Goal: Task Accomplishment & Management: Complete application form

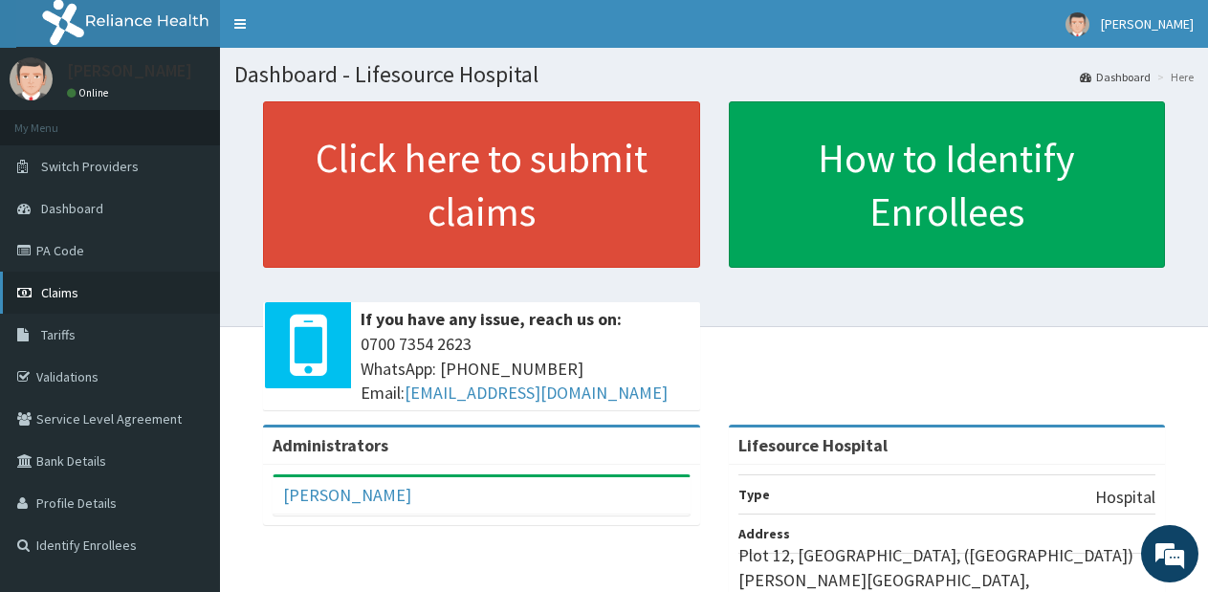
click at [71, 296] on span "Claims" at bounding box center [59, 292] width 37 height 17
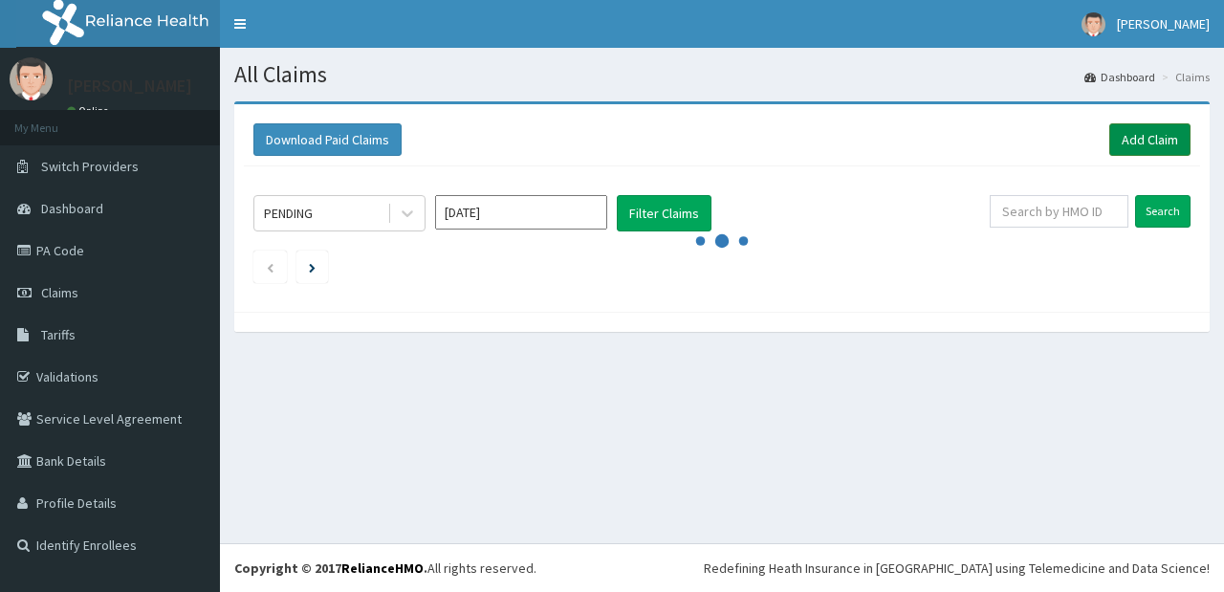
click at [1131, 142] on link "Add Claim" at bounding box center [1149, 139] width 81 height 33
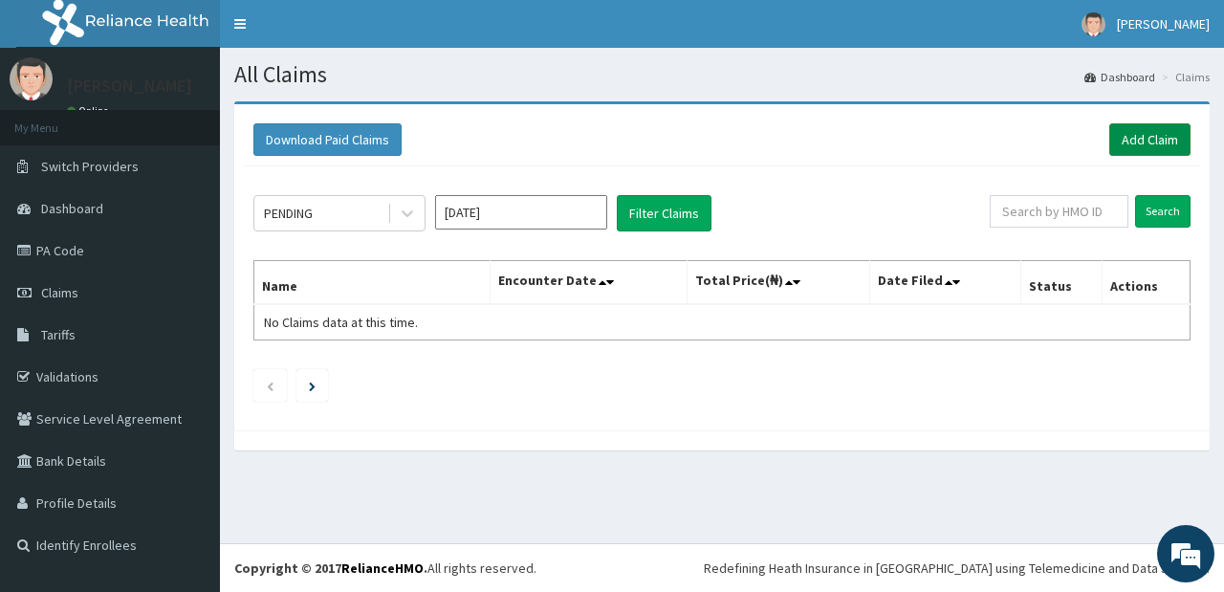
click at [1134, 139] on link "Add Claim" at bounding box center [1149, 139] width 81 height 33
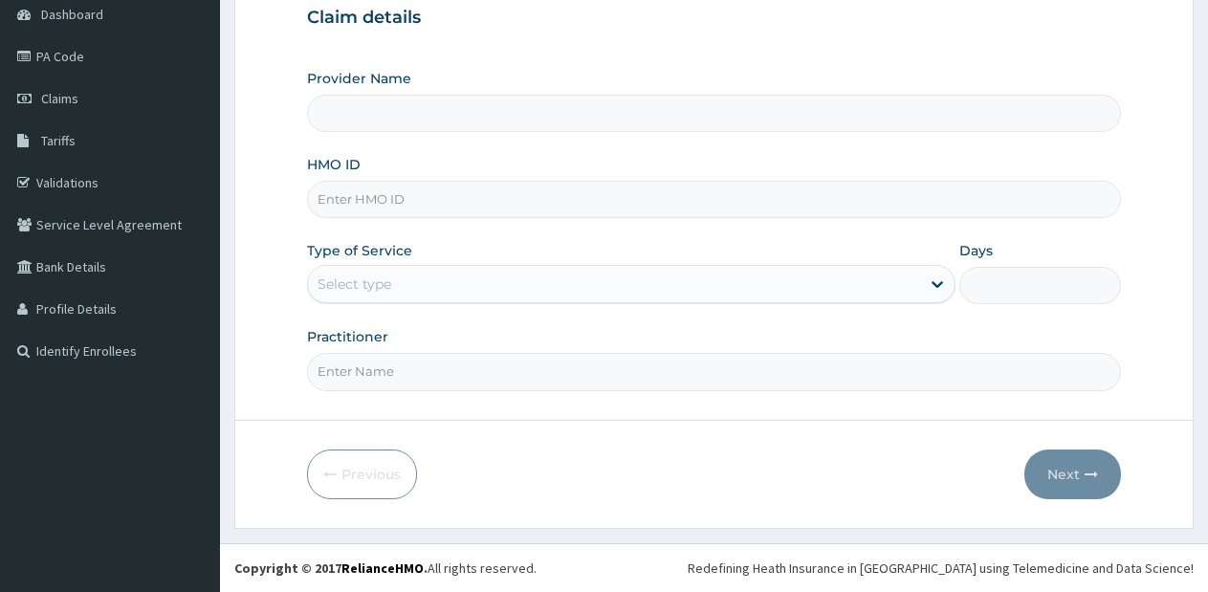
click at [827, 300] on div "Select type" at bounding box center [630, 284] width 647 height 38
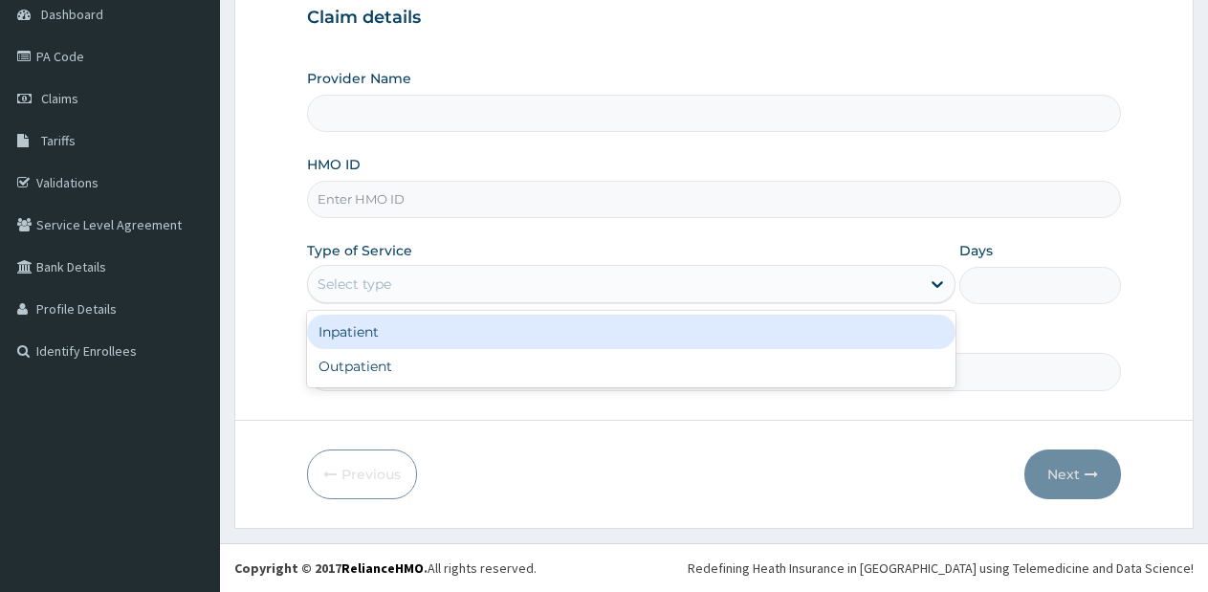
type input "Lifesource Hospital"
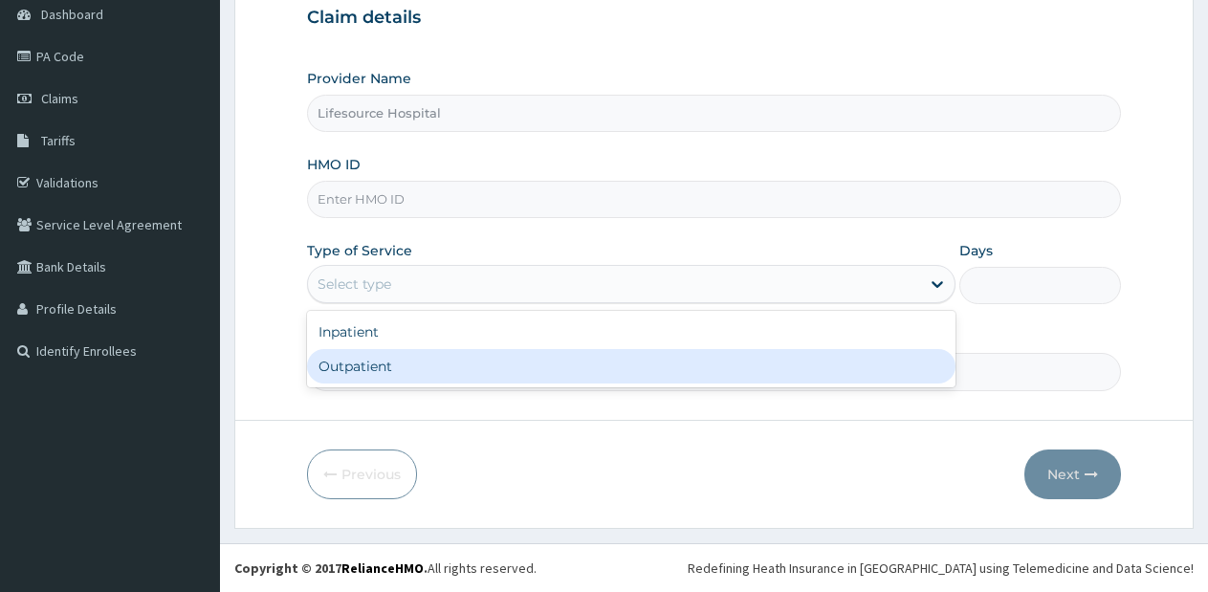
click at [786, 365] on div "Outpatient" at bounding box center [630, 366] width 647 height 34
type input "1"
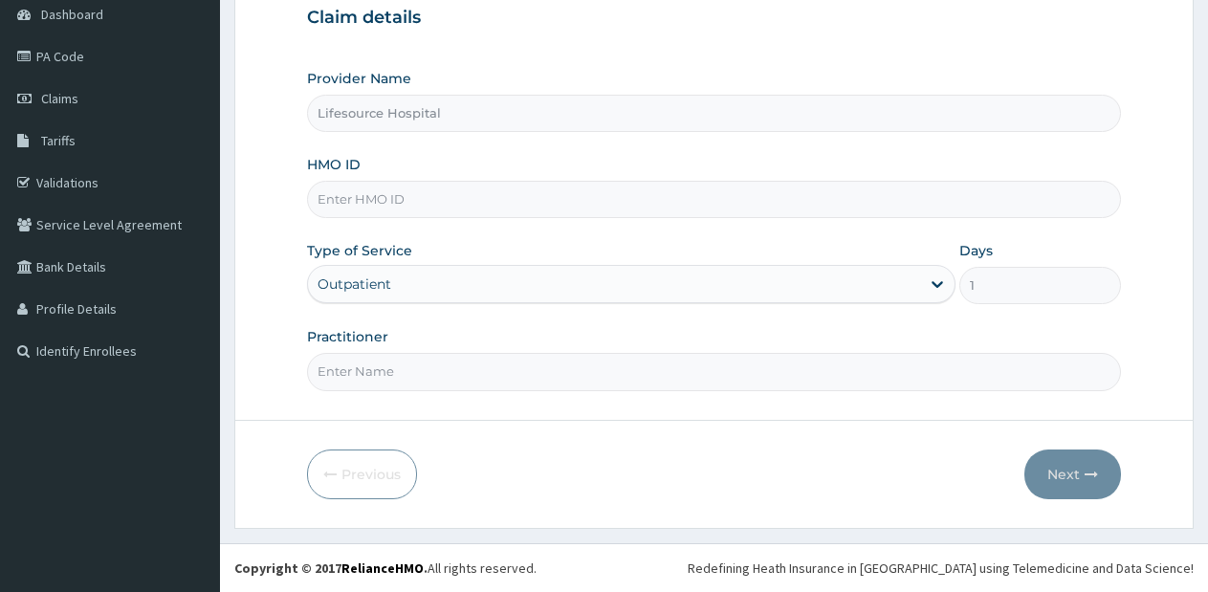
click at [561, 207] on input "HMO ID" at bounding box center [714, 199] width 814 height 37
click at [561, 207] on input "t" at bounding box center [714, 199] width 814 height 37
type input "TLN/10018/C"
drag, startPoint x: 464, startPoint y: 393, endPoint x: 468, endPoint y: 381, distance: 13.3
click at [468, 381] on form "Step 1 of 2 Claim details Provider Name Lifesource Hospital HMO ID TLN/10018/C …" at bounding box center [713, 217] width 959 height 621
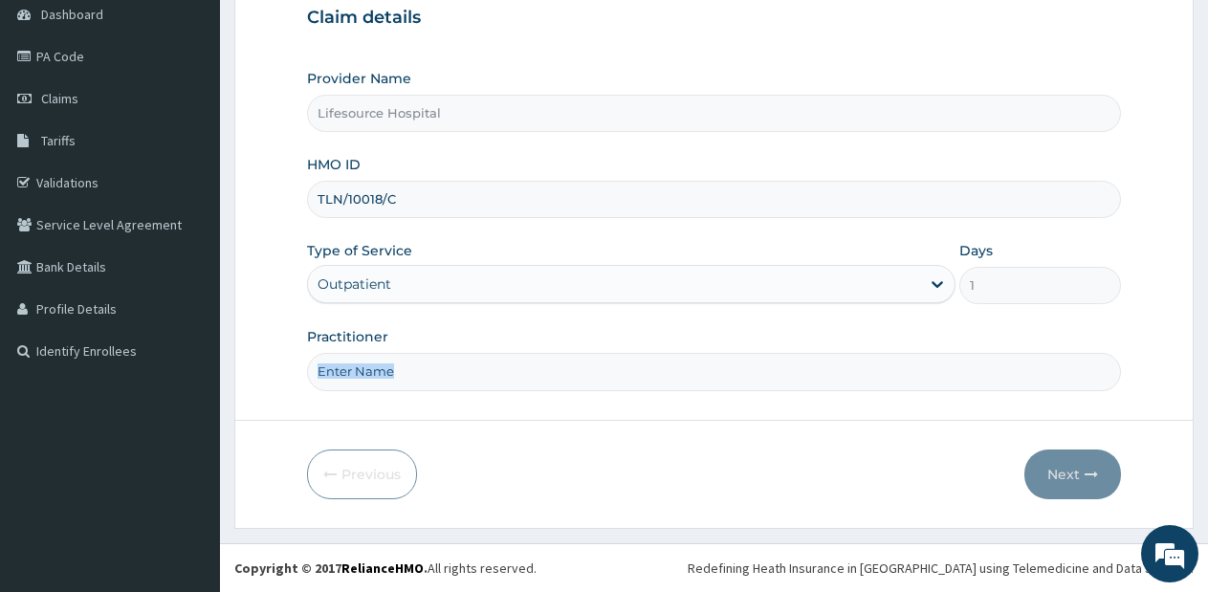
click at [468, 381] on input "Practitioner" at bounding box center [714, 371] width 814 height 37
type input "DR OLUWOLE"
click at [1046, 479] on button "Next" at bounding box center [1072, 474] width 97 height 50
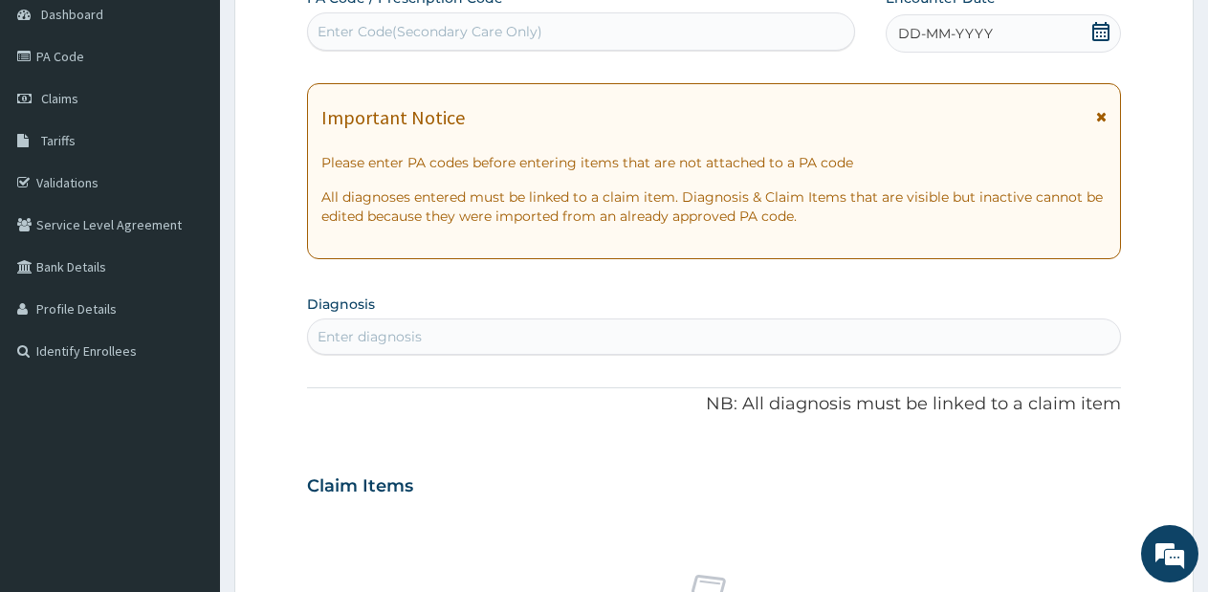
click at [599, 18] on div "Enter Code(Secondary Care Only)" at bounding box center [581, 31] width 546 height 31
type input "D"
click at [1098, 26] on icon at bounding box center [1100, 31] width 19 height 19
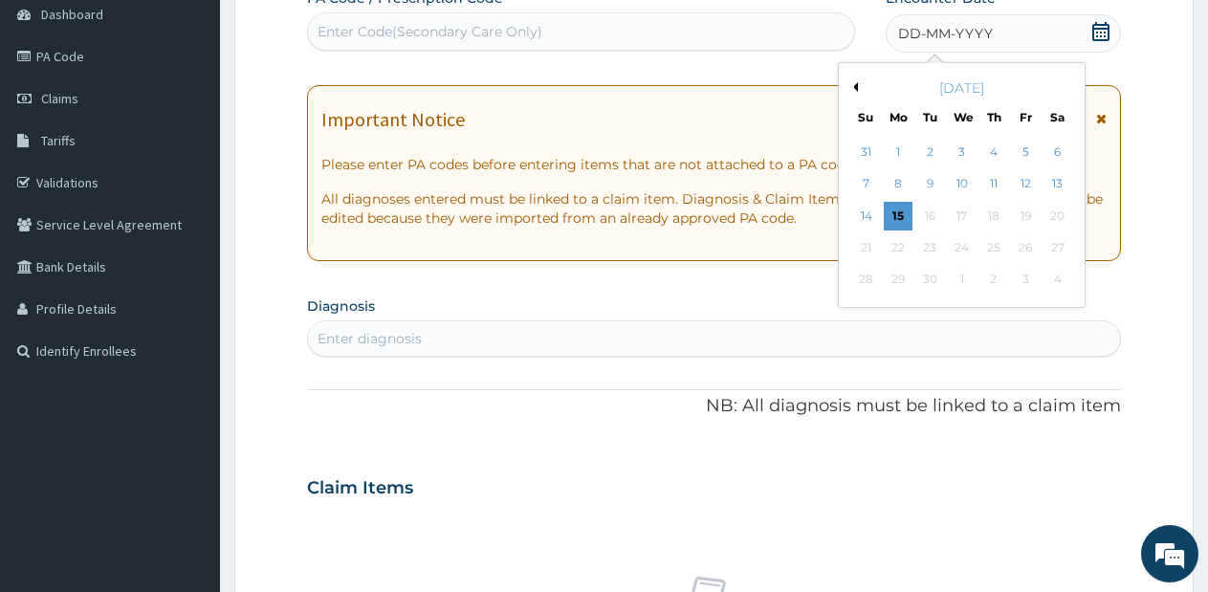
click at [855, 89] on button "Previous Month" at bounding box center [853, 87] width 10 height 10
click at [1021, 271] on div "29" at bounding box center [1025, 280] width 29 height 29
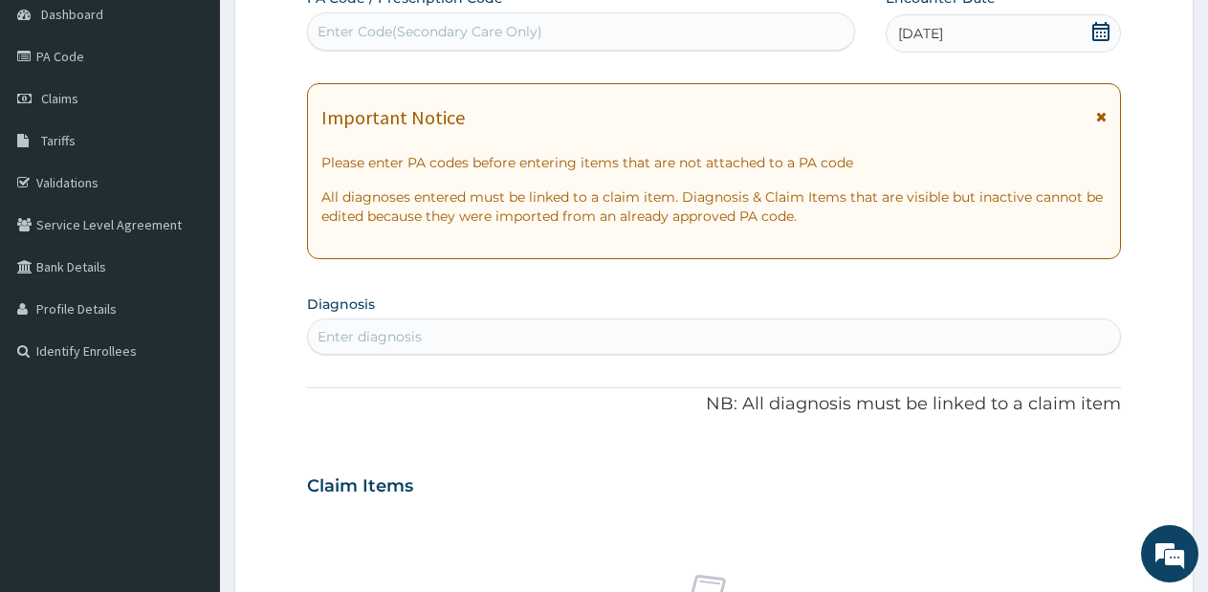
click at [571, 338] on div "Enter diagnosis" at bounding box center [714, 336] width 812 height 31
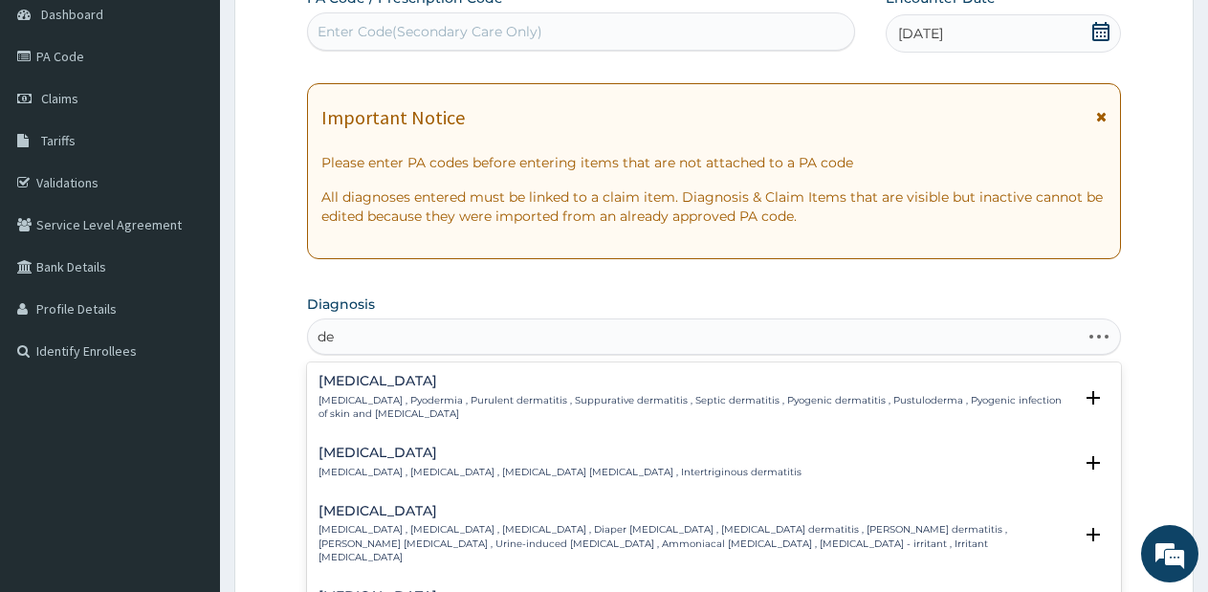
type input "d"
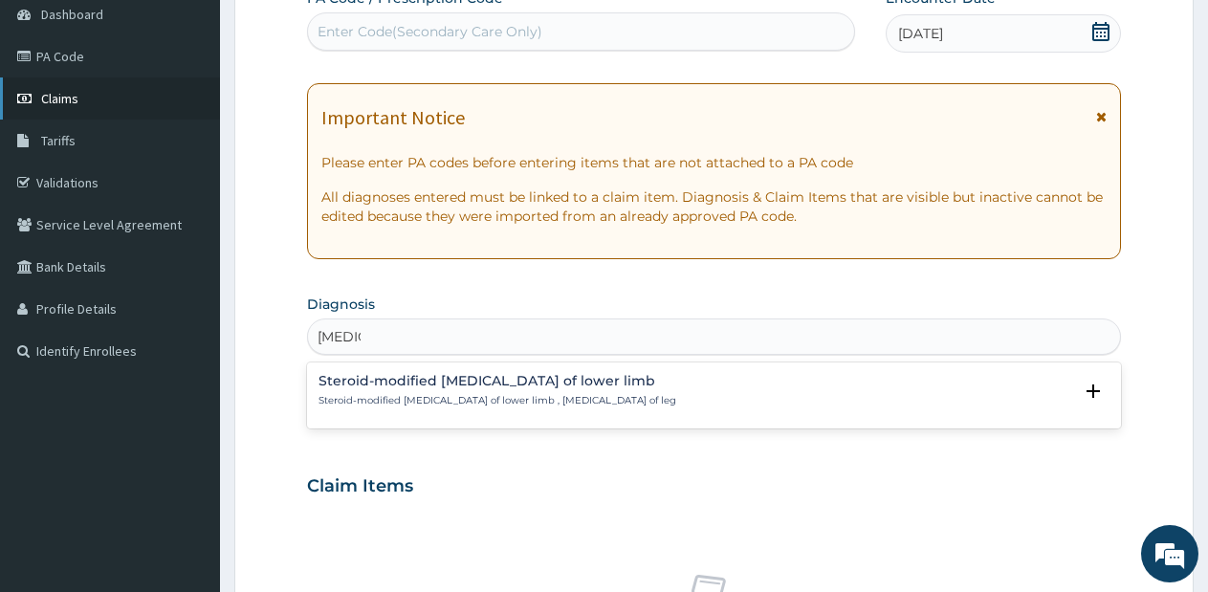
type input "tinea l"
click at [83, 112] on link "Claims" at bounding box center [110, 98] width 220 height 42
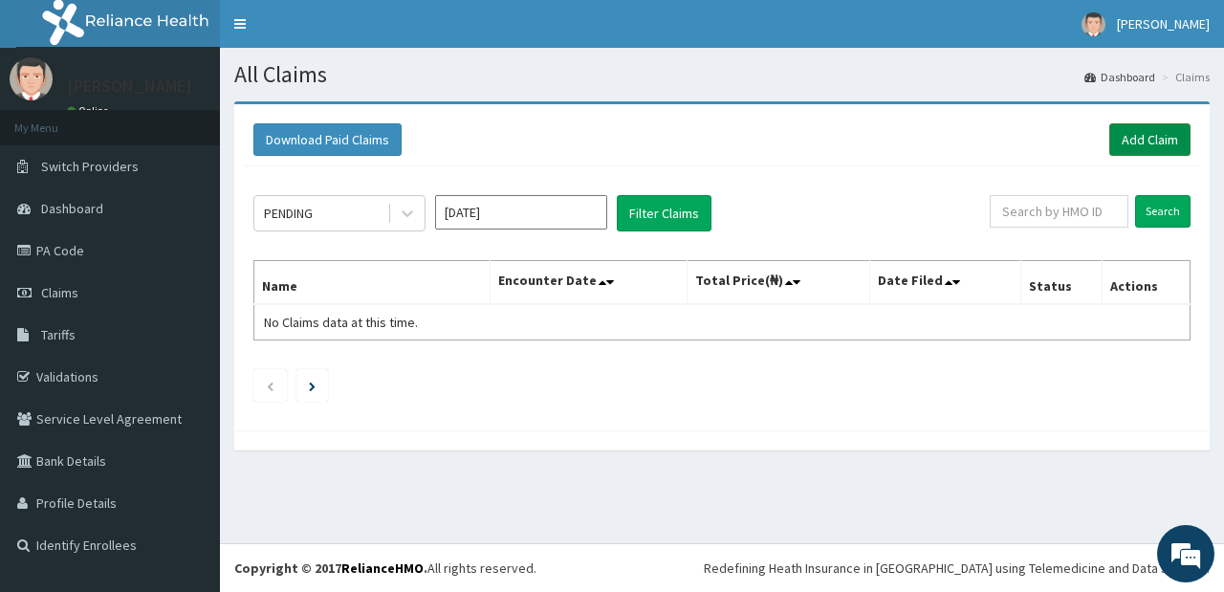
click at [1114, 150] on link "Add Claim" at bounding box center [1149, 139] width 81 height 33
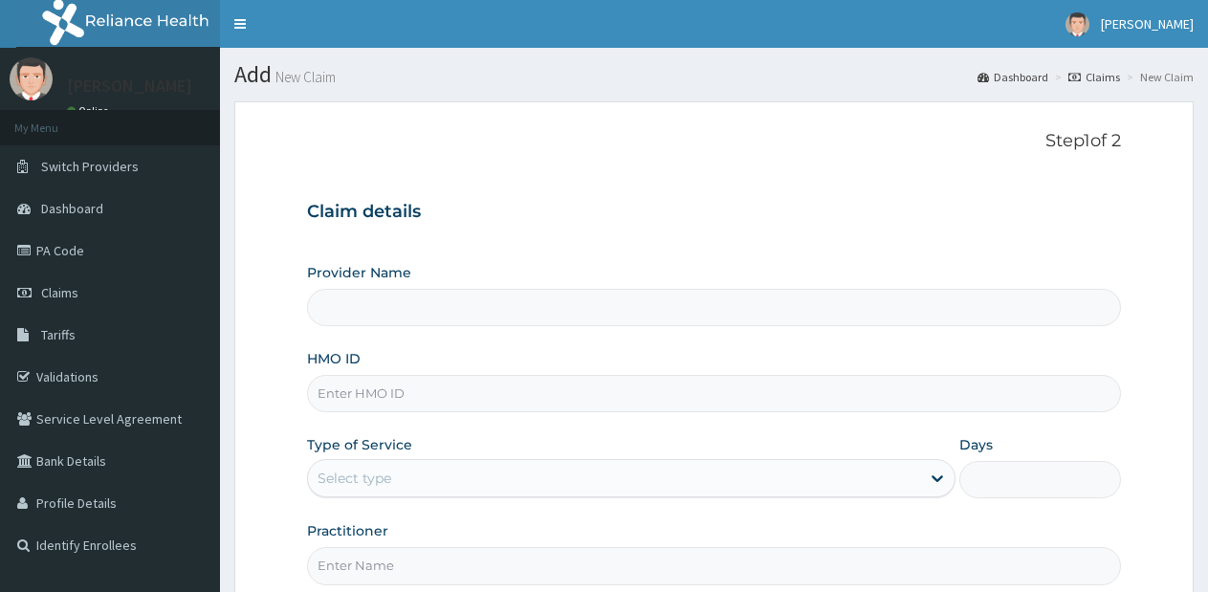
type input "Lifesource Hospital"
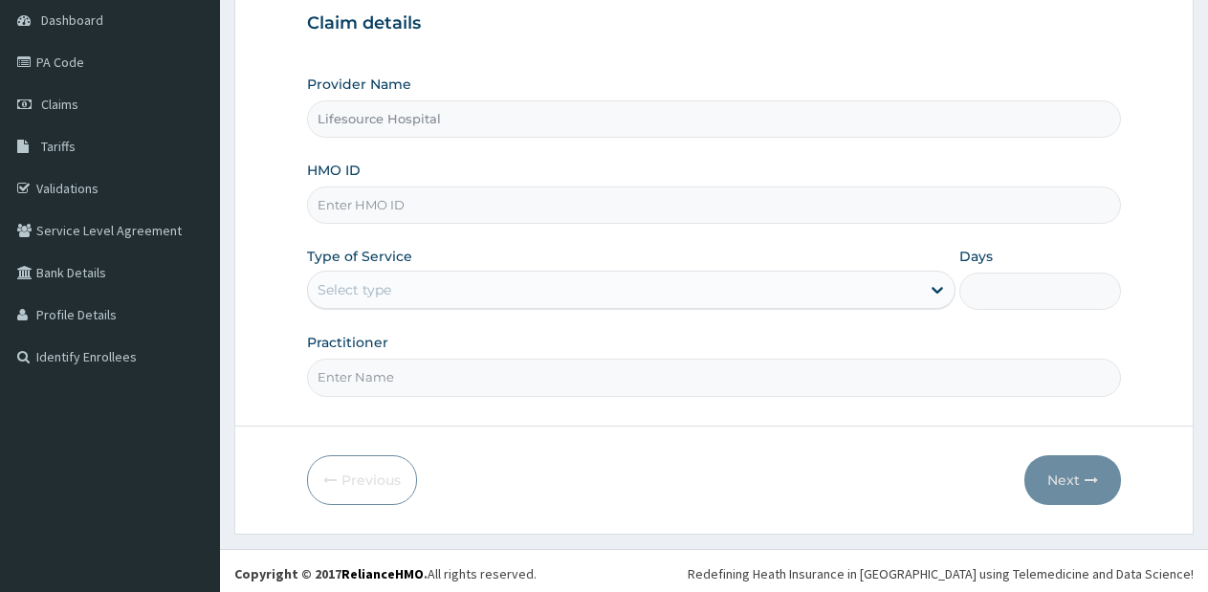
scroll to position [194, 0]
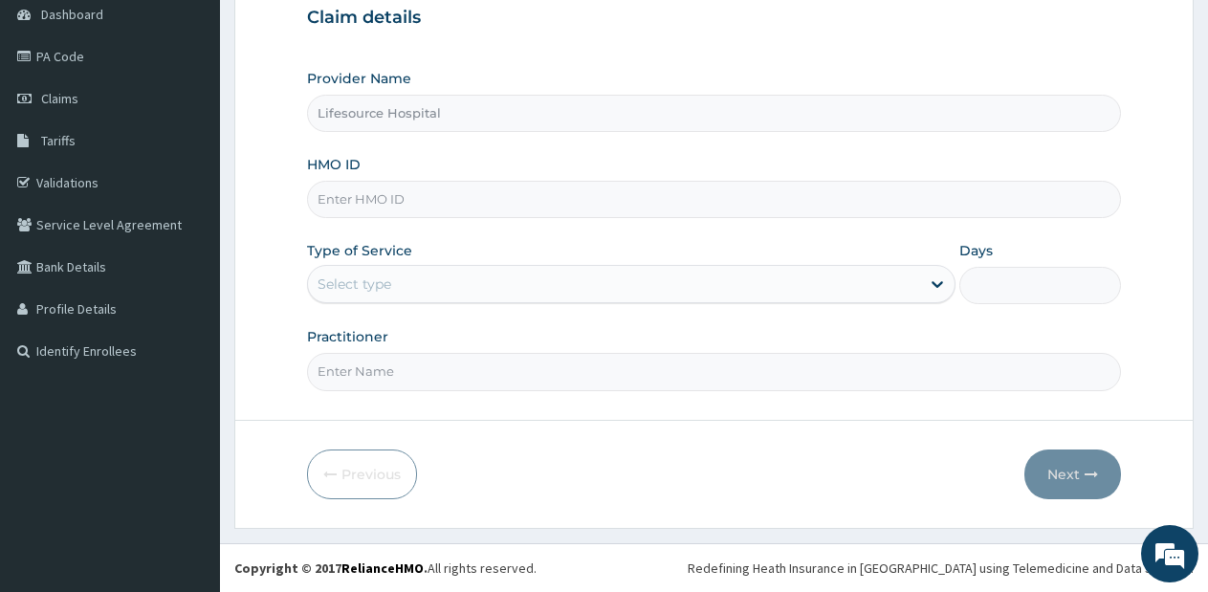
click at [886, 285] on div "Select type" at bounding box center [613, 284] width 611 height 31
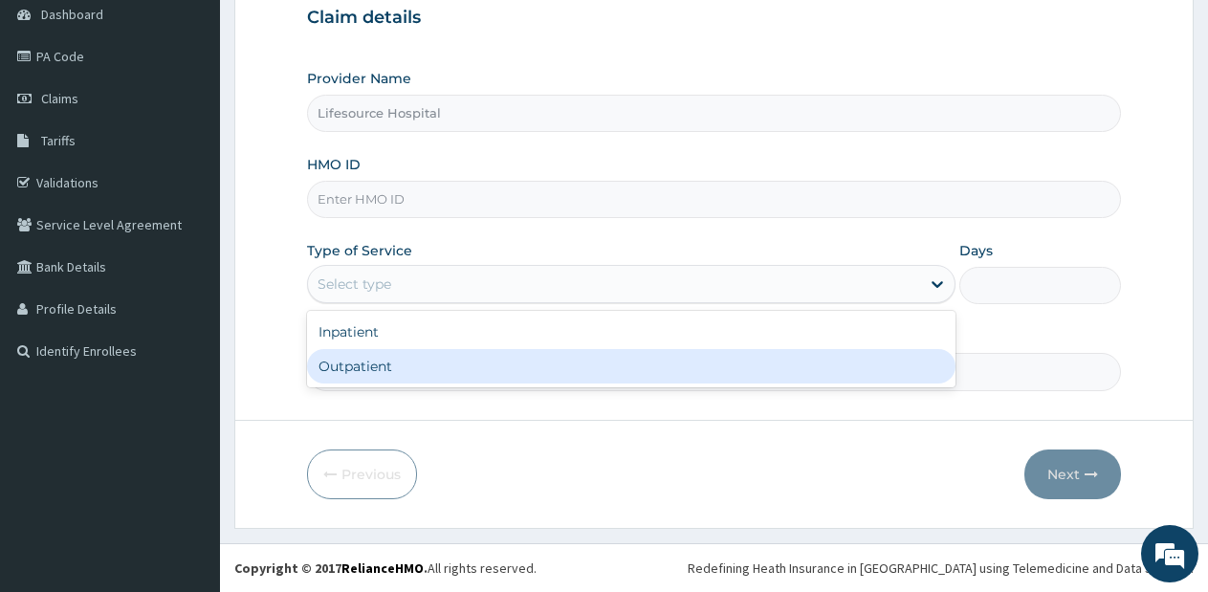
click at [791, 372] on div "Outpatient" at bounding box center [630, 366] width 647 height 34
type input "1"
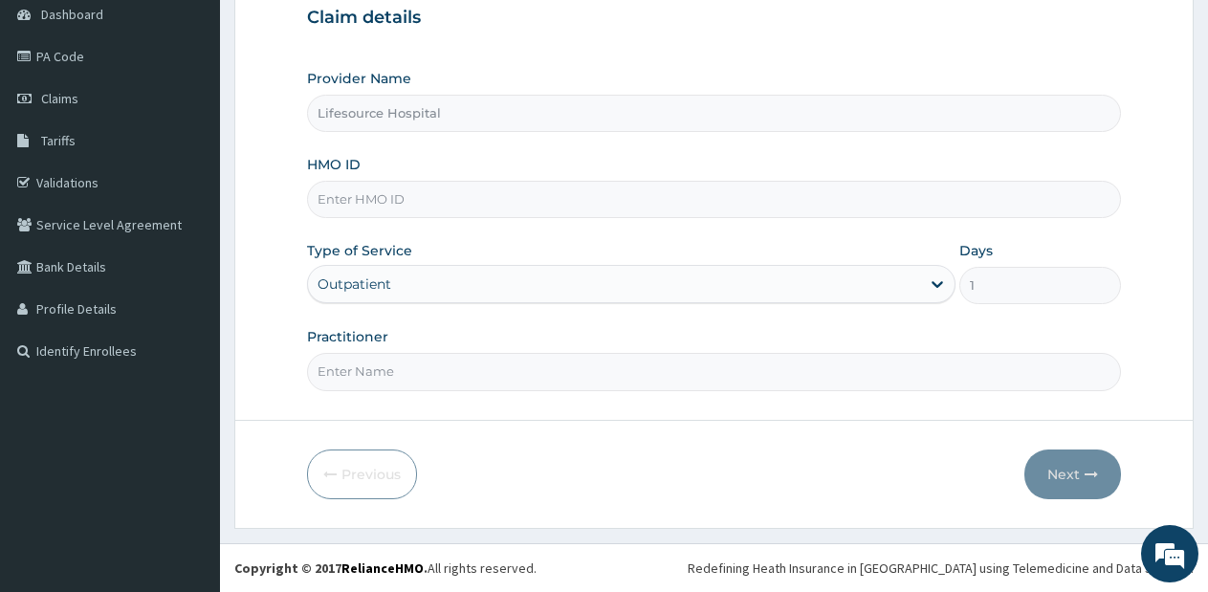
click at [608, 186] on input "HMO ID" at bounding box center [714, 199] width 814 height 37
type input "AVL/10139/B"
click at [624, 387] on input "Practitioner" at bounding box center [714, 371] width 814 height 37
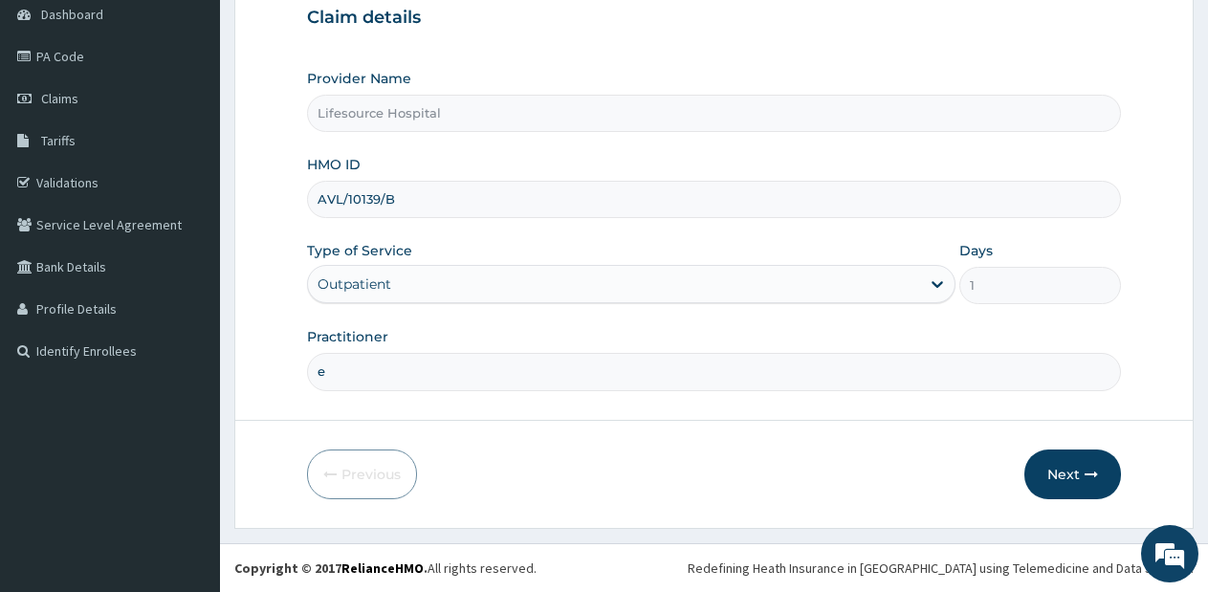
type input "[PERSON_NAME]"
click at [1079, 475] on button "Next" at bounding box center [1072, 474] width 97 height 50
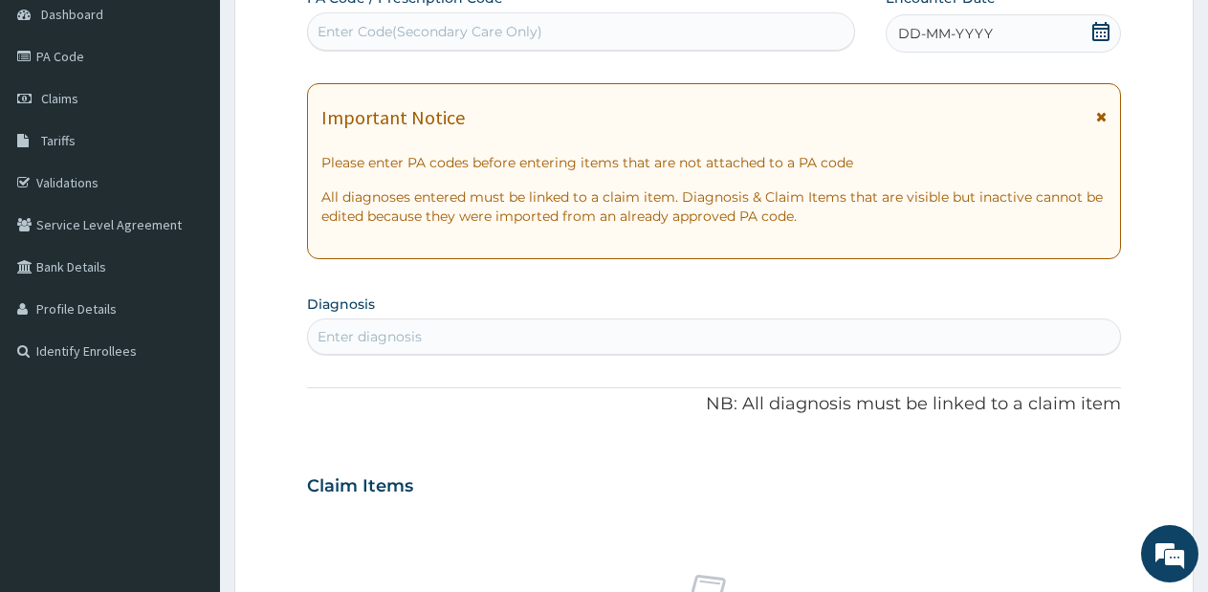
click at [1104, 33] on icon at bounding box center [1100, 31] width 17 height 19
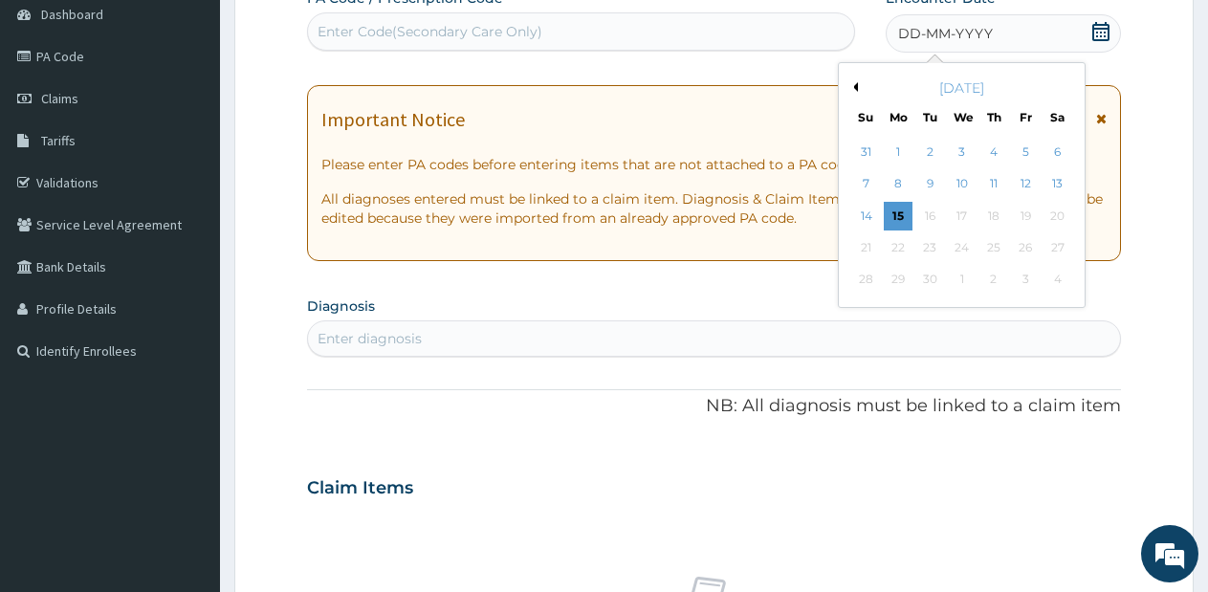
click at [855, 85] on button "Previous Month" at bounding box center [853, 87] width 10 height 10
click at [960, 188] on div "6" at bounding box center [962, 184] width 29 height 29
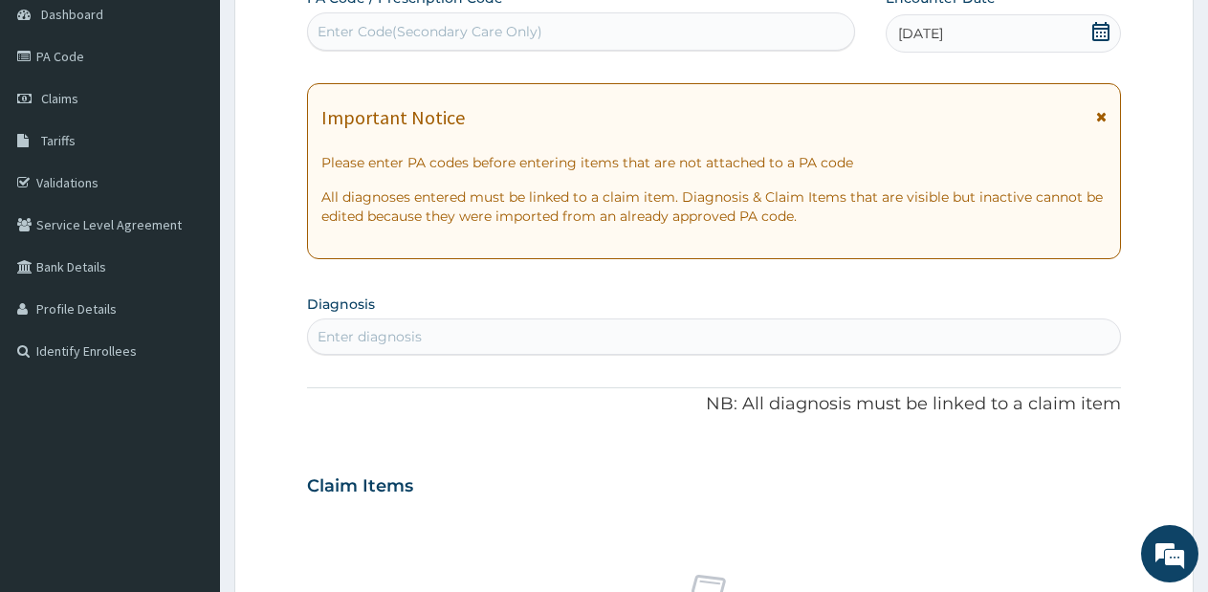
click at [579, 346] on div "Enter diagnosis" at bounding box center [714, 336] width 812 height 31
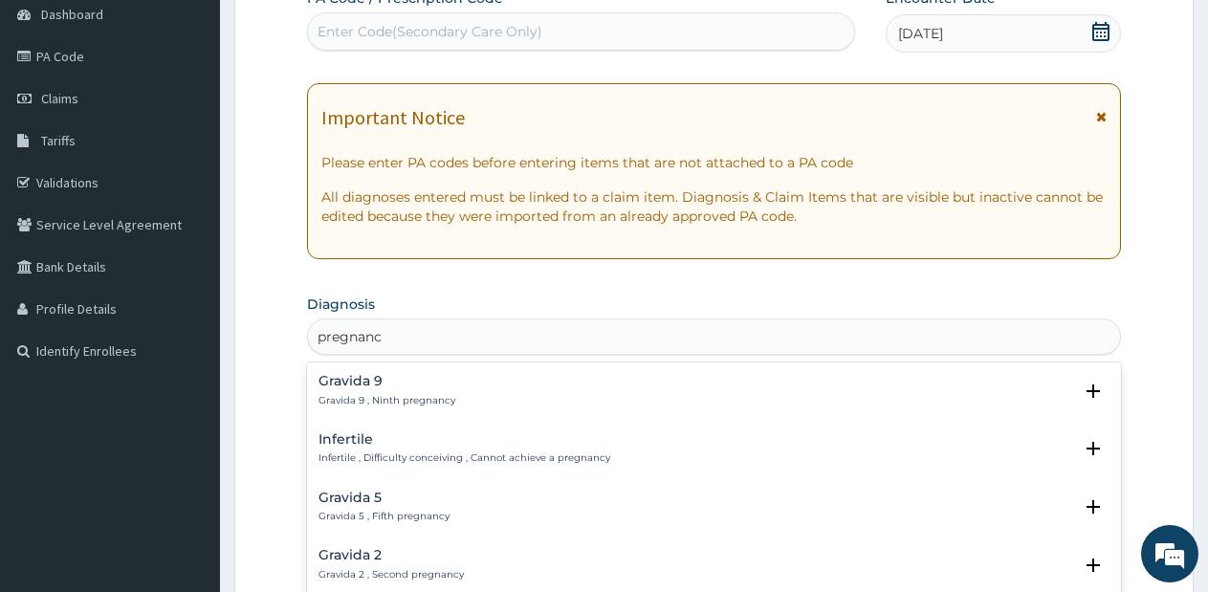
type input "pregnancy"
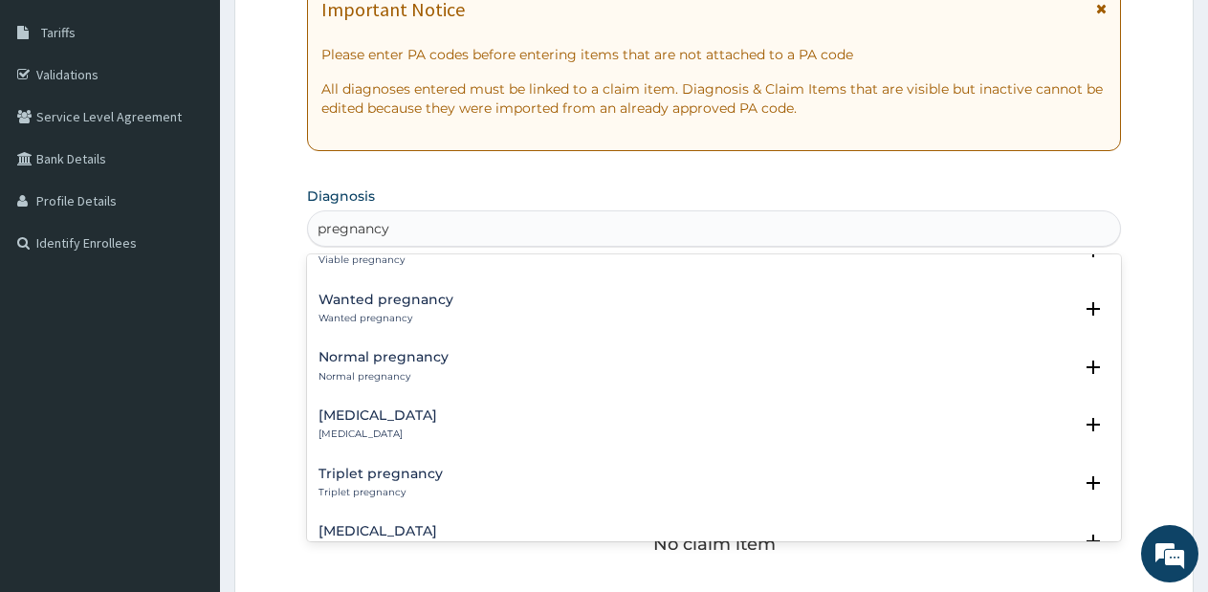
scroll to position [1104, 0]
click at [393, 372] on p "Normal pregnancy" at bounding box center [383, 375] width 130 height 13
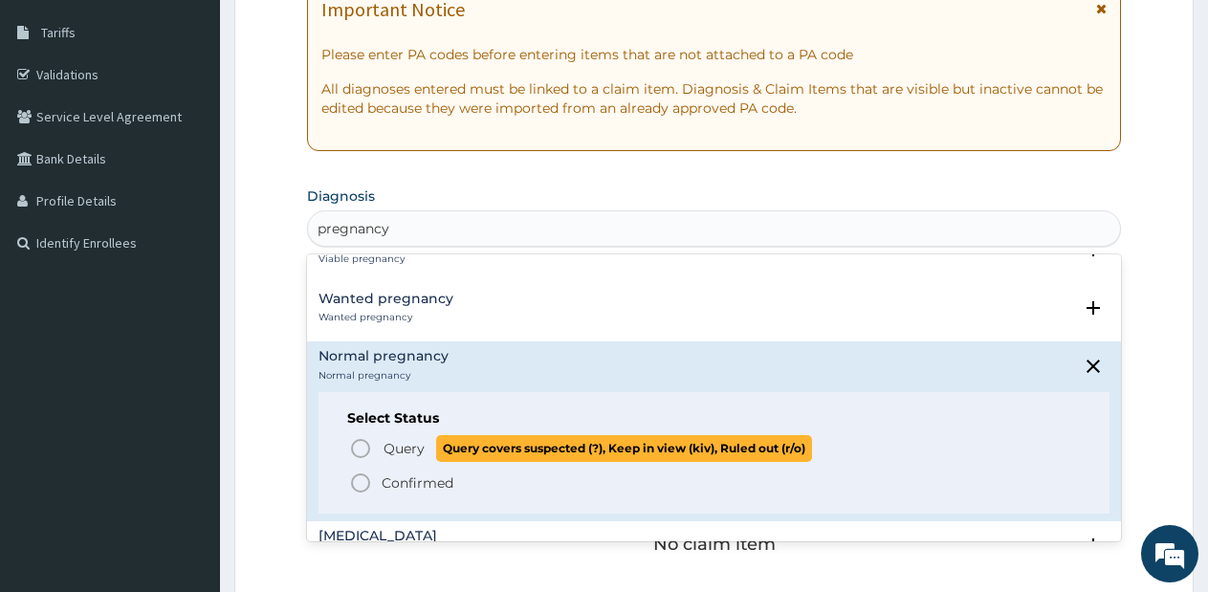
click at [359, 446] on icon "status option query" at bounding box center [360, 448] width 23 height 23
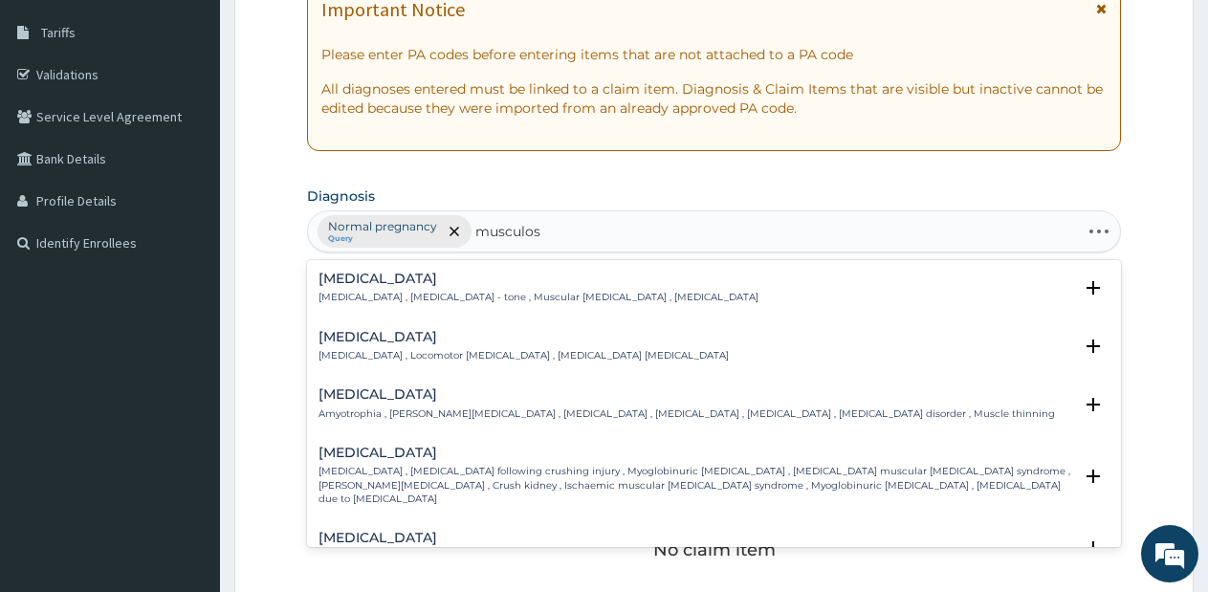
type input "musculosk"
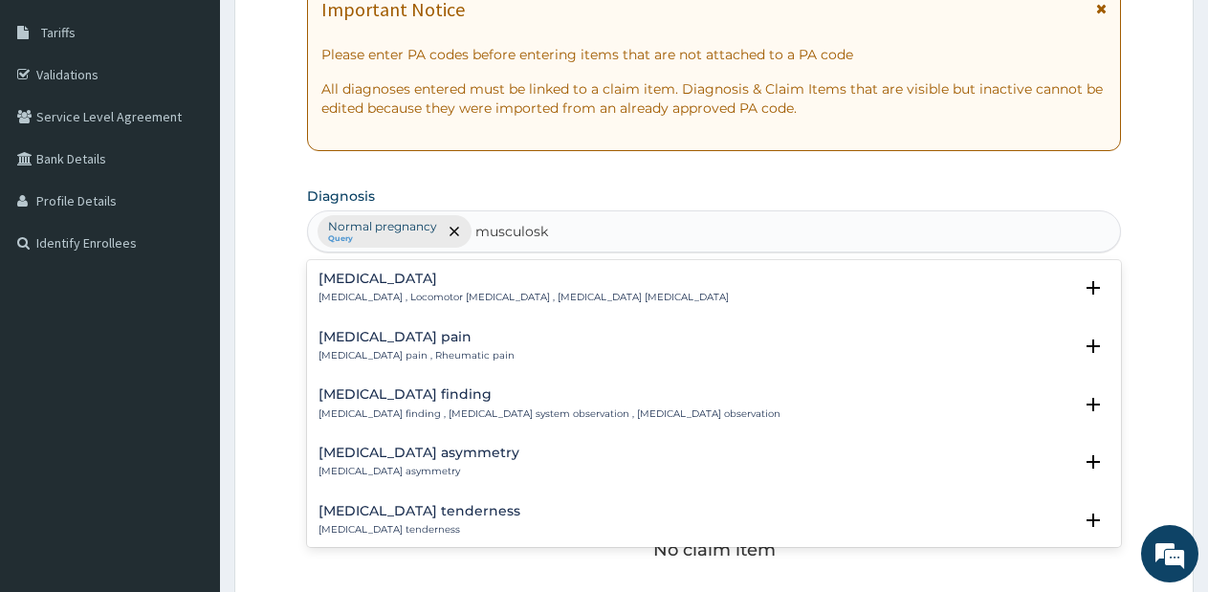
click at [394, 336] on h4 "[MEDICAL_DATA] pain" at bounding box center [416, 337] width 196 height 14
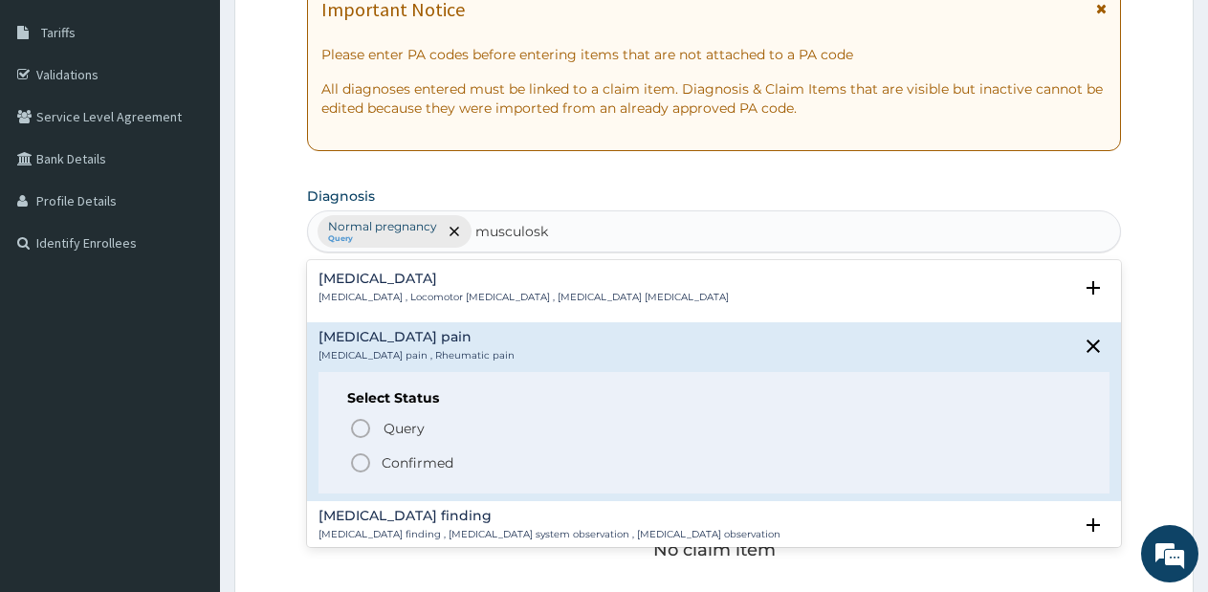
click at [357, 457] on icon "status option filled" at bounding box center [360, 462] width 23 height 23
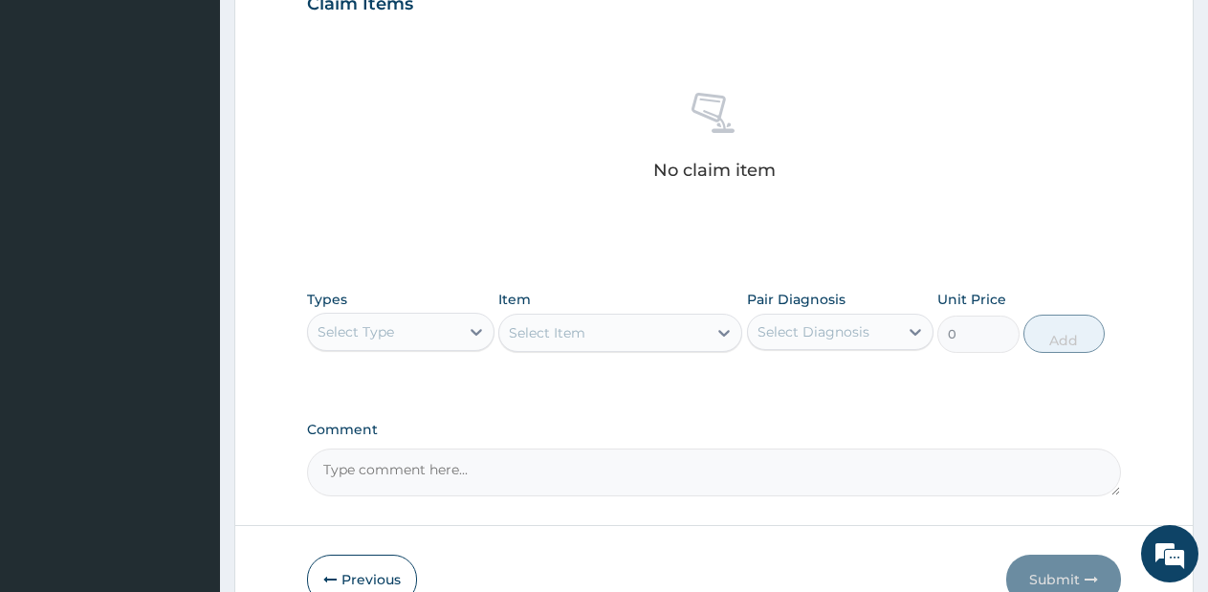
scroll to position [679, 0]
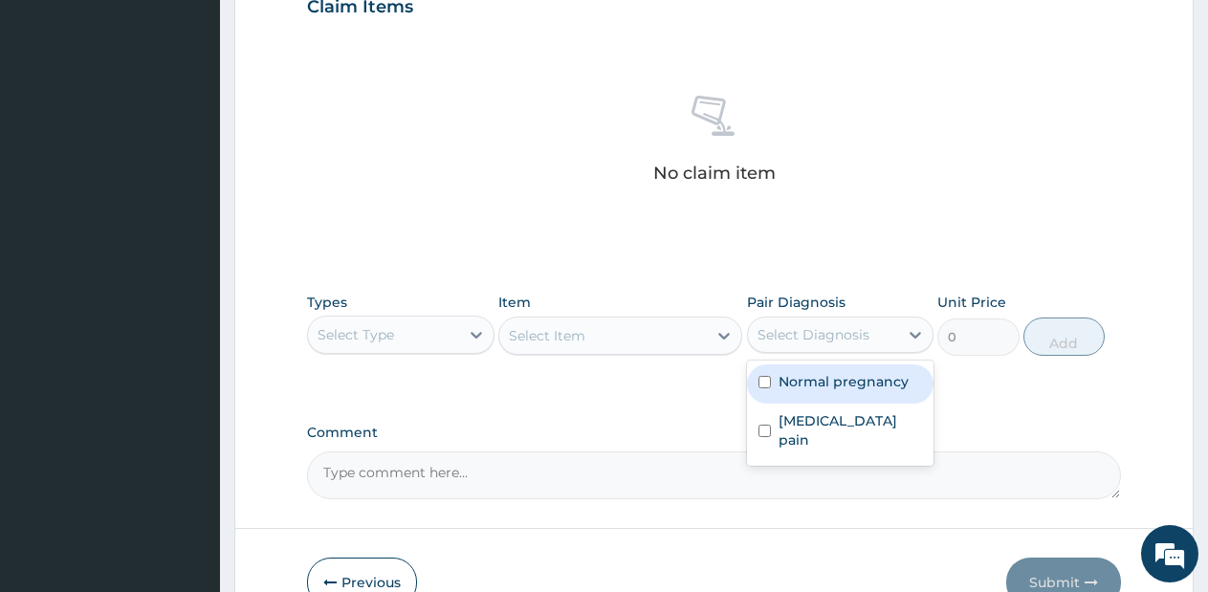
drag, startPoint x: 911, startPoint y: 329, endPoint x: 831, endPoint y: 353, distance: 83.8
click at [831, 353] on div "Pair Diagnosis option Normal pregnancy focused, 1 of 2. 2 results available. Us…" at bounding box center [840, 324] width 187 height 63
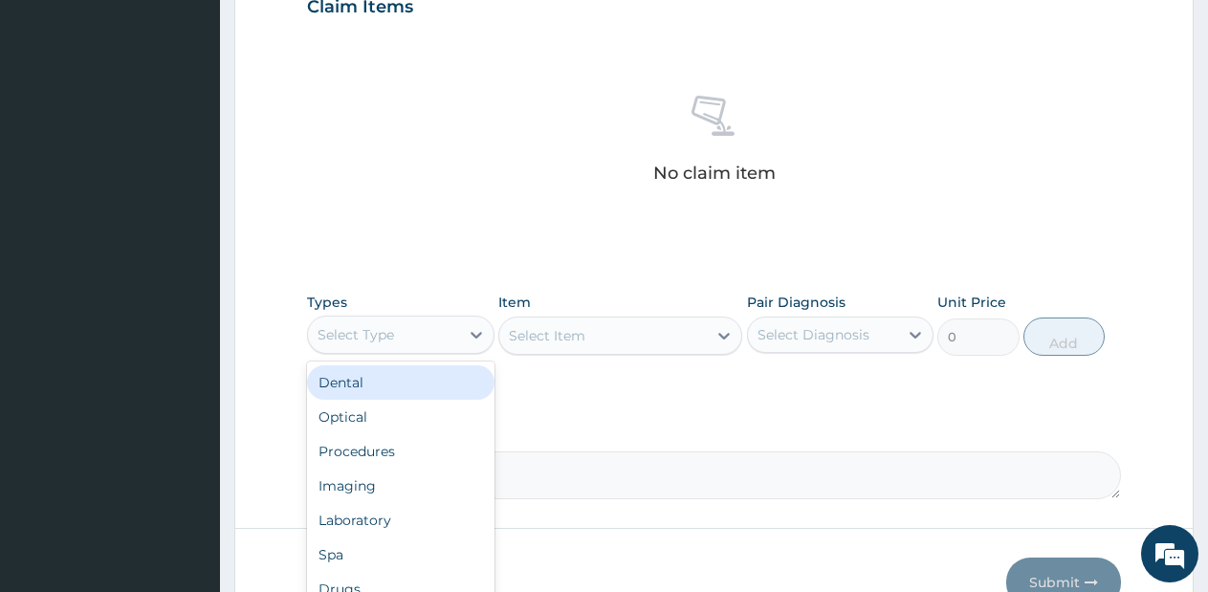
click at [449, 317] on div "Select Type" at bounding box center [400, 335] width 187 height 38
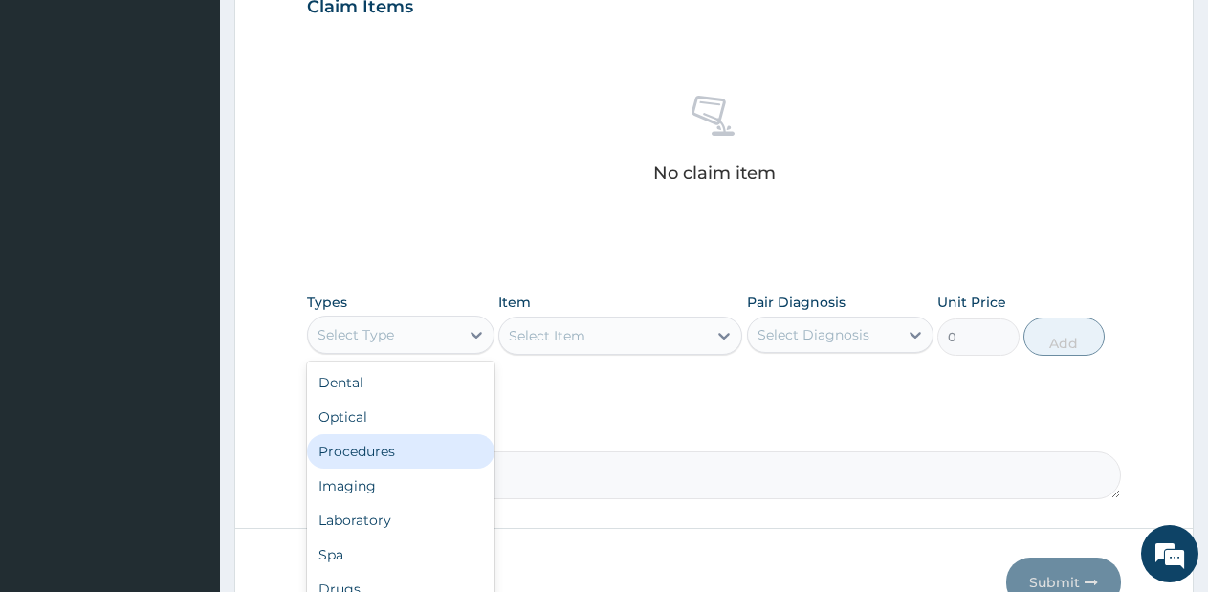
click at [391, 463] on div "Procedures" at bounding box center [400, 451] width 187 height 34
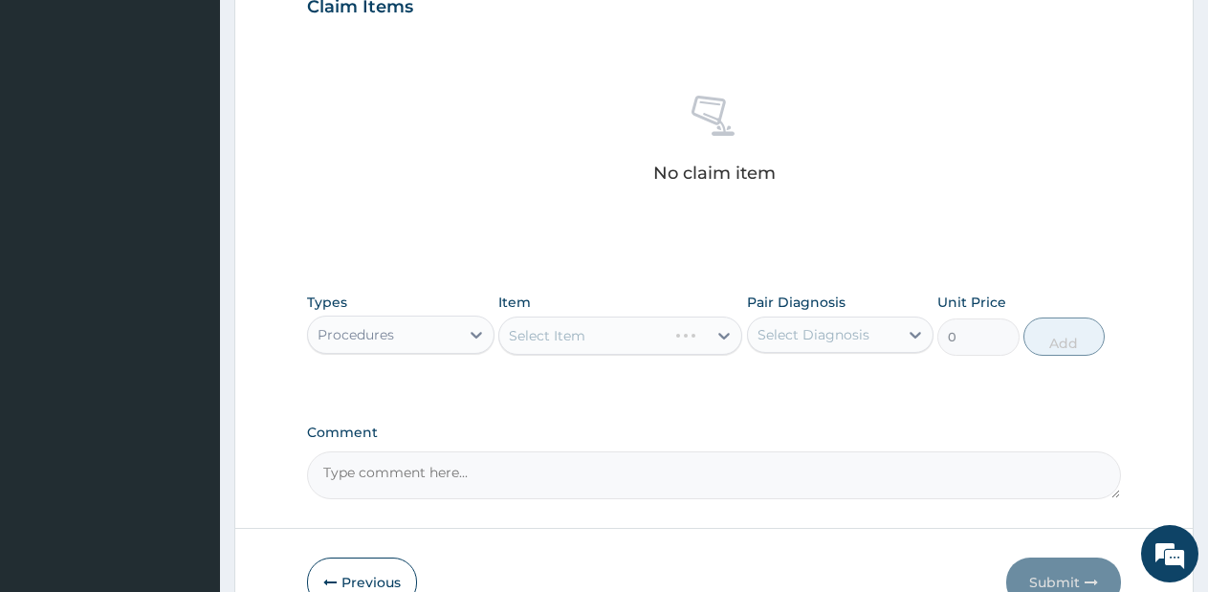
click at [615, 331] on div "Select Item" at bounding box center [620, 335] width 244 height 38
click at [637, 348] on div "Select Item" at bounding box center [620, 335] width 244 height 38
click at [657, 350] on div "Select Item" at bounding box center [602, 335] width 207 height 31
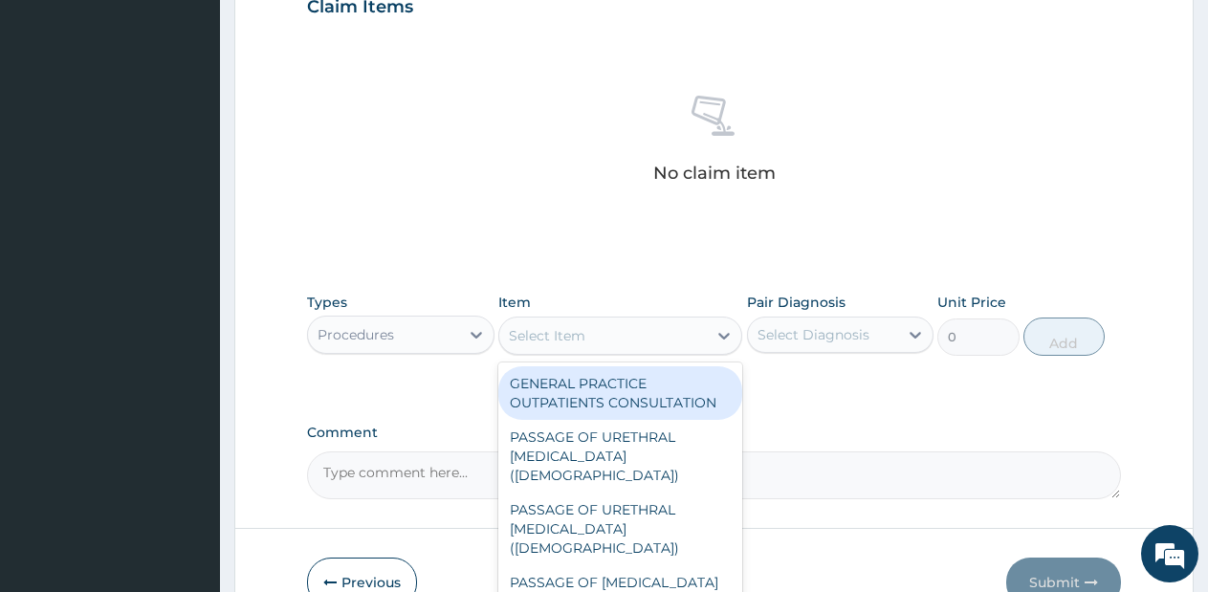
click at [629, 395] on div "GENERAL PRACTICE OUTPATIENTS CONSULTATION" at bounding box center [620, 393] width 244 height 54
type input "2550"
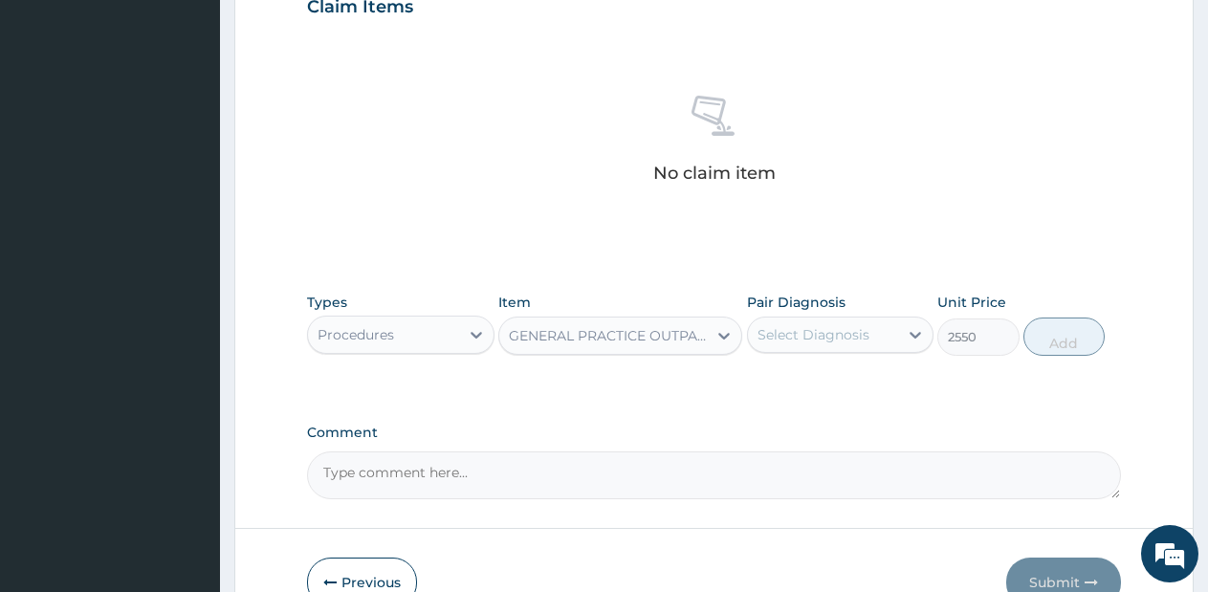
click at [857, 342] on div "Select Diagnosis" at bounding box center [813, 334] width 112 height 19
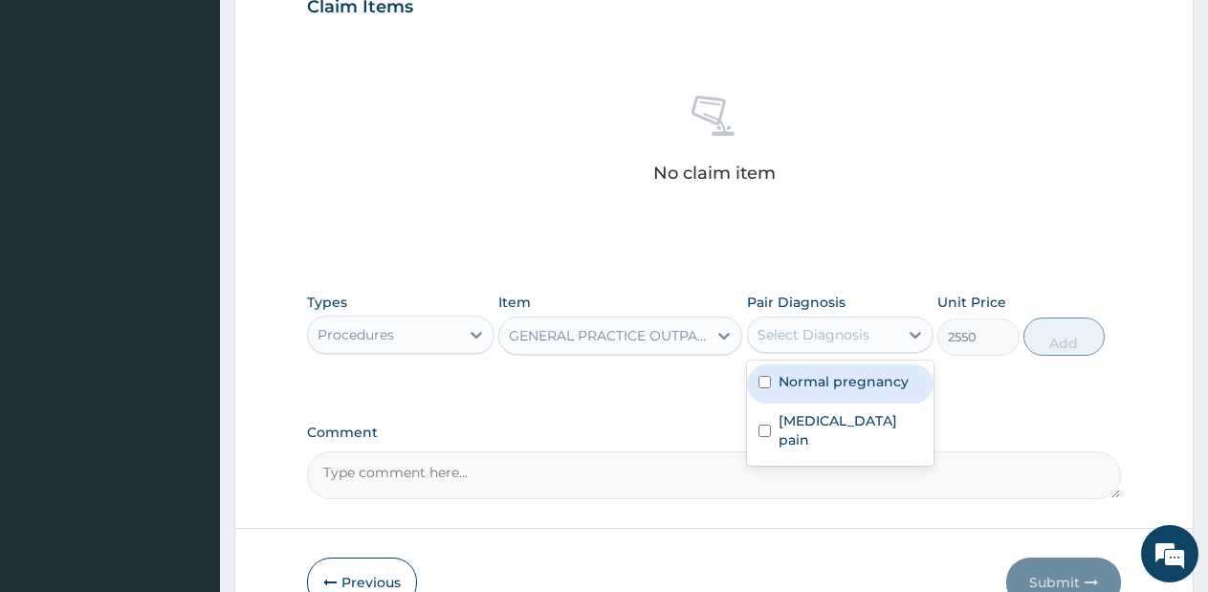
click at [846, 365] on div "Normal pregnancy" at bounding box center [840, 383] width 187 height 39
checkbox input "true"
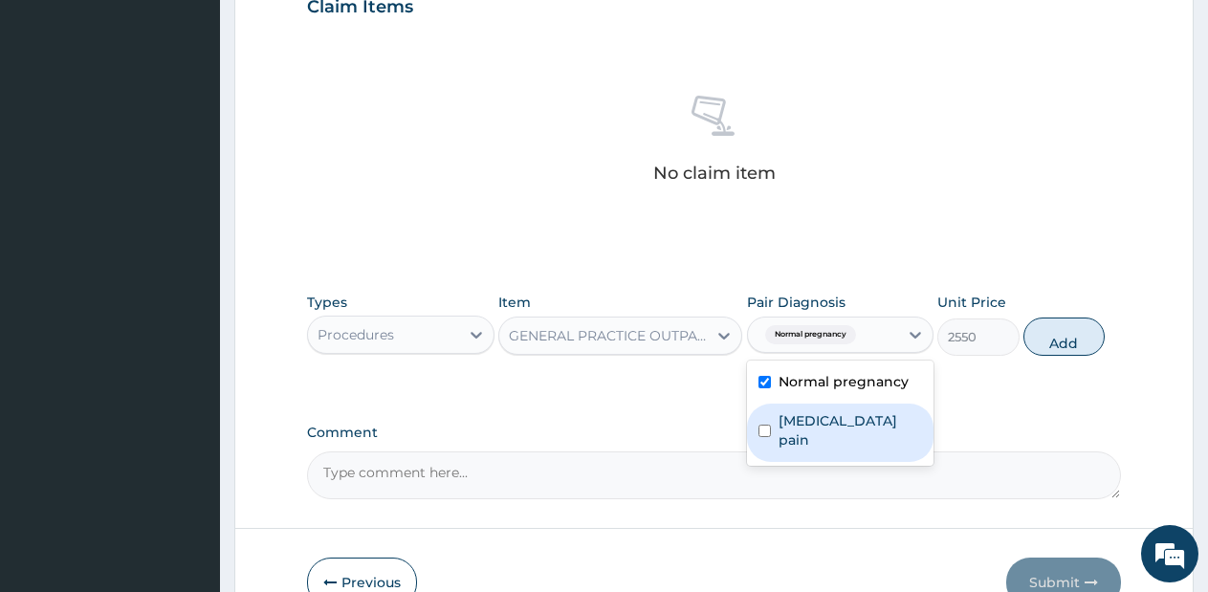
click at [835, 423] on label "[MEDICAL_DATA] pain" at bounding box center [850, 430] width 144 height 38
checkbox input "true"
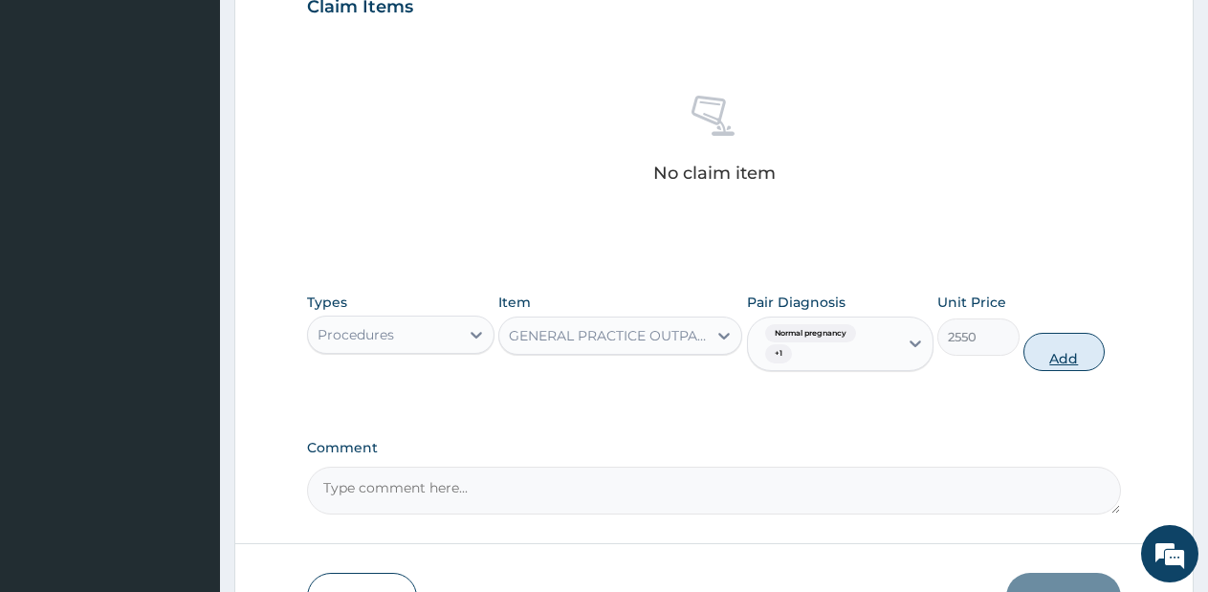
click at [1061, 349] on button "Add" at bounding box center [1063, 352] width 81 height 38
type input "0"
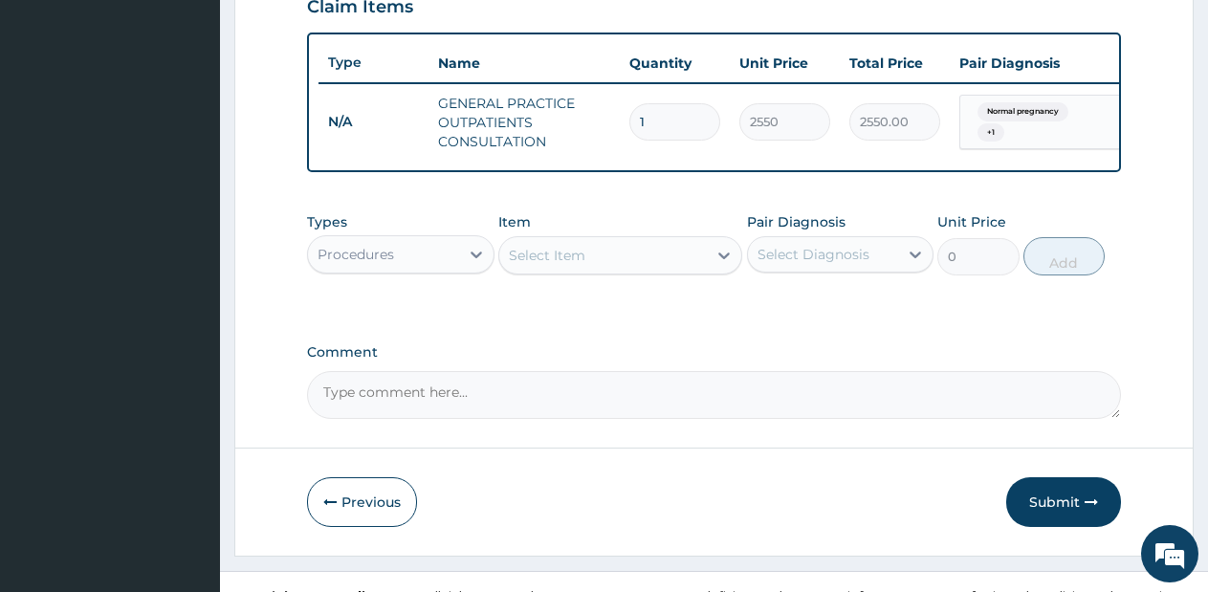
click at [647, 271] on div "Select Item" at bounding box center [602, 255] width 207 height 31
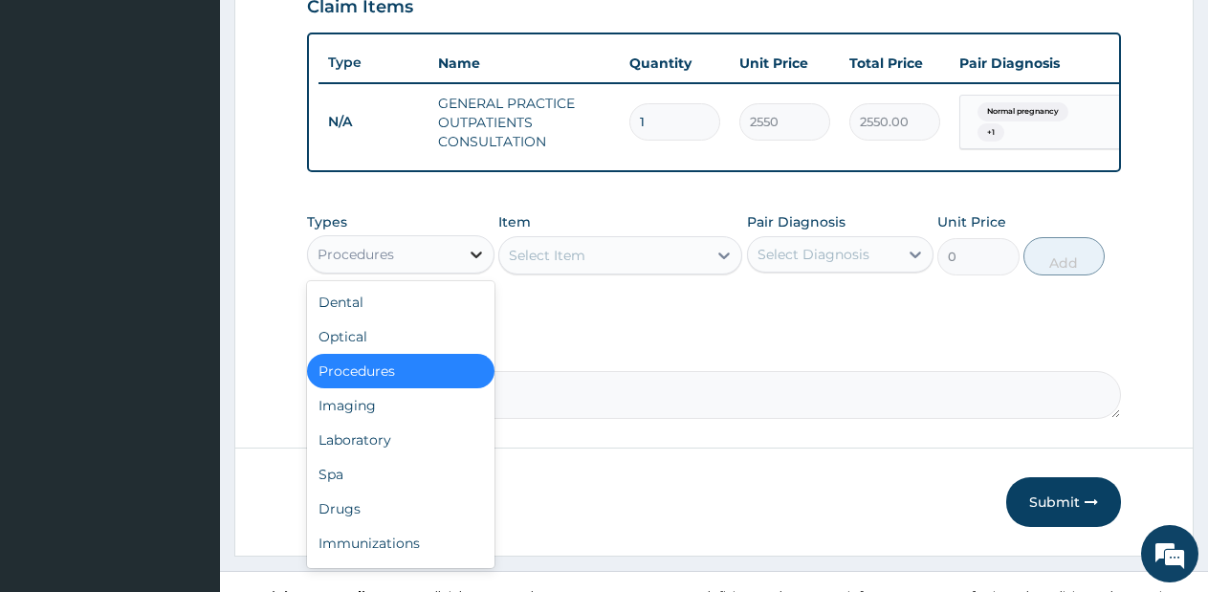
click at [469, 272] on div at bounding box center [476, 254] width 34 height 34
click at [366, 516] on div "Drugs" at bounding box center [400, 508] width 187 height 34
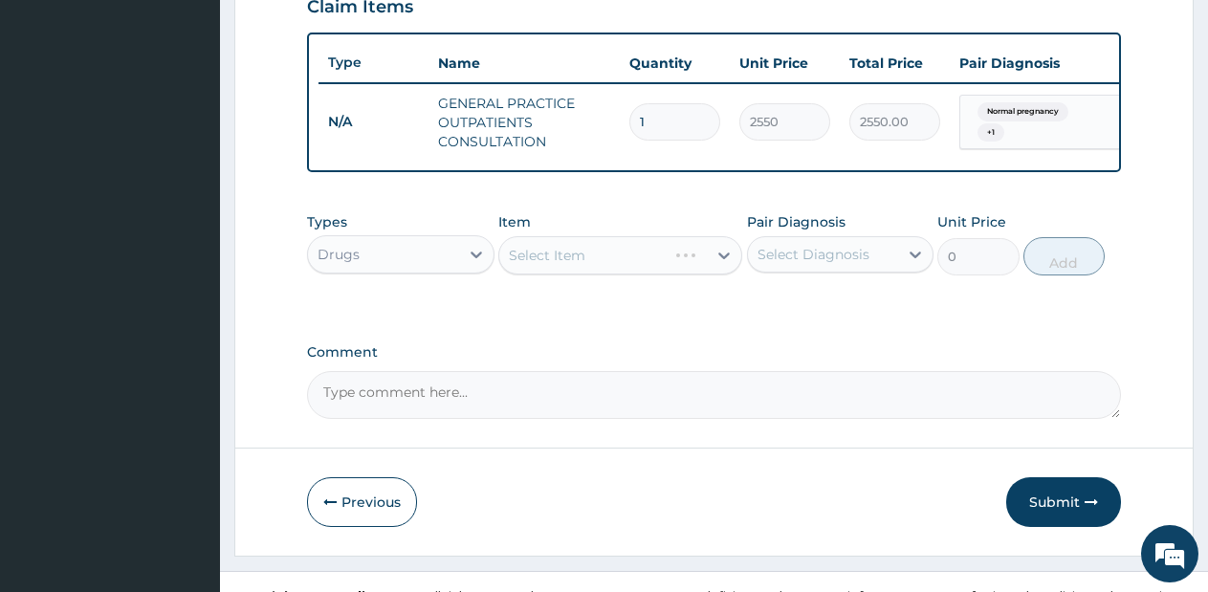
click at [697, 274] on div "Select Item" at bounding box center [620, 255] width 244 height 38
click at [719, 259] on icon at bounding box center [723, 255] width 11 height 7
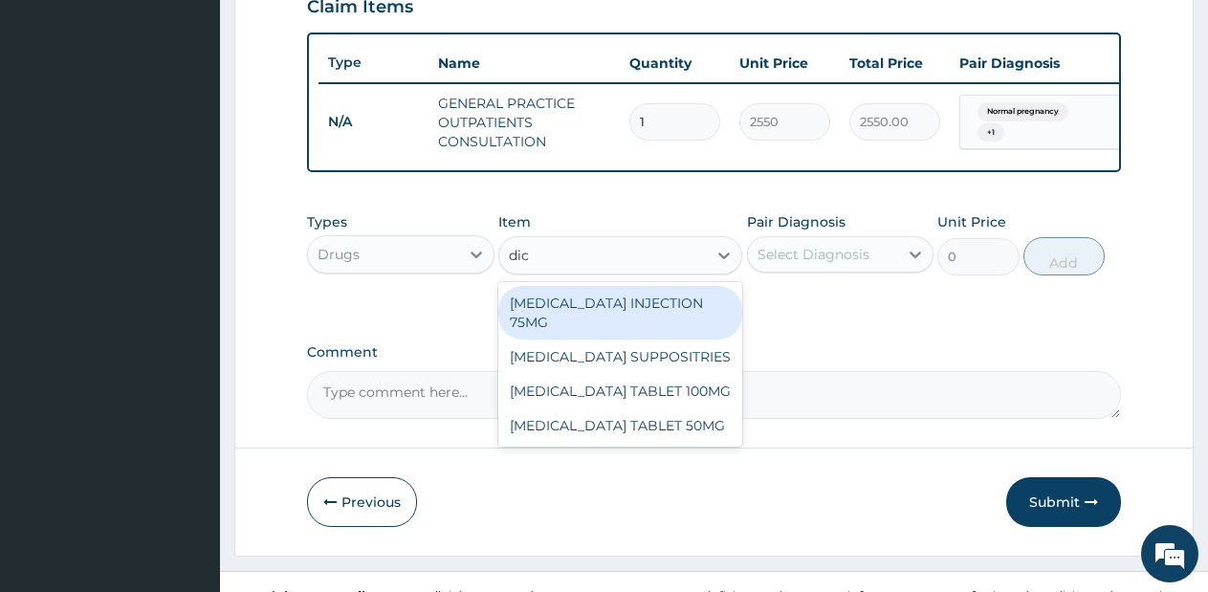
type input "dicl"
click at [698, 321] on div "[MEDICAL_DATA] INJECTION 75MG" at bounding box center [620, 313] width 244 height 54
type input "570"
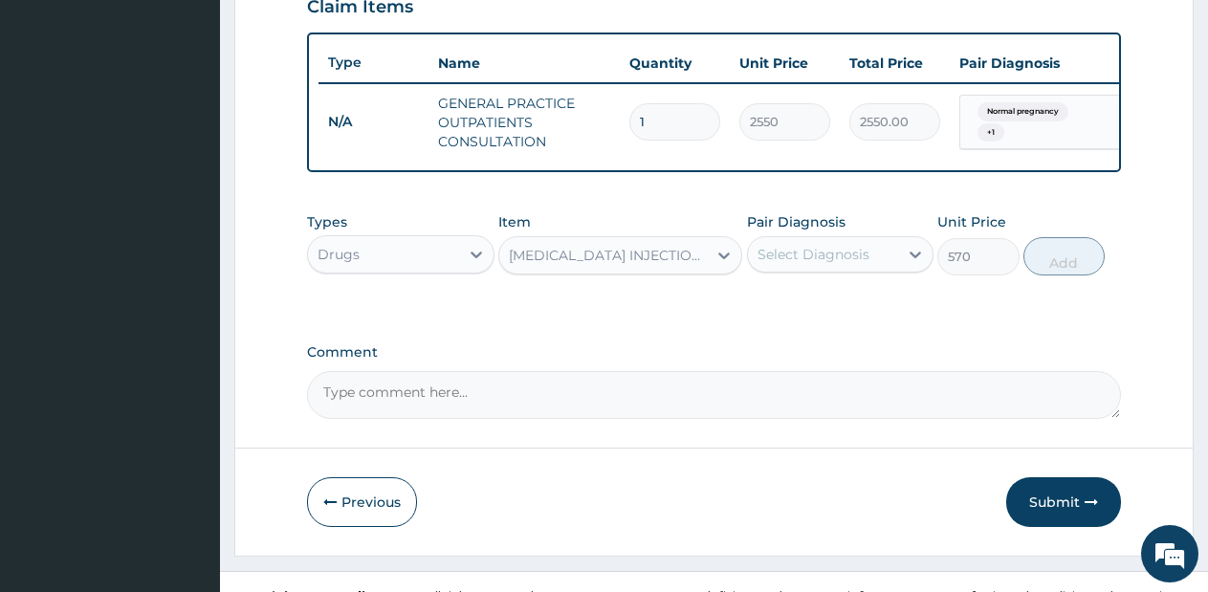
click at [839, 264] on div "Select Diagnosis" at bounding box center [813, 254] width 112 height 19
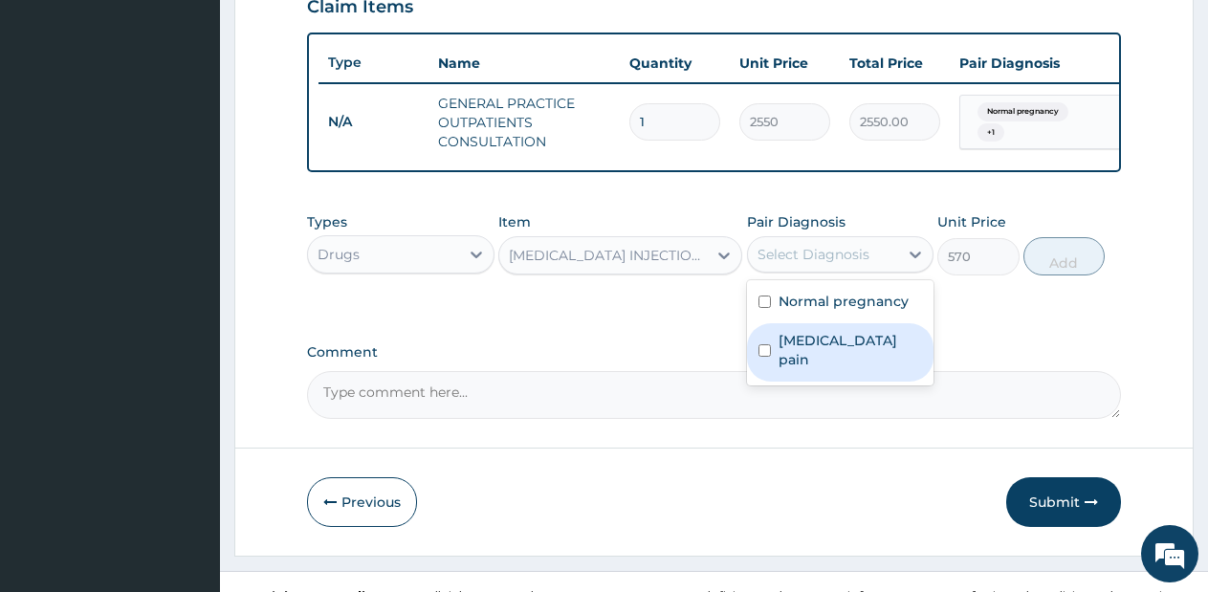
click at [834, 341] on div "[MEDICAL_DATA] pain" at bounding box center [840, 352] width 187 height 58
checkbox input "true"
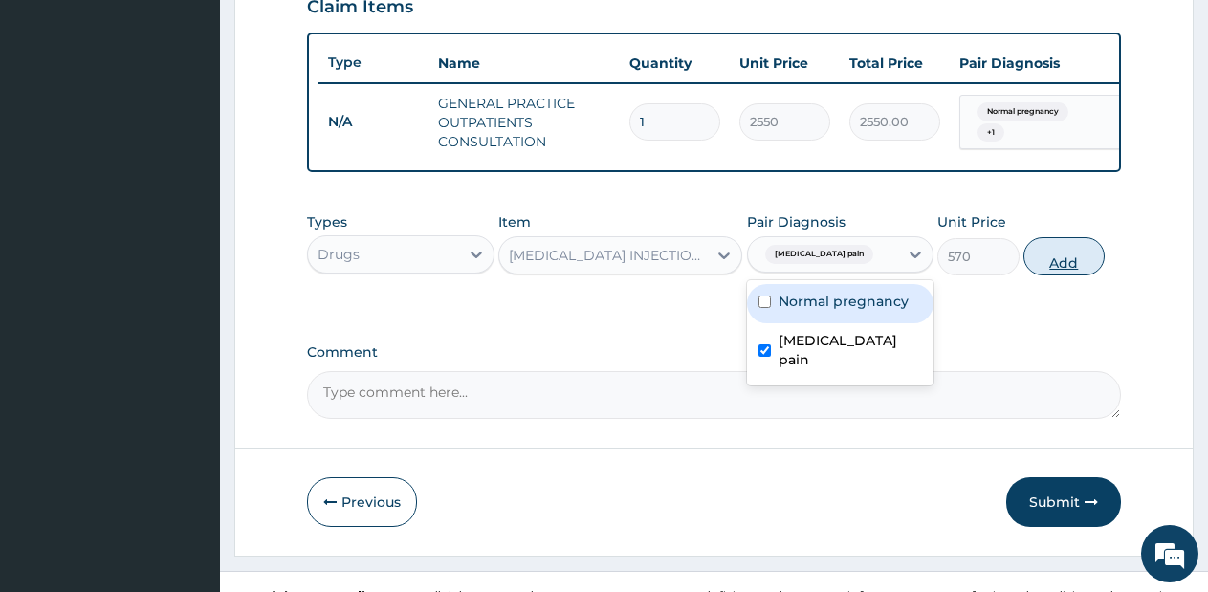
click at [1049, 275] on button "Add" at bounding box center [1063, 256] width 81 height 38
type input "0"
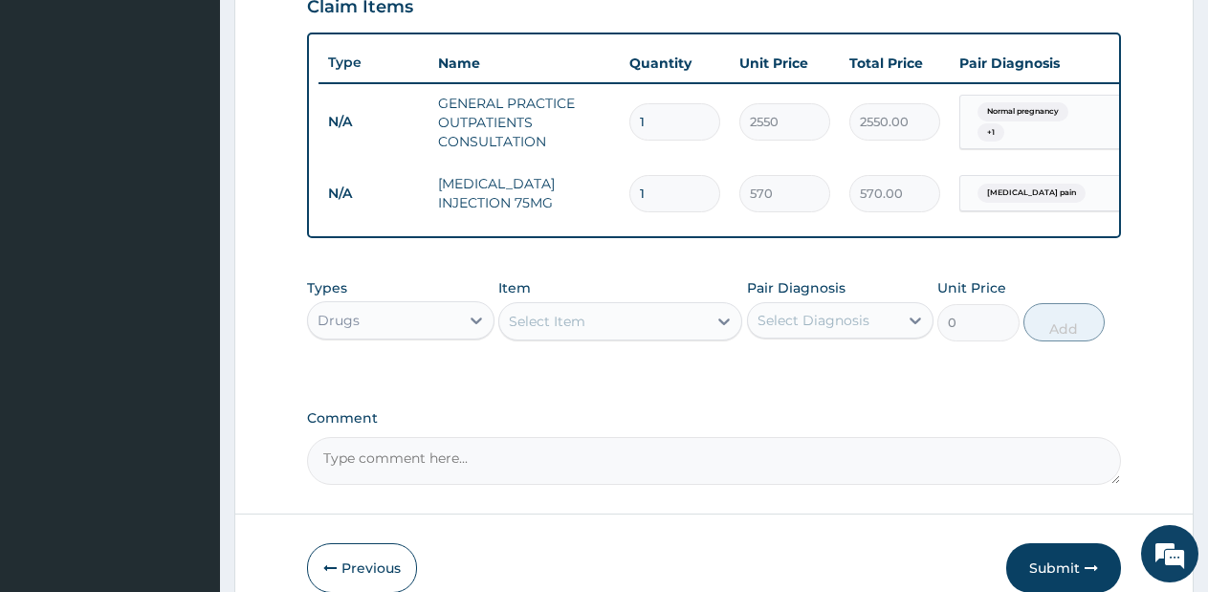
click at [690, 337] on div "Select Item" at bounding box center [602, 321] width 207 height 31
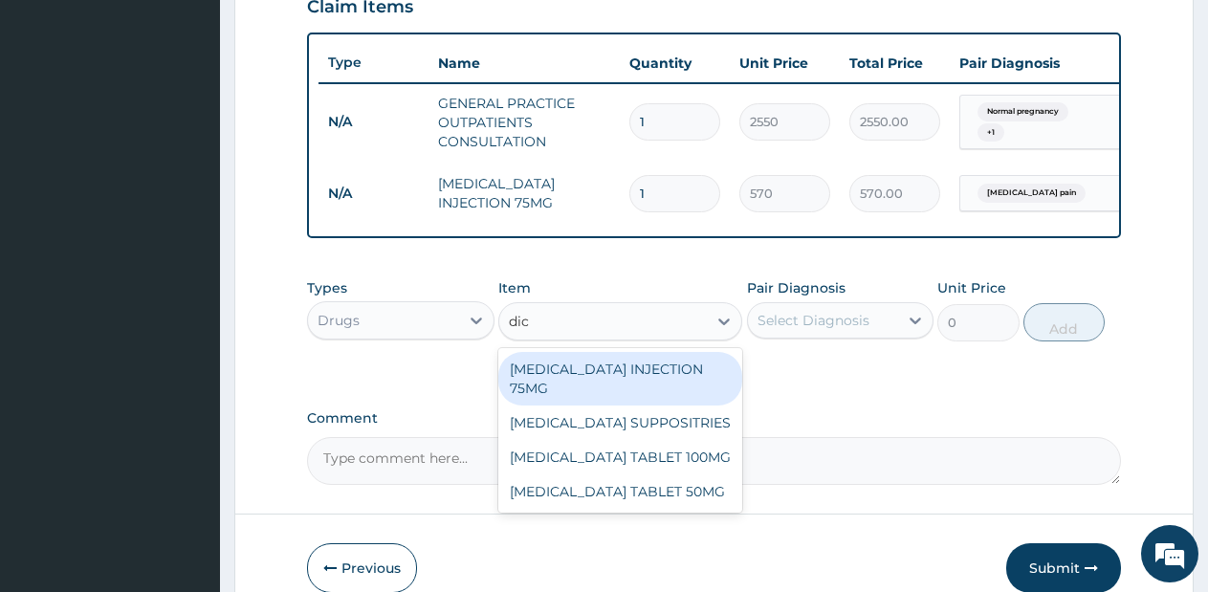
type input "dicl"
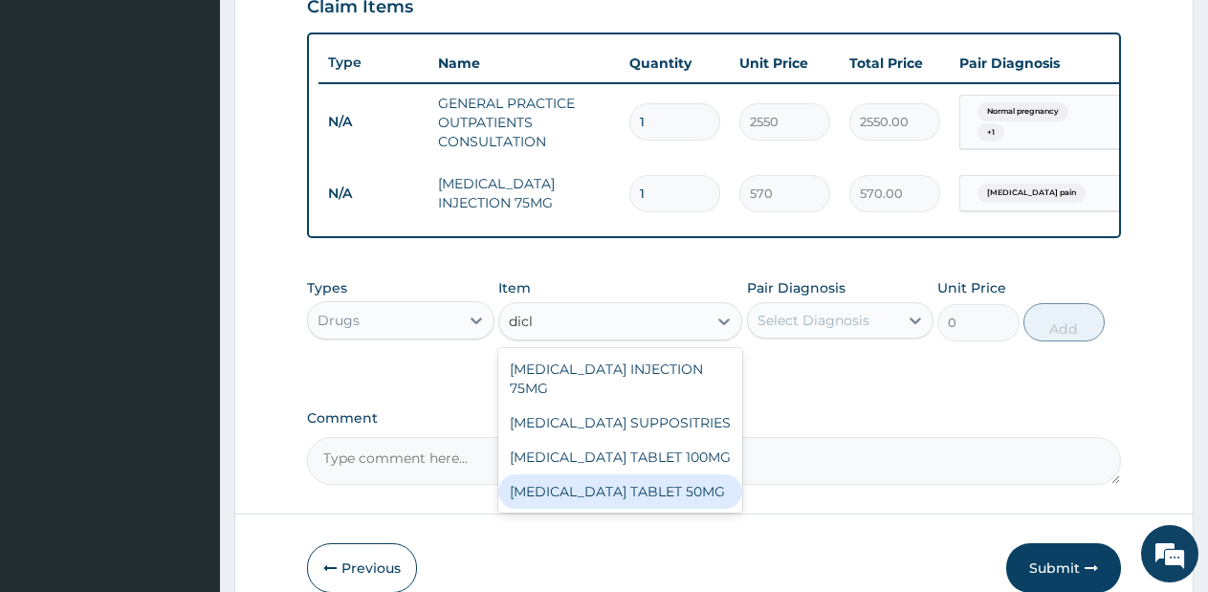
click at [688, 486] on div "[MEDICAL_DATA] TABLET 50MG" at bounding box center [620, 491] width 244 height 34
type input "42.75"
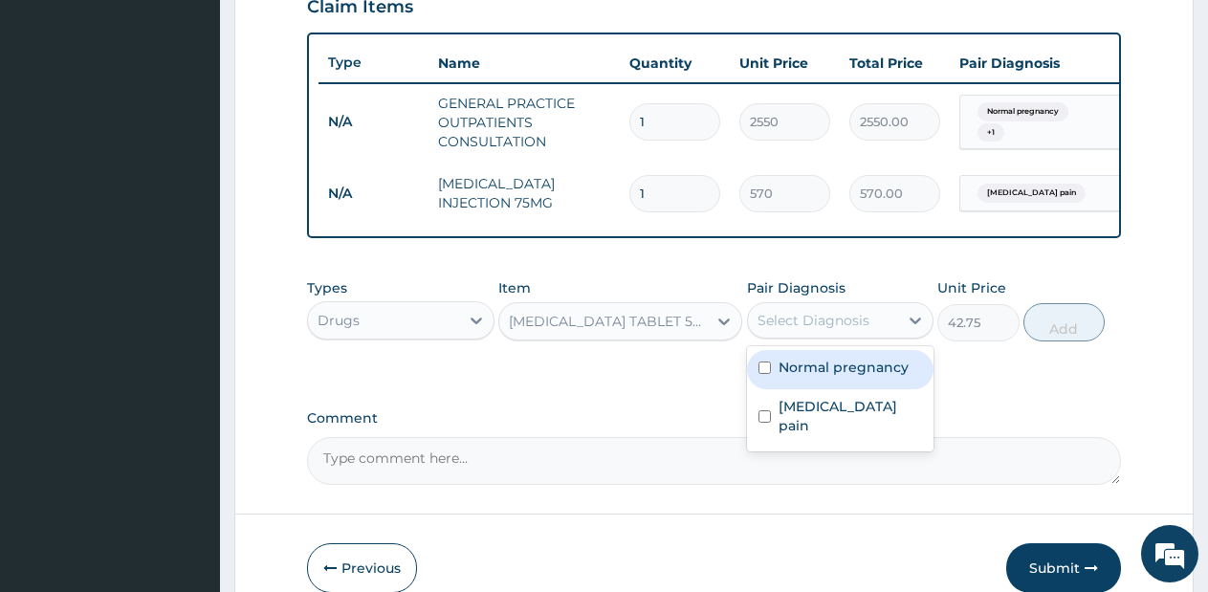
click at [859, 330] on div "Select Diagnosis" at bounding box center [813, 320] width 112 height 19
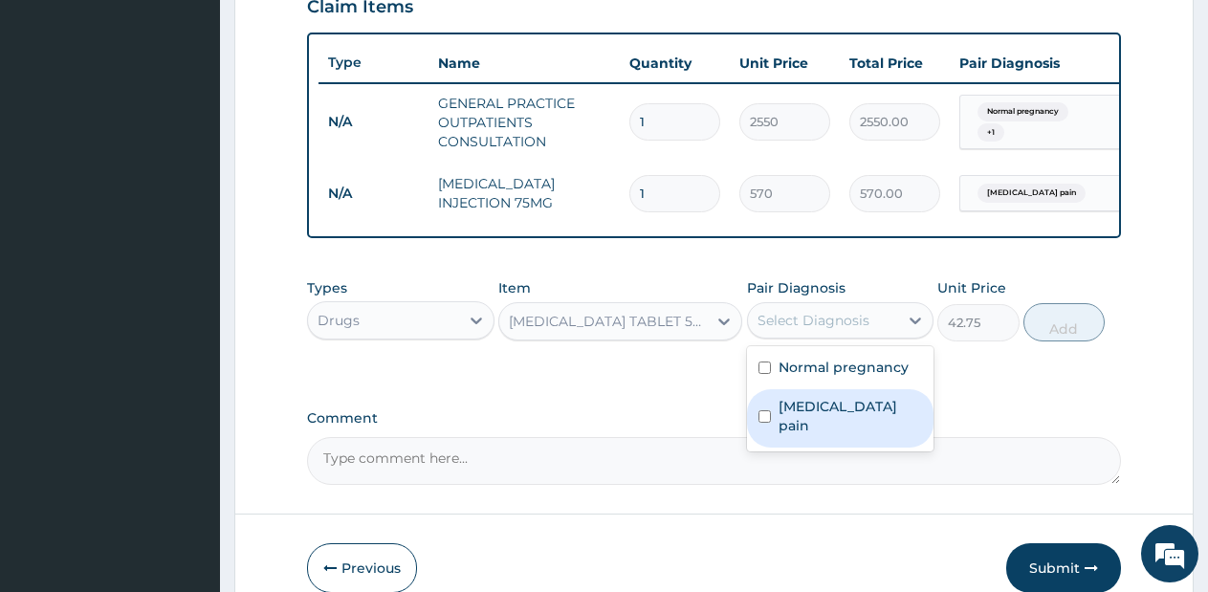
click at [855, 428] on label "[MEDICAL_DATA] pain" at bounding box center [850, 416] width 144 height 38
checkbox input "true"
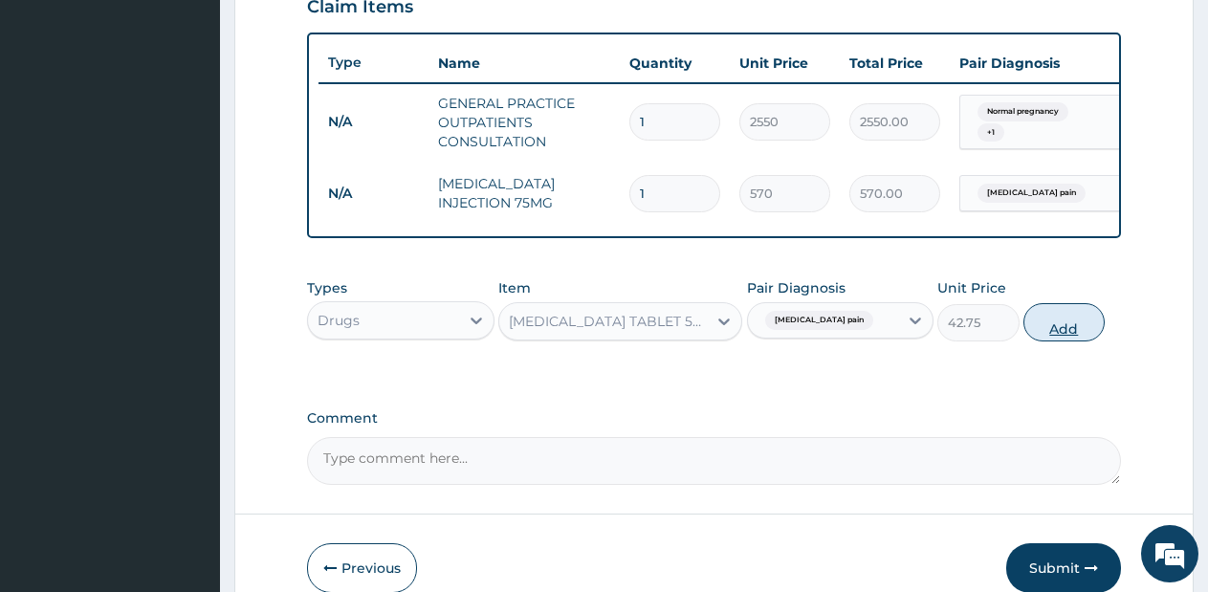
click at [1053, 336] on button "Add" at bounding box center [1063, 322] width 81 height 38
type input "0"
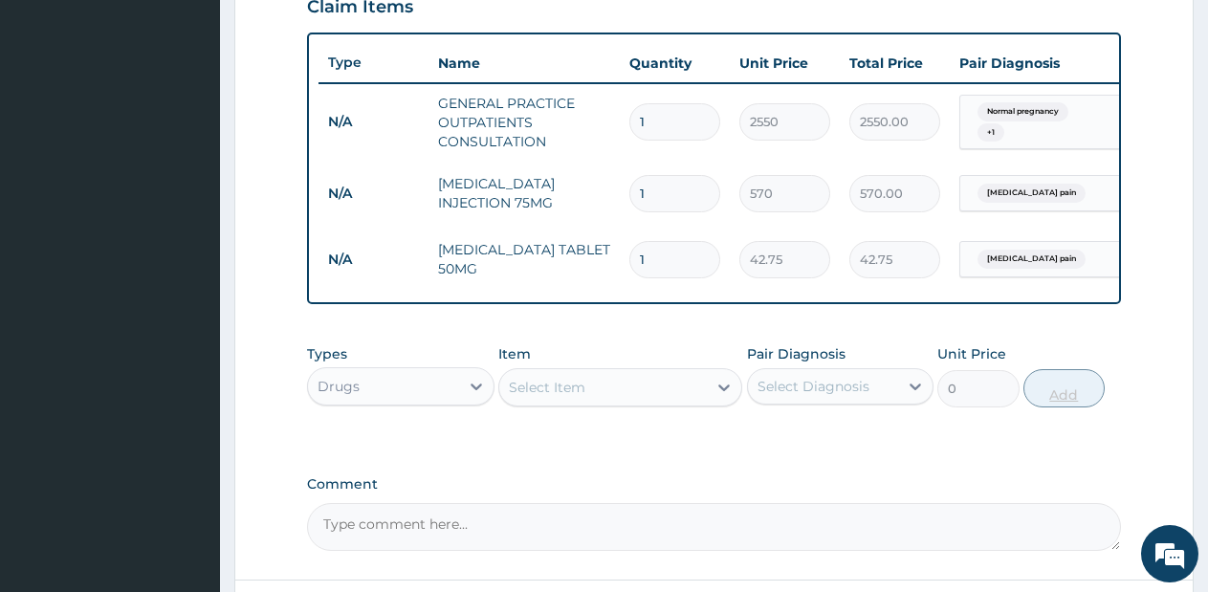
type input "10"
type input "427.50"
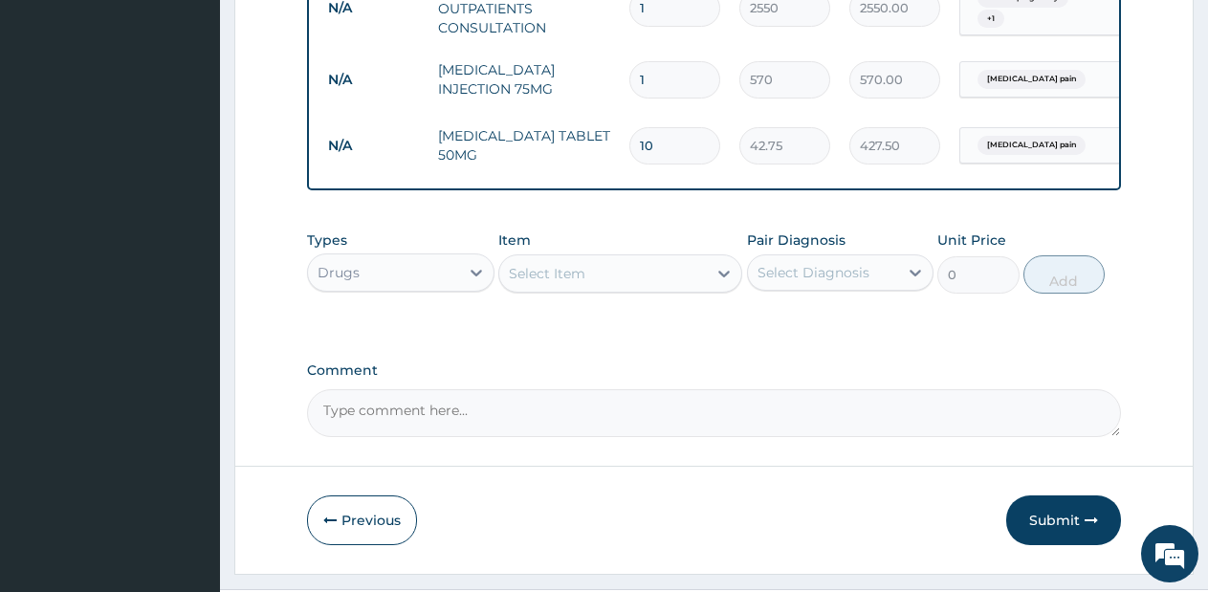
scroll to position [835, 0]
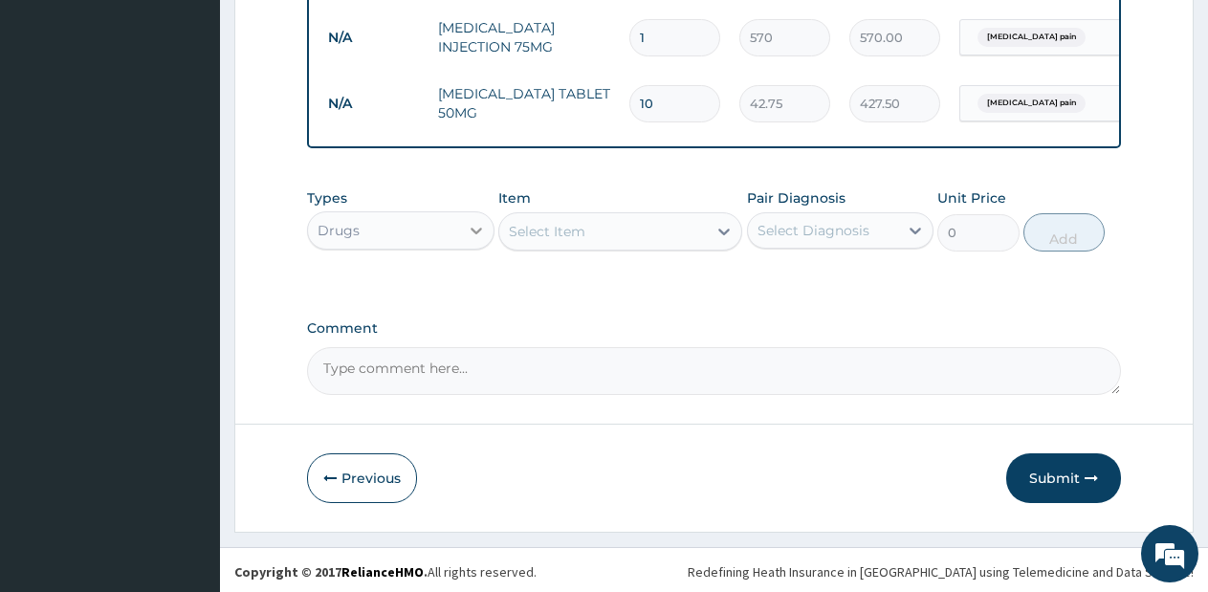
type input "10"
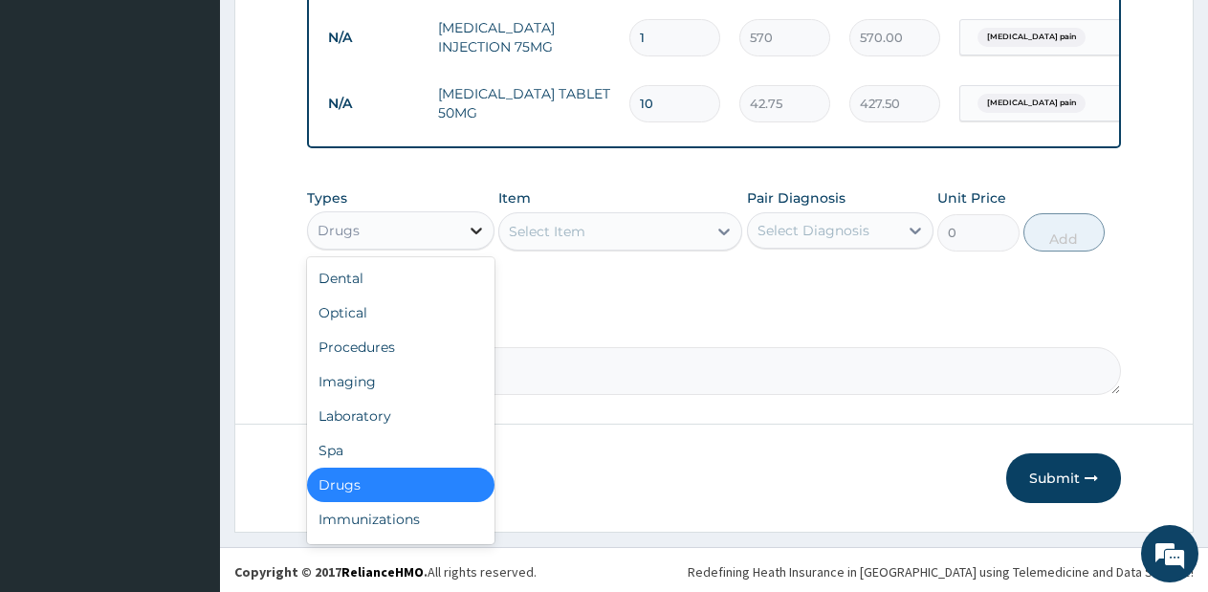
click at [461, 246] on div at bounding box center [476, 230] width 34 height 34
click at [387, 428] on div "Laboratory" at bounding box center [400, 416] width 187 height 34
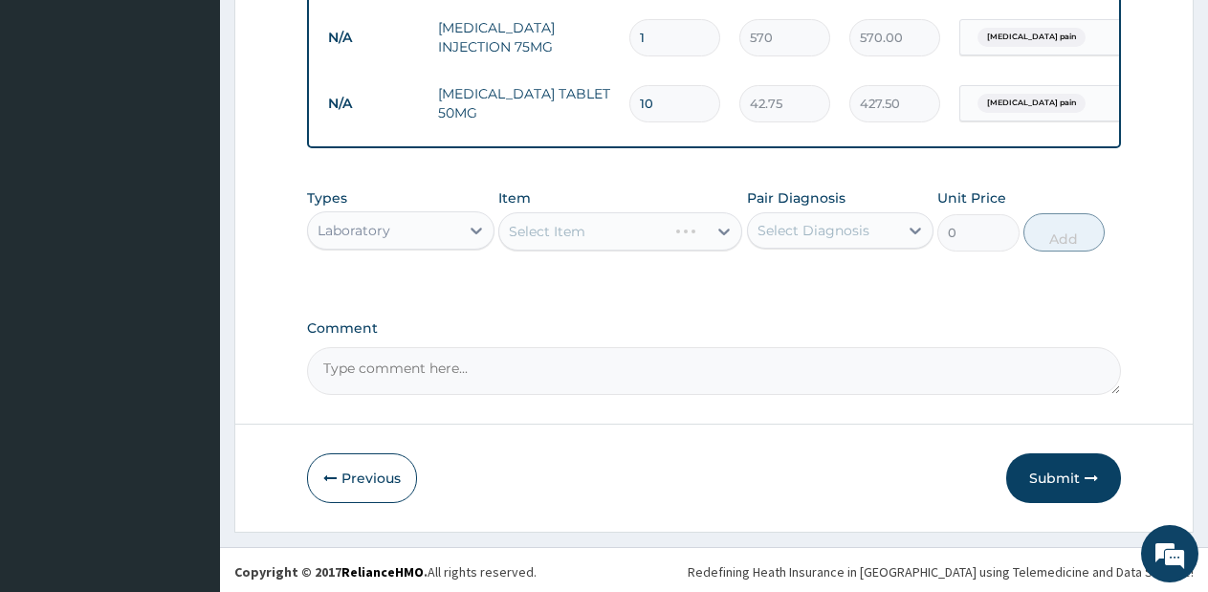
click at [656, 242] on div "Select Item" at bounding box center [620, 231] width 244 height 38
click at [702, 247] on div "Select Item" at bounding box center [602, 231] width 207 height 31
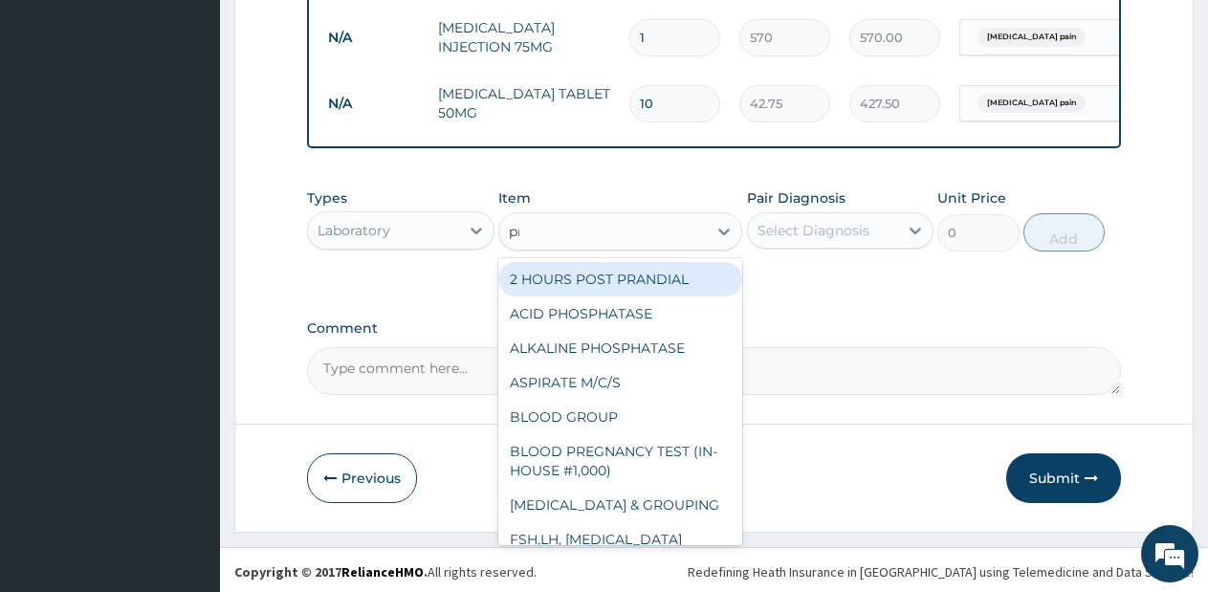
type input "pre"
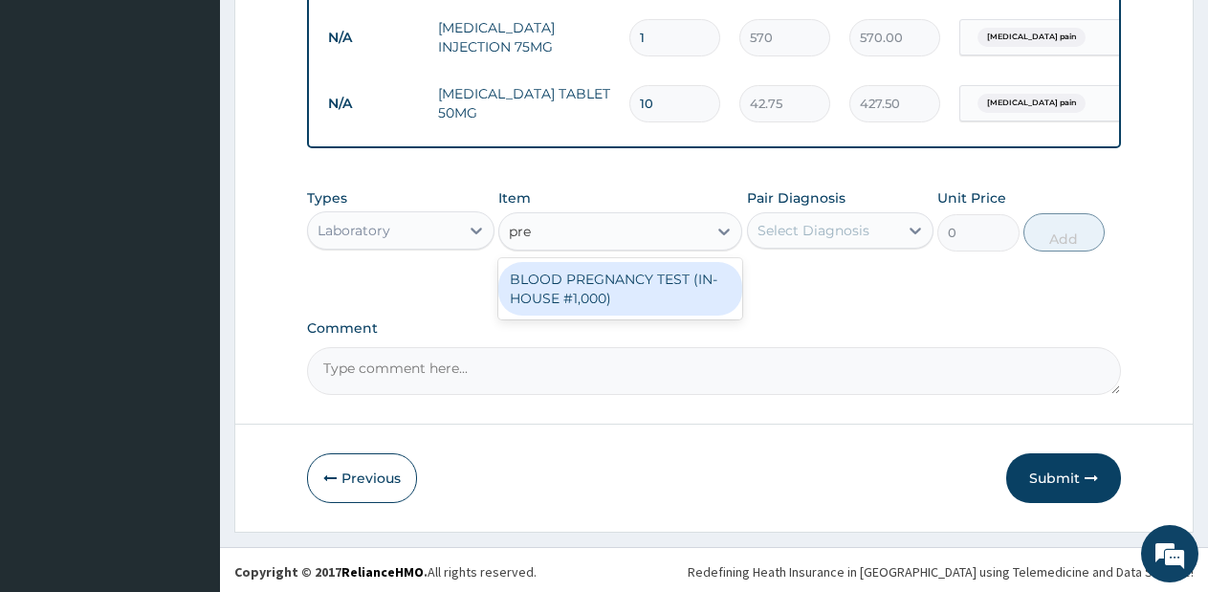
click at [676, 300] on div "BLOOD PREGNANCY TEST (IN-HOUSE #1,000)" at bounding box center [620, 289] width 244 height 54
type input "2137.5"
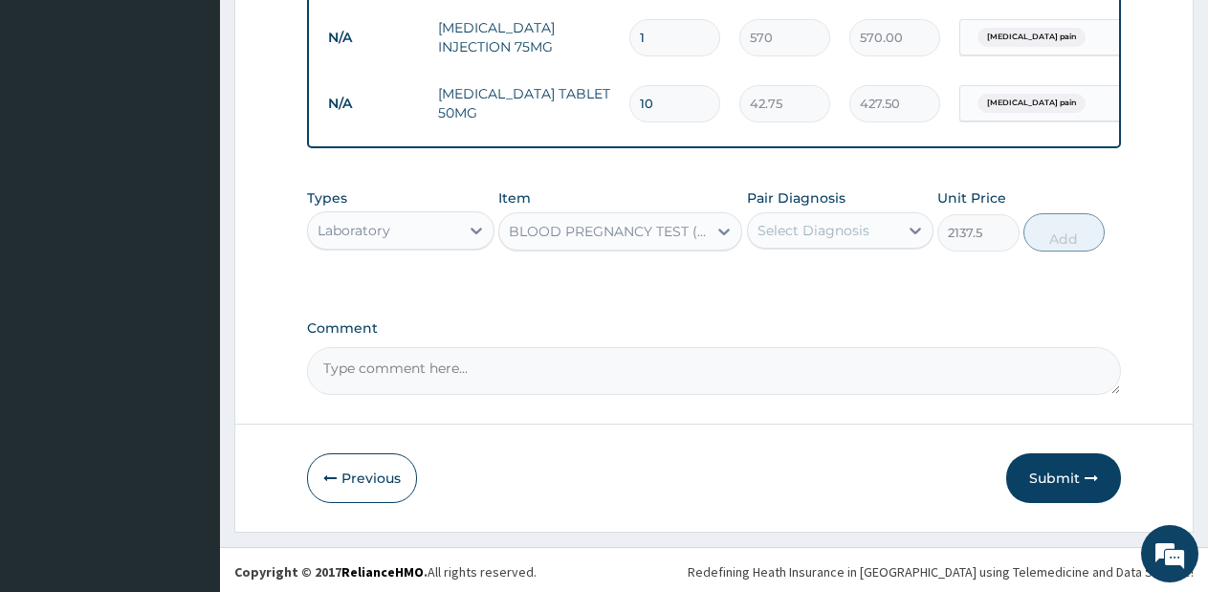
click at [839, 235] on div "Select Diagnosis" at bounding box center [823, 230] width 151 height 31
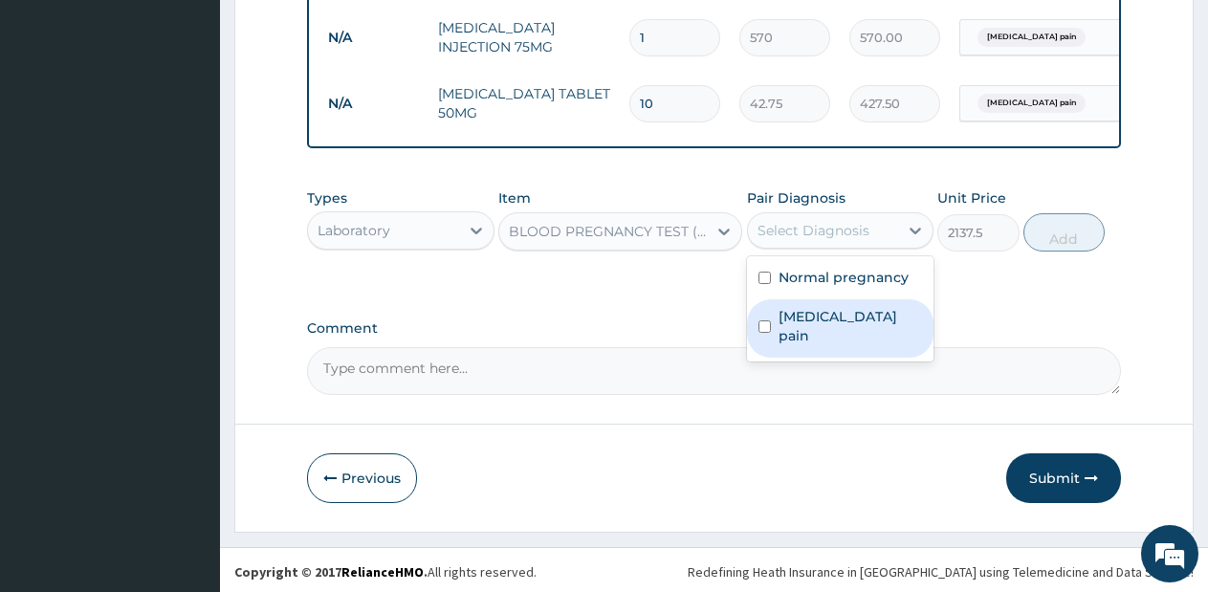
click at [826, 336] on label "[MEDICAL_DATA] pain" at bounding box center [850, 326] width 144 height 38
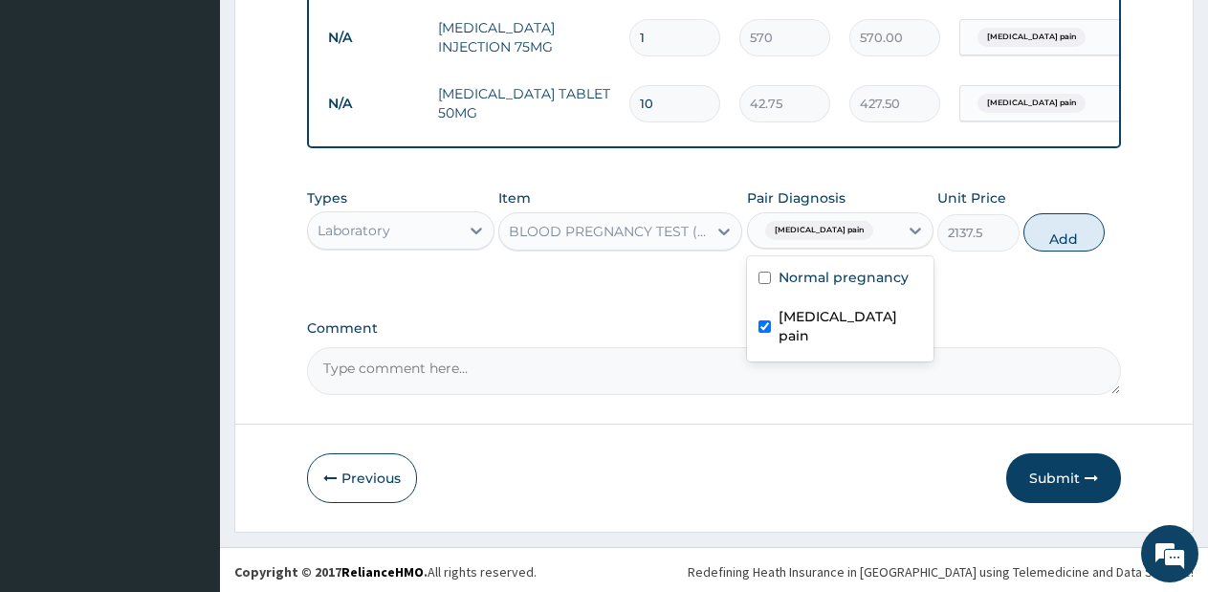
click at [826, 336] on label "[MEDICAL_DATA] pain" at bounding box center [850, 326] width 144 height 38
checkbox input "false"
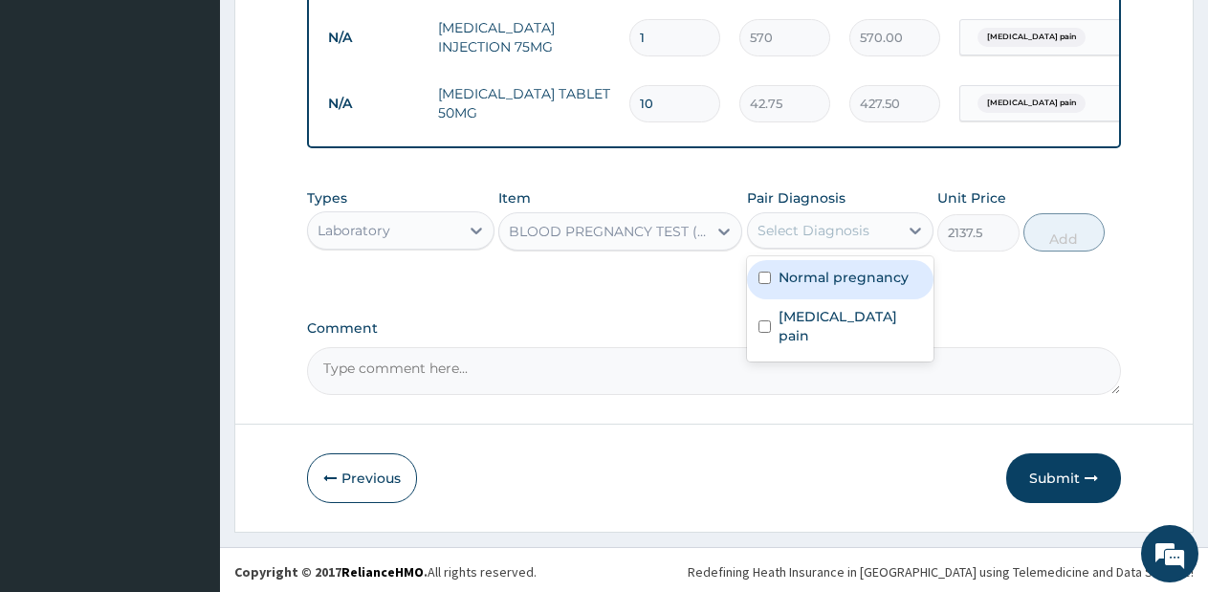
click at [845, 287] on label "Normal pregnancy" at bounding box center [843, 277] width 130 height 19
checkbox input "true"
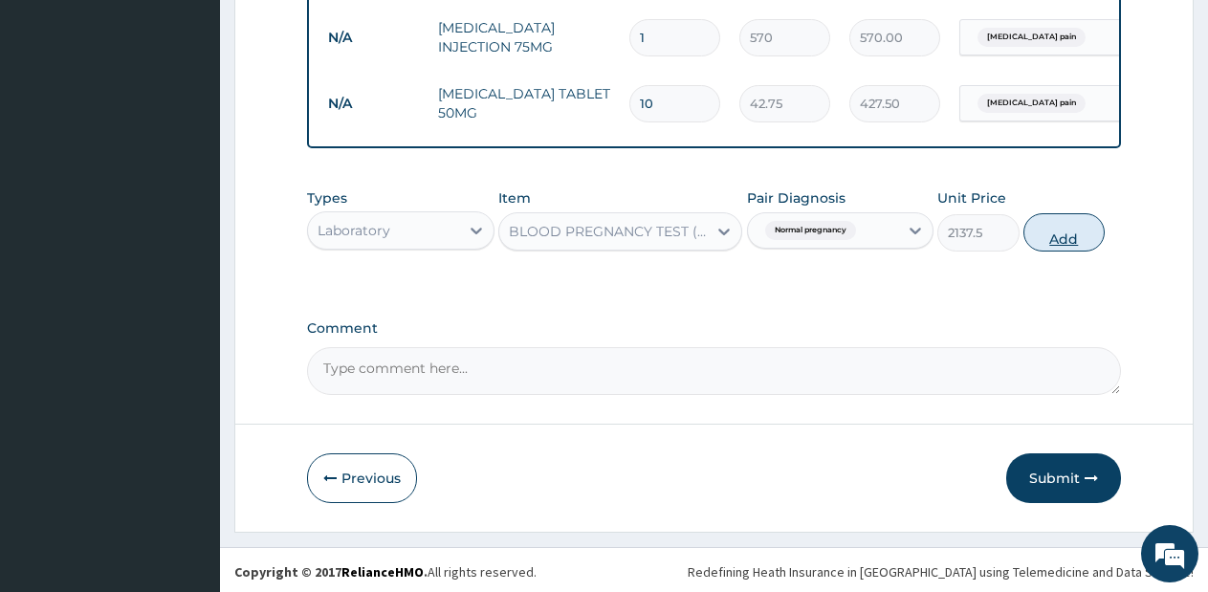
click at [1037, 245] on button "Add" at bounding box center [1063, 232] width 81 height 38
type input "0"
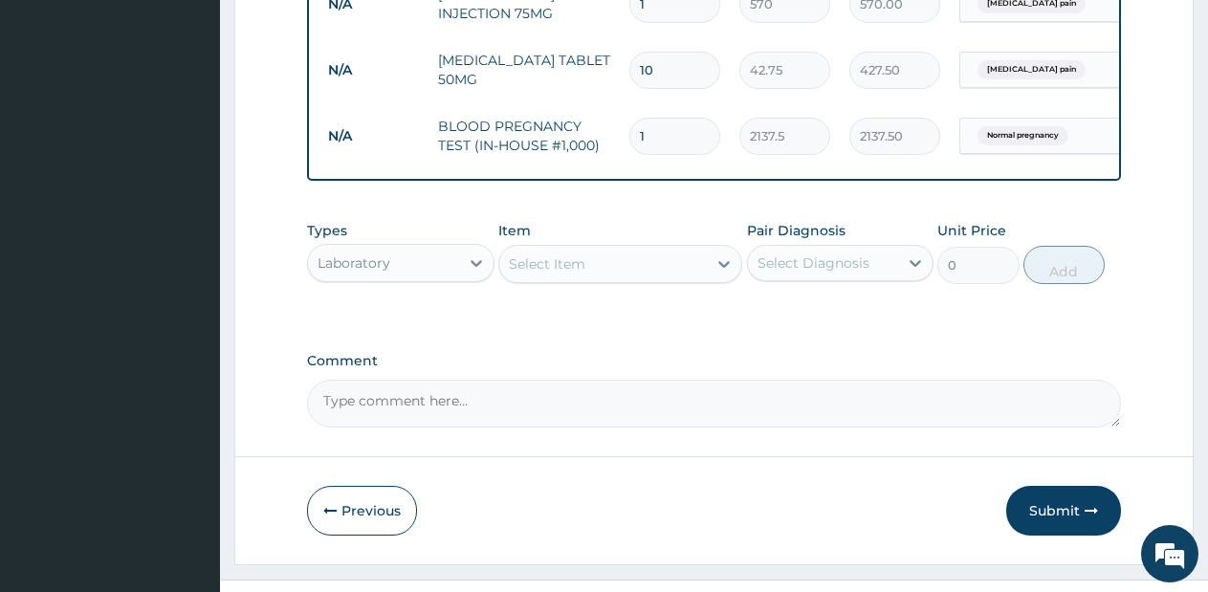
scroll to position [921, 0]
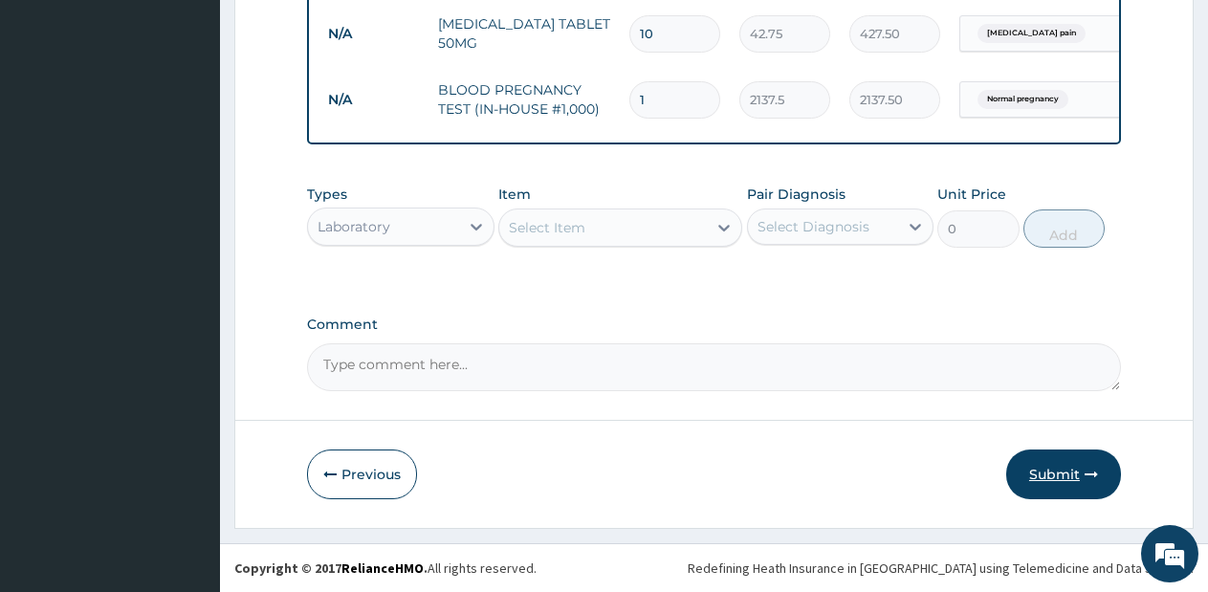
click at [1066, 486] on button "Submit" at bounding box center [1063, 474] width 115 height 50
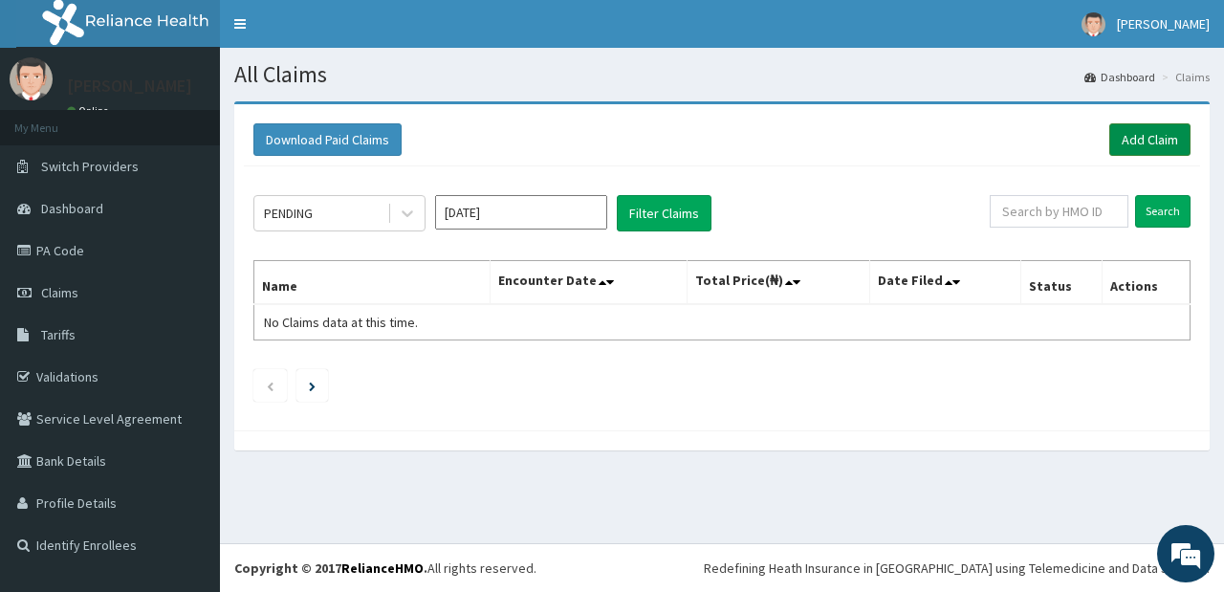
click at [1165, 132] on link "Add Claim" at bounding box center [1149, 139] width 81 height 33
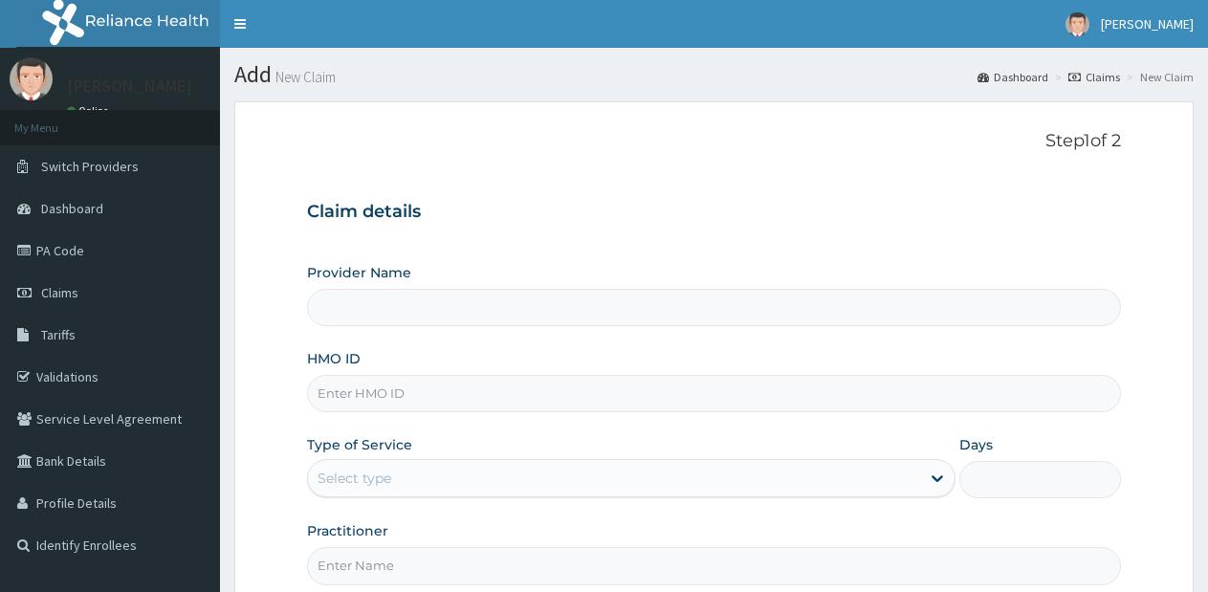
click at [937, 399] on input "HMO ID" at bounding box center [714, 393] width 814 height 37
type input "Lifesource Hospital"
type input "ELN/10245/A"
click at [445, 459] on div "Select type" at bounding box center [630, 478] width 647 height 38
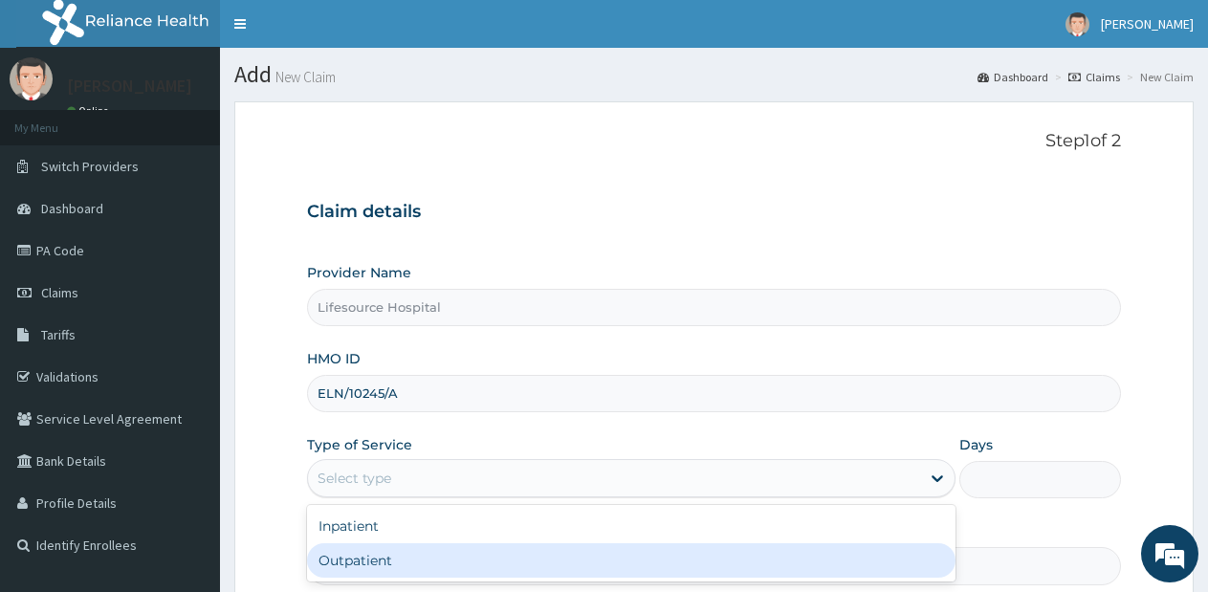
click at [517, 581] on div "Inpatient Outpatient" at bounding box center [630, 543] width 647 height 76
click at [536, 558] on div "Outpatient" at bounding box center [630, 560] width 647 height 34
type input "1"
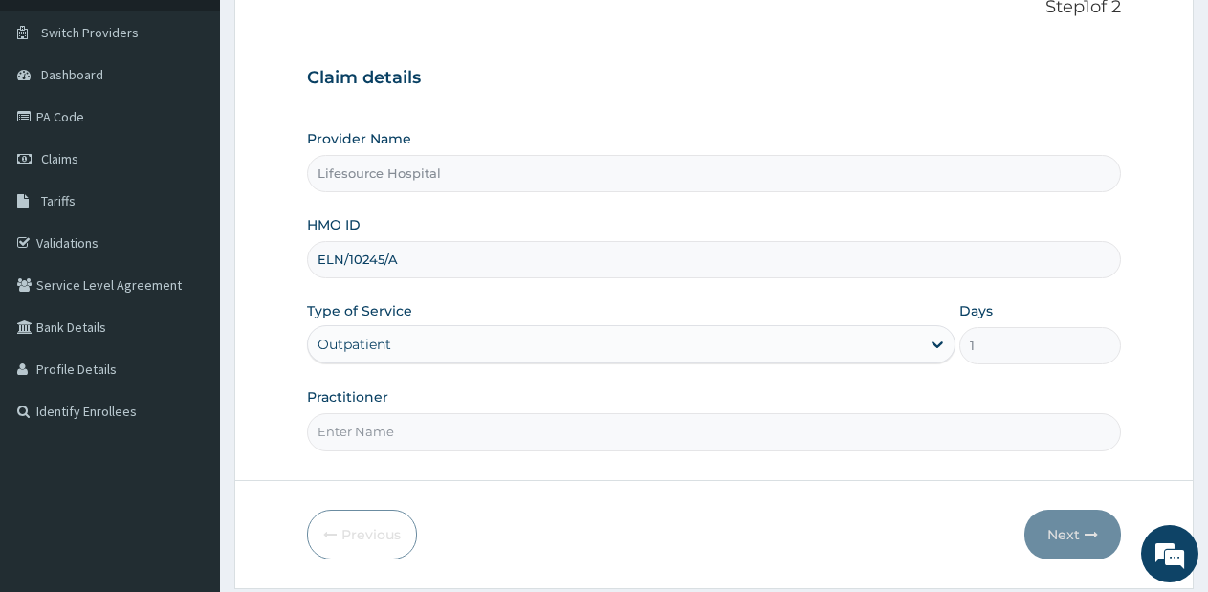
scroll to position [194, 0]
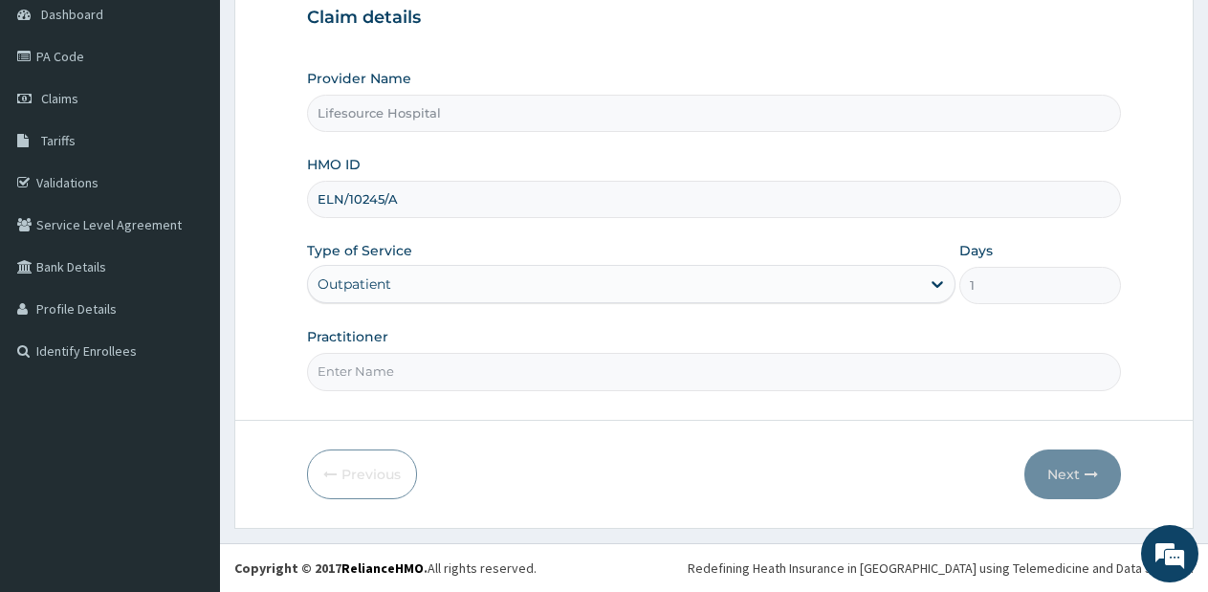
click at [617, 370] on input "Practitioner" at bounding box center [714, 371] width 814 height 37
type input "[PERSON_NAME]"
click at [1069, 474] on button "Next" at bounding box center [1072, 474] width 97 height 50
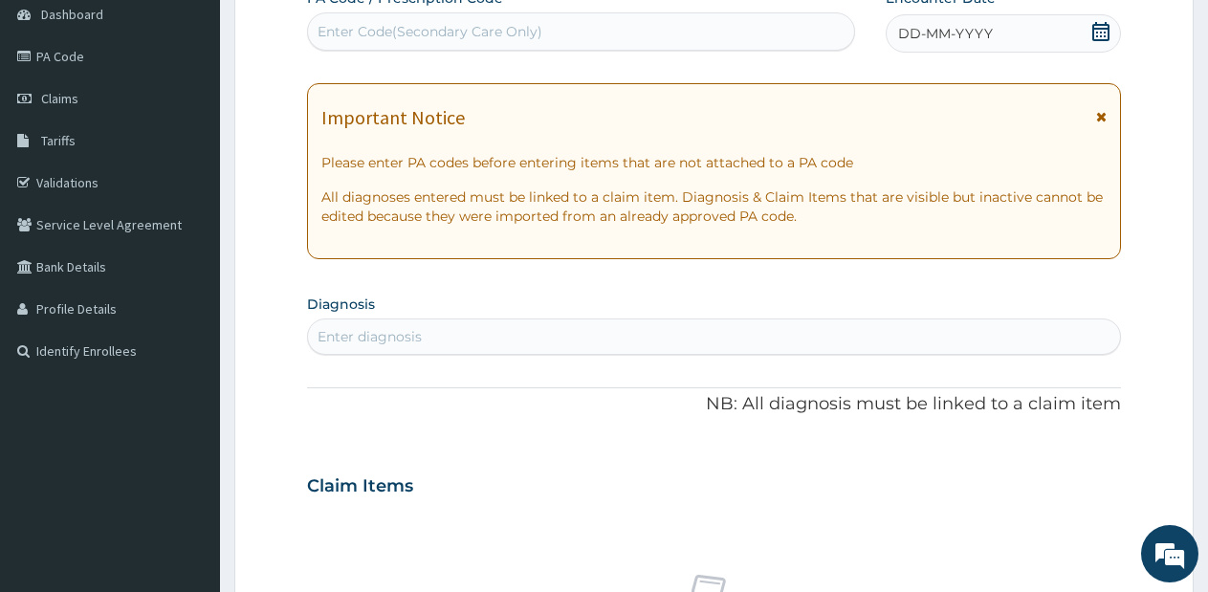
click at [1097, 31] on icon at bounding box center [1100, 31] width 19 height 19
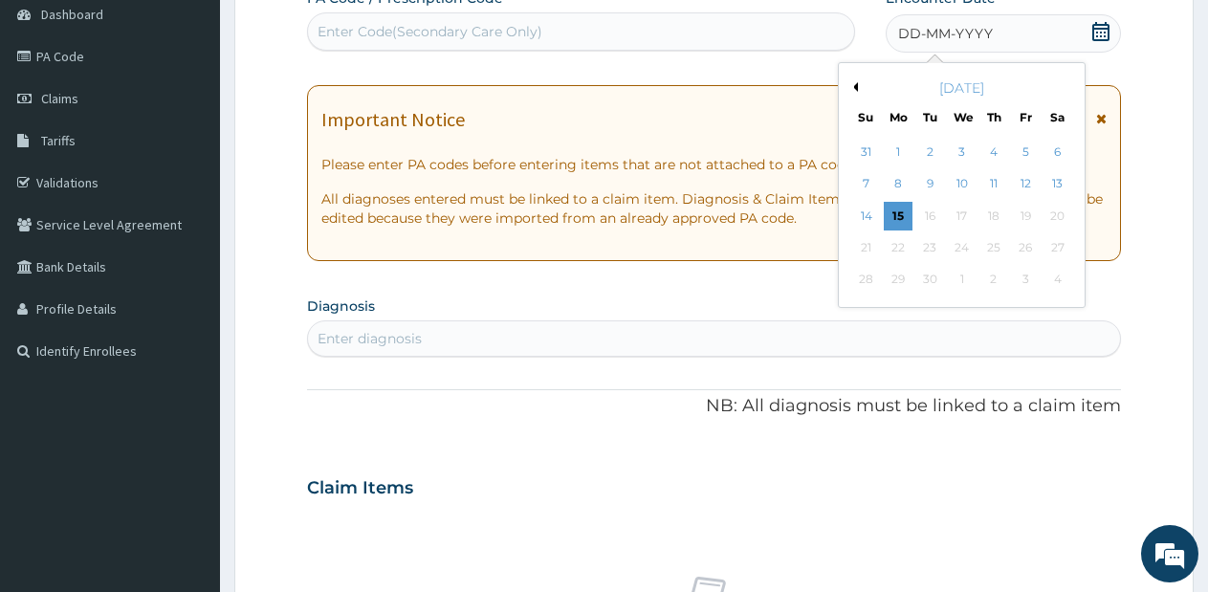
click at [851, 87] on button "Previous Month" at bounding box center [853, 87] width 10 height 10
click at [893, 177] on div "4" at bounding box center [897, 184] width 29 height 29
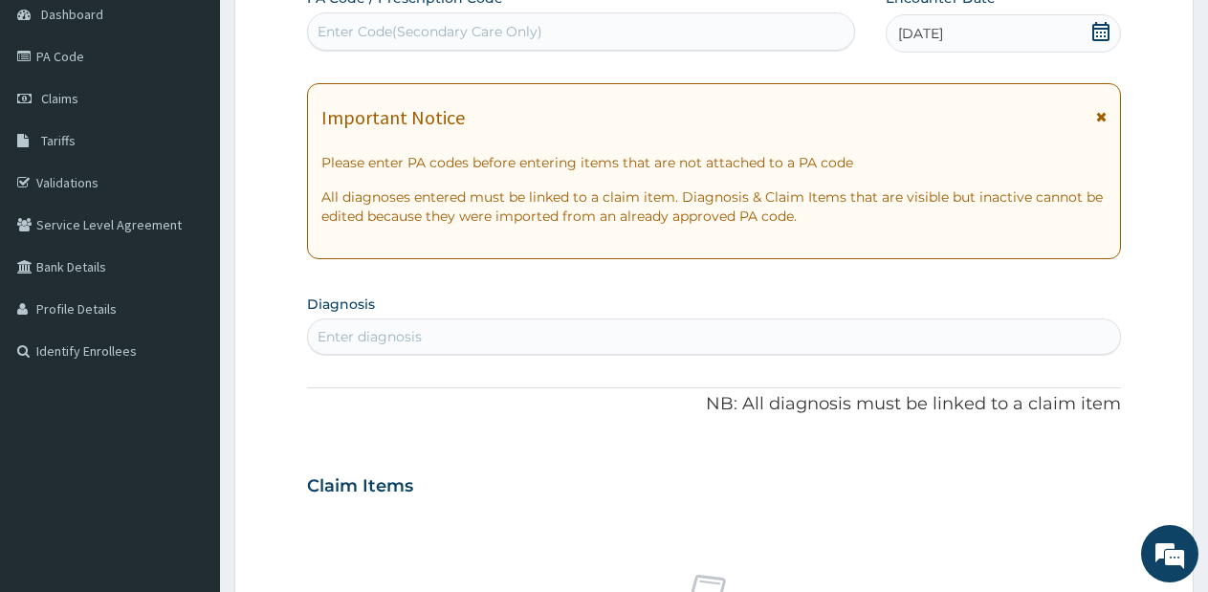
click at [582, 354] on div "Enter diagnosis" at bounding box center [714, 336] width 814 height 36
type input "musculo"
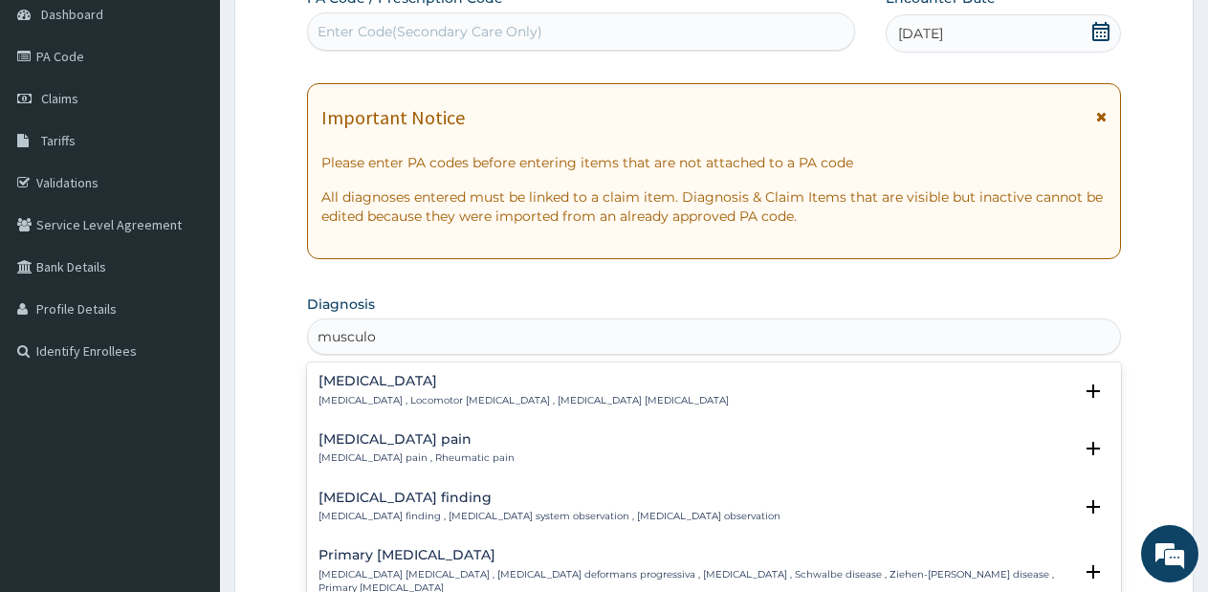
click at [467, 442] on h4 "[MEDICAL_DATA] pain" at bounding box center [416, 439] width 196 height 14
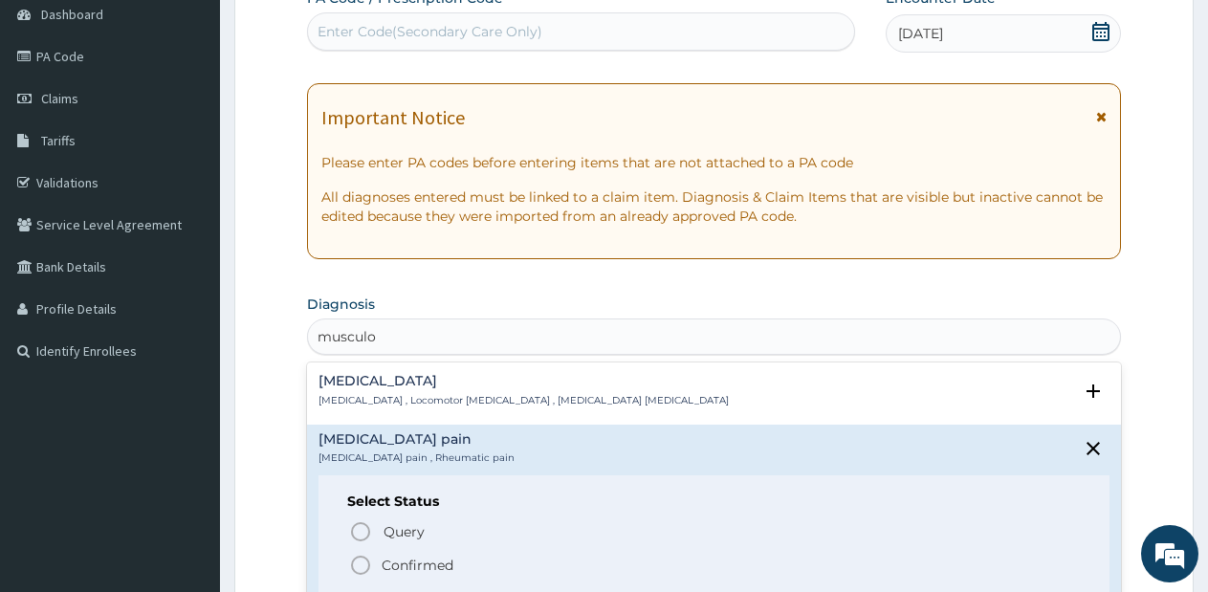
click at [357, 561] on icon "status option filled" at bounding box center [360, 565] width 23 height 23
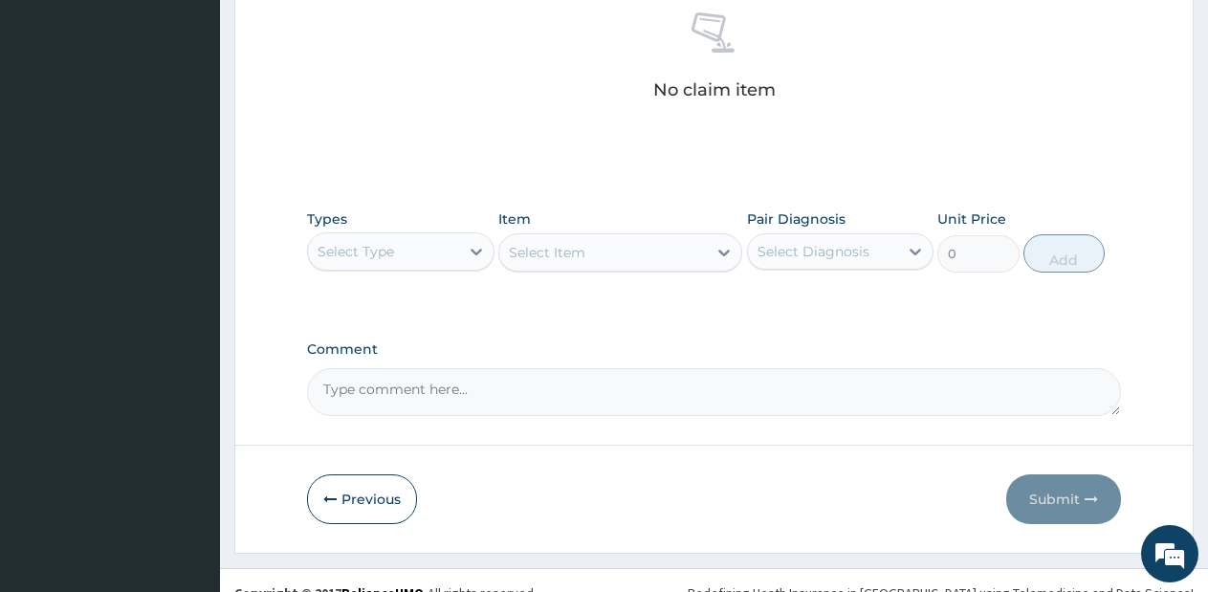
scroll to position [787, 0]
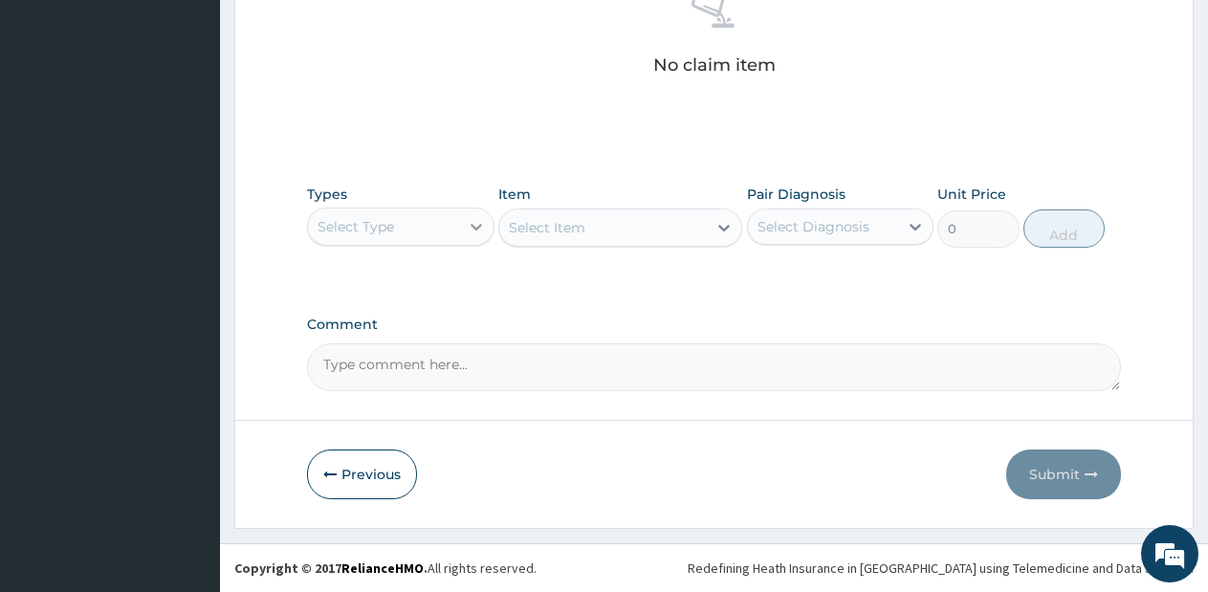
click at [461, 234] on div at bounding box center [476, 226] width 34 height 34
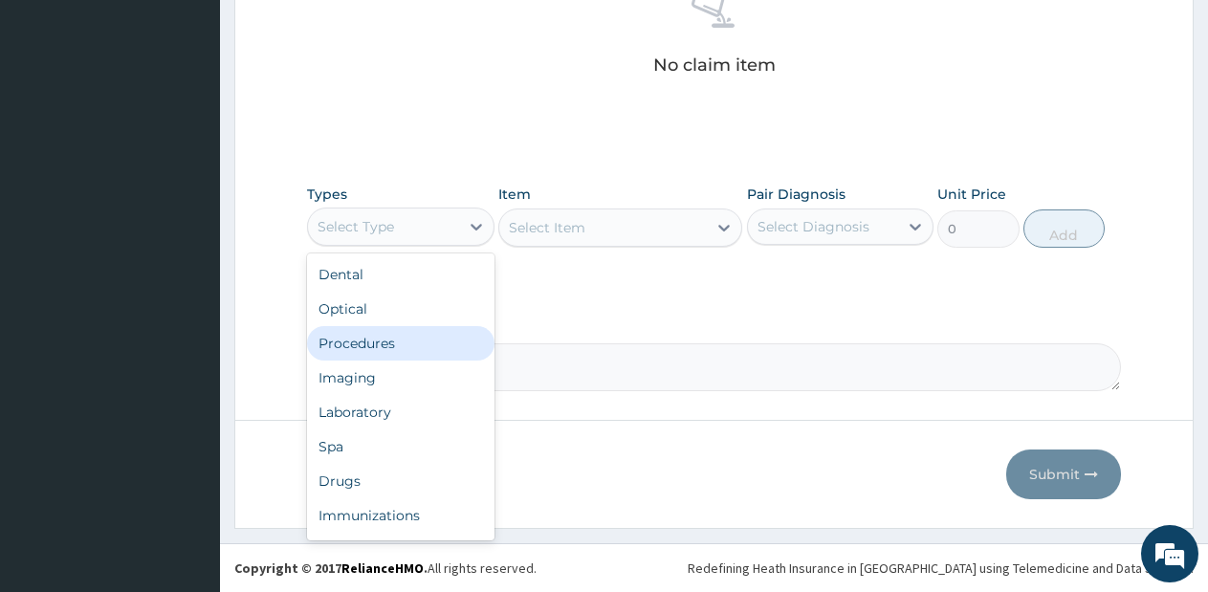
click at [398, 359] on div "Procedures" at bounding box center [400, 343] width 187 height 34
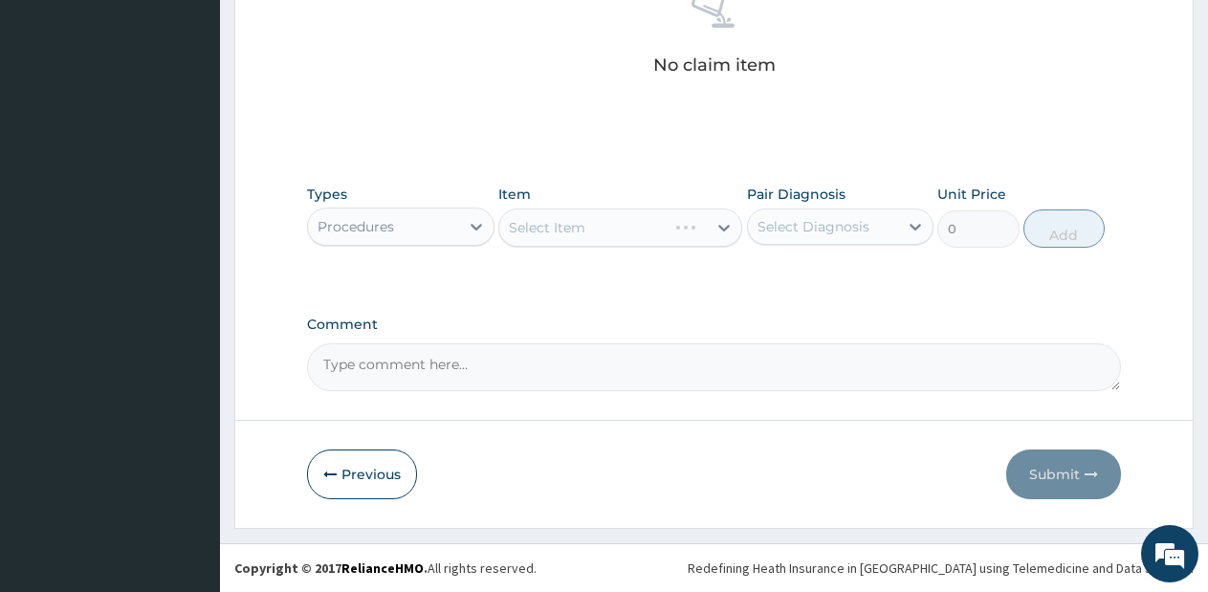
click at [650, 236] on div "Select Item" at bounding box center [620, 227] width 244 height 38
click at [668, 231] on div "Select Item" at bounding box center [620, 227] width 244 height 38
click at [668, 231] on div "Select Item" at bounding box center [602, 227] width 207 height 31
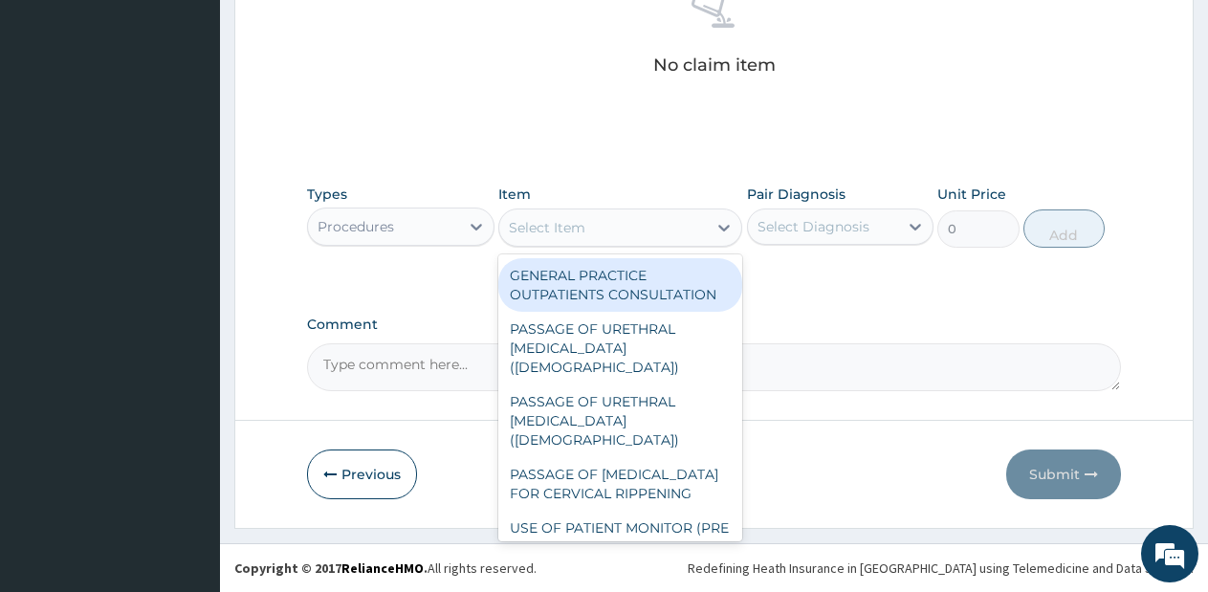
click at [634, 300] on div "GENERAL PRACTICE OUTPATIENTS CONSULTATION" at bounding box center [620, 285] width 244 height 54
type input "2550"
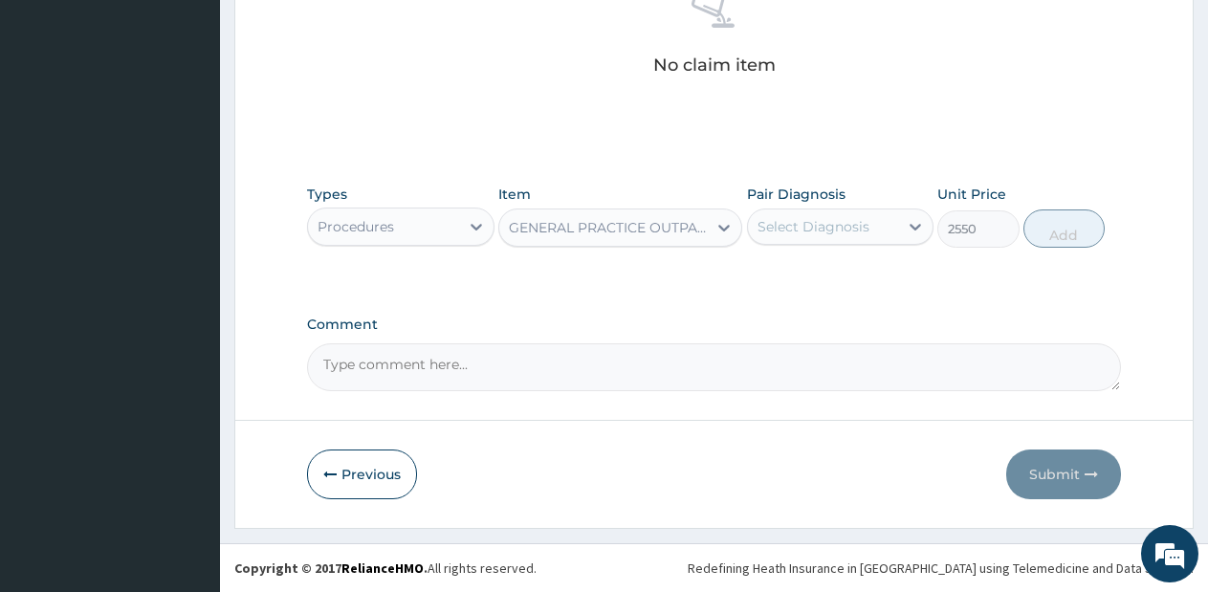
click at [860, 241] on div "Select Diagnosis" at bounding box center [823, 226] width 151 height 31
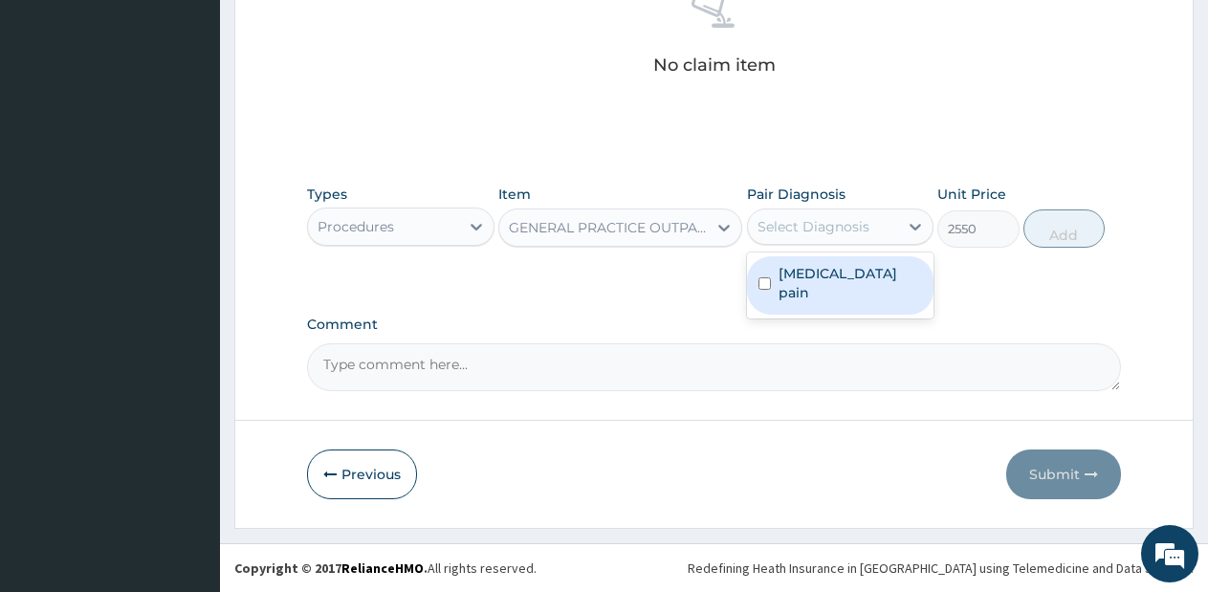
click at [854, 259] on div "[MEDICAL_DATA] pain" at bounding box center [840, 285] width 187 height 58
checkbox input "true"
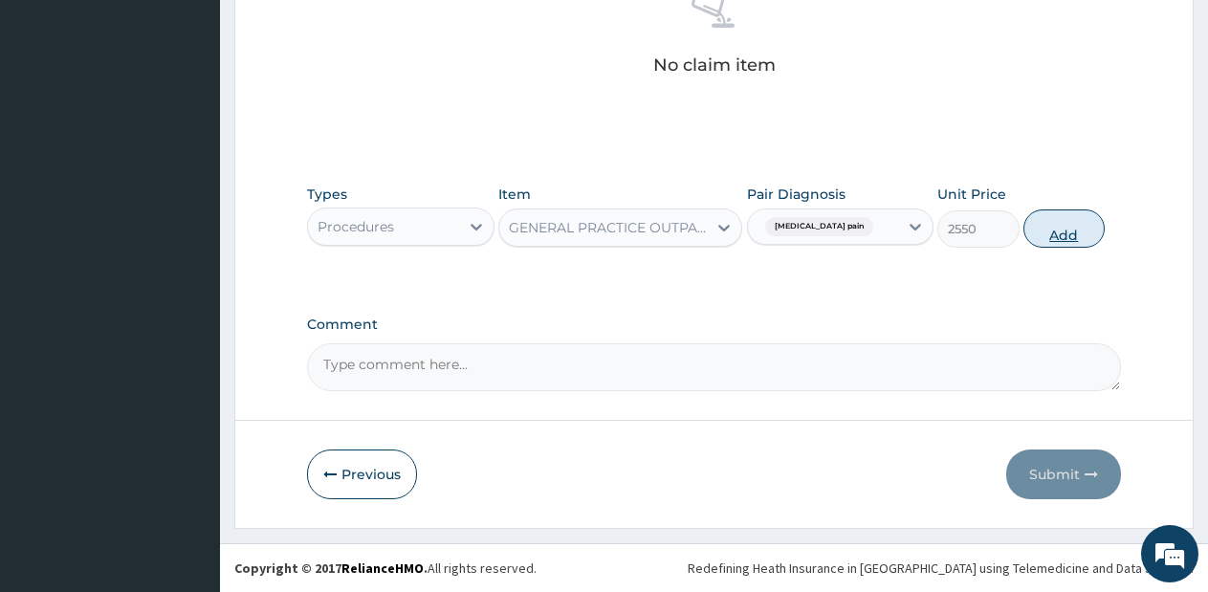
drag, startPoint x: 1043, startPoint y: 255, endPoint x: 1050, endPoint y: 238, distance: 18.5
click at [1050, 238] on div "Types Procedures Item GENERAL PRACTICE OUTPATIENTS CONSULTATION Pair Diagnosis …" at bounding box center [714, 216] width 814 height 82
click at [1050, 238] on button "Add" at bounding box center [1063, 228] width 81 height 38
type input "0"
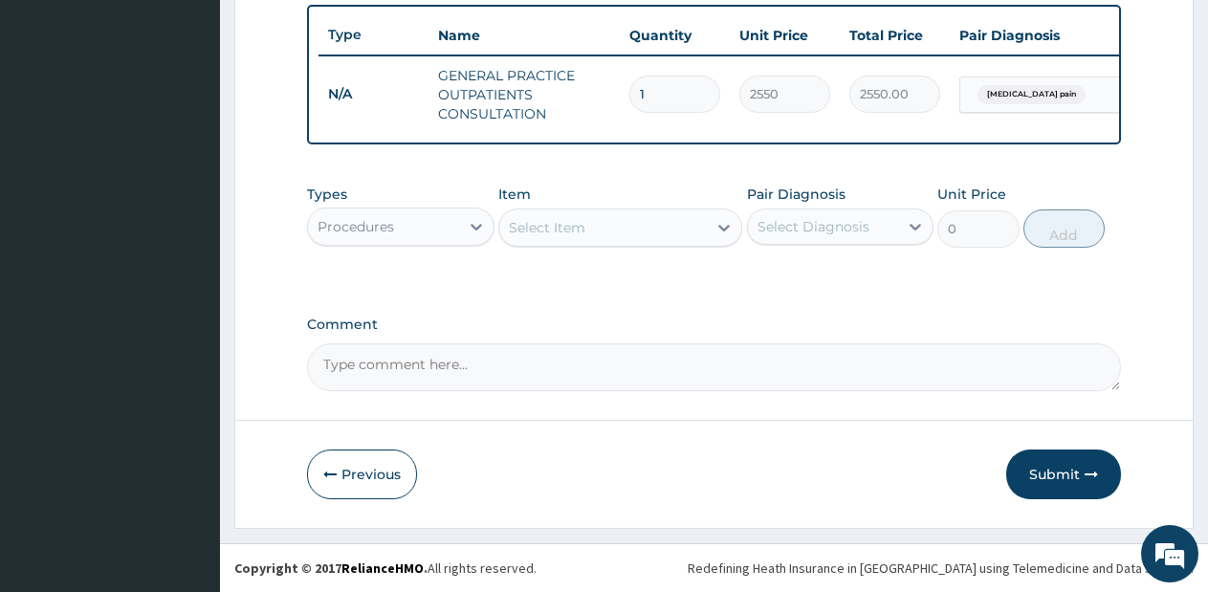
scroll to position [723, 0]
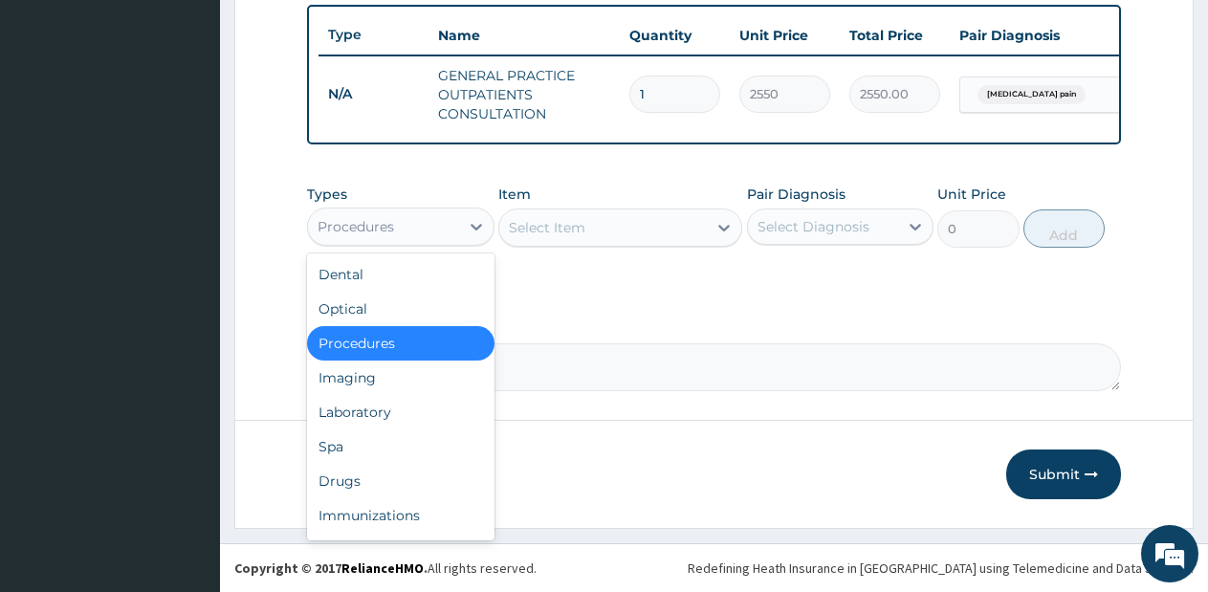
click at [457, 234] on div "Procedures" at bounding box center [383, 226] width 151 height 31
click at [366, 487] on div "Drugs" at bounding box center [400, 481] width 187 height 34
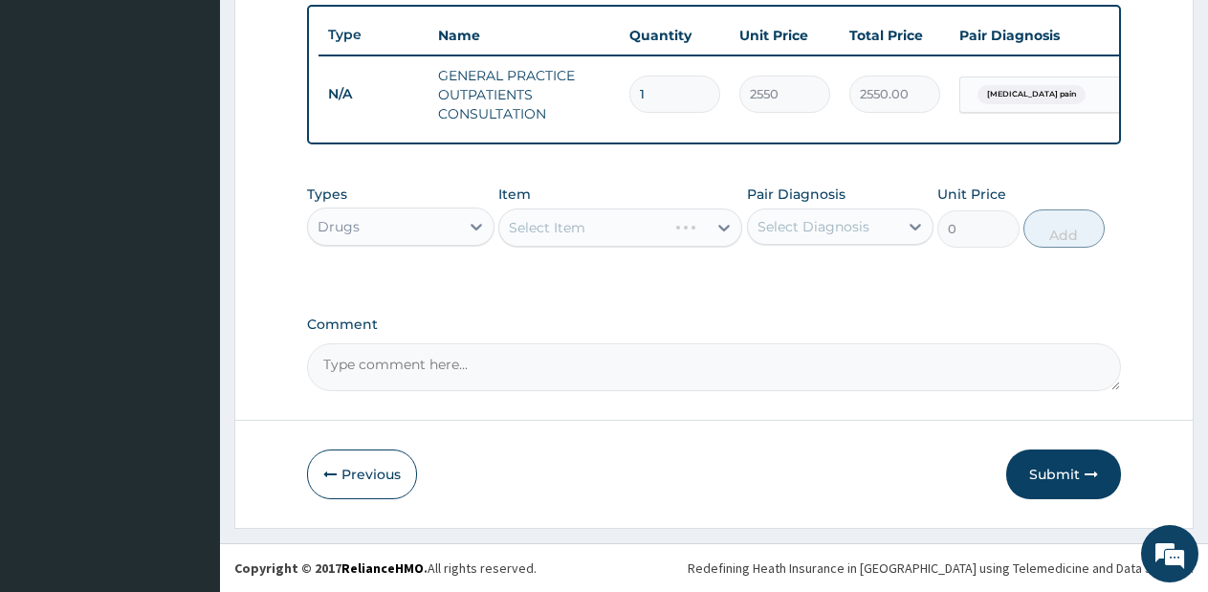
click at [696, 229] on div "Select Item" at bounding box center [620, 227] width 244 height 38
click at [666, 229] on div "Select Item" at bounding box center [582, 227] width 167 height 31
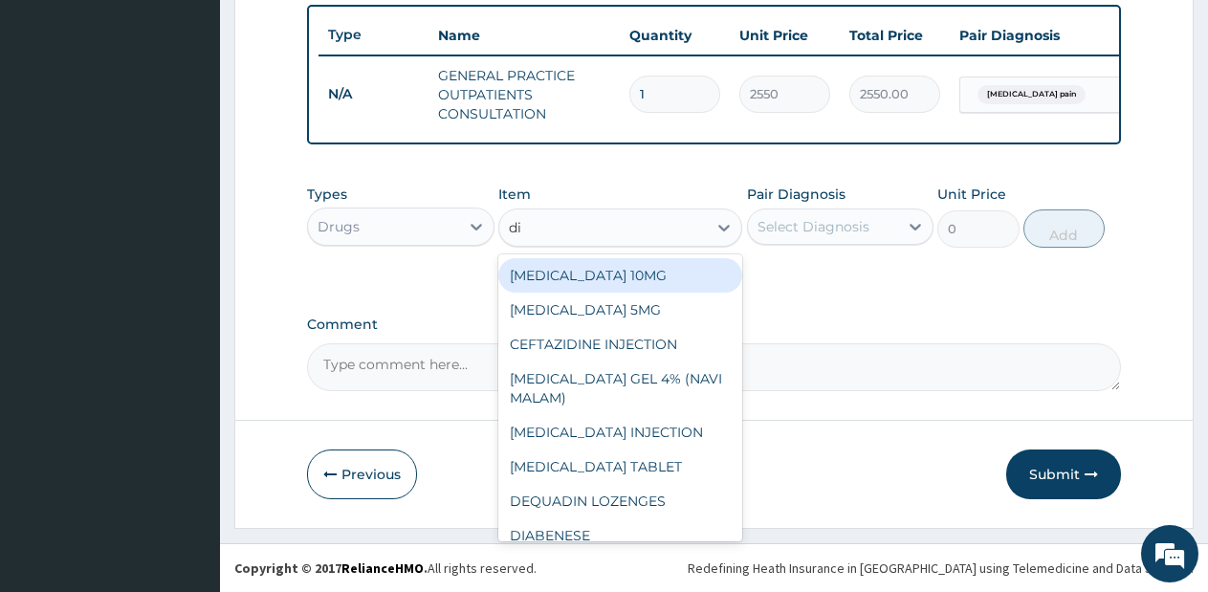
type input "dic"
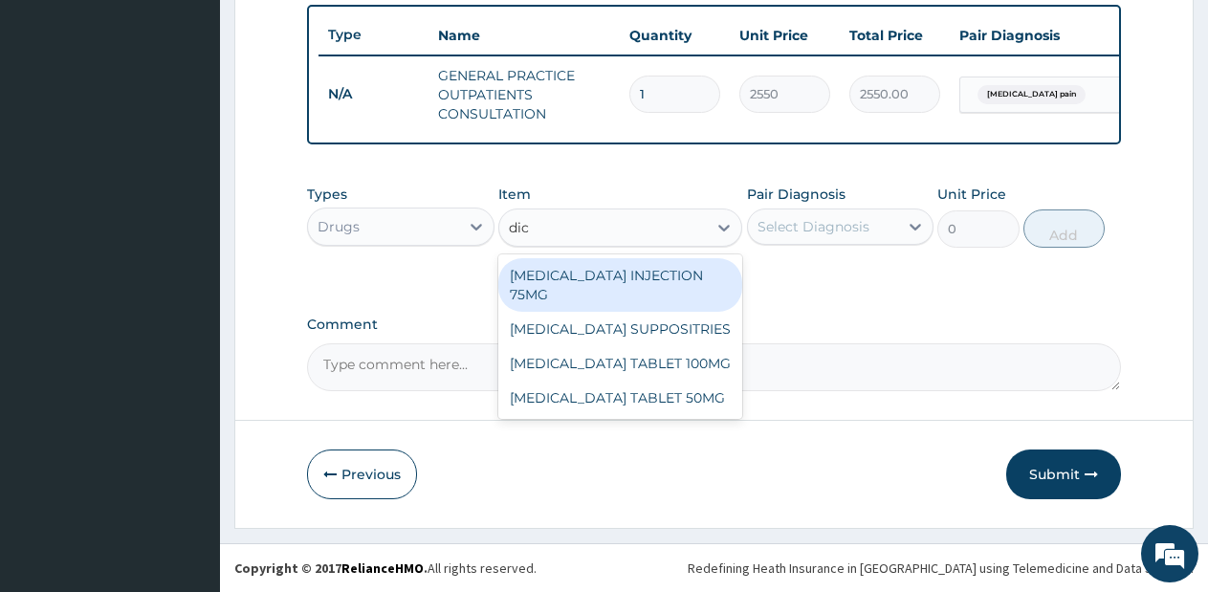
click at [702, 280] on div "[MEDICAL_DATA] INJECTION 75MG" at bounding box center [620, 285] width 244 height 54
type input "570"
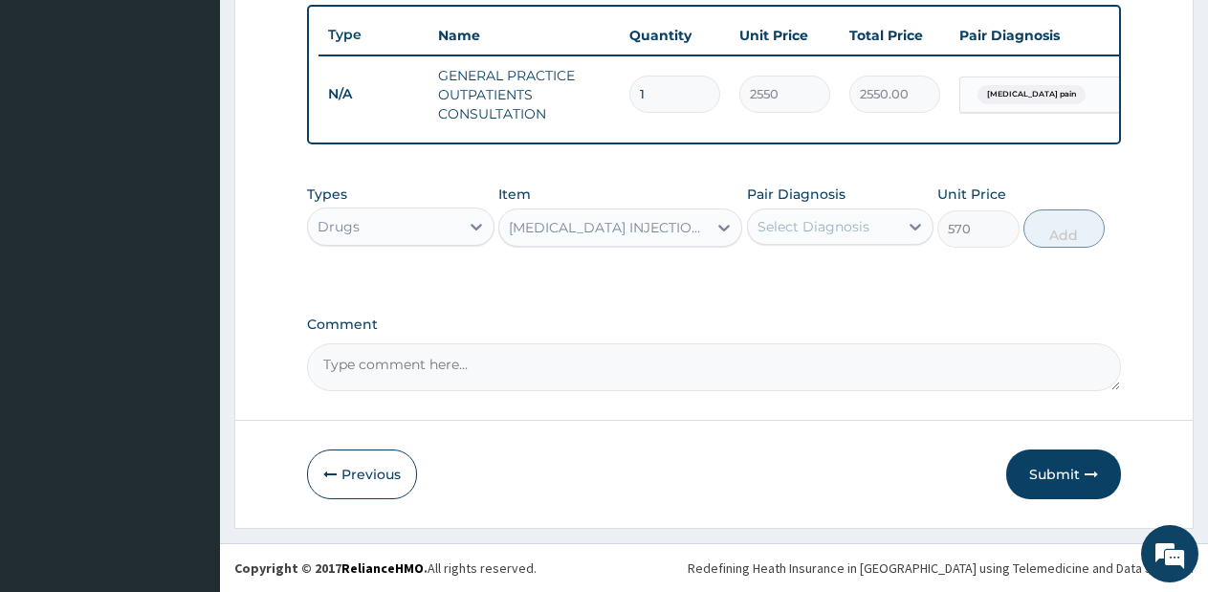
click at [844, 217] on div "Select Diagnosis" at bounding box center [813, 226] width 112 height 19
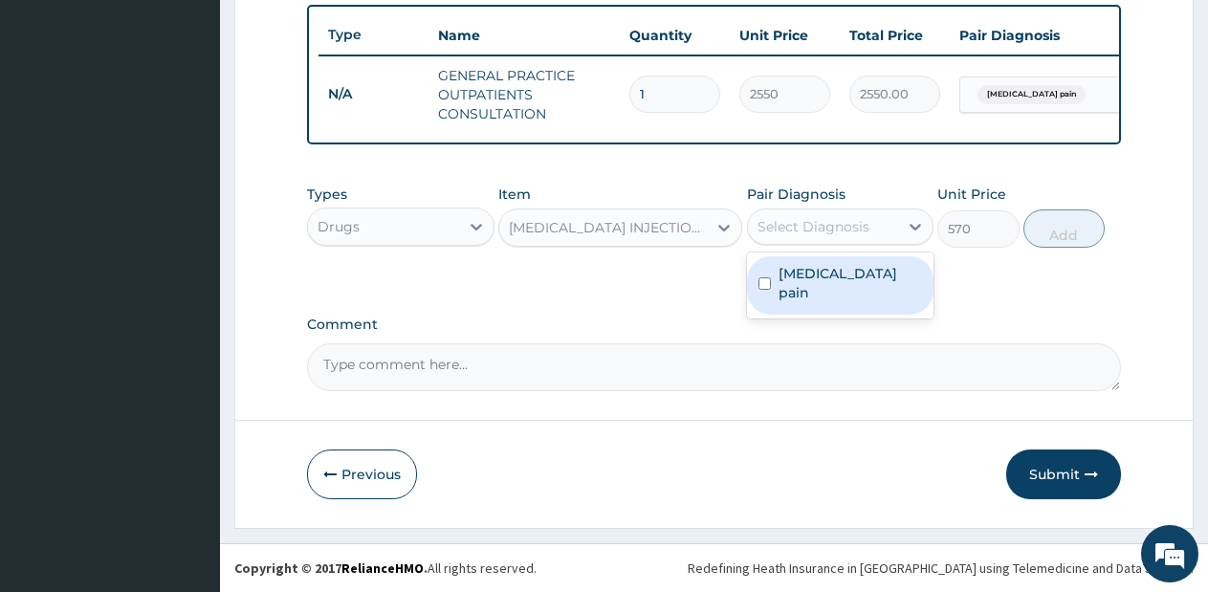
click at [829, 287] on div "[MEDICAL_DATA] pain" at bounding box center [840, 285] width 187 height 58
checkbox input "true"
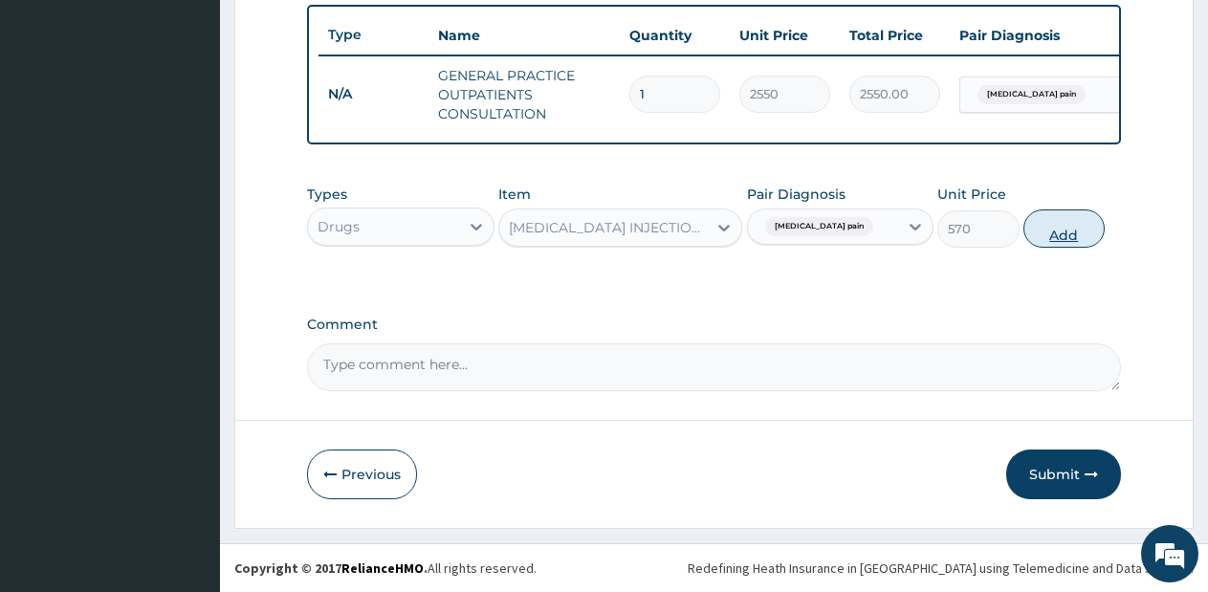
click at [1053, 235] on button "Add" at bounding box center [1063, 228] width 81 height 38
type input "0"
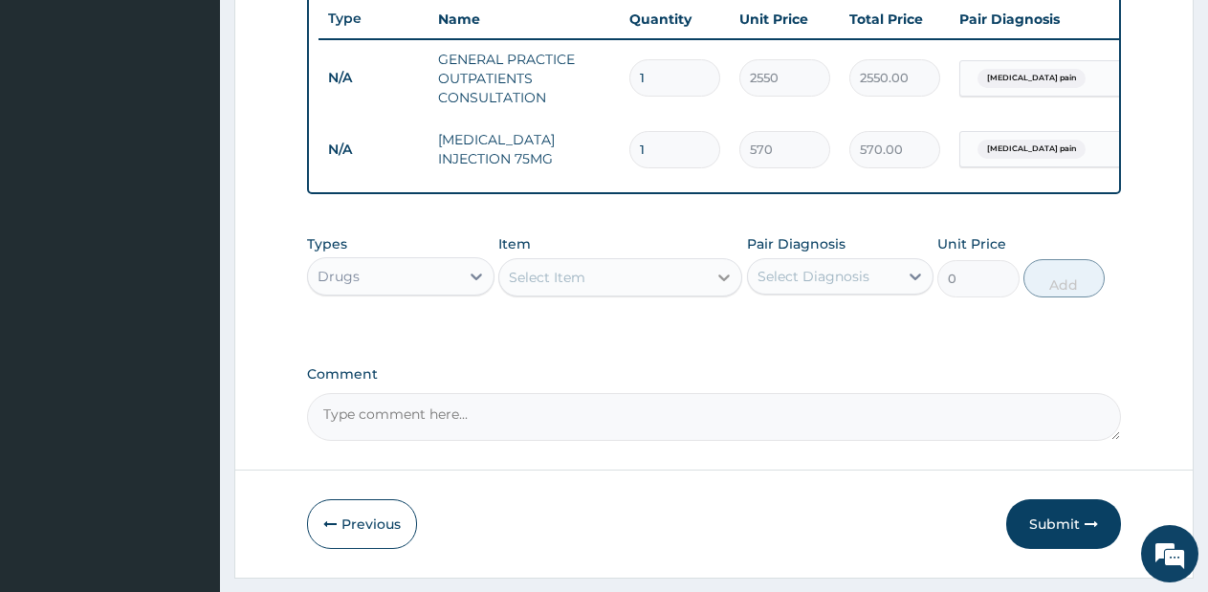
click at [711, 294] on div at bounding box center [724, 277] width 34 height 34
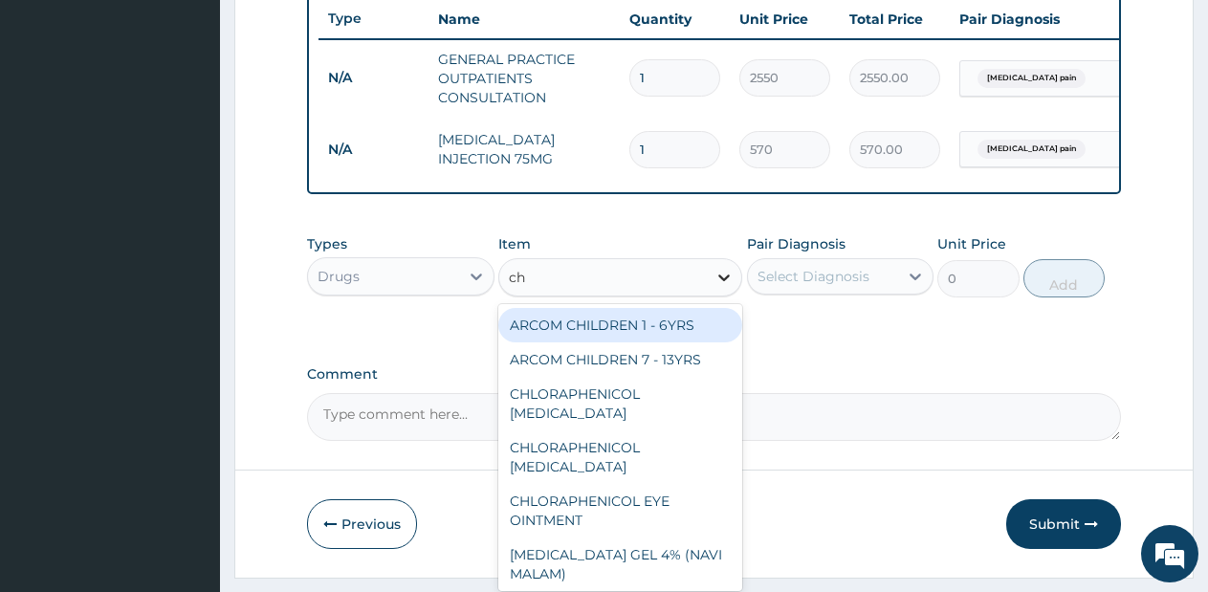
type input "chy"
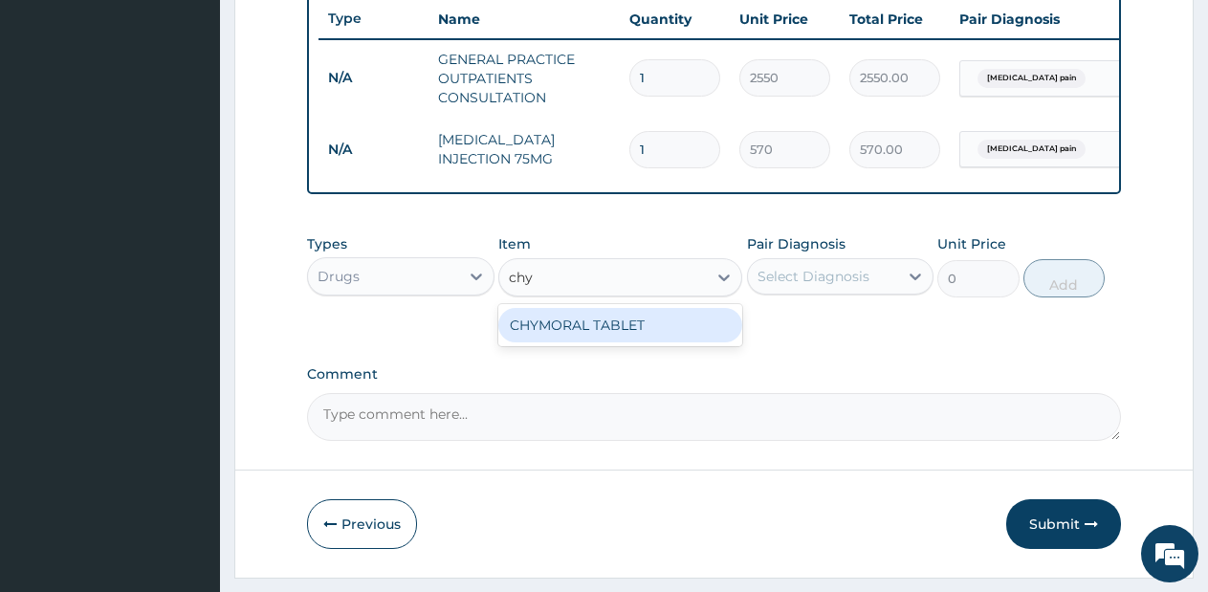
click at [681, 346] on div "CHYMORAL TABLET" at bounding box center [620, 325] width 244 height 42
click at [690, 336] on div "CHYMORAL TABLET" at bounding box center [620, 325] width 244 height 34
type input "99.75"
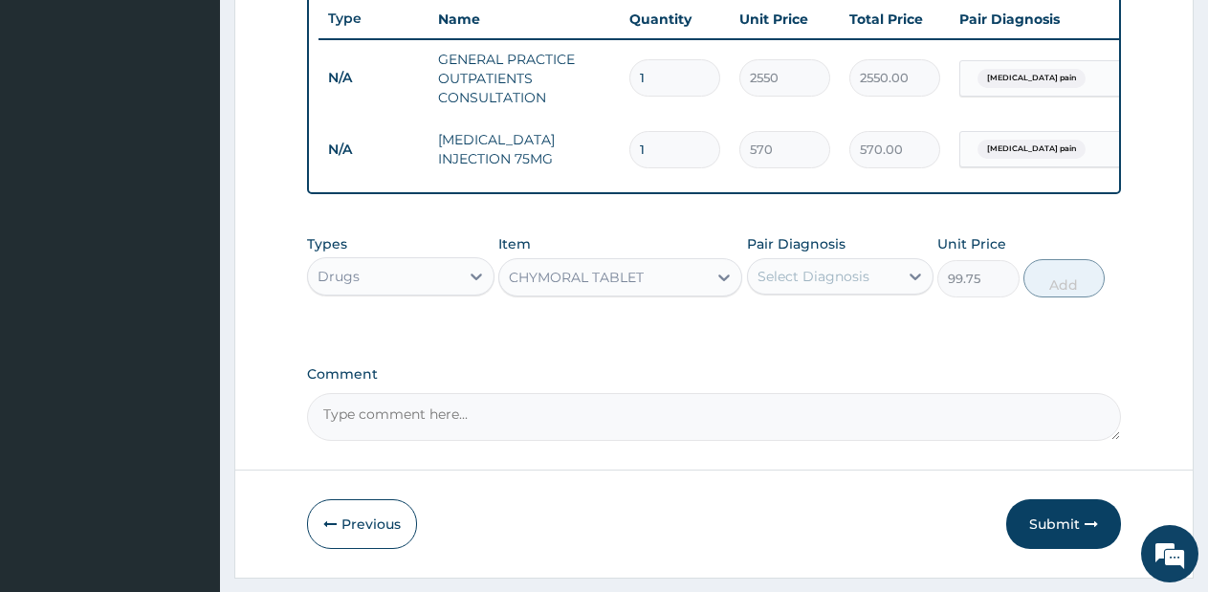
click at [841, 286] on div "Select Diagnosis" at bounding box center [813, 276] width 112 height 19
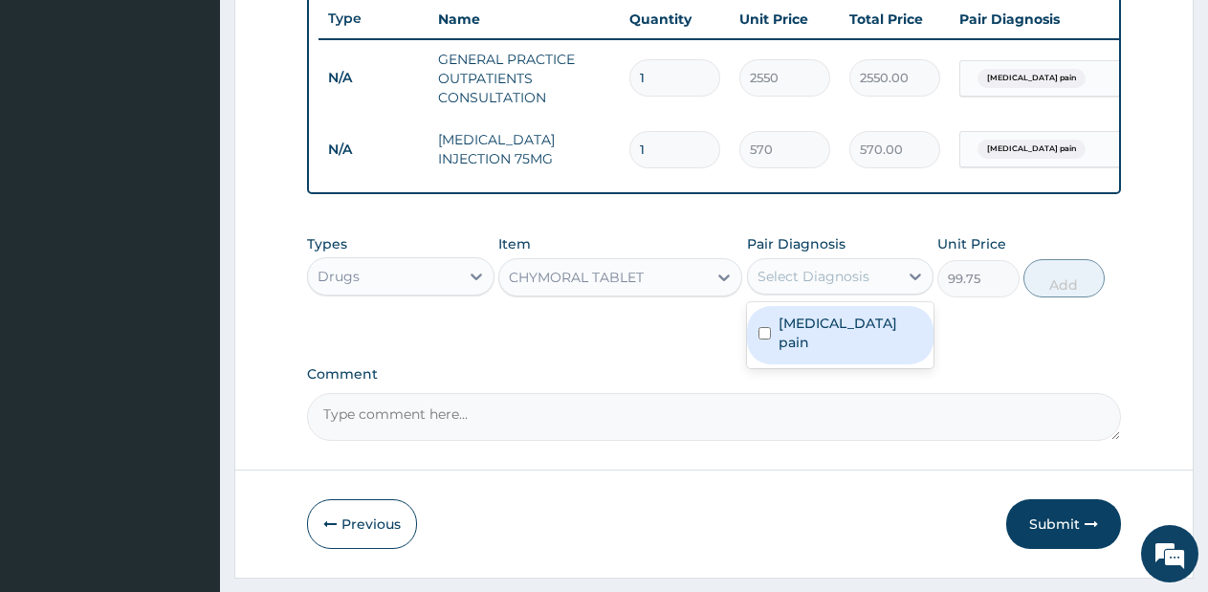
click at [832, 344] on label "[MEDICAL_DATA] pain" at bounding box center [850, 333] width 144 height 38
checkbox input "true"
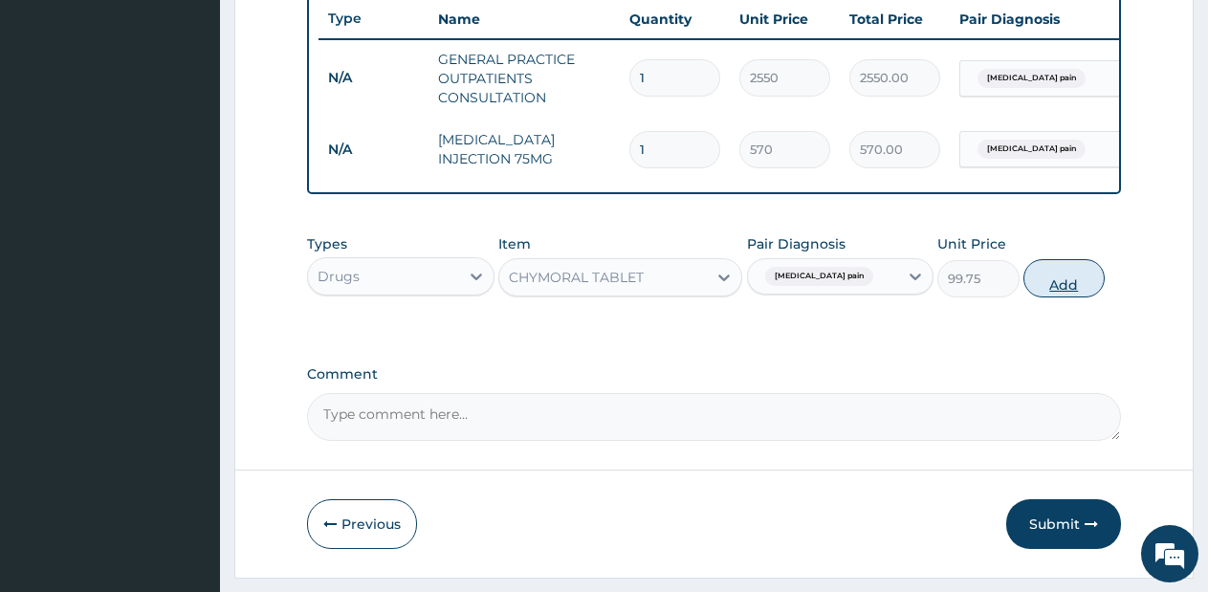
click at [1046, 294] on button "Add" at bounding box center [1063, 278] width 81 height 38
type input "0"
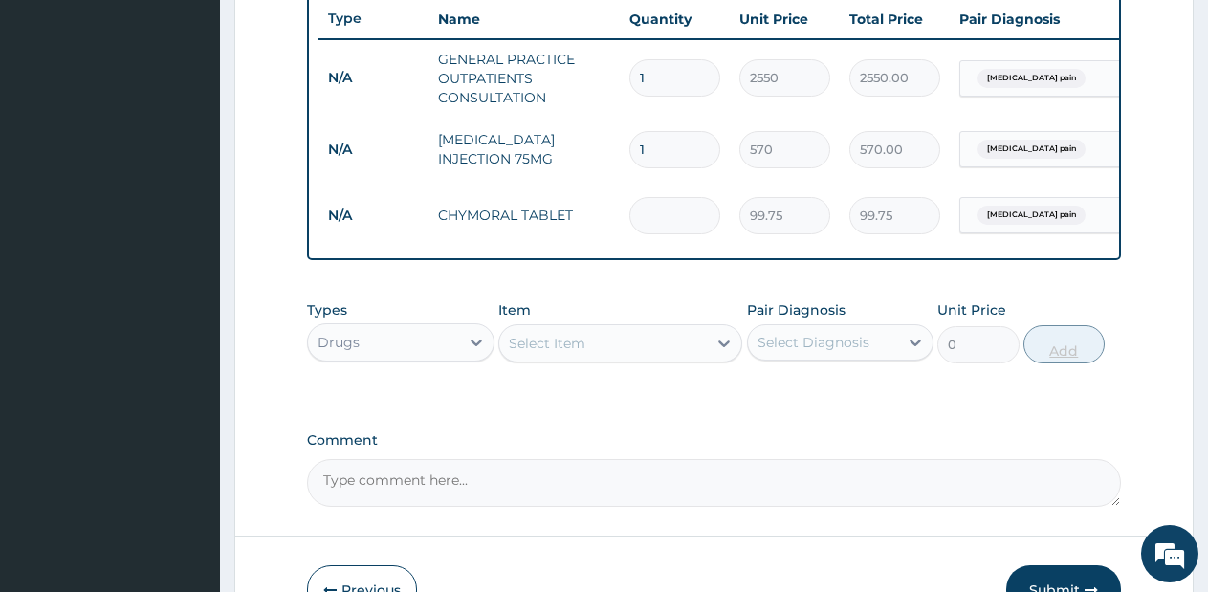
type input "0.00"
type input "9"
type input "897.75"
type input "9"
click at [673, 359] on div "Select Item" at bounding box center [602, 343] width 207 height 31
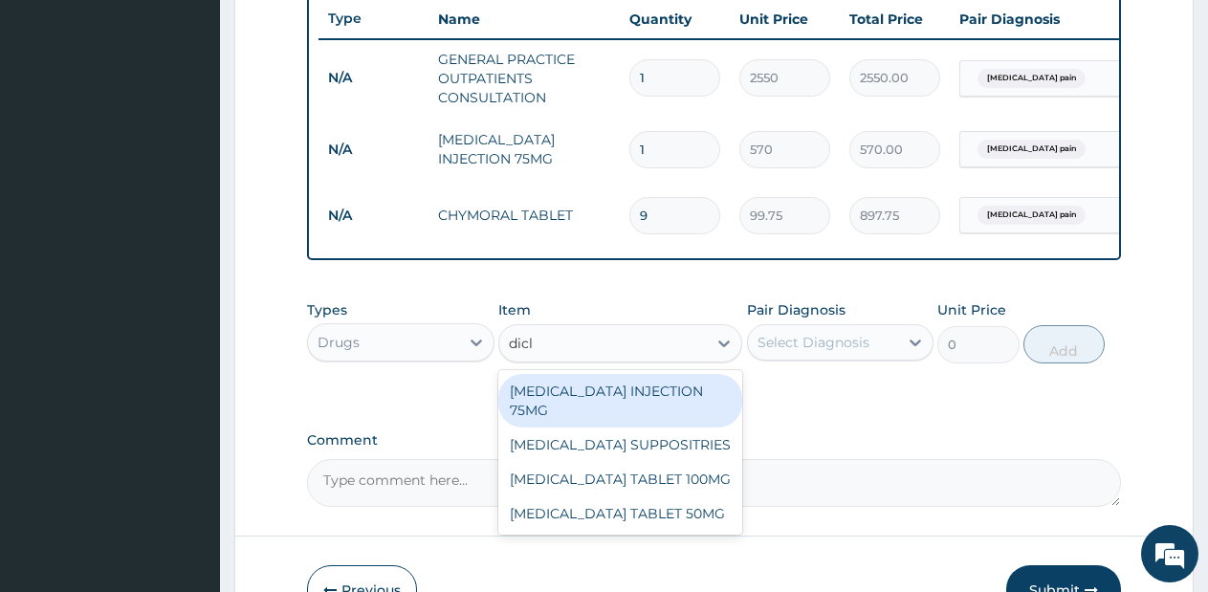
type input "diclo"
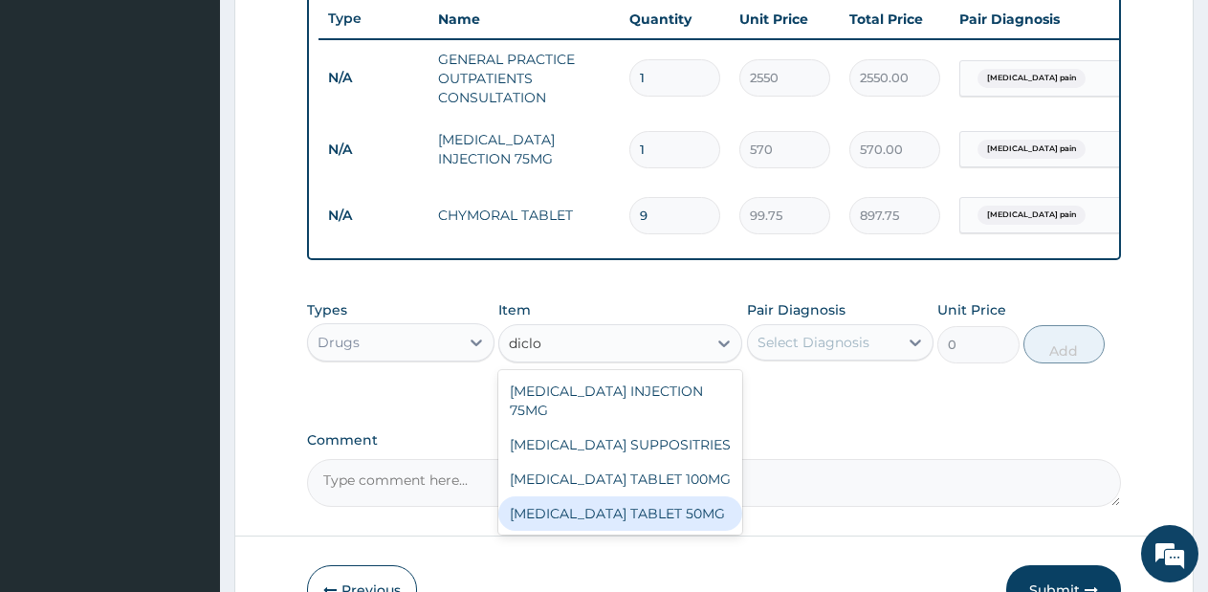
click at [644, 499] on div "[MEDICAL_DATA] TABLET 50MG" at bounding box center [620, 513] width 244 height 34
type input "42.75"
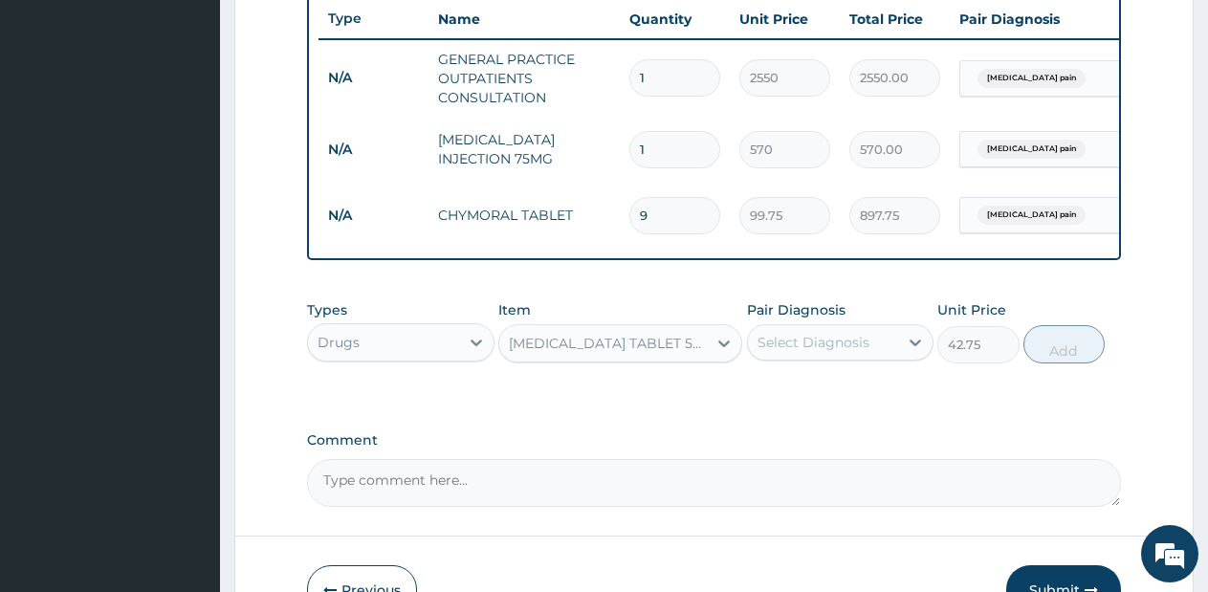
click at [846, 345] on div "Select Diagnosis" at bounding box center [823, 342] width 151 height 31
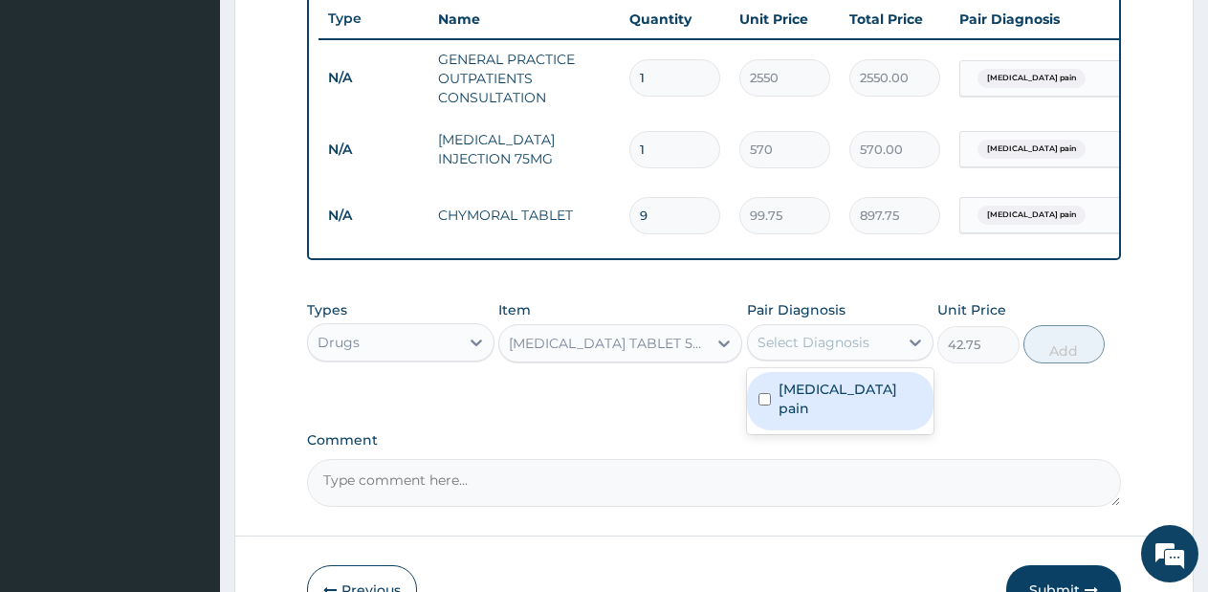
click at [826, 405] on label "Musculoskeletal pain" at bounding box center [850, 399] width 144 height 38
checkbox input "true"
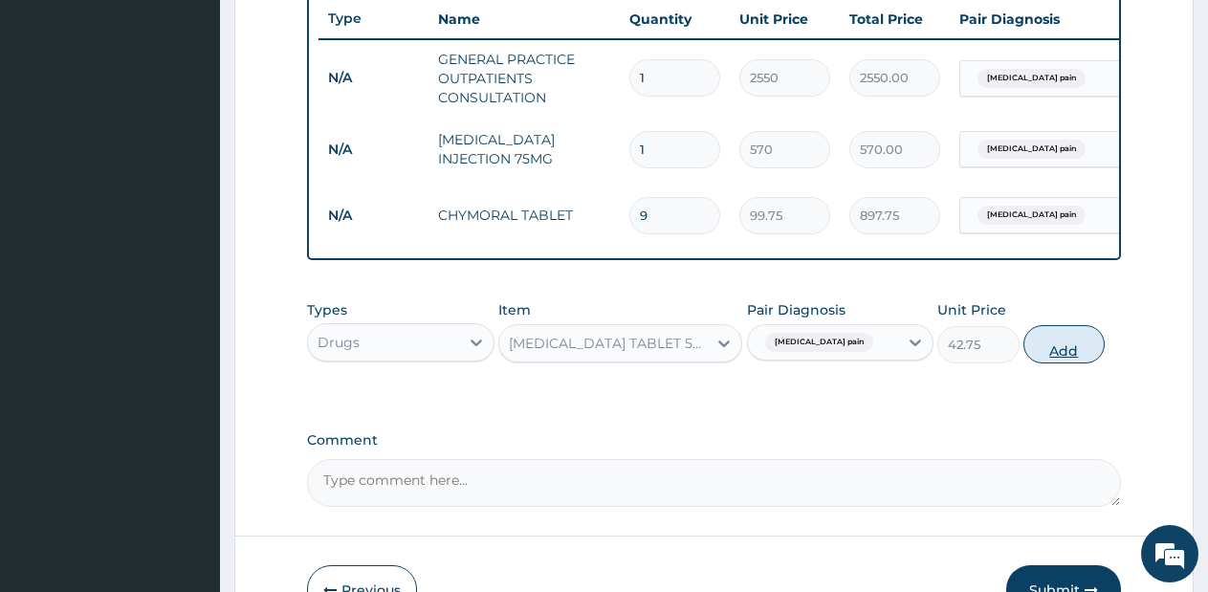
click at [1038, 347] on button "Add" at bounding box center [1063, 344] width 81 height 38
type input "0"
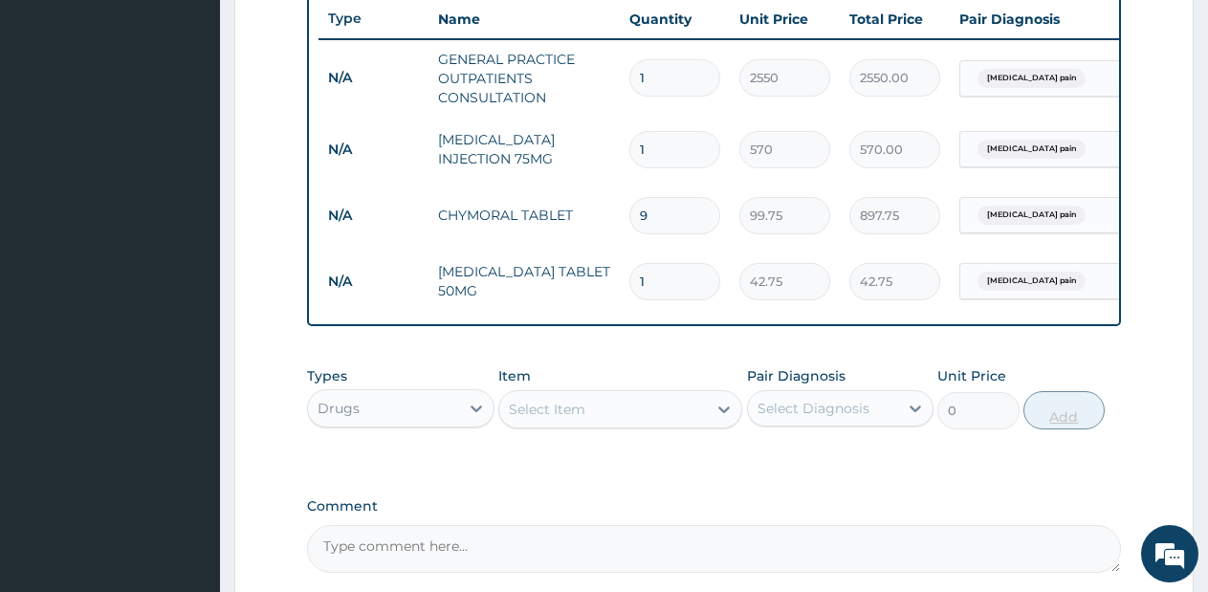
type input "10"
type input "427.50"
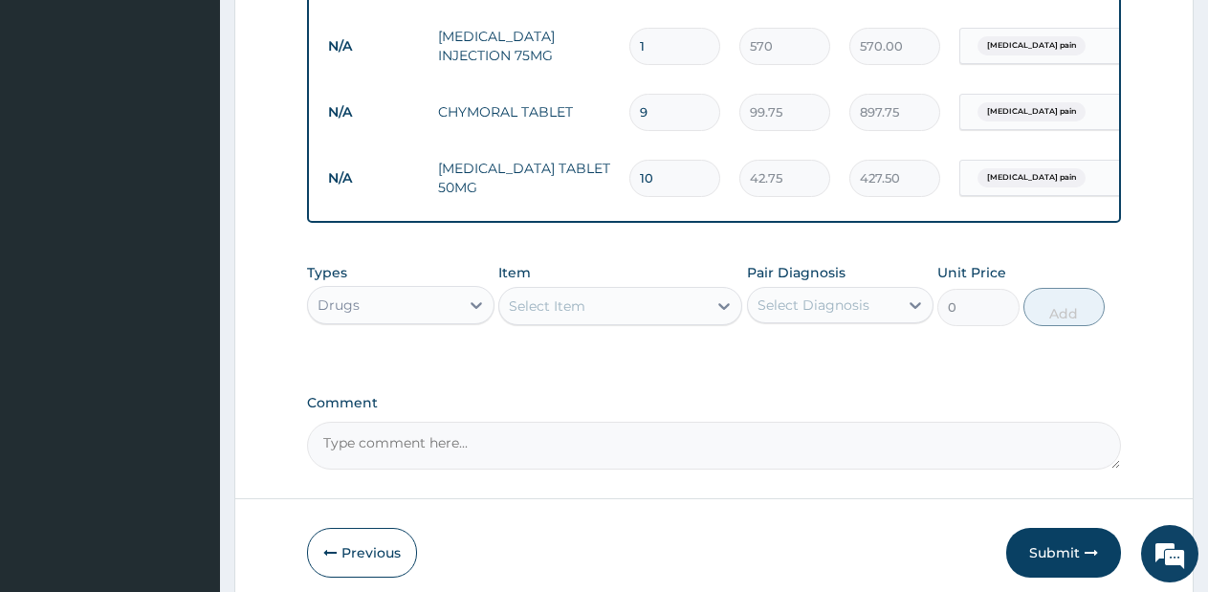
scroll to position [921, 0]
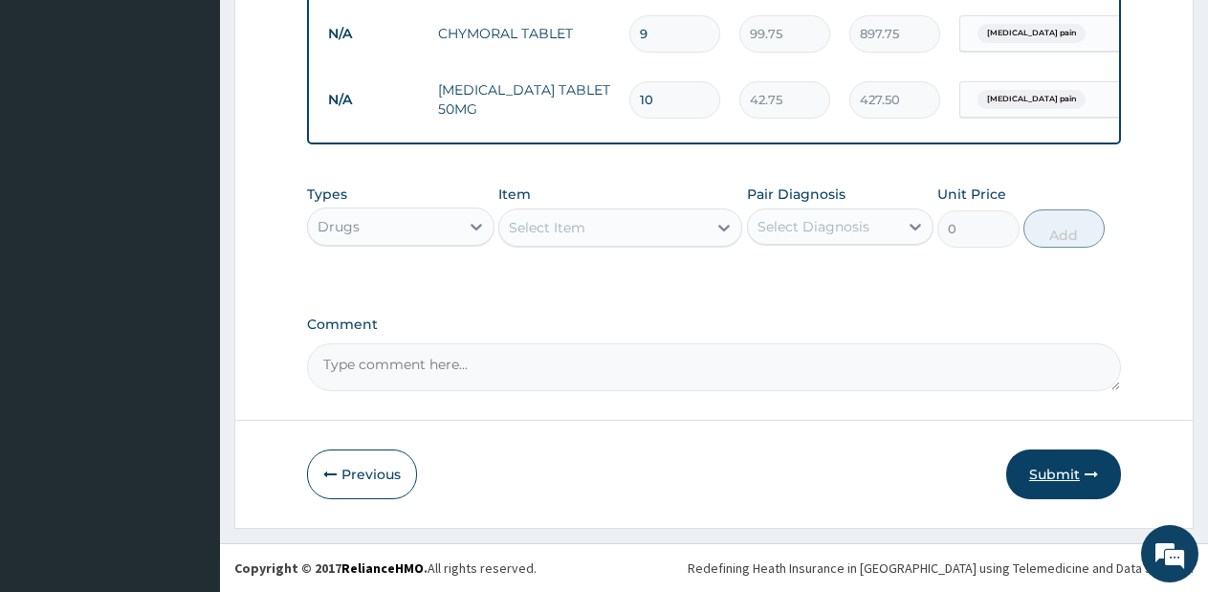
type input "10"
click at [1082, 481] on button "Submit" at bounding box center [1063, 474] width 115 height 50
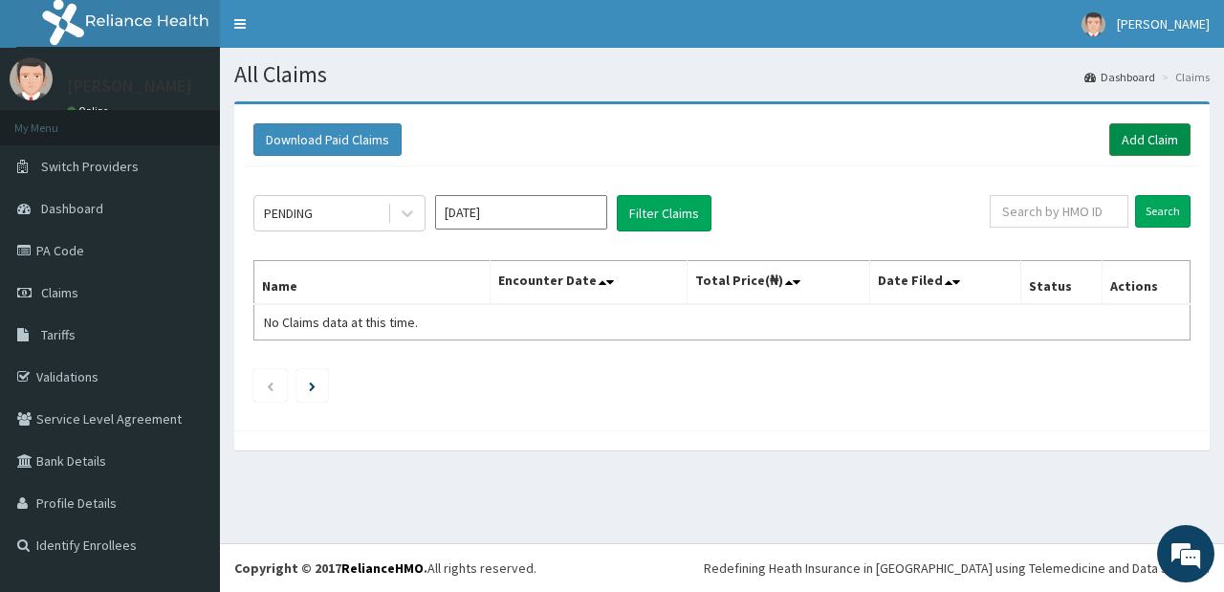
click at [1136, 135] on link "Add Claim" at bounding box center [1149, 139] width 81 height 33
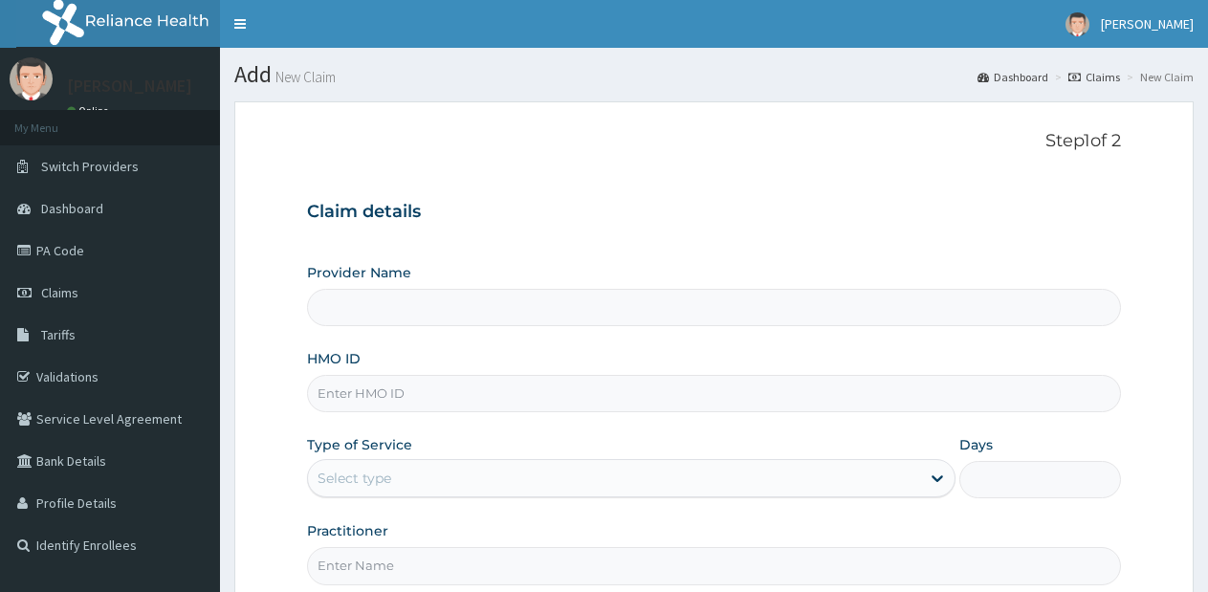
type input "Lifesource Hospital"
click at [623, 395] on input "HMO ID" at bounding box center [714, 393] width 814 height 37
type input "AVL/10139/B"
click at [703, 487] on div "Select type" at bounding box center [613, 478] width 611 height 31
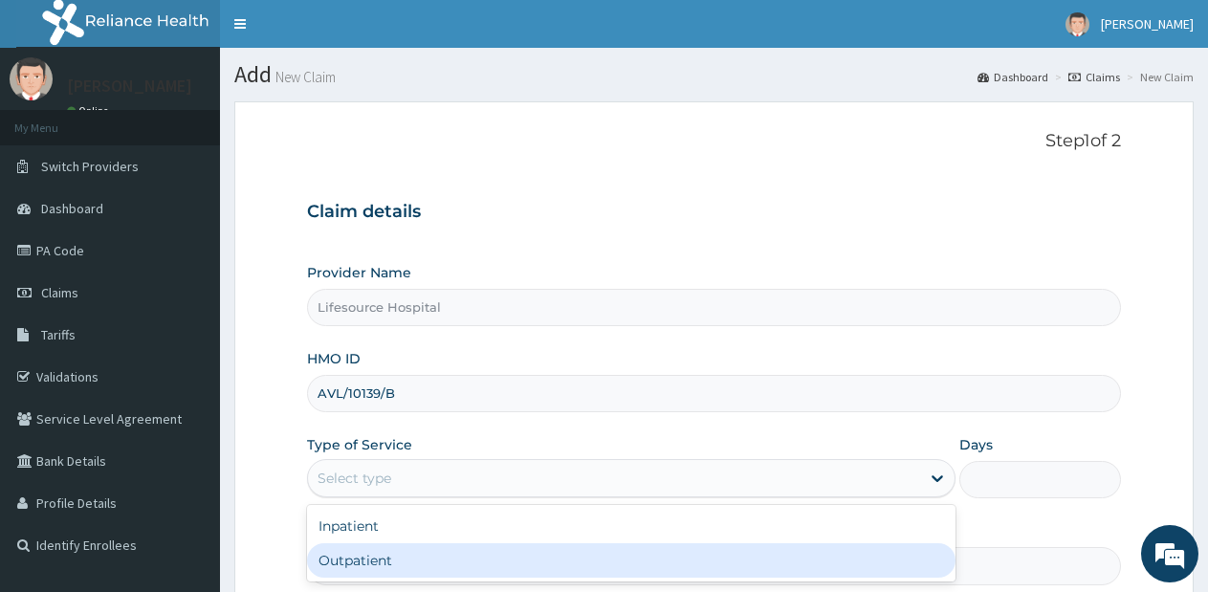
click at [660, 560] on div "Outpatient" at bounding box center [630, 560] width 647 height 34
type input "1"
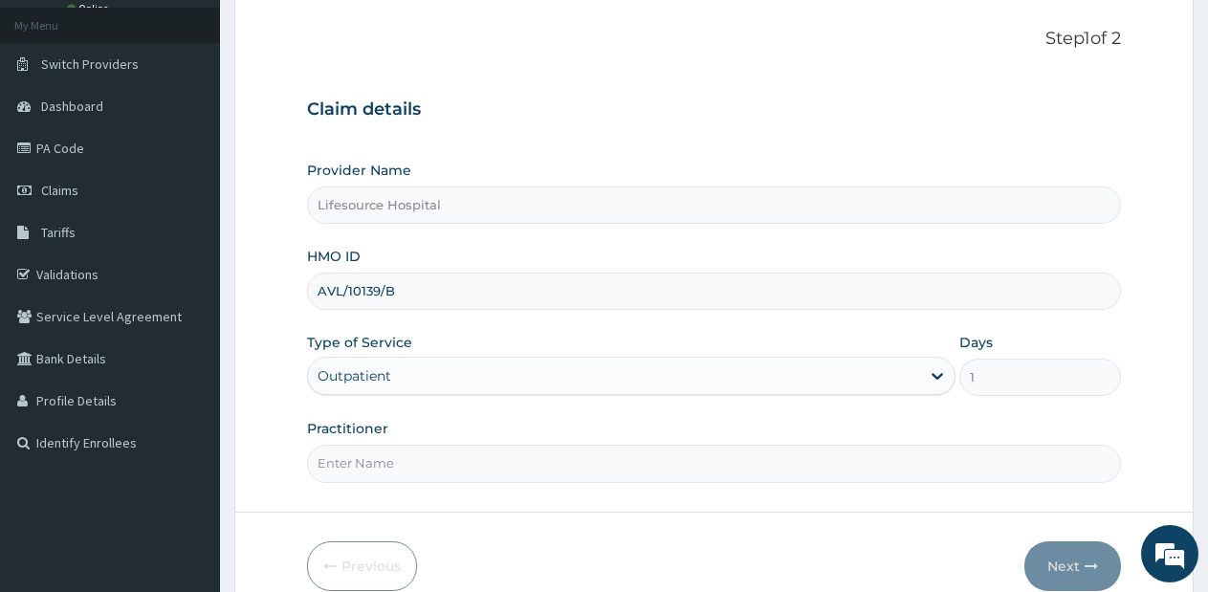
scroll to position [194, 0]
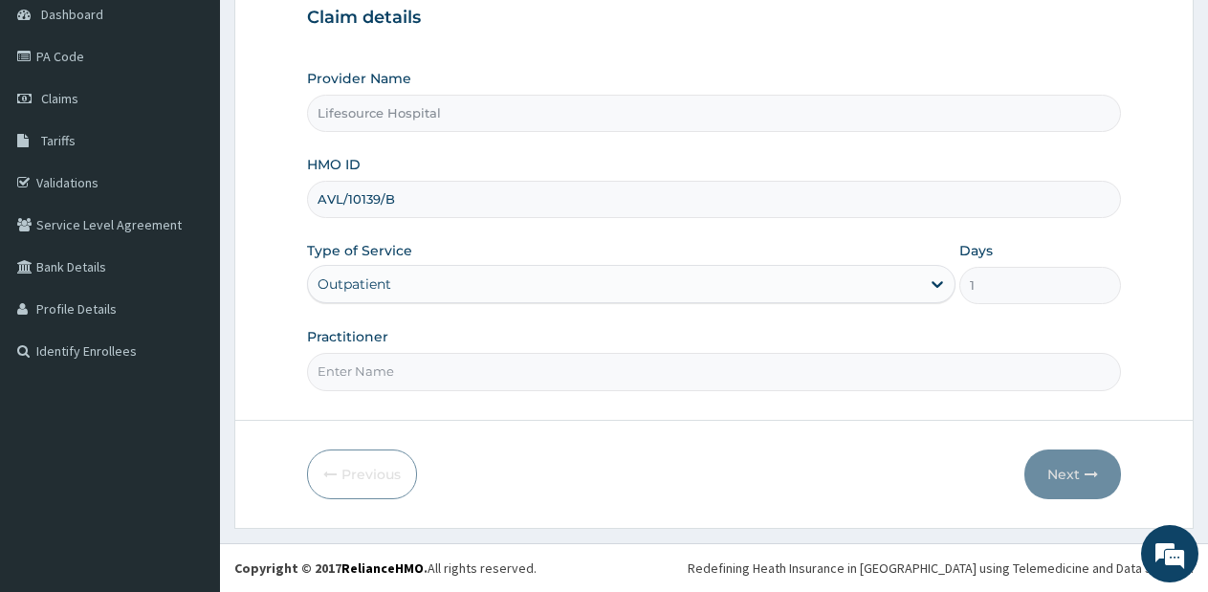
click at [637, 375] on input "Practitioner" at bounding box center [714, 371] width 814 height 37
type input "DR OLUWOLE"
click at [1065, 461] on button "Next" at bounding box center [1072, 474] width 97 height 50
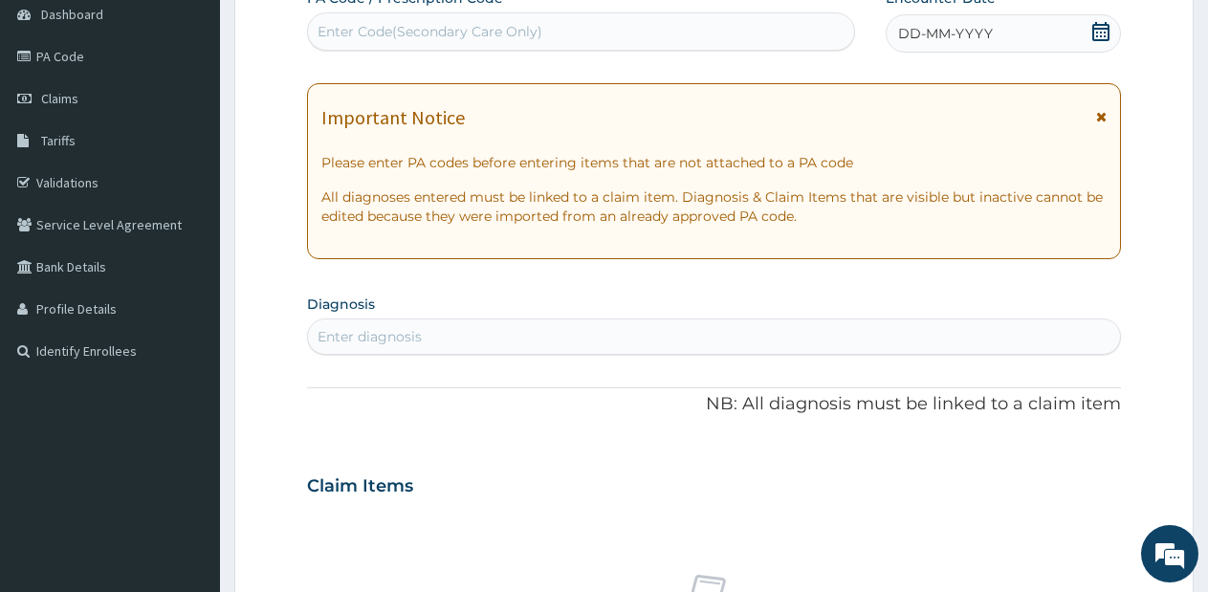
click at [1096, 34] on icon at bounding box center [1100, 31] width 19 height 19
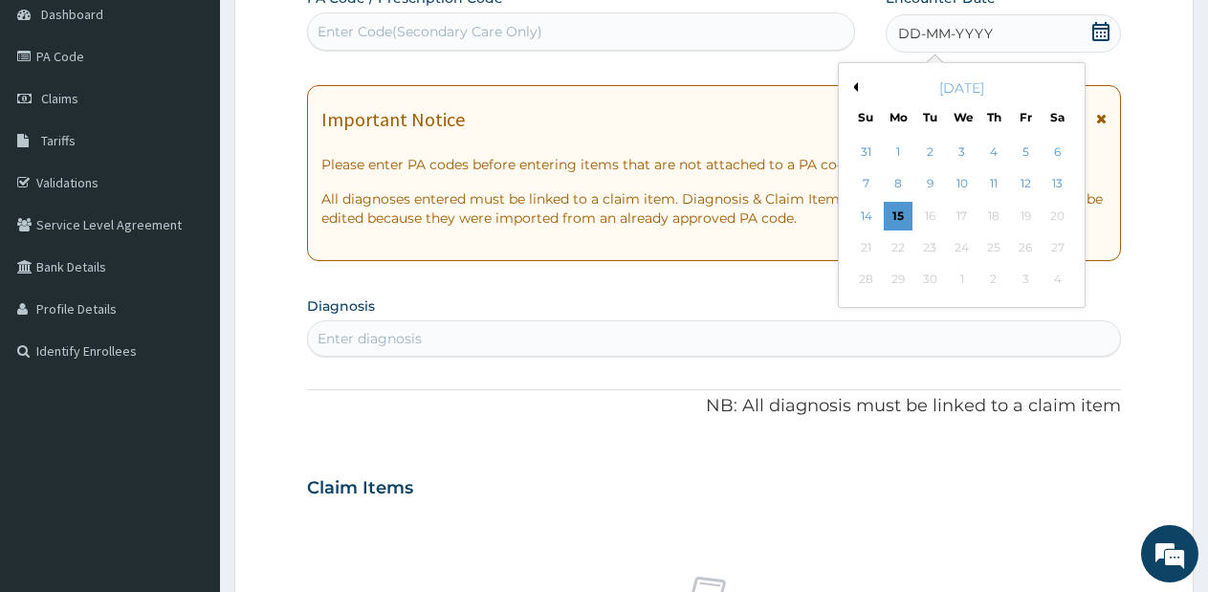
click at [855, 85] on button "Previous Month" at bounding box center [853, 87] width 10 height 10
click at [868, 214] on div "10" at bounding box center [866, 216] width 29 height 29
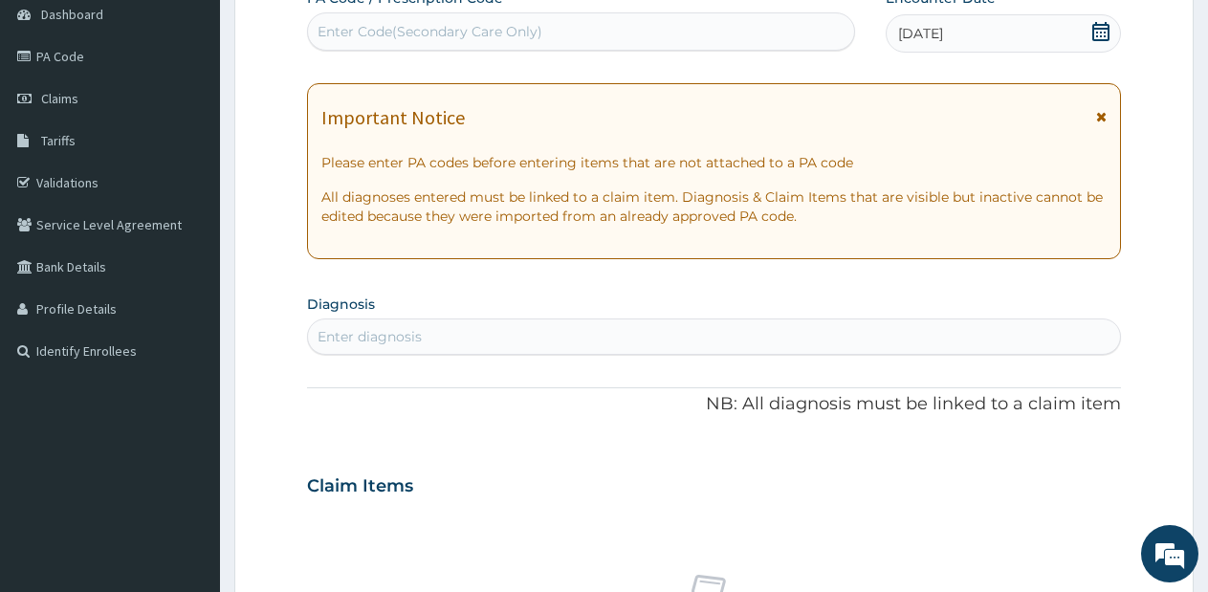
click at [665, 337] on div "Enter diagnosis" at bounding box center [714, 336] width 812 height 31
type input "a"
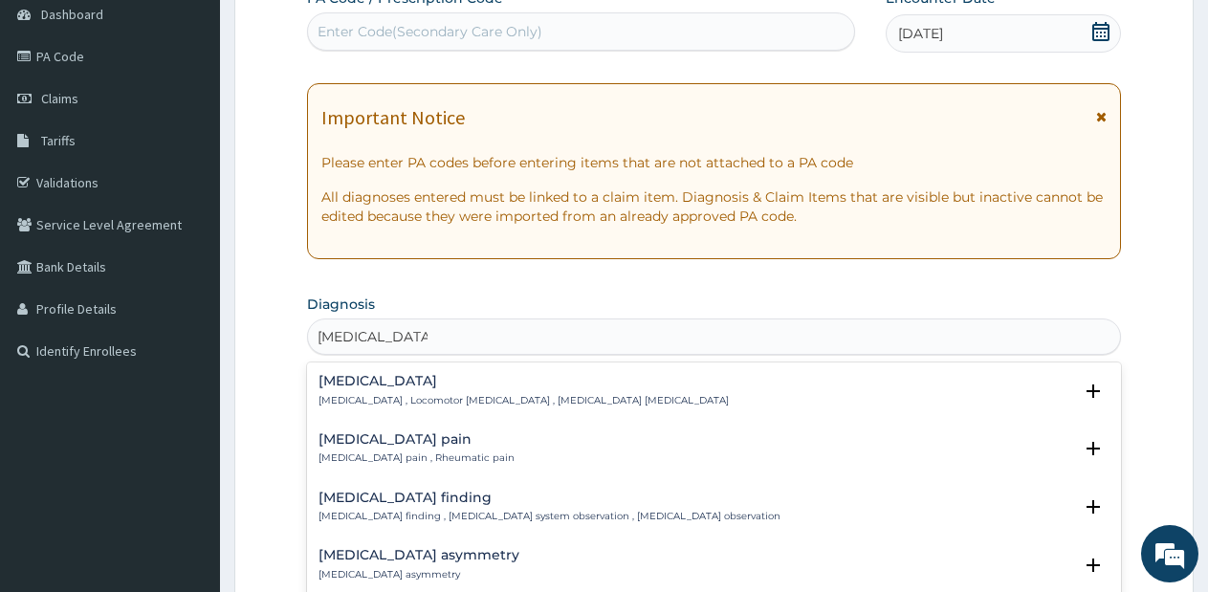
type input "musculoskeletal"
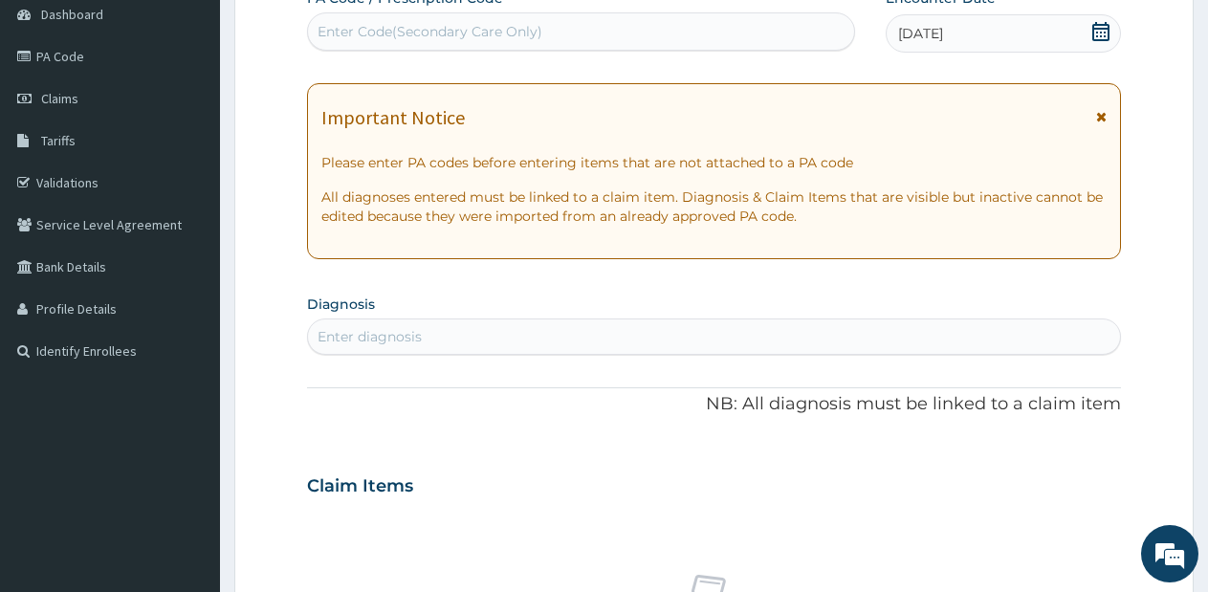
click at [716, 333] on div "Enter diagnosis" at bounding box center [714, 336] width 812 height 31
type input "musculoskel"
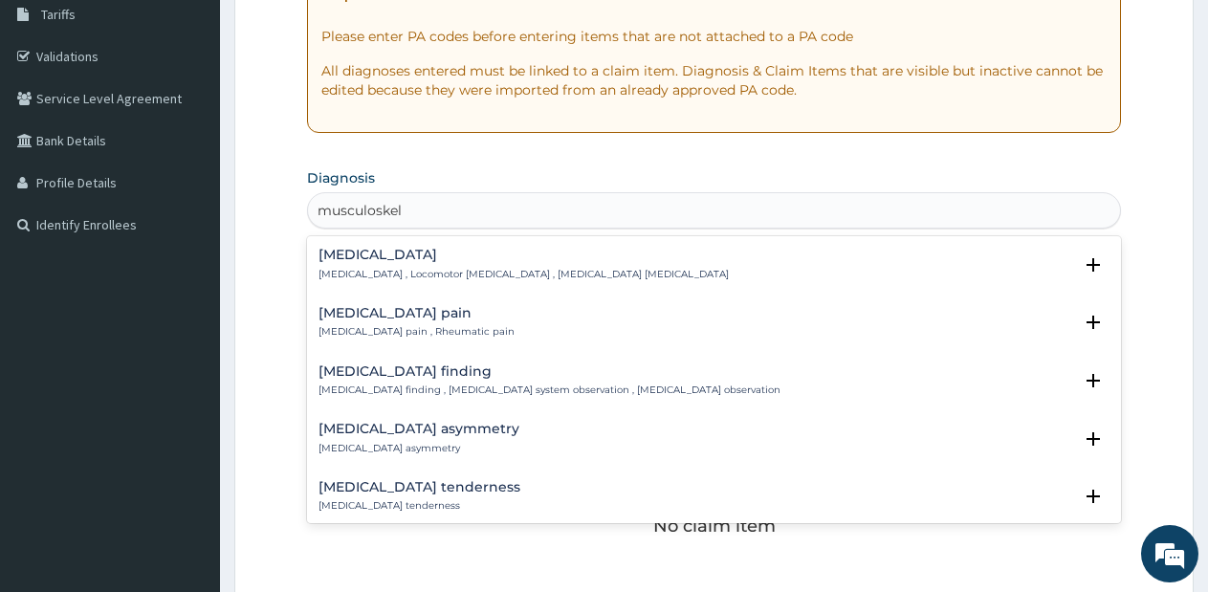
scroll to position [339, 0]
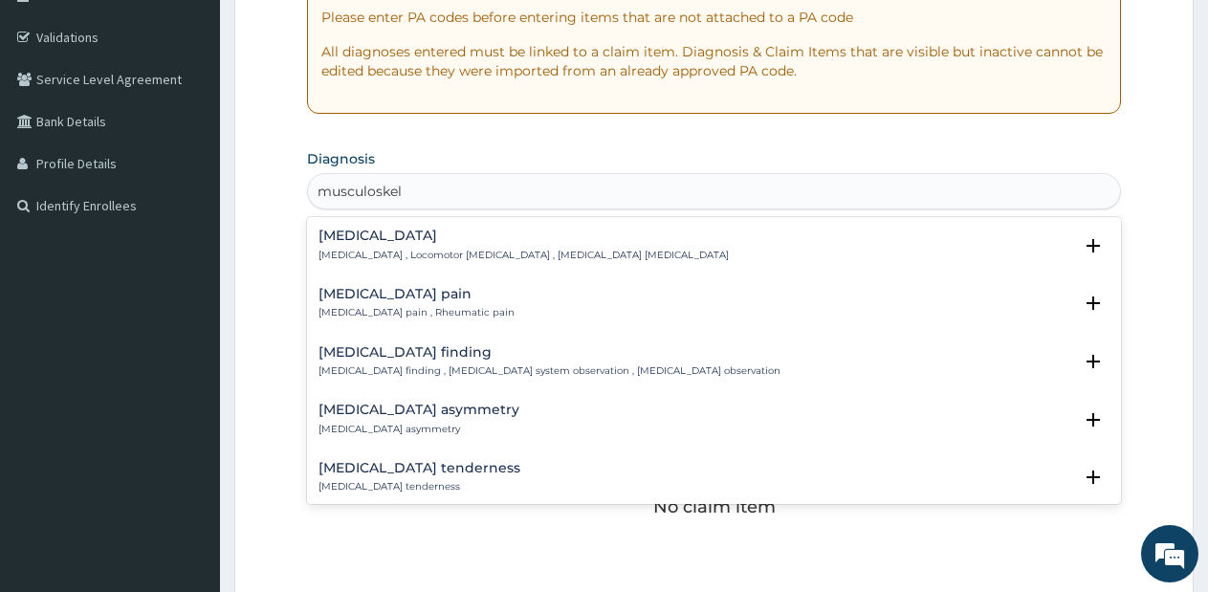
click at [404, 289] on h4 "Musculoskeletal pain" at bounding box center [416, 294] width 196 height 14
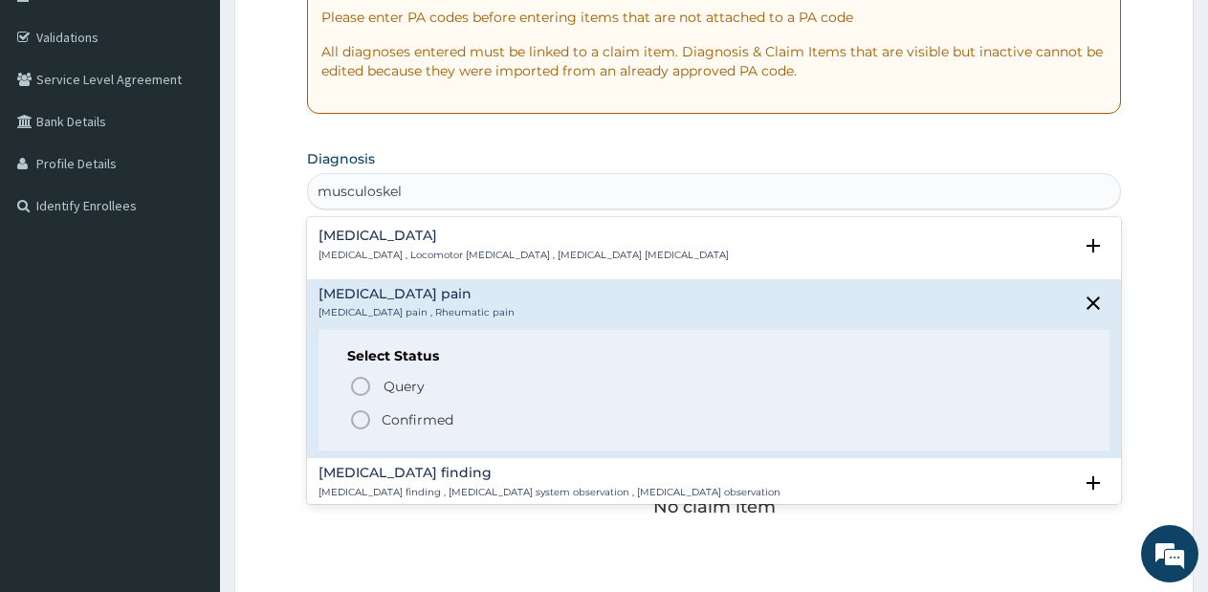
click at [357, 412] on circle "status option filled" at bounding box center [360, 419] width 17 height 17
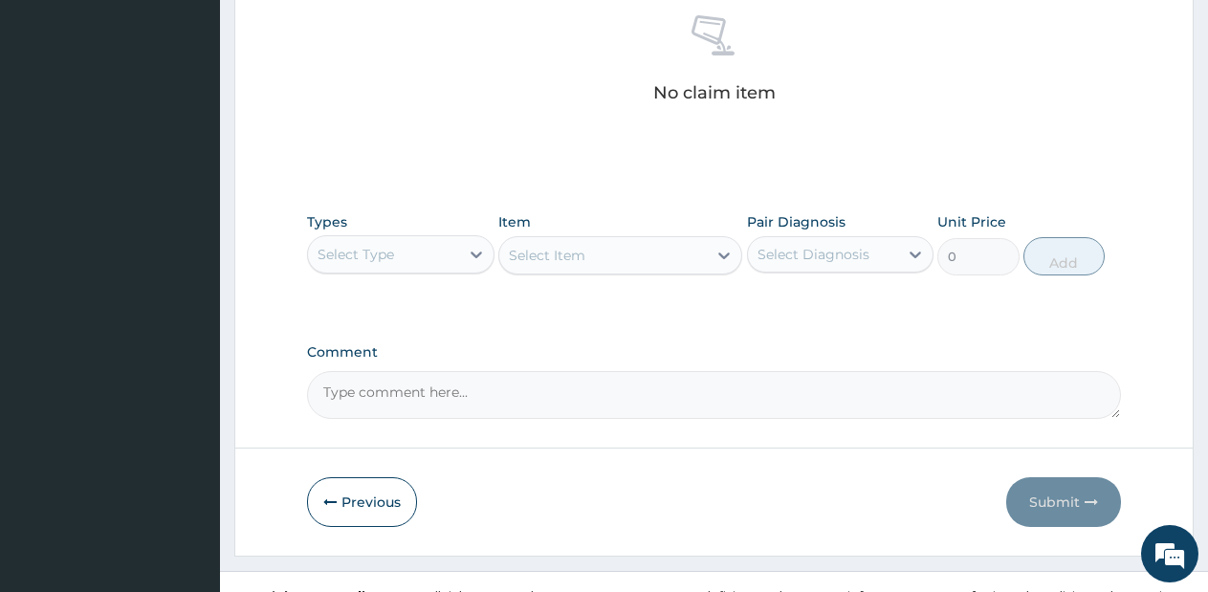
scroll to position [787, 0]
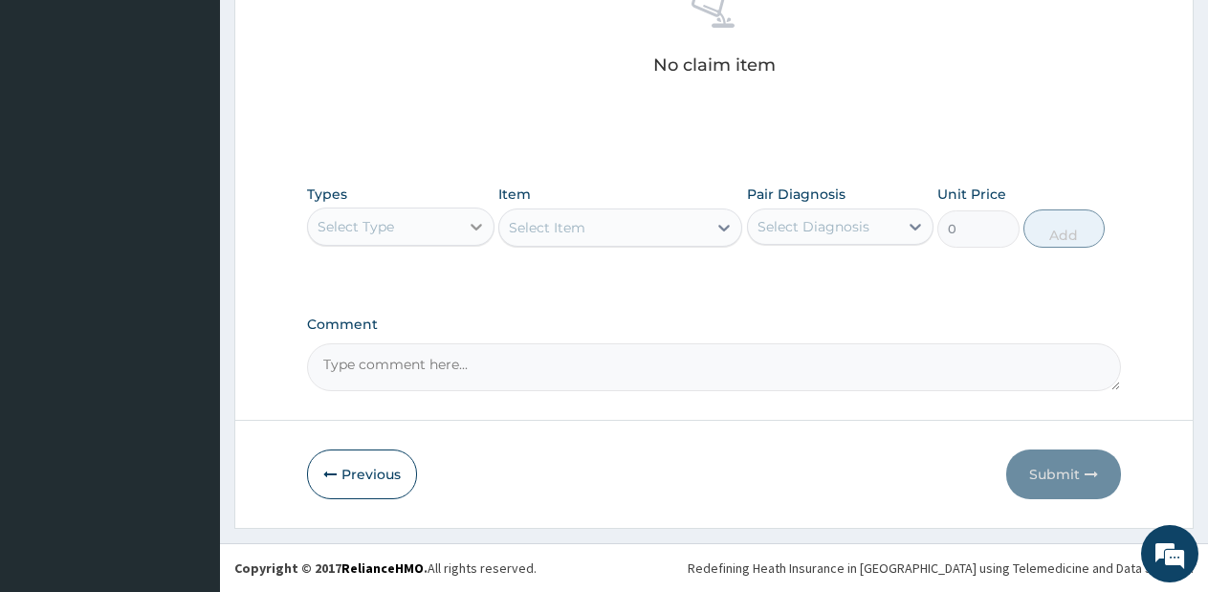
click at [459, 215] on div at bounding box center [476, 226] width 34 height 34
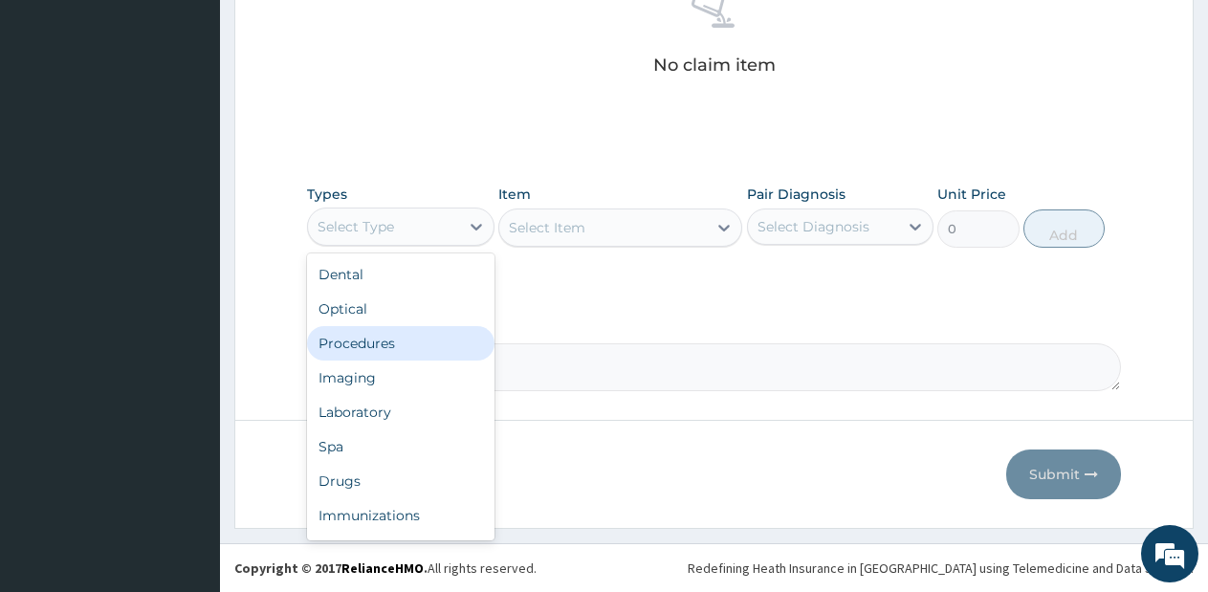
click at [416, 337] on div "Procedures" at bounding box center [400, 343] width 187 height 34
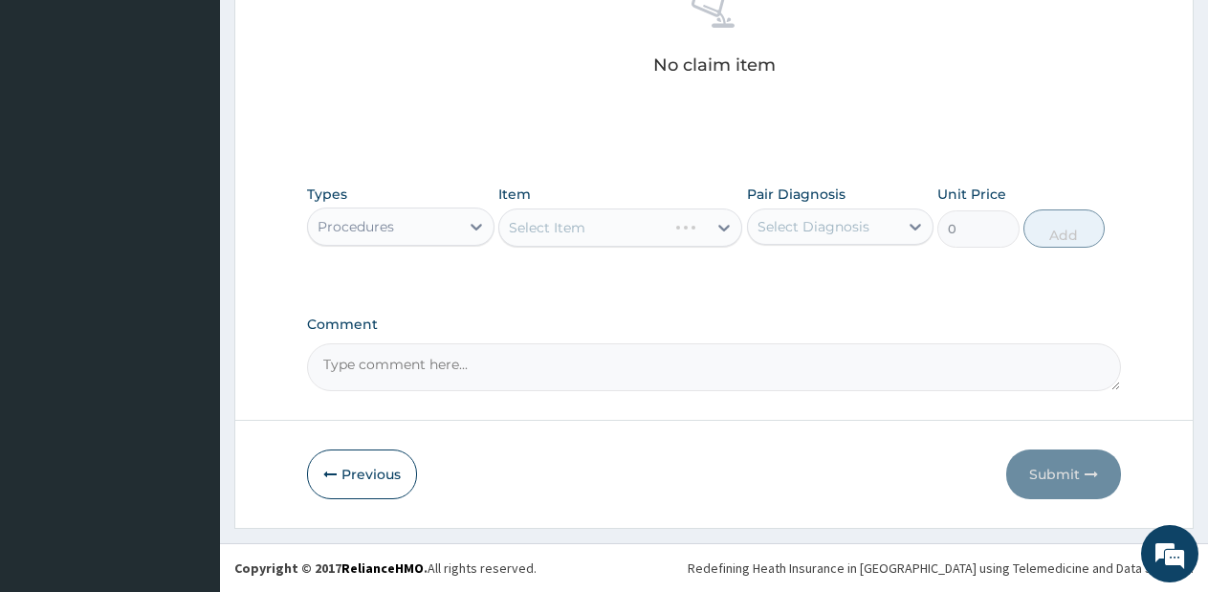
click at [635, 227] on div "Select Item" at bounding box center [620, 227] width 244 height 38
click at [650, 240] on div "Select Item" at bounding box center [620, 227] width 244 height 38
click at [680, 236] on div "Select Item" at bounding box center [620, 227] width 244 height 38
click at [681, 235] on div "Select Item" at bounding box center [602, 227] width 207 height 31
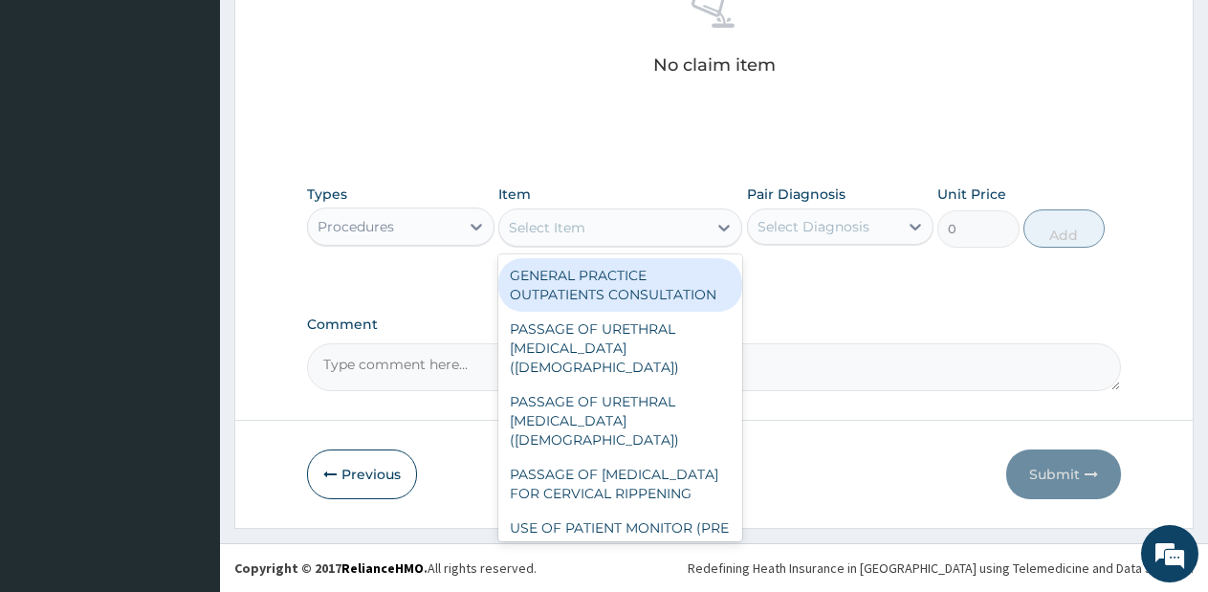
click at [658, 289] on div "GENERAL PRACTICE OUTPATIENTS CONSULTATION" at bounding box center [620, 285] width 244 height 54
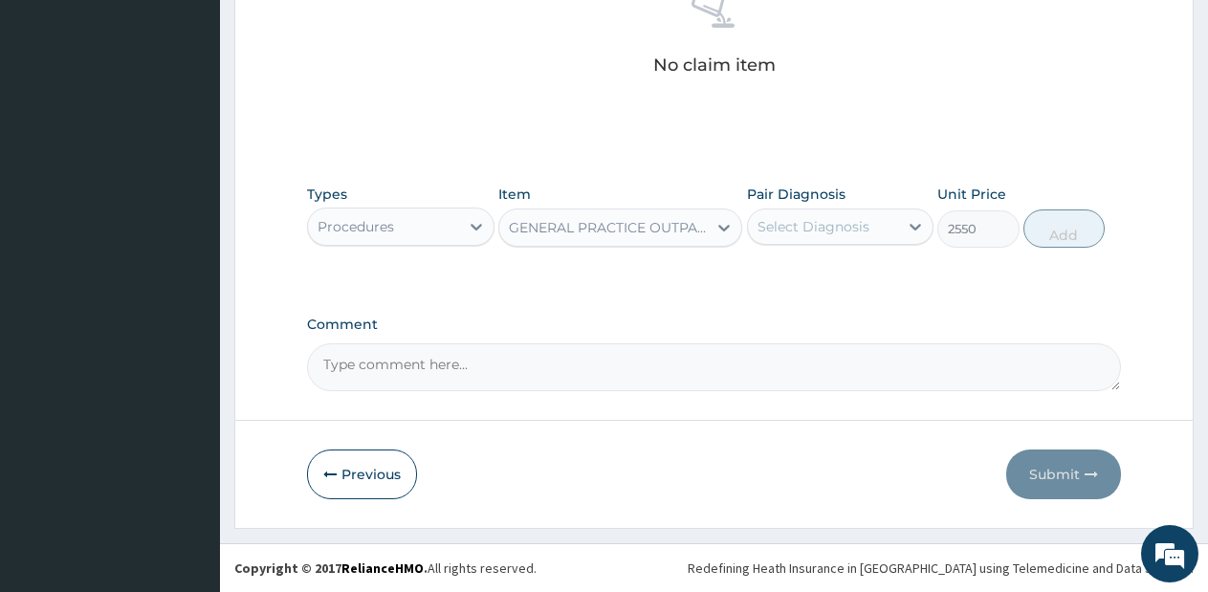
type input "2550"
click at [840, 215] on div "Select Diagnosis" at bounding box center [823, 226] width 151 height 31
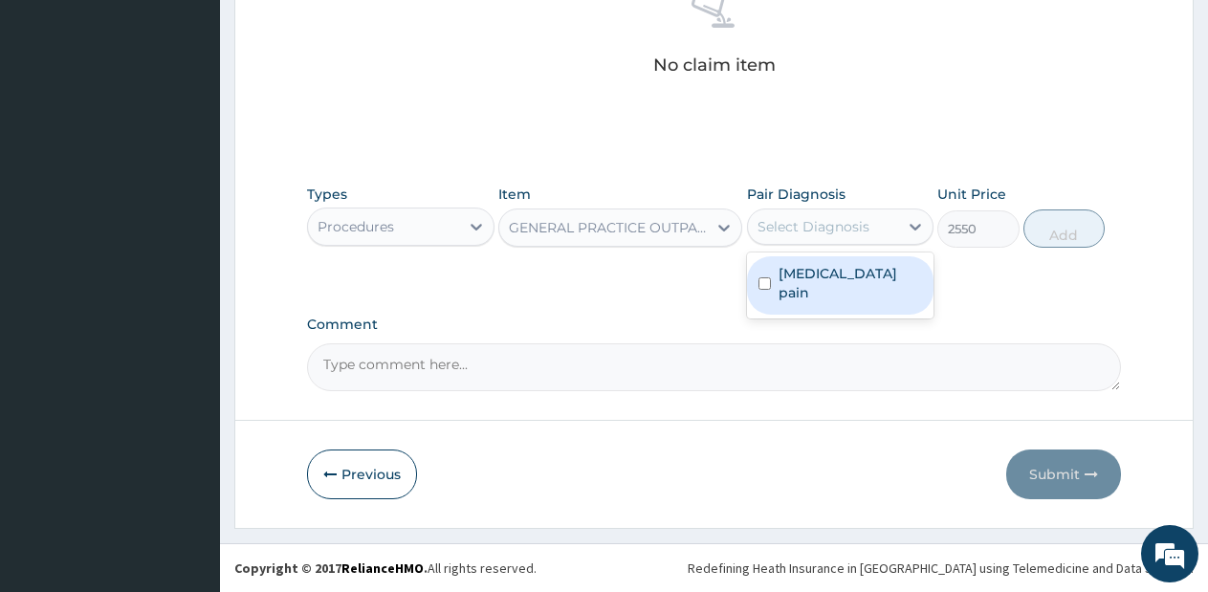
click at [815, 296] on div "Musculoskeletal pain" at bounding box center [840, 285] width 187 height 66
click at [839, 266] on label "Musculoskeletal pain" at bounding box center [850, 283] width 144 height 38
checkbox input "true"
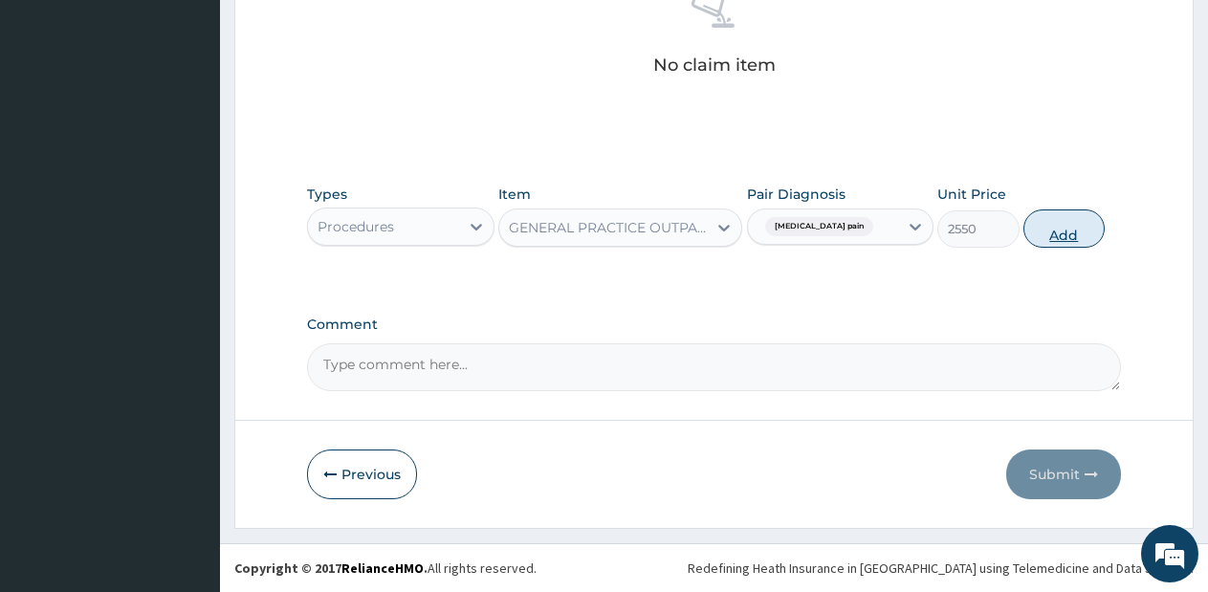
click at [1057, 232] on button "Add" at bounding box center [1063, 228] width 81 height 38
type input "0"
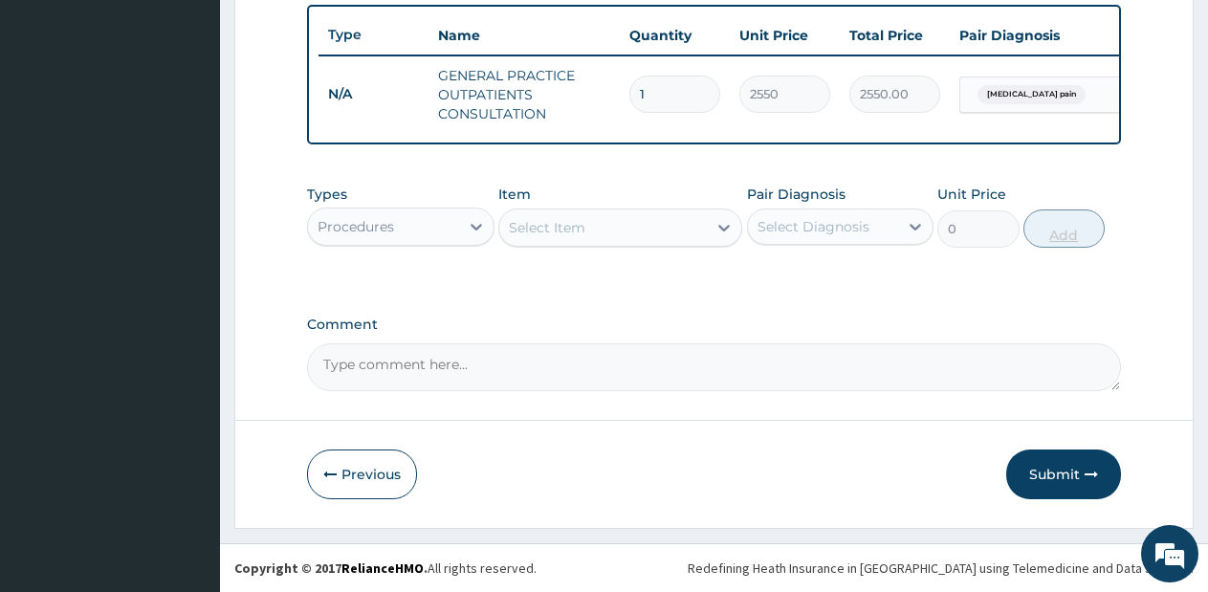
scroll to position [723, 0]
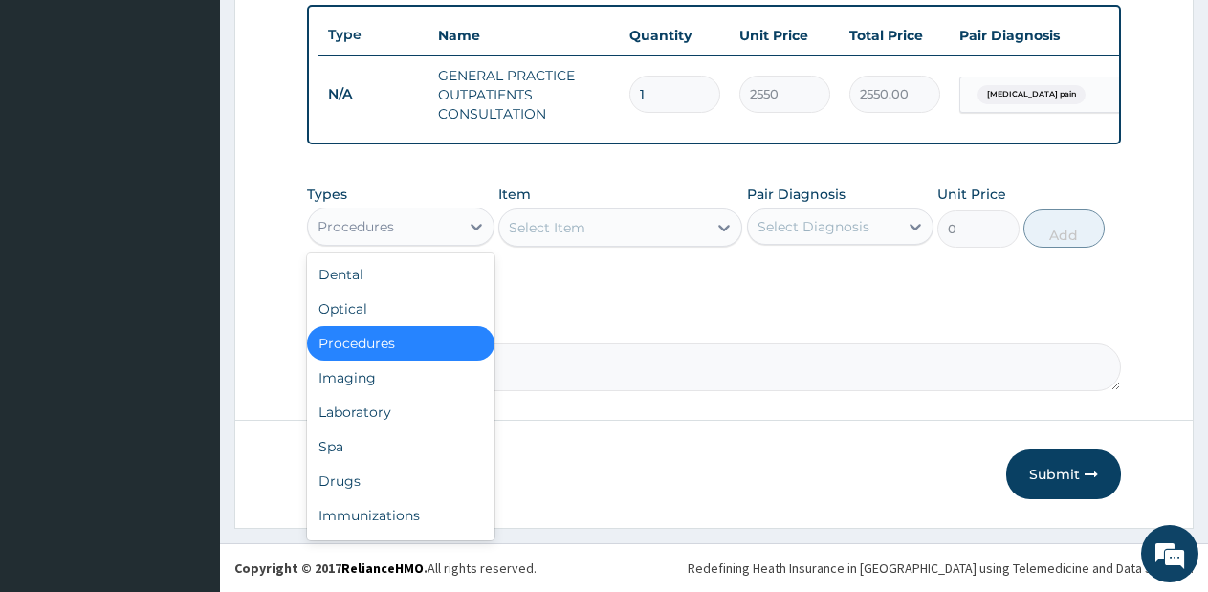
click at [441, 218] on div "Procedures" at bounding box center [383, 226] width 151 height 31
click at [357, 477] on div "Drugs" at bounding box center [400, 481] width 187 height 34
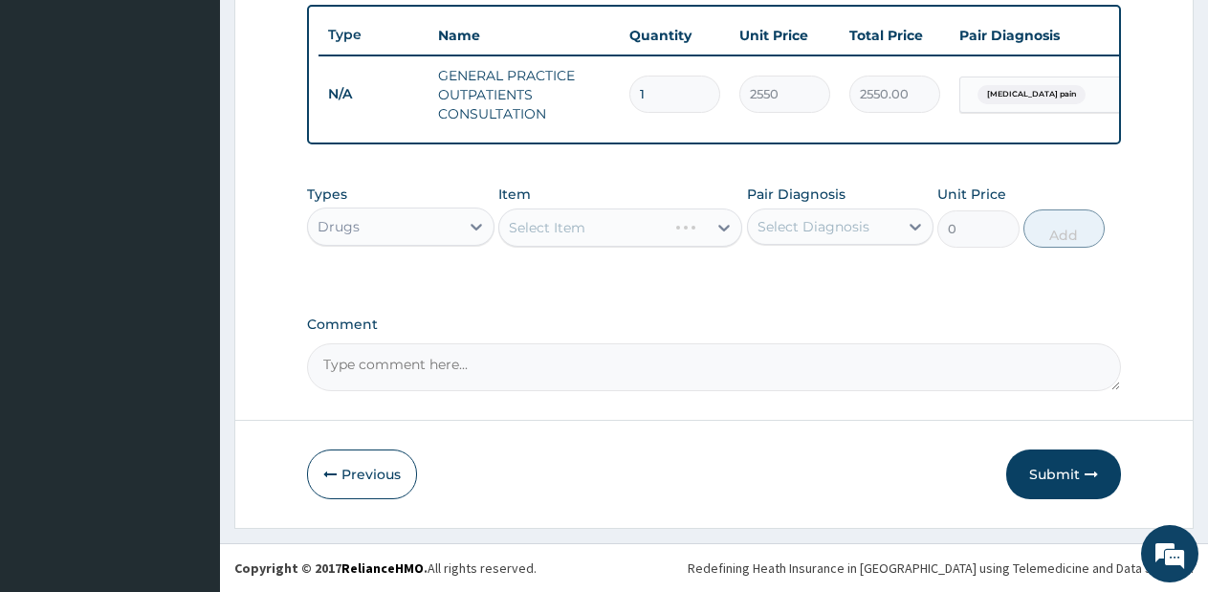
click at [694, 224] on div "Select Item" at bounding box center [620, 227] width 244 height 38
click at [703, 232] on div "Select Item" at bounding box center [602, 227] width 207 height 31
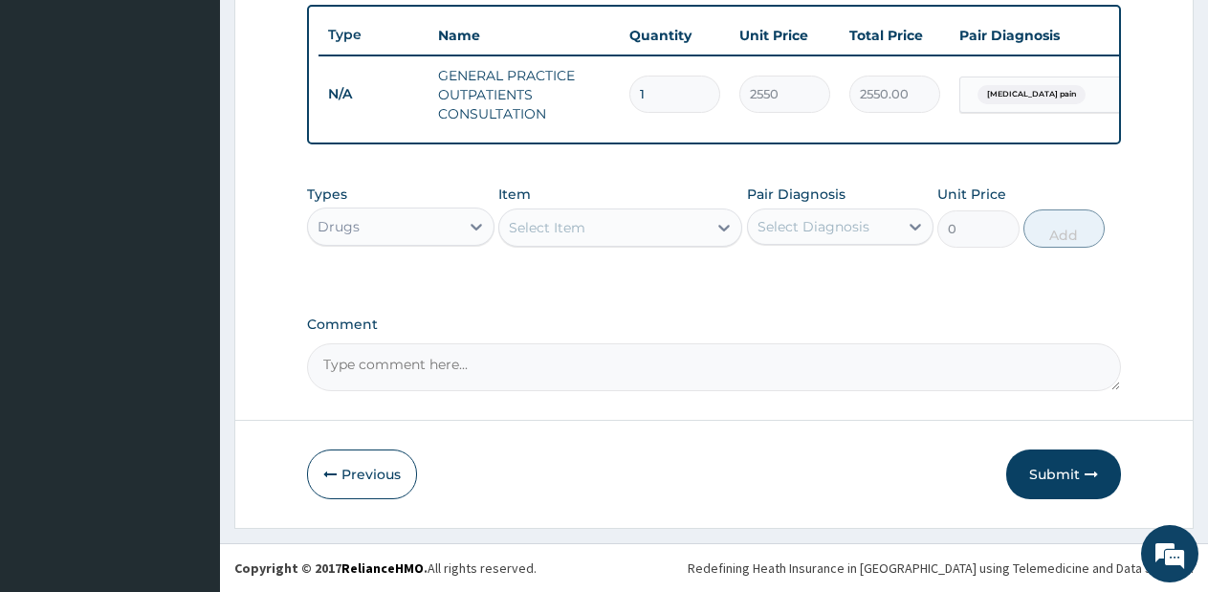
click at [703, 232] on div "Select Item" at bounding box center [602, 227] width 207 height 31
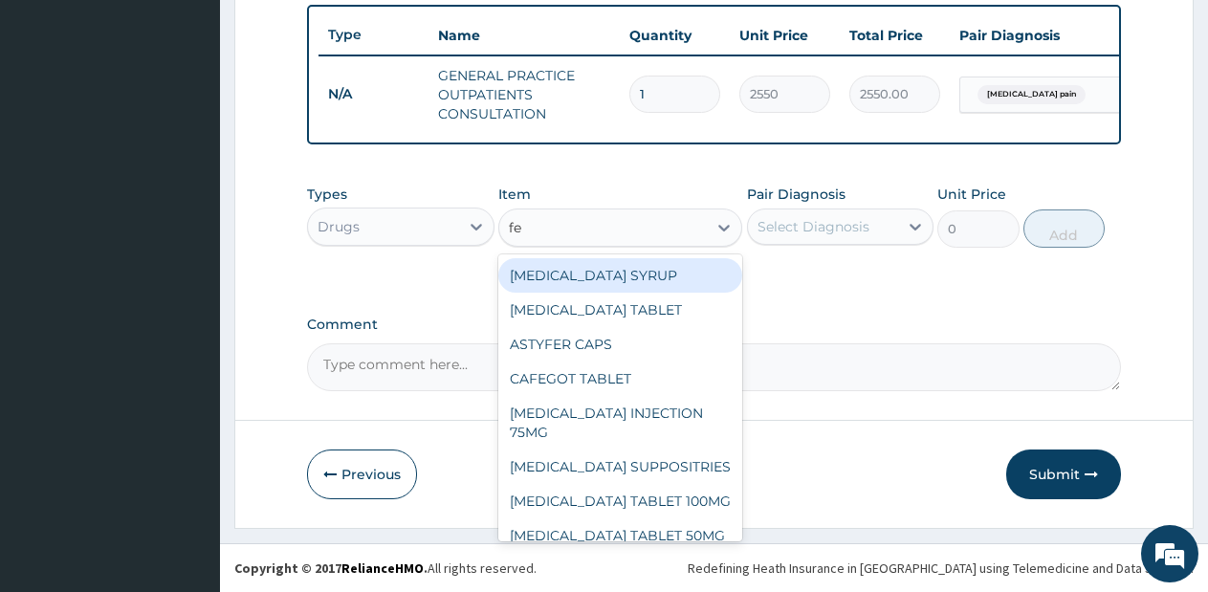
type input "f"
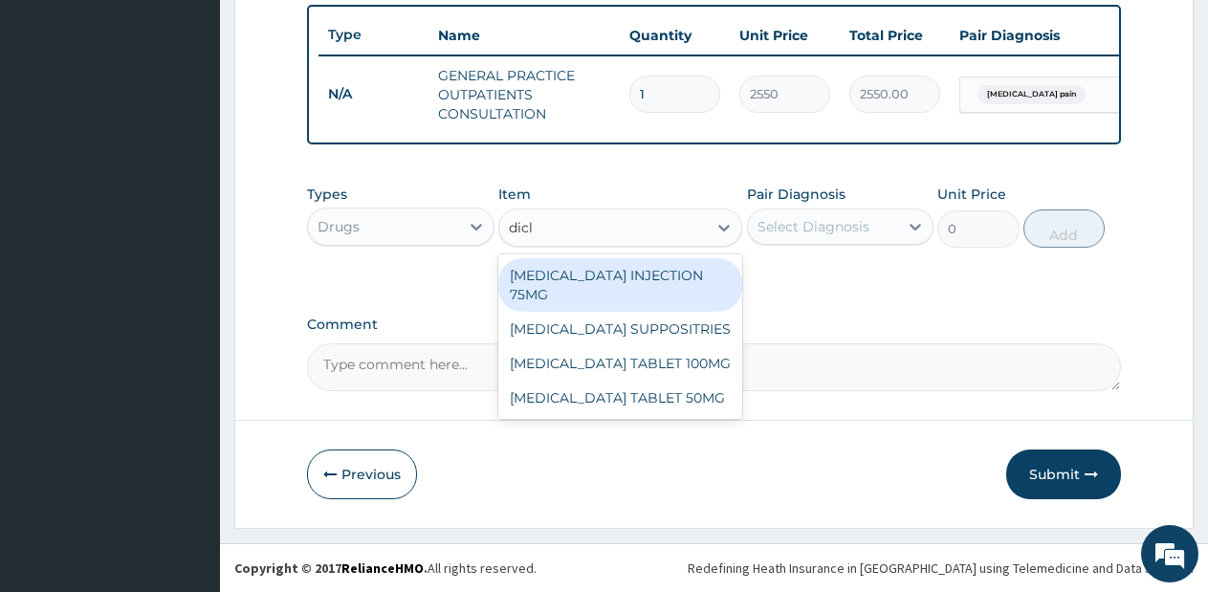
type input "diclo"
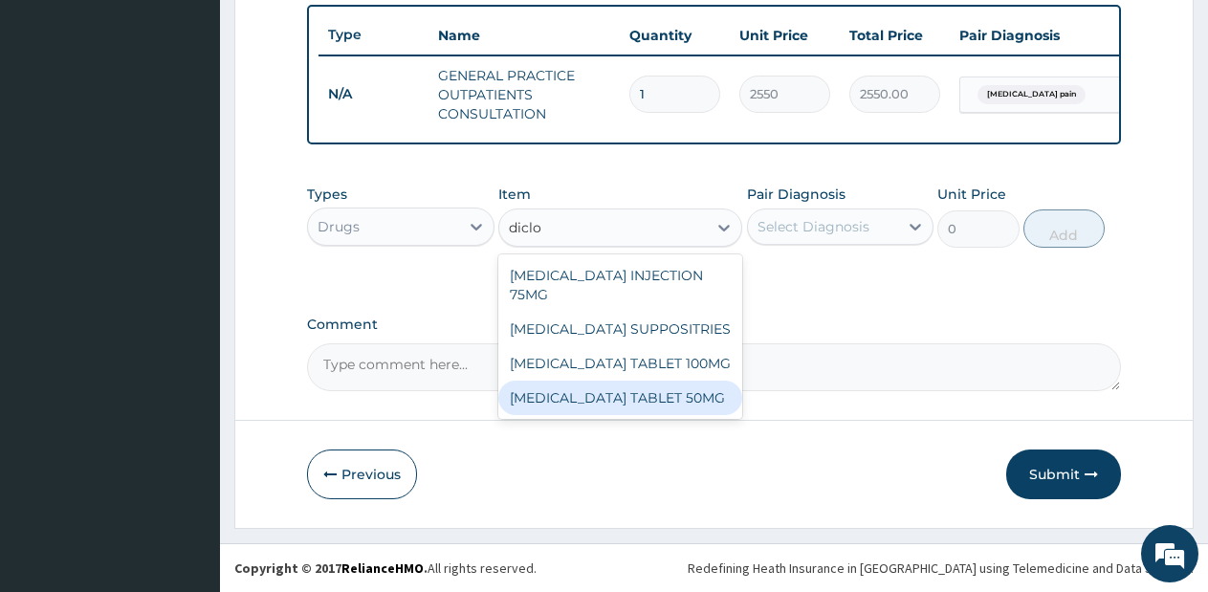
click at [663, 381] on div "DICLOFENAC TABLET 50MG" at bounding box center [620, 398] width 244 height 34
type input "42.75"
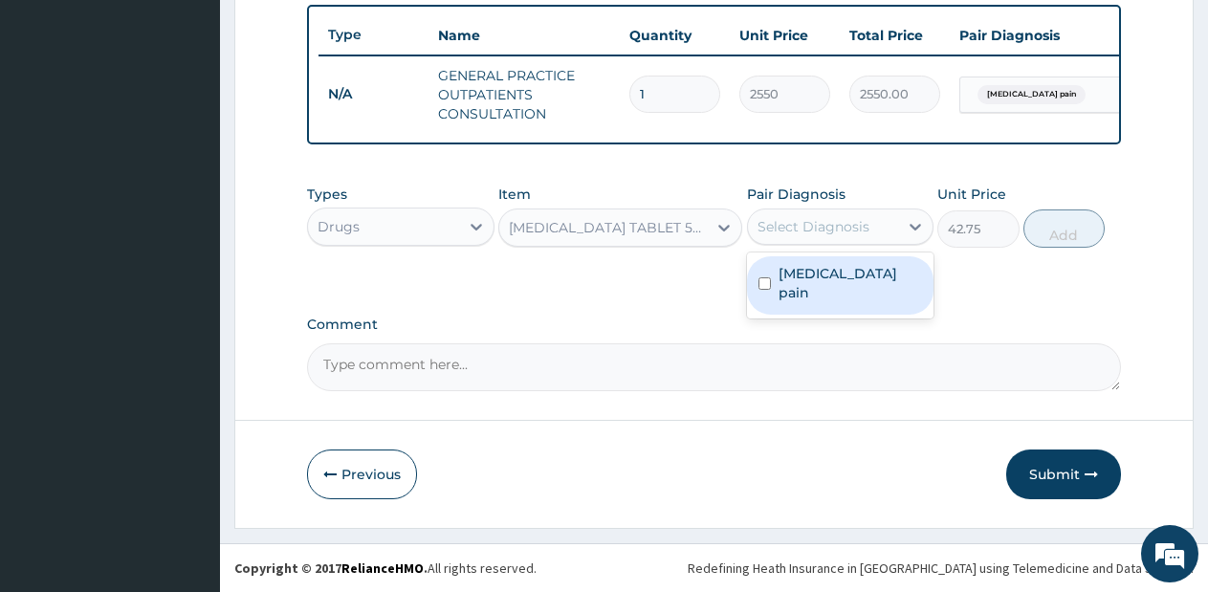
click at [863, 228] on div "Select Diagnosis" at bounding box center [813, 226] width 112 height 19
click at [844, 271] on label "Musculoskeletal pain" at bounding box center [850, 283] width 144 height 38
checkbox input "true"
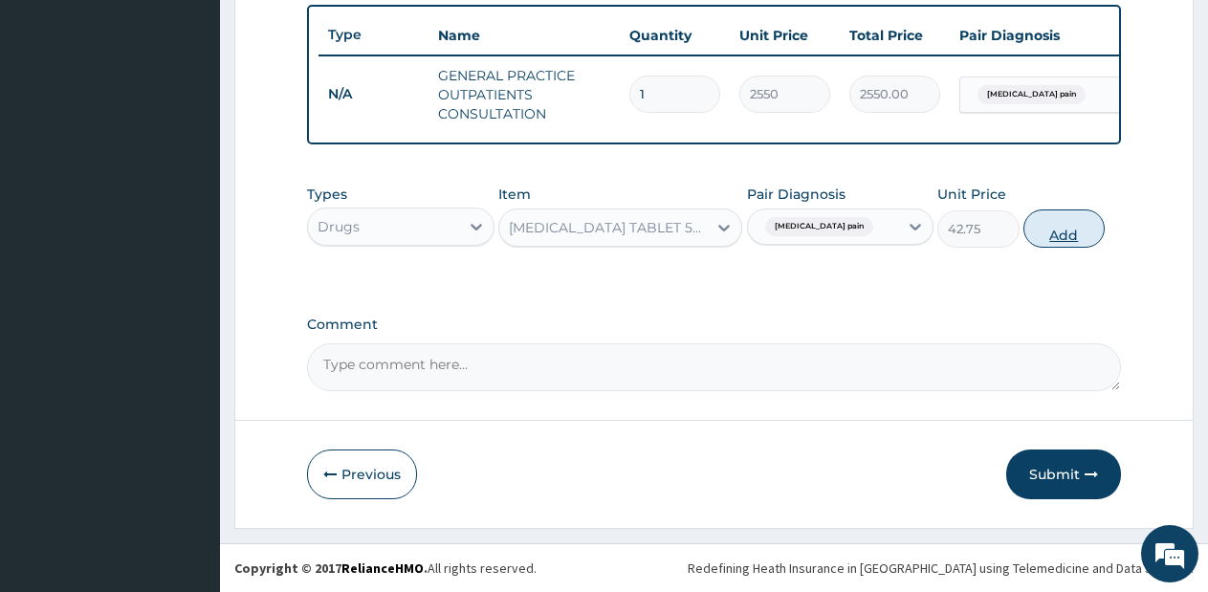
click at [1043, 229] on button "Add" at bounding box center [1063, 228] width 81 height 38
type input "0"
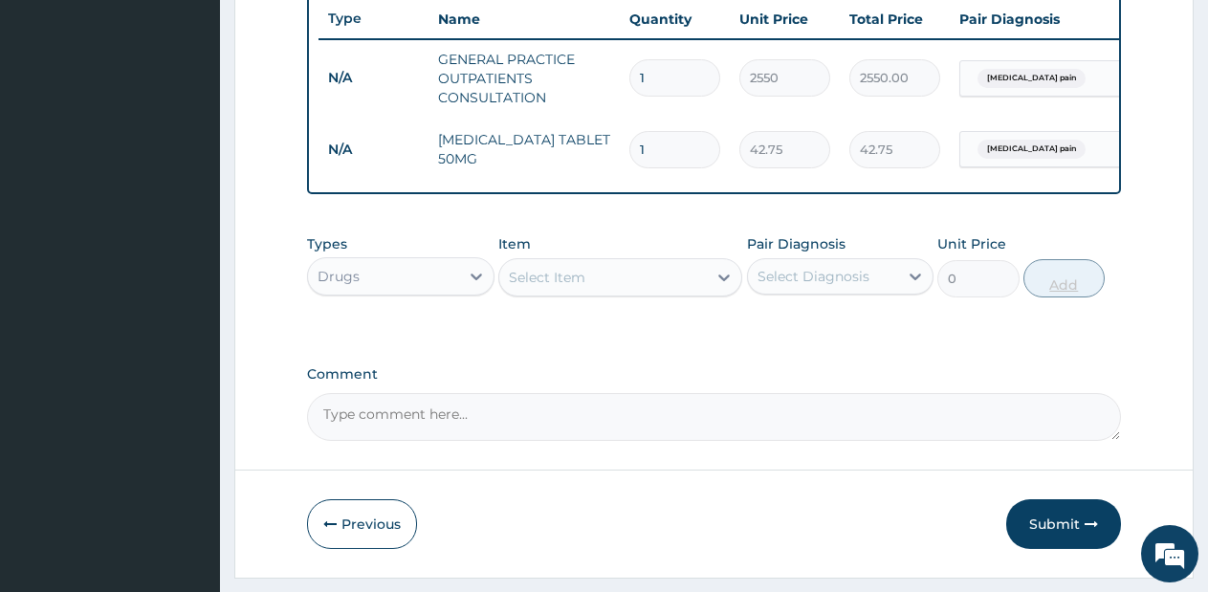
type input "10"
type input "427.50"
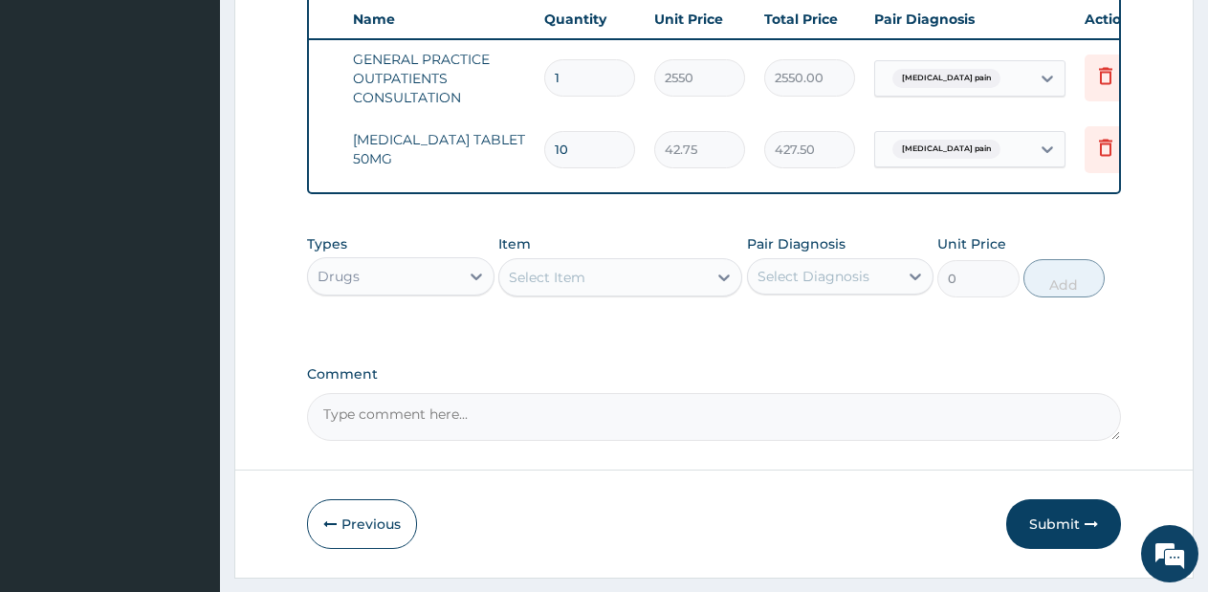
scroll to position [0, 146]
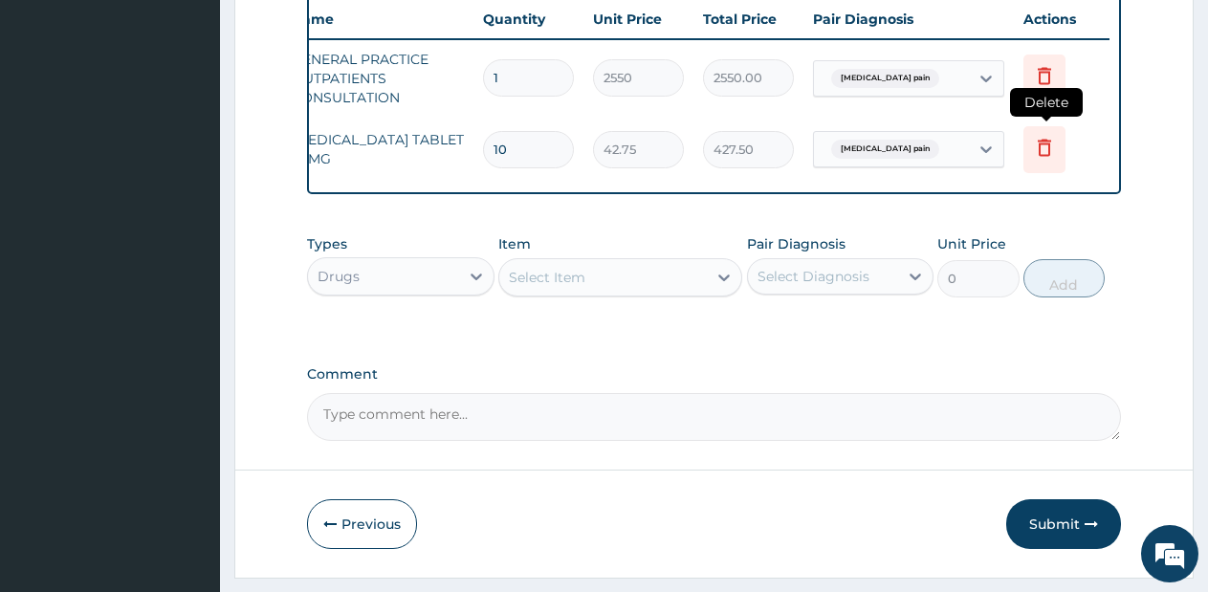
type input "10"
click at [1047, 139] on icon at bounding box center [1044, 147] width 23 height 23
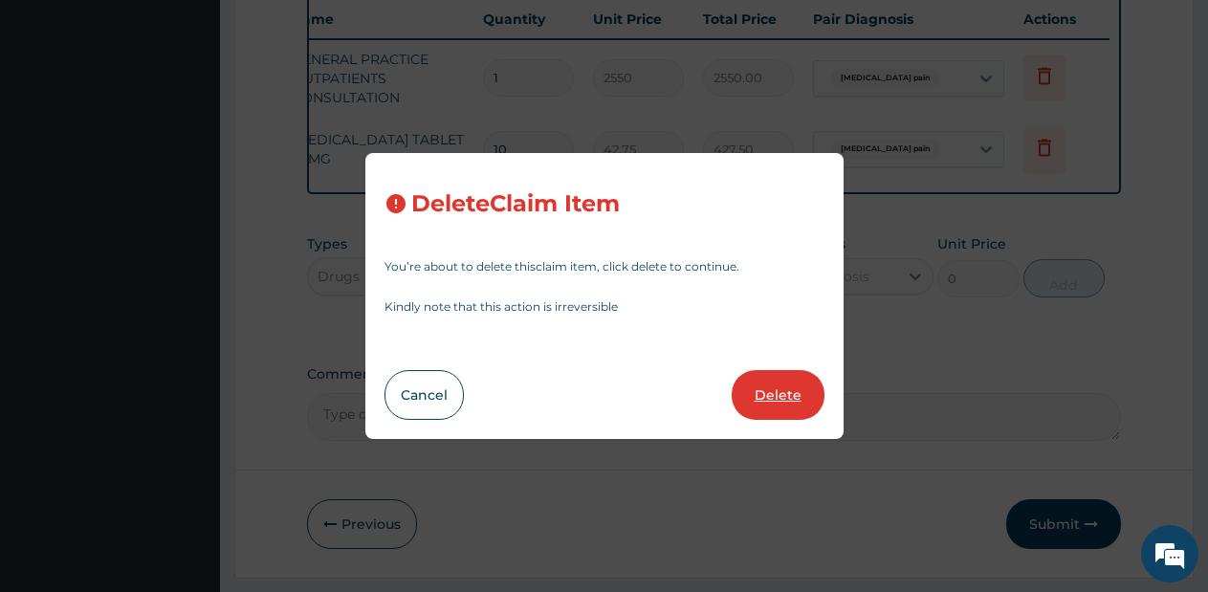
click at [770, 398] on button "Delete" at bounding box center [777, 395] width 93 height 50
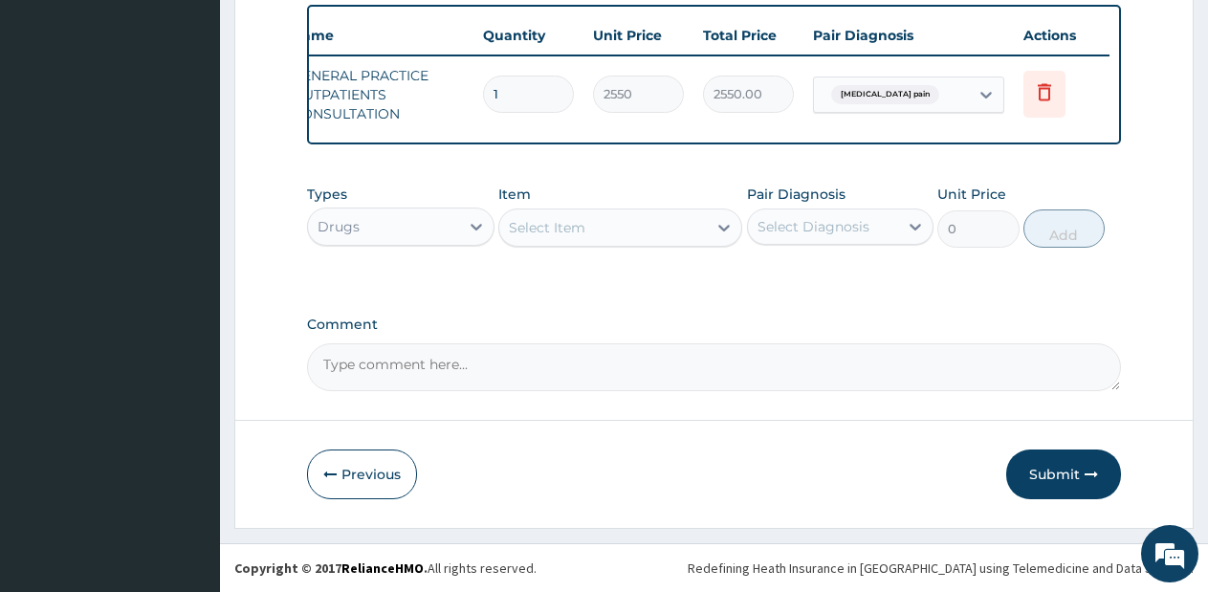
scroll to position [0, 0]
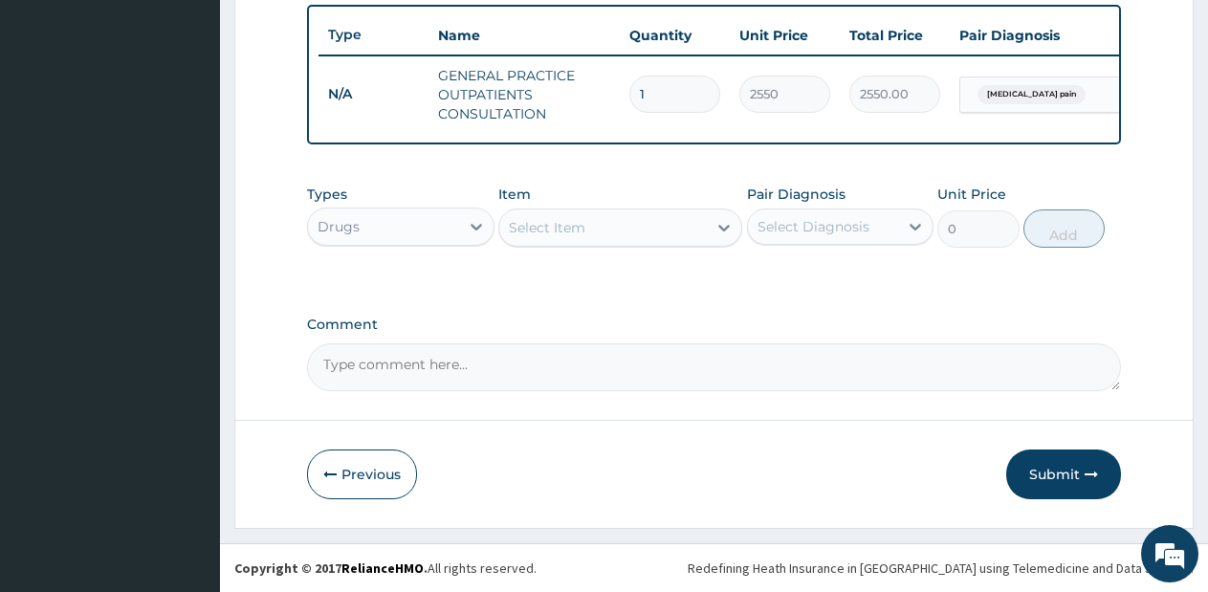
click at [599, 210] on div "Select Item" at bounding box center [620, 227] width 244 height 38
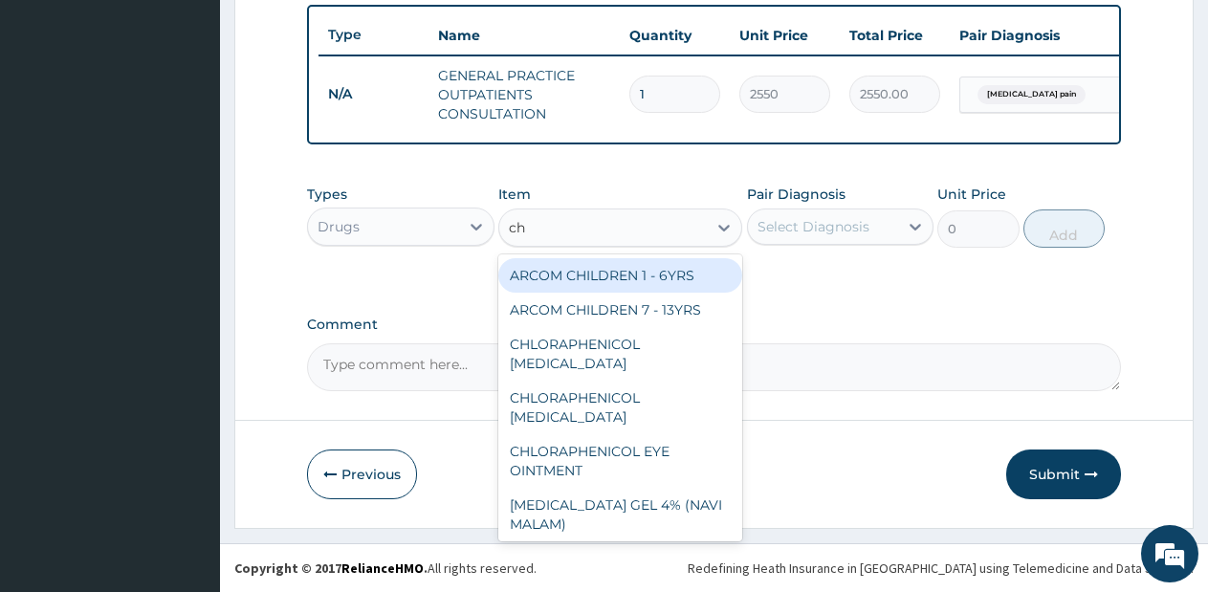
type input "chy"
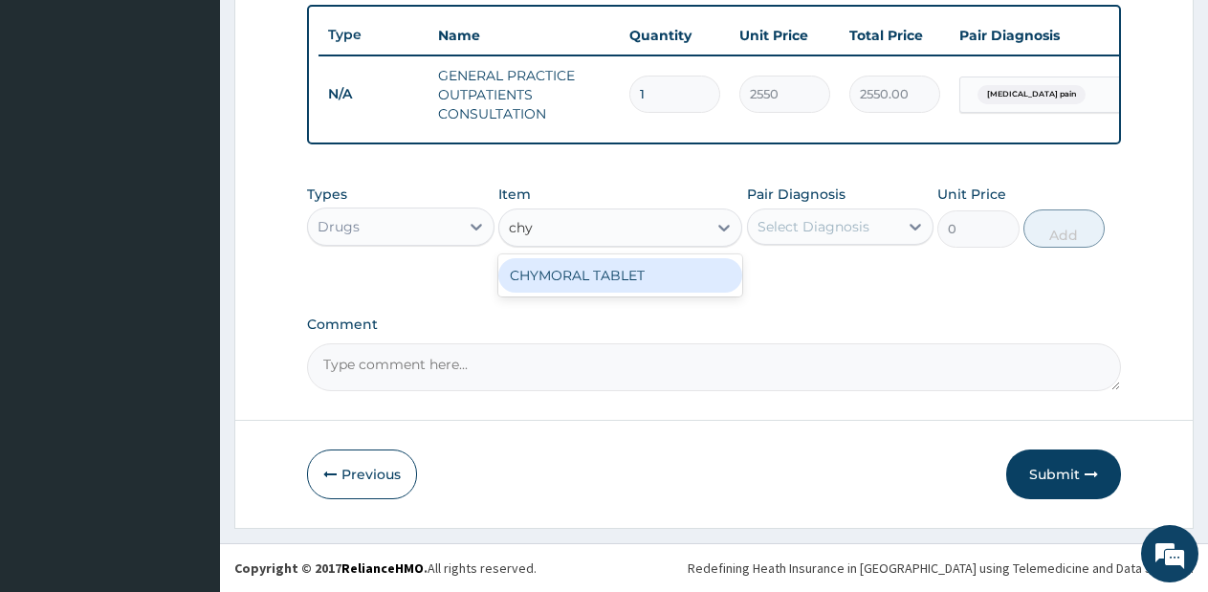
click at [615, 263] on div "CHYMORAL TABLET" at bounding box center [620, 275] width 244 height 34
type input "99.75"
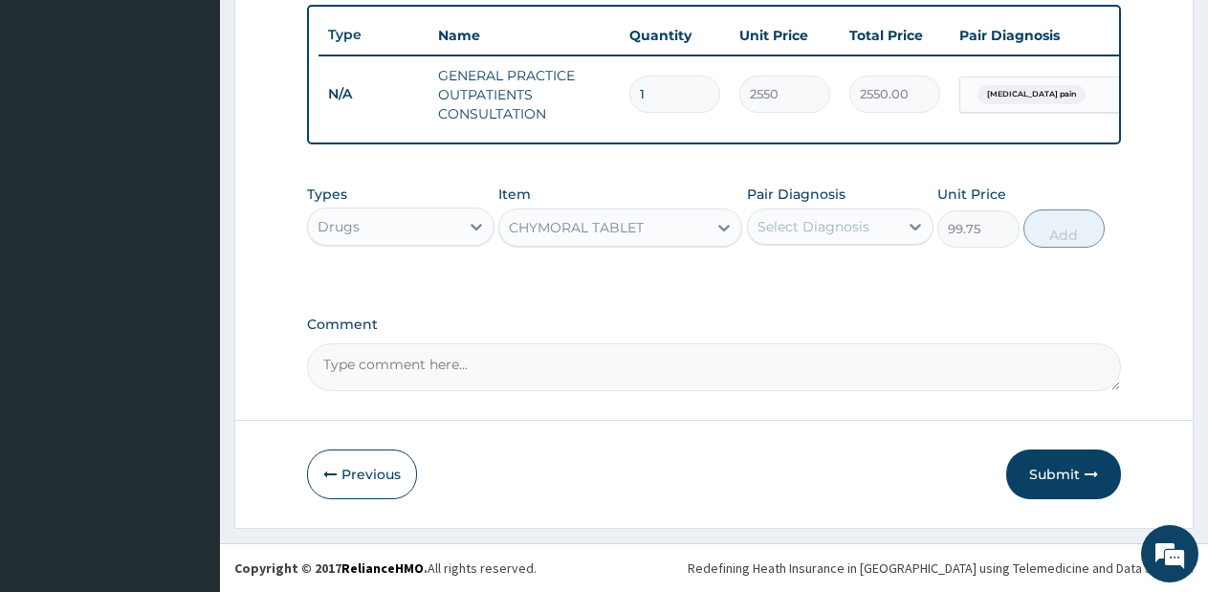
click at [776, 242] on div "Select Diagnosis" at bounding box center [840, 226] width 187 height 36
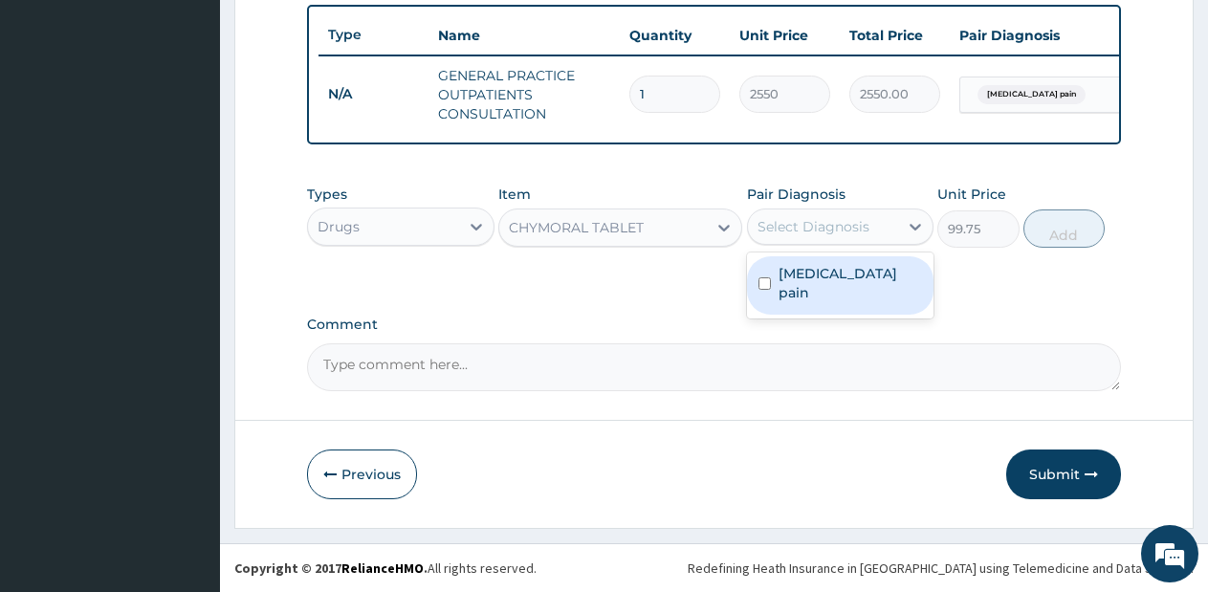
click at [780, 289] on div "Musculoskeletal pain" at bounding box center [840, 285] width 187 height 58
checkbox input "true"
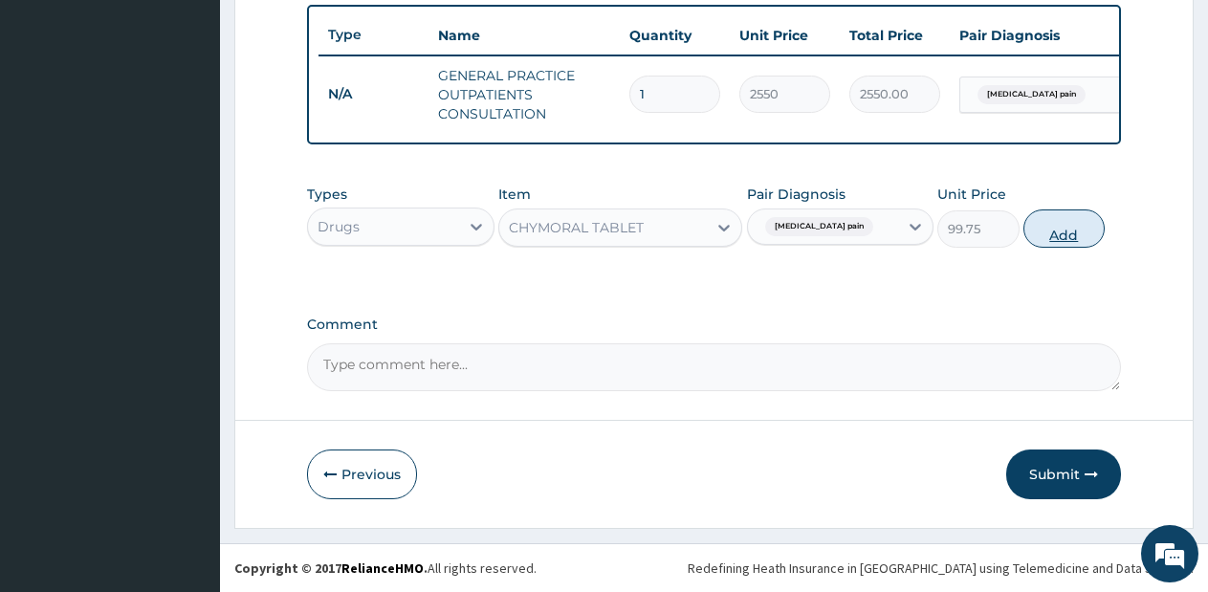
click at [1069, 230] on button "Add" at bounding box center [1063, 228] width 81 height 38
type input "0"
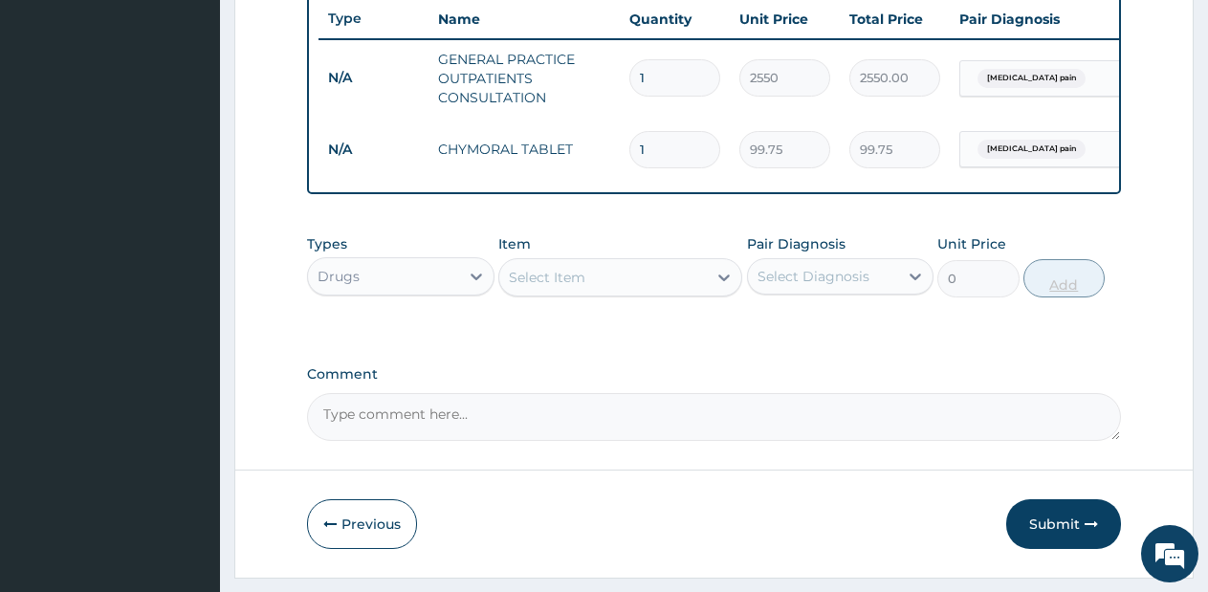
type input "0.00"
type input "9"
type input "897.75"
type input "9"
click at [1033, 535] on button "Submit" at bounding box center [1063, 524] width 115 height 50
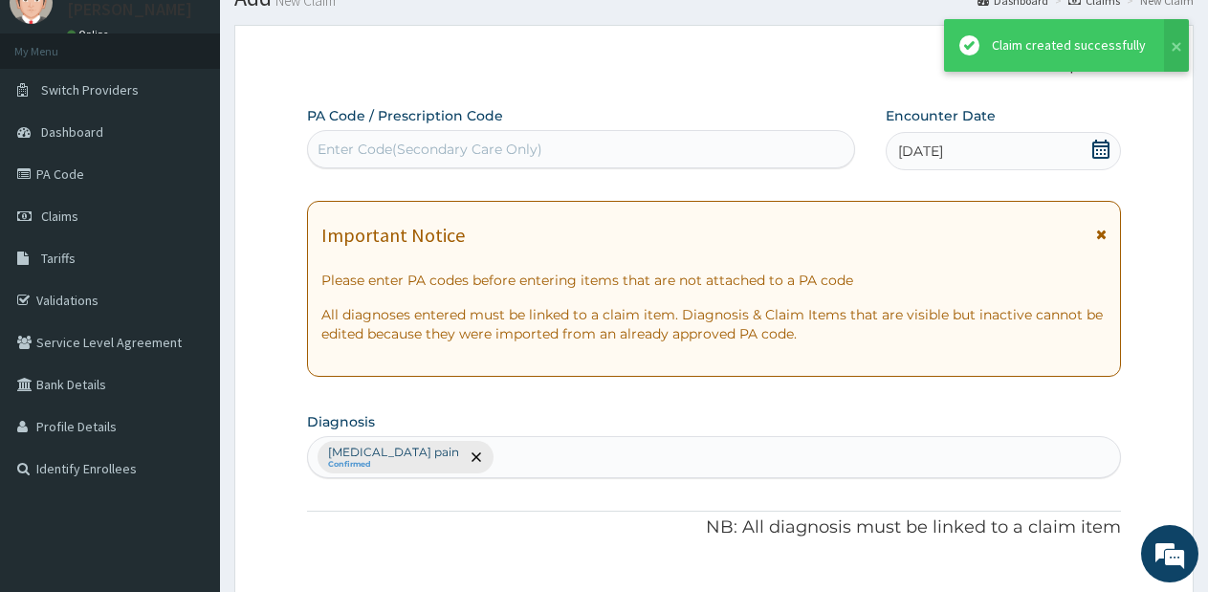
scroll to position [723, 0]
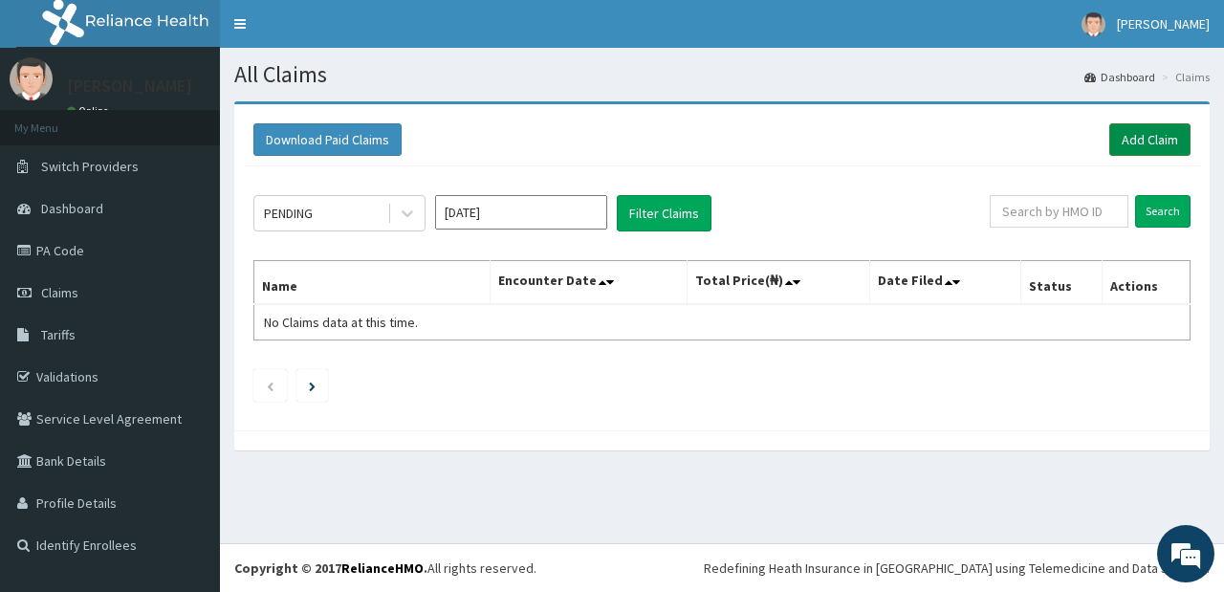
click at [1141, 144] on link "Add Claim" at bounding box center [1149, 139] width 81 height 33
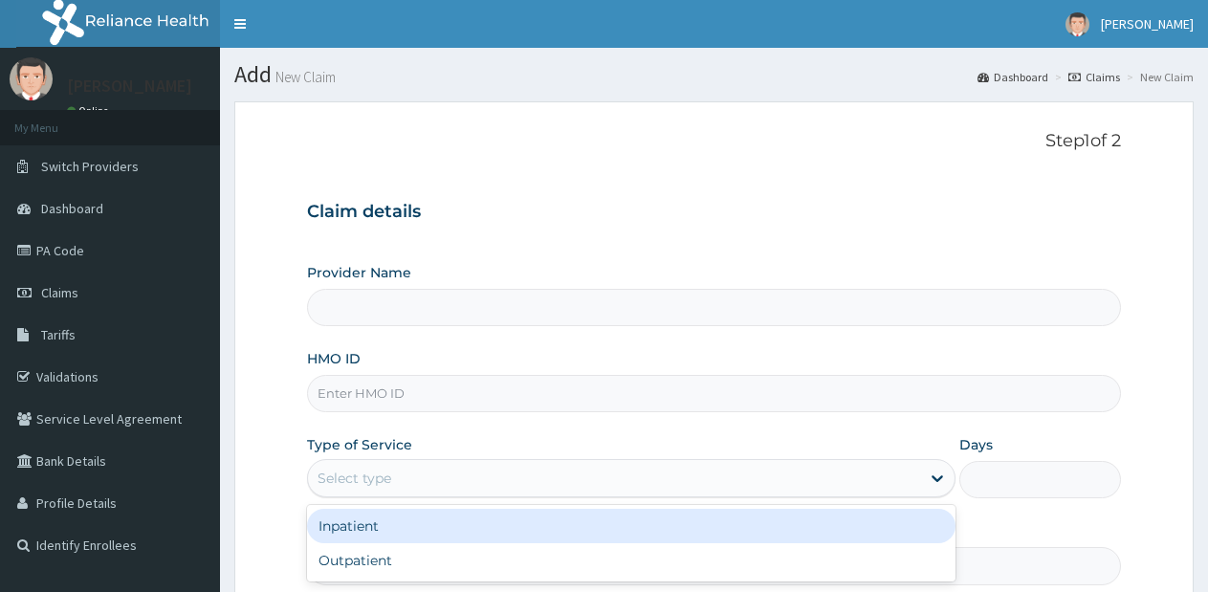
drag, startPoint x: 463, startPoint y: 469, endPoint x: 481, endPoint y: 407, distance: 64.7
click at [481, 407] on div "Provider Name HMO ID Type of Service option Inpatient focused, 1 of 2. 2 result…" at bounding box center [714, 423] width 814 height 321
click at [481, 407] on input "HMO ID" at bounding box center [714, 393] width 814 height 37
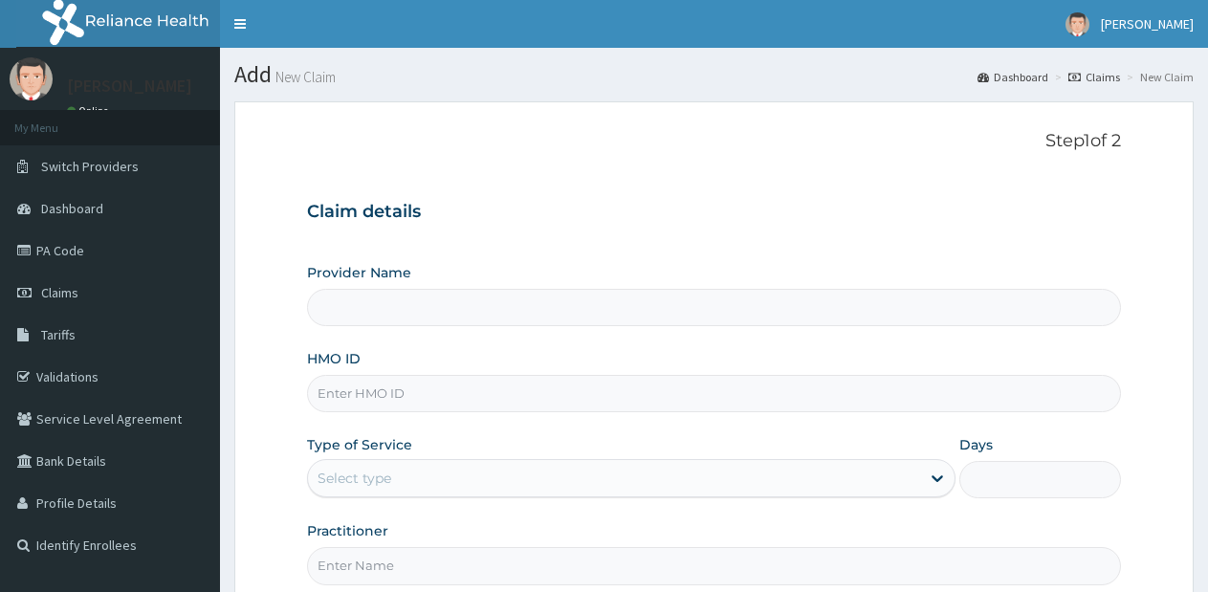
type input "Lifesource Hospital"
type input "2"
click at [556, 464] on div "Select type" at bounding box center [613, 478] width 611 height 31
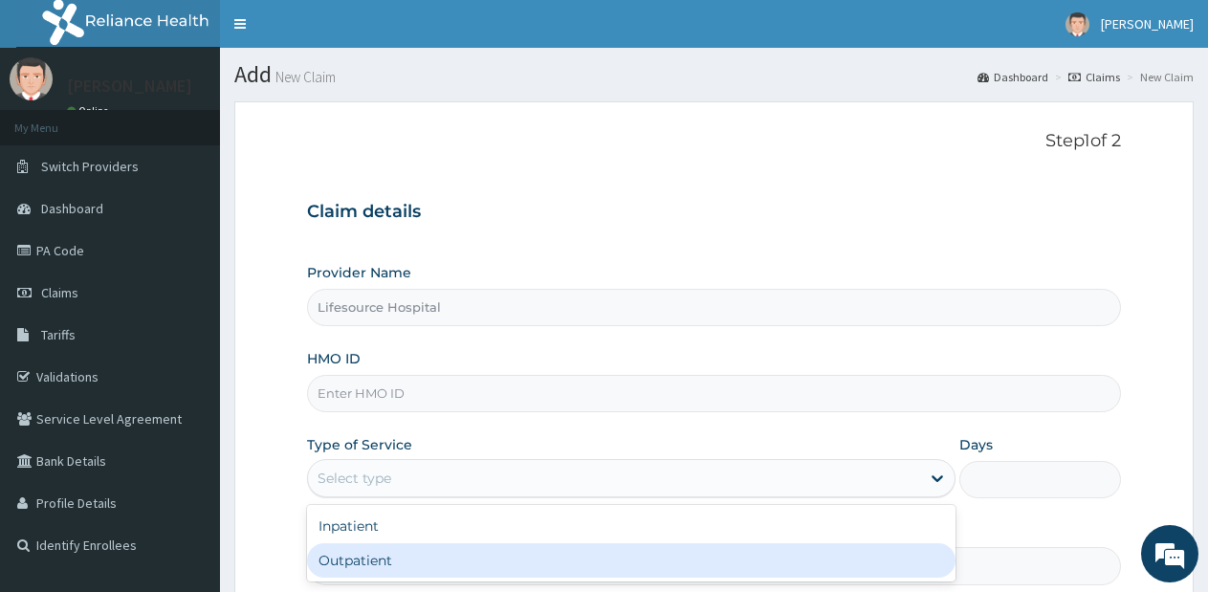
click at [528, 565] on div "Outpatient" at bounding box center [630, 560] width 647 height 34
type input "1"
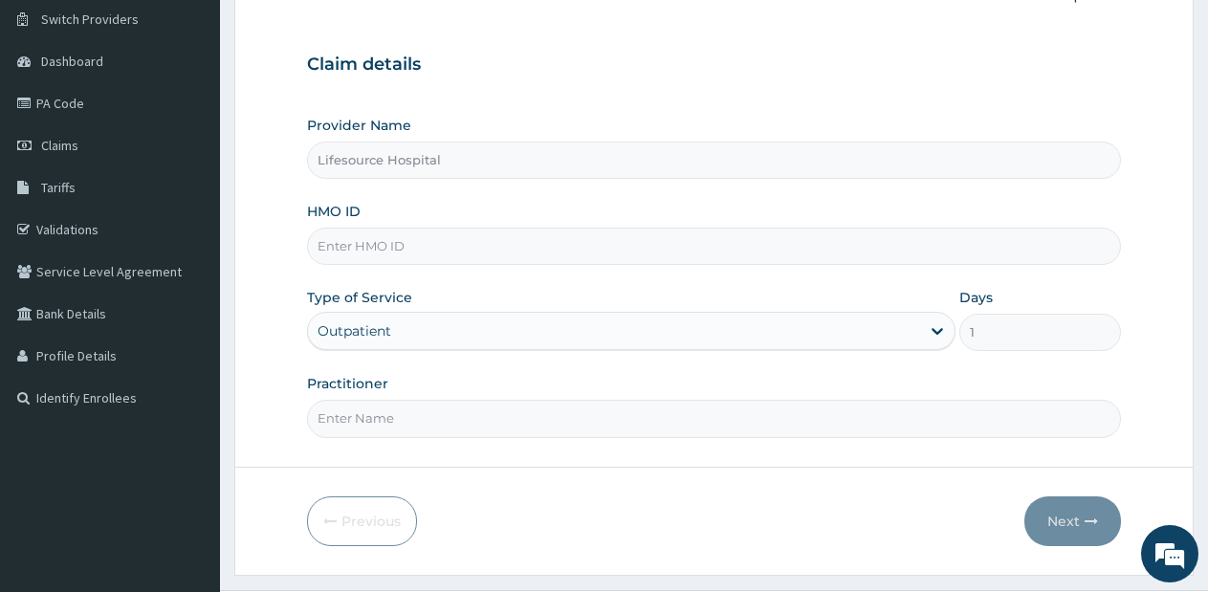
scroll to position [194, 0]
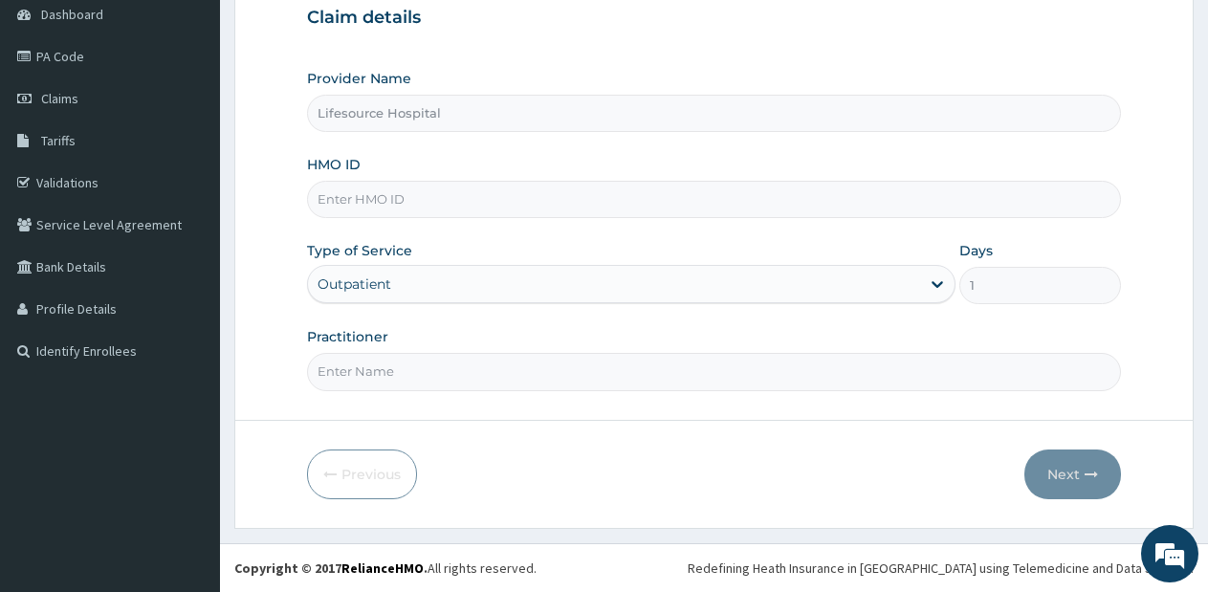
click at [696, 371] on input "Practitioner" at bounding box center [714, 371] width 814 height 37
type input "a"
click at [599, 207] on input "HMO ID" at bounding box center [714, 199] width 814 height 37
drag, startPoint x: 599, startPoint y: 207, endPoint x: 491, endPoint y: 279, distance: 130.2
click at [491, 279] on div "Provider Name Lifesource Hospital HMO ID a Type of Service Outpatient Days 1 Pr…" at bounding box center [714, 229] width 814 height 321
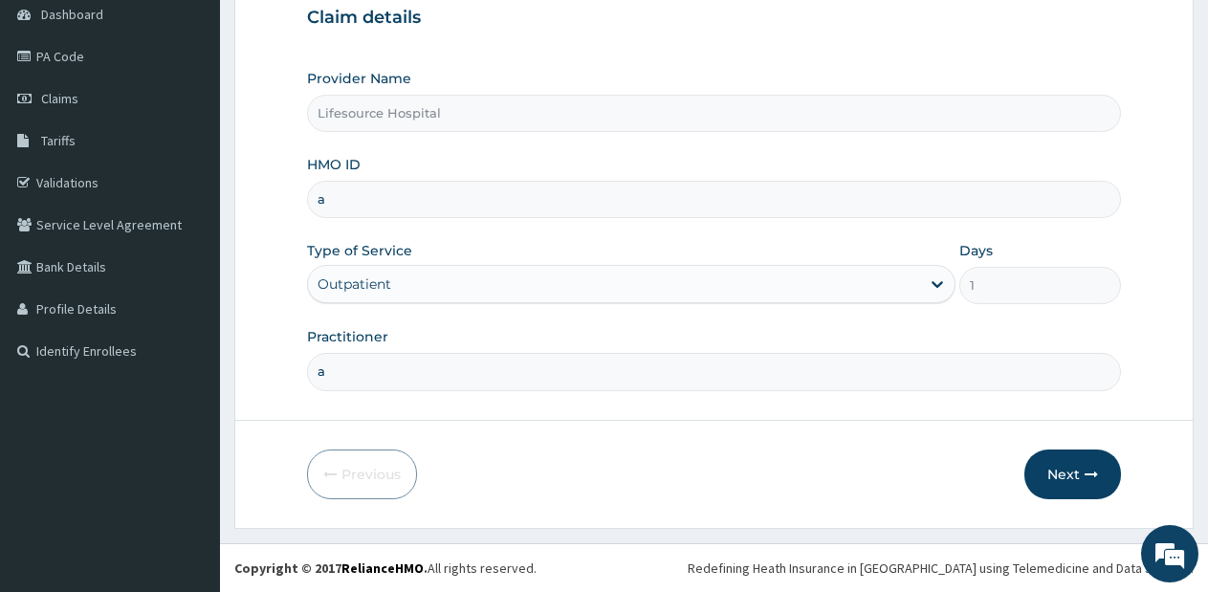
type input "AVL/10139/B"
click at [423, 379] on input "a" at bounding box center [714, 371] width 814 height 37
type input "[PERSON_NAME]"
click at [1025, 477] on button "Next" at bounding box center [1072, 474] width 97 height 50
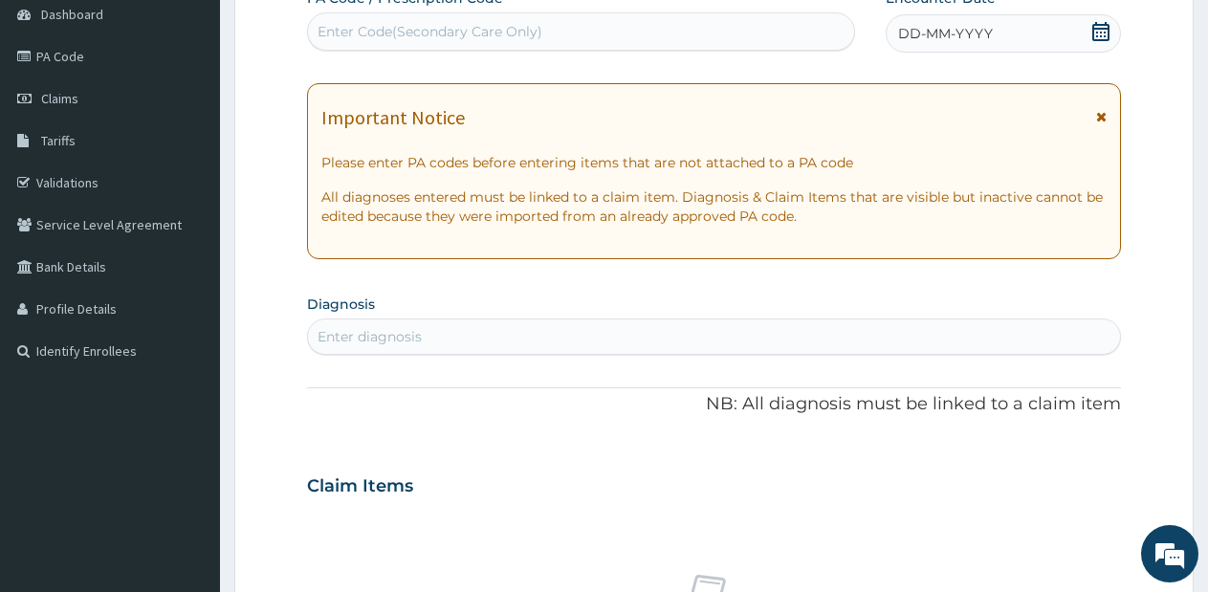
click at [1099, 43] on span at bounding box center [1100, 34] width 19 height 24
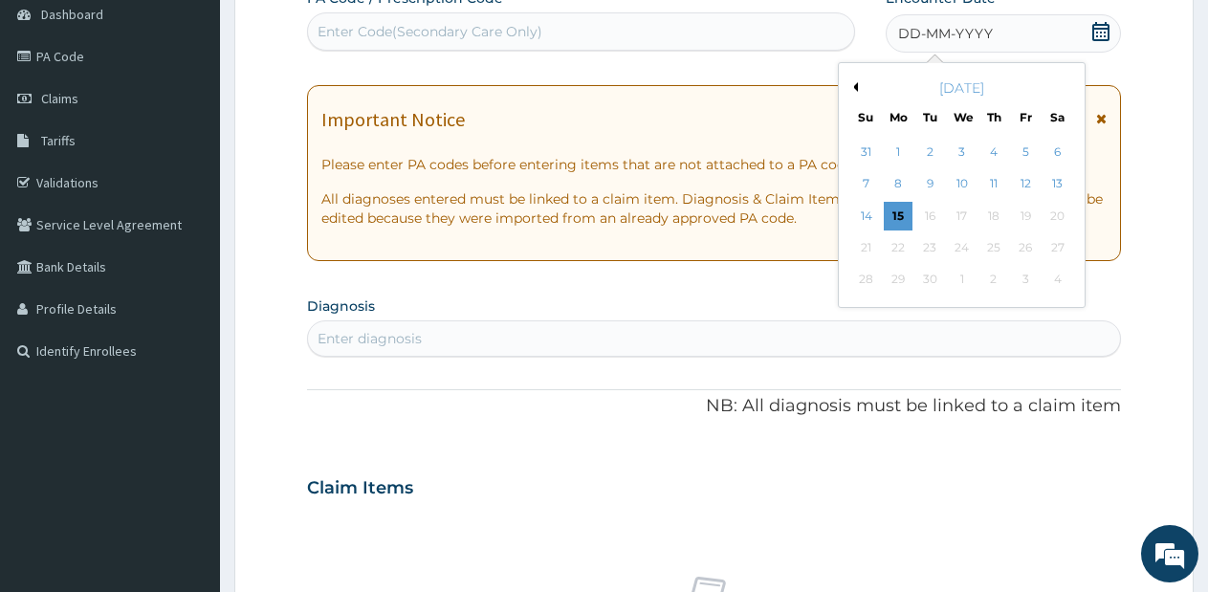
click at [858, 91] on div "[DATE]" at bounding box center [961, 87] width 230 height 19
click at [854, 87] on button "Previous Month" at bounding box center [853, 87] width 10 height 10
click at [900, 206] on div "11" at bounding box center [897, 216] width 29 height 29
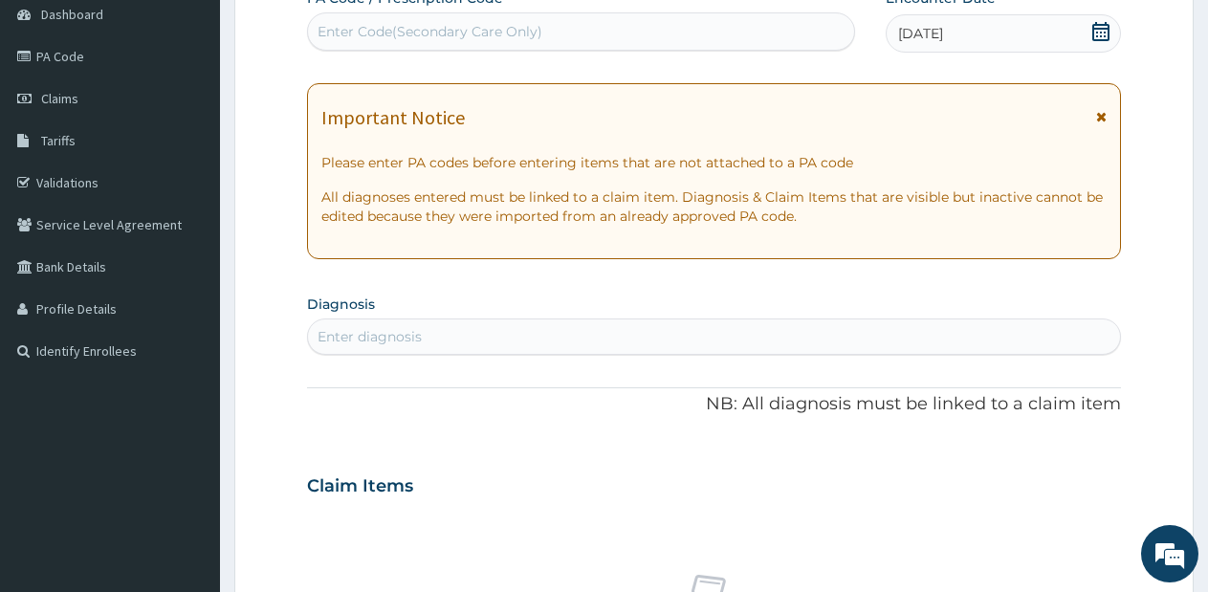
click at [770, 326] on div "Enter diagnosis" at bounding box center [714, 336] width 812 height 31
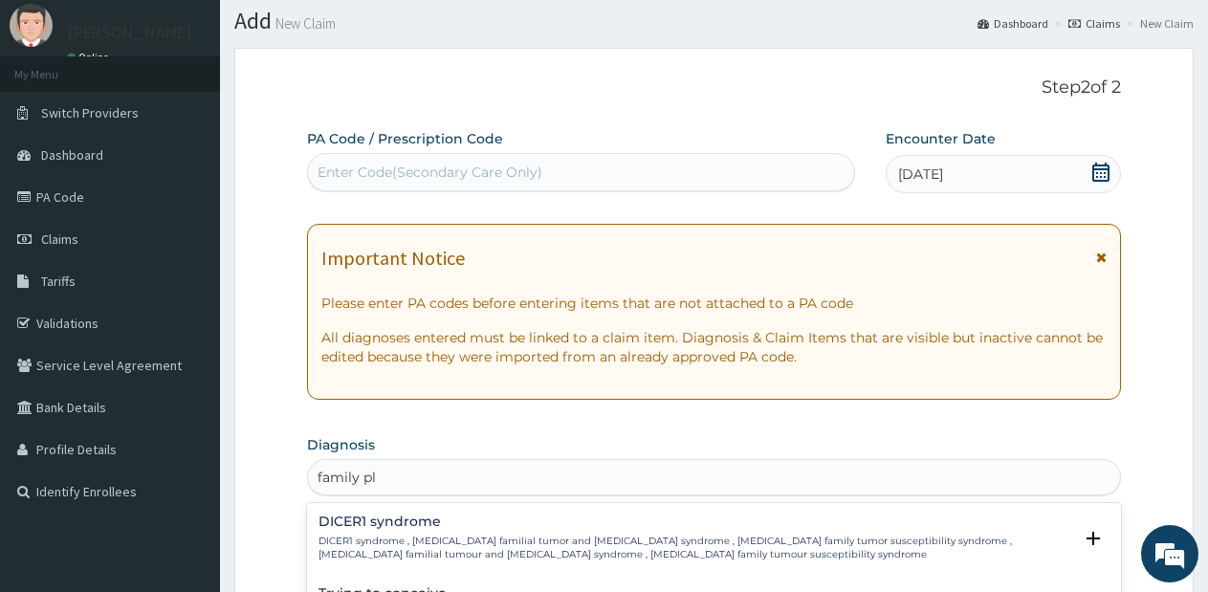
scroll to position [0, 0]
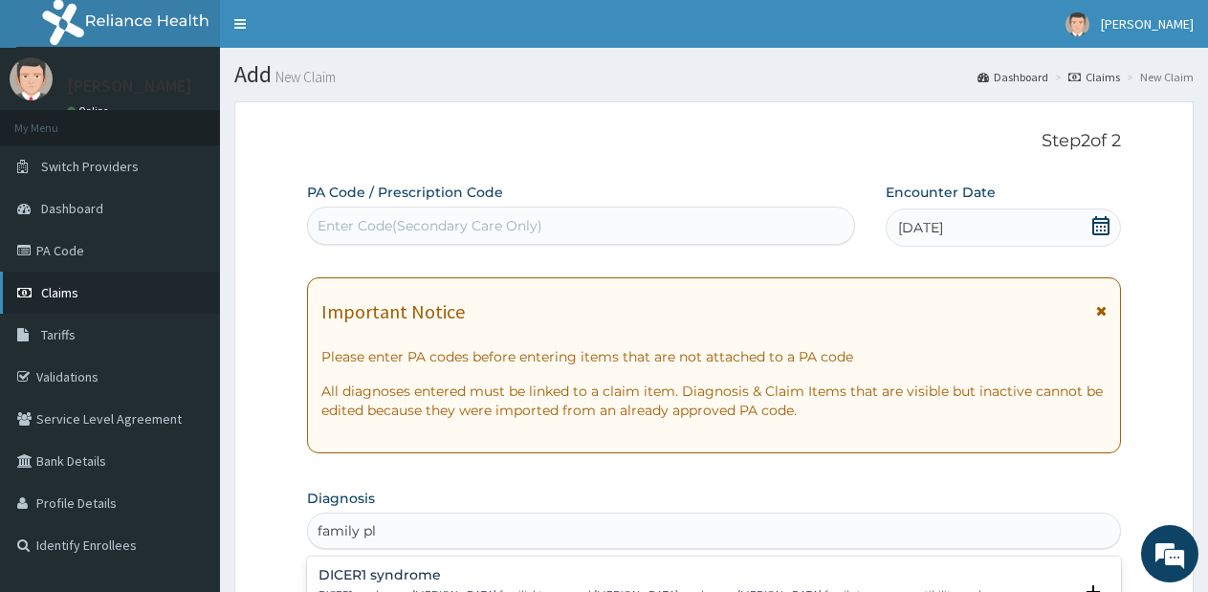
type input "family pl"
click at [81, 309] on link "Claims" at bounding box center [110, 293] width 220 height 42
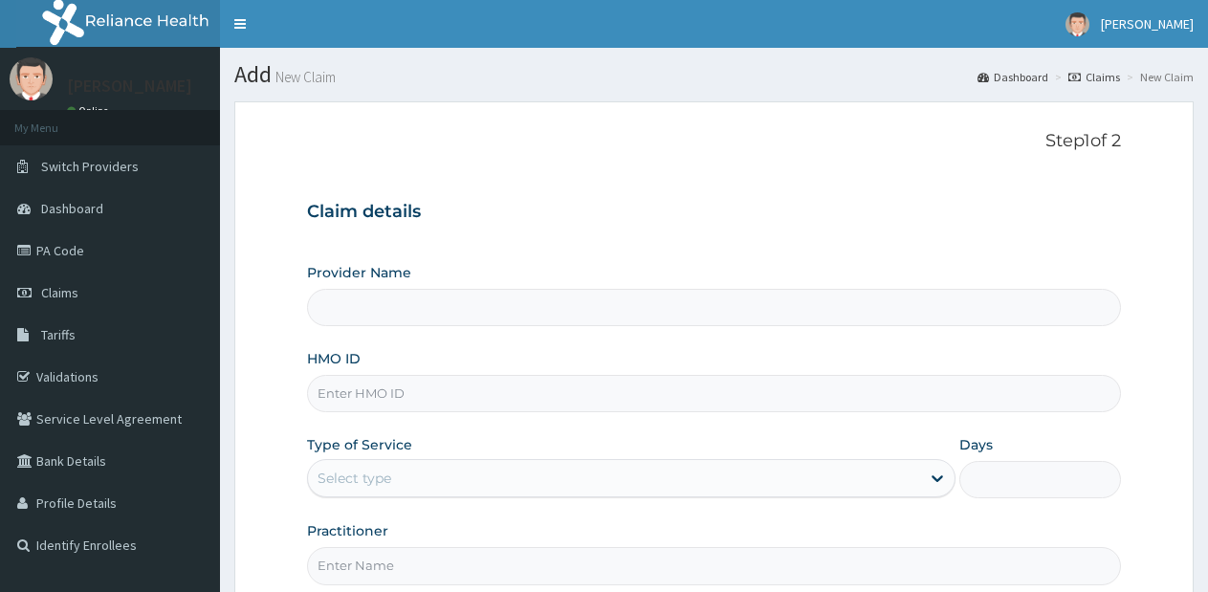
type input "Lifesource Hospital"
click at [915, 474] on div "Select type" at bounding box center [613, 478] width 611 height 31
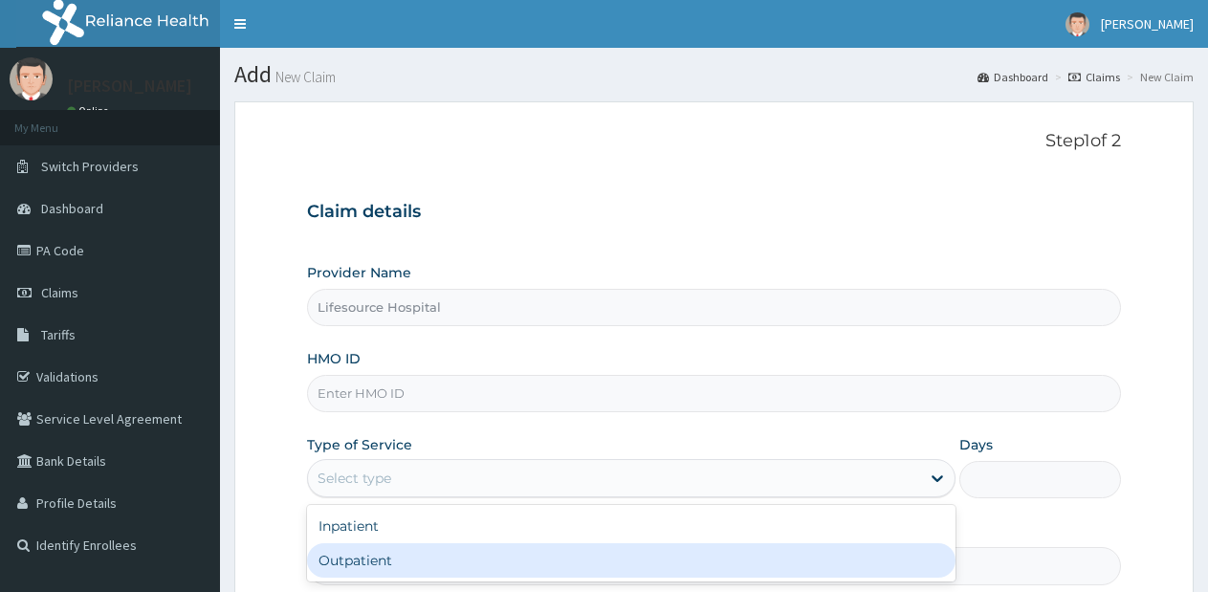
click at [759, 559] on div "Outpatient" at bounding box center [630, 560] width 647 height 34
type input "1"
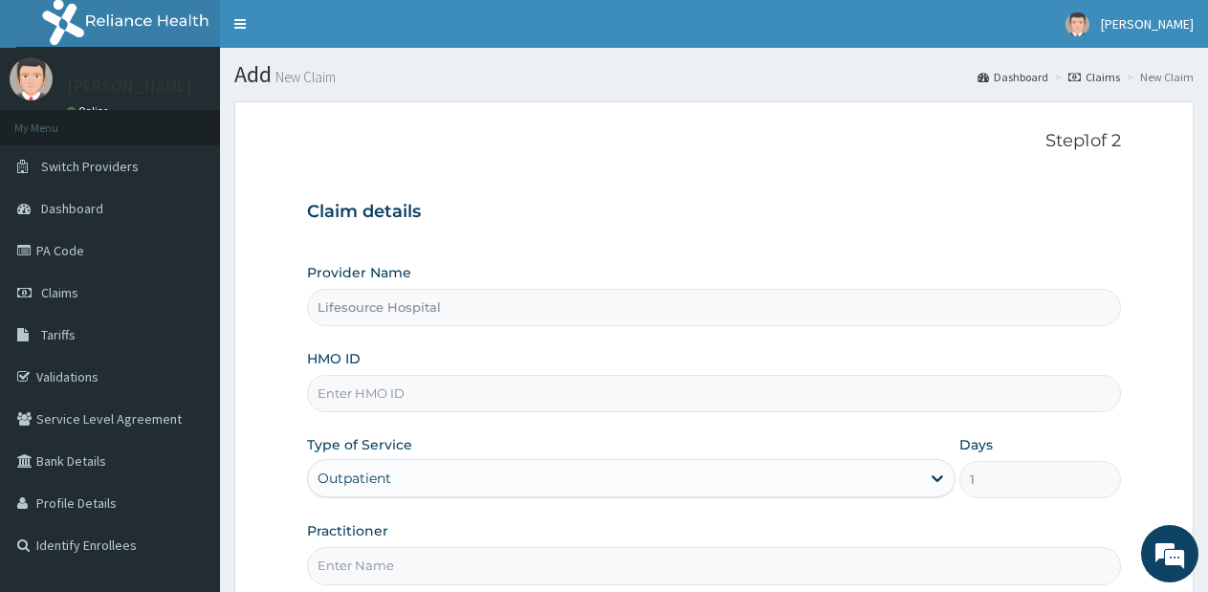
click at [642, 383] on input "HMO ID" at bounding box center [714, 393] width 814 height 37
type input "AVL/10190/A"
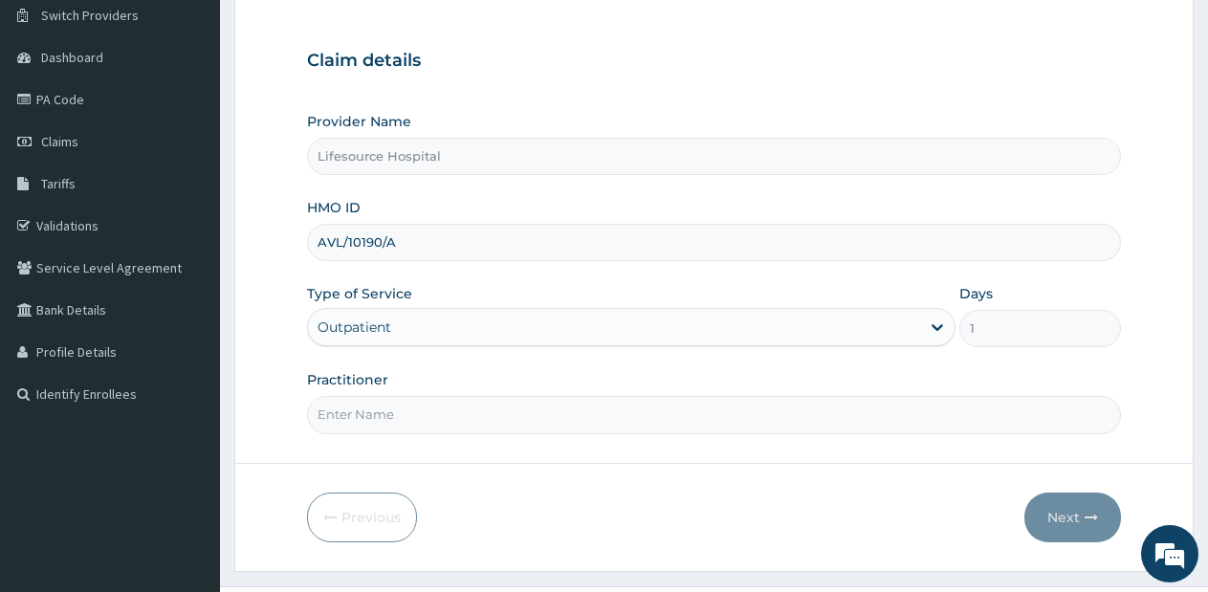
scroll to position [194, 0]
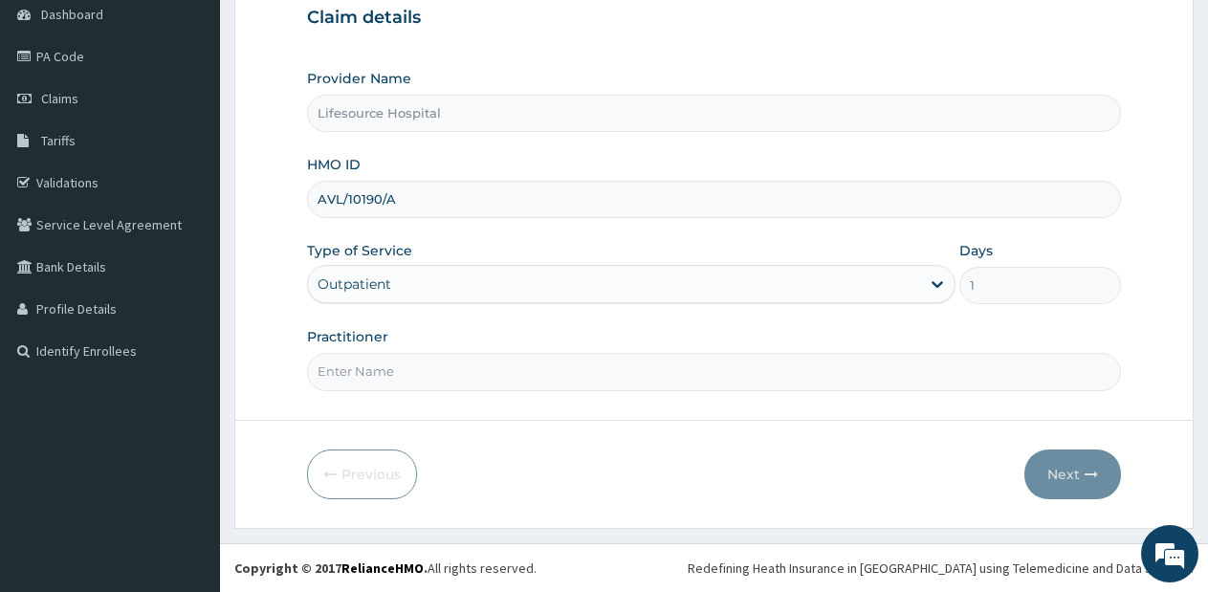
click at [651, 368] on input "Practitioner" at bounding box center [714, 371] width 814 height 37
type input "[PERSON_NAME]"
click at [1050, 475] on button "Next" at bounding box center [1072, 474] width 97 height 50
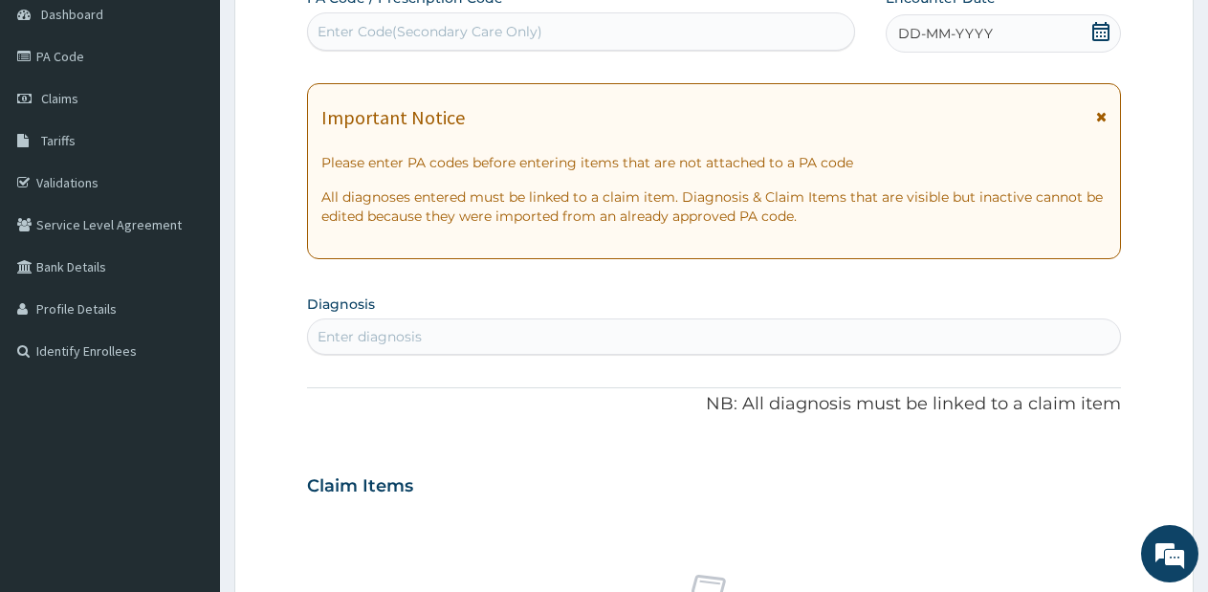
click at [1095, 31] on icon at bounding box center [1100, 31] width 19 height 19
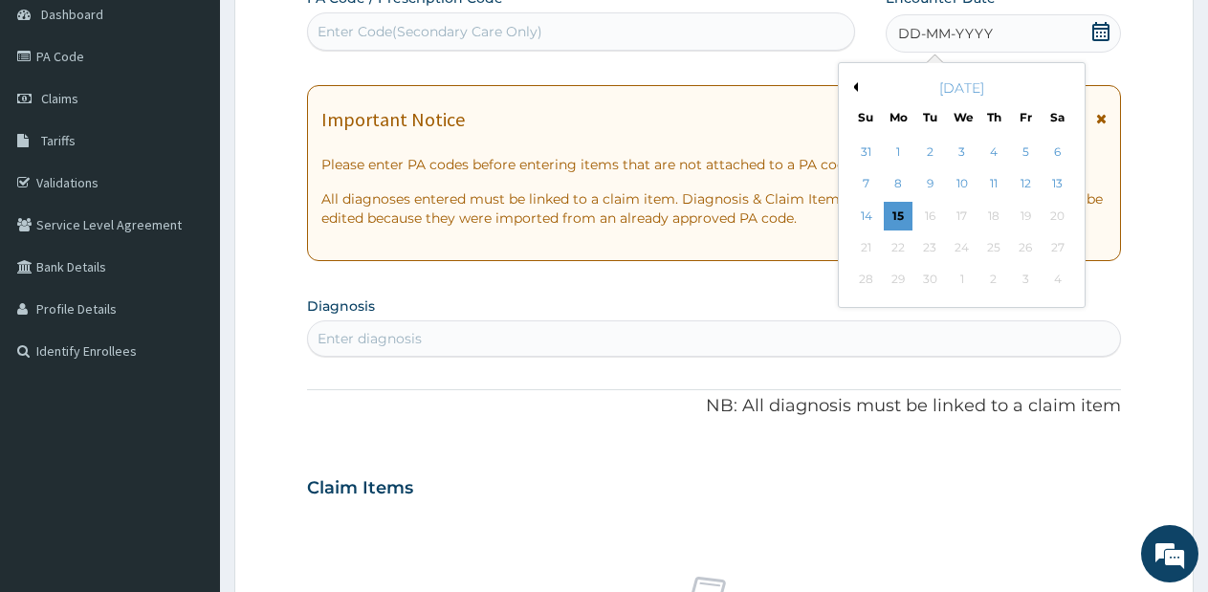
click at [856, 88] on button "Previous Month" at bounding box center [853, 87] width 10 height 10
click at [869, 279] on div "24" at bounding box center [866, 280] width 29 height 29
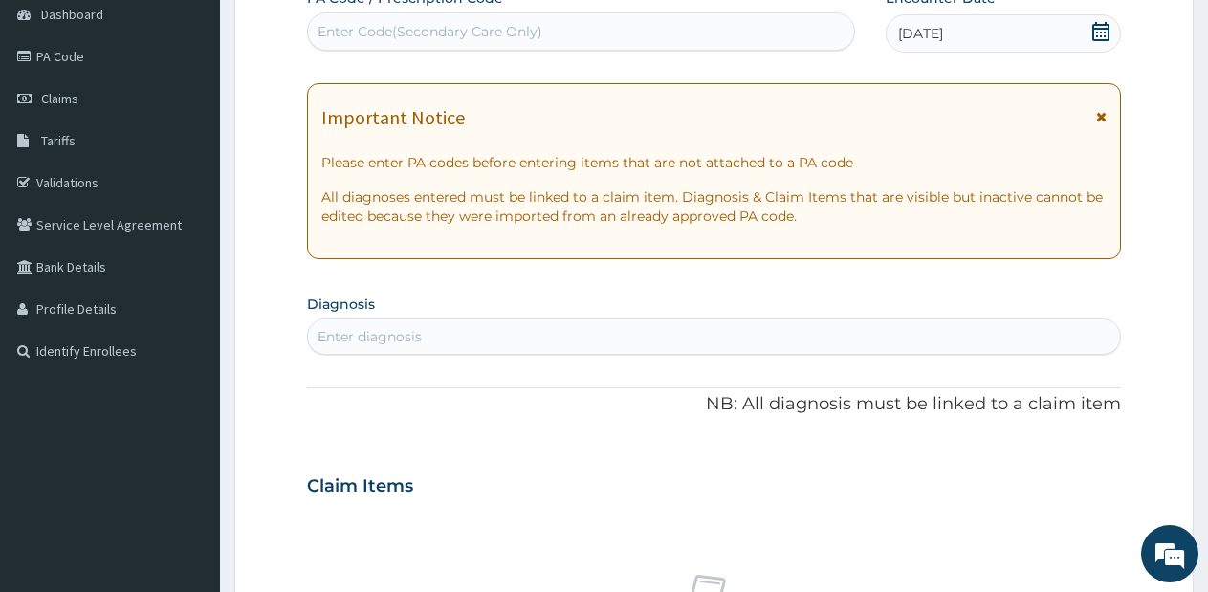
click at [642, 332] on div "Enter diagnosis" at bounding box center [714, 336] width 812 height 31
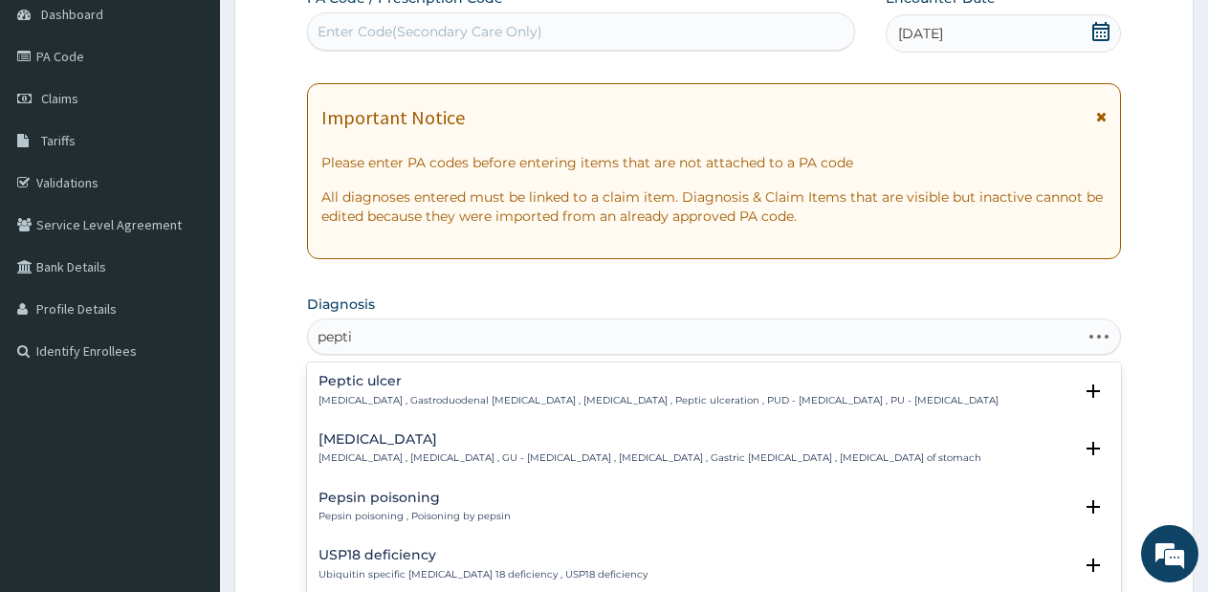
type input "peptic"
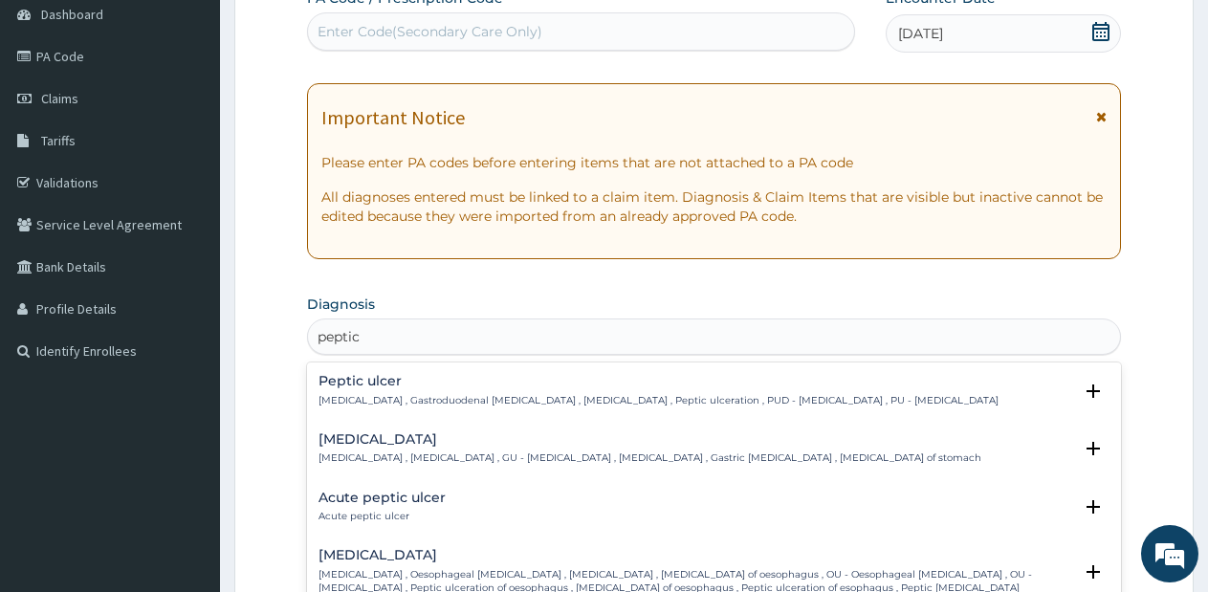
click at [387, 502] on h4 "Acute peptic ulcer" at bounding box center [381, 497] width 127 height 14
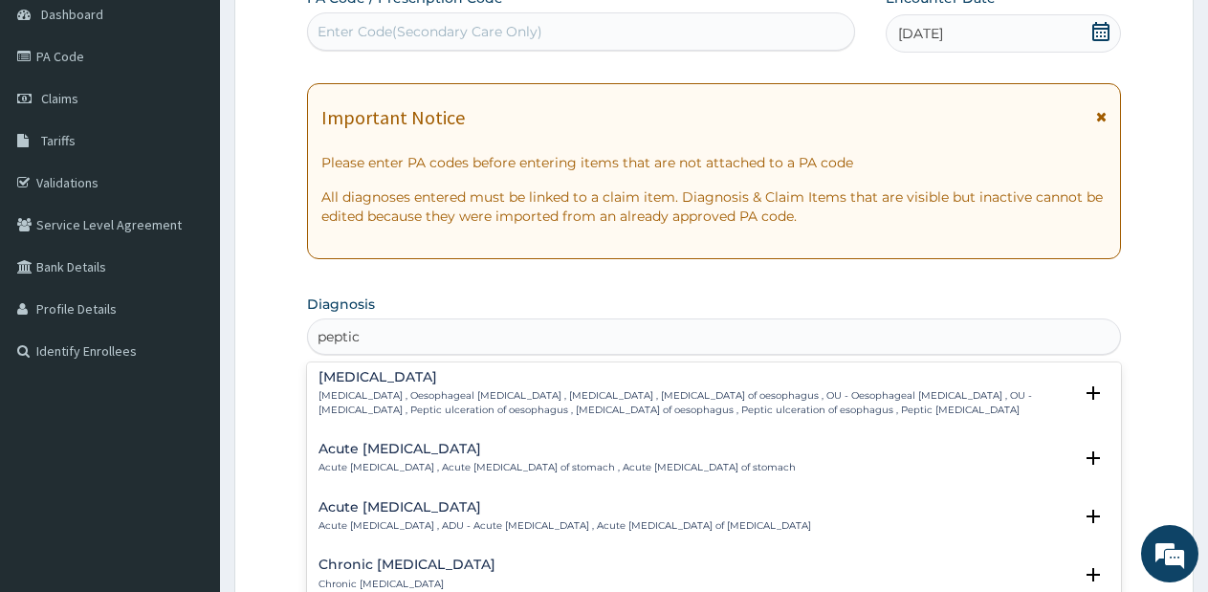
scroll to position [227, 0]
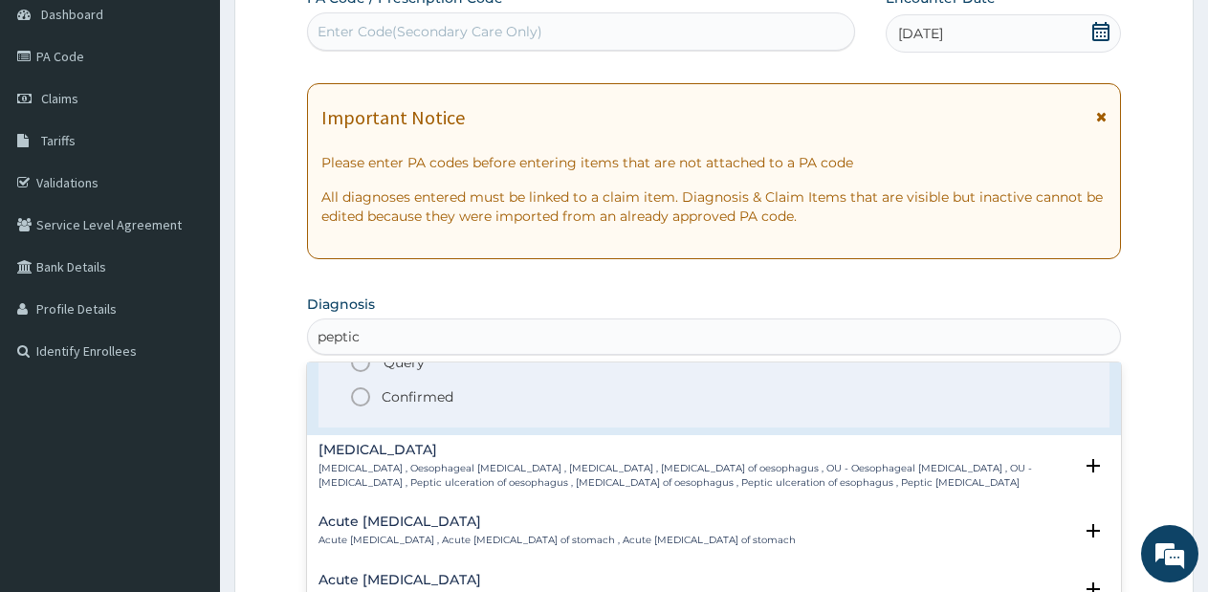
click at [358, 392] on icon "status option filled" at bounding box center [360, 396] width 23 height 23
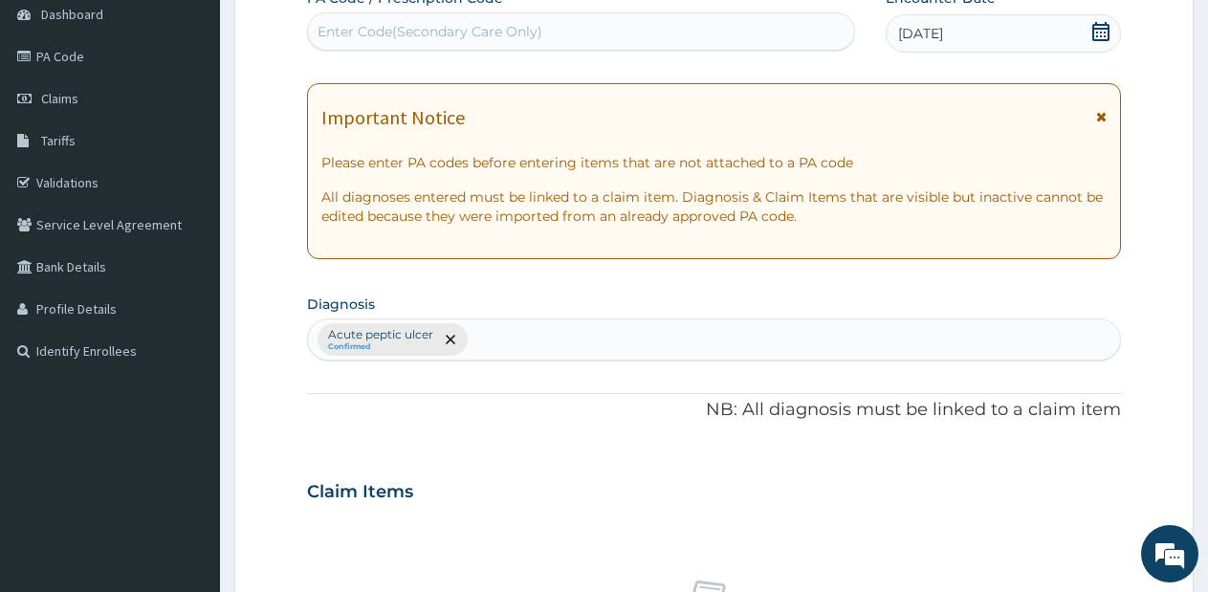
drag, startPoint x: 358, startPoint y: 392, endPoint x: 471, endPoint y: 393, distance: 113.8
click at [471, 393] on div "PA Code / Prescription Code Enter Code(Secondary Care Only) Encounter Date 24-0…" at bounding box center [714, 486] width 814 height 995
click at [484, 391] on div "PA Code / Prescription Code Enter Code(Secondary Care Only) Encounter Date 24-0…" at bounding box center [714, 486] width 814 height 995
click at [496, 341] on div "Acute peptic ulcer Confirmed" at bounding box center [714, 339] width 812 height 40
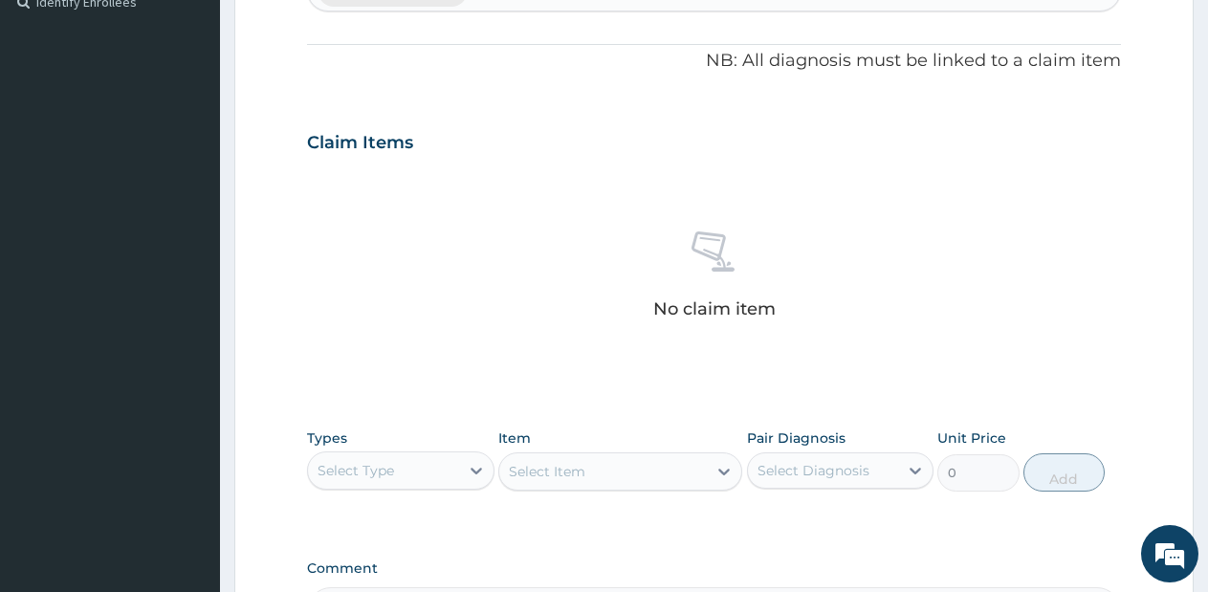
scroll to position [787, 0]
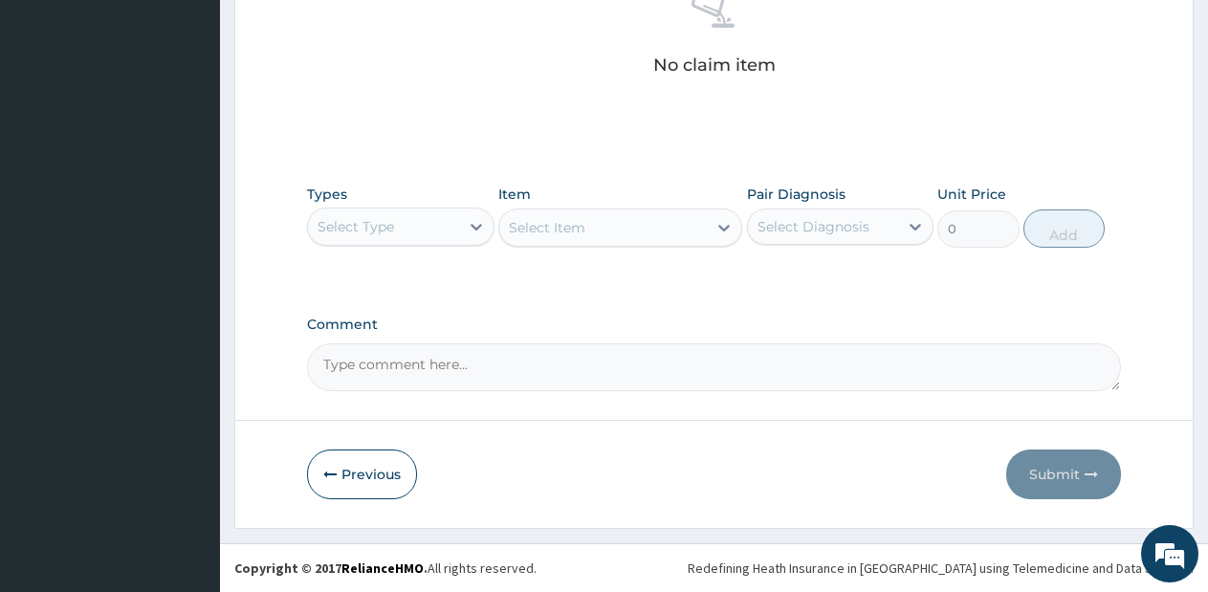
click at [460, 253] on div "Types Select Type Item Select Item Pair Diagnosis Select Diagnosis Unit Price 0…" at bounding box center [714, 216] width 814 height 82
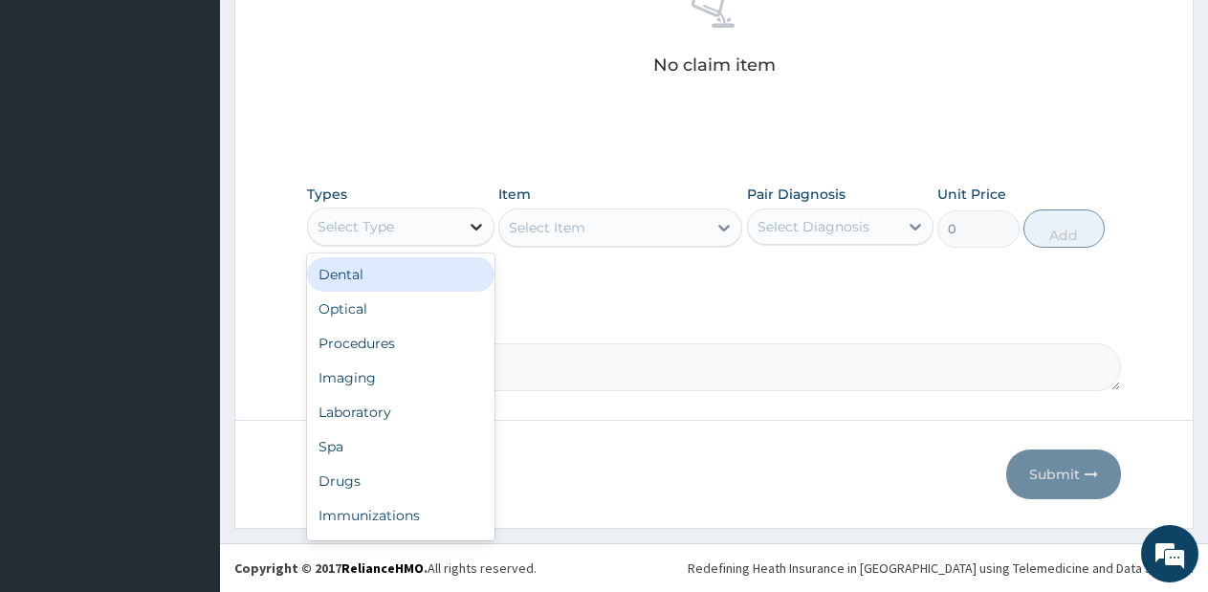
click at [463, 231] on div at bounding box center [476, 226] width 34 height 34
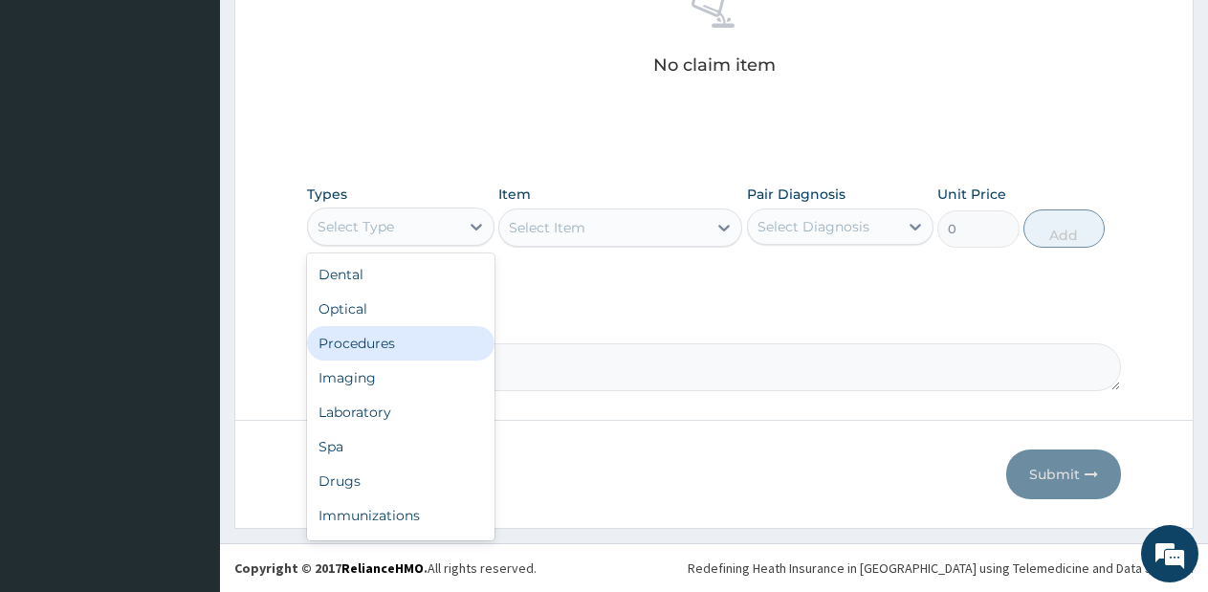
click at [415, 360] on div "Imaging" at bounding box center [400, 377] width 187 height 34
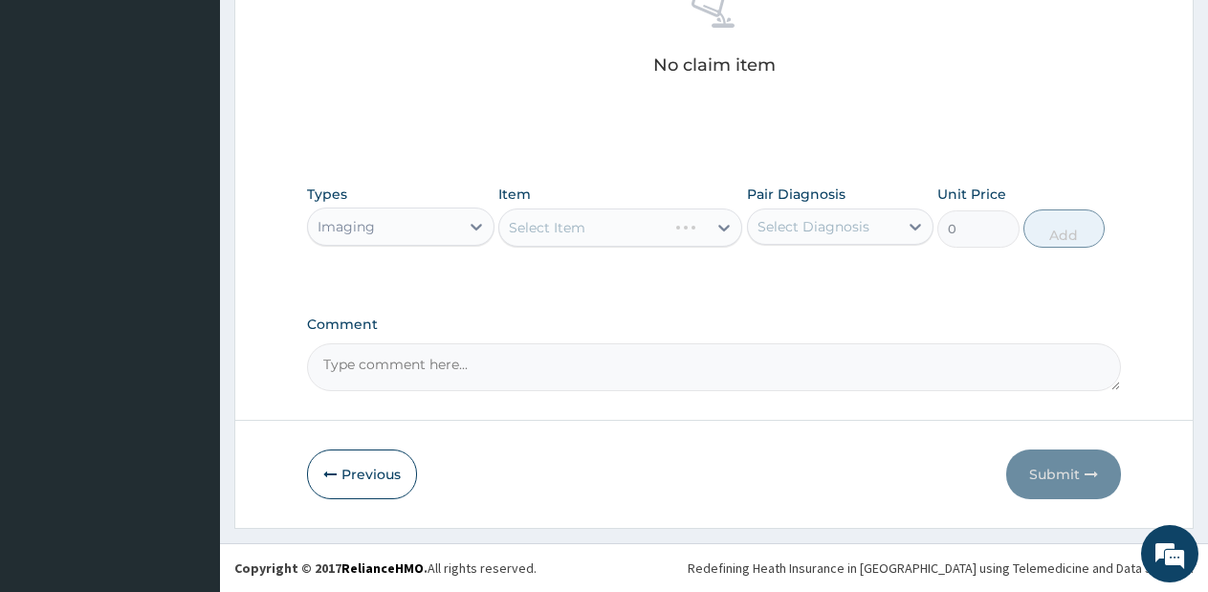
click at [455, 241] on div "Imaging" at bounding box center [383, 226] width 151 height 31
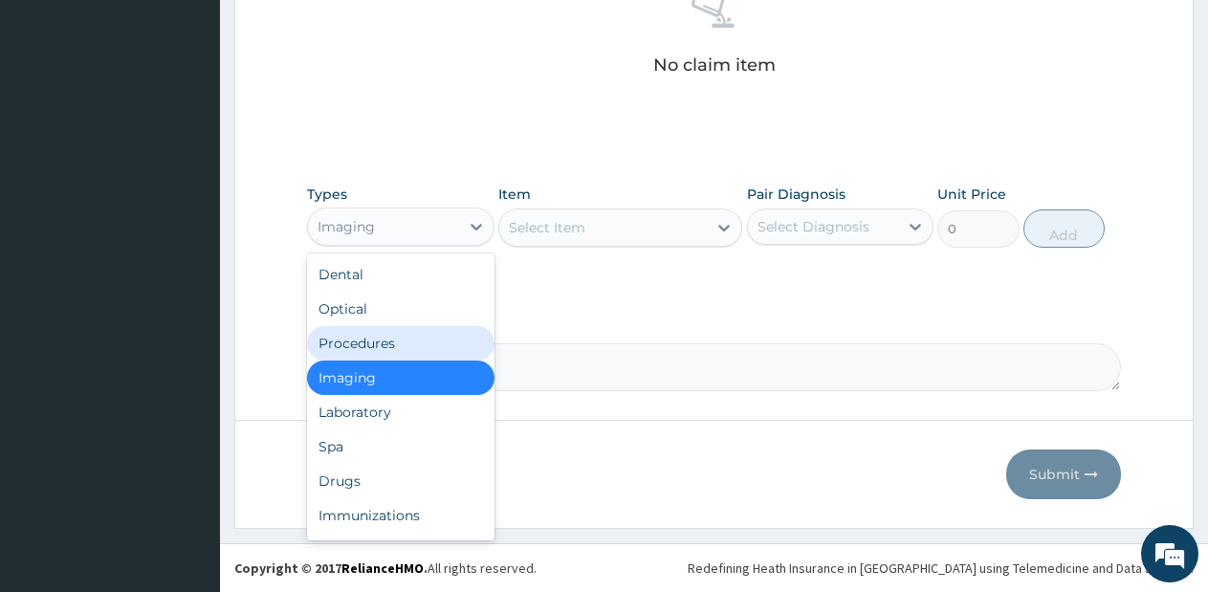
click at [418, 350] on div "Procedures" at bounding box center [400, 343] width 187 height 34
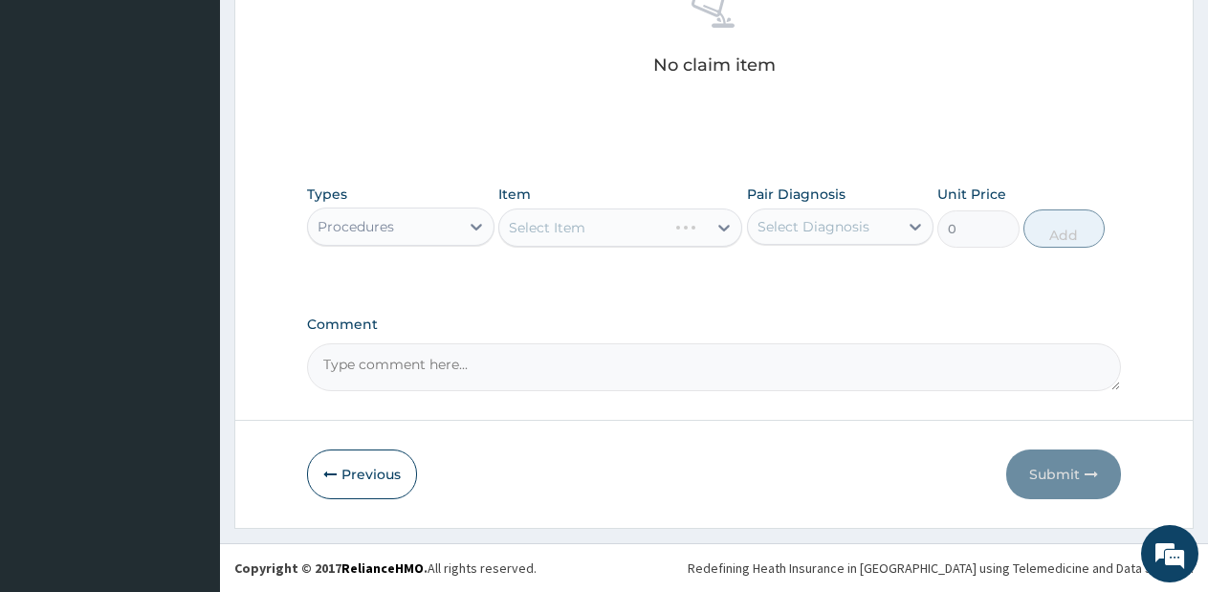
click at [676, 230] on div "Select Item" at bounding box center [620, 227] width 244 height 38
click at [676, 231] on div "Select Item" at bounding box center [620, 227] width 244 height 38
click at [676, 230] on div "Select Item" at bounding box center [602, 227] width 207 height 31
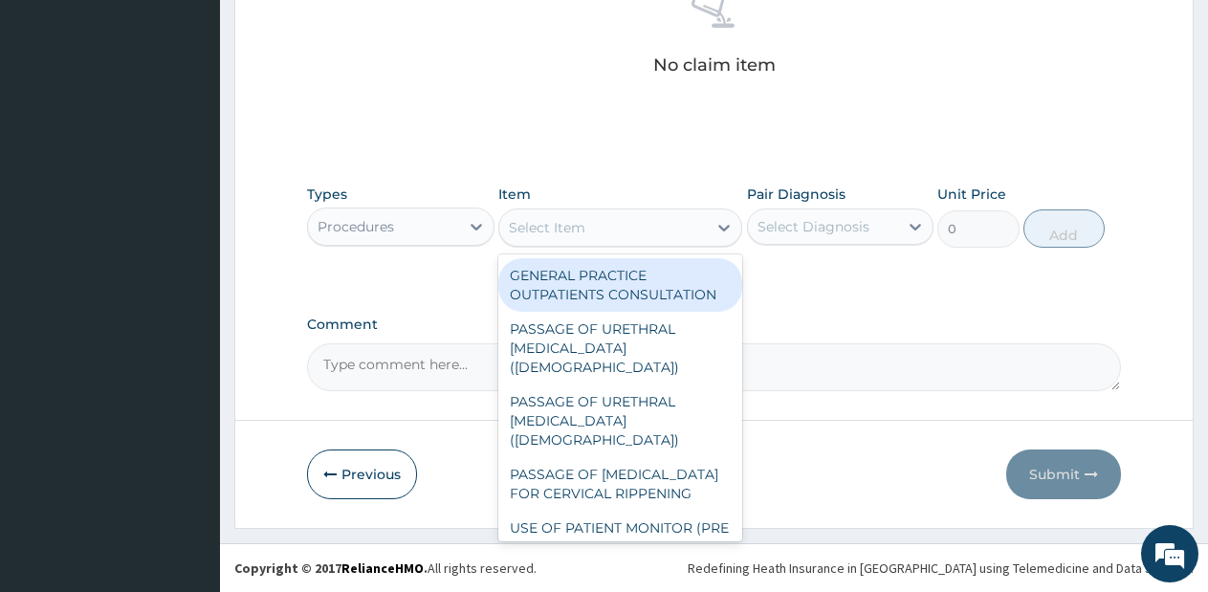
click at [655, 283] on div "GENERAL PRACTICE OUTPATIENTS CONSULTATION" at bounding box center [620, 285] width 244 height 54
type input "2550"
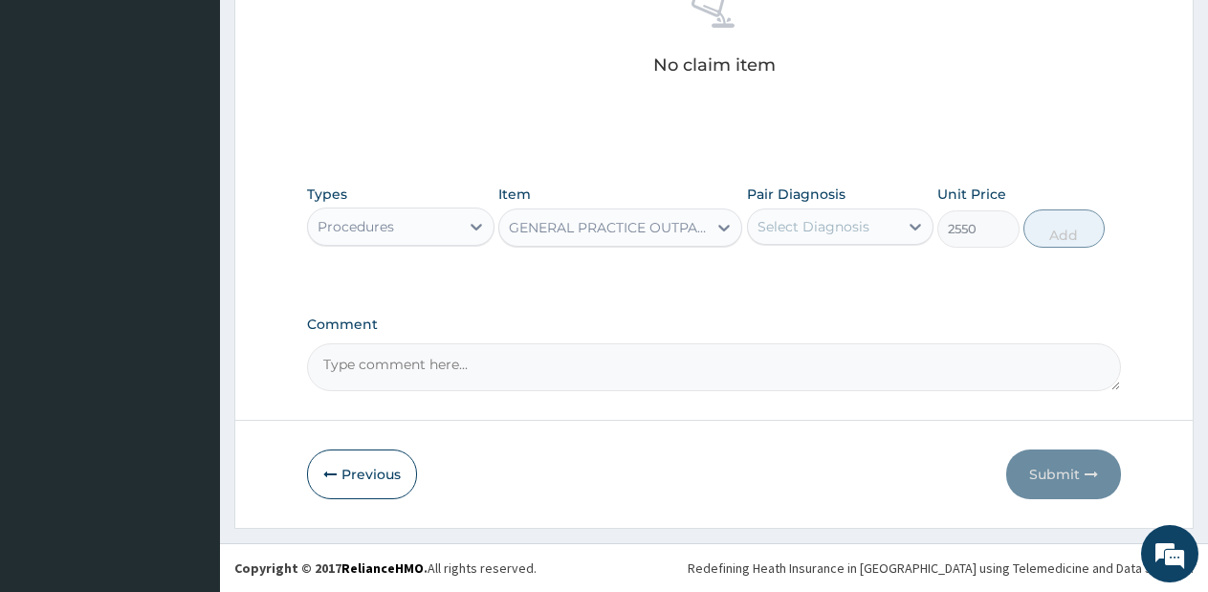
click at [834, 201] on label "Pair Diagnosis" at bounding box center [796, 194] width 98 height 19
click at [838, 233] on div "Select Diagnosis" at bounding box center [813, 226] width 112 height 19
click at [839, 275] on label "Acute peptic ulcer" at bounding box center [841, 273] width 127 height 19
checkbox input "true"
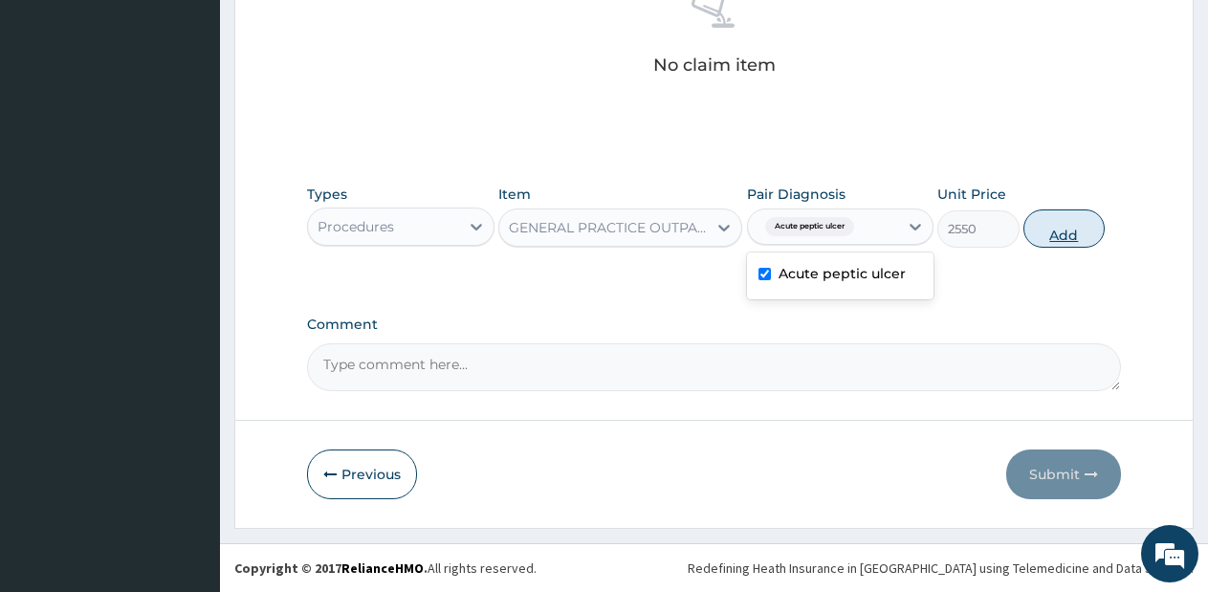
click at [1044, 223] on button "Add" at bounding box center [1063, 228] width 81 height 38
type input "0"
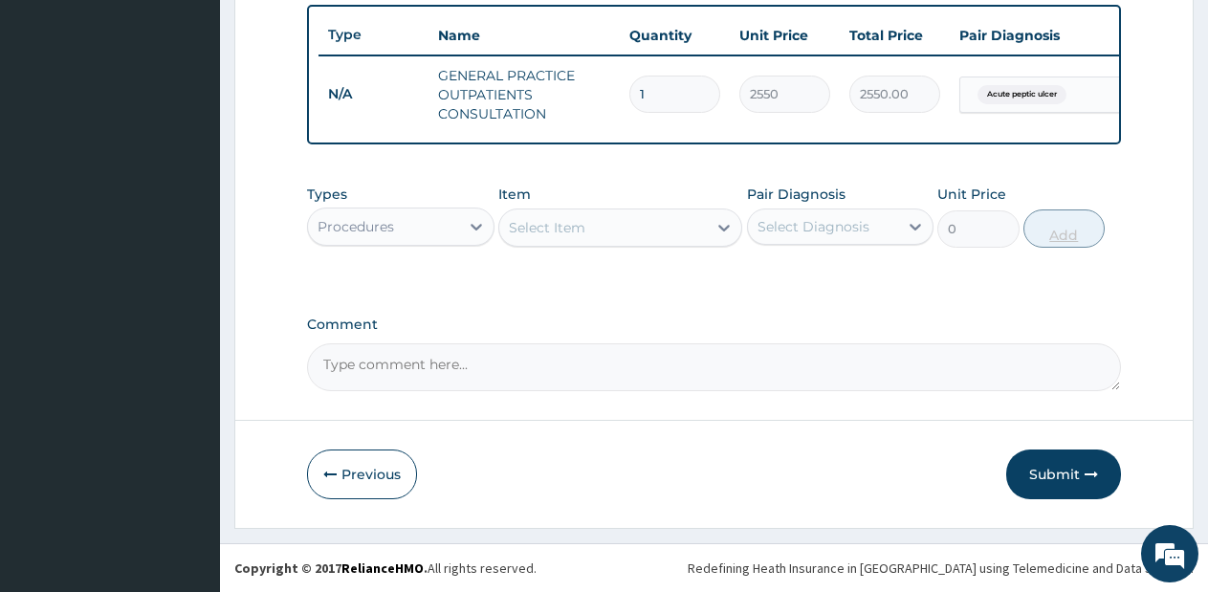
scroll to position [723, 0]
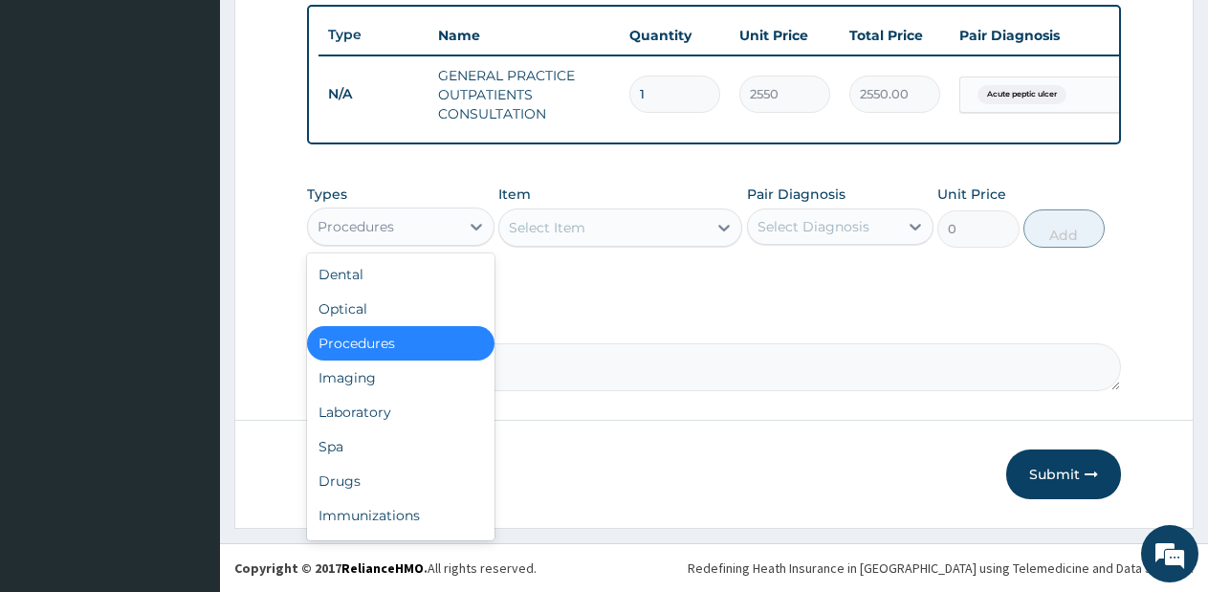
click at [458, 237] on div "Procedures" at bounding box center [383, 226] width 151 height 31
click at [412, 472] on div "Drugs" at bounding box center [400, 481] width 187 height 34
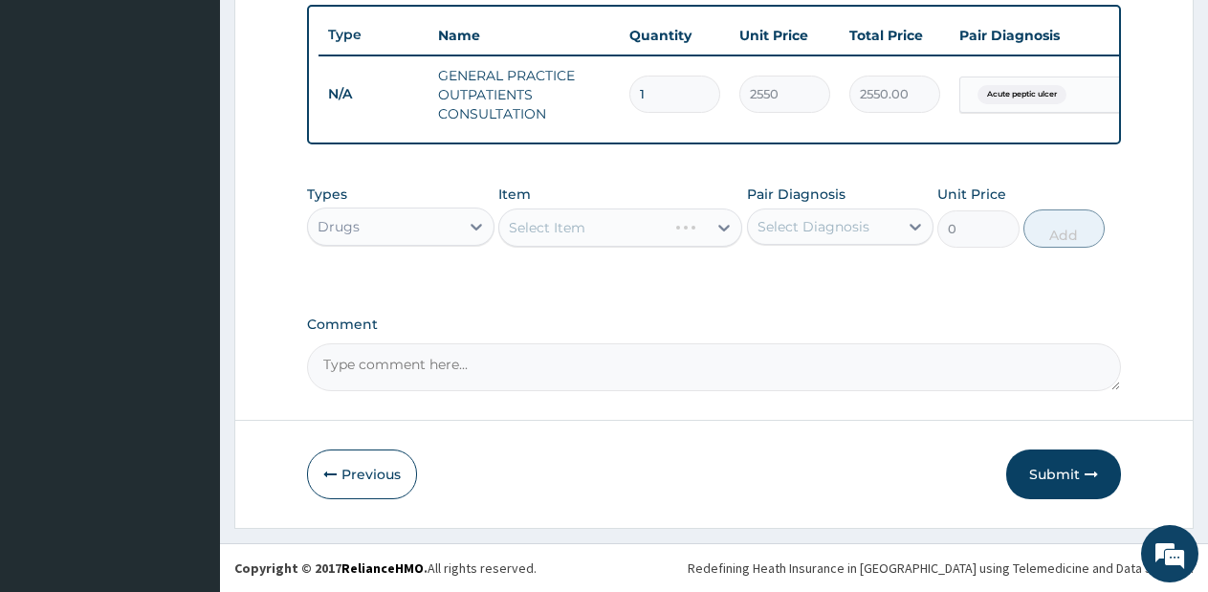
click at [637, 214] on div "Select Item" at bounding box center [620, 227] width 244 height 38
click at [651, 222] on div "Select Item" at bounding box center [620, 227] width 244 height 38
click at [680, 230] on div "Select Item" at bounding box center [620, 227] width 244 height 38
click at [680, 230] on div "Select Item" at bounding box center [602, 227] width 207 height 31
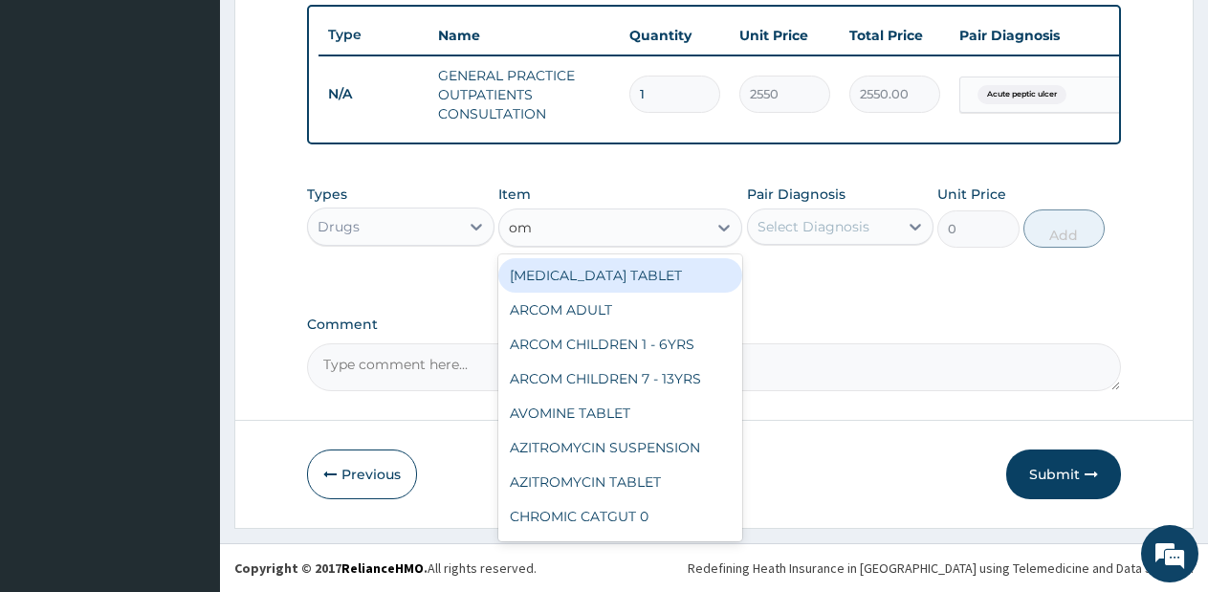
type input "ome"
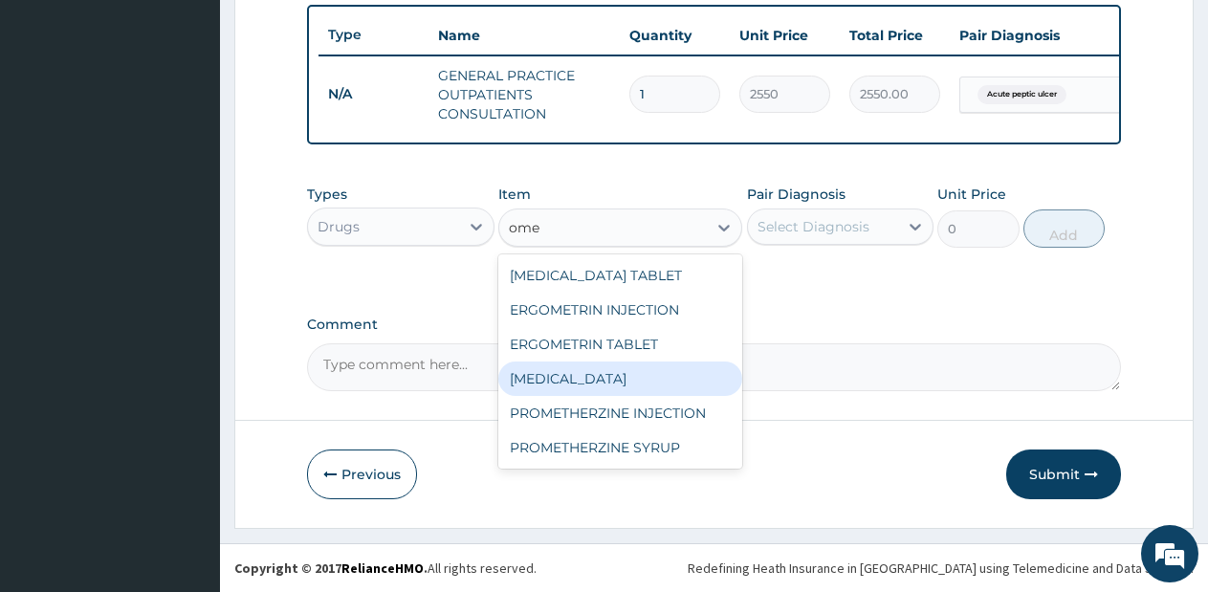
click at [655, 373] on div "[MEDICAL_DATA]" at bounding box center [620, 378] width 244 height 34
type input "85.5"
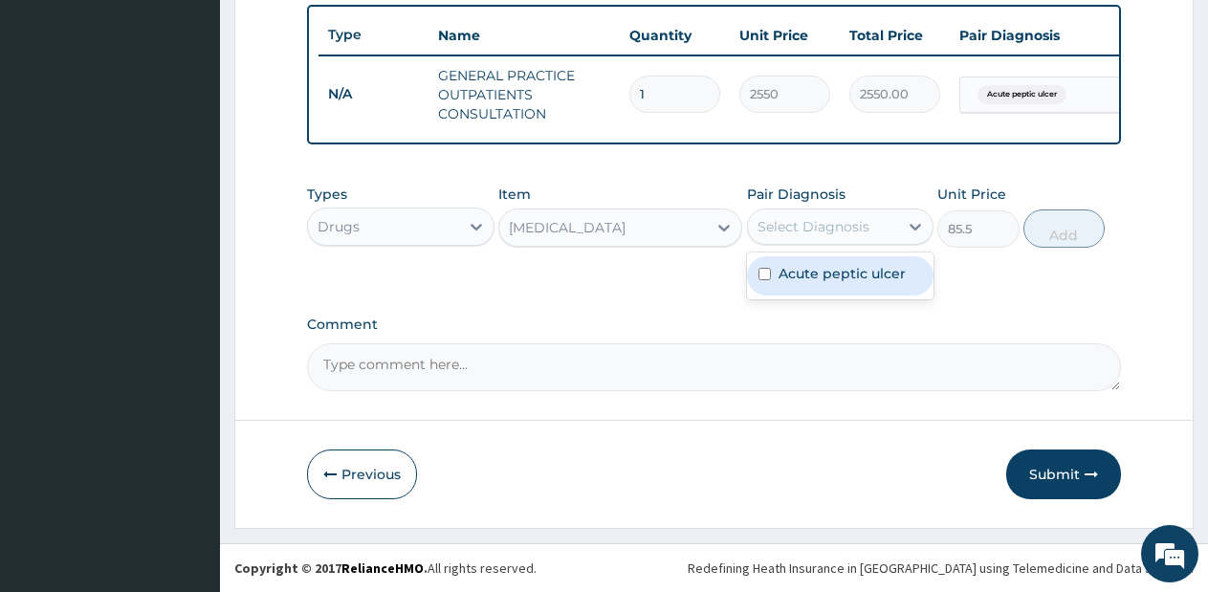
click at [866, 217] on div "Select Diagnosis" at bounding box center [813, 226] width 112 height 19
click at [848, 278] on label "Acute peptic ulcer" at bounding box center [841, 273] width 127 height 19
checkbox input "true"
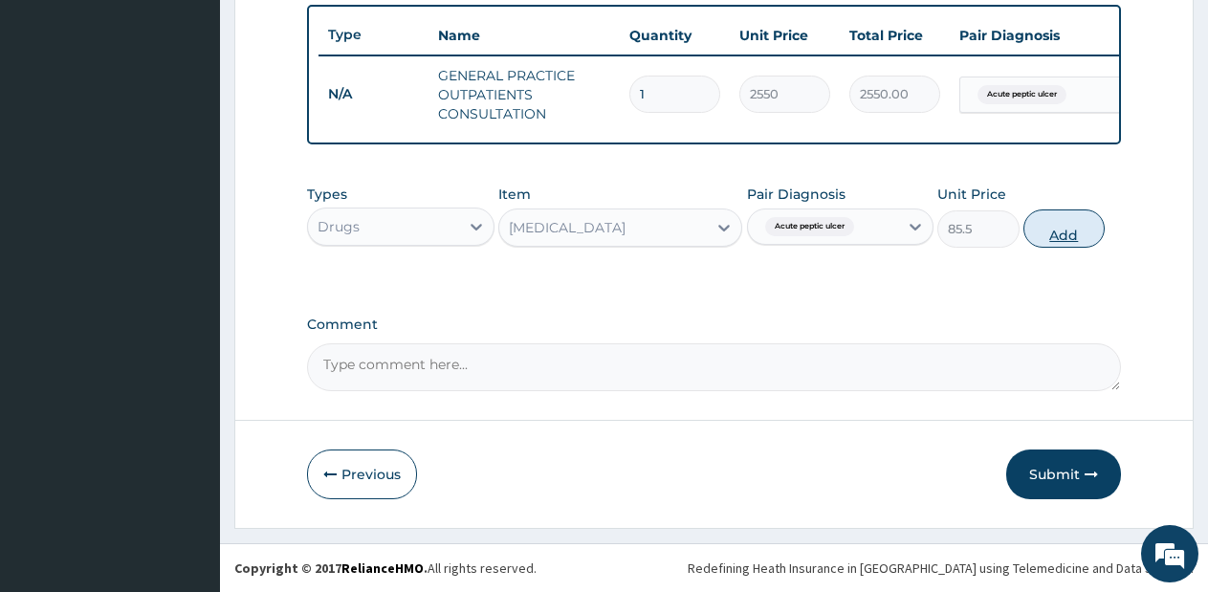
click at [1057, 215] on button "Add" at bounding box center [1063, 228] width 81 height 38
type input "0"
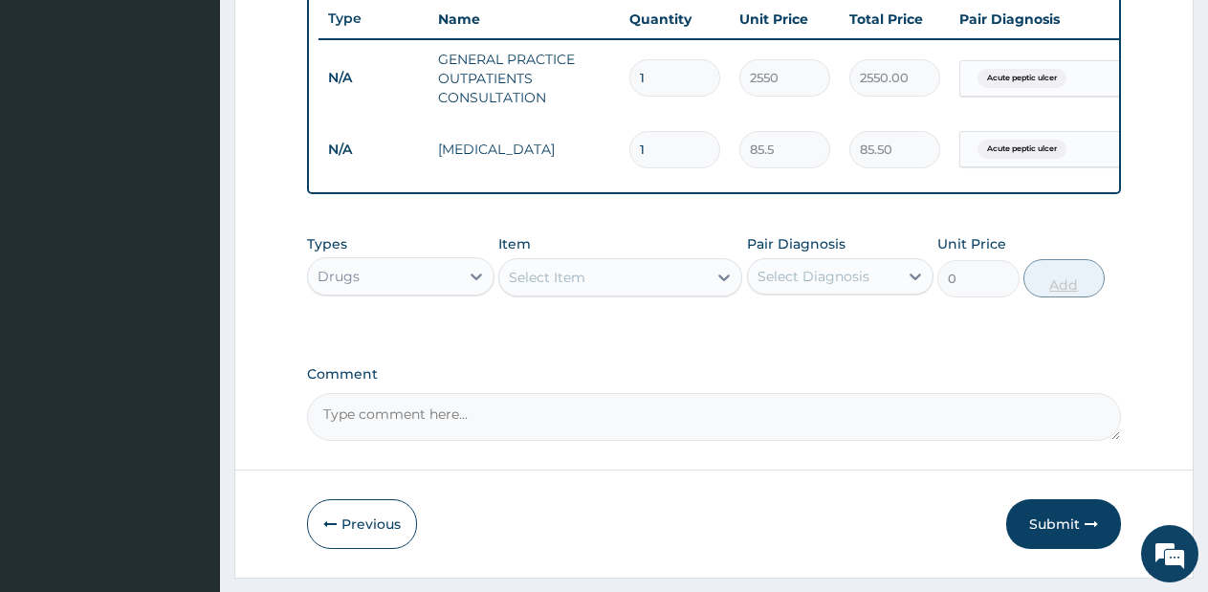
type input "10"
type input "855.00"
type input "10"
click at [1057, 528] on button "Submit" at bounding box center [1063, 524] width 115 height 50
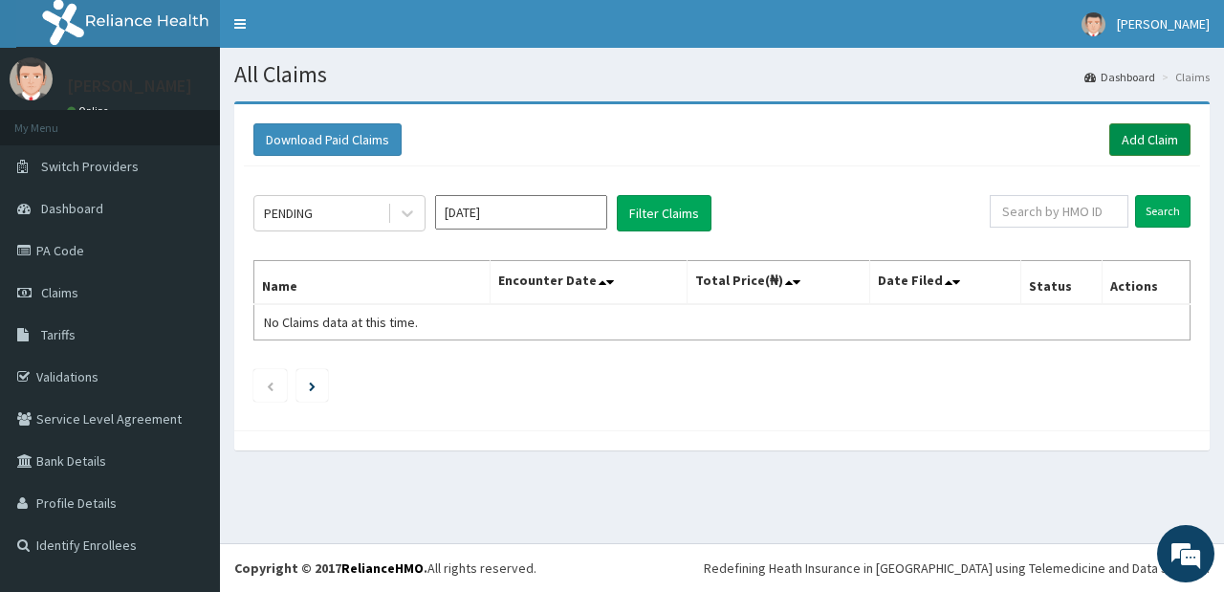
click at [1137, 138] on link "Add Claim" at bounding box center [1149, 139] width 81 height 33
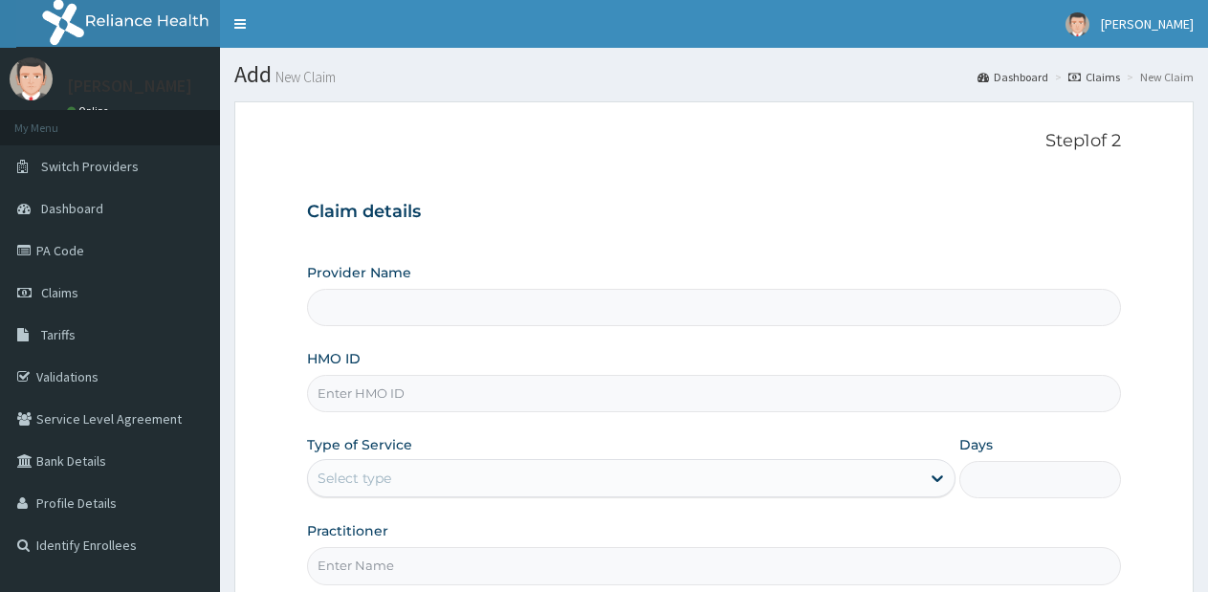
type input "Lifesource Hospital"
click at [648, 390] on input "HMO ID" at bounding box center [714, 393] width 814 height 37
type input "TBE/10021/A"
click at [525, 476] on div "Select type" at bounding box center [613, 478] width 611 height 31
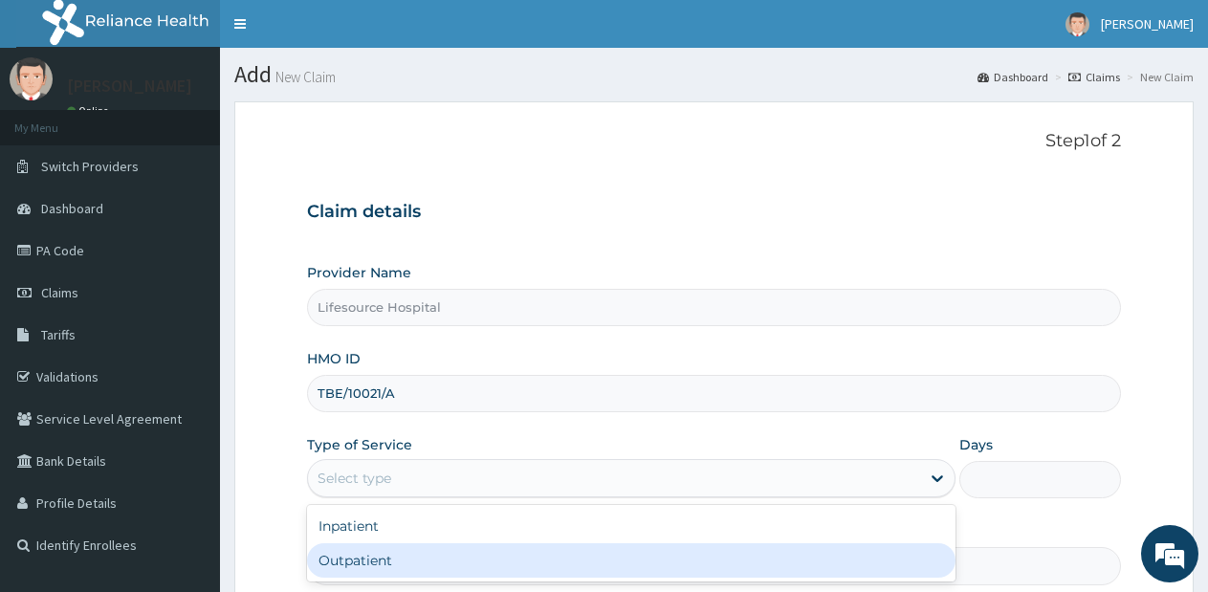
click at [507, 571] on div "Outpatient" at bounding box center [630, 560] width 647 height 34
type input "1"
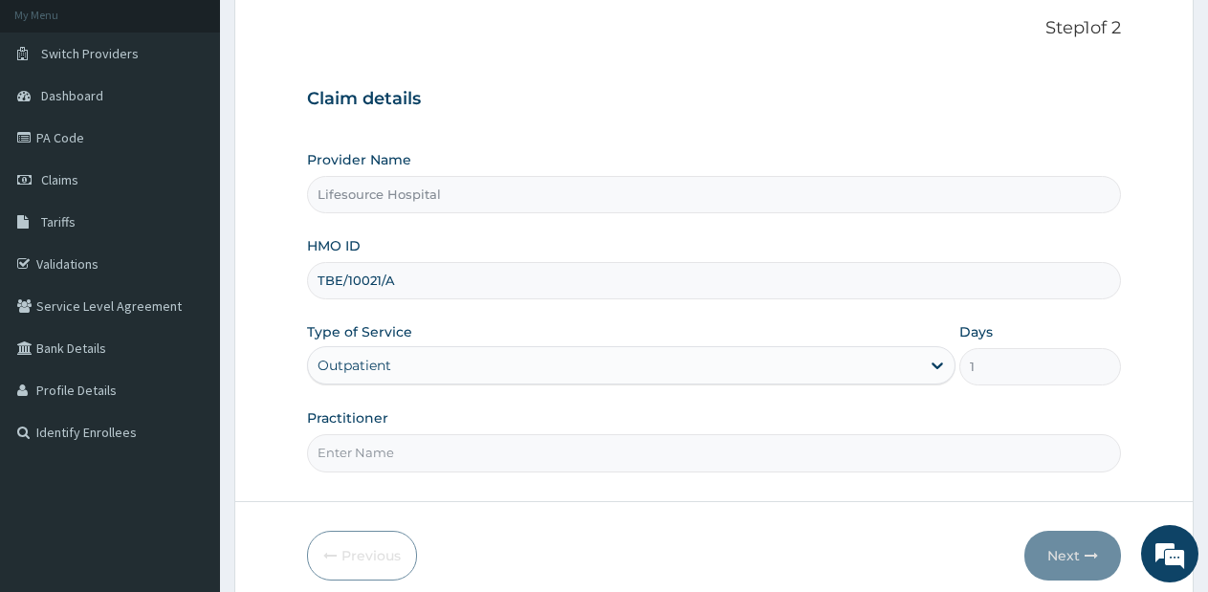
scroll to position [119, 0]
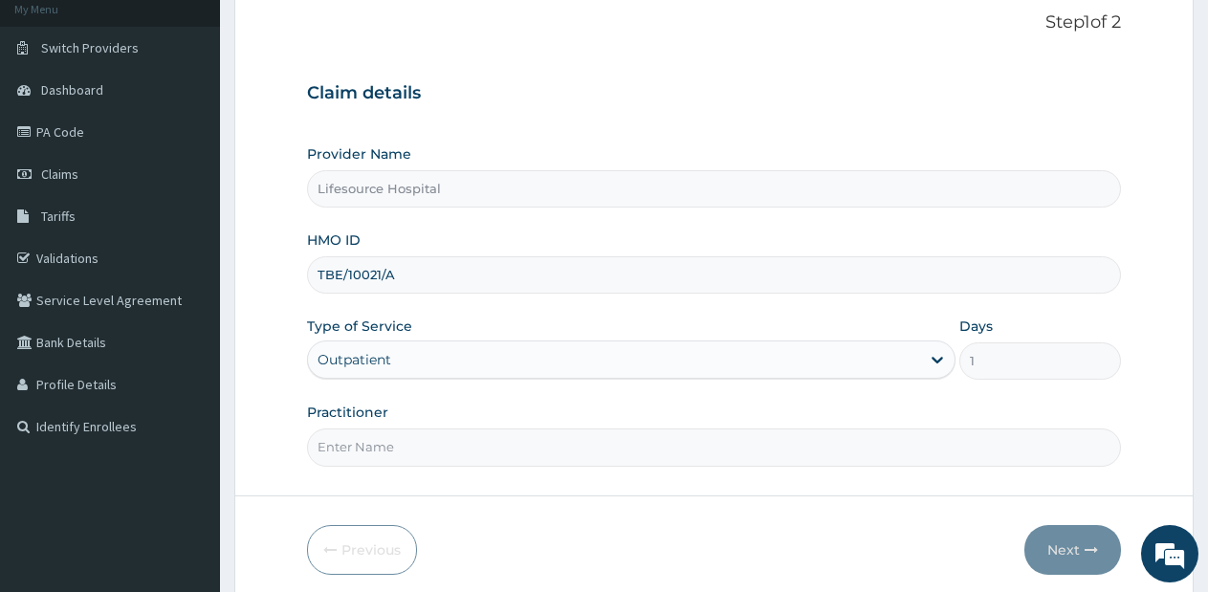
click at [589, 453] on input "Practitioner" at bounding box center [714, 446] width 814 height 37
type input "[PERSON_NAME]"
click at [1065, 551] on button "Next" at bounding box center [1072, 550] width 97 height 50
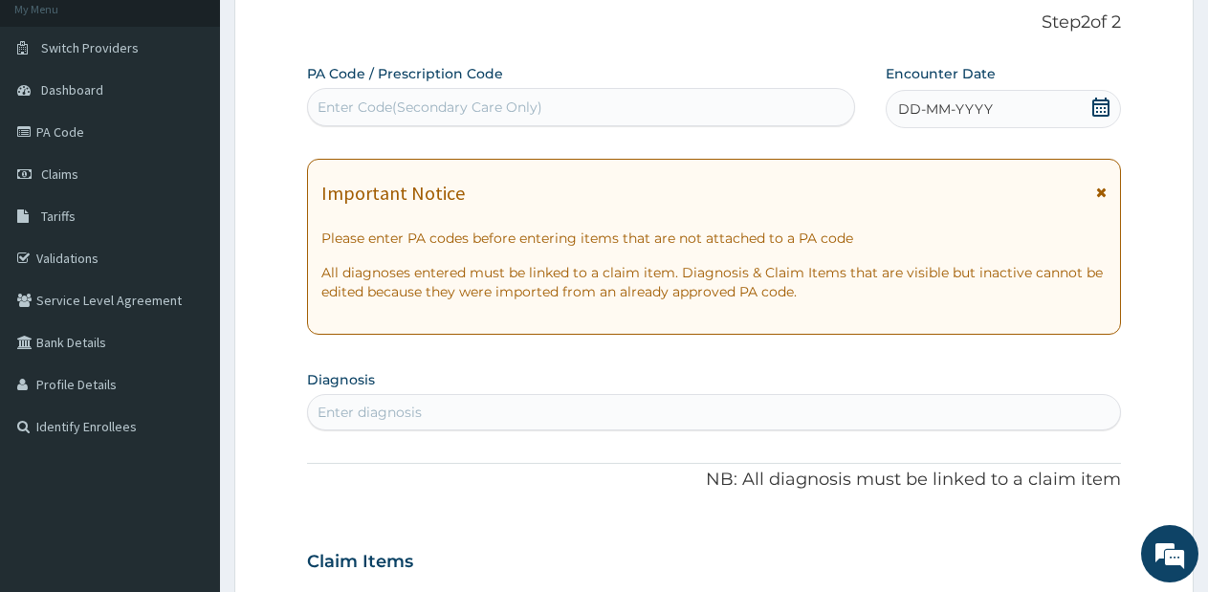
click at [1107, 109] on icon at bounding box center [1100, 107] width 17 height 19
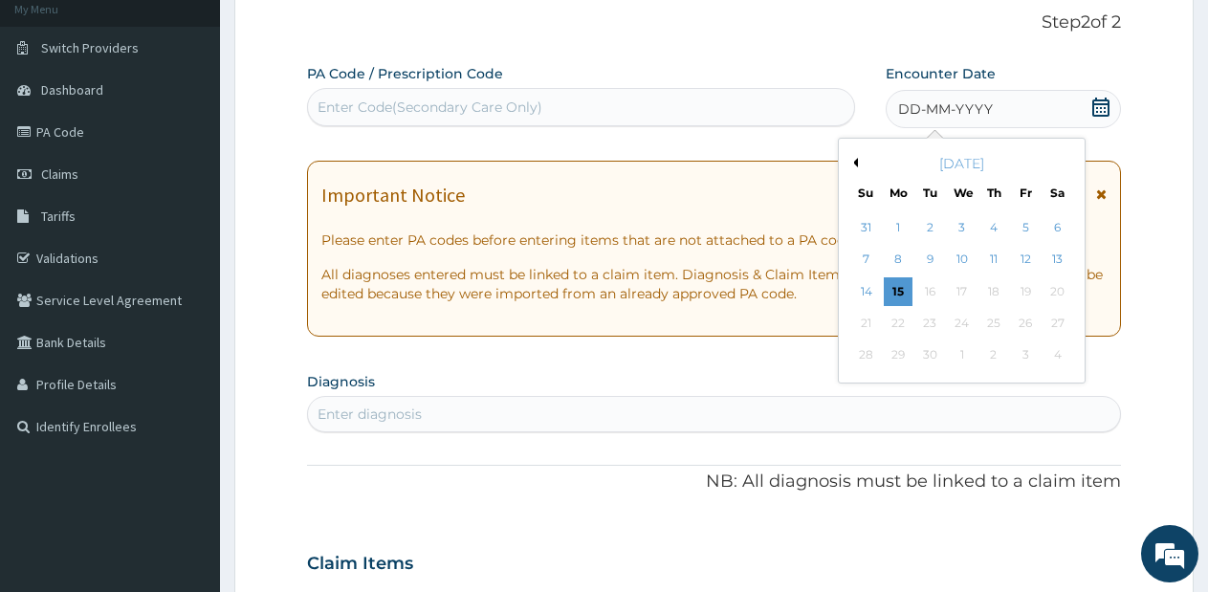
click at [860, 162] on div "[DATE]" at bounding box center [961, 163] width 230 height 19
click at [857, 163] on button "Previous Month" at bounding box center [853, 163] width 10 height 10
click at [925, 350] on div "26" at bounding box center [930, 355] width 29 height 29
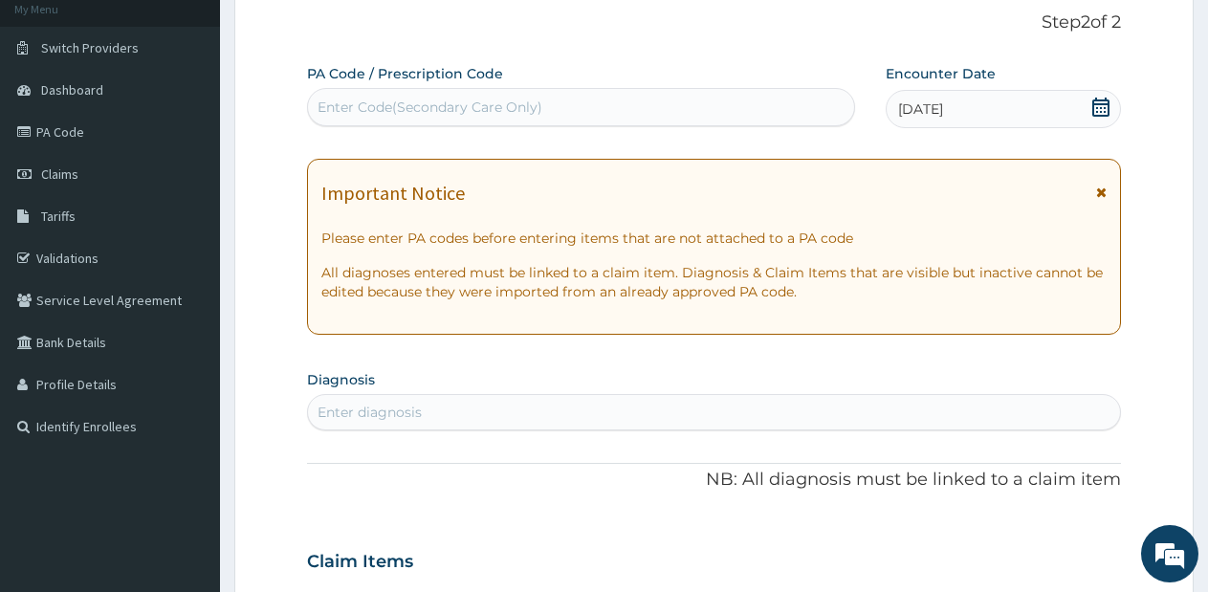
click at [663, 419] on div "Enter diagnosis" at bounding box center [714, 412] width 812 height 31
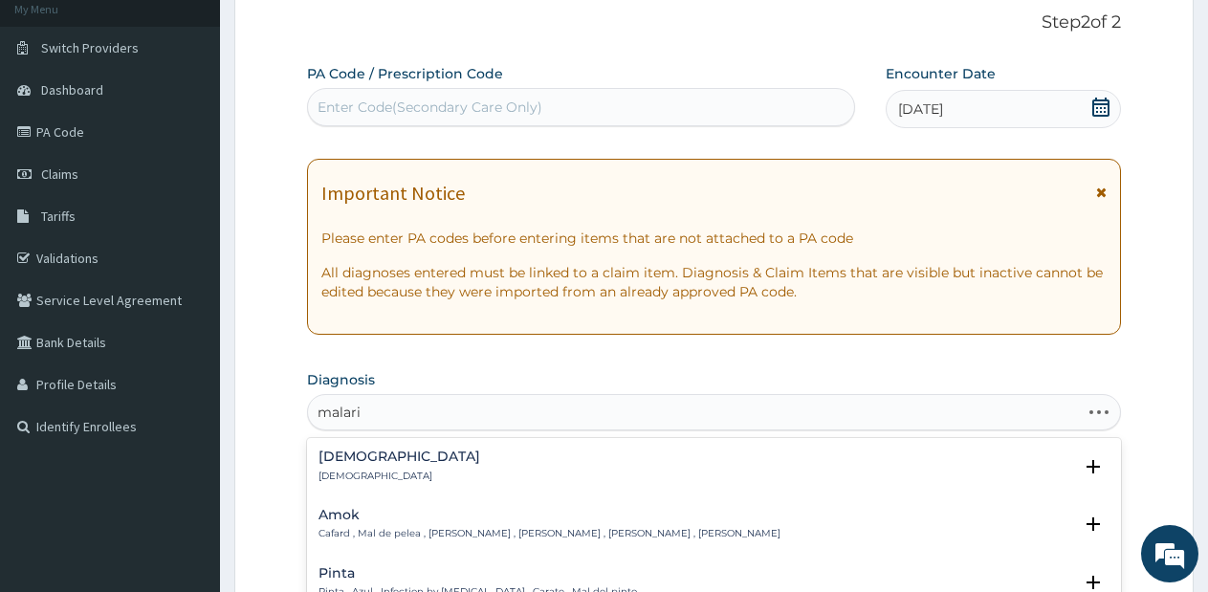
type input "malaria"
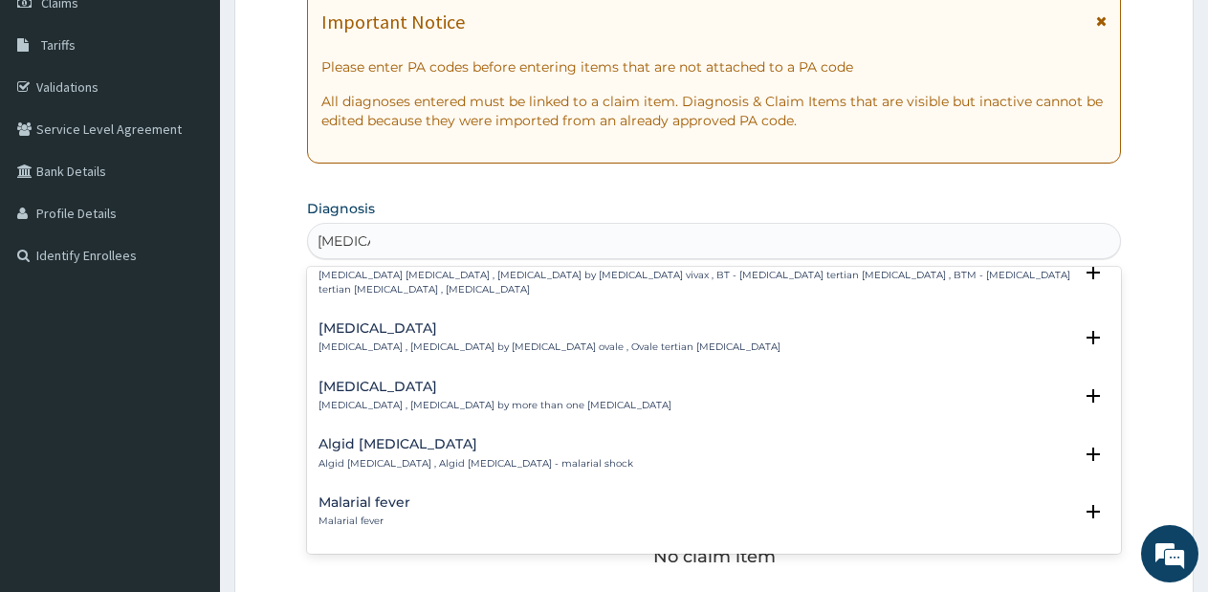
scroll to position [0, 0]
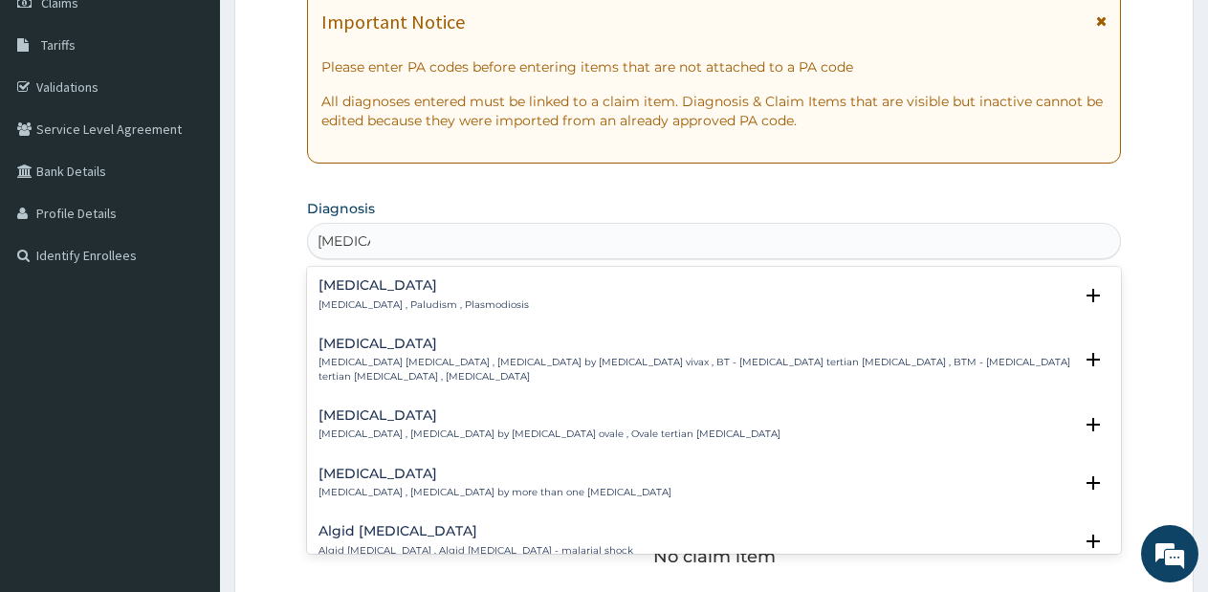
click at [338, 306] on p "Malaria , Paludism , Plasmodiosis" at bounding box center [423, 304] width 210 height 13
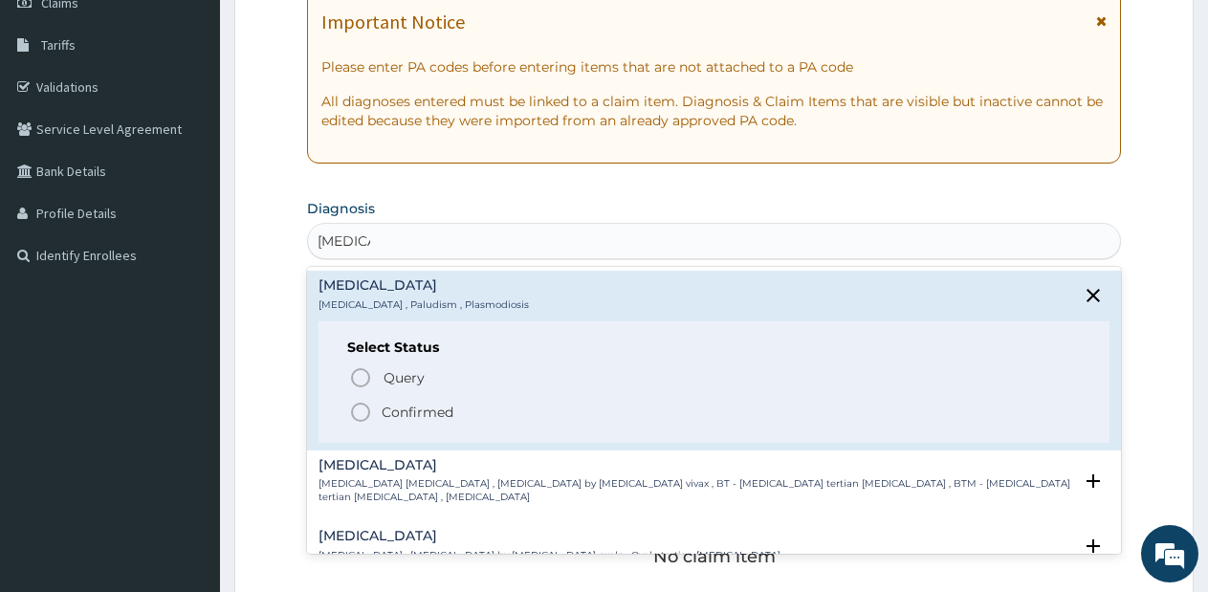
click at [357, 403] on circle "status option filled" at bounding box center [360, 411] width 17 height 17
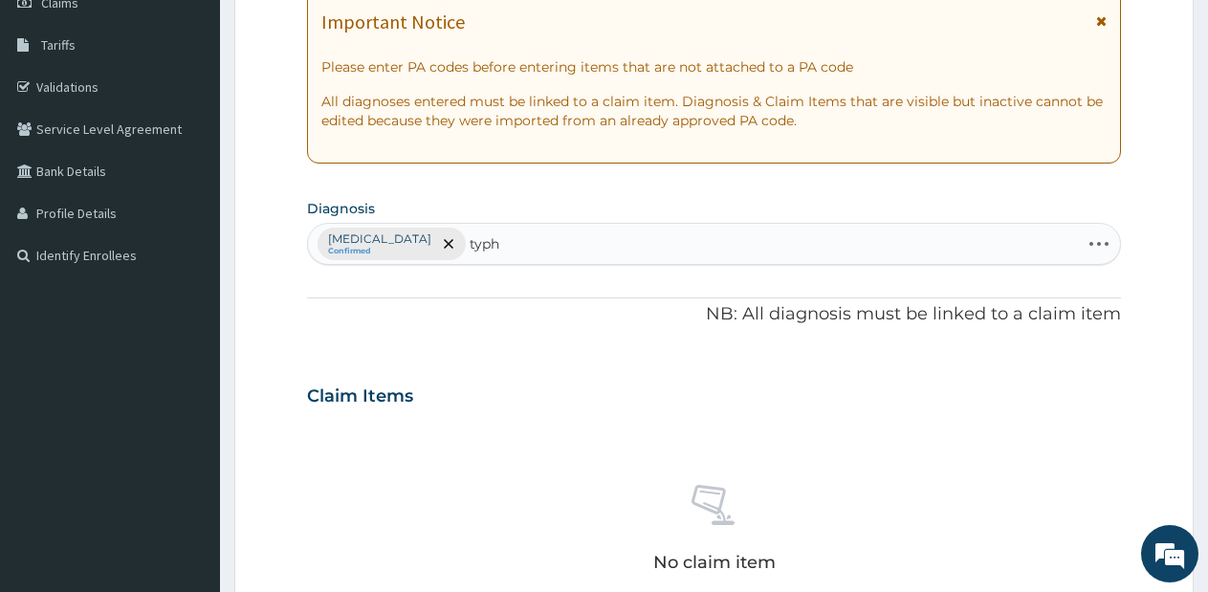
type input "typho"
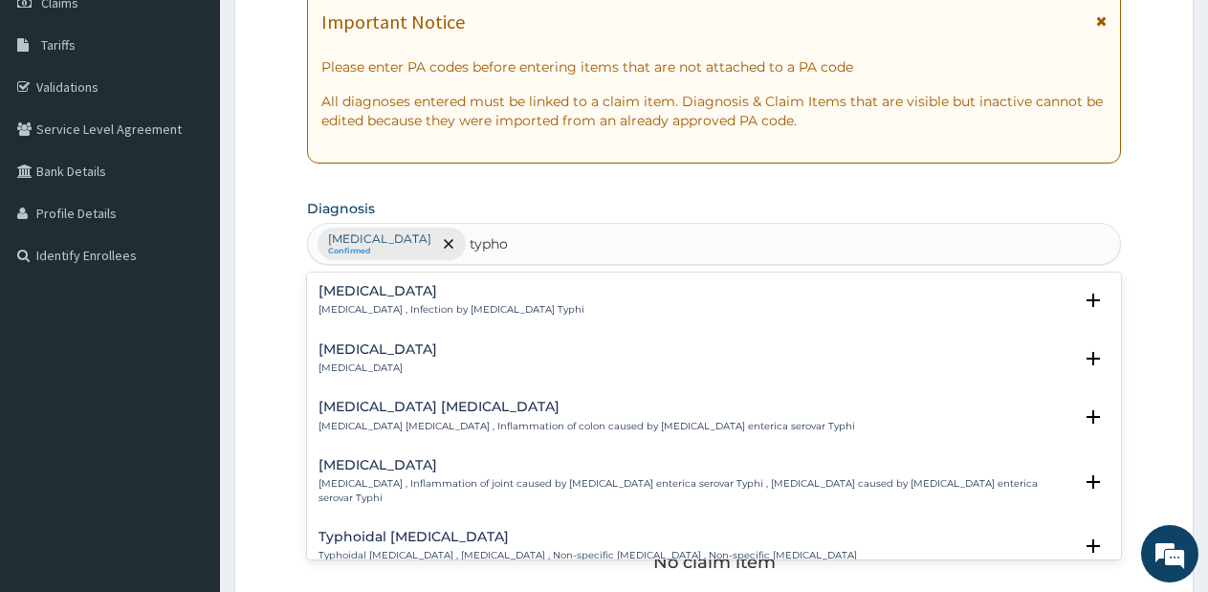
click at [407, 289] on h4 "Typhoid fever" at bounding box center [451, 291] width 266 height 14
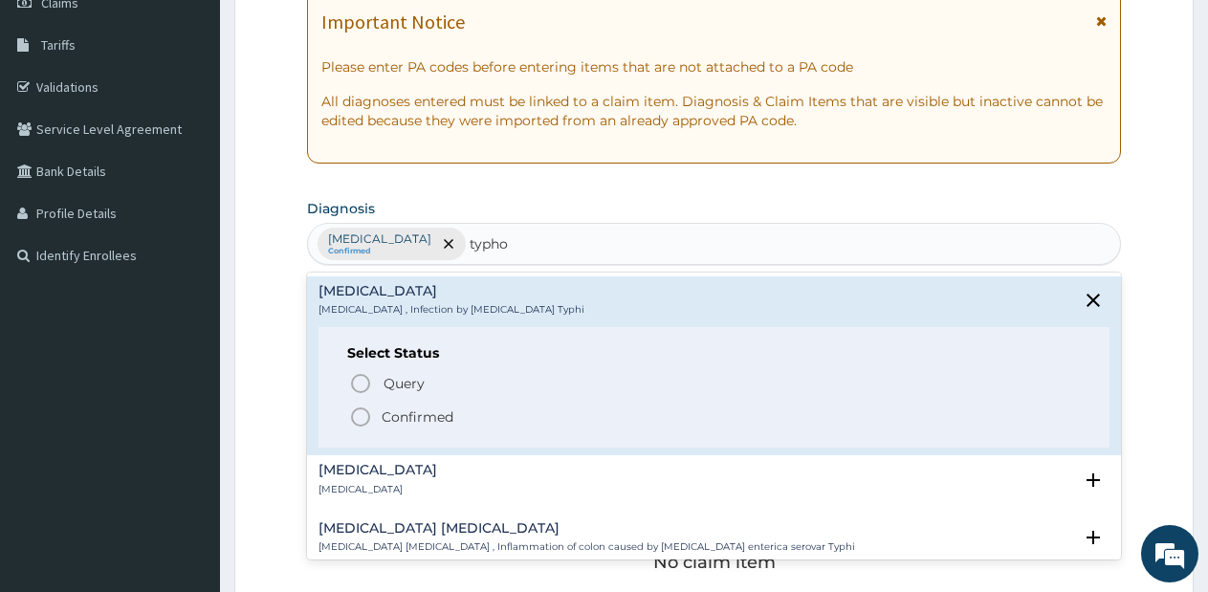
click at [357, 410] on circle "status option filled" at bounding box center [360, 416] width 17 height 17
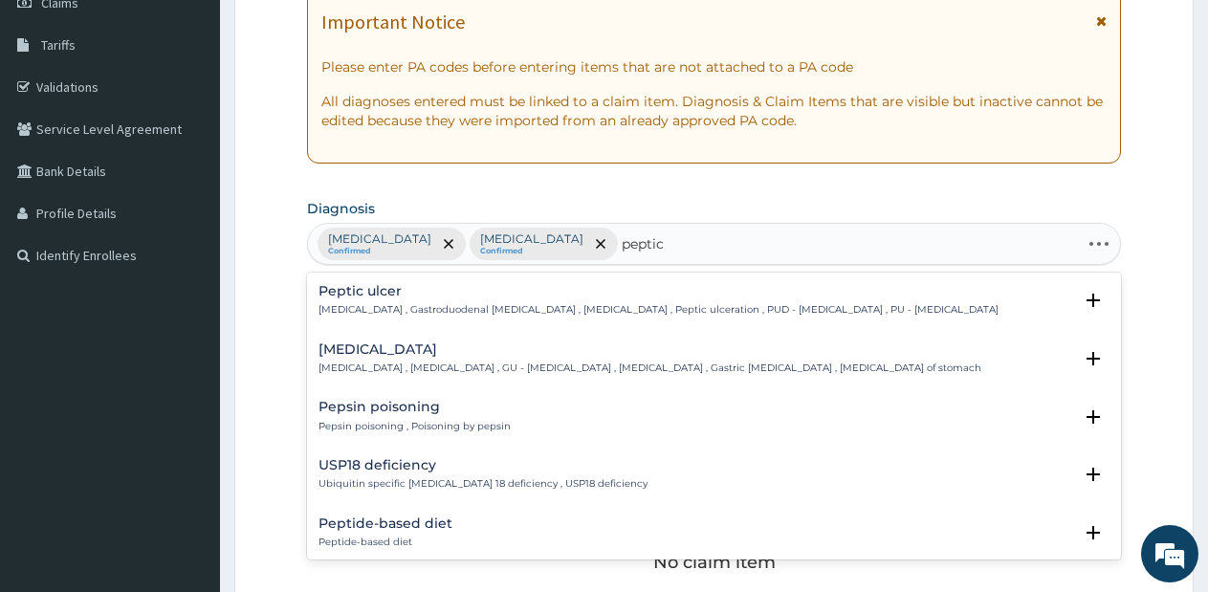
type input "peptic"
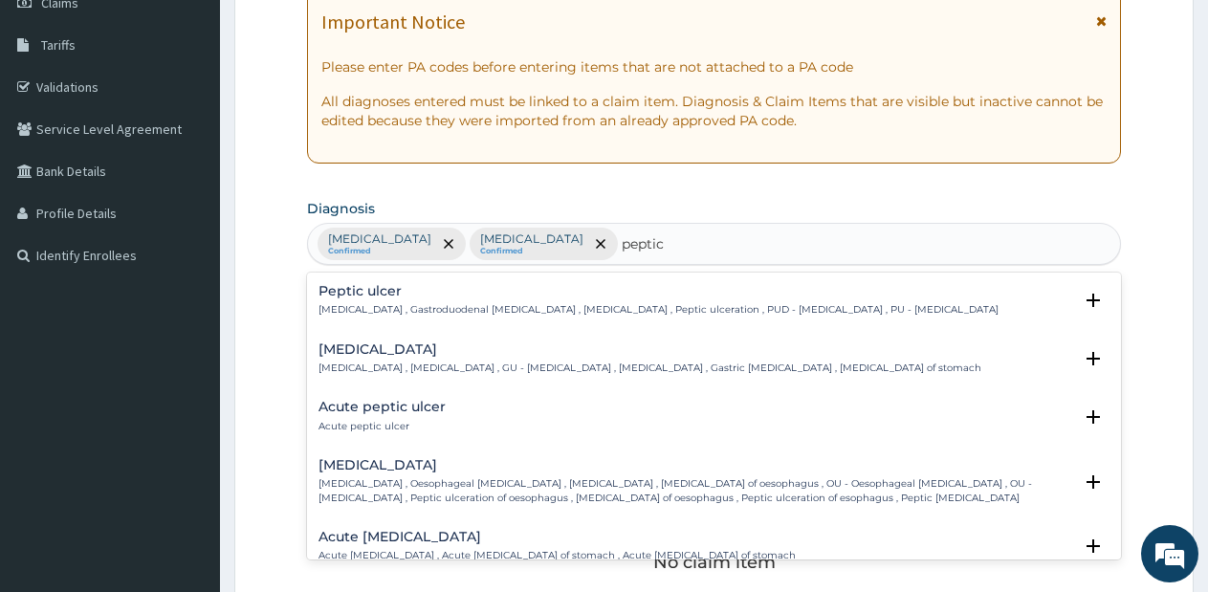
click at [337, 422] on p "Acute peptic ulcer" at bounding box center [381, 426] width 127 height 13
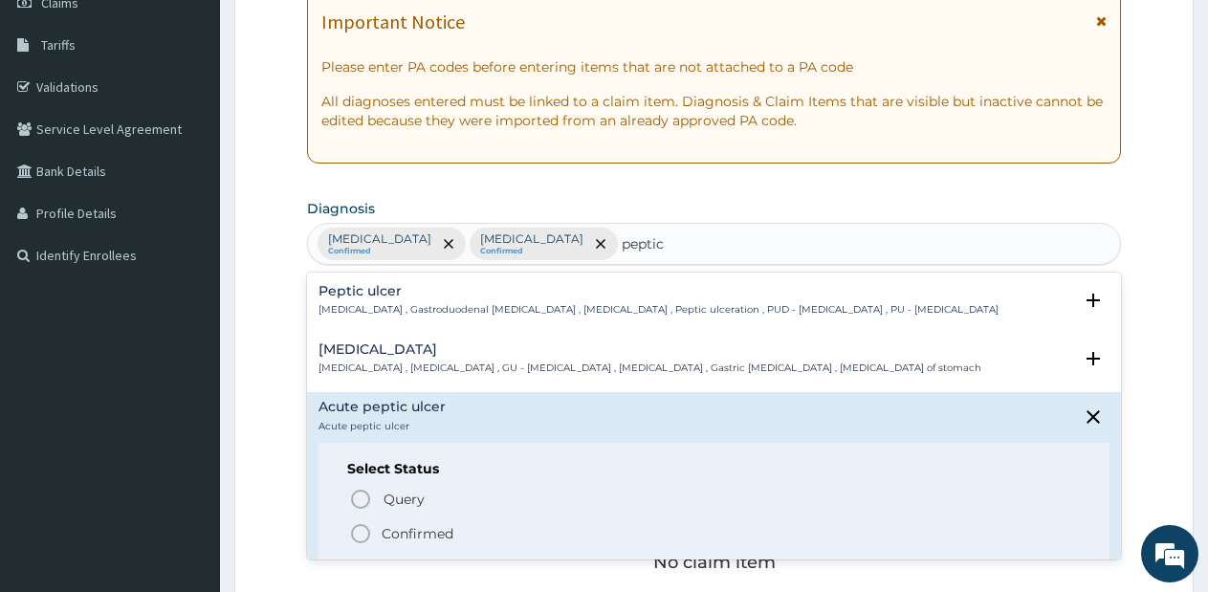
click at [358, 531] on icon "status option filled" at bounding box center [360, 533] width 23 height 23
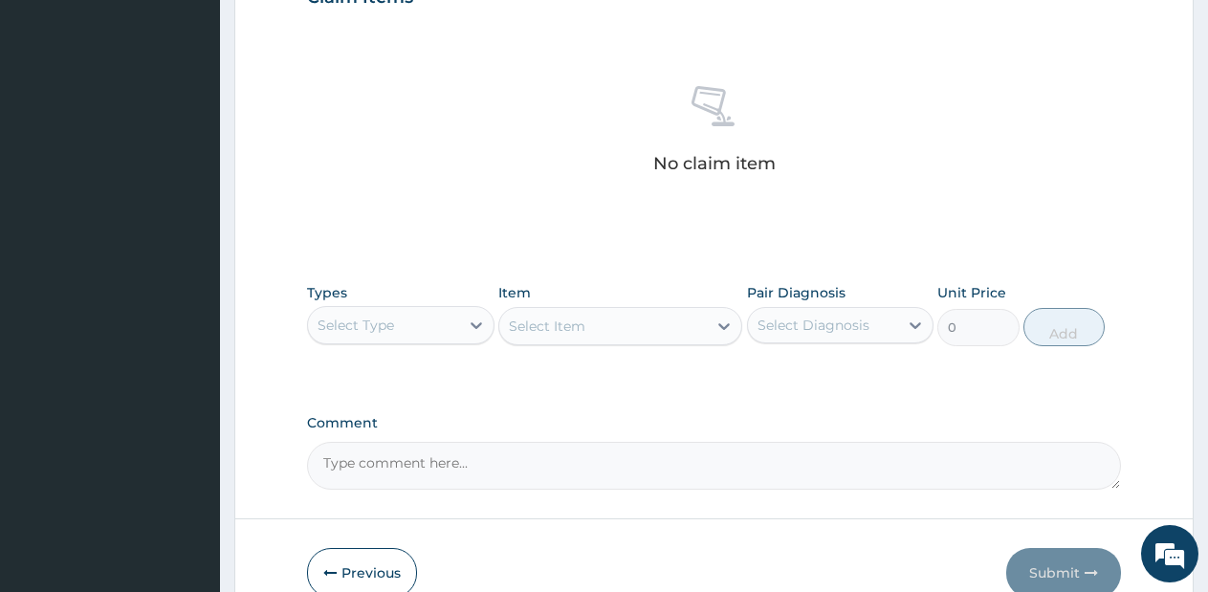
scroll to position [702, 0]
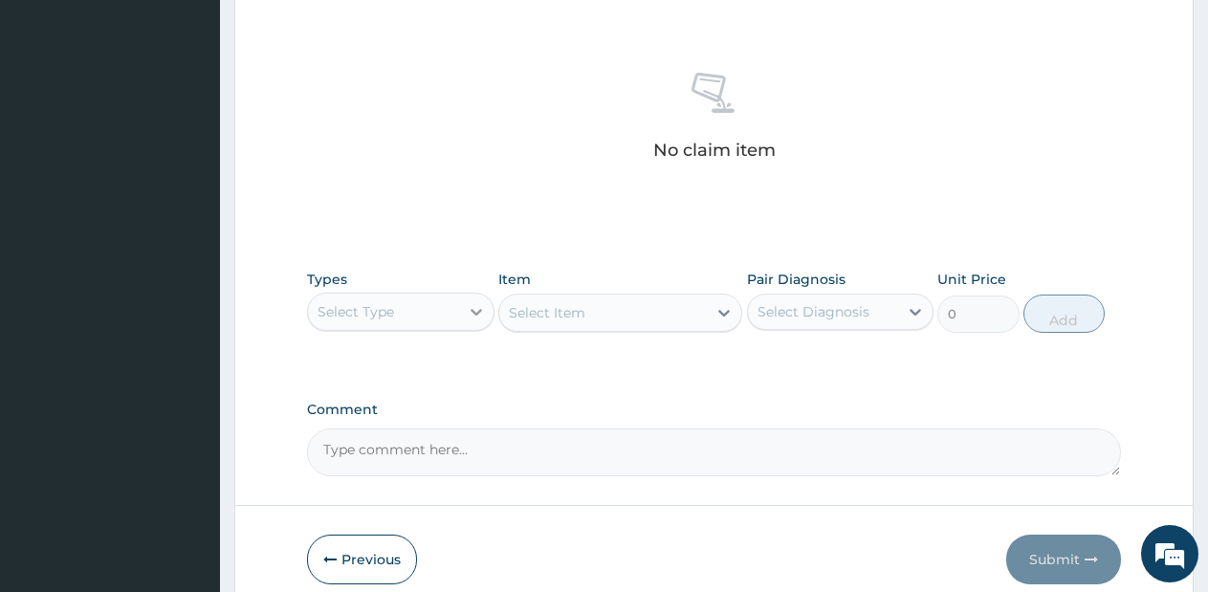
click at [460, 310] on div at bounding box center [476, 311] width 34 height 34
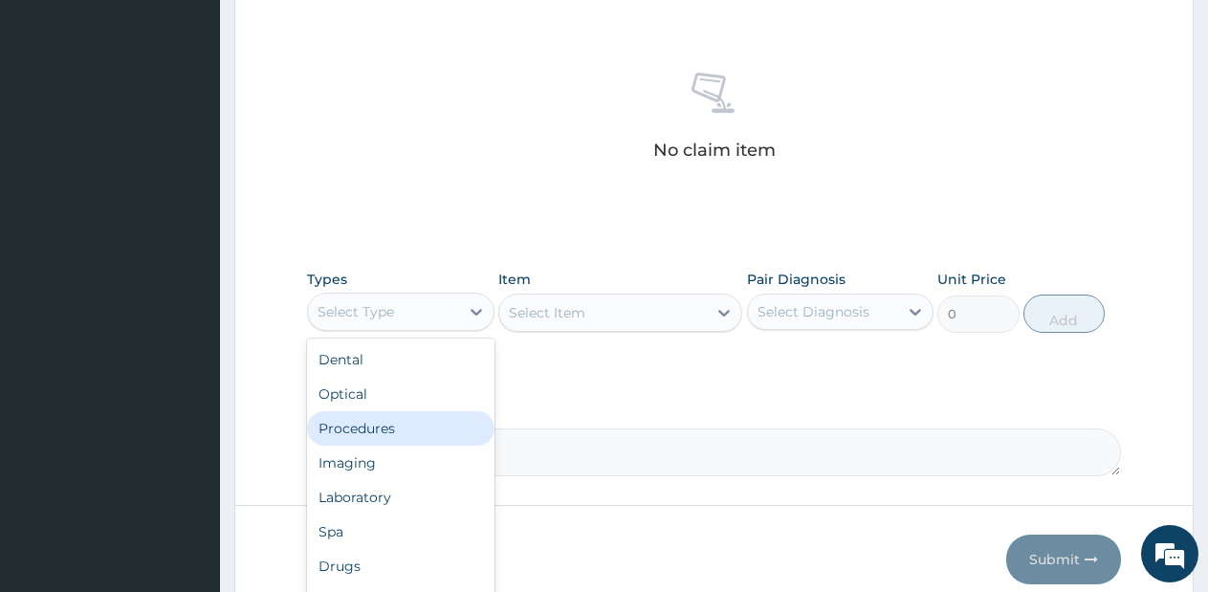
click at [387, 425] on div "Procedures" at bounding box center [400, 428] width 187 height 34
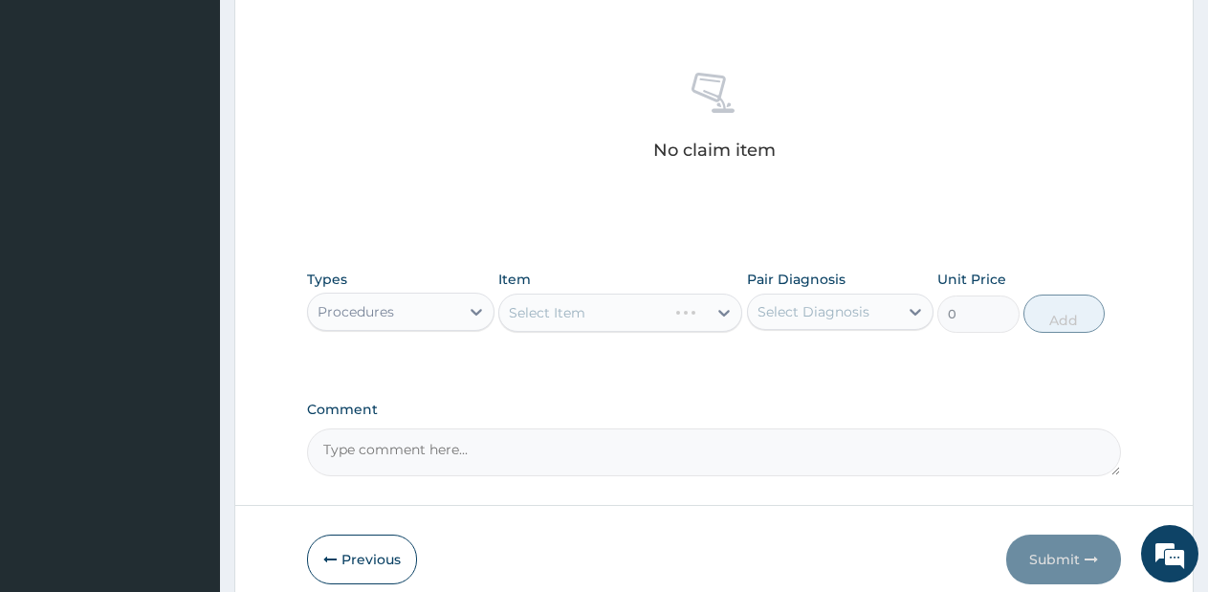
click at [620, 306] on div "Select Item" at bounding box center [620, 313] width 244 height 38
click at [620, 306] on div "Select Item" at bounding box center [602, 312] width 207 height 31
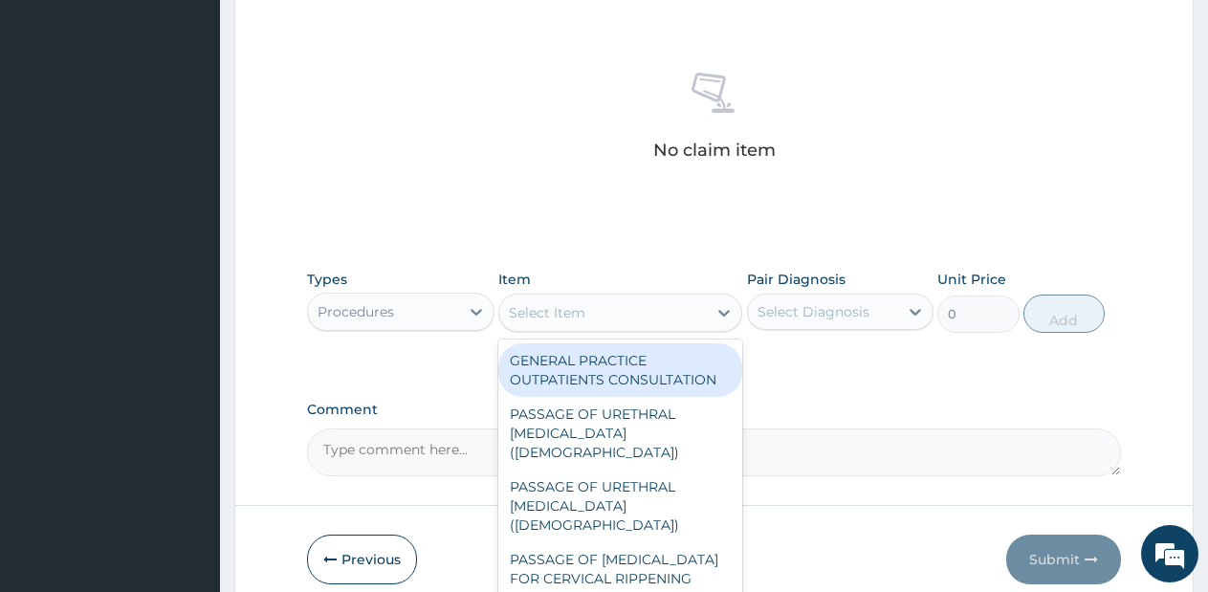
click at [617, 359] on div "GENERAL PRACTICE OUTPATIENTS CONSULTATION" at bounding box center [620, 370] width 244 height 54
type input "2550"
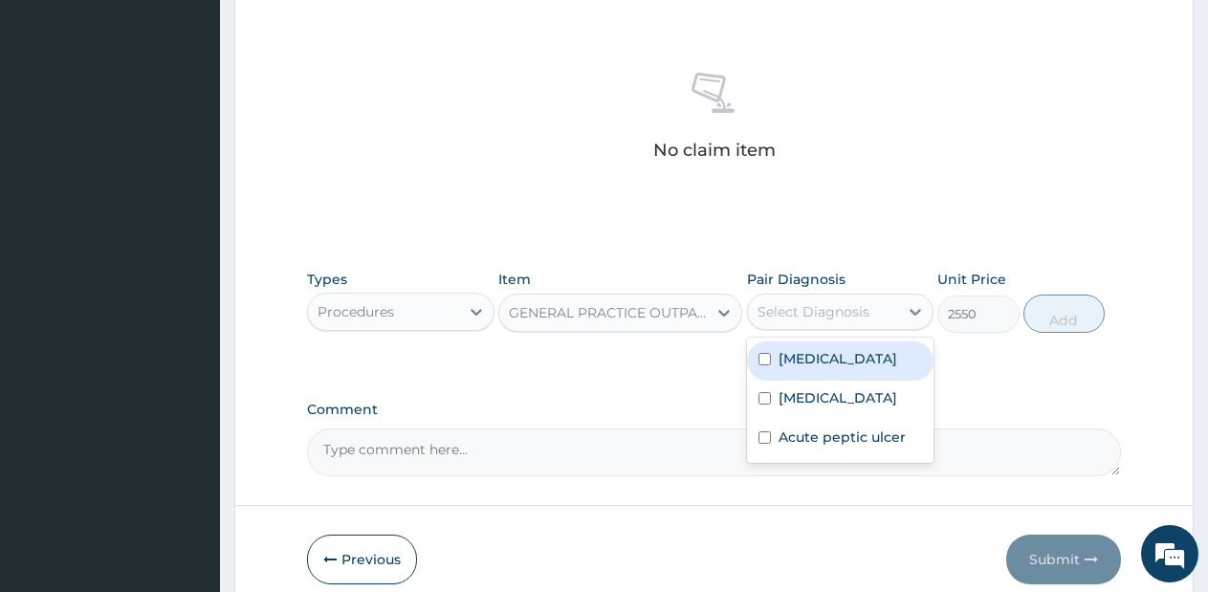
click at [818, 309] on div "Select Diagnosis" at bounding box center [813, 311] width 112 height 19
click at [822, 350] on label "Malaria" at bounding box center [837, 358] width 119 height 19
checkbox input "true"
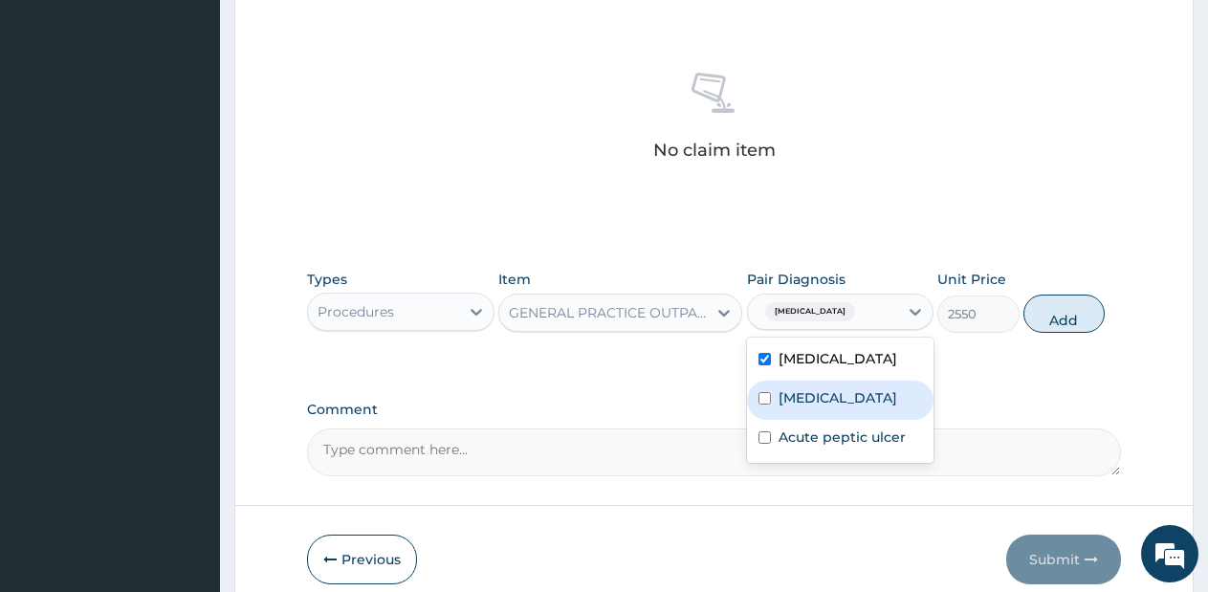
click at [819, 393] on label "Typhoid fever" at bounding box center [837, 397] width 119 height 19
checkbox input "true"
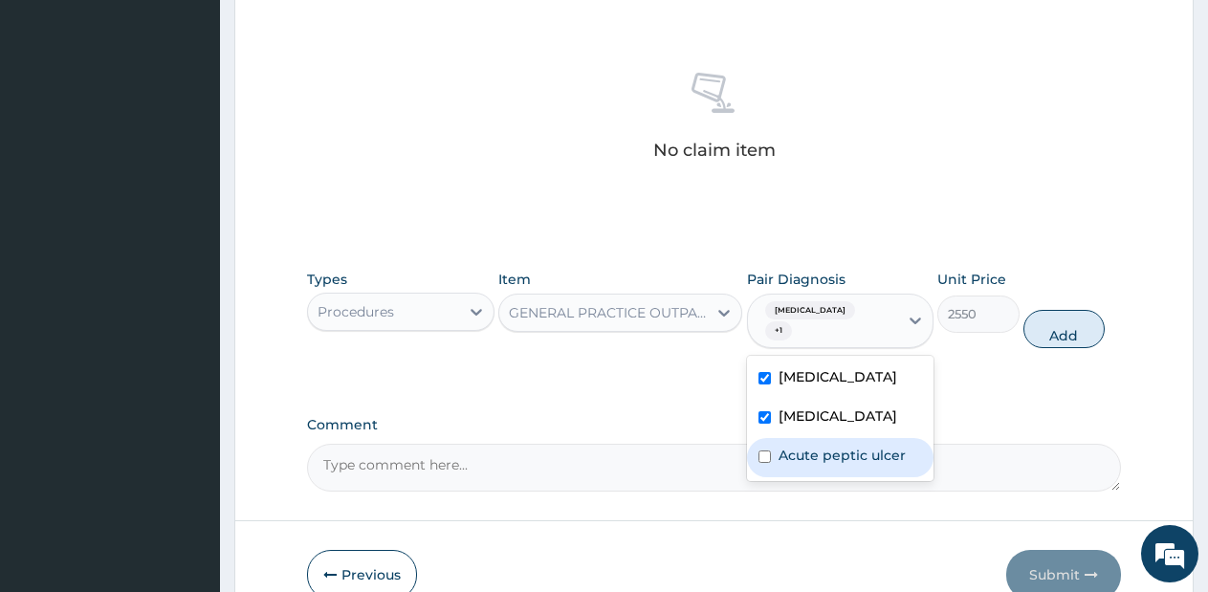
click at [831, 452] on div "Acute peptic ulcer" at bounding box center [840, 457] width 187 height 39
checkbox input "true"
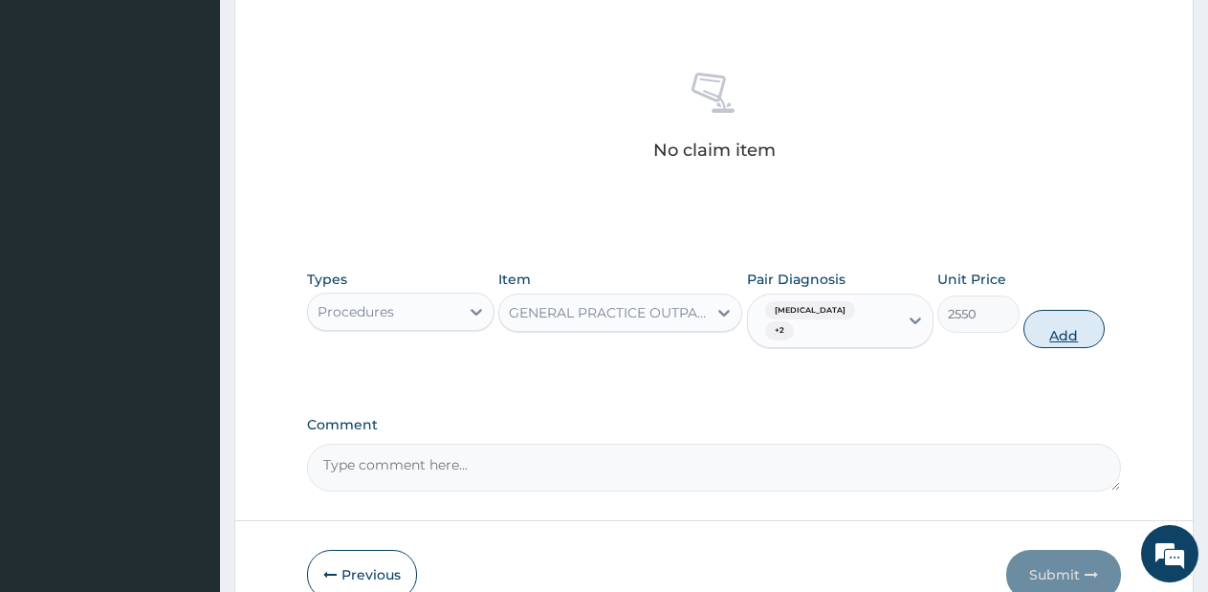
click at [1048, 324] on button "Add" at bounding box center [1063, 329] width 81 height 38
type input "0"
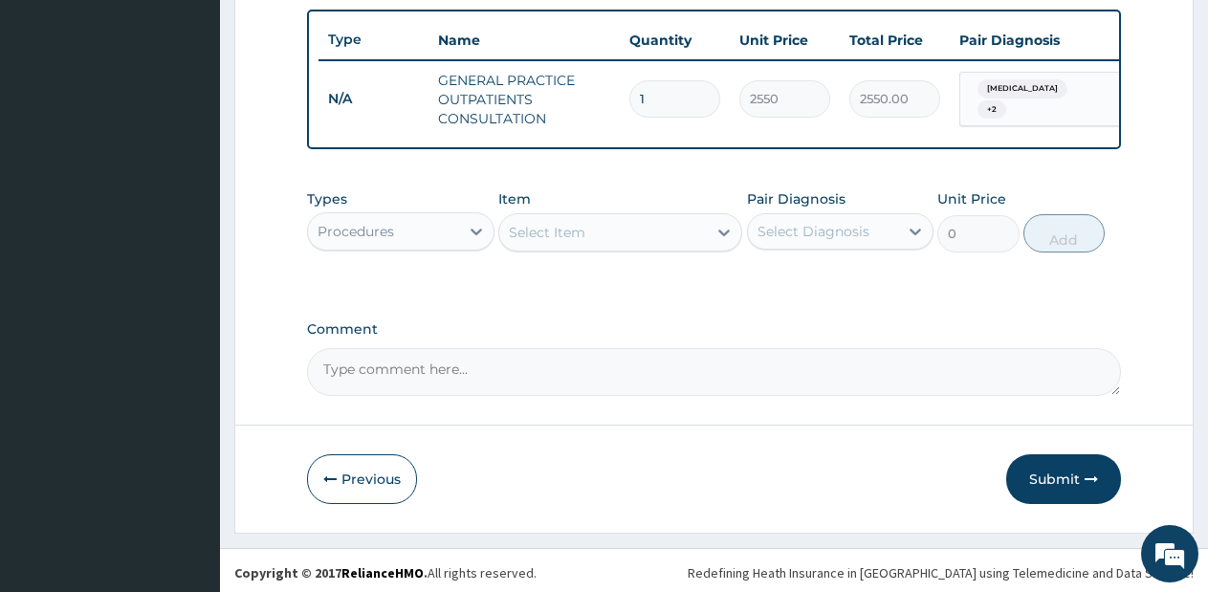
click at [426, 247] on div "Procedures" at bounding box center [383, 231] width 151 height 31
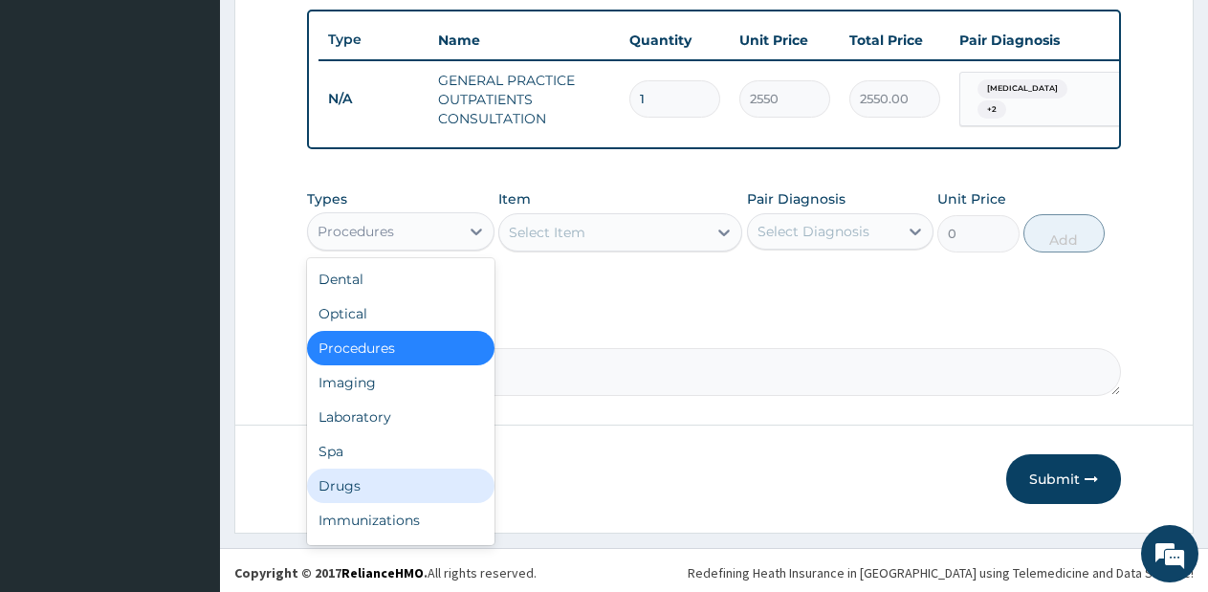
click at [388, 503] on div "Drugs" at bounding box center [400, 485] width 187 height 34
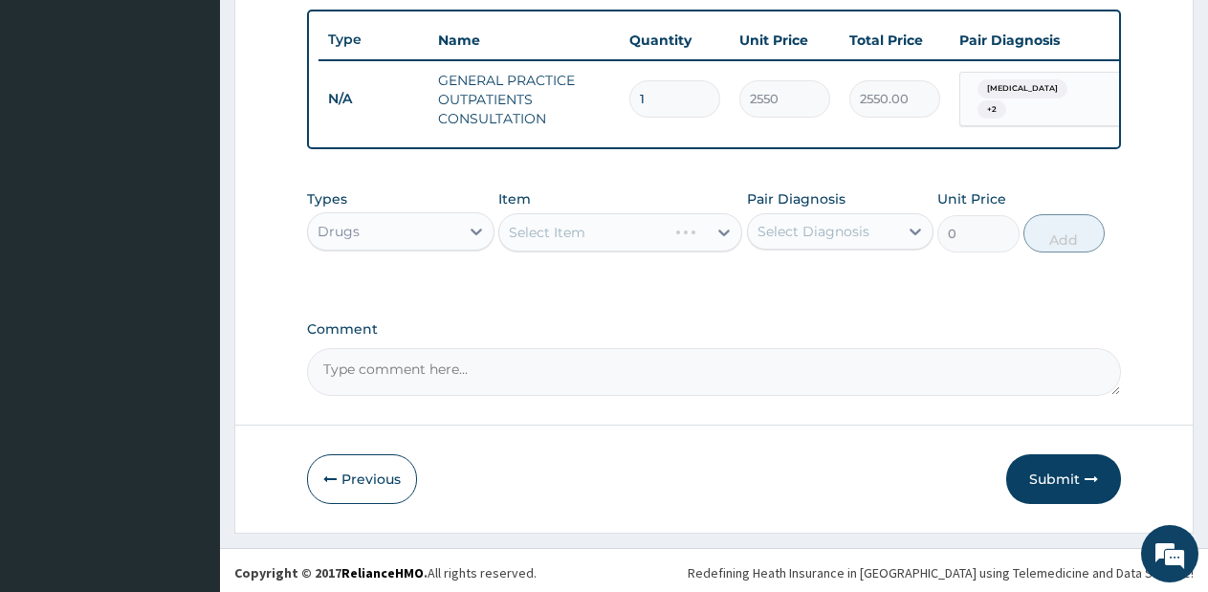
click at [658, 241] on div "Select Item" at bounding box center [620, 232] width 244 height 38
click at [672, 248] on div "Select Item" at bounding box center [602, 232] width 207 height 31
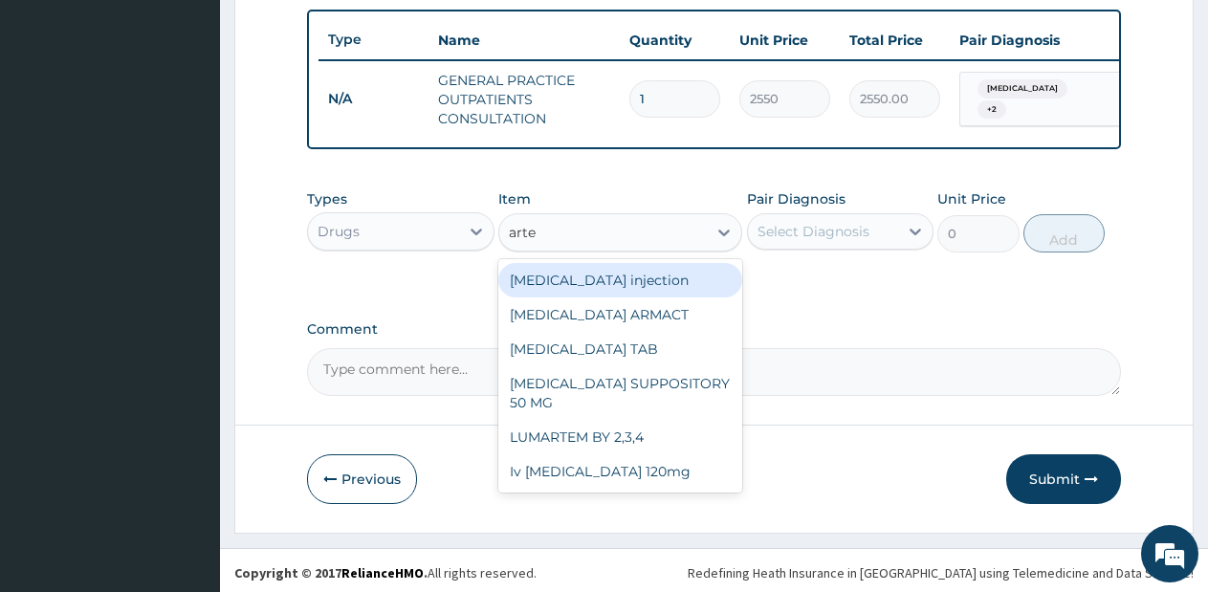
type input "artem"
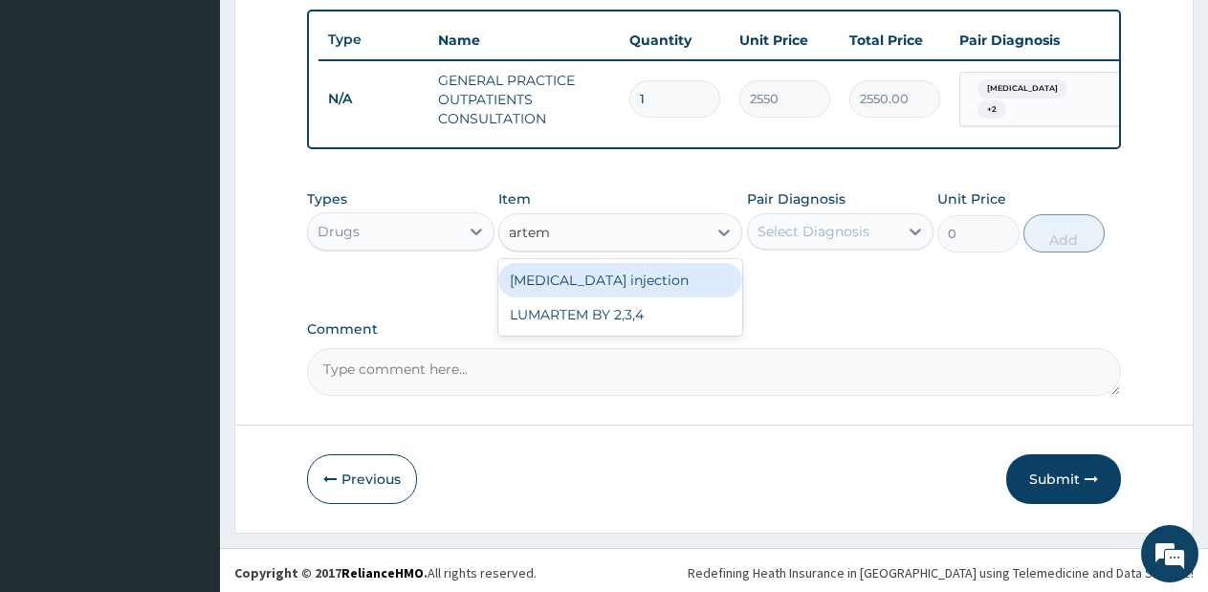
click at [664, 292] on div "[MEDICAL_DATA] injection" at bounding box center [620, 280] width 244 height 34
type input "760"
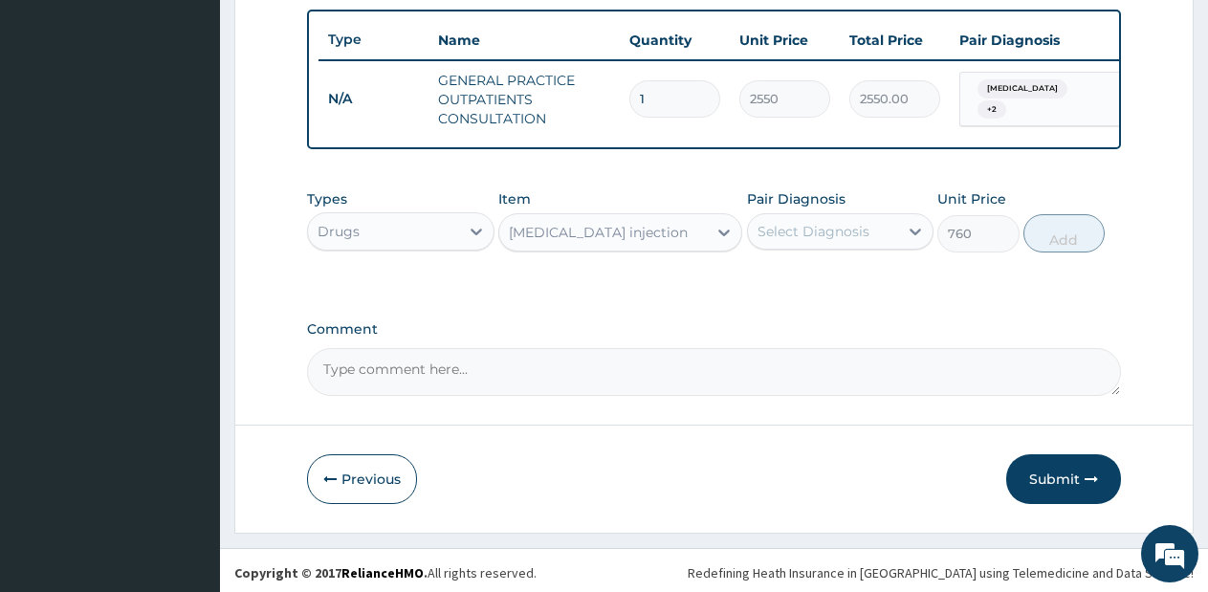
click at [818, 234] on div "Select Diagnosis" at bounding box center [823, 231] width 151 height 31
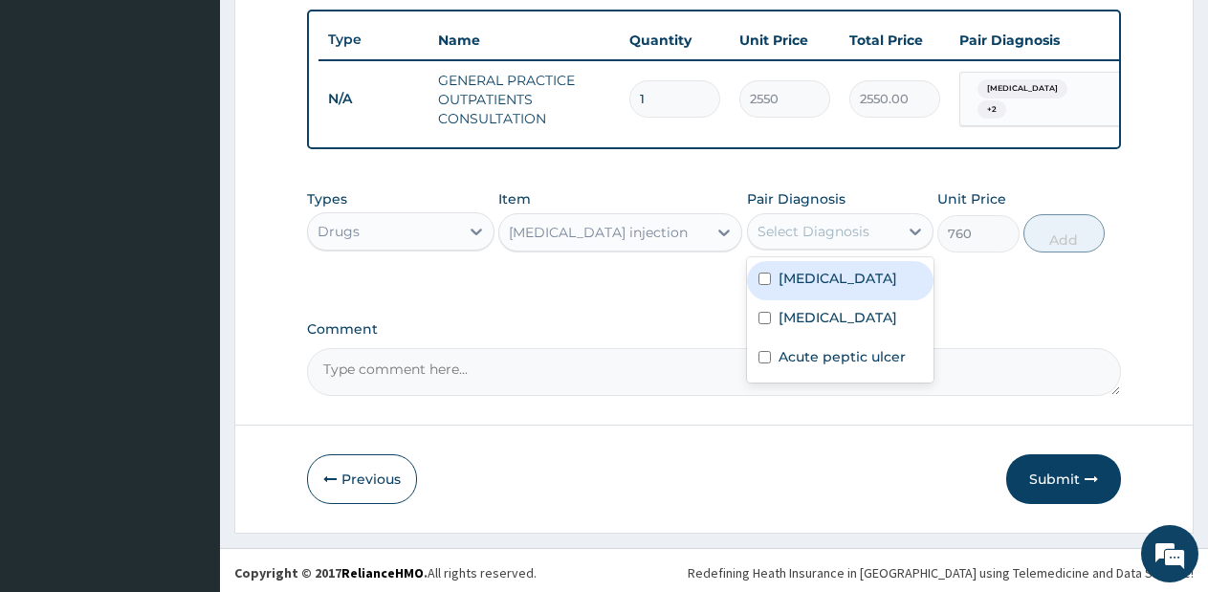
click at [817, 288] on label "Malaria" at bounding box center [837, 278] width 119 height 19
checkbox input "true"
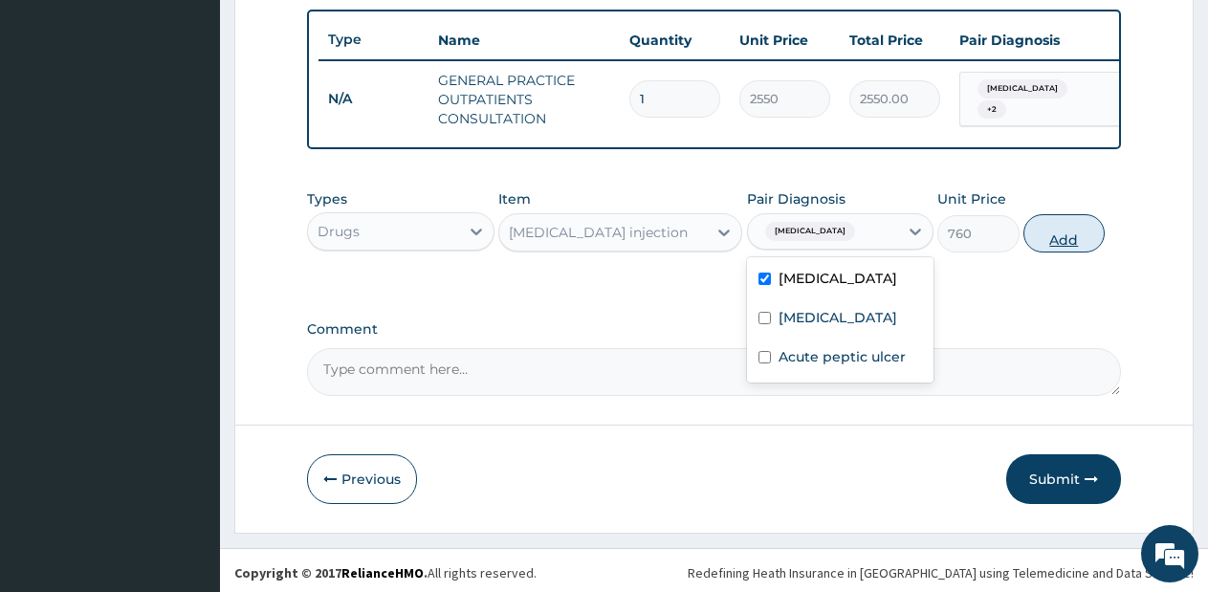
click at [1055, 239] on button "Add" at bounding box center [1063, 233] width 81 height 38
type input "0"
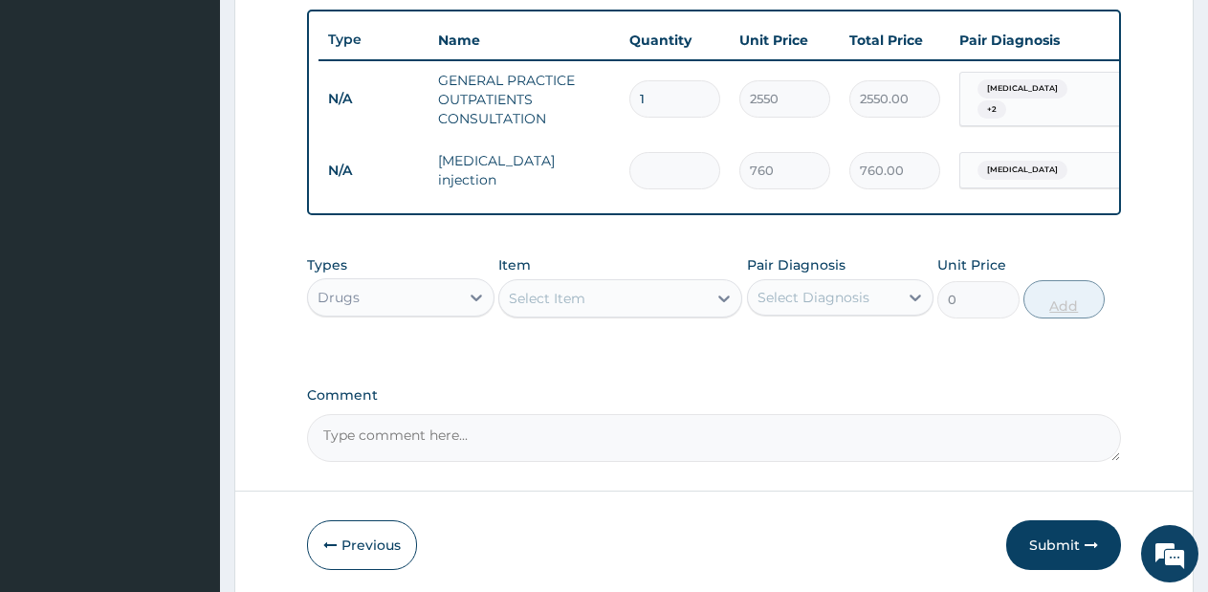
type input "0.00"
type input "4"
type input "3040.00"
type input "4"
drag, startPoint x: 669, startPoint y: 341, endPoint x: 680, endPoint y: 325, distance: 19.4
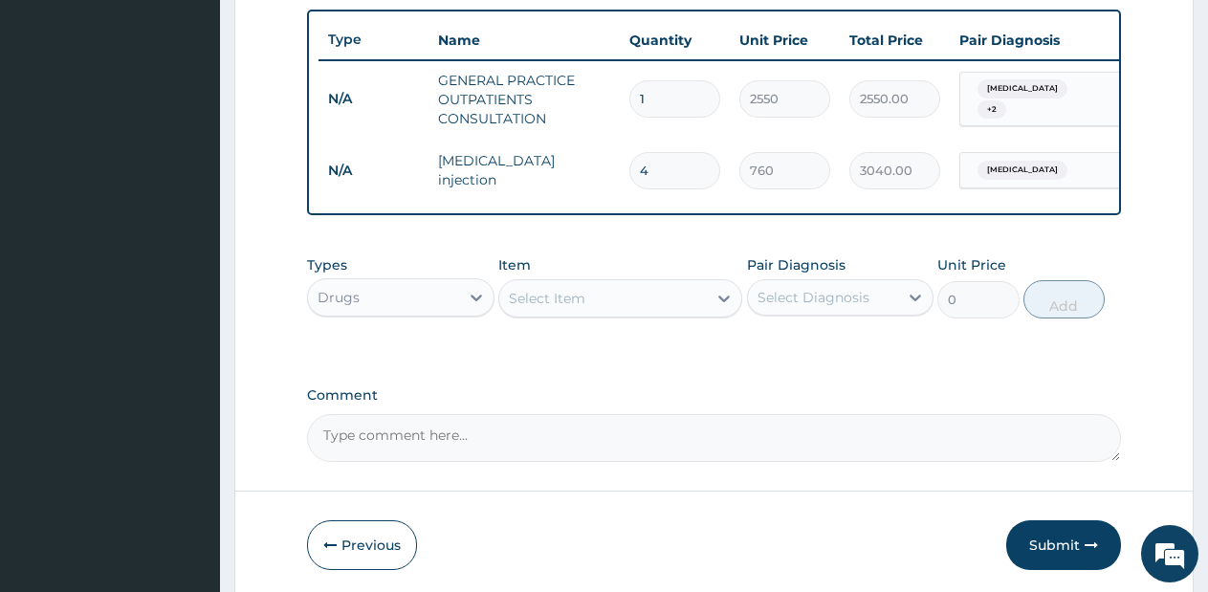
click at [680, 325] on div "Types Drugs Item Select Item Pair Diagnosis Select Diagnosis Unit Price 0 Add" at bounding box center [714, 287] width 814 height 82
click at [680, 314] on div "Select Item" at bounding box center [602, 298] width 207 height 31
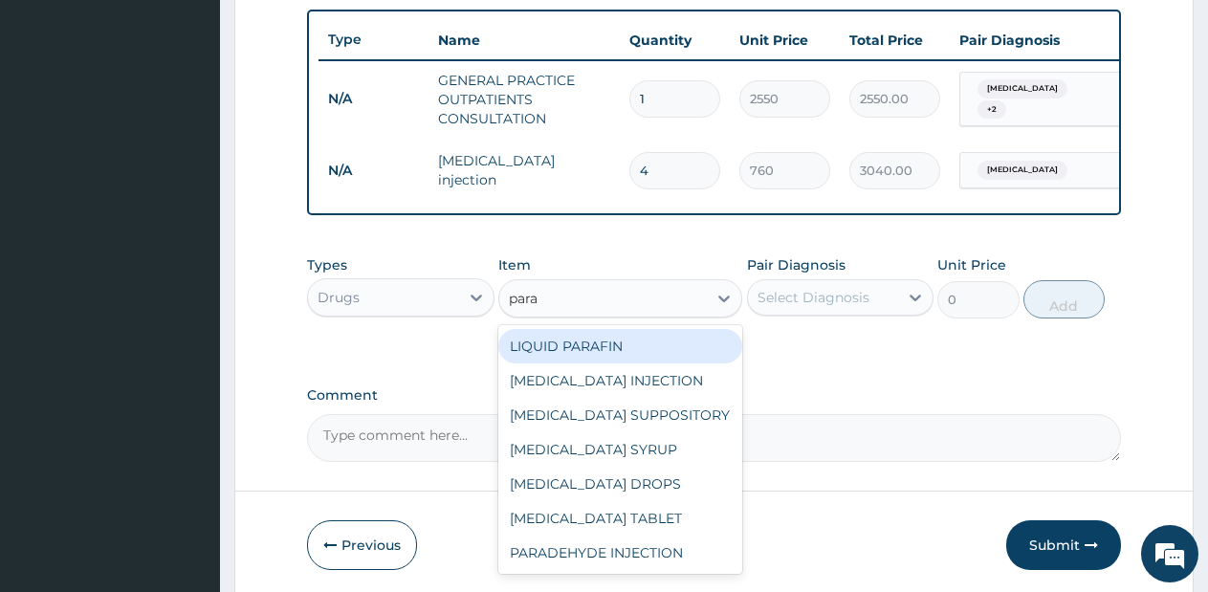
type input "parac"
click at [681, 363] on div "PARACETAMOL INJECTION" at bounding box center [620, 346] width 244 height 34
type input "712.5"
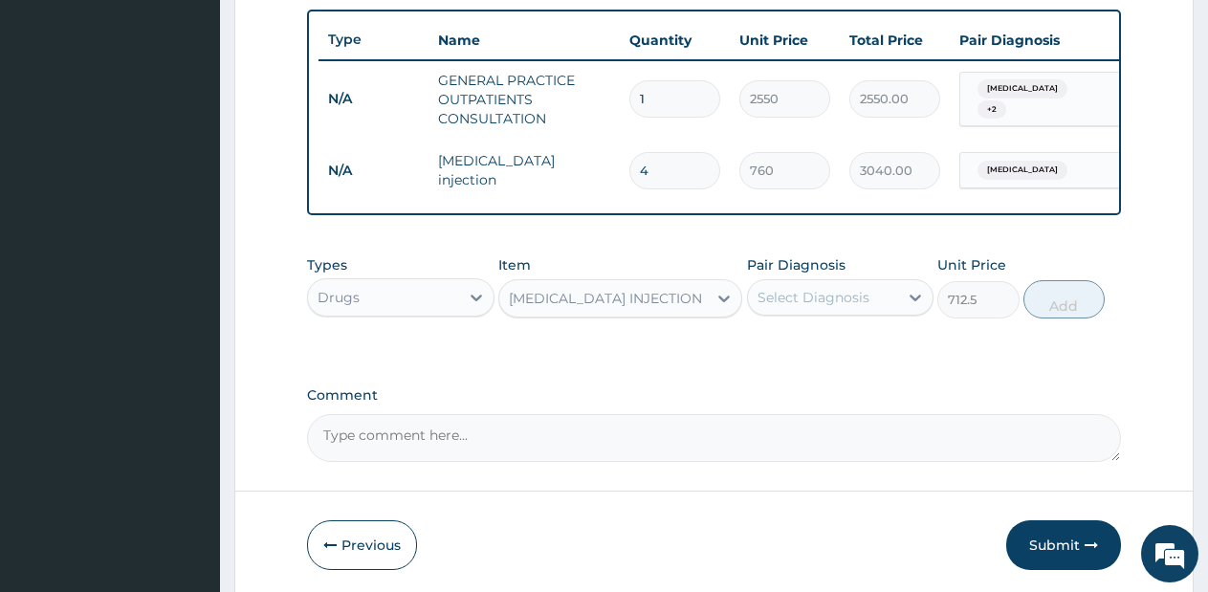
click at [850, 307] on div "Select Diagnosis" at bounding box center [813, 297] width 112 height 19
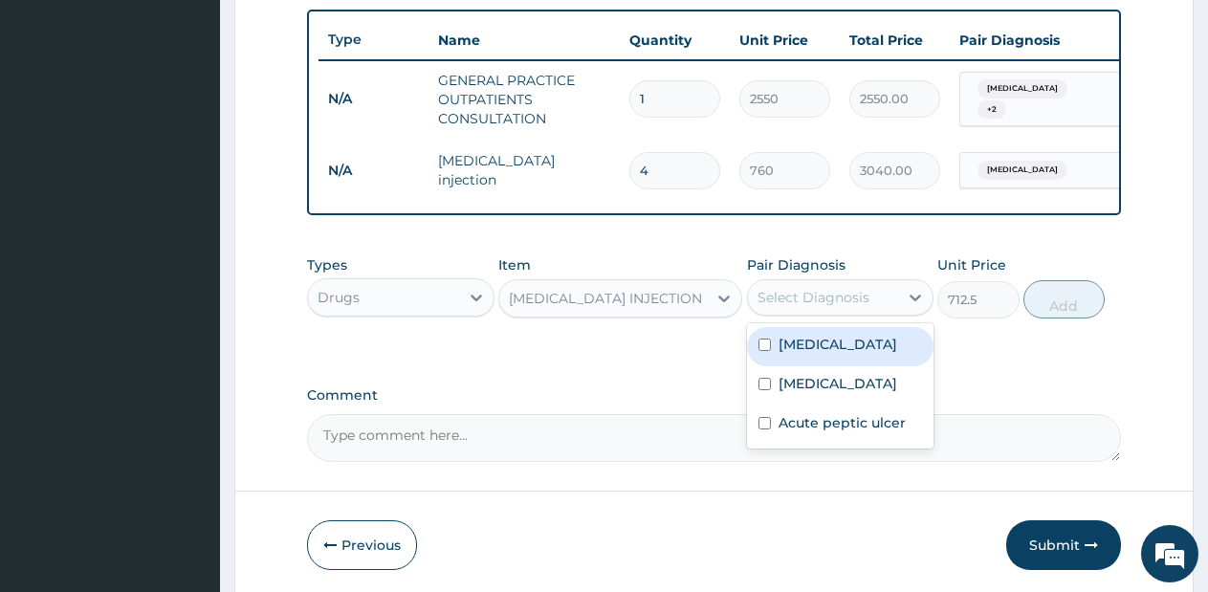
click at [839, 363] on div "Malaria" at bounding box center [840, 346] width 187 height 39
checkbox input "true"
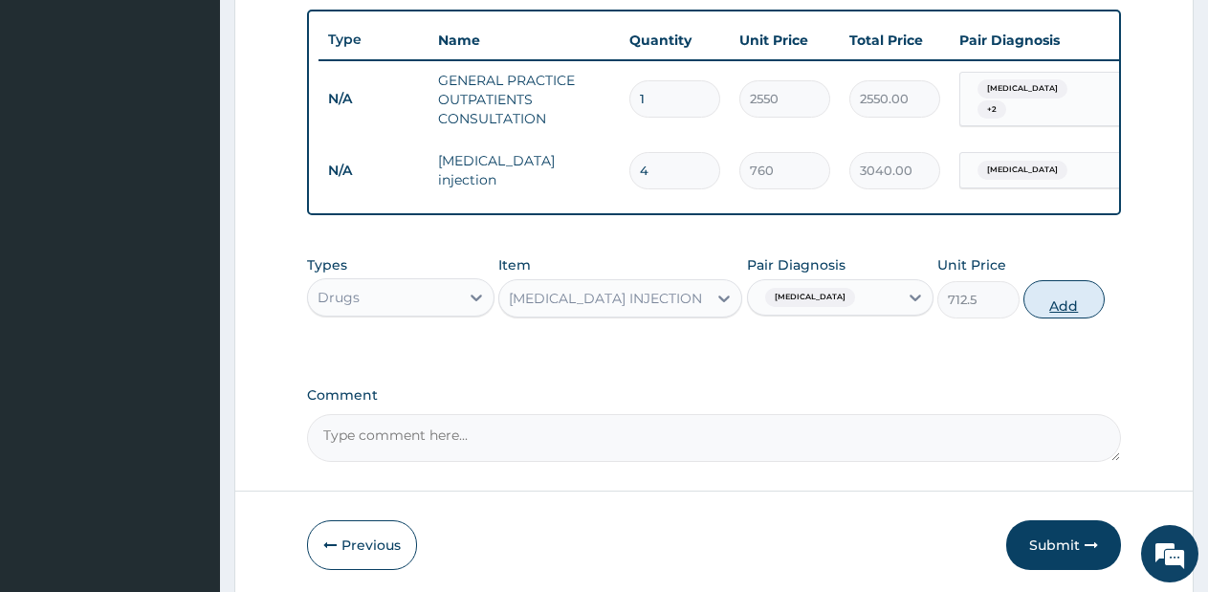
click at [1040, 318] on button "Add" at bounding box center [1063, 299] width 81 height 38
type input "0"
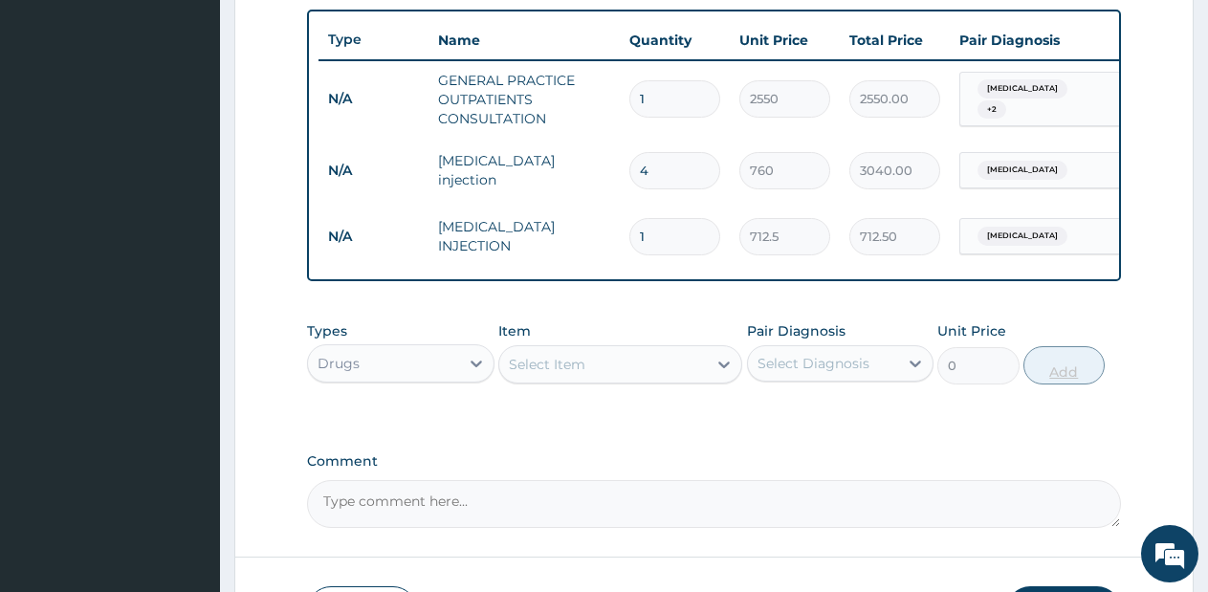
type input "0.00"
type input "2"
type input "1425.00"
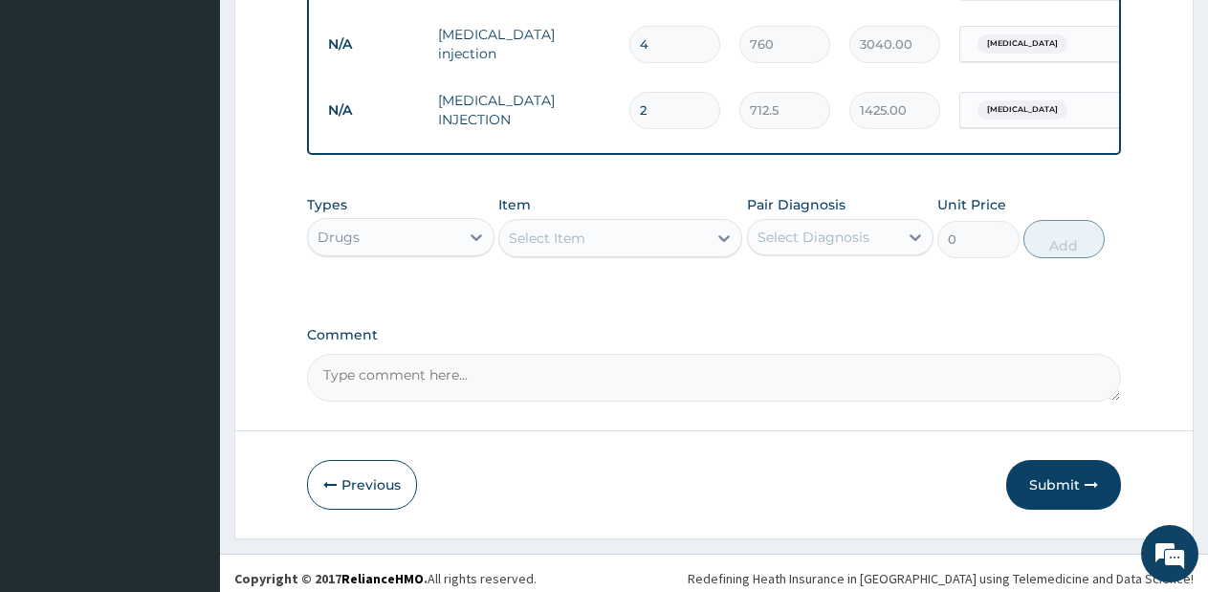
scroll to position [855, 0]
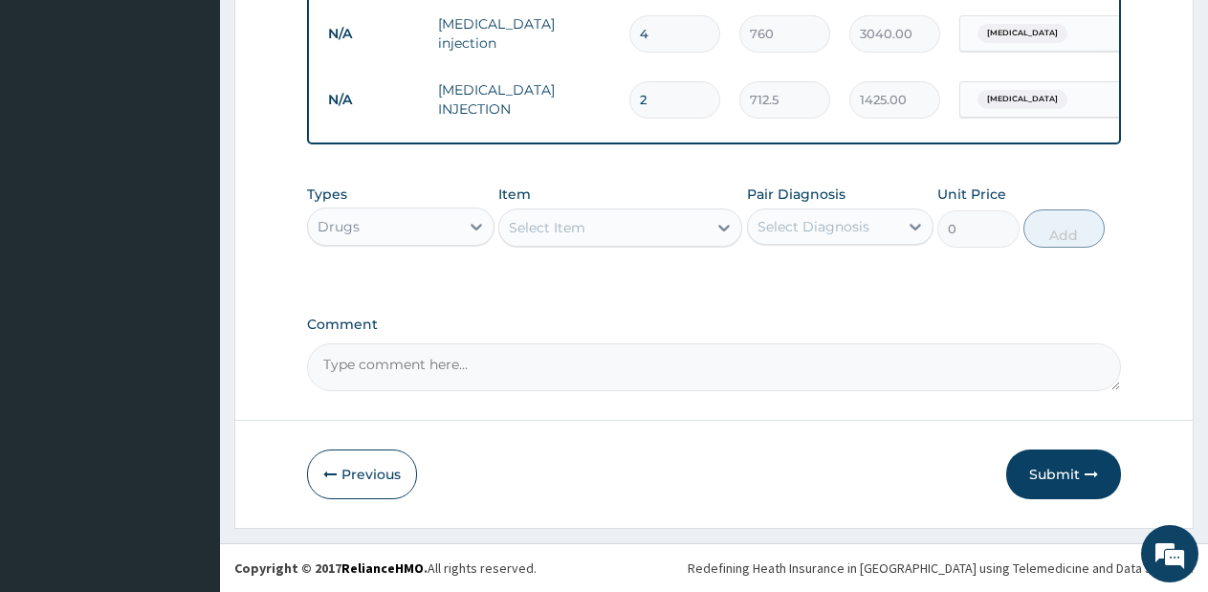
type input "2"
click at [670, 237] on div "Select Item" at bounding box center [602, 227] width 207 height 31
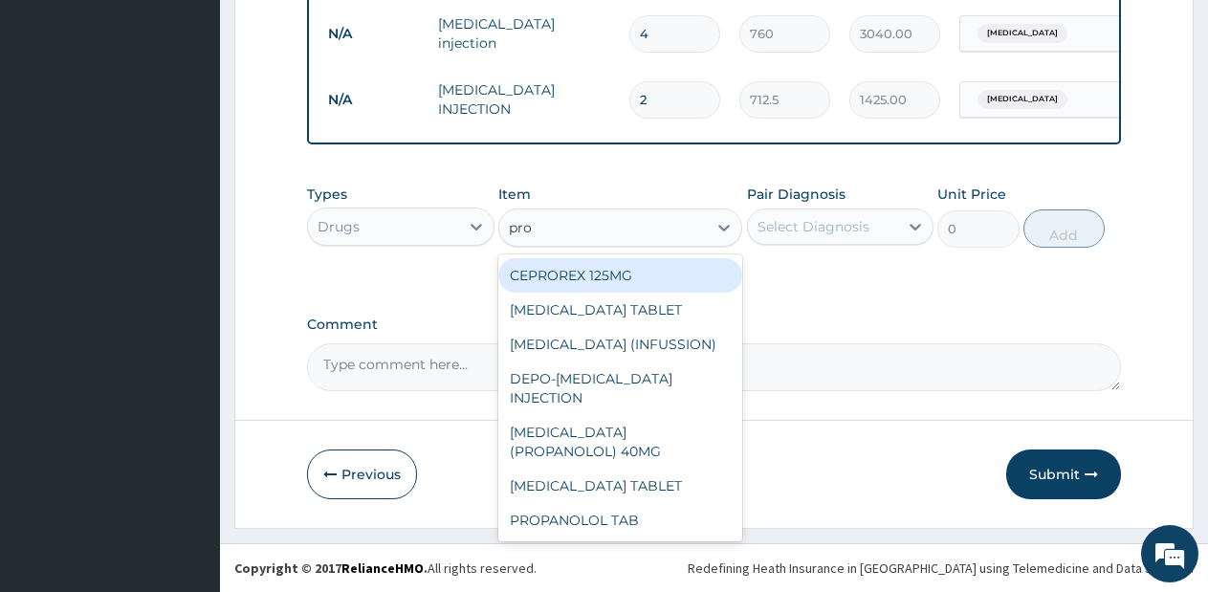
type input "prom"
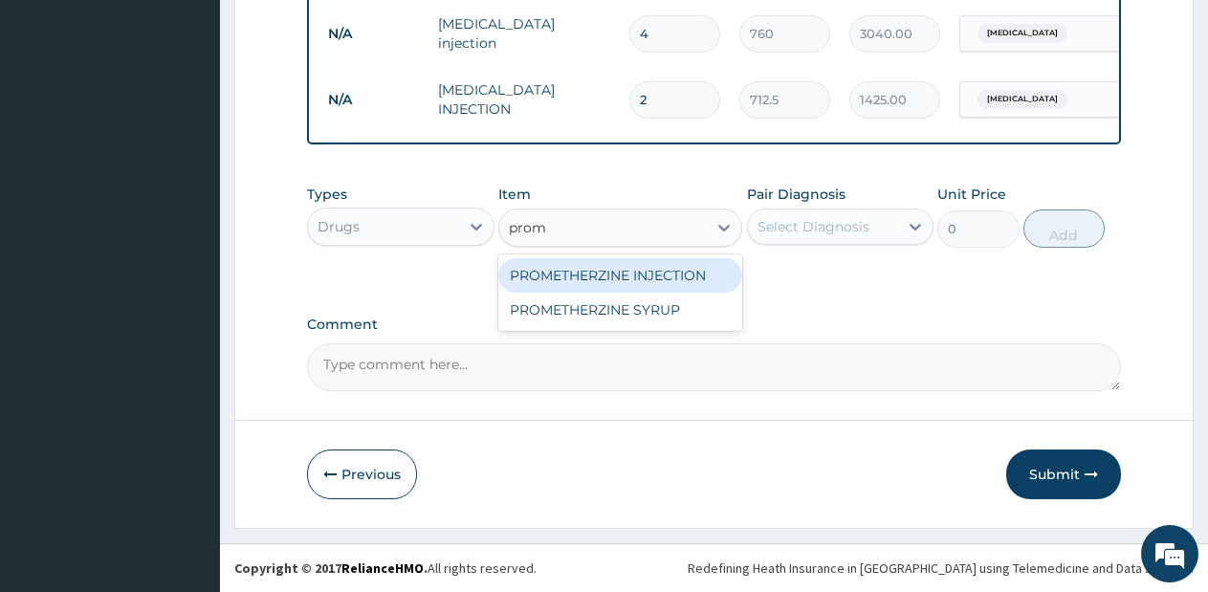
click at [669, 272] on div "PROMETHERZINE INJECTION" at bounding box center [620, 275] width 244 height 34
type input "570"
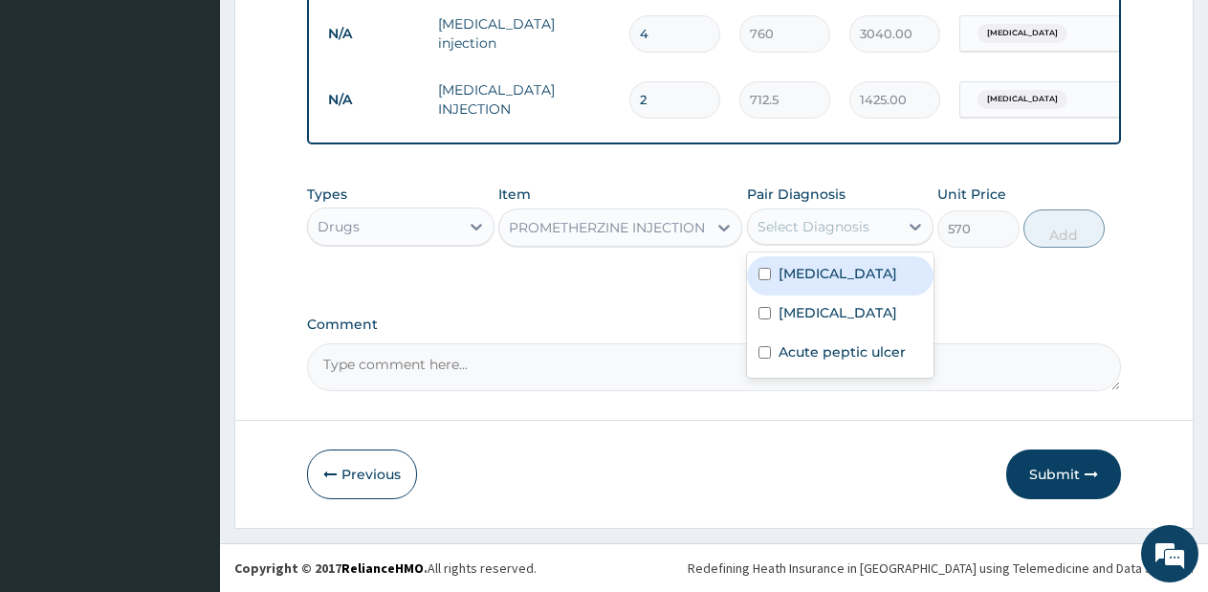
click at [827, 209] on div "Select Diagnosis" at bounding box center [840, 226] width 187 height 36
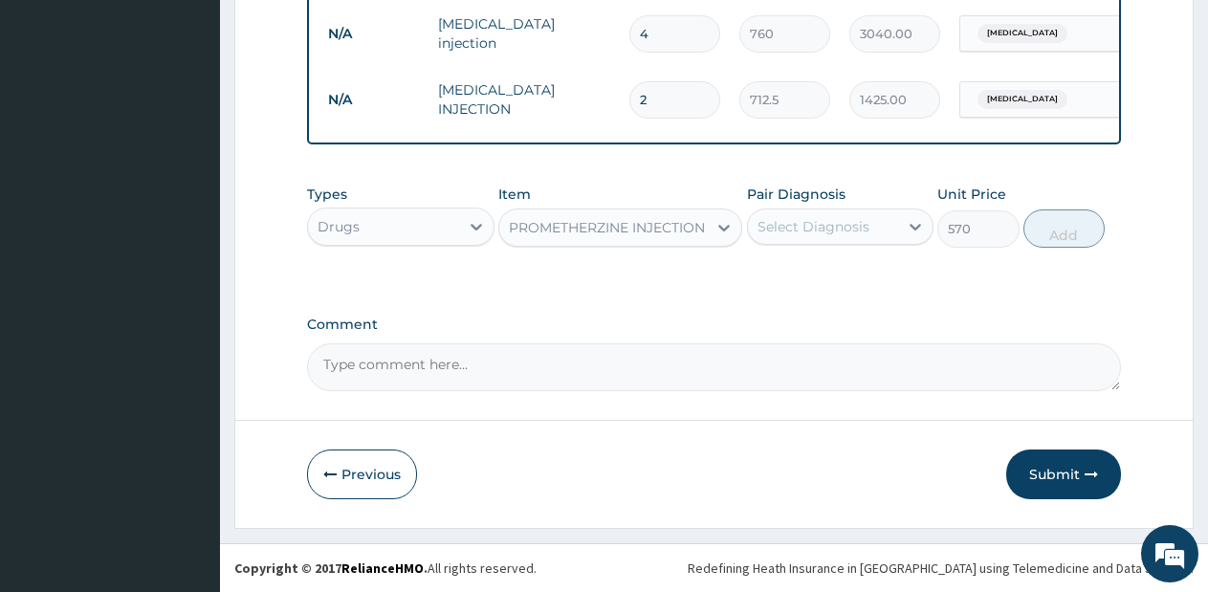
click at [823, 230] on div "Select Diagnosis" at bounding box center [813, 226] width 112 height 19
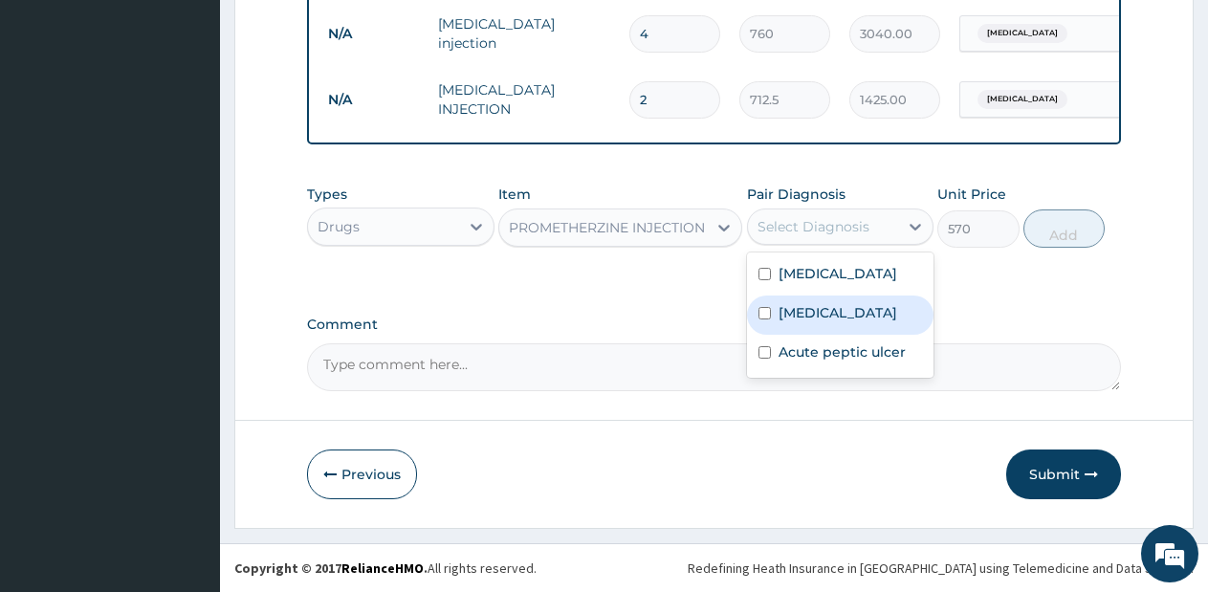
click at [823, 332] on div "Typhoid fever" at bounding box center [840, 314] width 187 height 39
checkbox input "true"
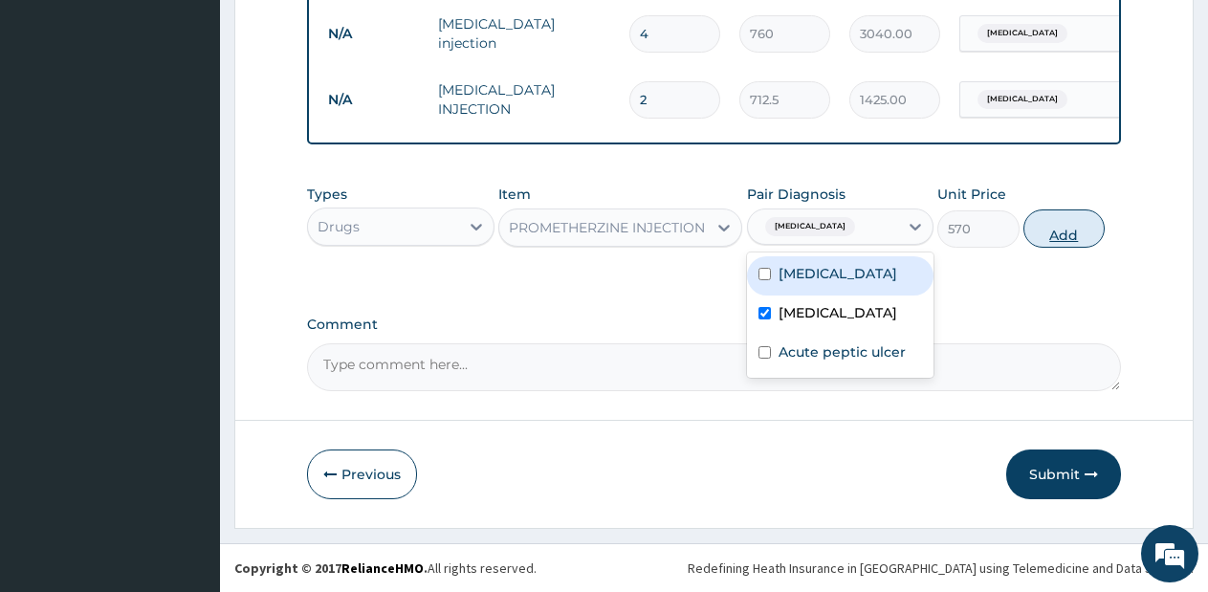
click at [1050, 234] on button "Add" at bounding box center [1063, 228] width 81 height 38
type input "0"
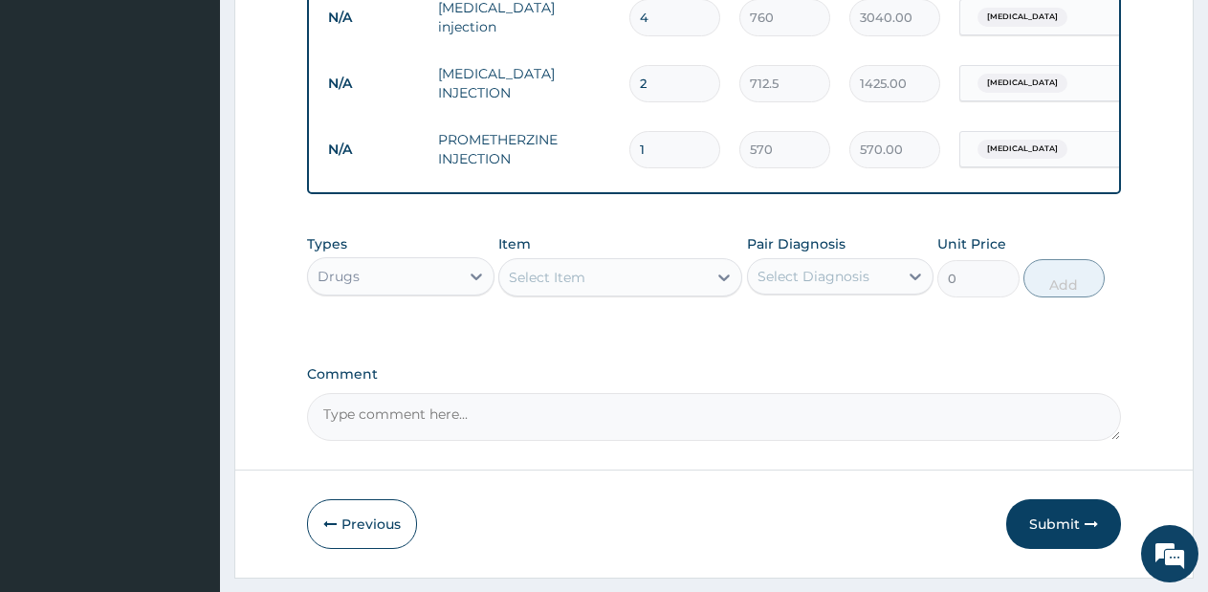
click at [668, 288] on div "Select Item" at bounding box center [602, 277] width 207 height 31
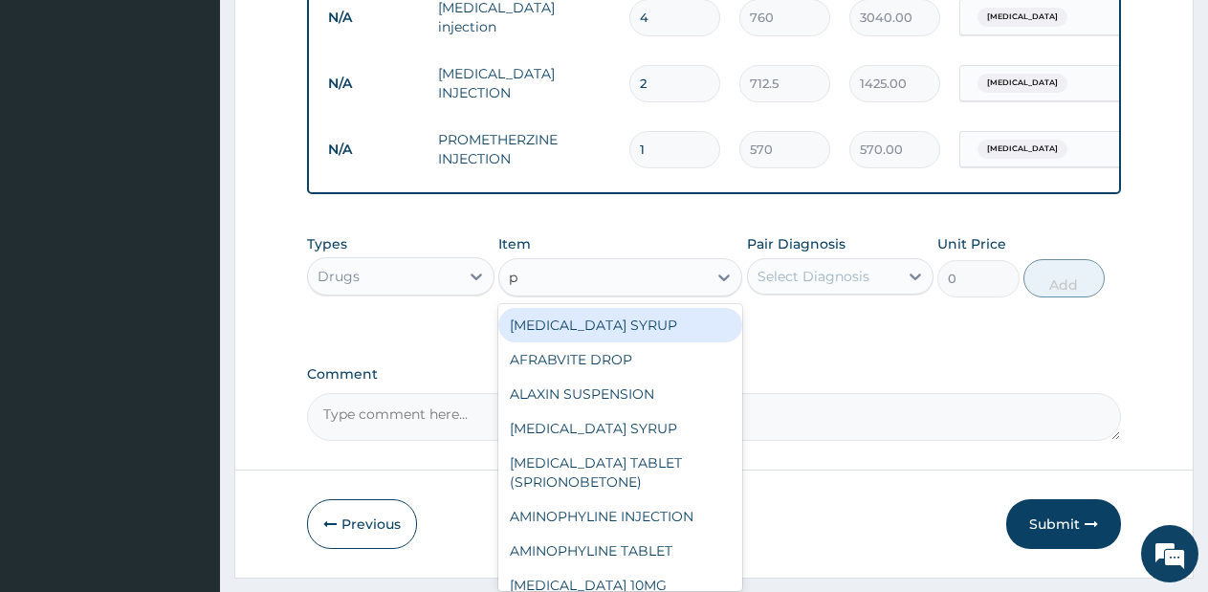
type input "p."
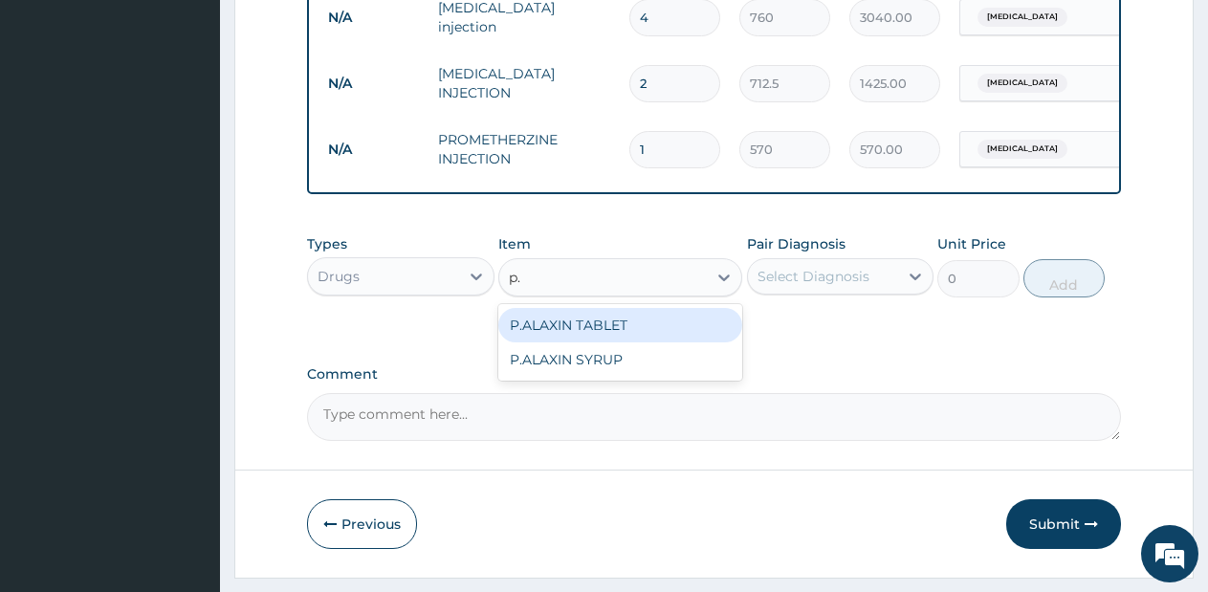
click at [652, 338] on div "P.ALAXIN TABLET" at bounding box center [620, 325] width 244 height 34
type input "1710"
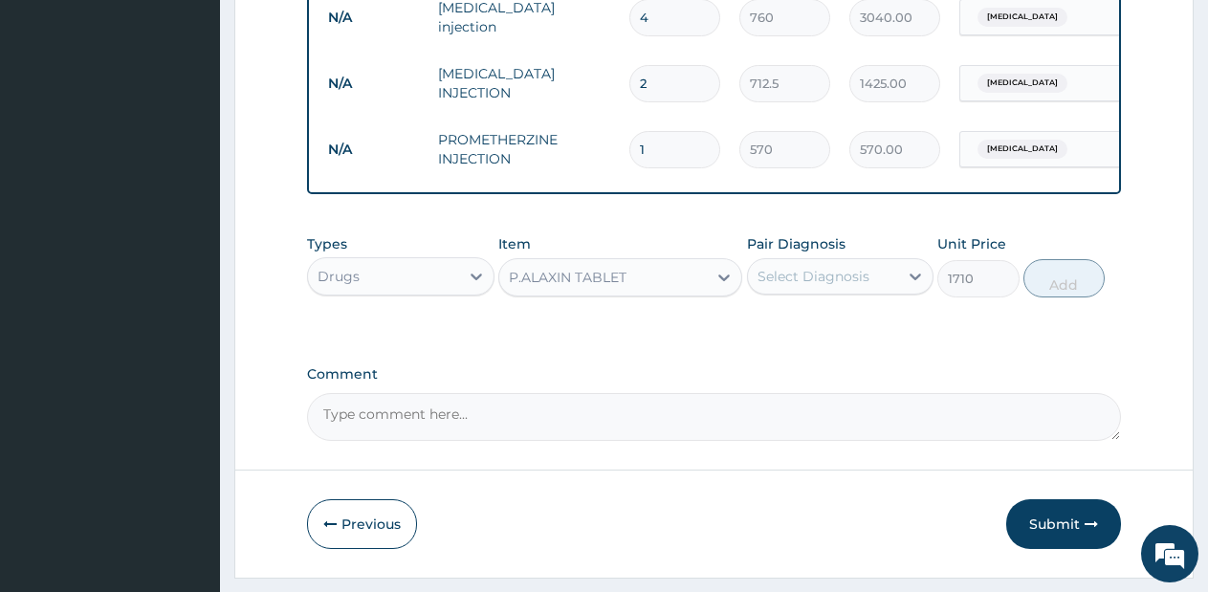
click at [827, 286] on div "Select Diagnosis" at bounding box center [813, 276] width 112 height 19
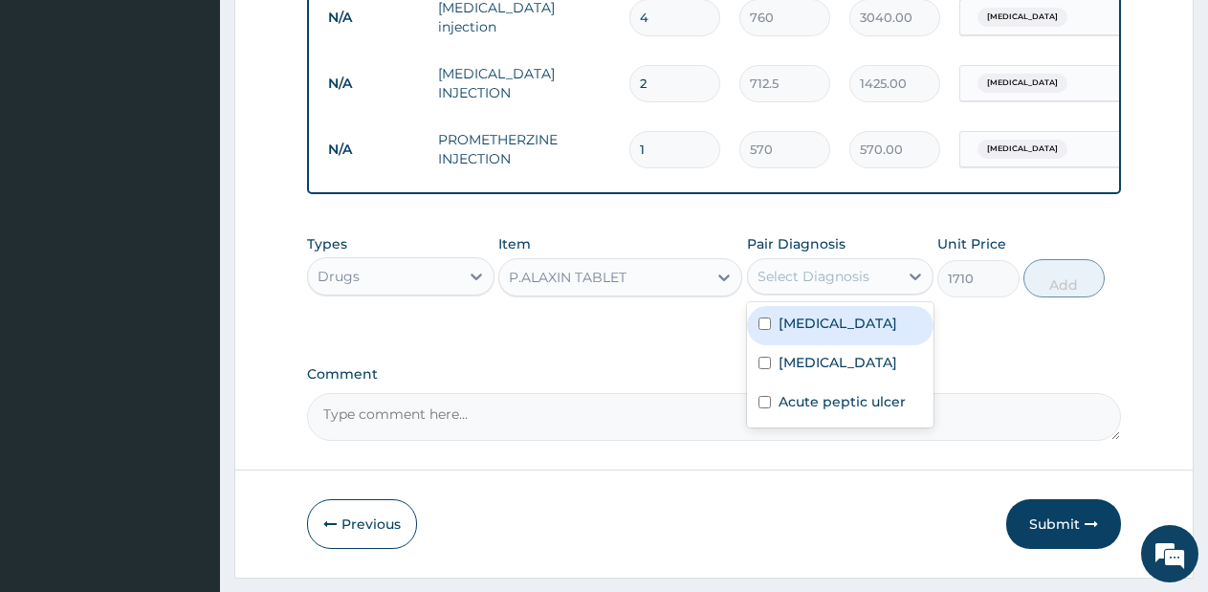
click at [836, 345] on div "Malaria" at bounding box center [840, 325] width 187 height 39
checkbox input "true"
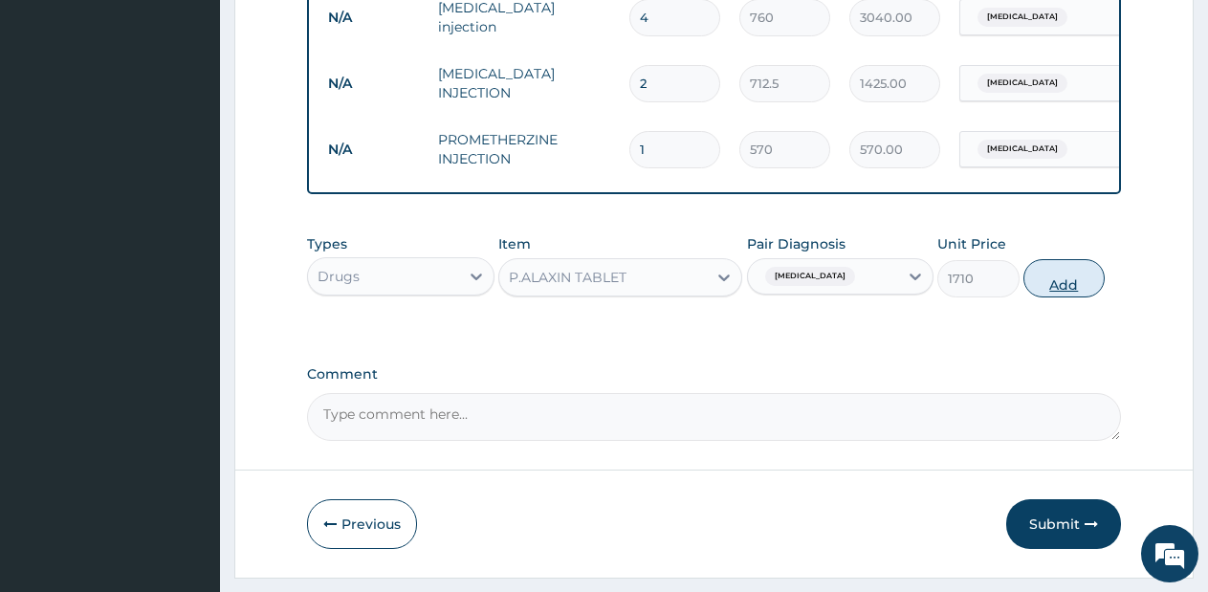
click at [1067, 297] on button "Add" at bounding box center [1063, 278] width 81 height 38
type input "0"
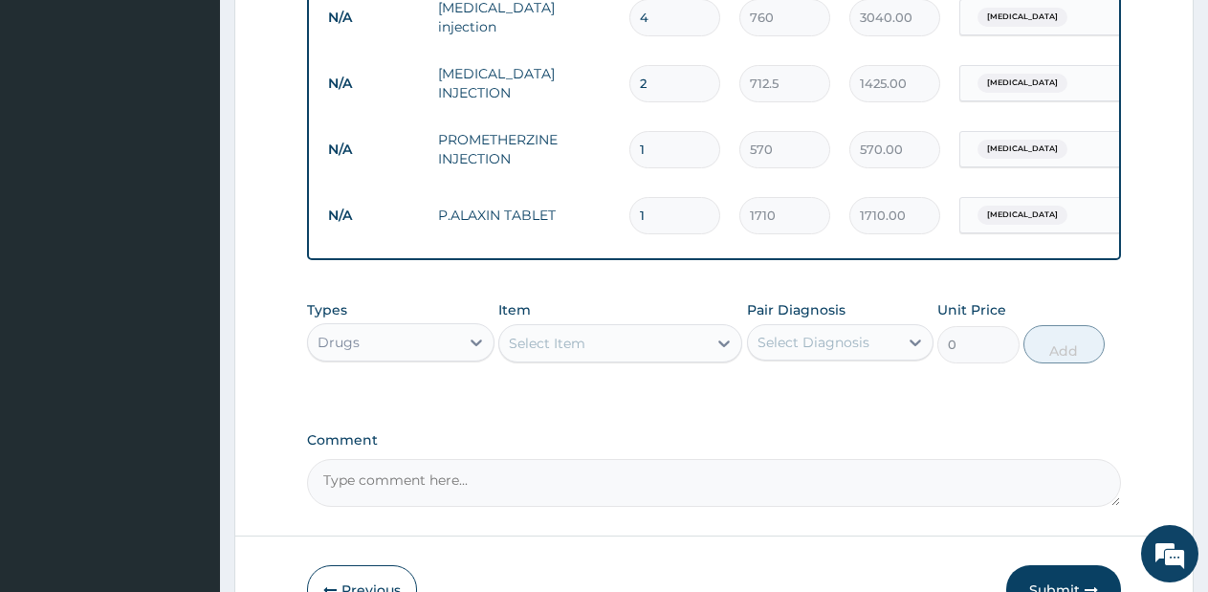
click at [646, 359] on div "Select Item" at bounding box center [602, 343] width 207 height 31
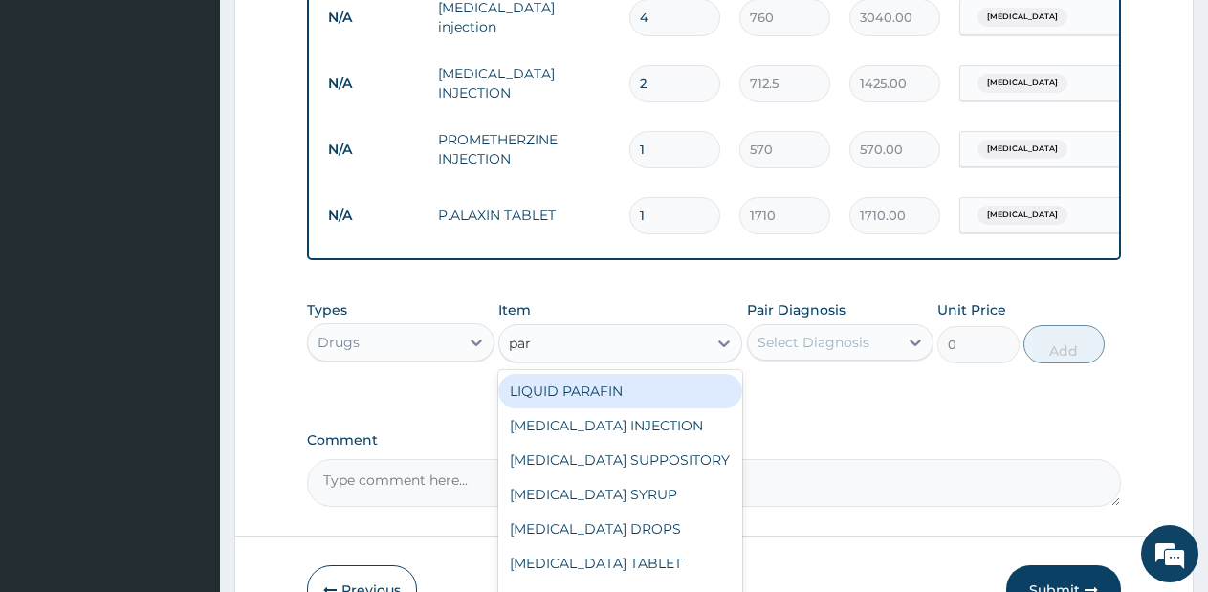
type input "para"
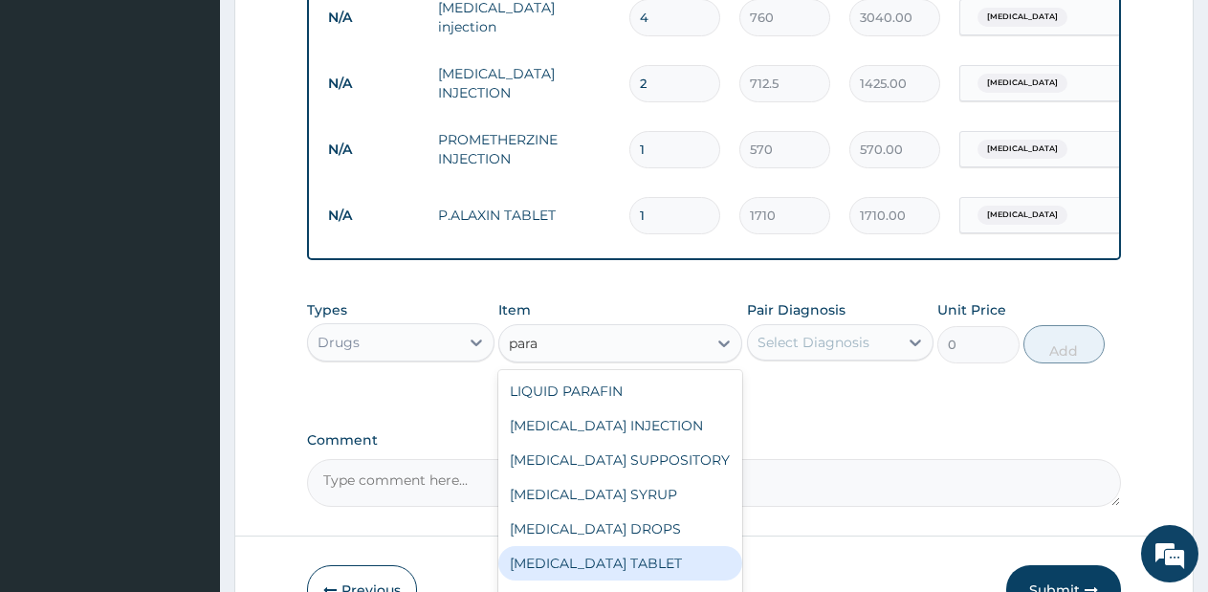
click at [634, 571] on div "PARACETAMOL TABLET" at bounding box center [620, 563] width 244 height 34
type input "28.5"
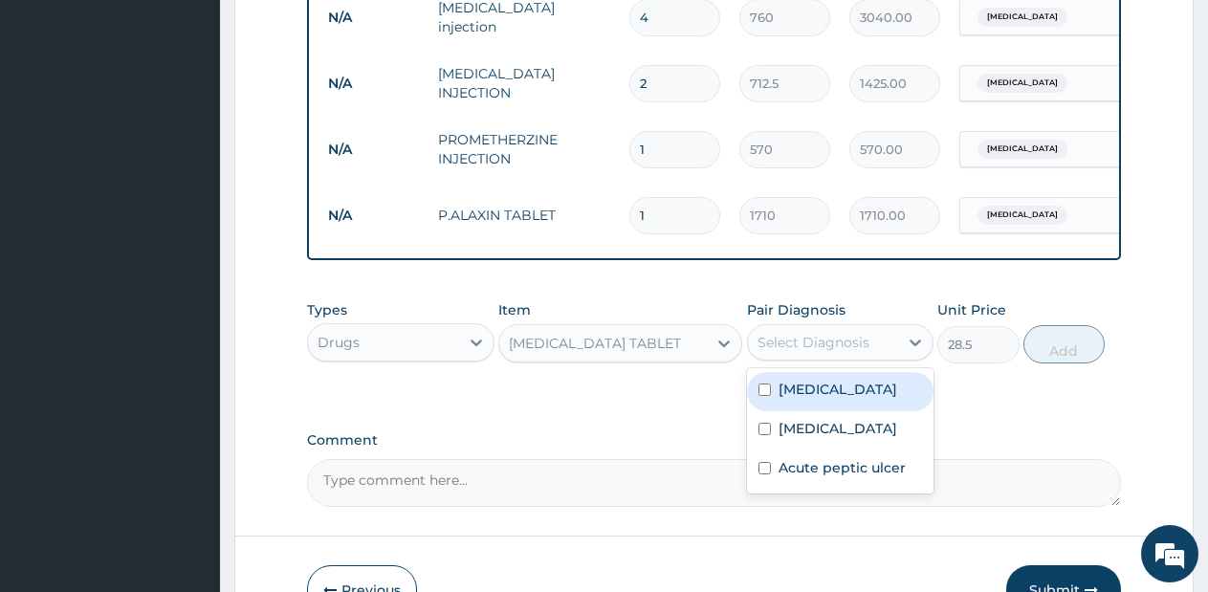
click at [856, 352] on div "Select Diagnosis" at bounding box center [813, 342] width 112 height 19
click at [842, 411] on div "Malaria" at bounding box center [840, 391] width 187 height 39
checkbox input "true"
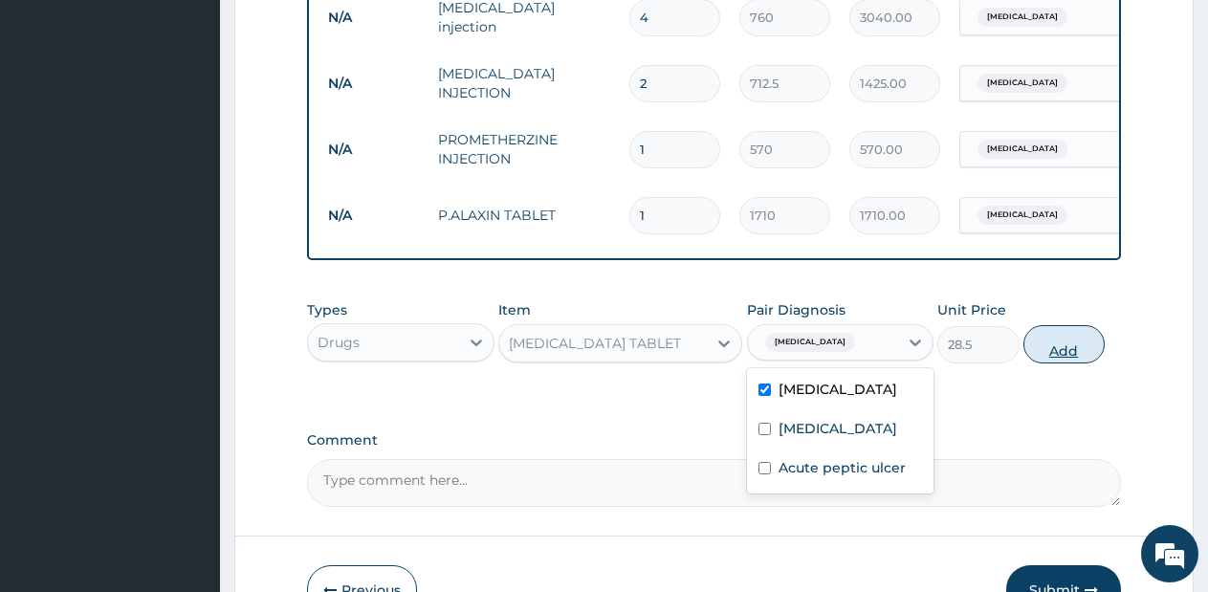
click at [1045, 348] on button "Add" at bounding box center [1063, 344] width 81 height 38
type input "0"
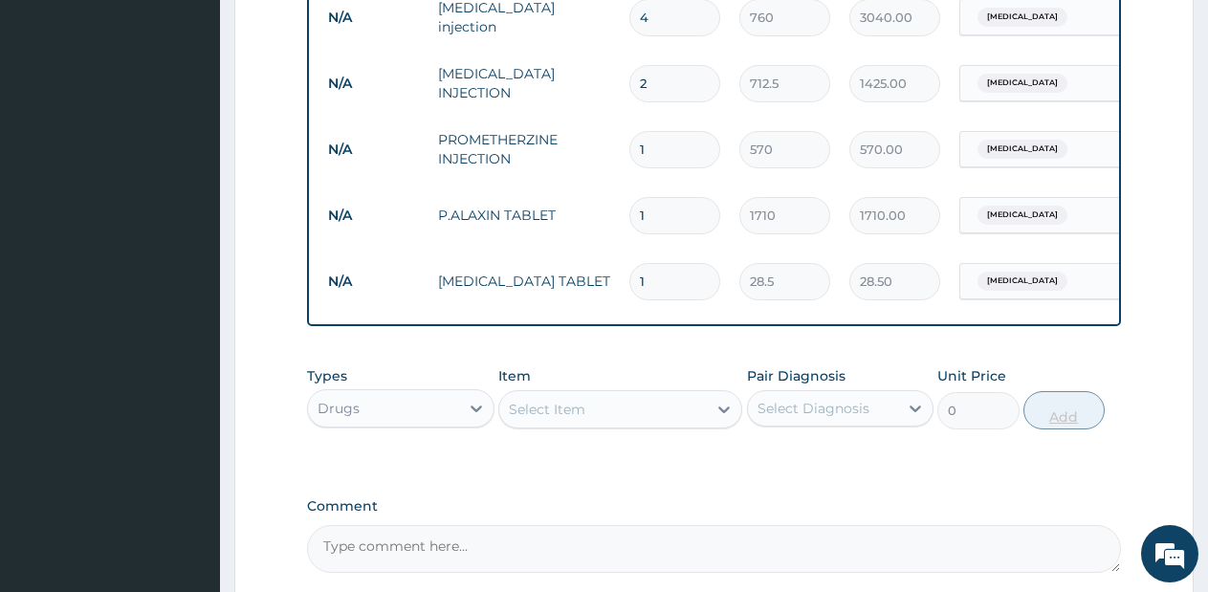
type input "18"
type input "513.00"
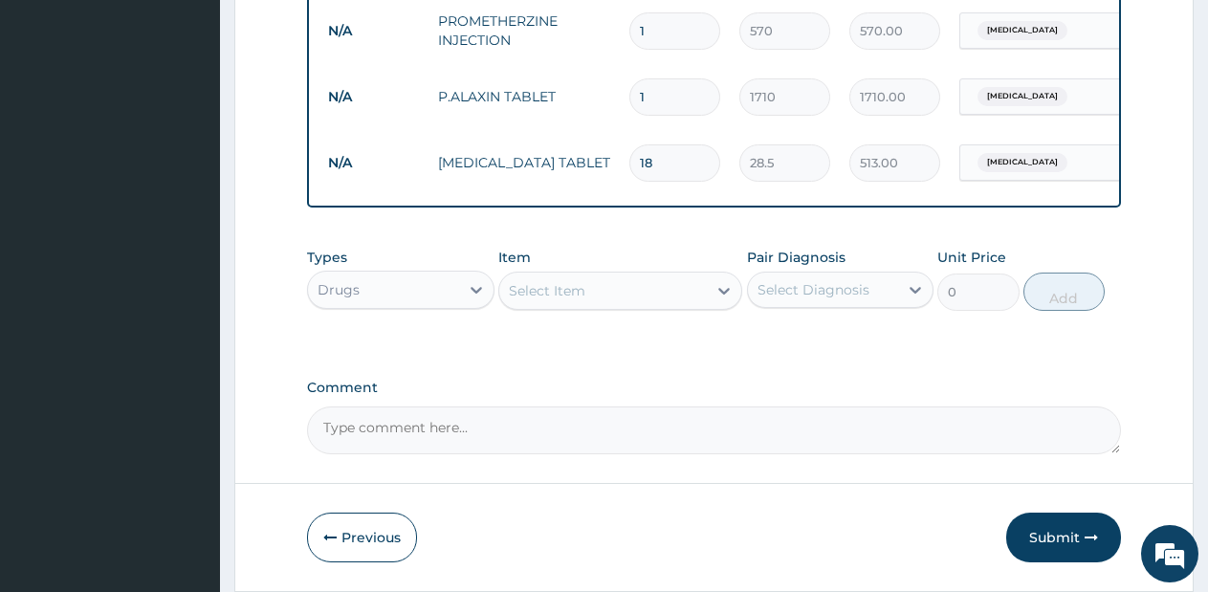
scroll to position [981, 0]
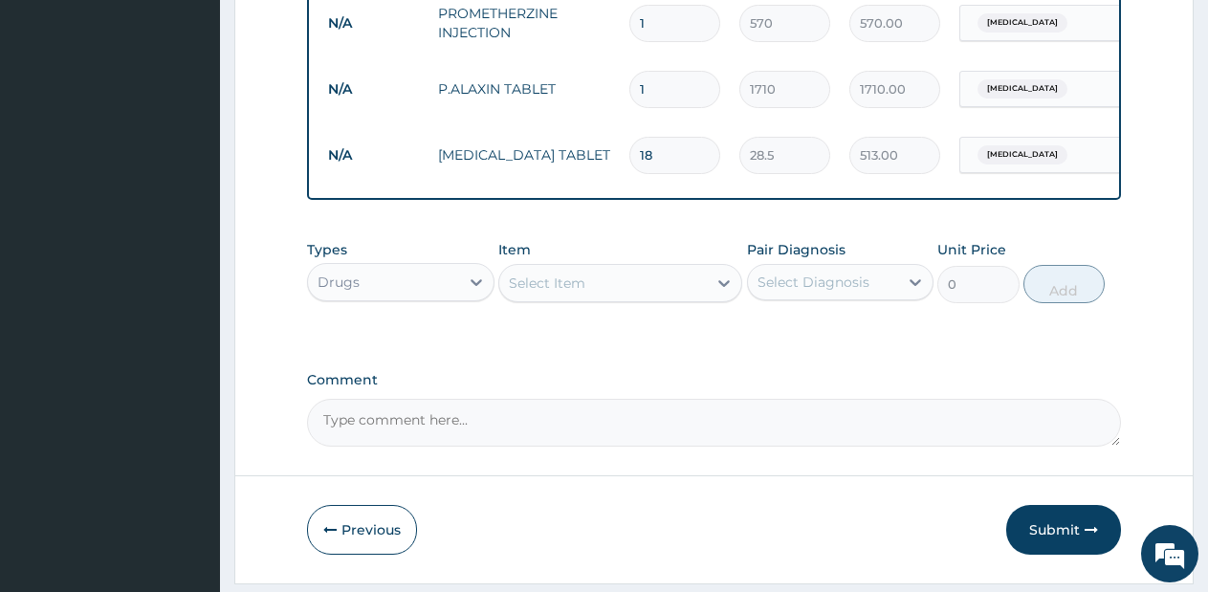
type input "18"
click at [664, 296] on div "Select Item" at bounding box center [602, 283] width 207 height 31
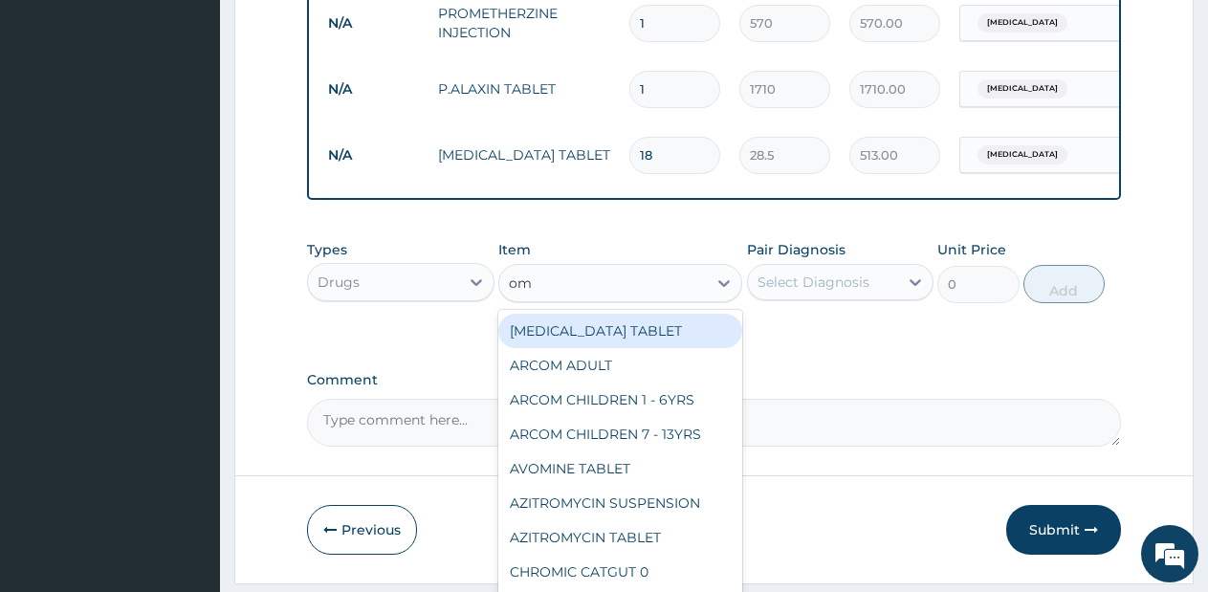
type input "ome"
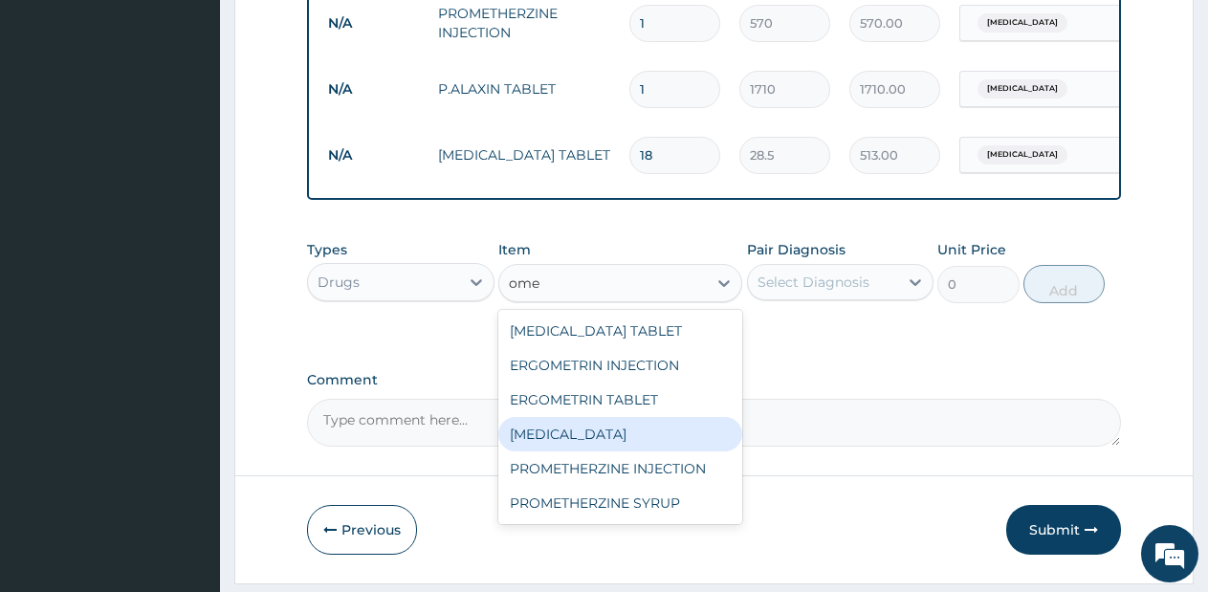
click at [615, 446] on div "OMEPRAZOLE" at bounding box center [620, 434] width 244 height 34
type input "85.5"
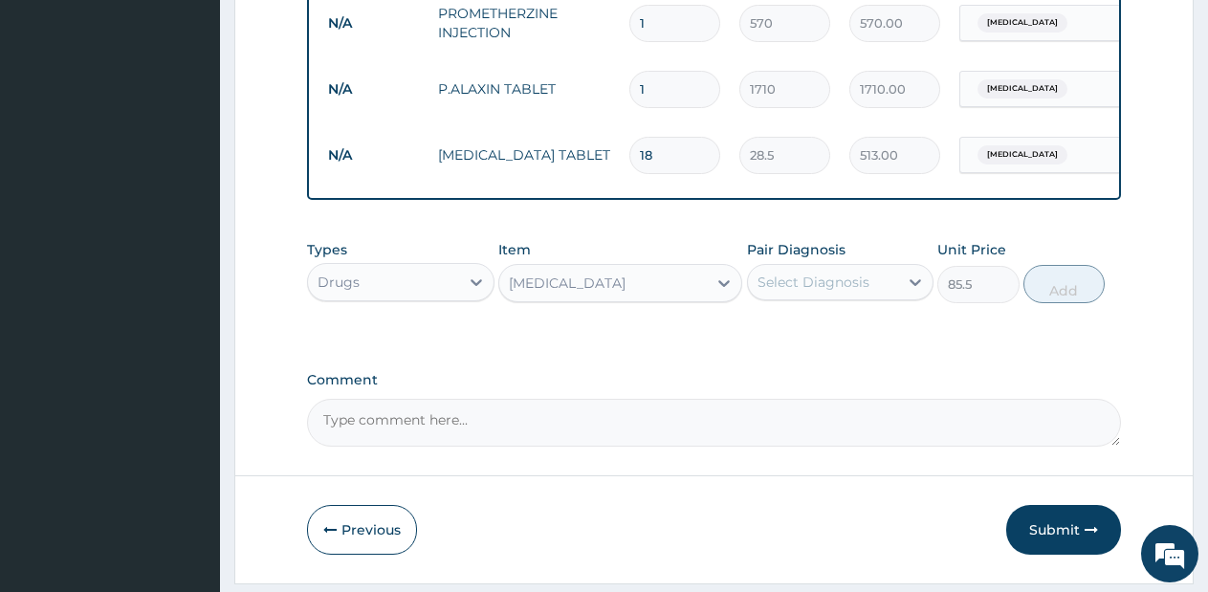
click at [874, 297] on div "Select Diagnosis" at bounding box center [823, 282] width 151 height 31
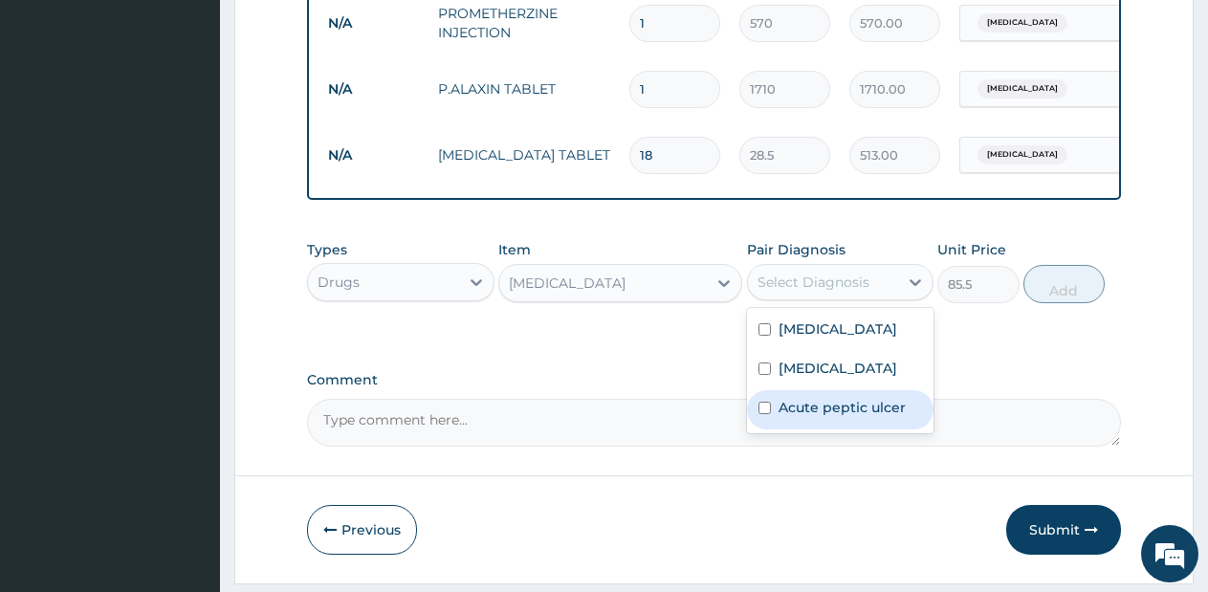
click at [849, 416] on label "Acute peptic ulcer" at bounding box center [841, 407] width 127 height 19
checkbox input "true"
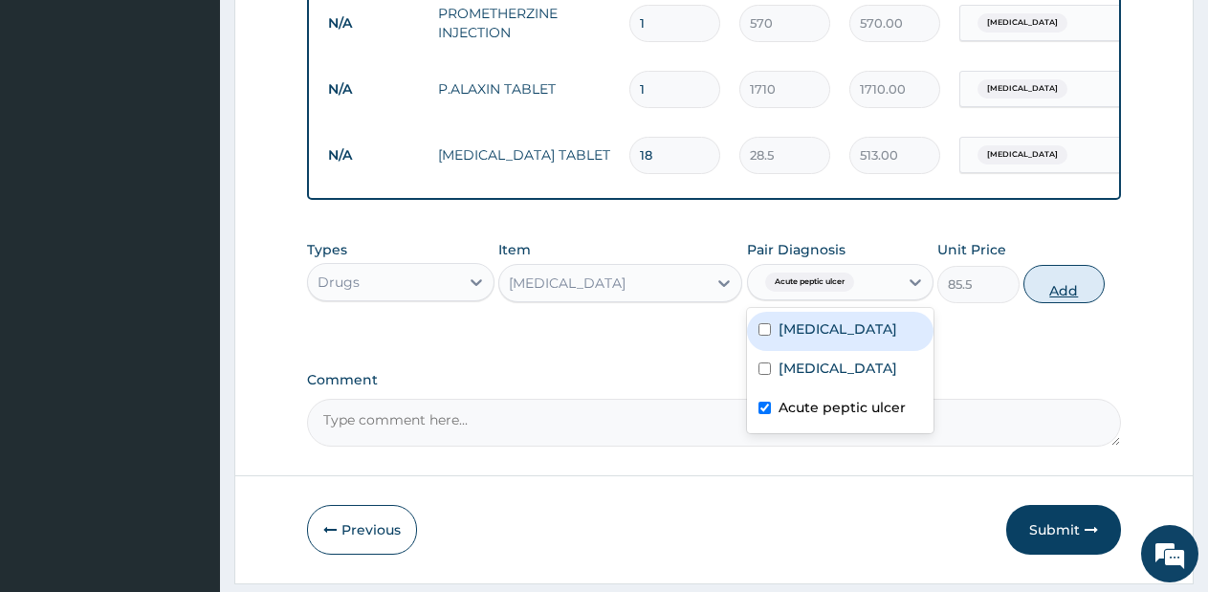
click at [1067, 291] on button "Add" at bounding box center [1063, 284] width 81 height 38
type input "0"
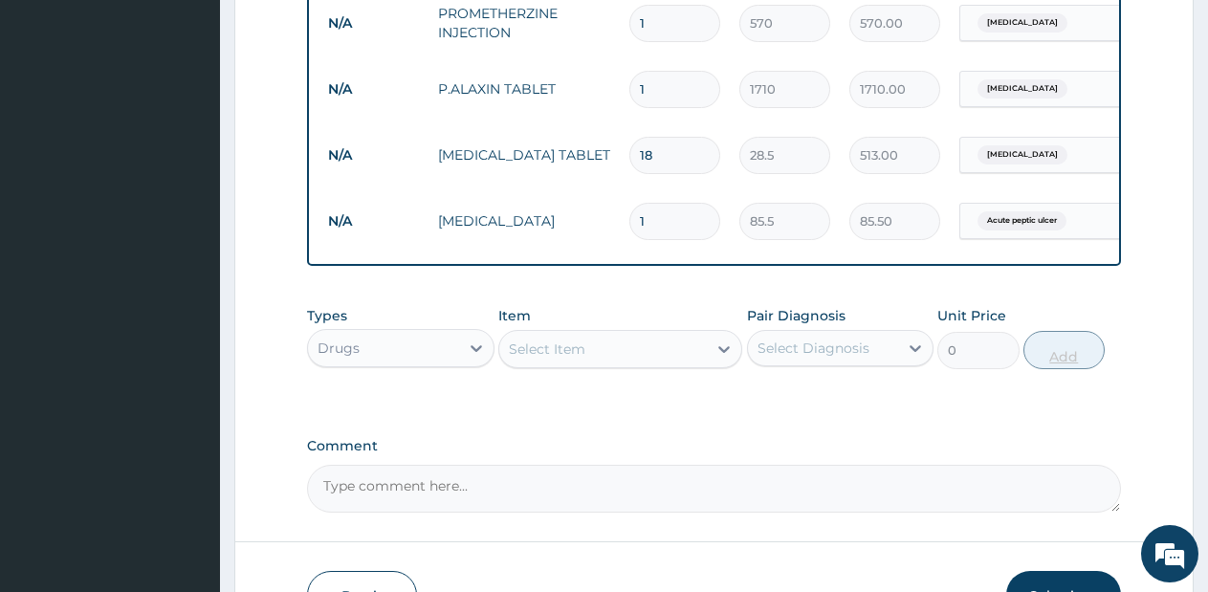
type input "10"
type input "855.00"
type input "10"
click at [670, 359] on div "Select Item" at bounding box center [602, 349] width 207 height 31
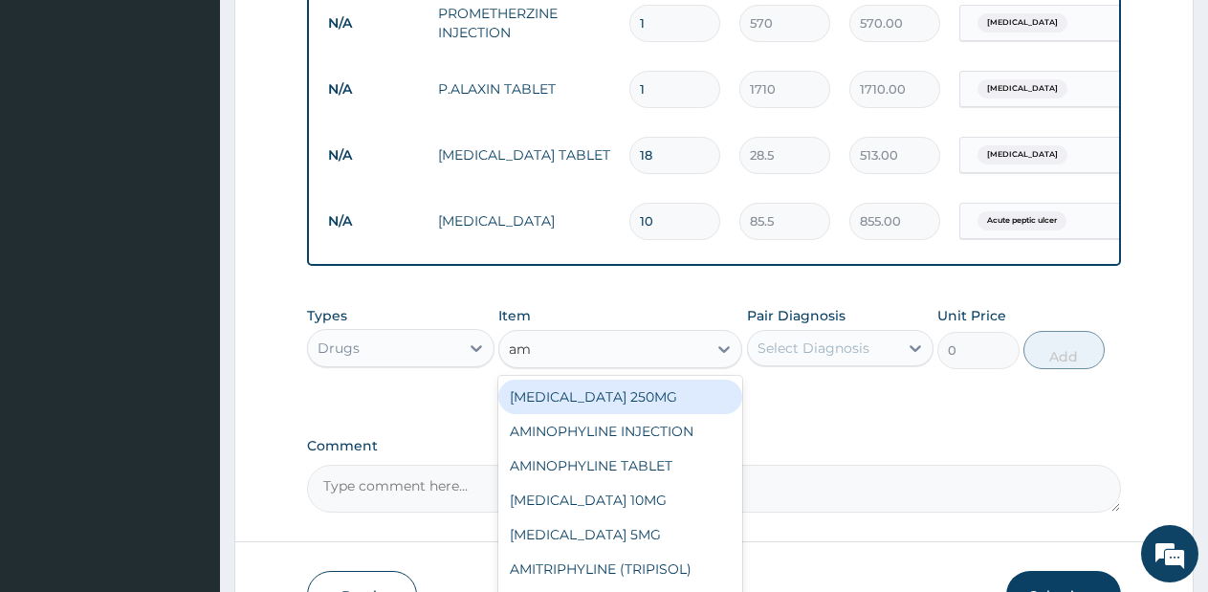
type input "amo"
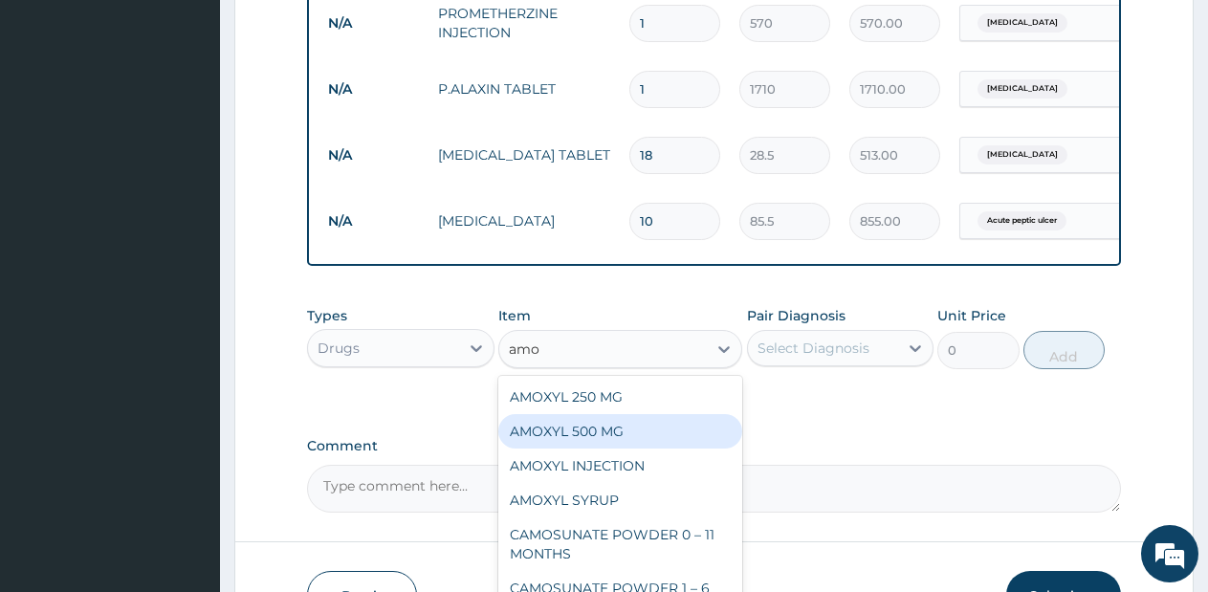
click at [648, 440] on div "AMOXYL 500 MG" at bounding box center [620, 431] width 244 height 34
type input "95"
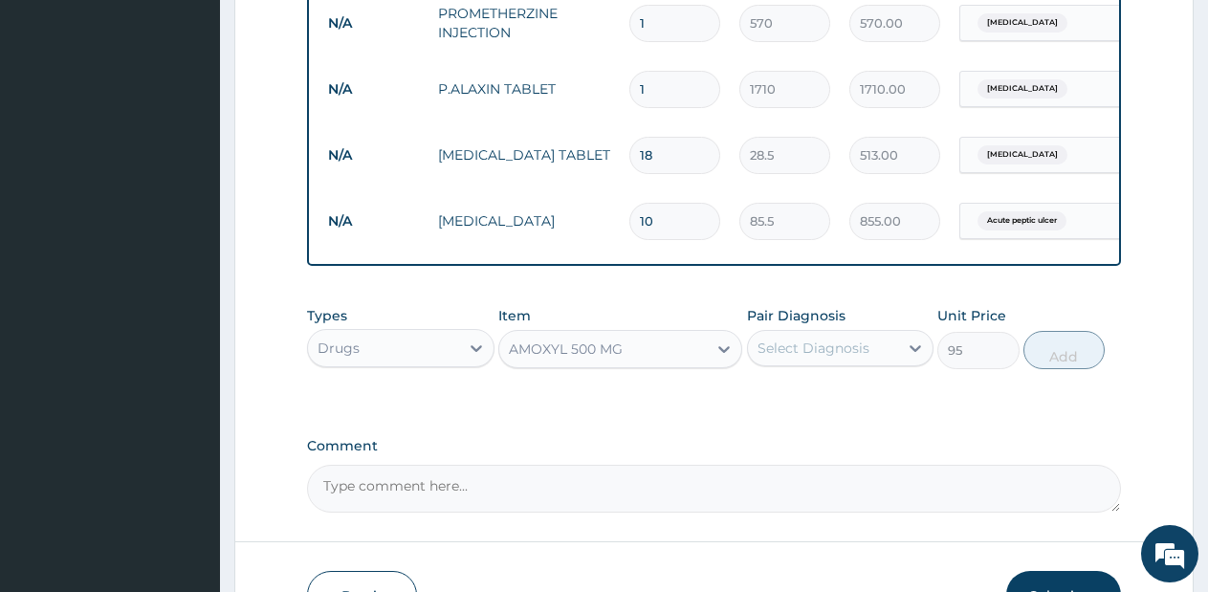
click at [826, 358] on div "Select Diagnosis" at bounding box center [813, 347] width 112 height 19
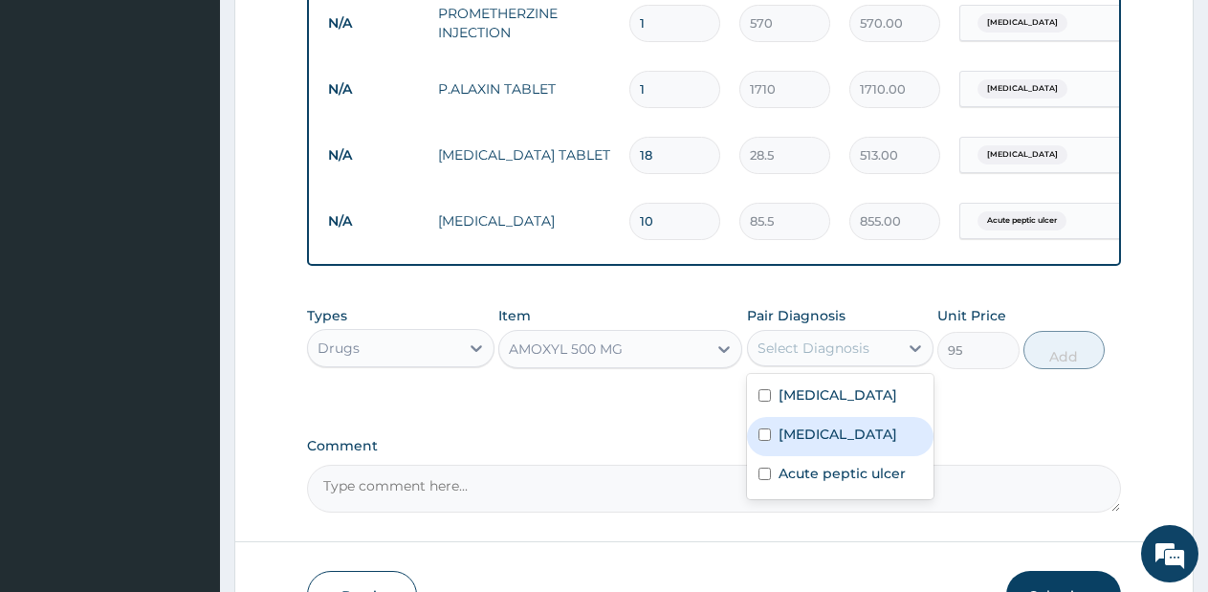
click at [815, 442] on label "Typhoid fever" at bounding box center [837, 434] width 119 height 19
checkbox input "true"
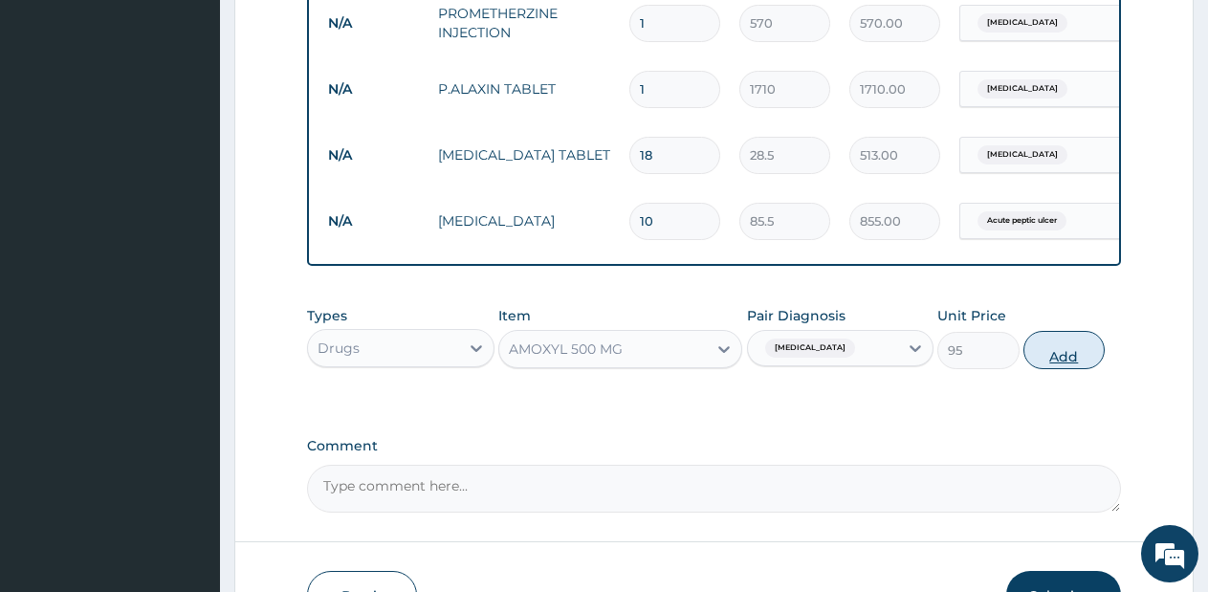
click at [1058, 369] on button "Add" at bounding box center [1063, 350] width 81 height 38
type input "0"
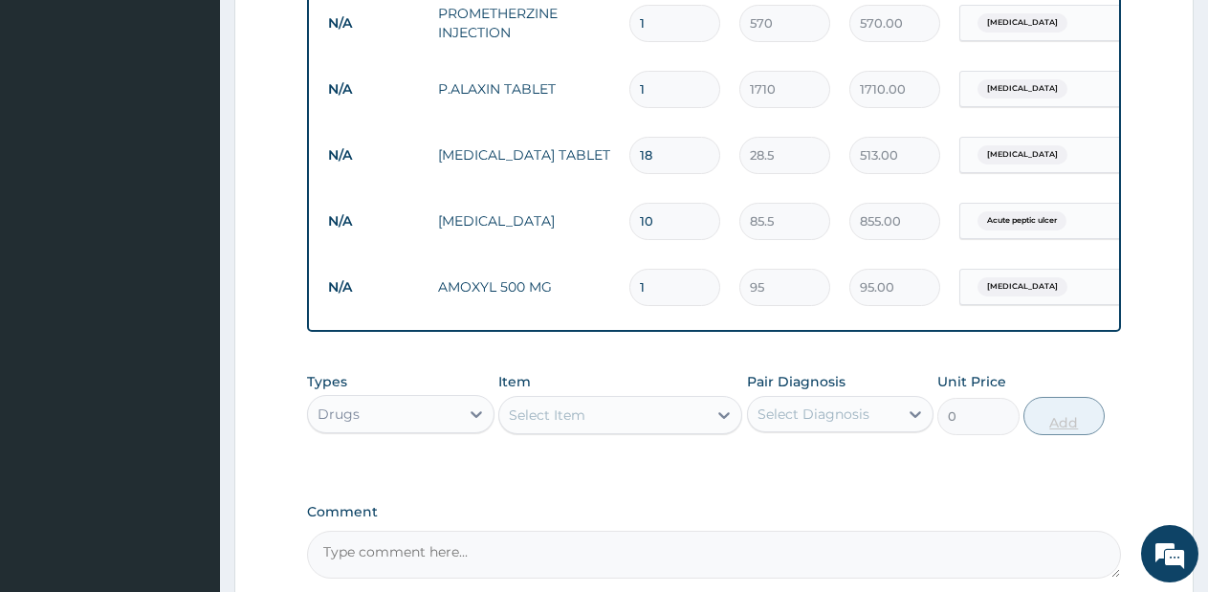
type input "15"
type input "1425.00"
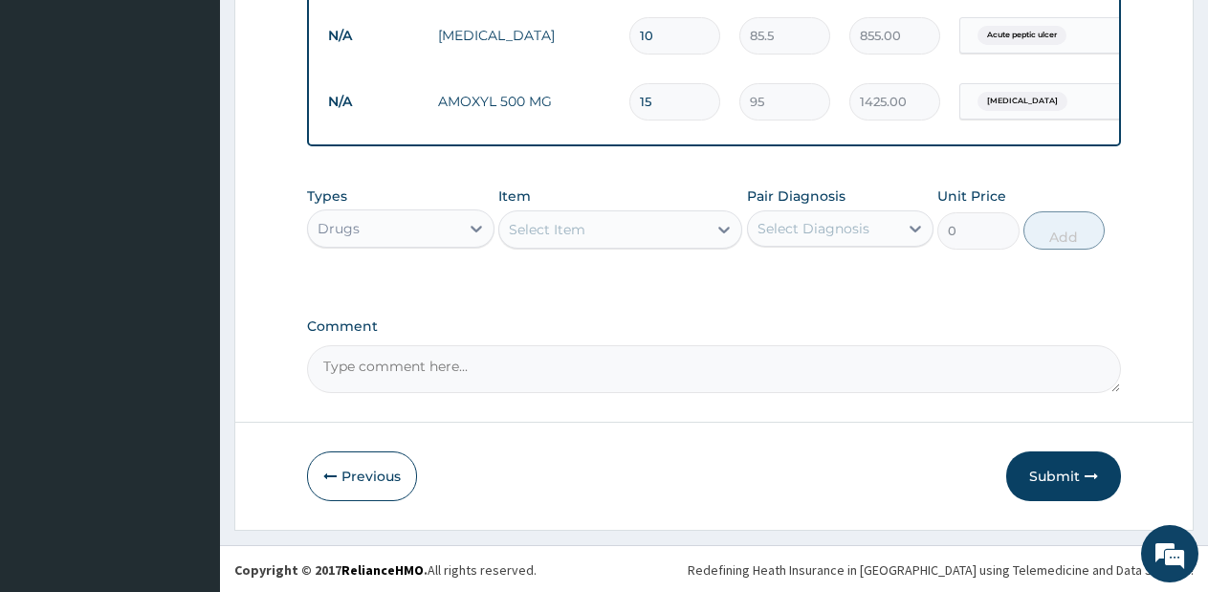
scroll to position [1179, 0]
type input "15"
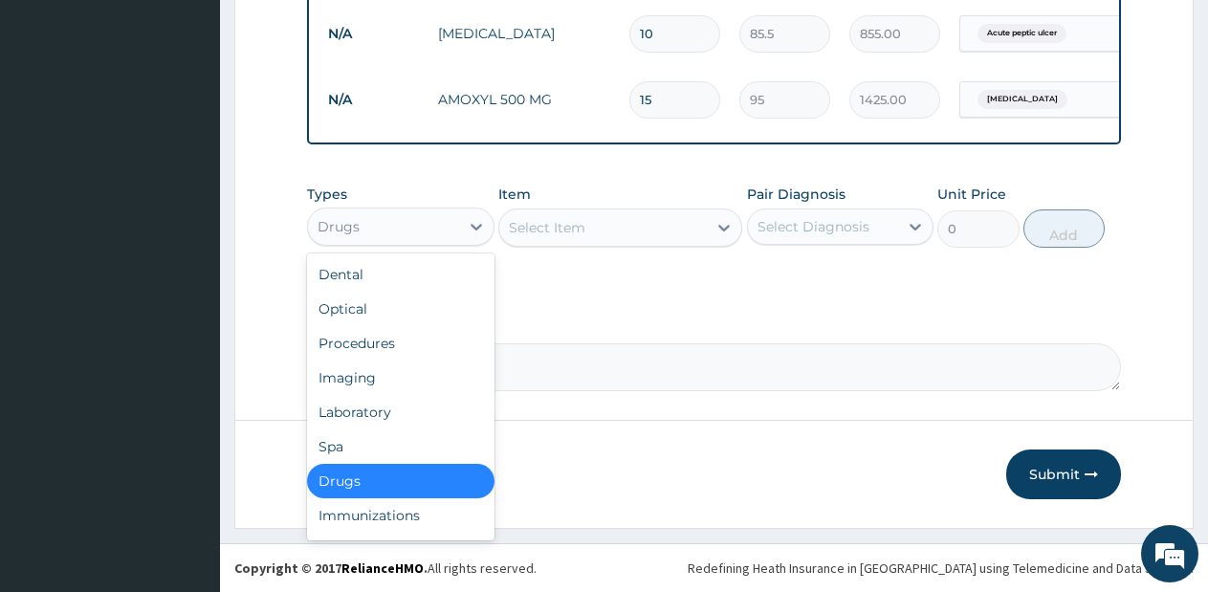
click at [407, 235] on div "Drugs" at bounding box center [383, 226] width 151 height 31
click at [376, 417] on div "Laboratory" at bounding box center [400, 412] width 187 height 34
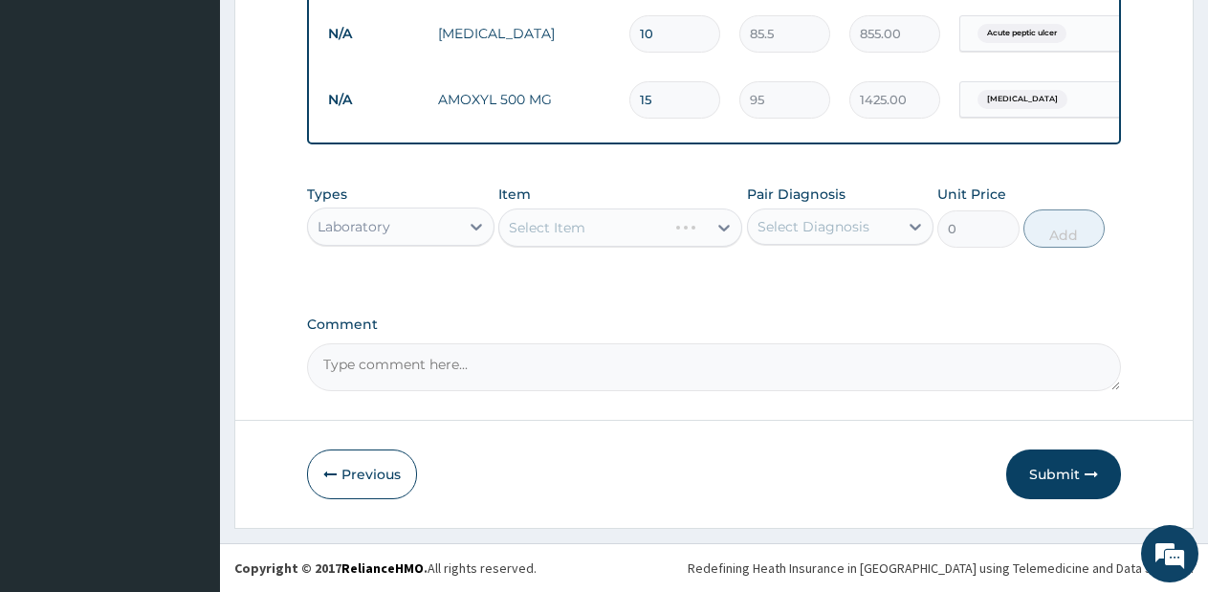
click at [646, 238] on div "Select Item" at bounding box center [620, 227] width 244 height 38
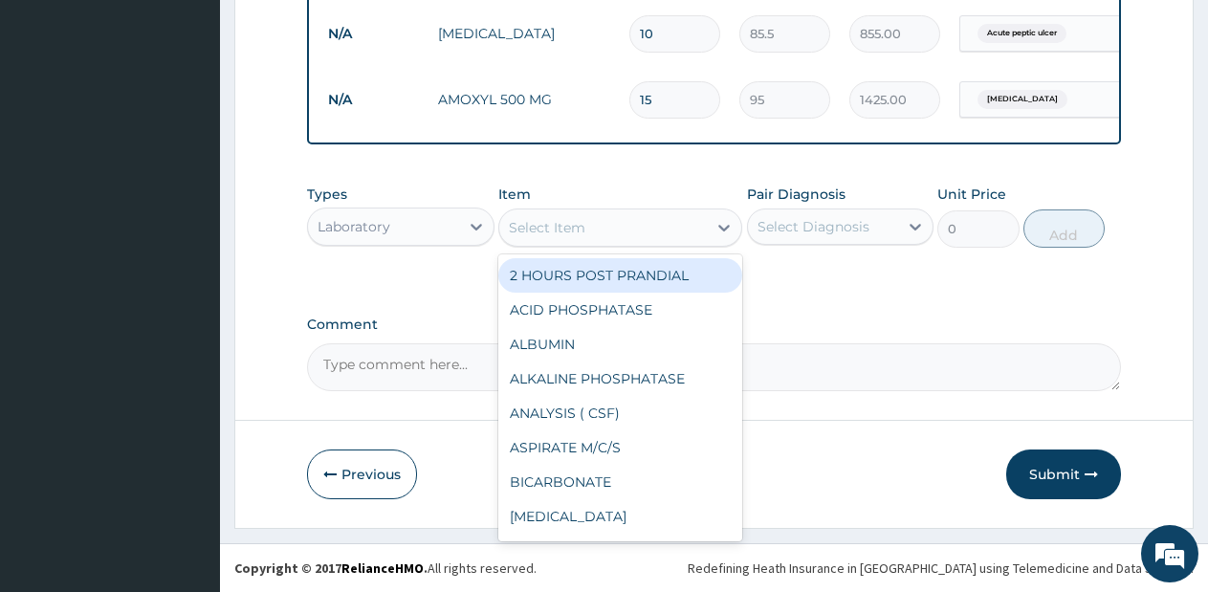
click at [646, 238] on div "Select Item" at bounding box center [602, 227] width 207 height 31
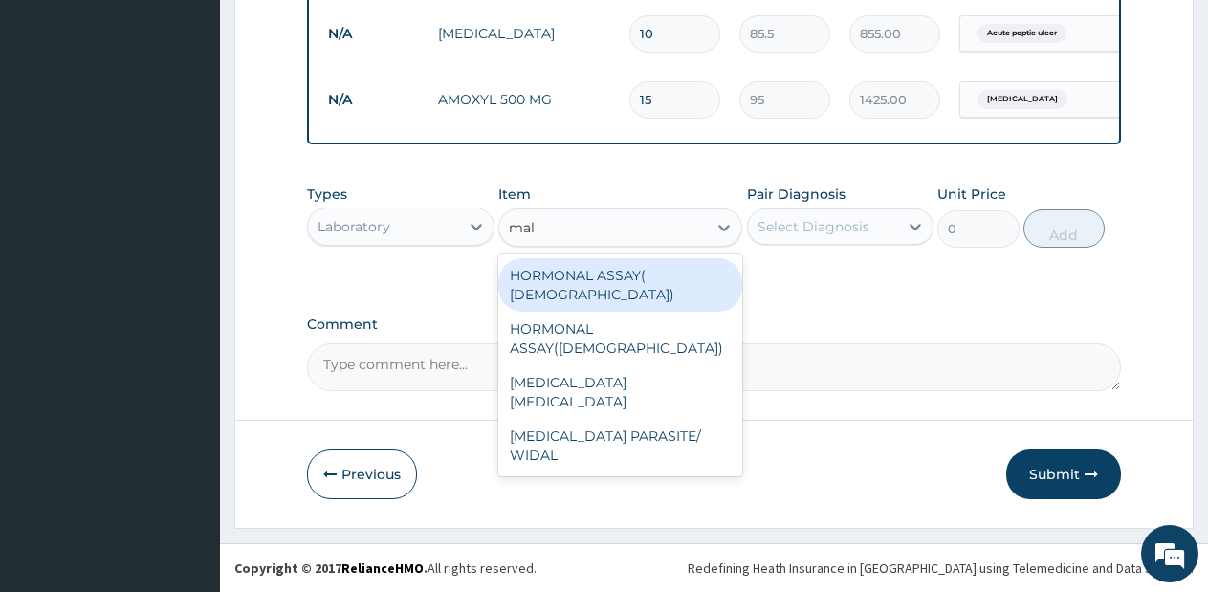
type input "mala"
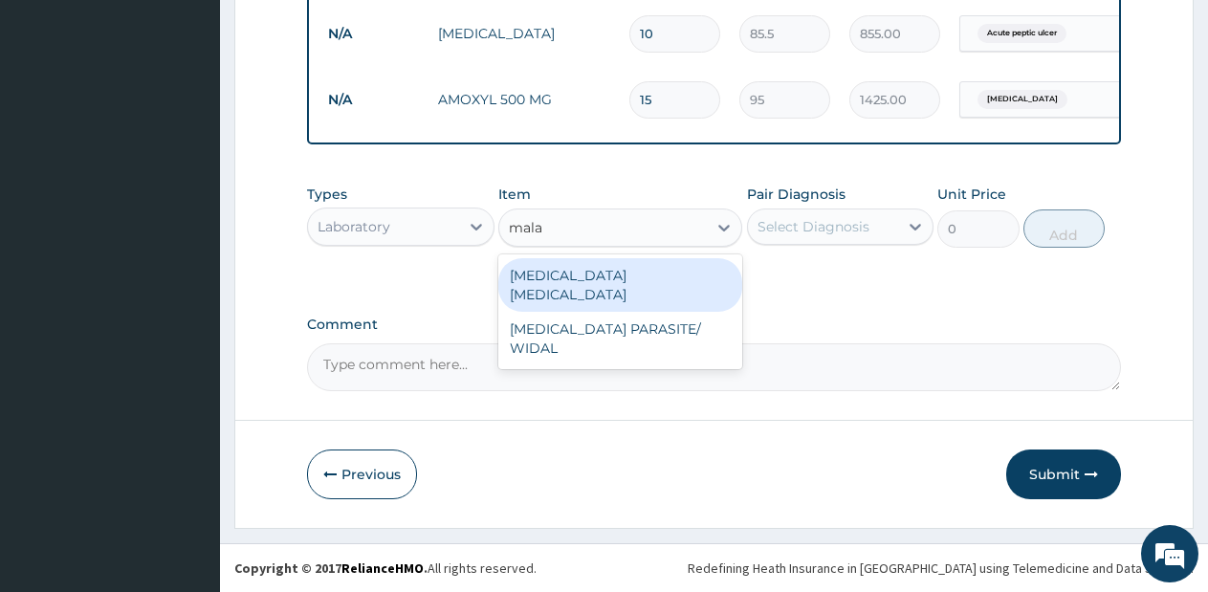
click at [644, 283] on div "MALARIA PARASITE" at bounding box center [620, 285] width 244 height 54
type input "570"
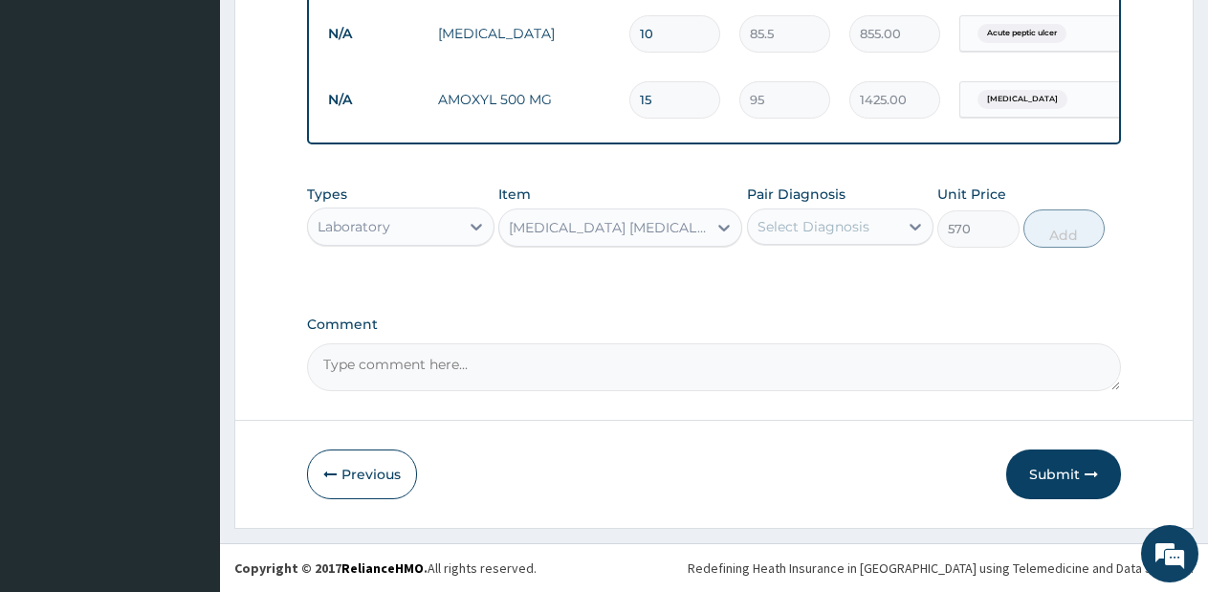
click at [813, 227] on div "Select Diagnosis" at bounding box center [813, 226] width 112 height 19
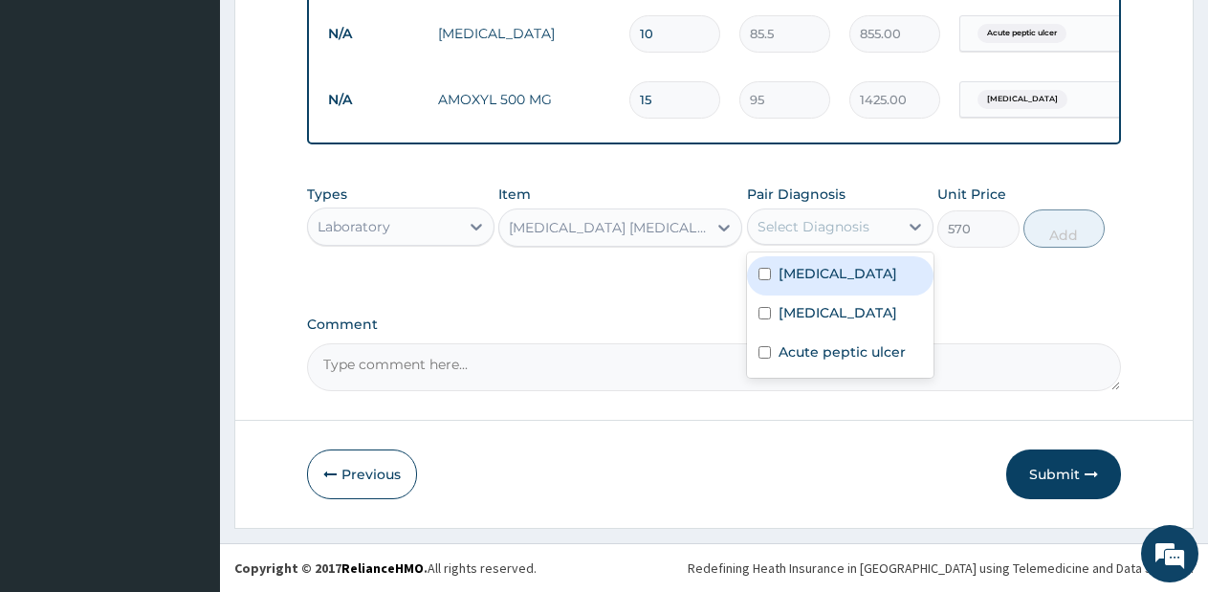
click at [804, 281] on label "Malaria" at bounding box center [837, 273] width 119 height 19
checkbox input "true"
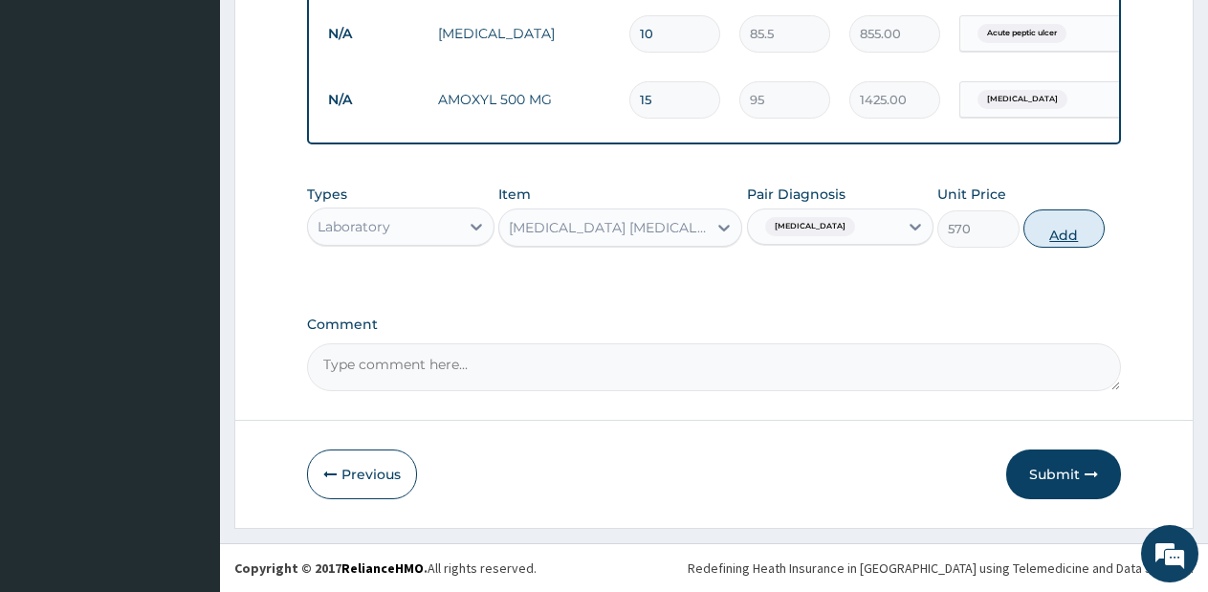
click at [1081, 241] on button "Add" at bounding box center [1063, 228] width 81 height 38
type input "0"
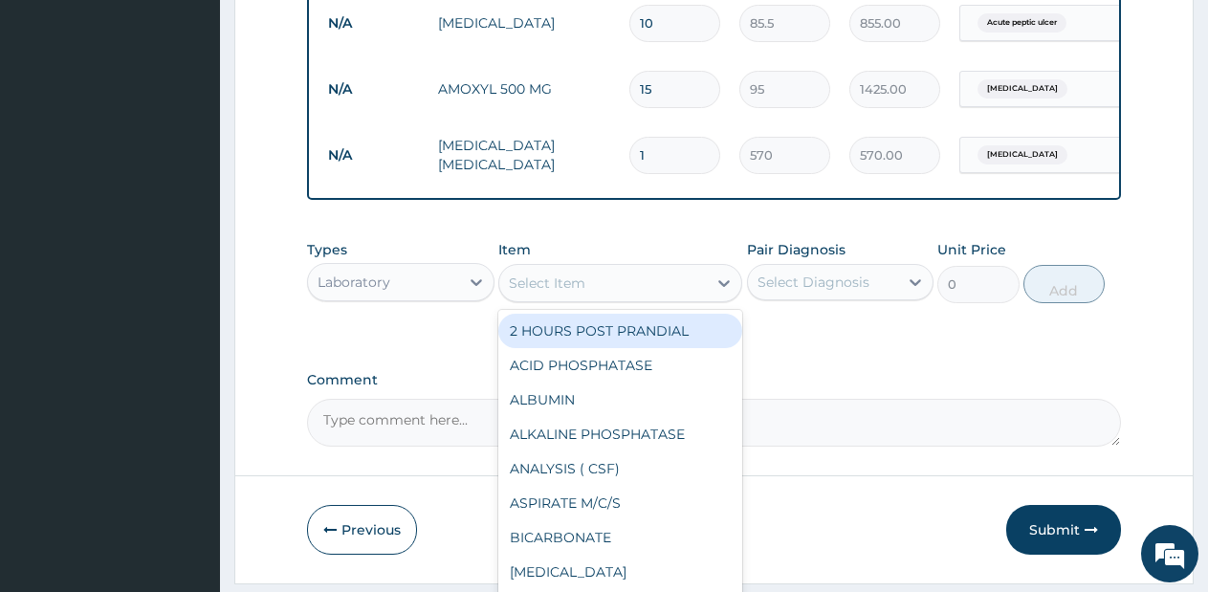
click at [667, 298] on div "Select Item" at bounding box center [602, 283] width 207 height 31
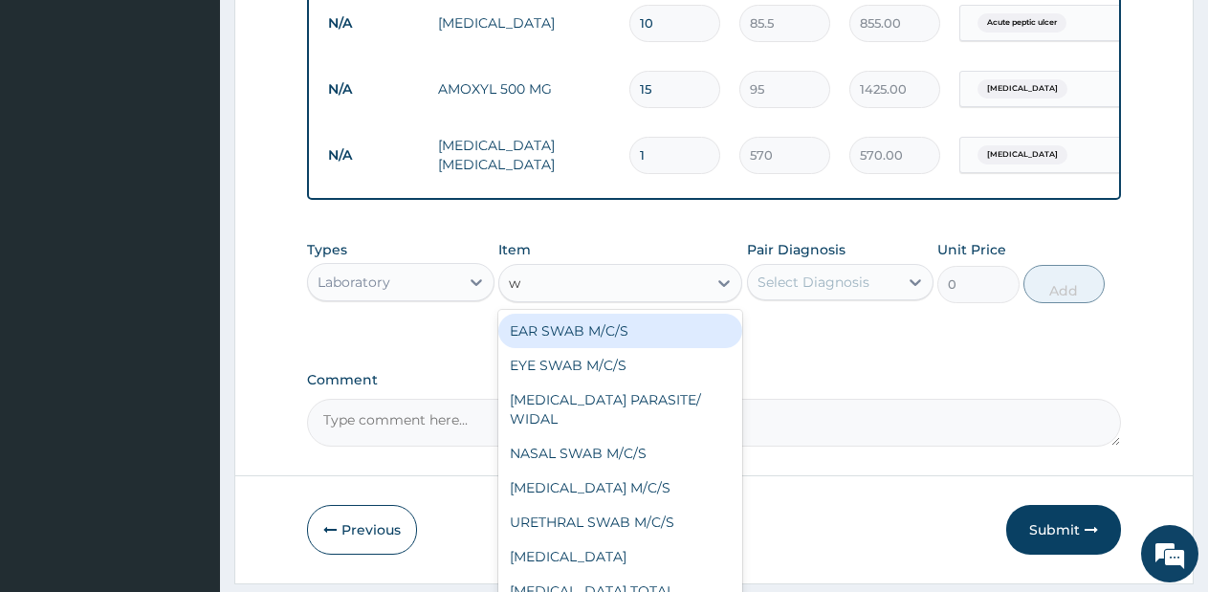
type input "wh"
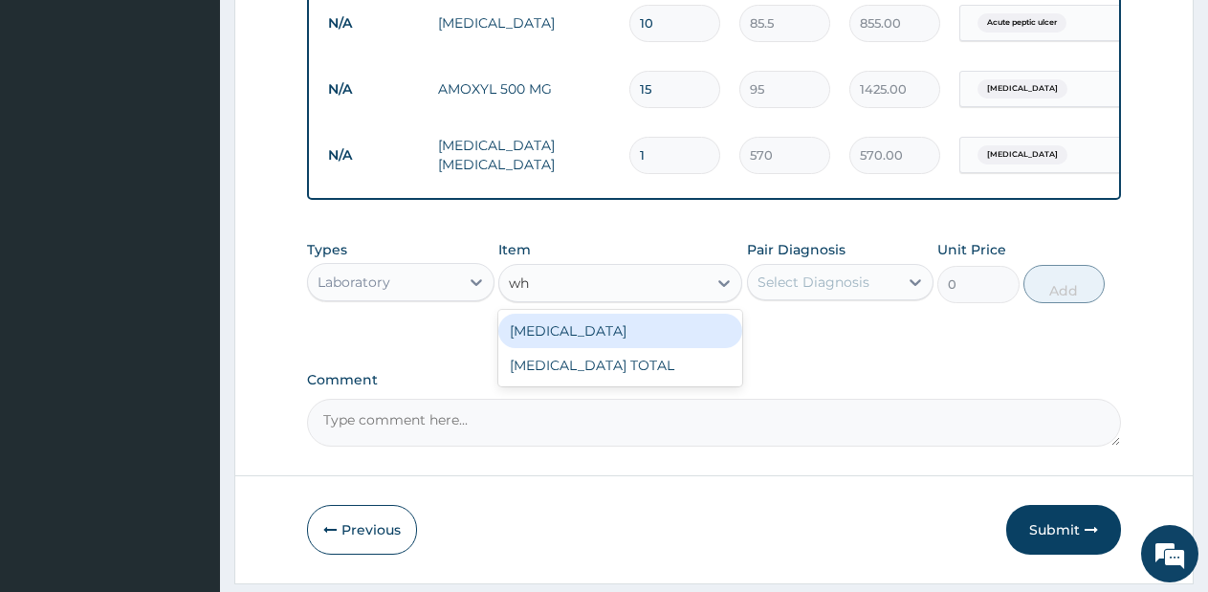
click at [639, 348] on div "WHITE BLOOD CELL COUNT DIFFERENTIAL" at bounding box center [620, 331] width 244 height 34
type input "1425"
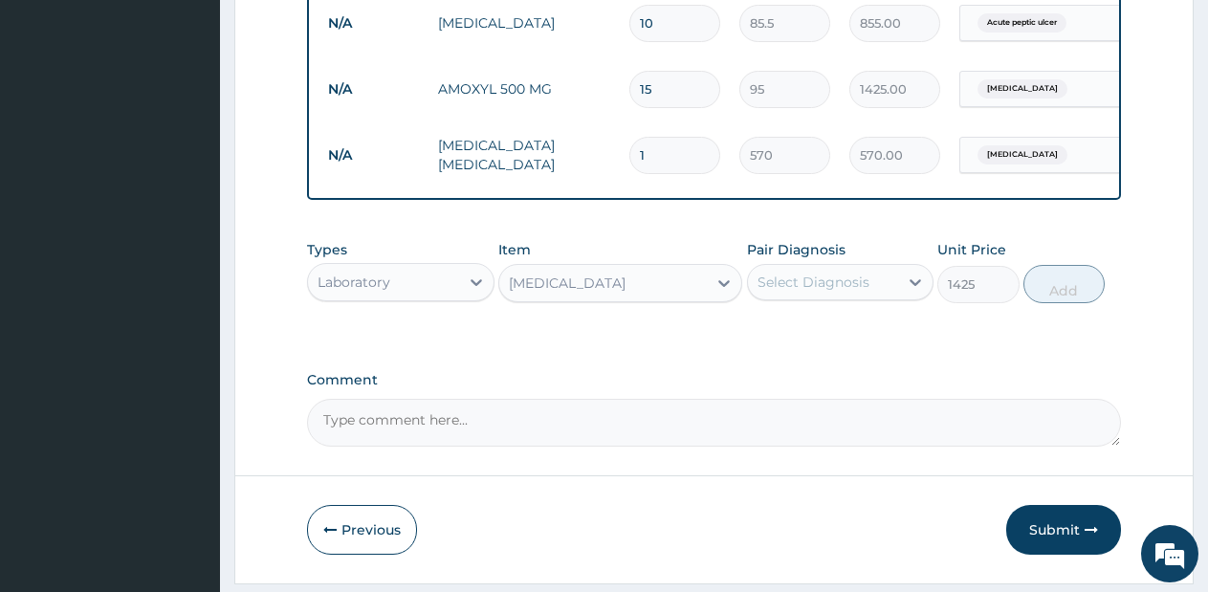
click at [833, 292] on div "Select Diagnosis" at bounding box center [813, 281] width 112 height 19
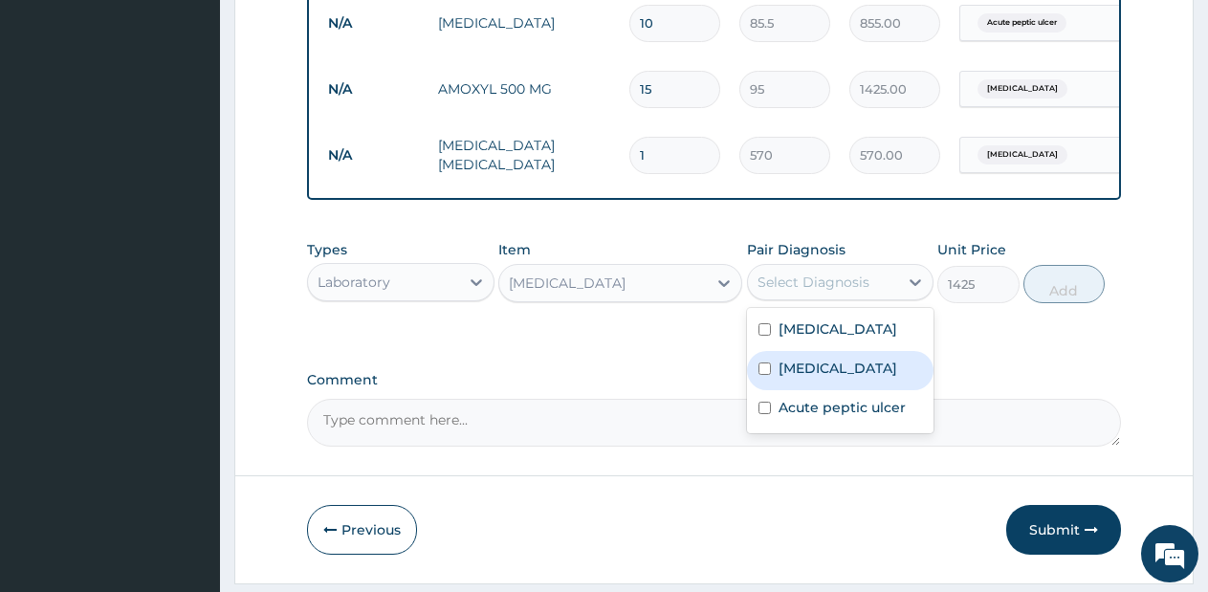
click at [821, 378] on label "Typhoid fever" at bounding box center [837, 368] width 119 height 19
checkbox input "true"
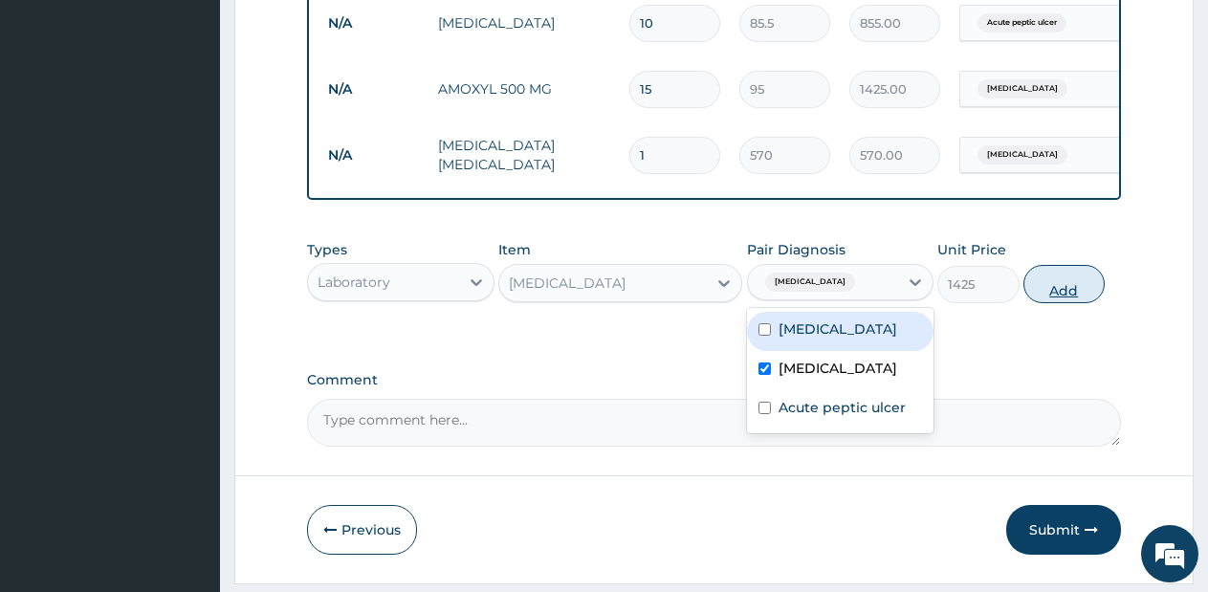
click at [1048, 303] on button "Add" at bounding box center [1063, 284] width 81 height 38
type input "0"
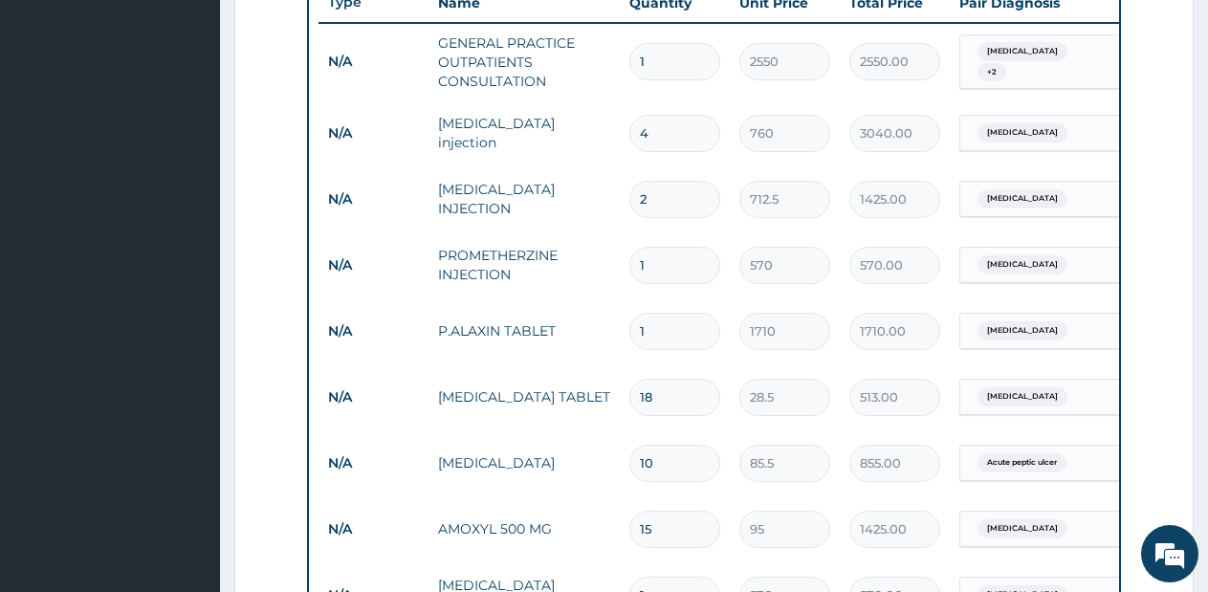
scroll to position [1317, 0]
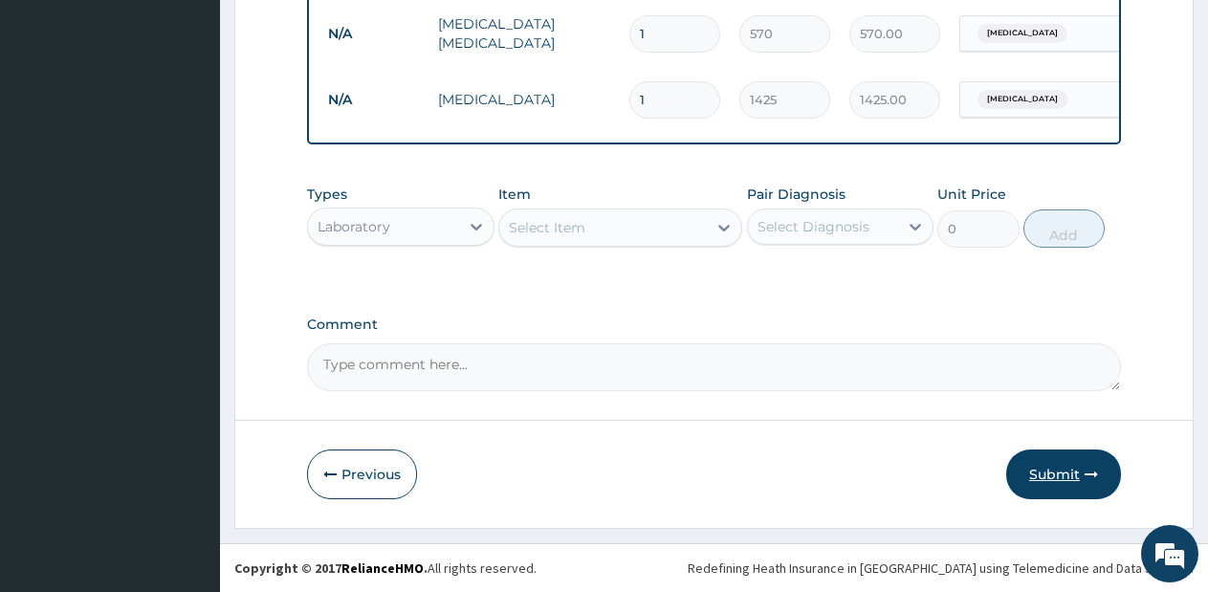
click at [1060, 478] on button "Submit" at bounding box center [1063, 474] width 115 height 50
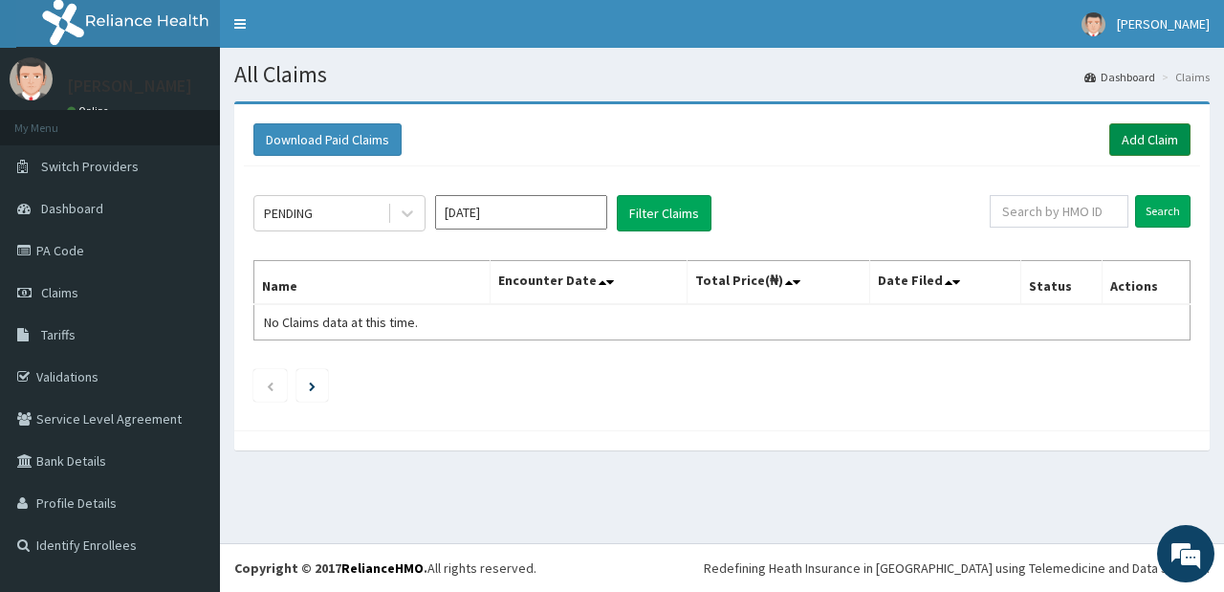
click at [1136, 141] on link "Add Claim" at bounding box center [1149, 139] width 81 height 33
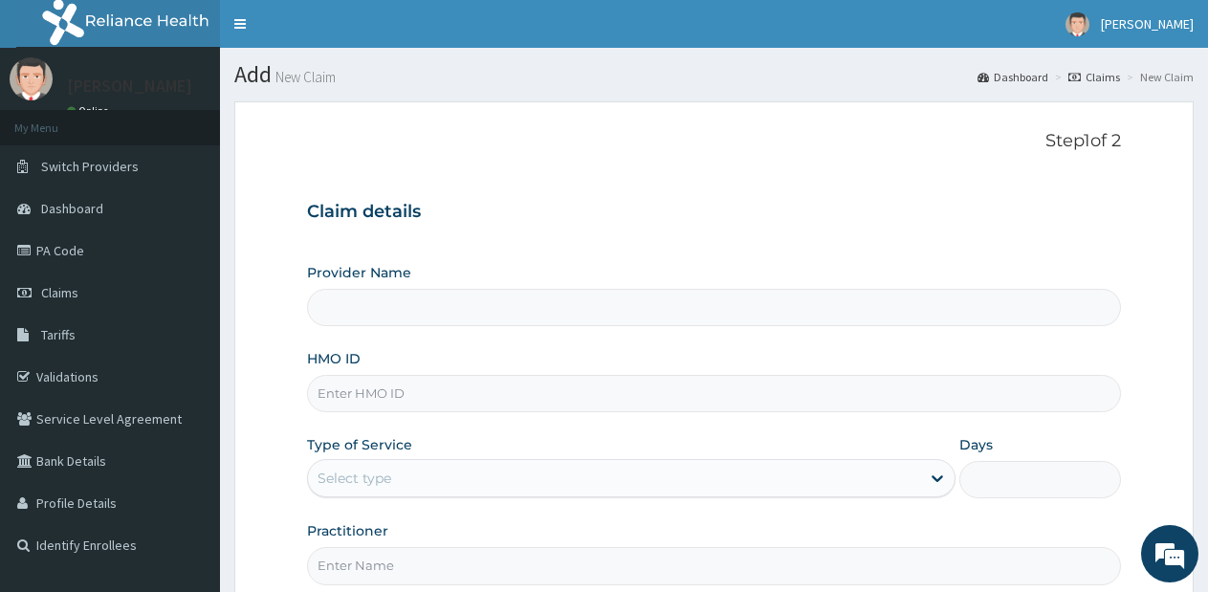
type input "Lifesource Hospital"
click at [596, 478] on div "Select type" at bounding box center [613, 478] width 611 height 31
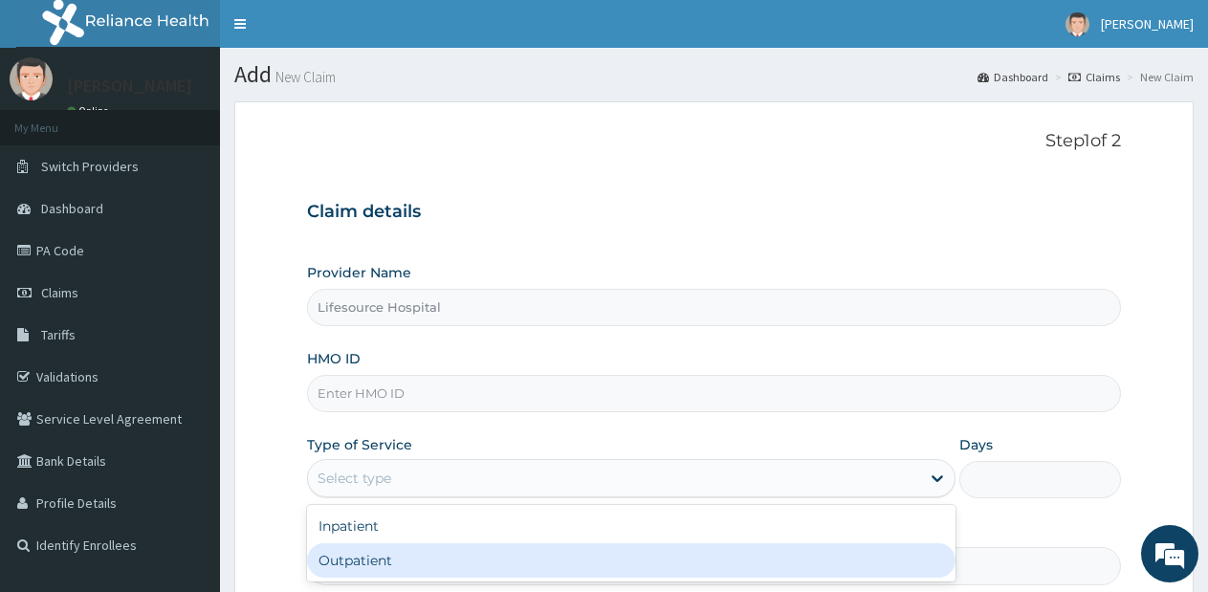
click at [582, 552] on div "Outpatient" at bounding box center [630, 560] width 647 height 34
type input "1"
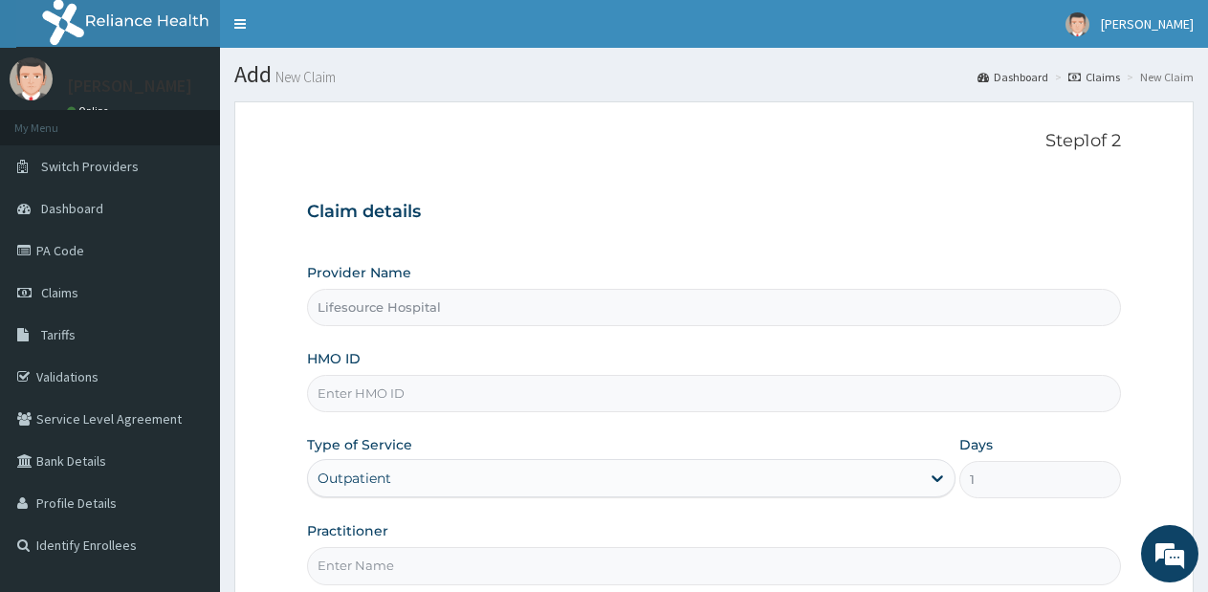
click at [616, 392] on input "HMO ID" at bounding box center [714, 393] width 814 height 37
type input "FDC/10036/E"
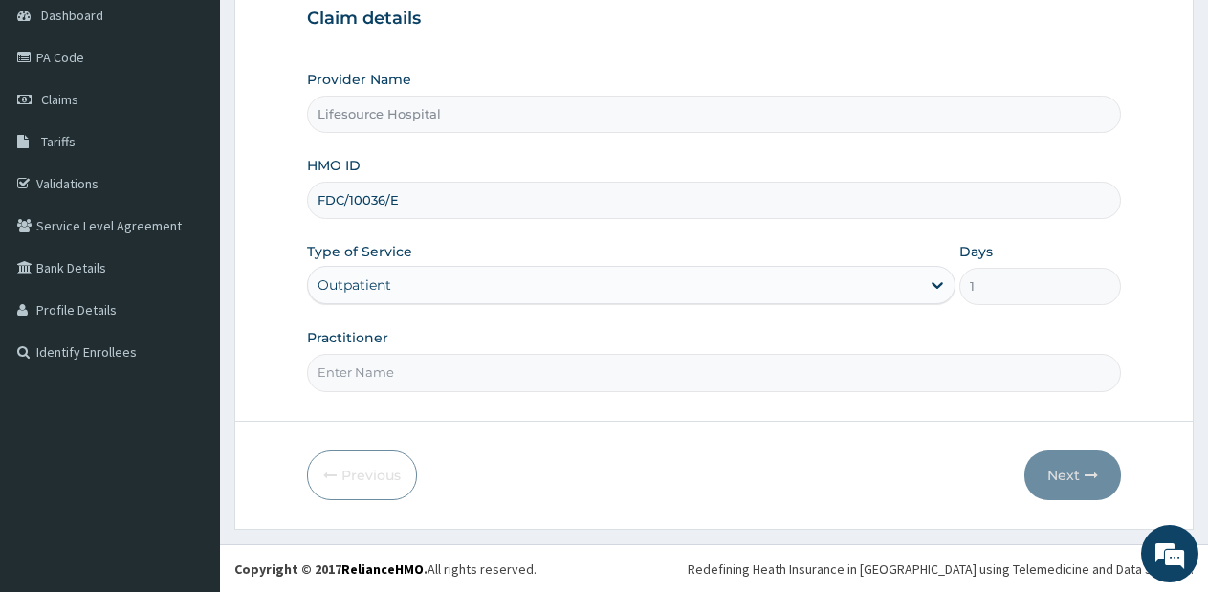
scroll to position [194, 0]
click at [812, 365] on input "Practitioner" at bounding box center [714, 371] width 814 height 37
type input "[PERSON_NAME]"
click at [1060, 460] on button "Next" at bounding box center [1072, 474] width 97 height 50
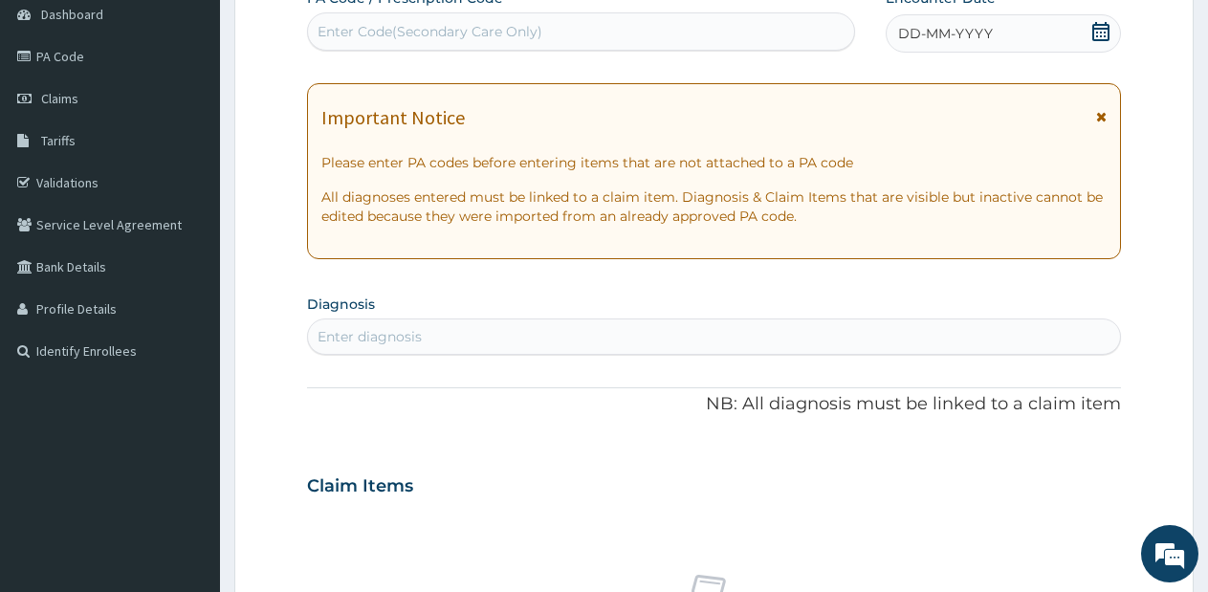
click at [1093, 32] on icon at bounding box center [1100, 31] width 17 height 19
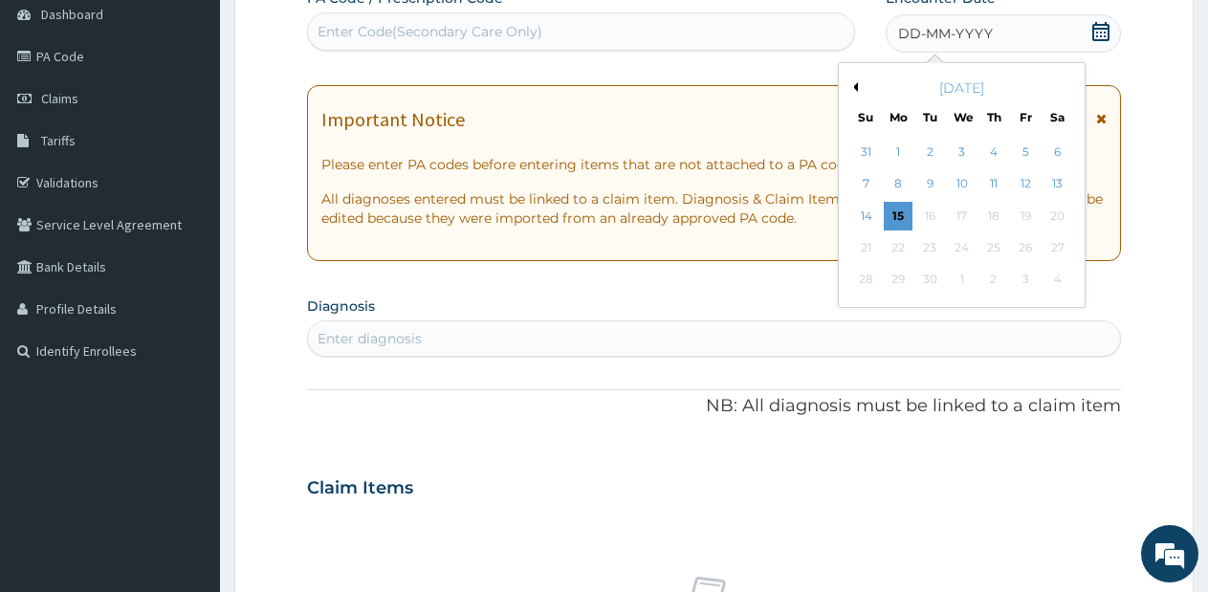
click at [855, 83] on button "Previous Month" at bounding box center [853, 87] width 10 height 10
click at [954, 243] on div "20" at bounding box center [962, 247] width 29 height 29
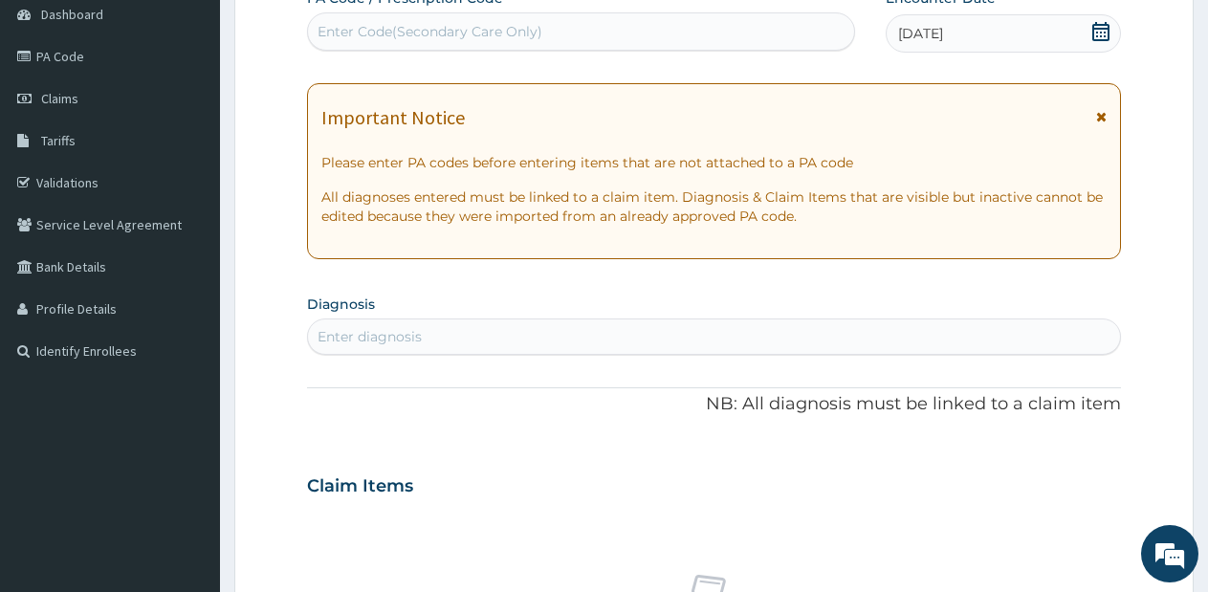
click at [759, 345] on div "Enter diagnosis" at bounding box center [714, 336] width 812 height 31
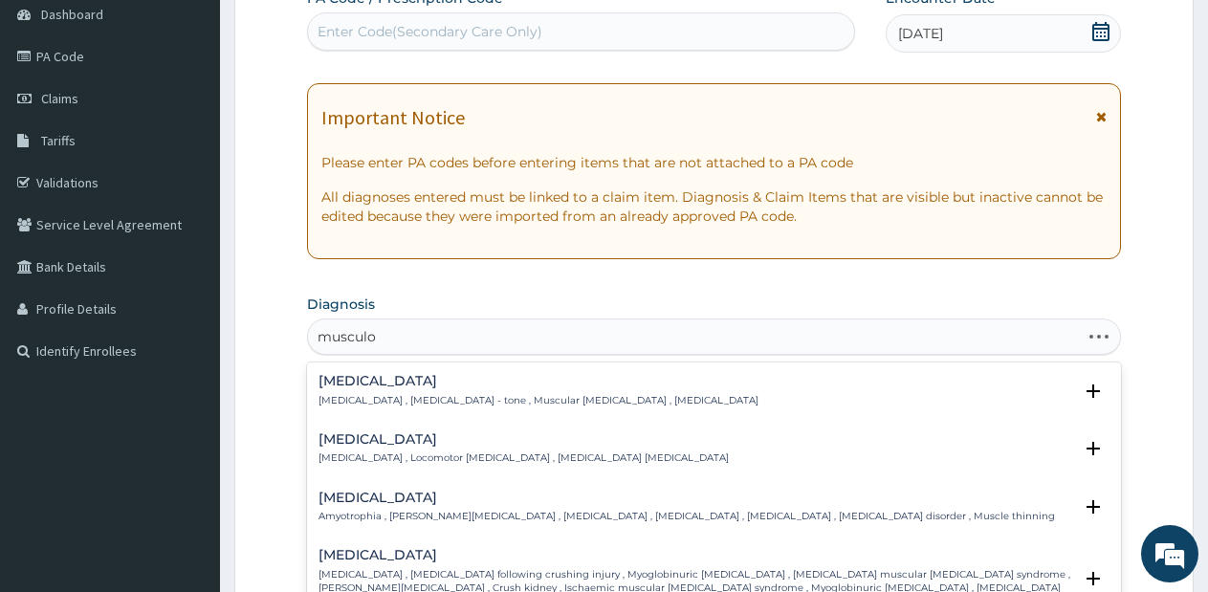
type input "musculos"
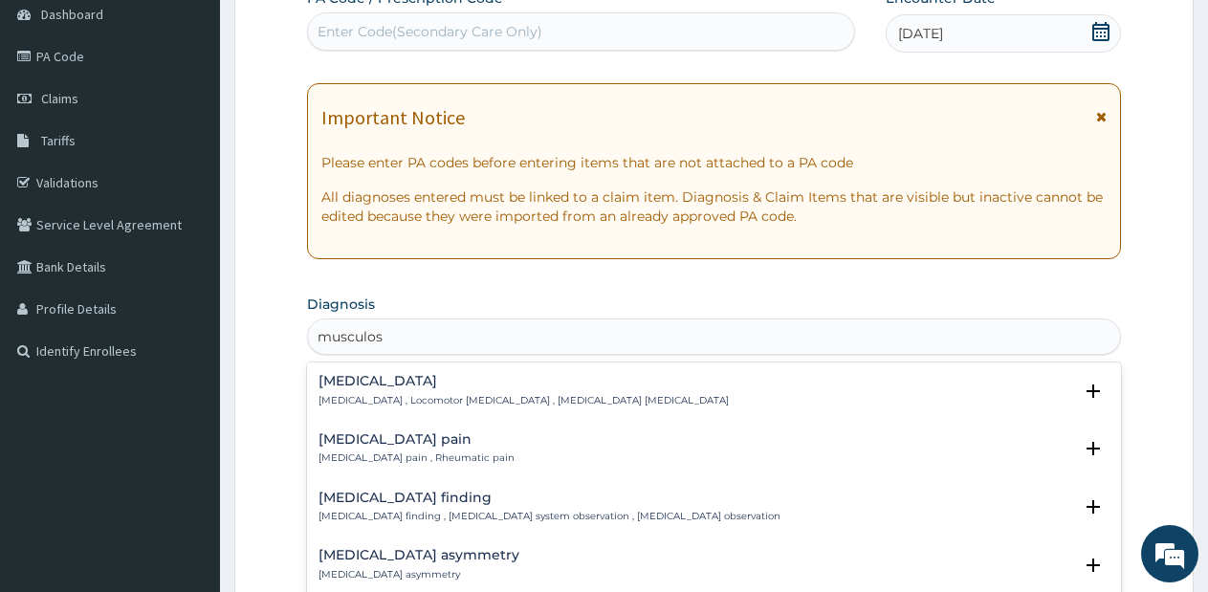
click at [464, 447] on div "[MEDICAL_DATA] pain [MEDICAL_DATA] pain , Rheumatic pain" at bounding box center [416, 448] width 196 height 33
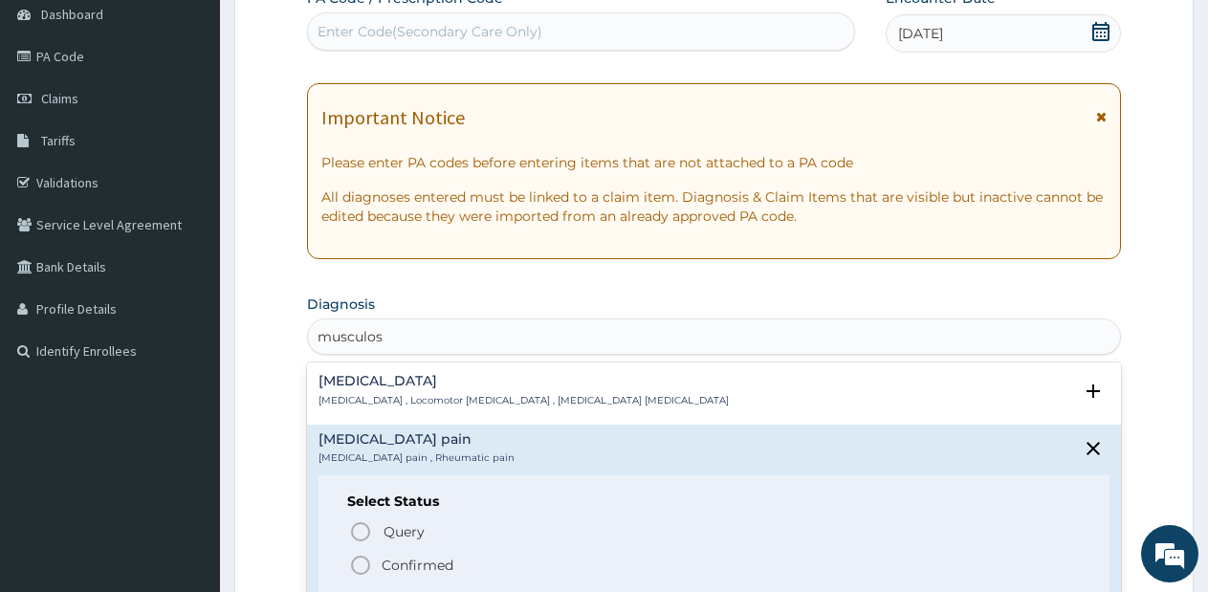
click at [359, 556] on icon "status option filled" at bounding box center [360, 565] width 23 height 23
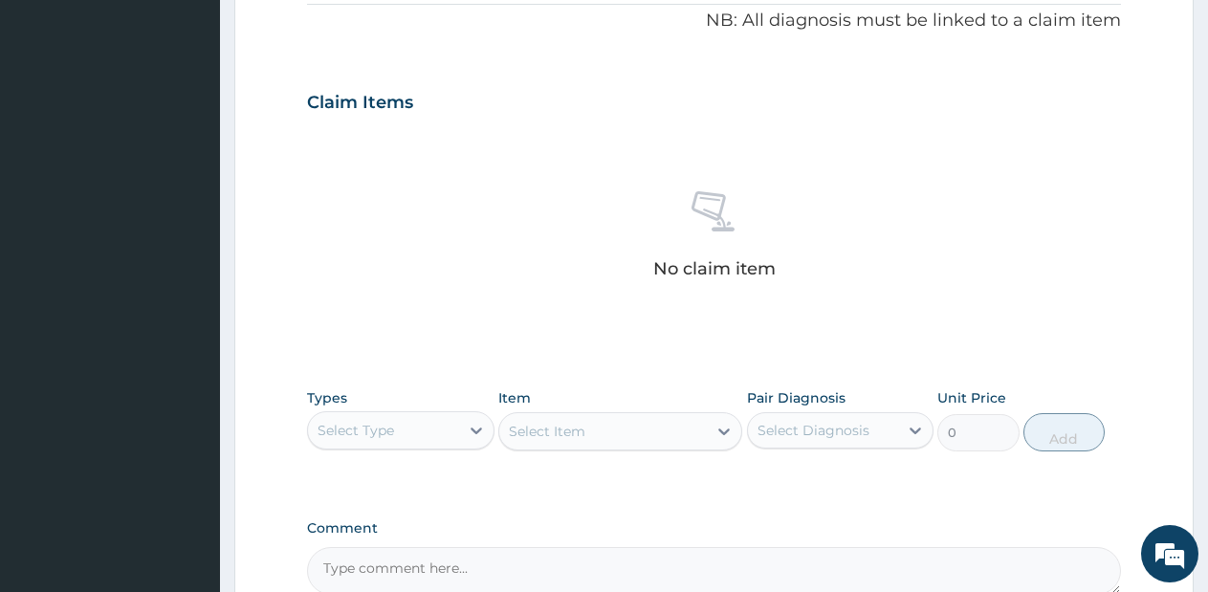
scroll to position [609, 0]
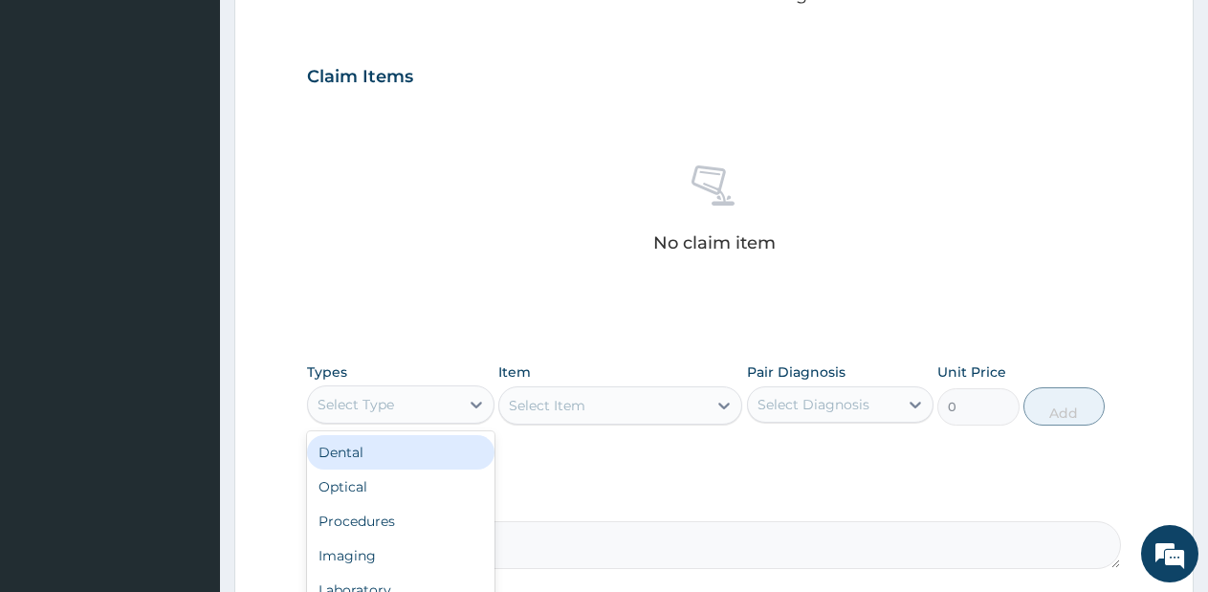
click at [453, 390] on div "Select Type" at bounding box center [383, 404] width 151 height 31
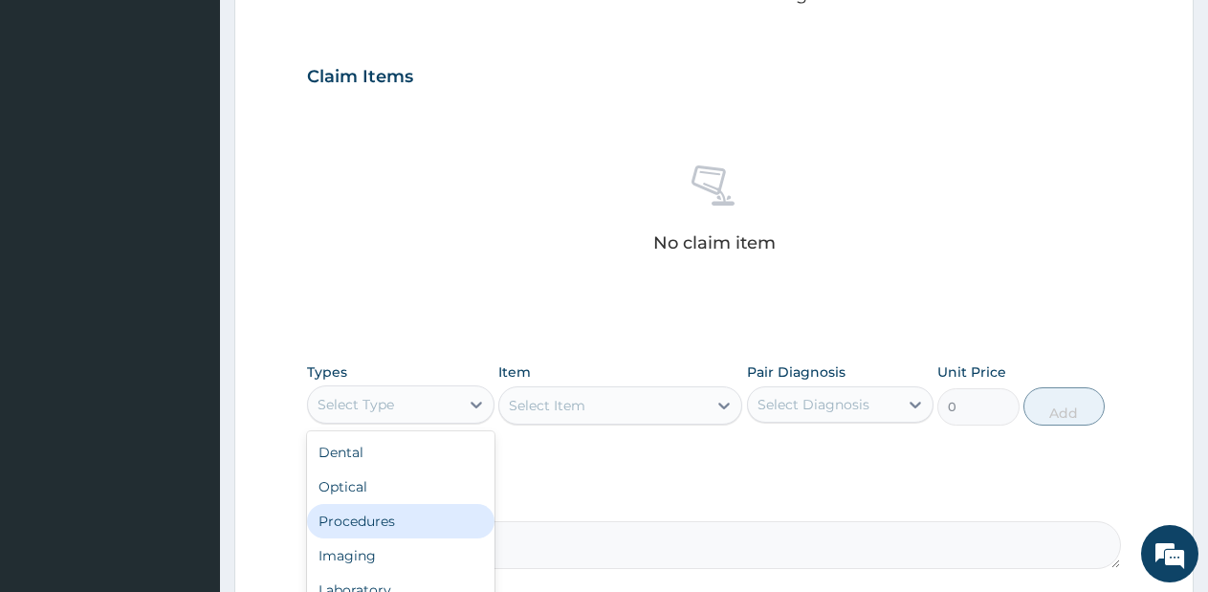
click at [411, 522] on div "Procedures" at bounding box center [400, 521] width 187 height 34
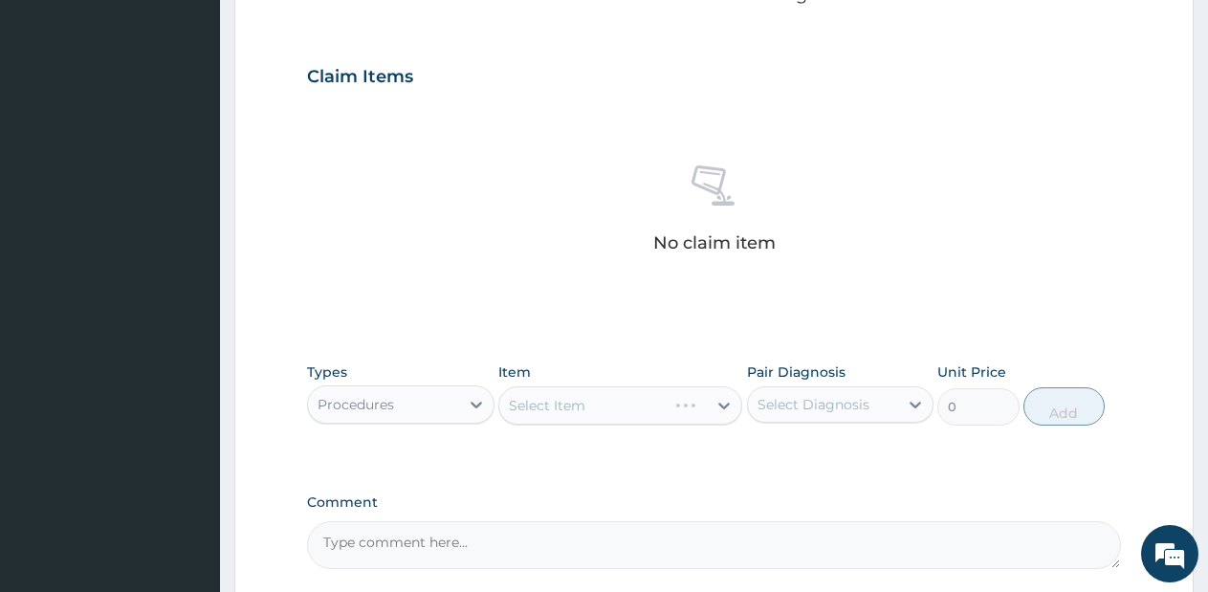
click at [651, 401] on div "Select Item" at bounding box center [620, 405] width 244 height 38
click at [676, 403] on div "Select Item" at bounding box center [620, 405] width 244 height 38
click at [722, 411] on div "Select Item" at bounding box center [620, 405] width 244 height 38
click at [722, 411] on icon at bounding box center [723, 405] width 19 height 19
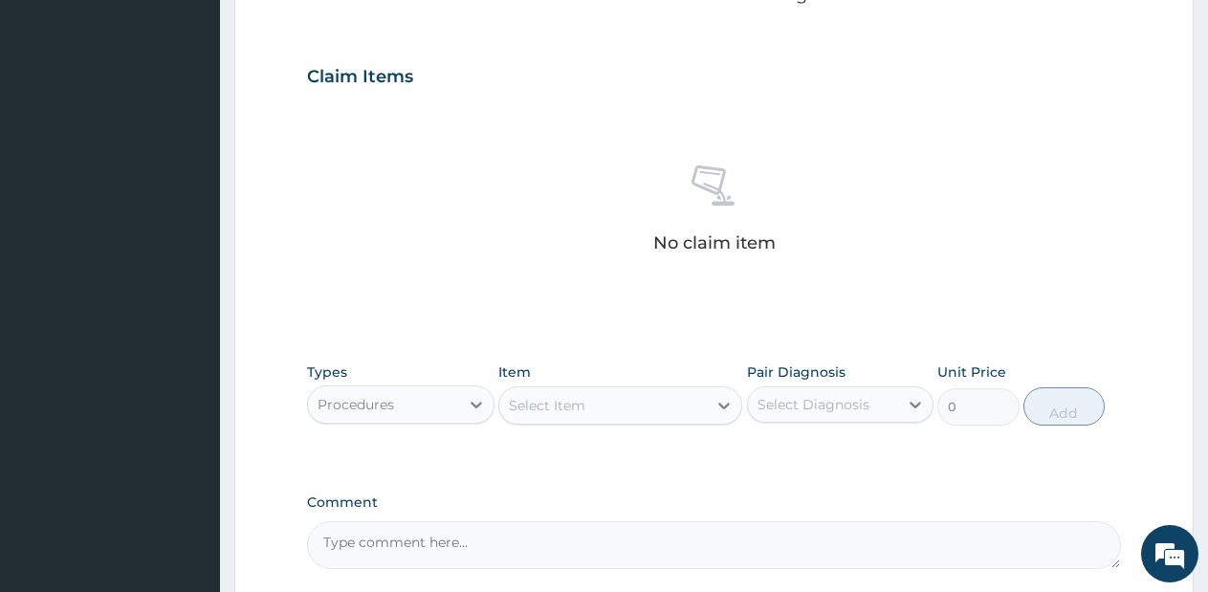
click at [700, 393] on div "Select Item" at bounding box center [602, 405] width 207 height 31
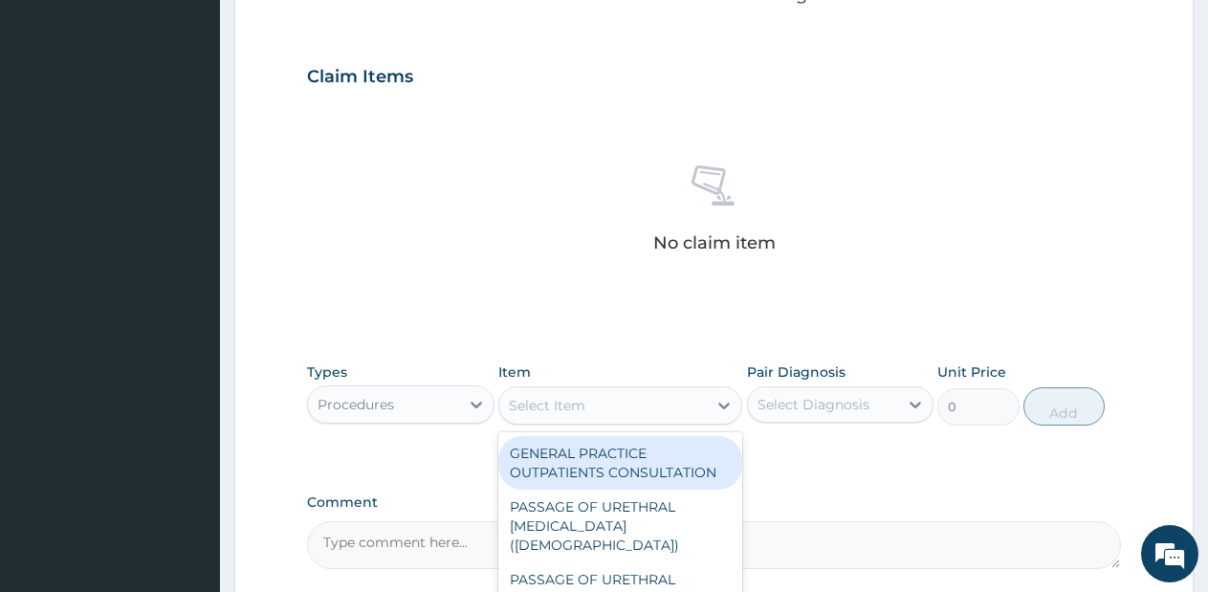
click at [691, 441] on div "GENERAL PRACTICE OUTPATIENTS CONSULTATION" at bounding box center [620, 463] width 244 height 54
type input "2550"
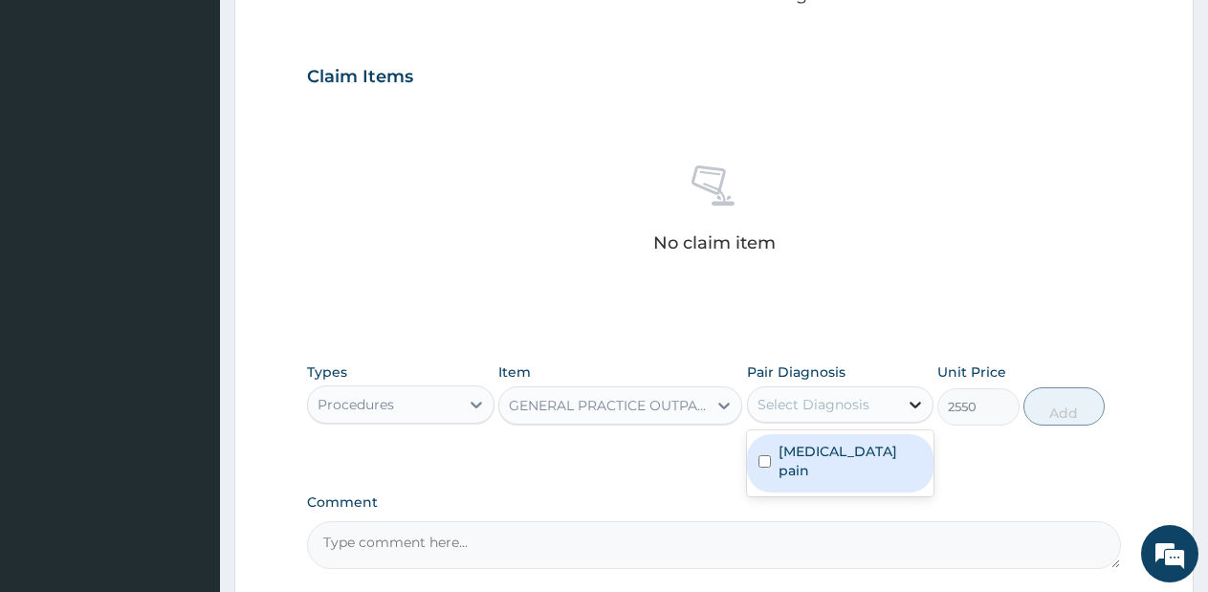
click at [904, 404] on div at bounding box center [915, 404] width 34 height 34
click at [890, 439] on div "Musculoskeletal pain" at bounding box center [840, 463] width 187 height 58
checkbox input "true"
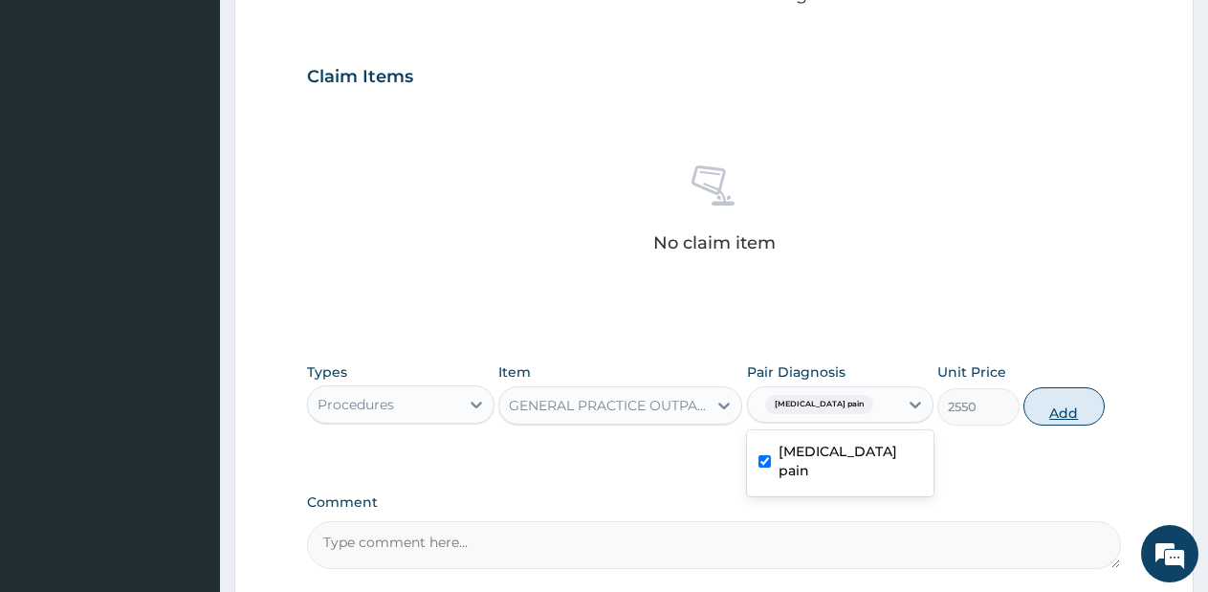
click at [1057, 416] on button "Add" at bounding box center [1063, 406] width 81 height 38
type input "0"
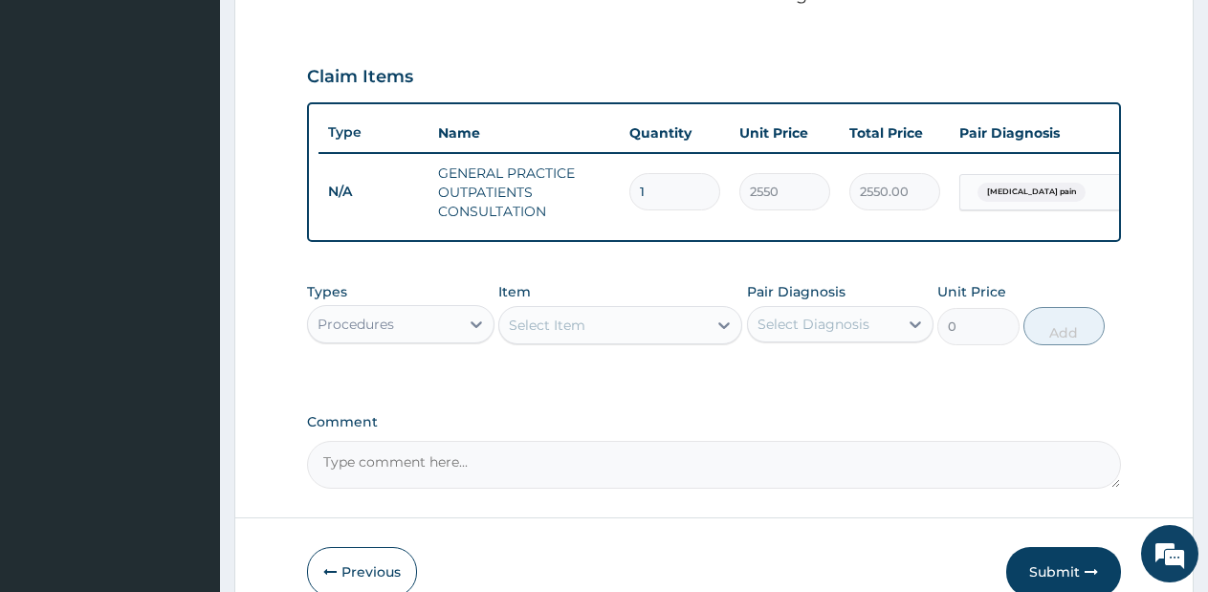
scroll to position [723, 0]
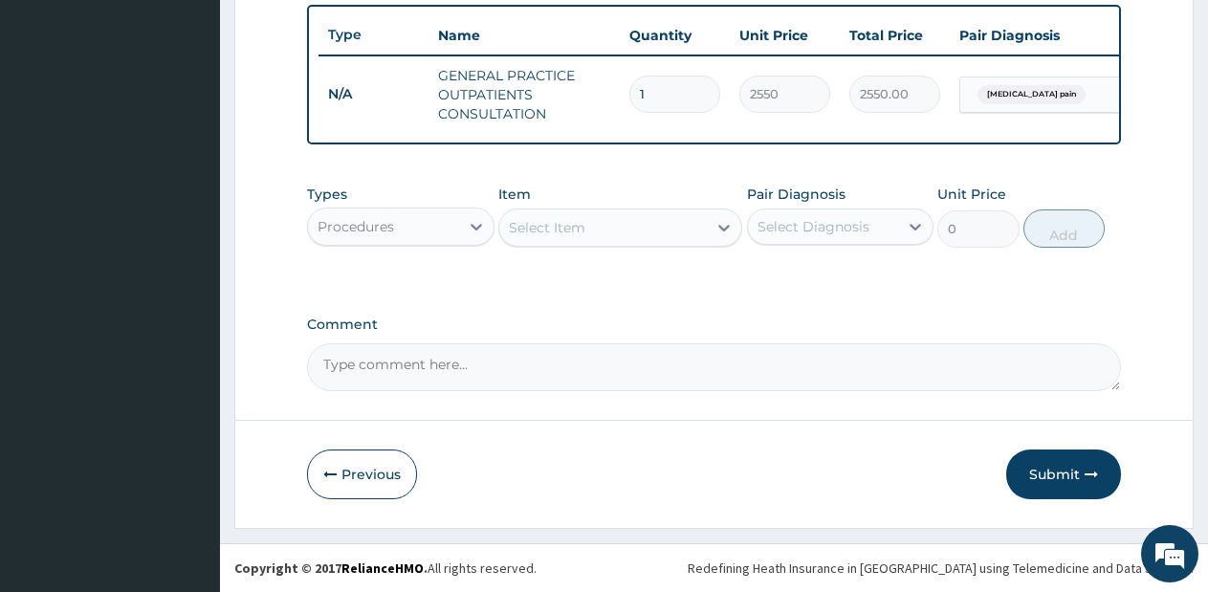
click at [656, 229] on div "Select Item" at bounding box center [602, 227] width 207 height 31
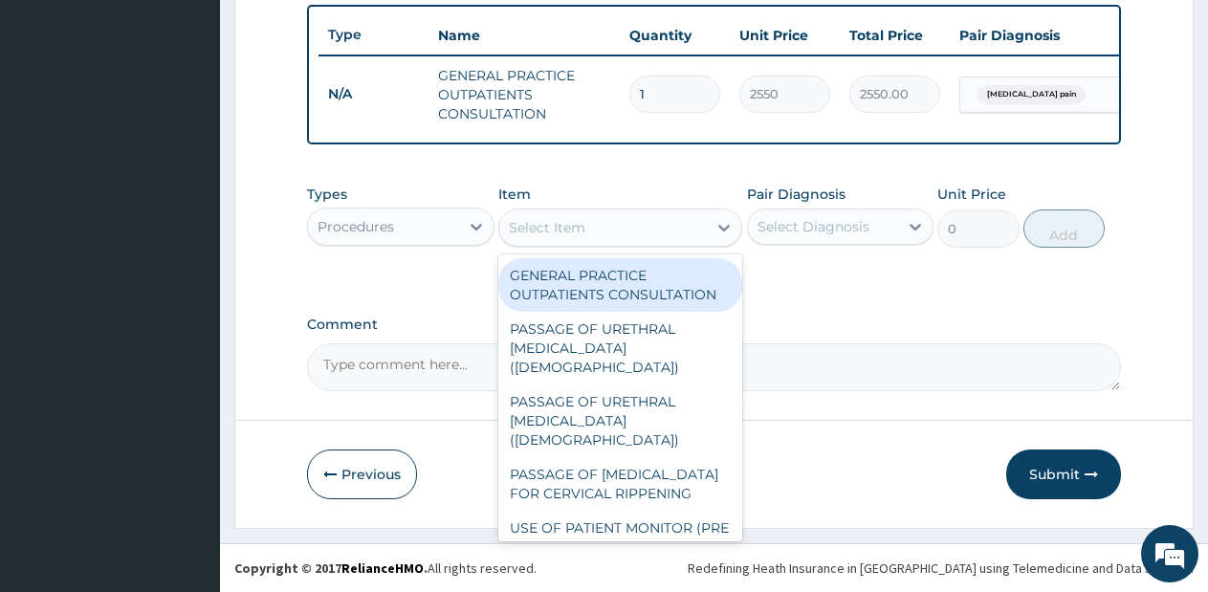
click at [429, 212] on div "Procedures" at bounding box center [383, 226] width 151 height 31
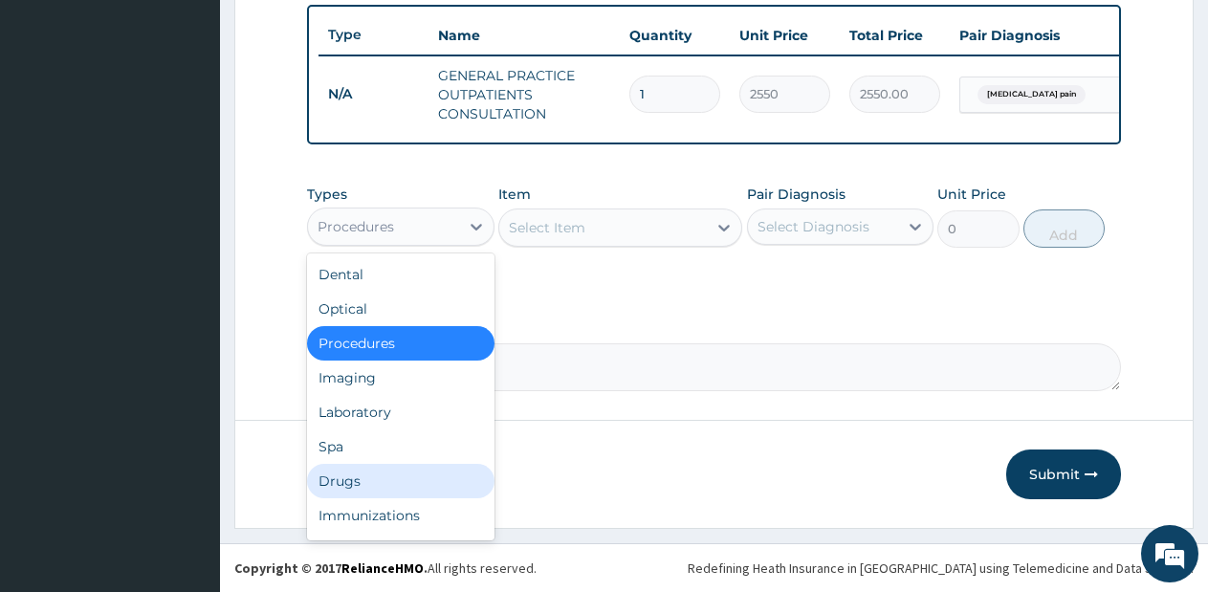
click at [377, 485] on div "Drugs" at bounding box center [400, 481] width 187 height 34
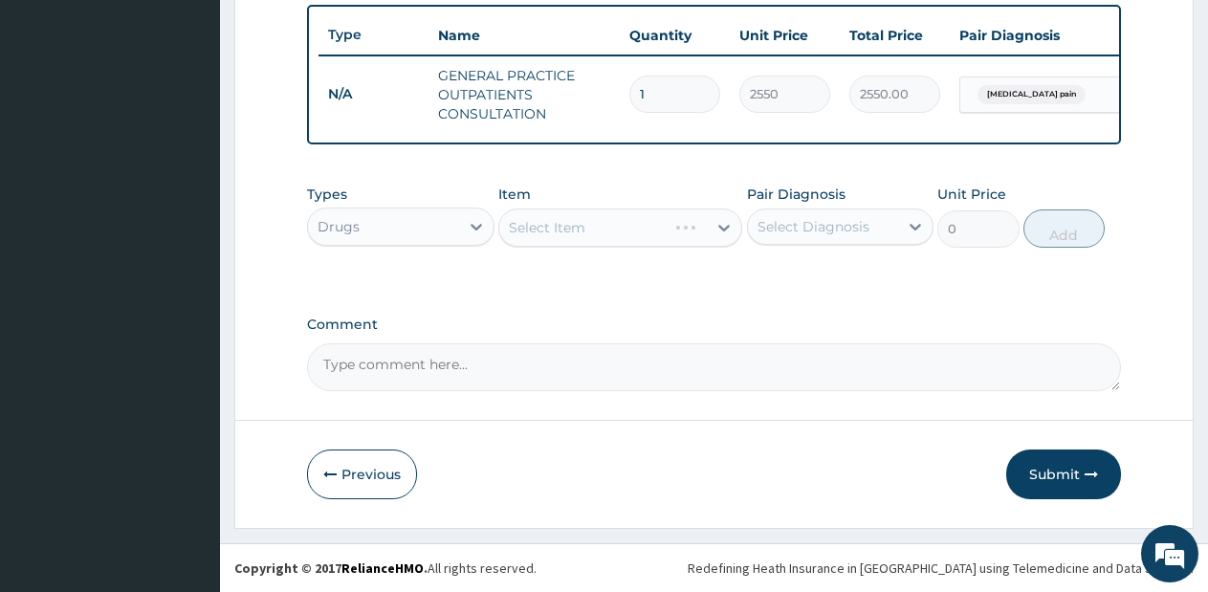
click at [647, 222] on div "Select Item" at bounding box center [620, 227] width 244 height 38
click at [648, 222] on div "Select Item" at bounding box center [620, 227] width 244 height 38
click at [694, 226] on div "Select Item" at bounding box center [602, 227] width 207 height 31
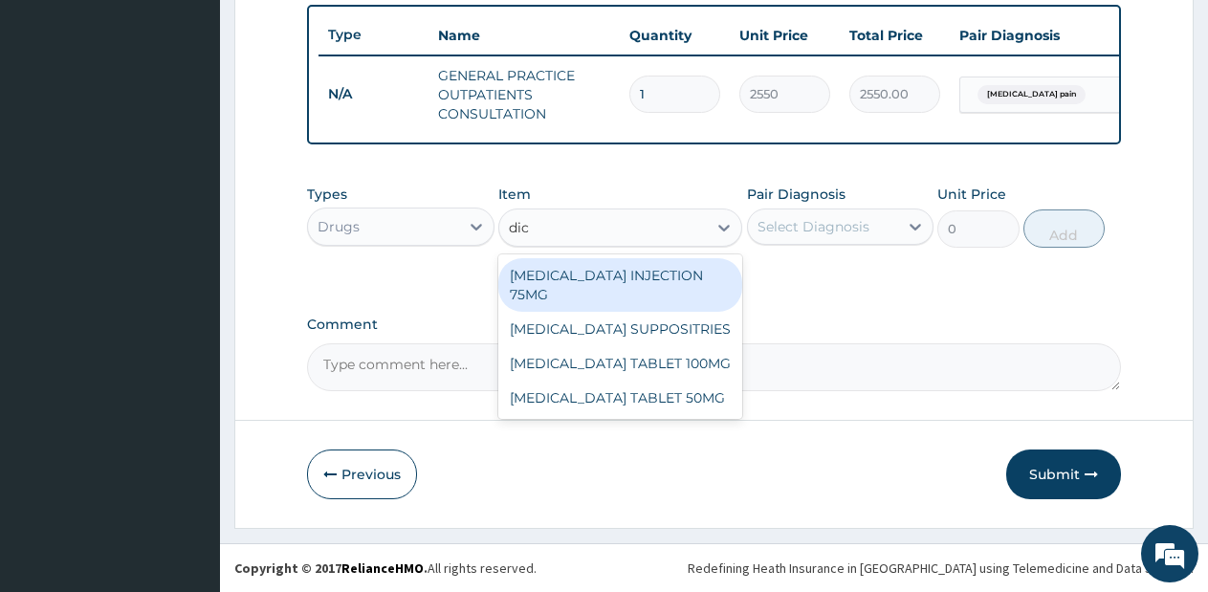
type input "dic"
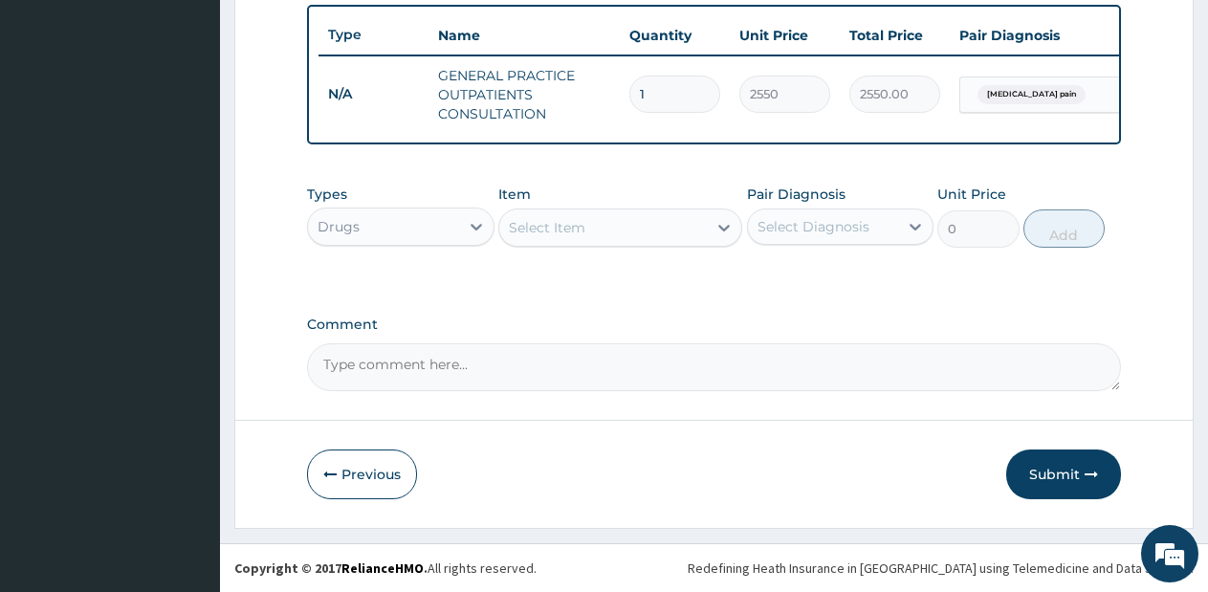
click at [678, 230] on div "Select Item" at bounding box center [602, 227] width 207 height 31
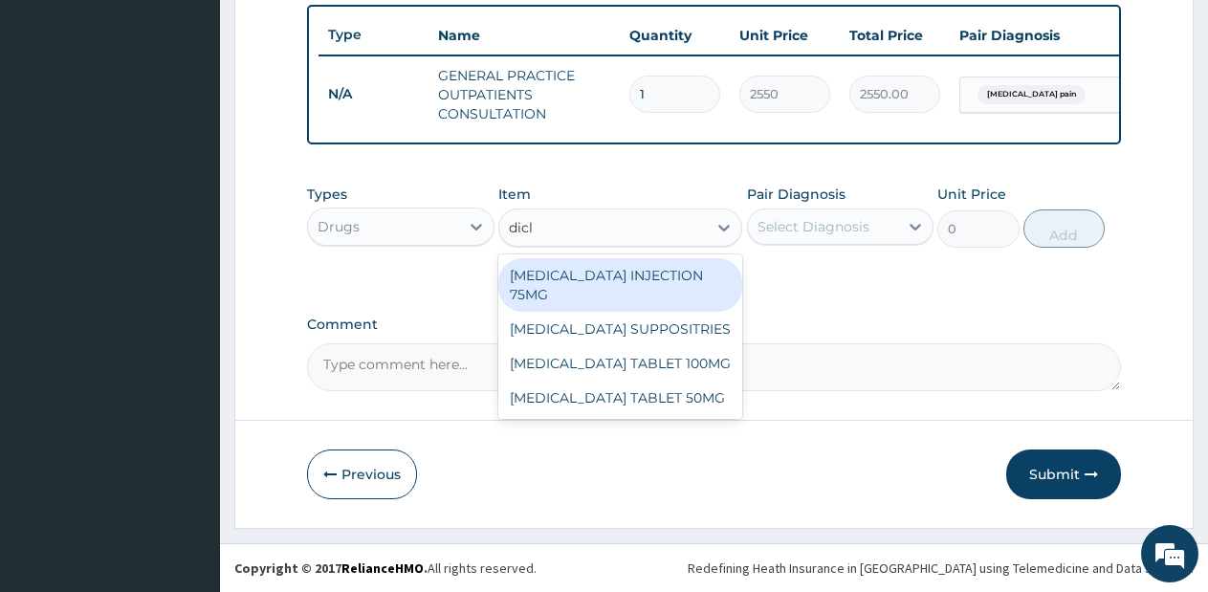
type input "diclo"
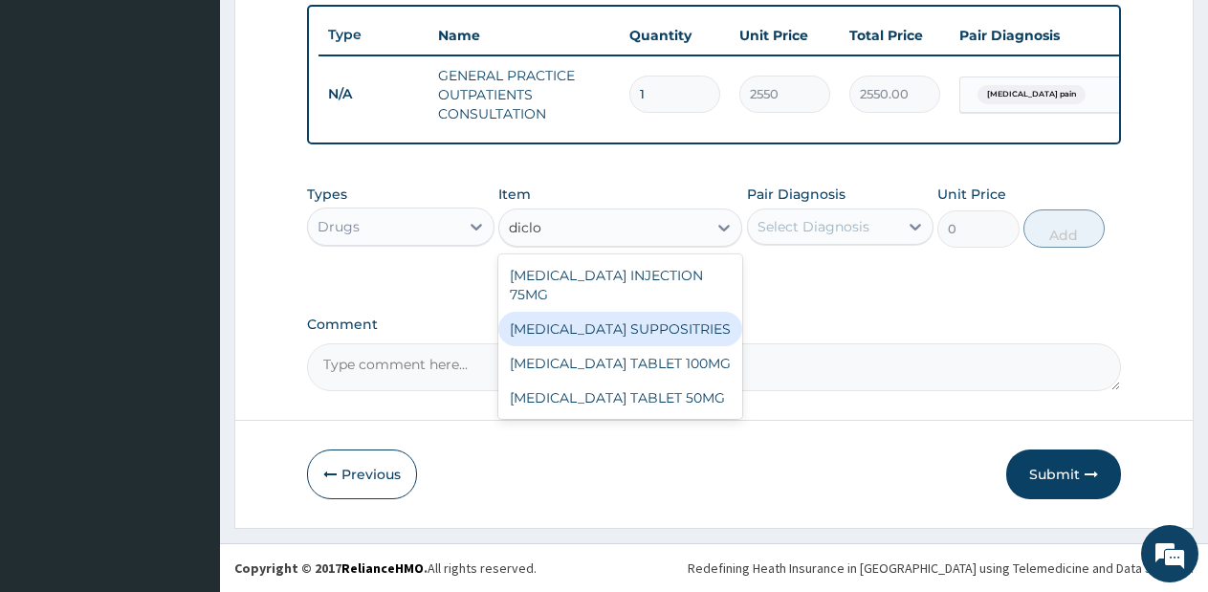
click at [670, 312] on div "DICLOFENAC SUPPOSITRIES" at bounding box center [620, 329] width 244 height 34
type input "213.75"
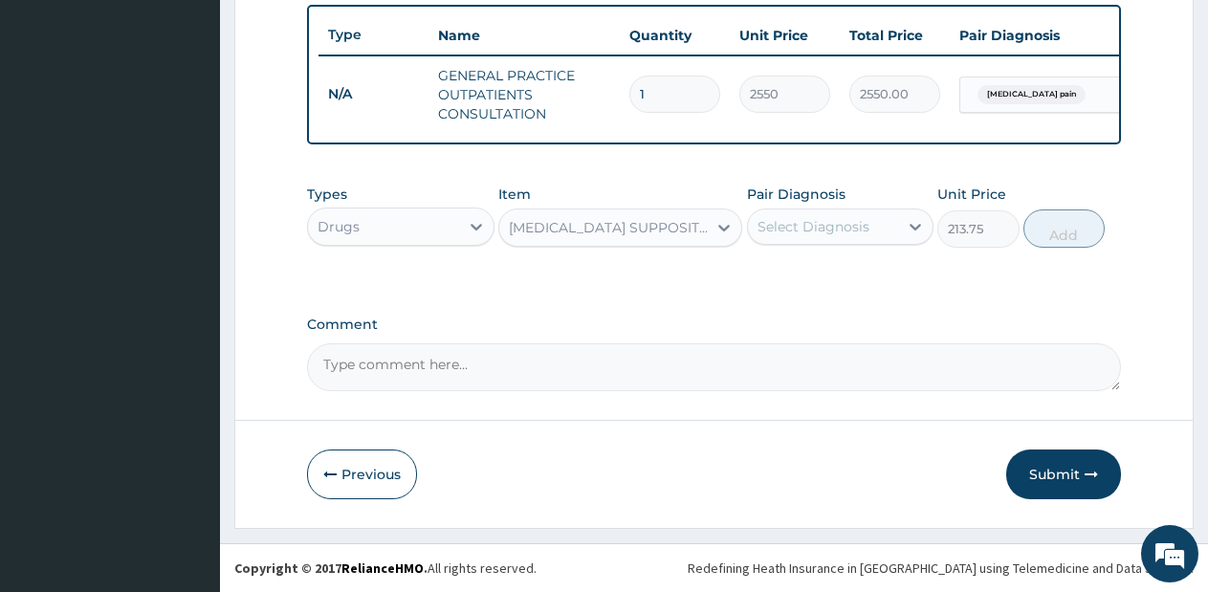
click at [619, 216] on div "DICLOFENAC SUPPOSITRIES" at bounding box center [602, 227] width 207 height 31
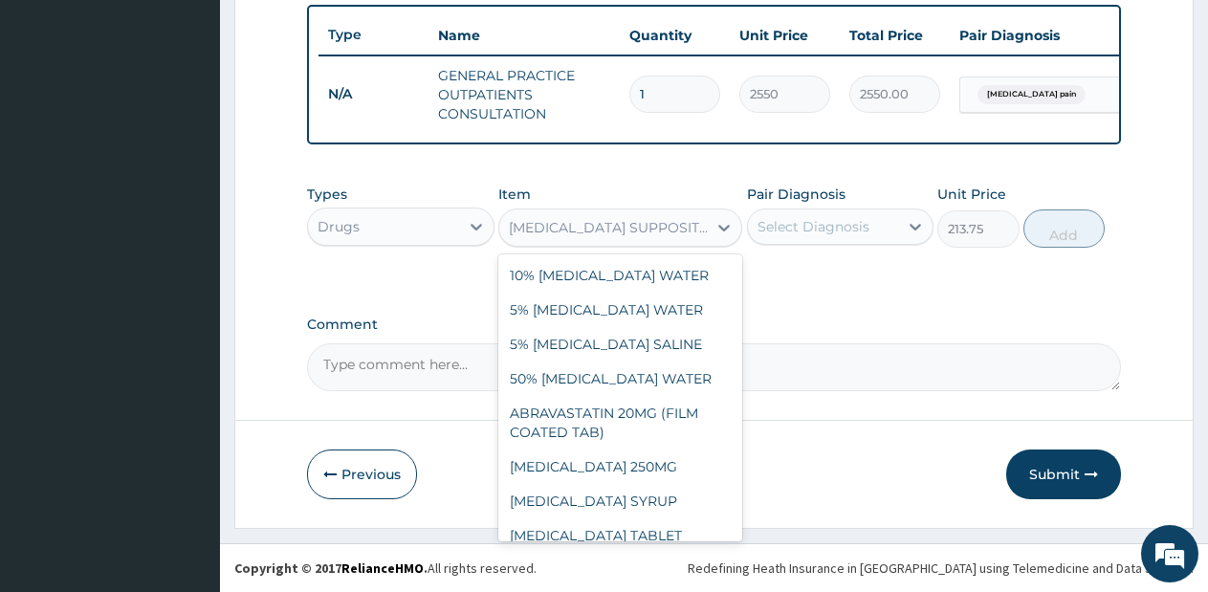
scroll to position [5132, 0]
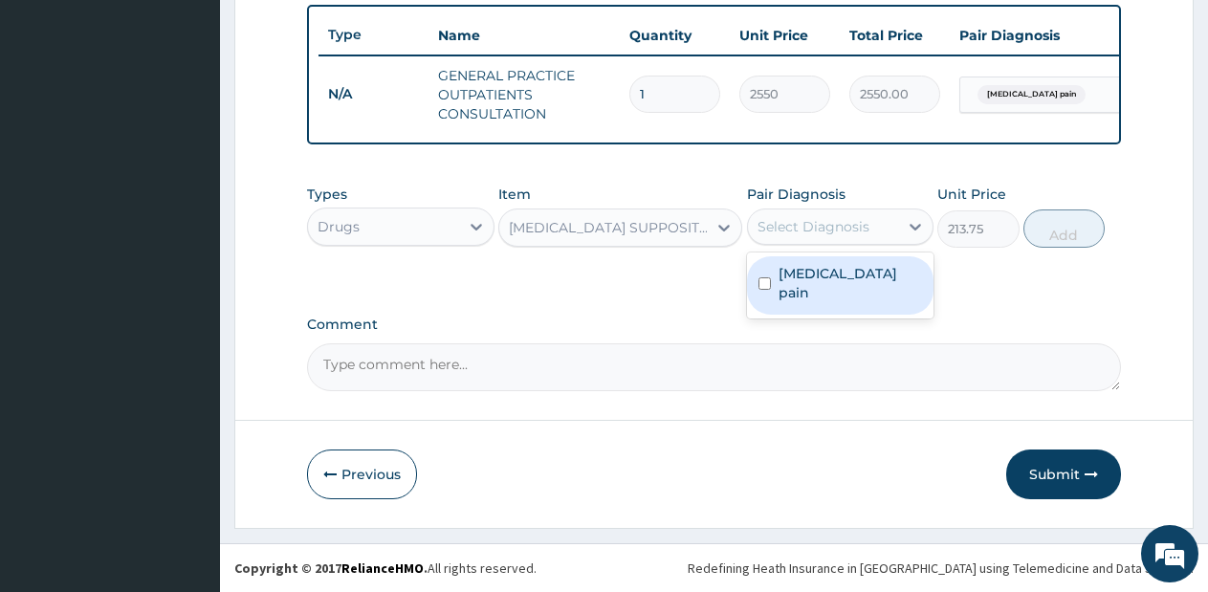
click at [866, 223] on div "Select Diagnosis" at bounding box center [813, 226] width 112 height 19
click at [853, 281] on label "Musculoskeletal pain" at bounding box center [850, 283] width 144 height 38
checkbox input "true"
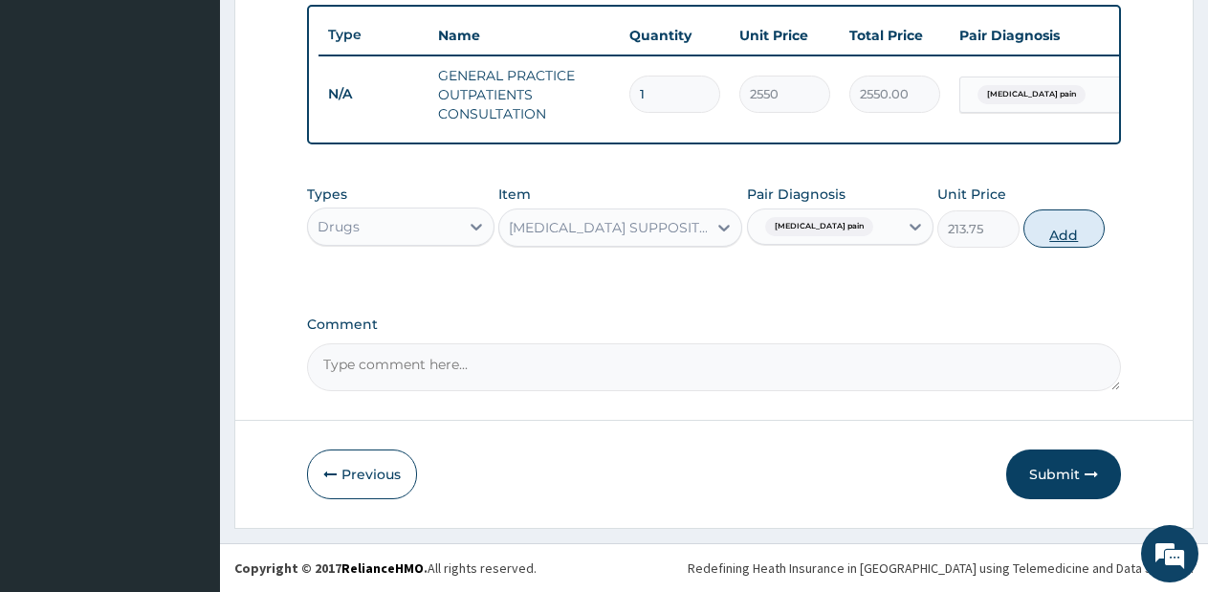
click at [1060, 232] on button "Add" at bounding box center [1063, 228] width 81 height 38
type input "0"
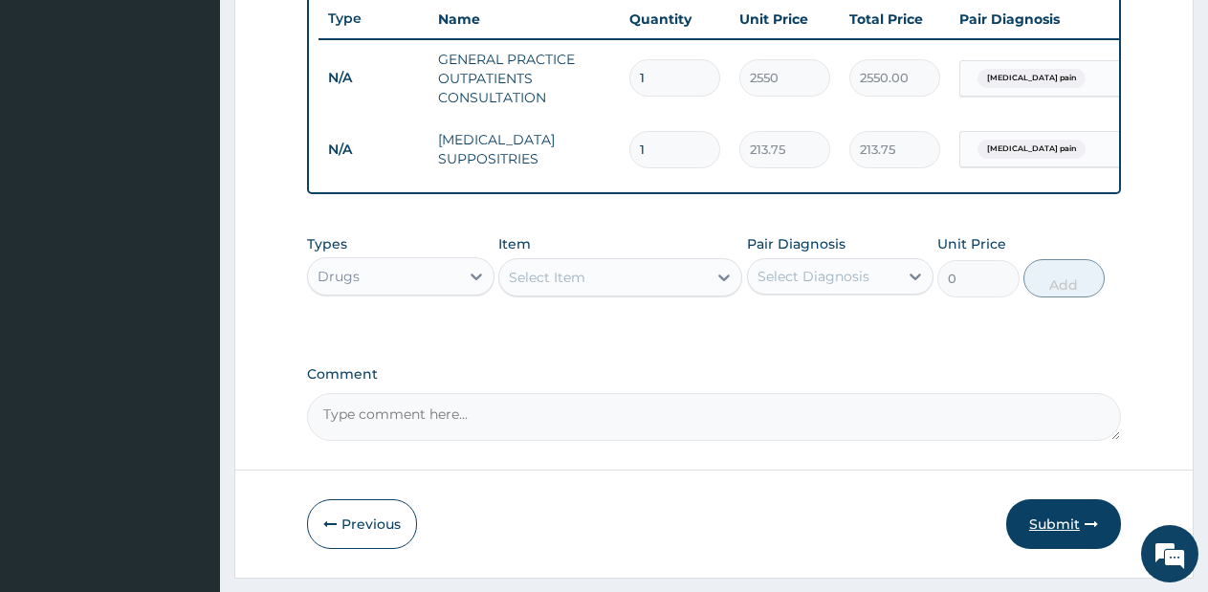
click at [1078, 537] on button "Submit" at bounding box center [1063, 524] width 115 height 50
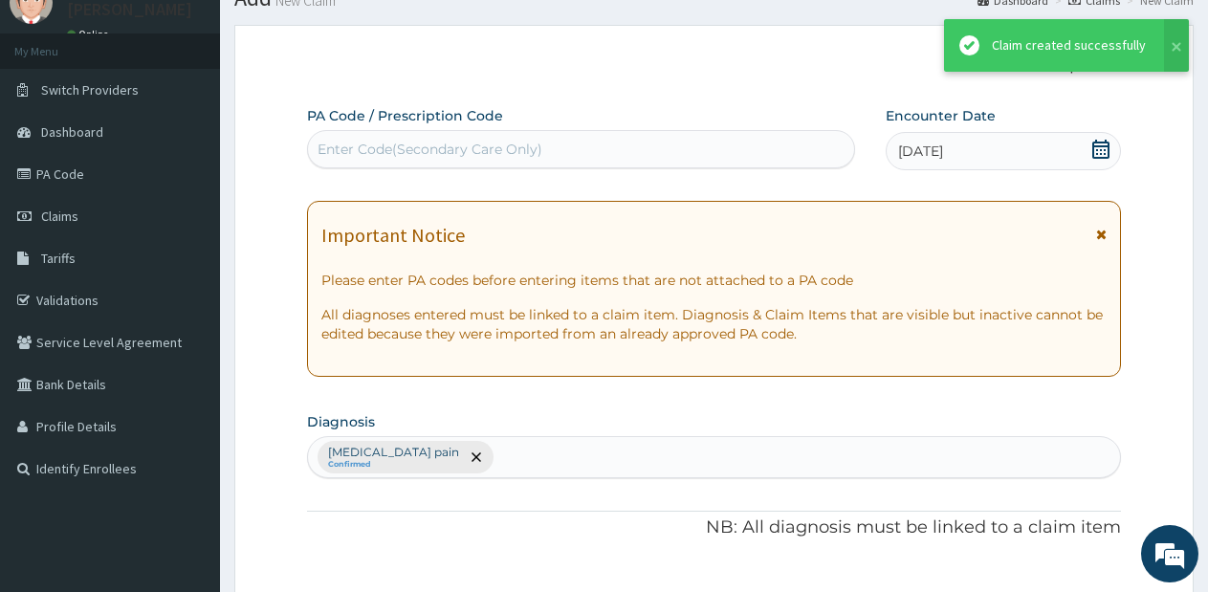
scroll to position [723, 0]
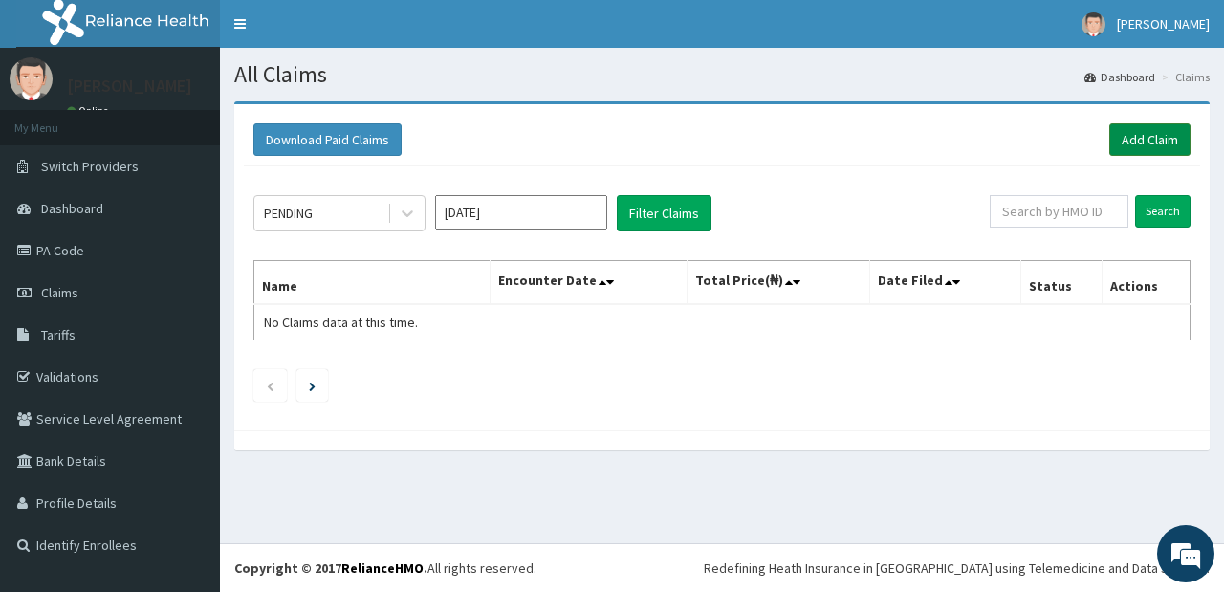
click at [1122, 141] on link "Add Claim" at bounding box center [1149, 139] width 81 height 33
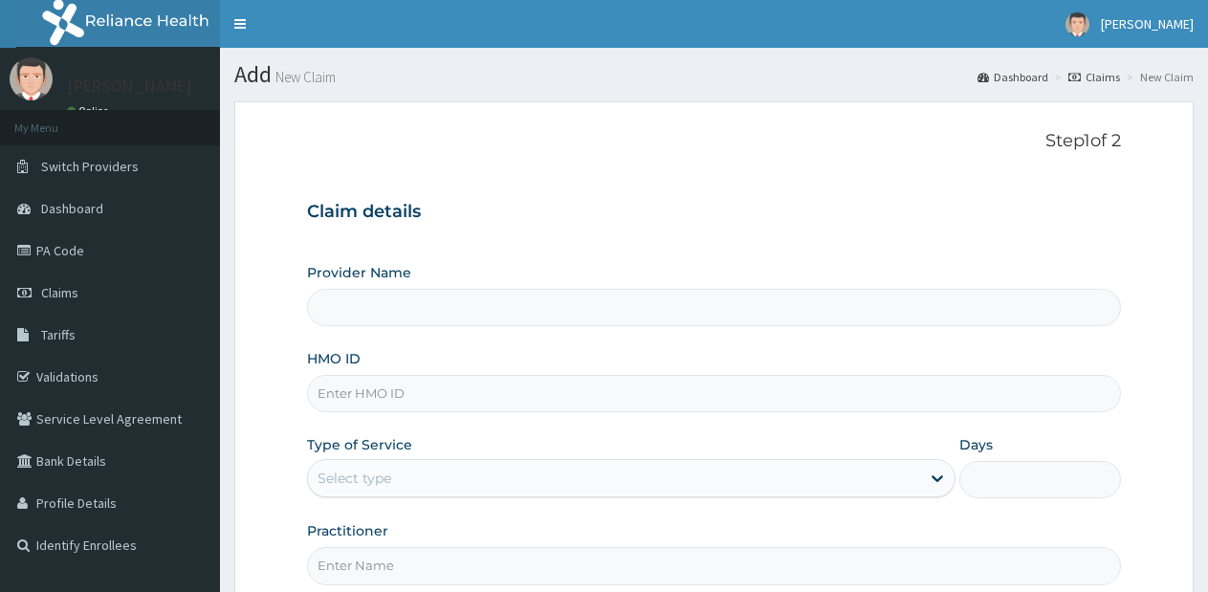
click at [618, 409] on input "HMO ID" at bounding box center [714, 393] width 814 height 37
type input "Lifesource Hospital"
type input "FWR/10046/b"
click at [461, 484] on div "Select type" at bounding box center [613, 478] width 611 height 31
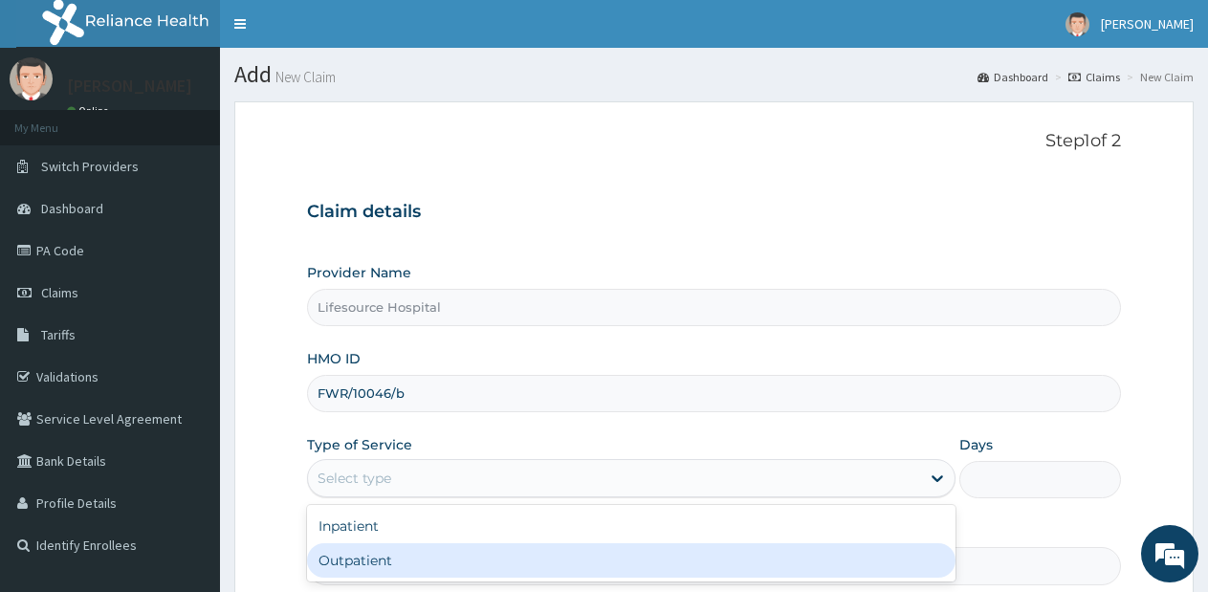
click at [516, 556] on div "Outpatient" at bounding box center [630, 560] width 647 height 34
type input "1"
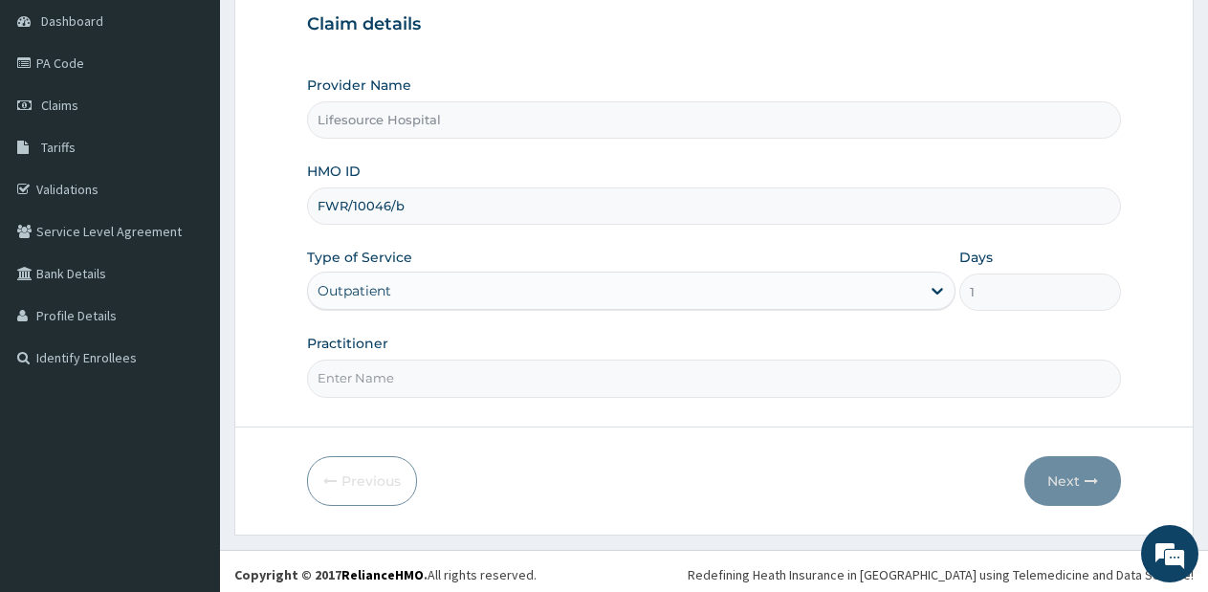
scroll to position [194, 0]
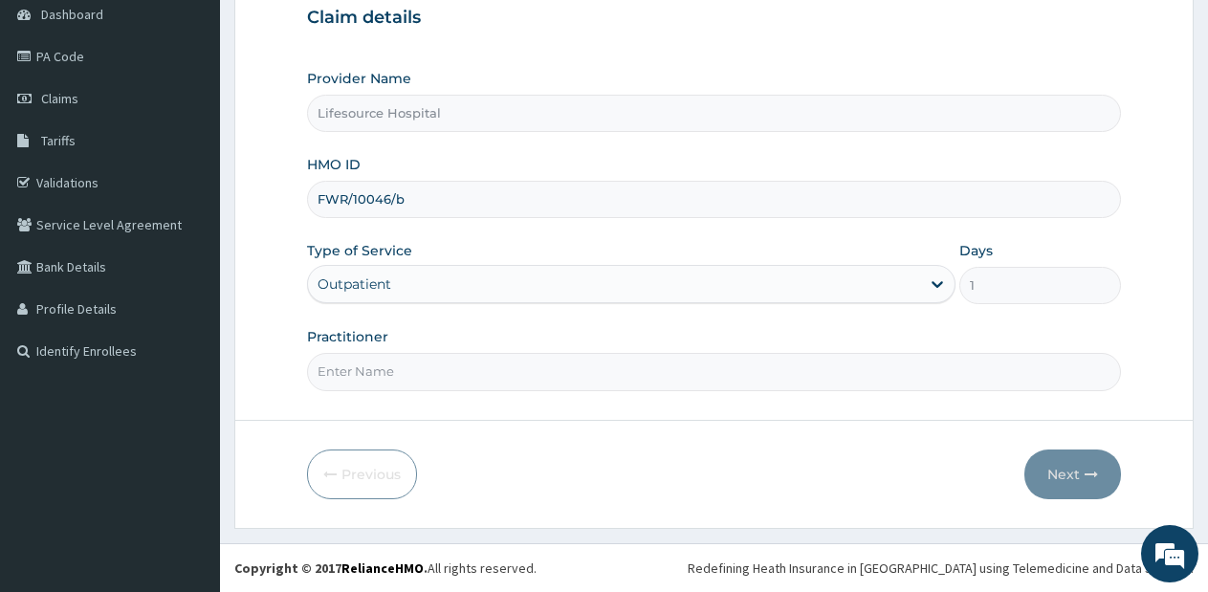
click at [689, 373] on input "Practitioner" at bounding box center [714, 371] width 814 height 37
type input "DR OLUWOLE"
click at [1042, 465] on button "Next" at bounding box center [1072, 474] width 97 height 50
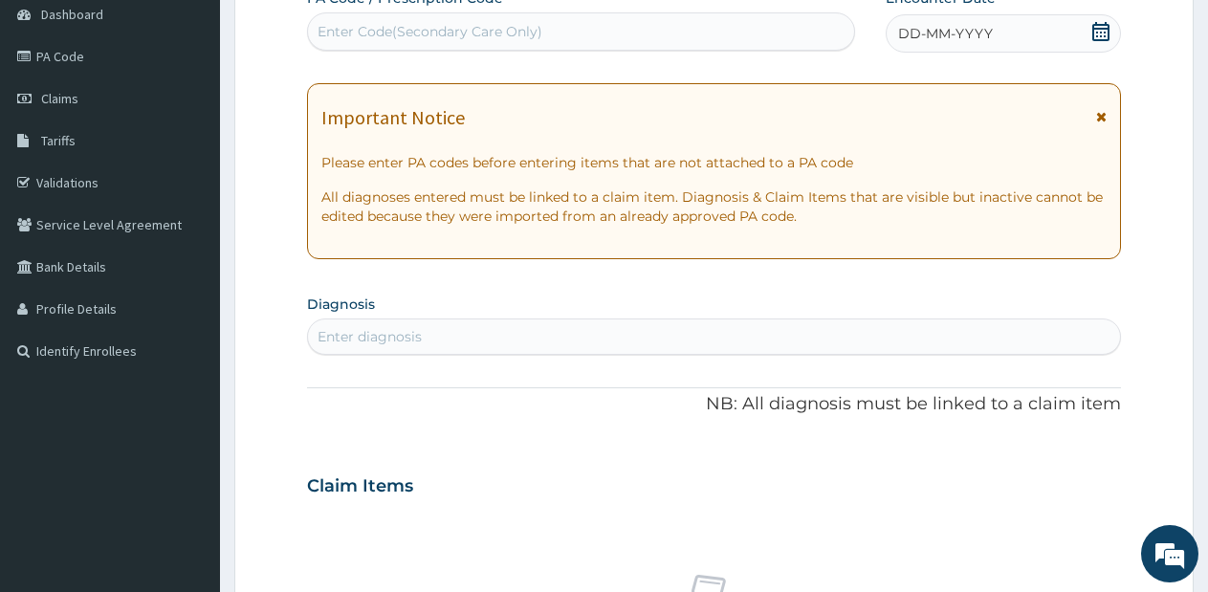
click at [1102, 26] on icon at bounding box center [1100, 31] width 19 height 19
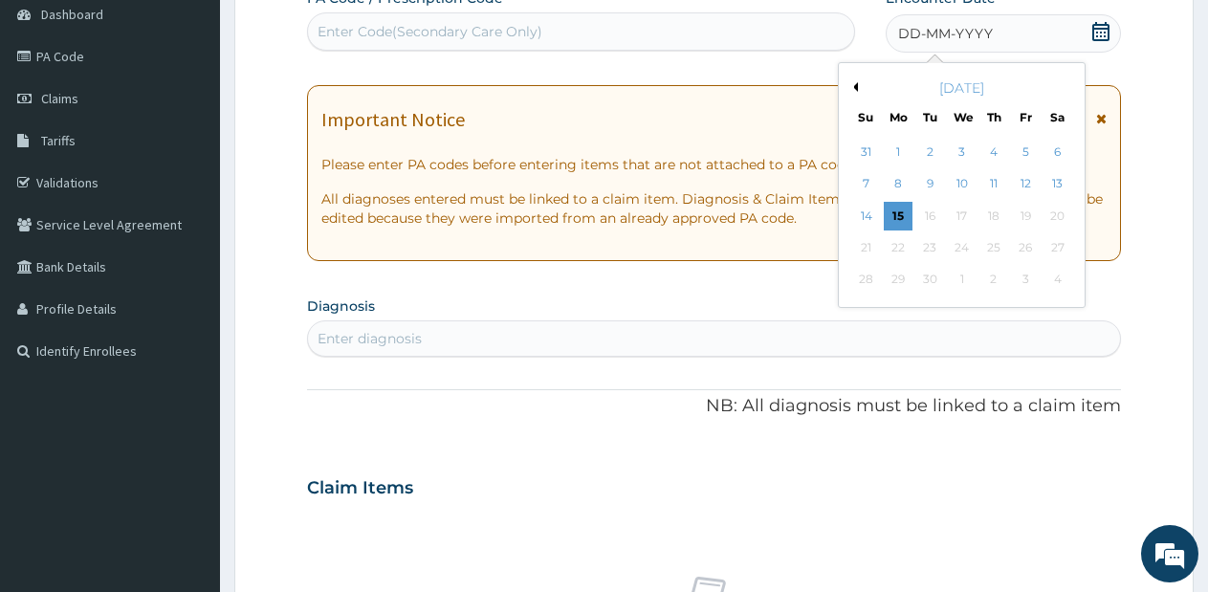
click at [857, 85] on button "Previous Month" at bounding box center [853, 87] width 10 height 10
click at [859, 185] on div "3" at bounding box center [866, 184] width 29 height 29
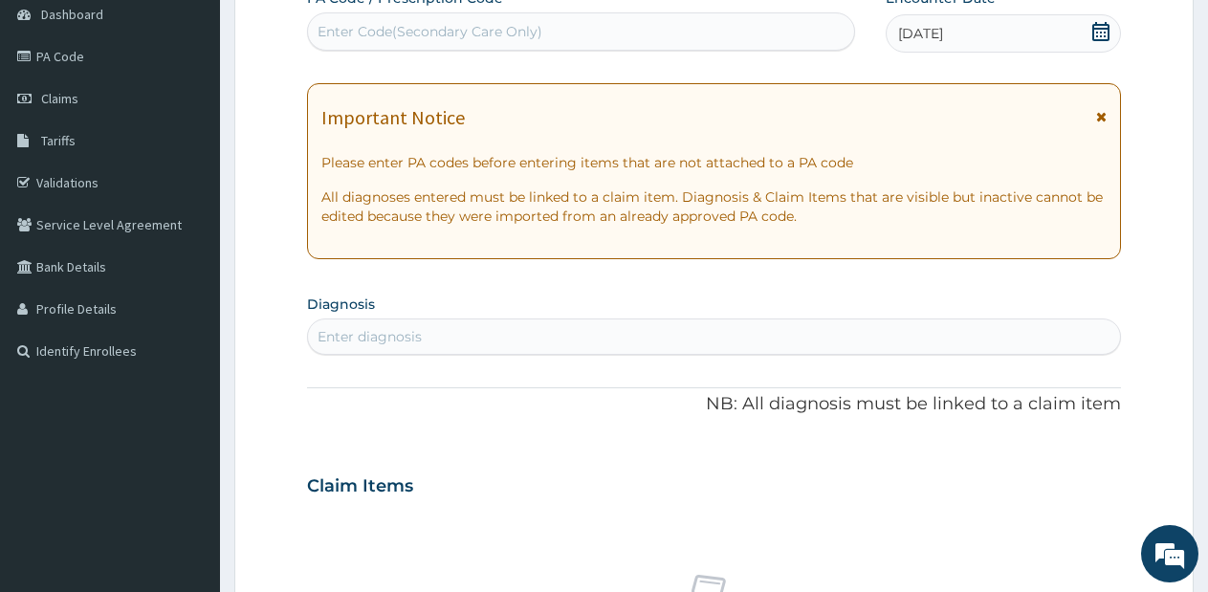
click at [728, 343] on div "Enter diagnosis" at bounding box center [714, 336] width 812 height 31
type input "plasmodi"
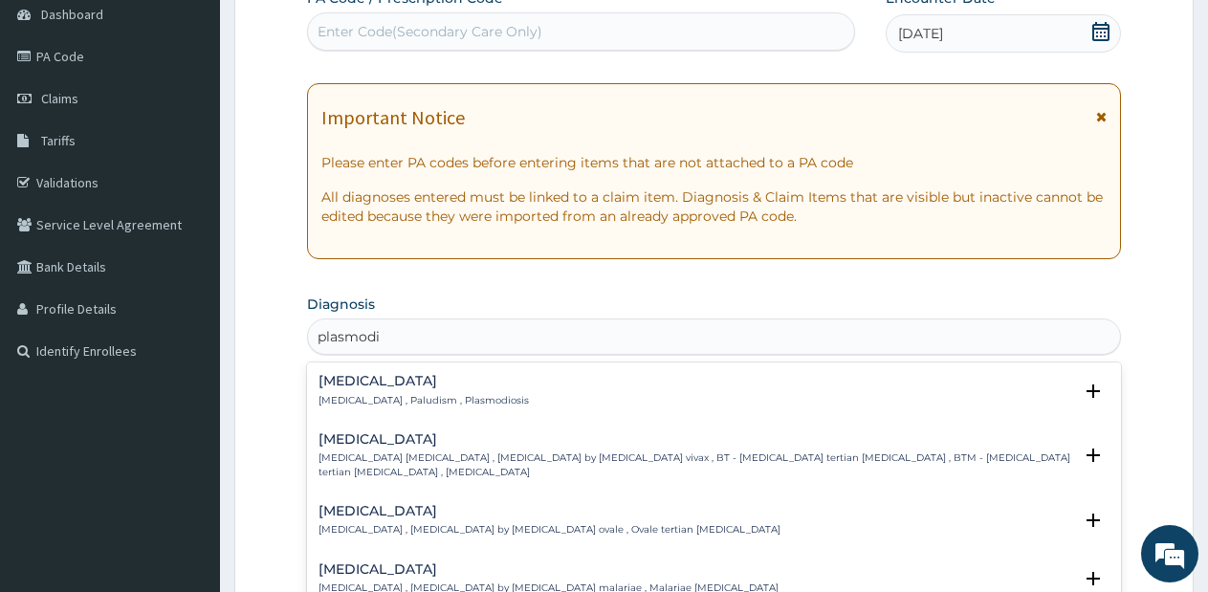
click at [390, 377] on h4 "Malaria" at bounding box center [423, 381] width 210 height 14
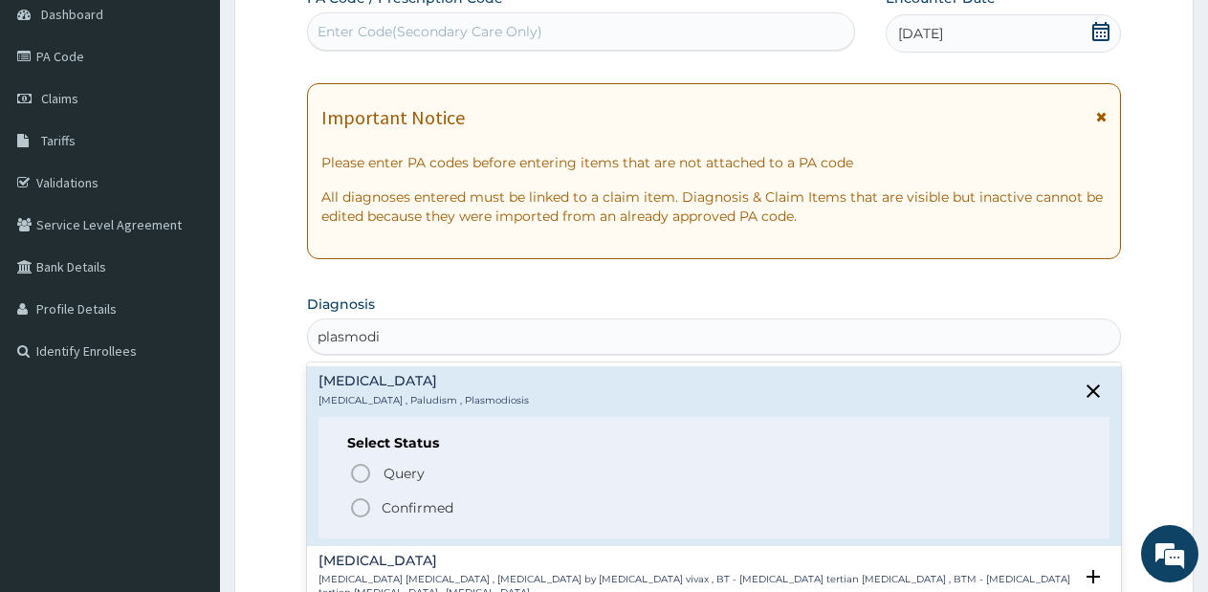
click at [356, 503] on icon "status option filled" at bounding box center [360, 507] width 23 height 23
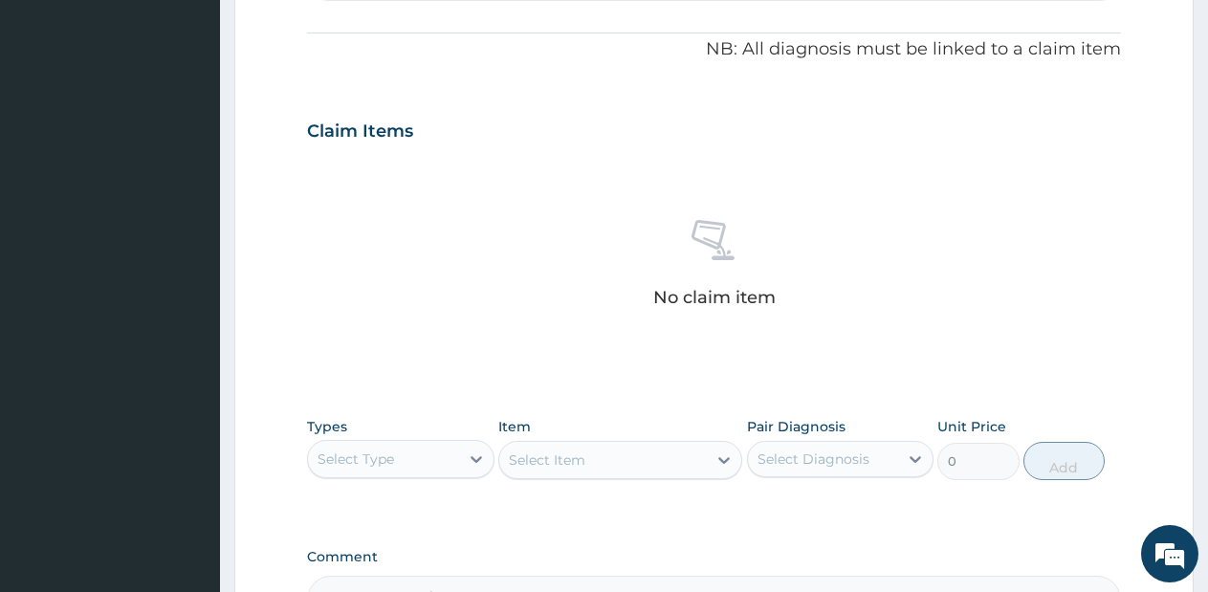
scroll to position [561, 0]
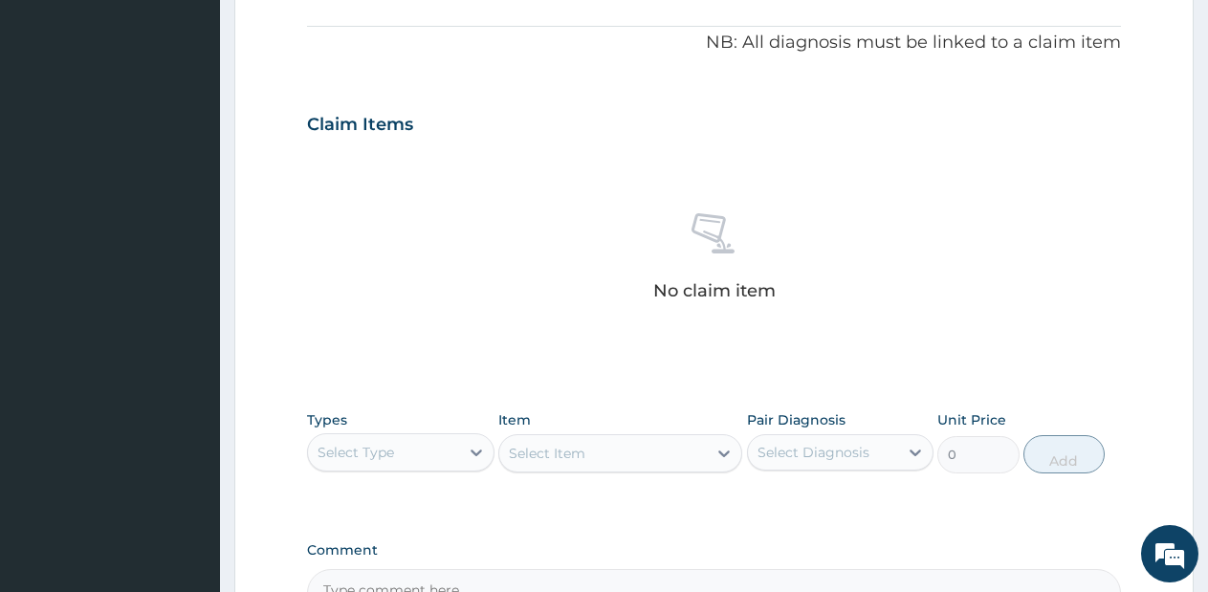
click at [456, 471] on div "Types Select Type" at bounding box center [400, 441] width 187 height 63
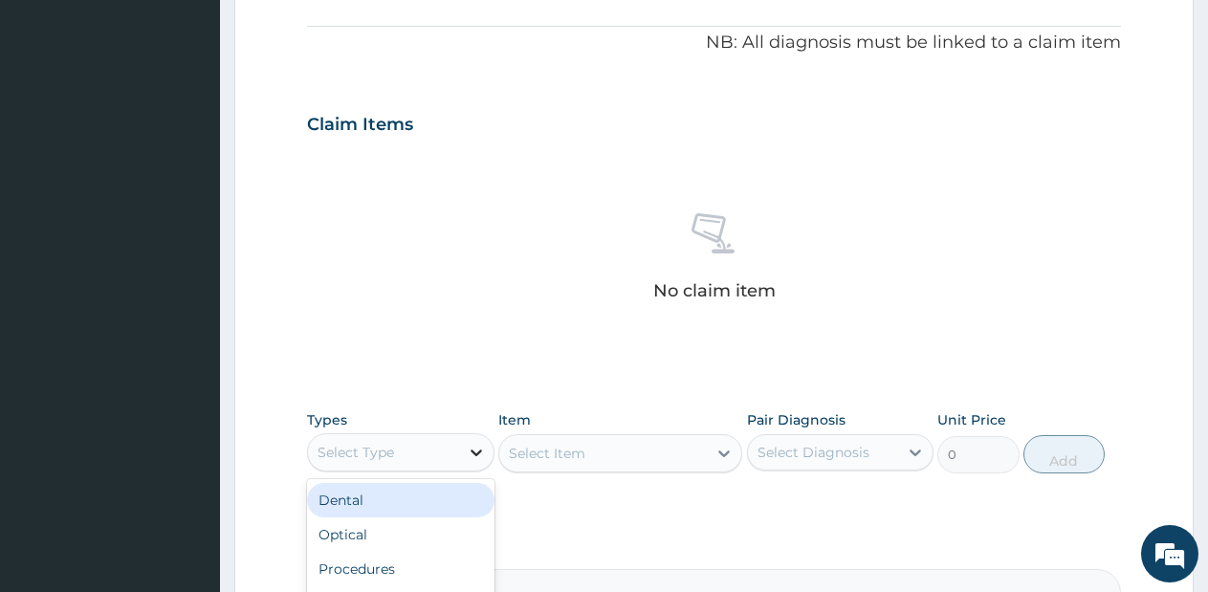
click at [465, 464] on div at bounding box center [476, 452] width 34 height 34
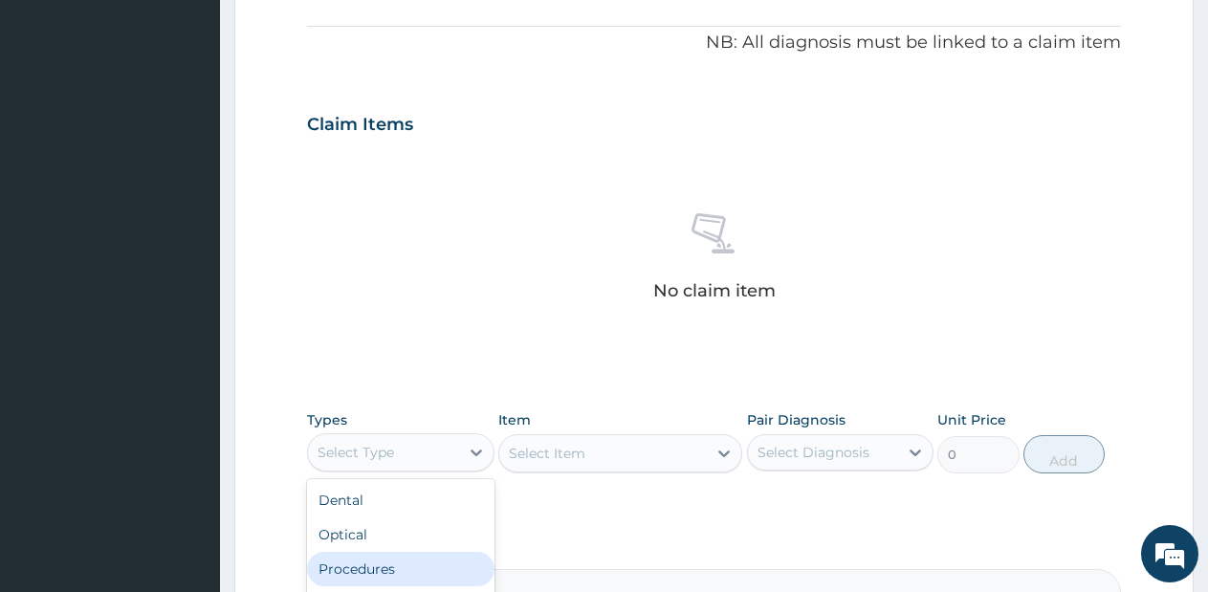
click at [412, 571] on div "Procedures" at bounding box center [400, 569] width 187 height 34
click at [666, 463] on div "Select Item" at bounding box center [602, 453] width 207 height 31
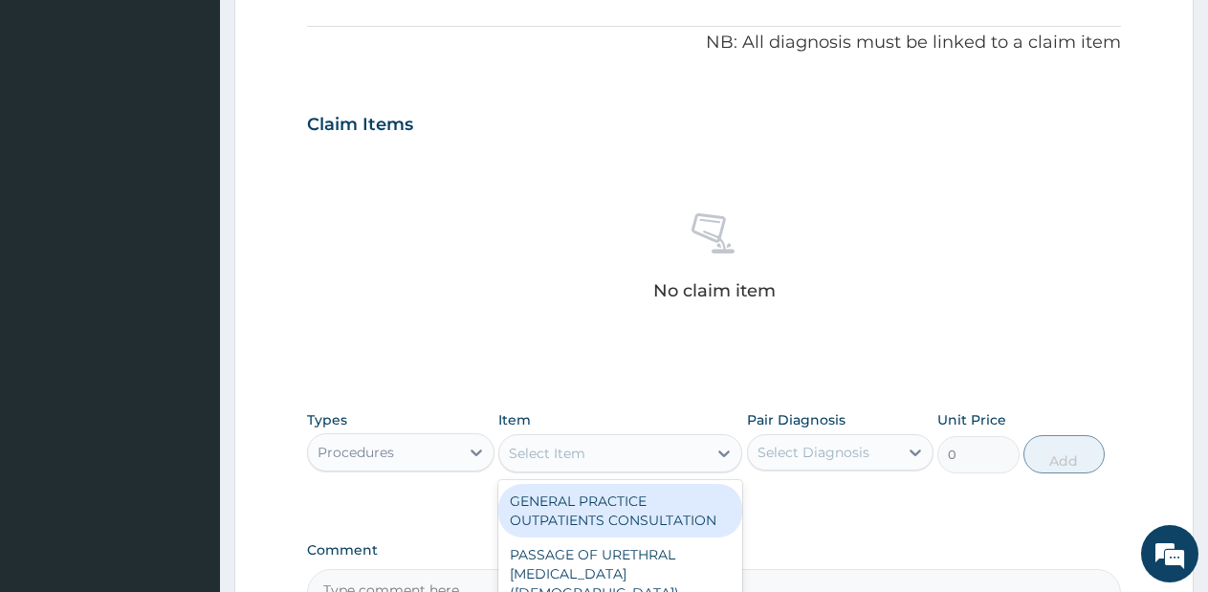
click at [637, 521] on div "GENERAL PRACTICE OUTPATIENTS CONSULTATION" at bounding box center [620, 511] width 244 height 54
type input "2550"
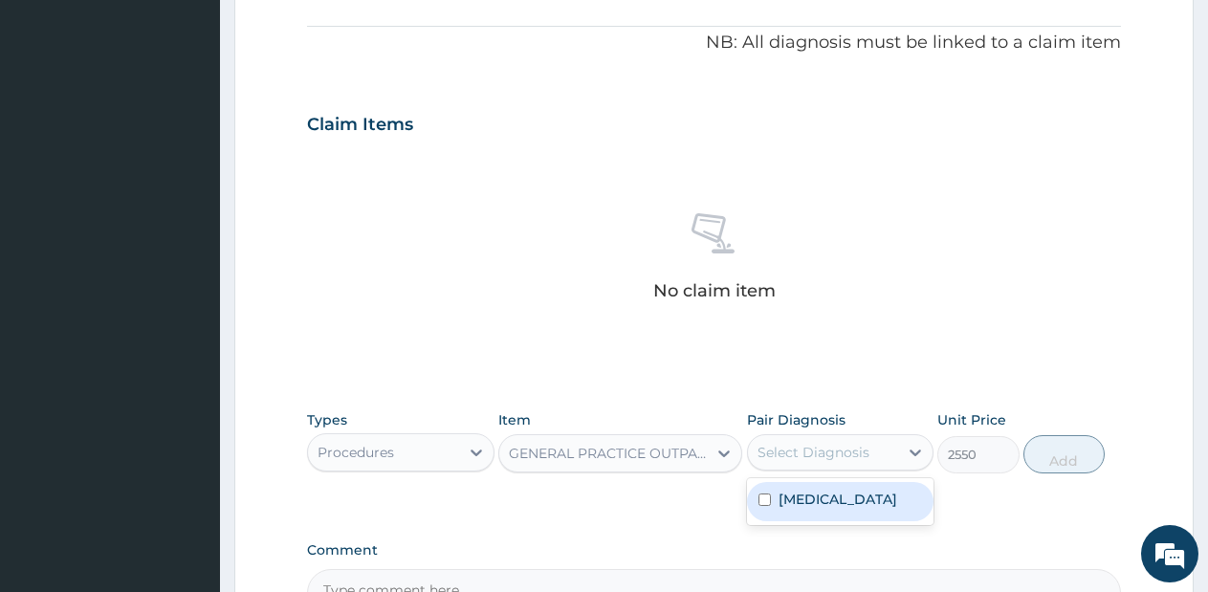
click at [866, 452] on div "Select Diagnosis" at bounding box center [813, 452] width 112 height 19
click at [844, 508] on div "Malaria" at bounding box center [840, 501] width 187 height 39
checkbox input "true"
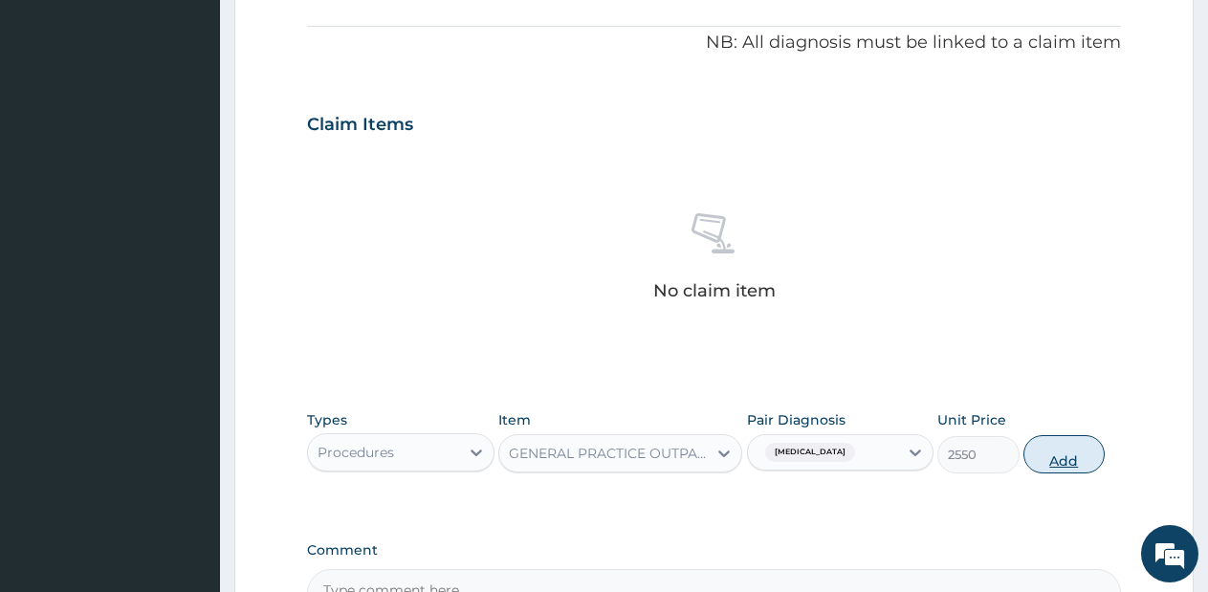
click at [1078, 445] on button "Add" at bounding box center [1063, 454] width 81 height 38
type input "0"
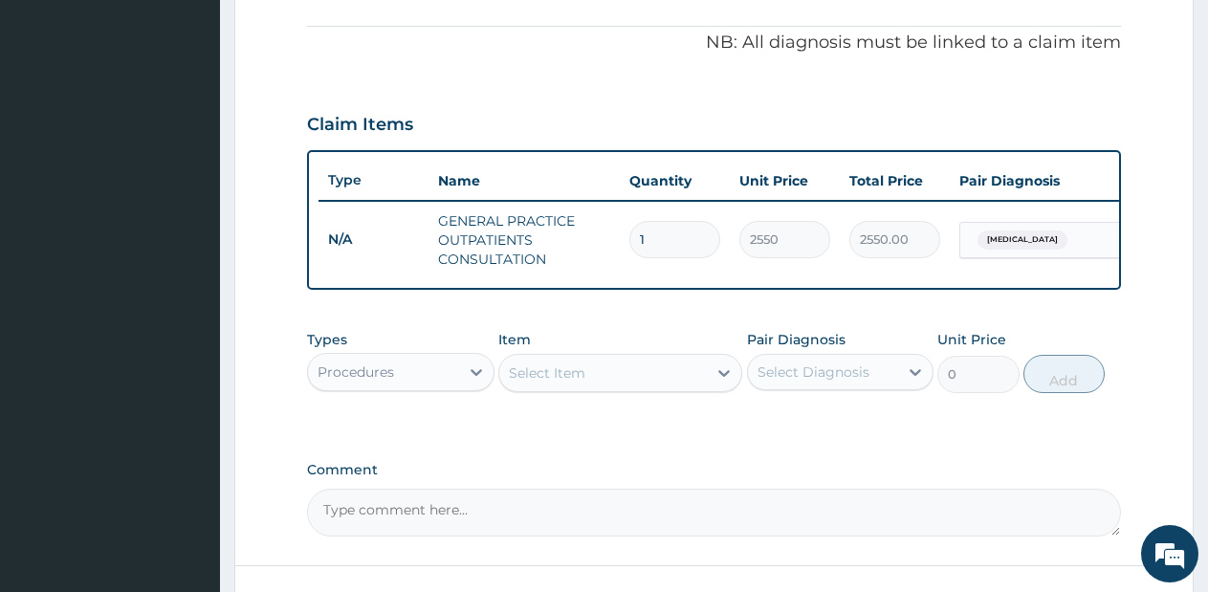
click at [455, 363] on div "Types Procedures" at bounding box center [400, 361] width 187 height 63
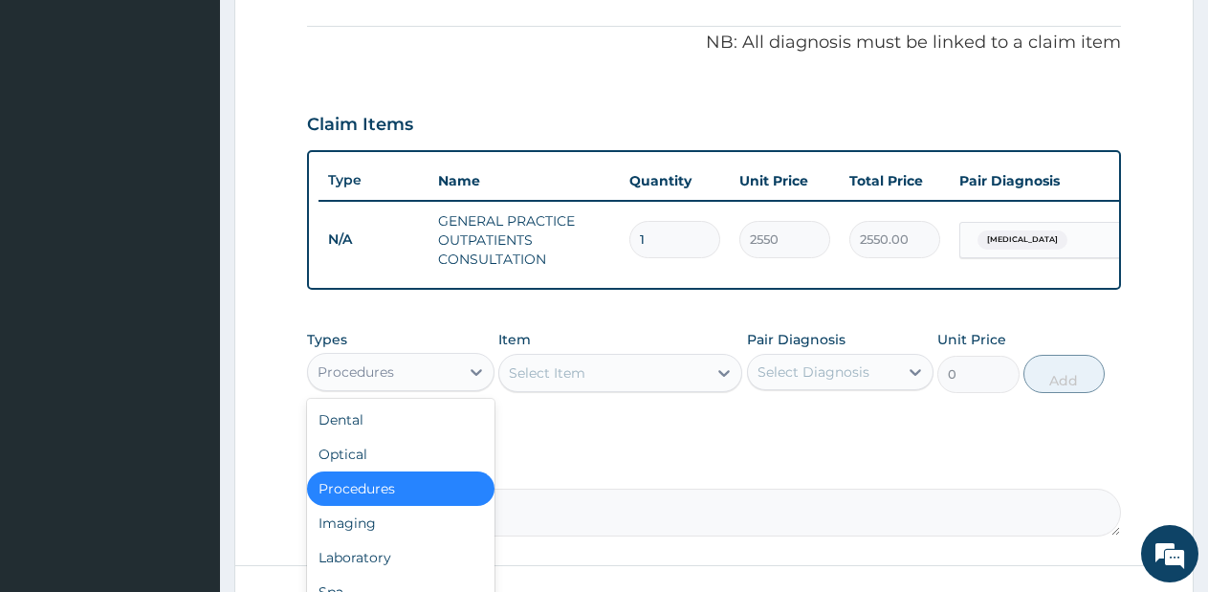
click at [456, 387] on div "Procedures" at bounding box center [383, 372] width 151 height 31
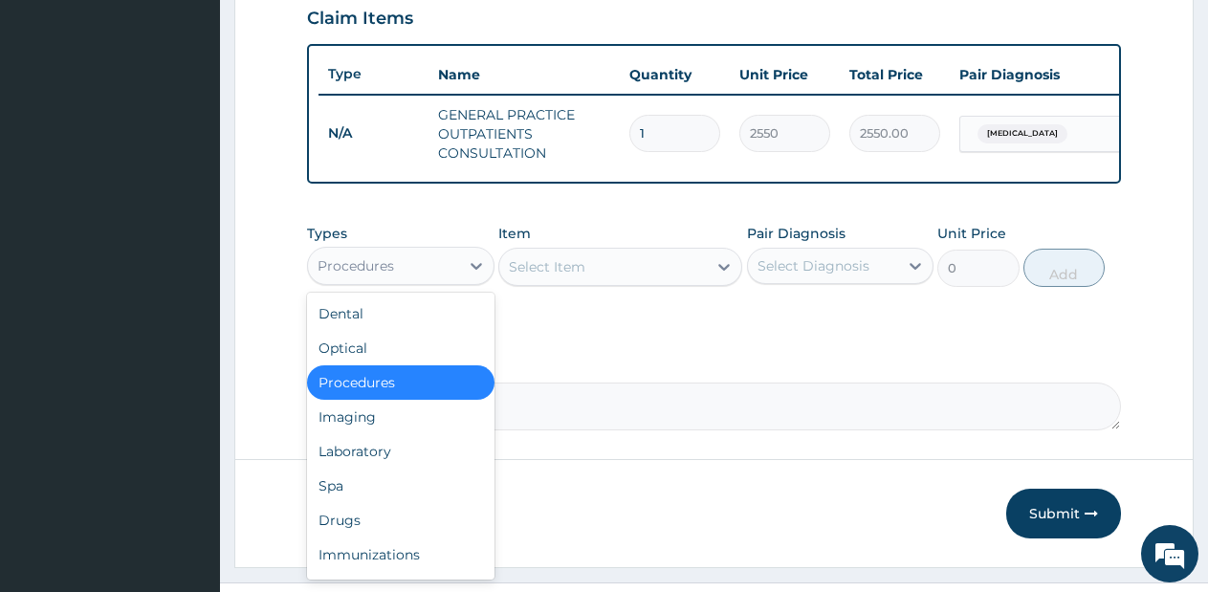
scroll to position [671, 0]
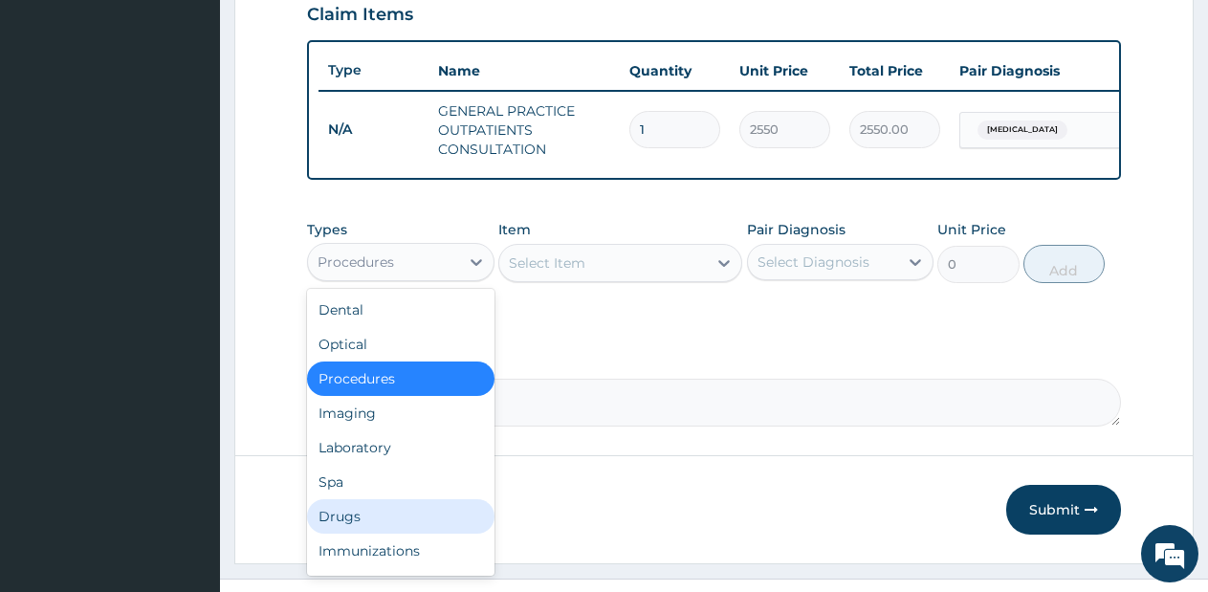
click at [369, 534] on div "Drugs" at bounding box center [400, 516] width 187 height 34
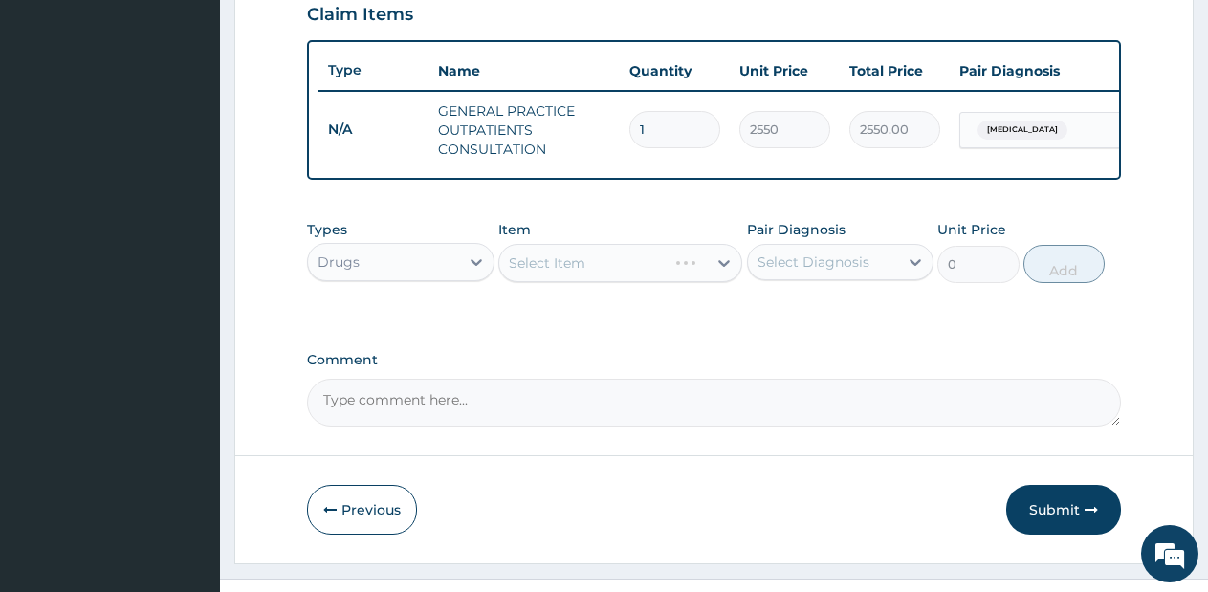
click at [637, 281] on div "Select Item" at bounding box center [620, 263] width 244 height 38
click at [637, 278] on div "Select Item" at bounding box center [602, 263] width 207 height 31
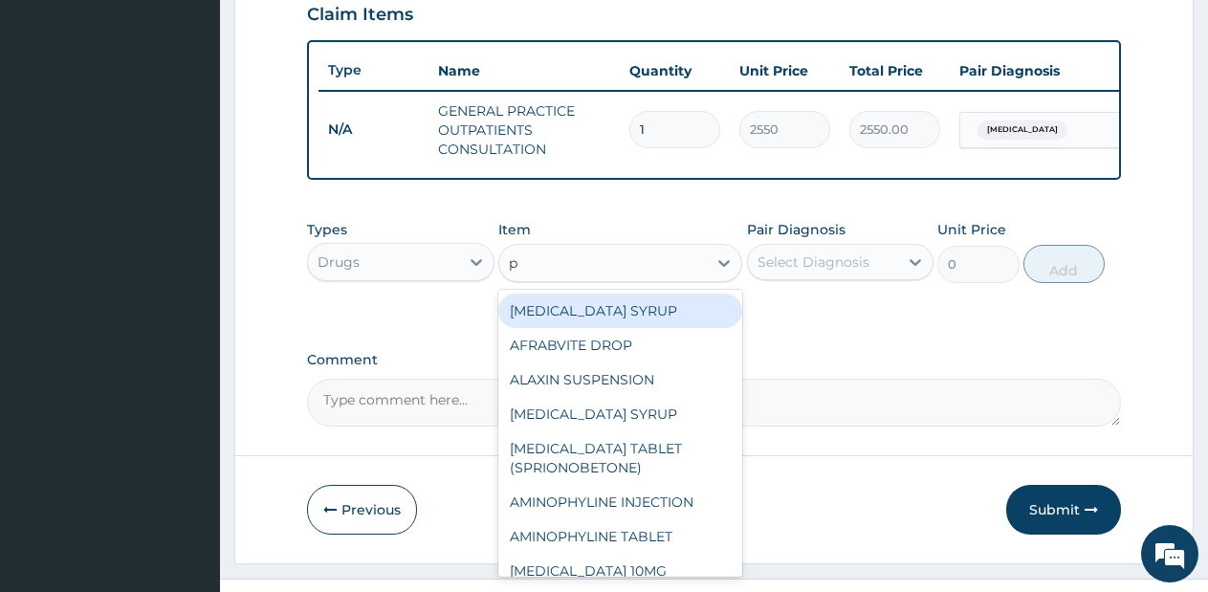
type input "p."
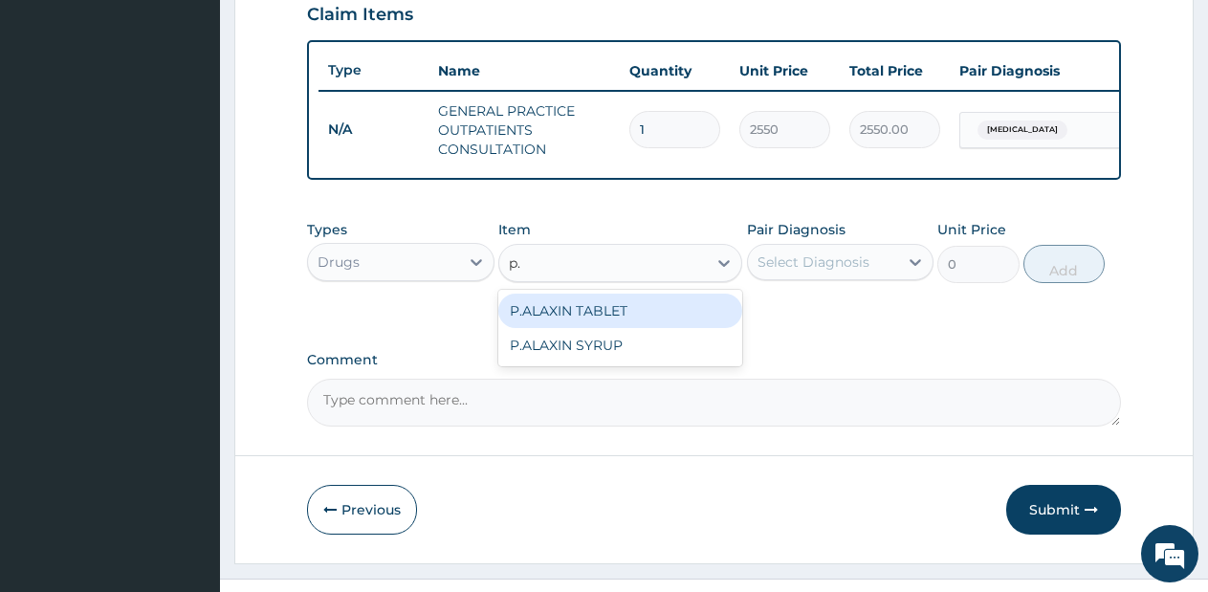
click at [623, 323] on div "P.ALAXIN TABLET" at bounding box center [620, 311] width 244 height 34
type input "1710"
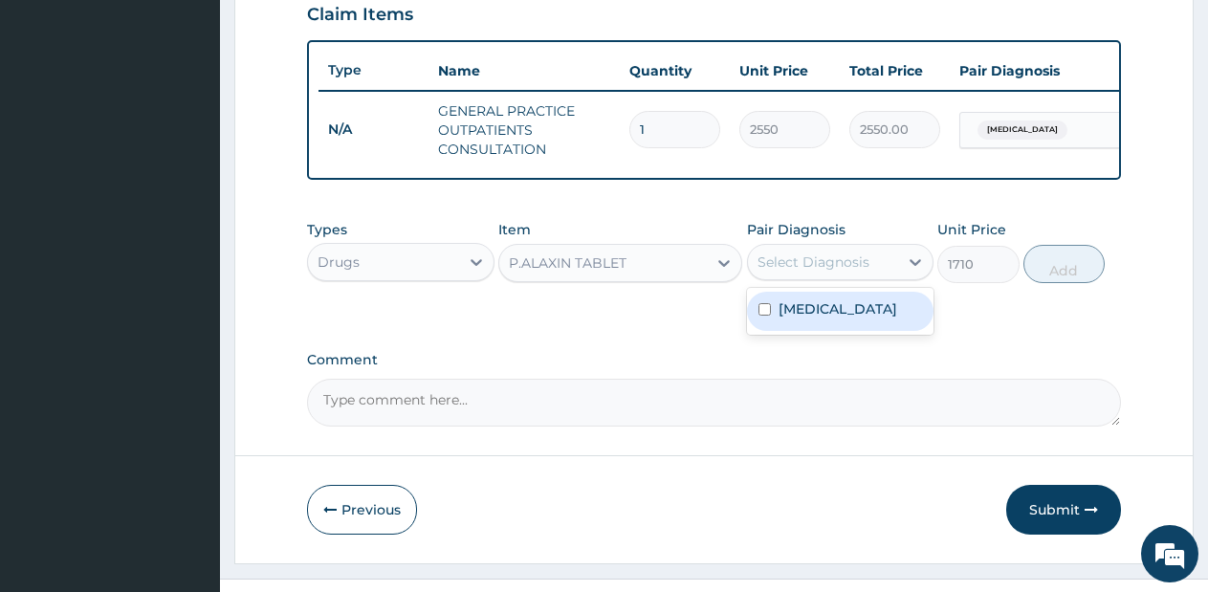
click at [859, 269] on div "Select Diagnosis" at bounding box center [813, 261] width 112 height 19
click at [855, 330] on div "Malaria" at bounding box center [840, 311] width 187 height 39
checkbox input "true"
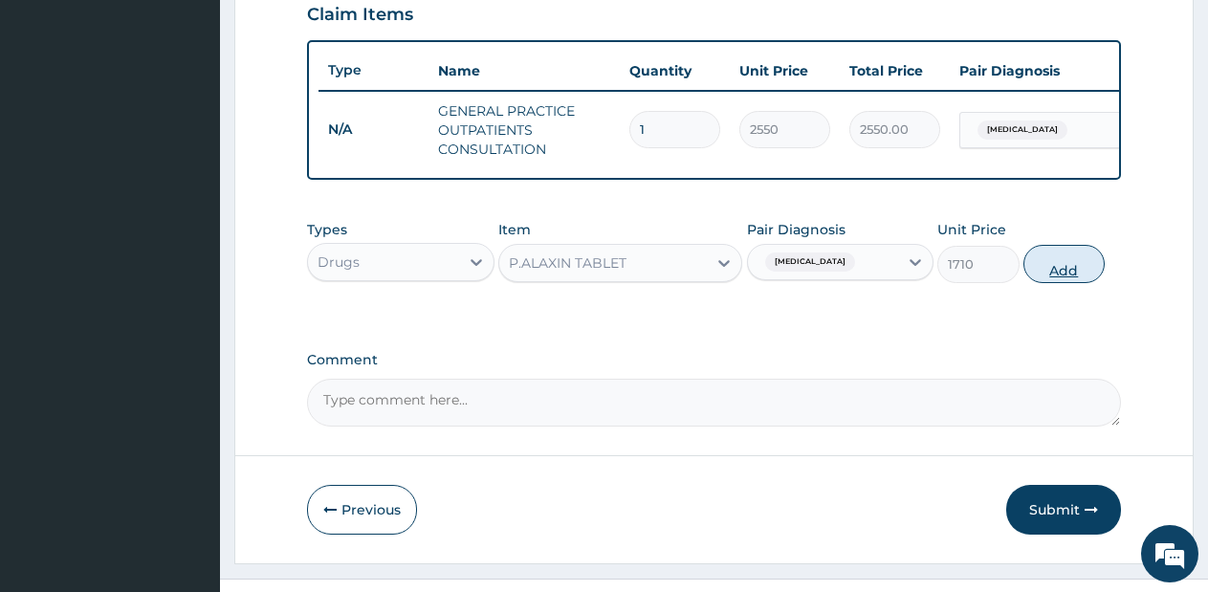
click at [1080, 270] on button "Add" at bounding box center [1063, 264] width 81 height 38
type input "0"
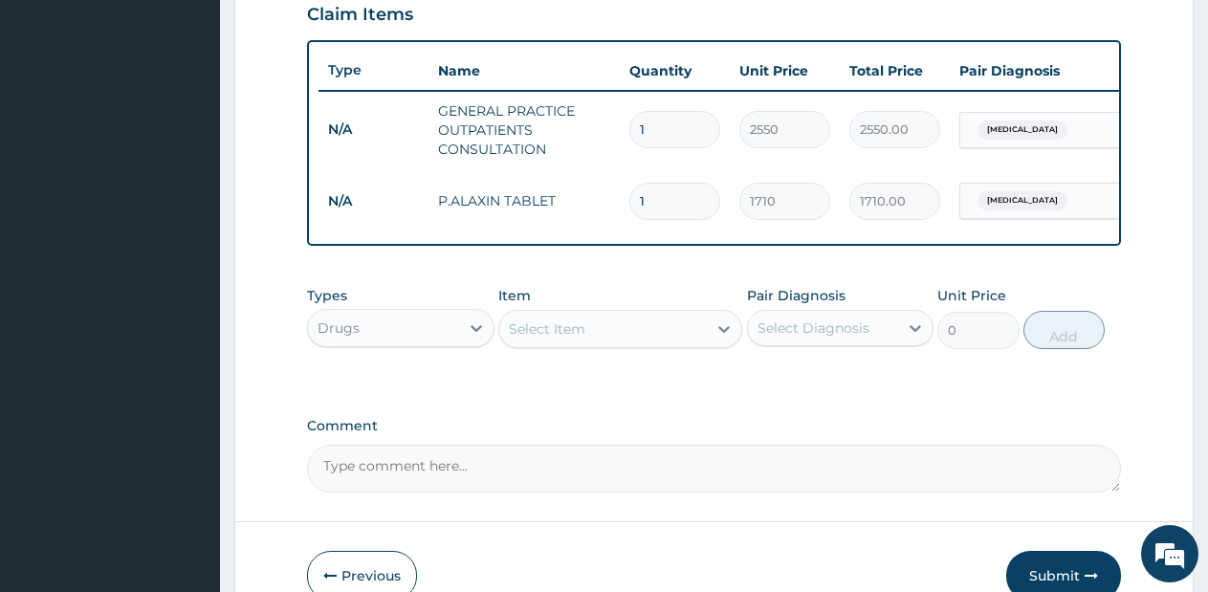
click at [640, 336] on div "Select Item" at bounding box center [602, 329] width 207 height 31
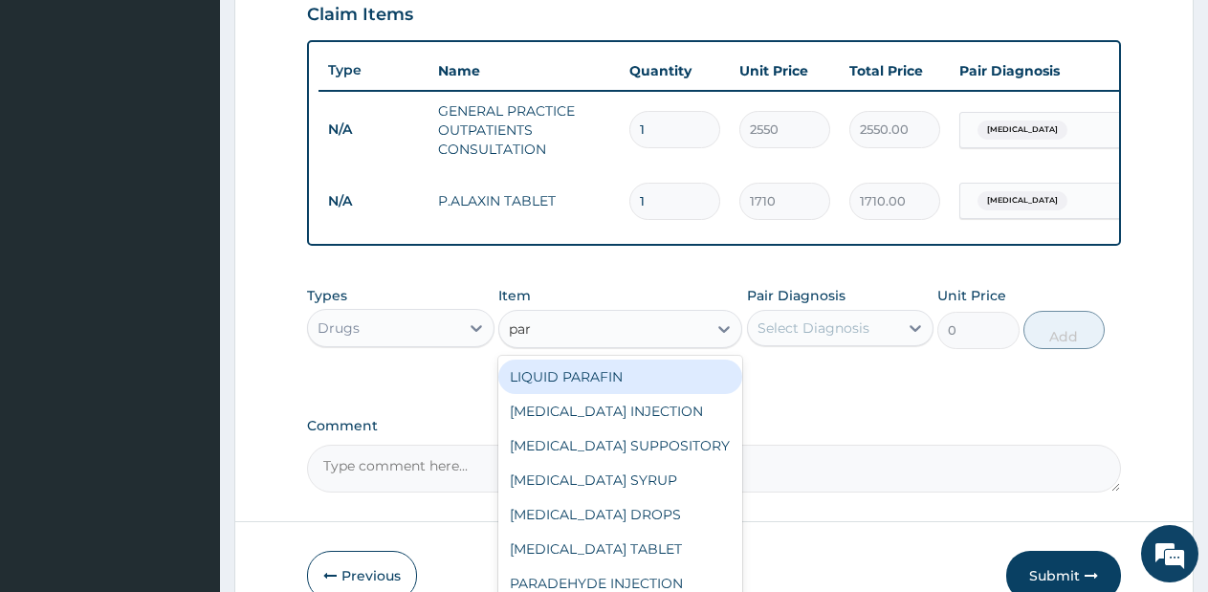
type input "para"
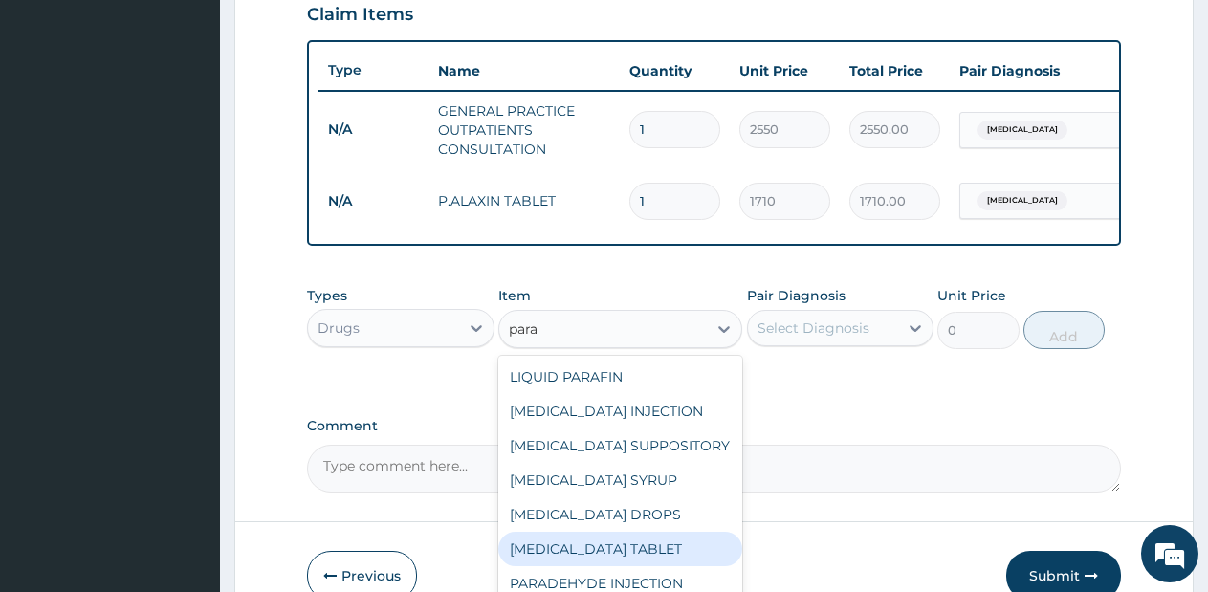
click at [646, 556] on div "PARACETAMOL TABLET" at bounding box center [620, 549] width 244 height 34
type input "28.5"
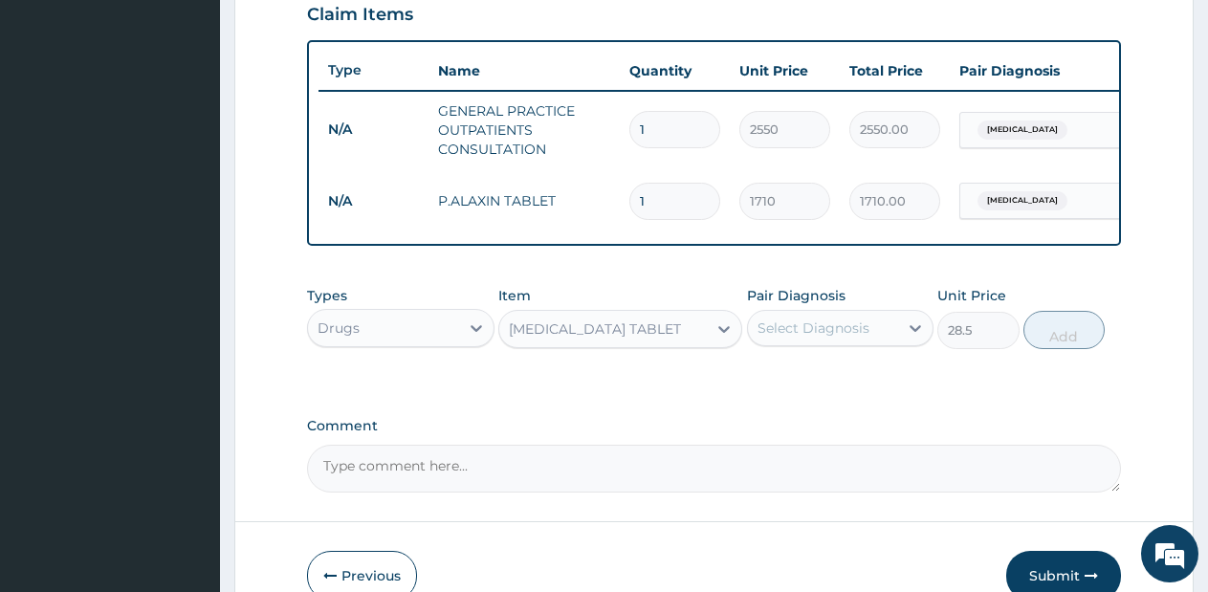
click at [852, 331] on div "Select Diagnosis" at bounding box center [823, 328] width 151 height 31
click at [852, 397] on div "Malaria" at bounding box center [840, 377] width 187 height 39
checkbox input "true"
click at [1051, 340] on button "Add" at bounding box center [1063, 330] width 81 height 38
type input "0"
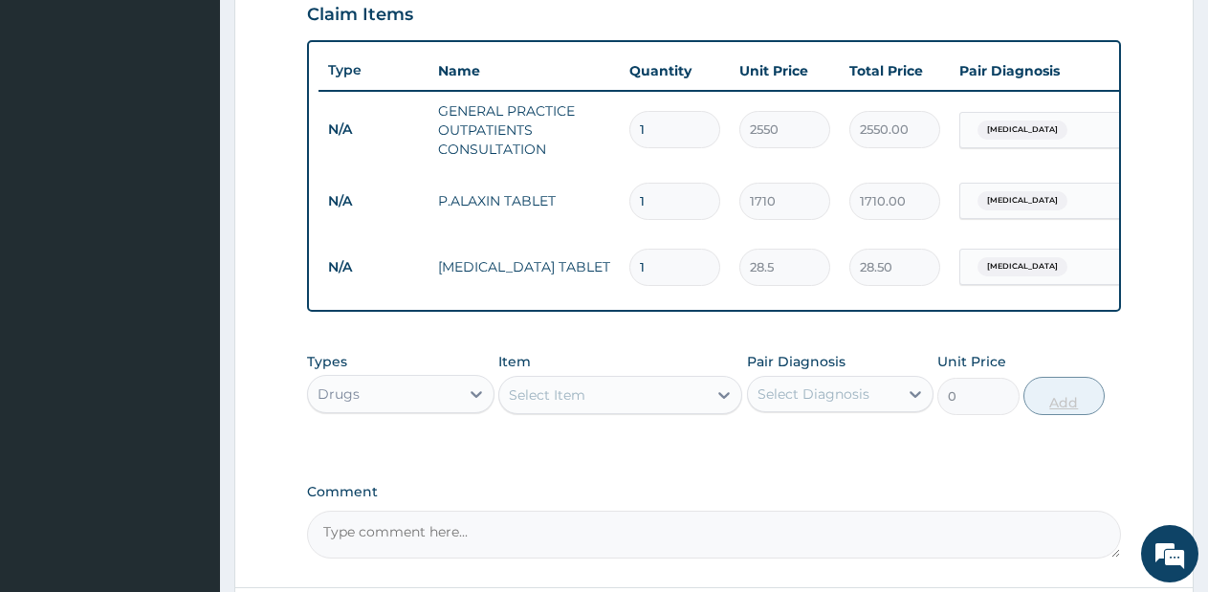
type input "18"
type input "513.00"
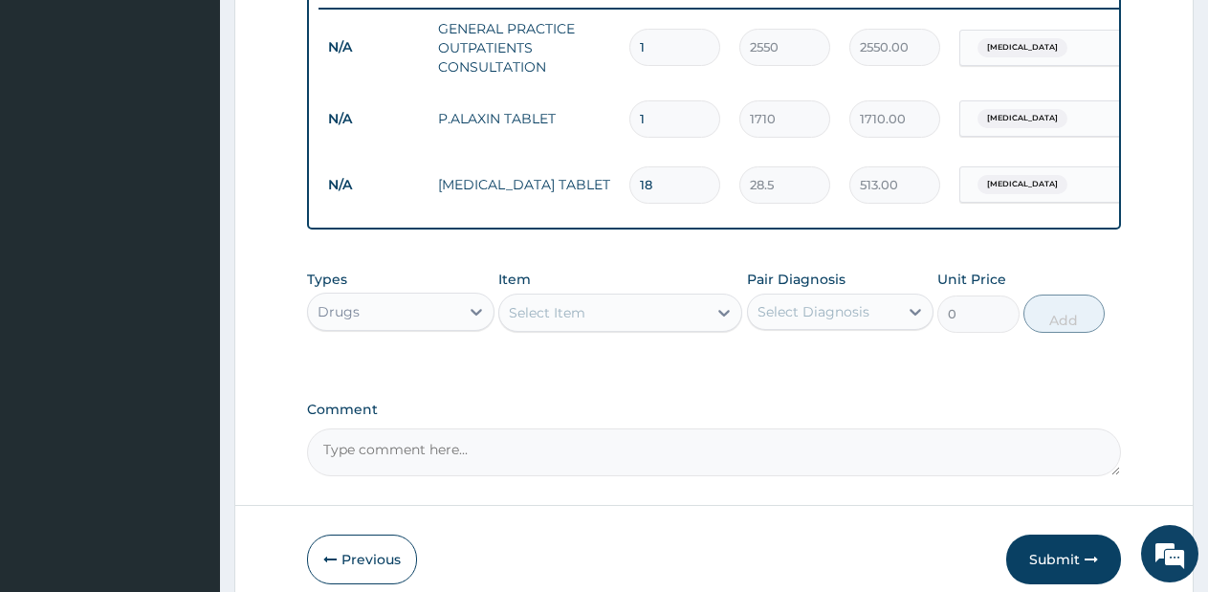
scroll to position [855, 0]
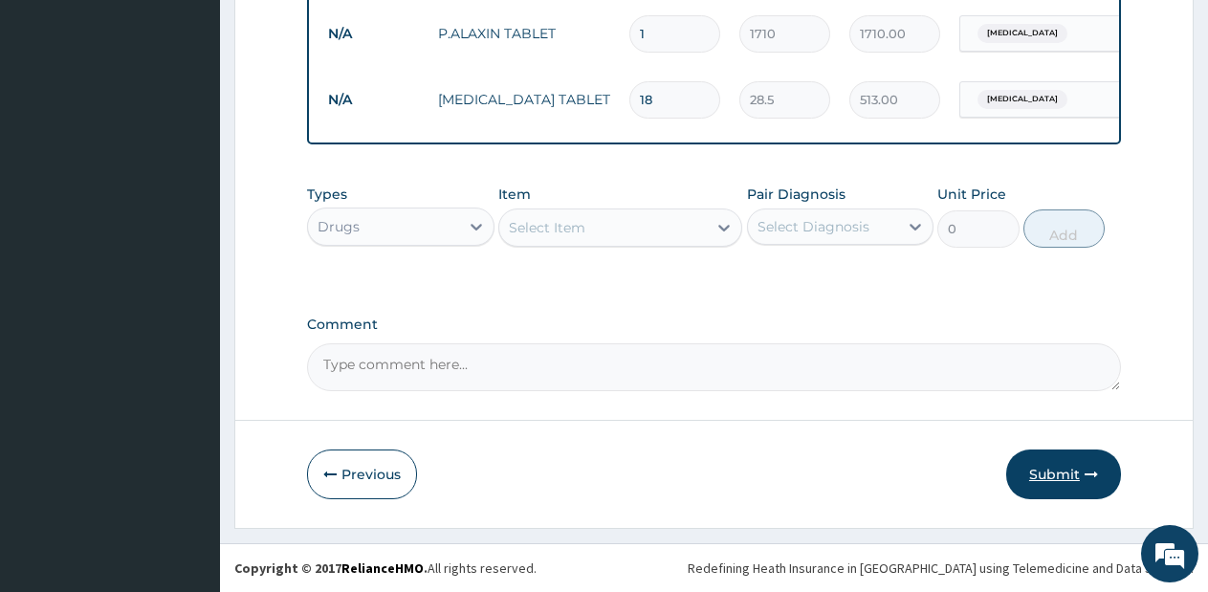
type input "18"
click at [1081, 467] on button "Submit" at bounding box center [1063, 474] width 115 height 50
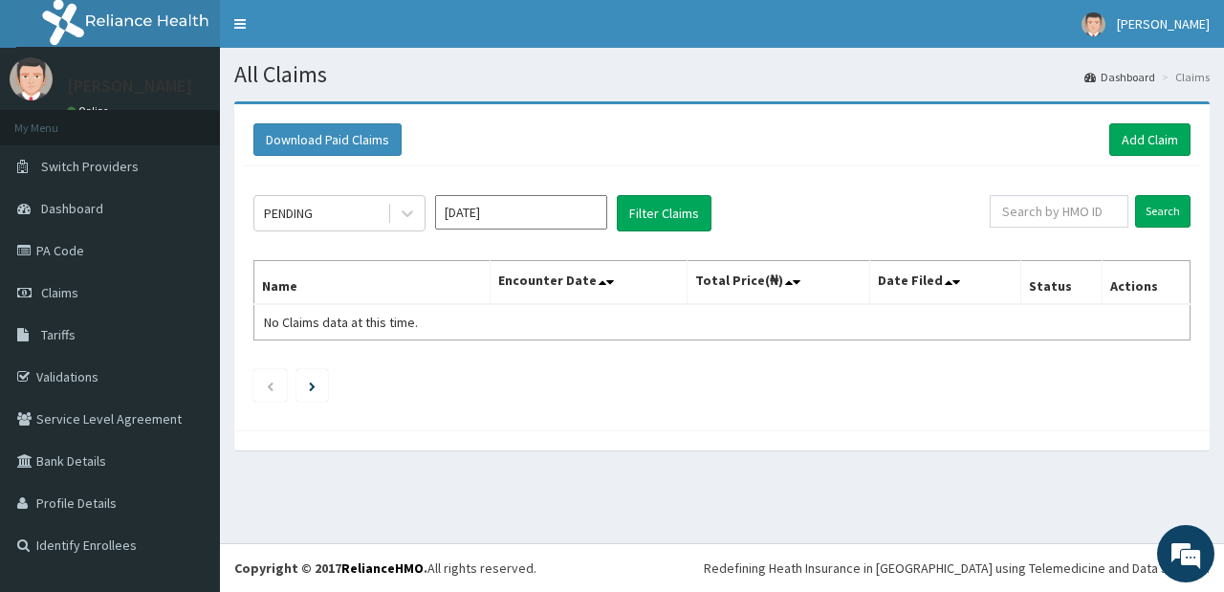
click at [465, 223] on input "[DATE]" at bounding box center [521, 212] width 172 height 34
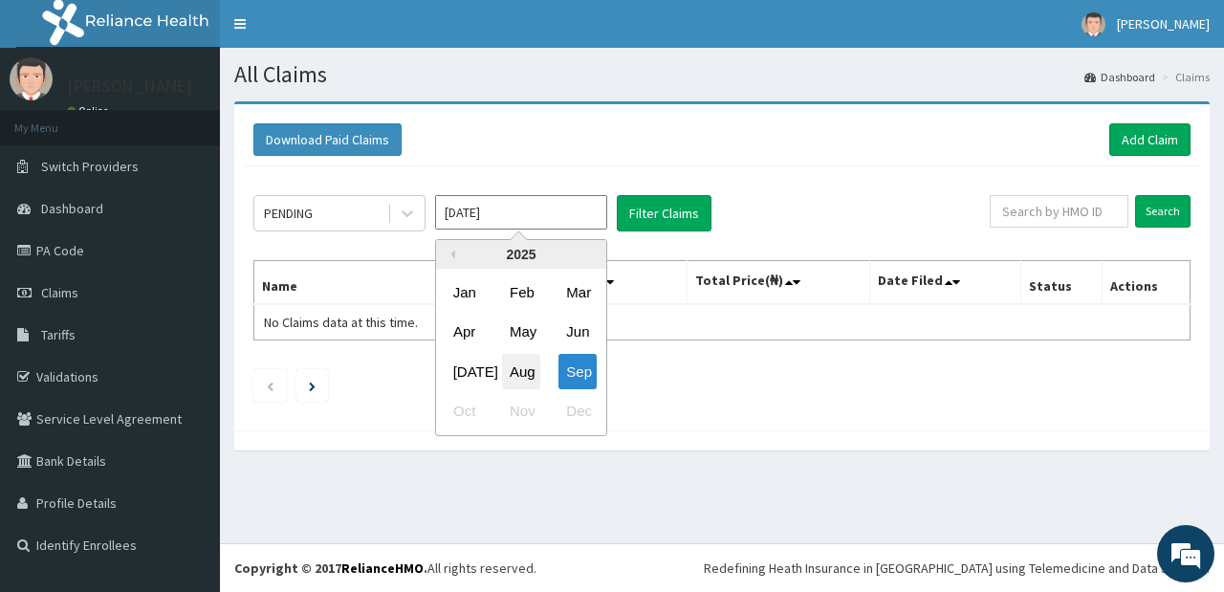
click at [516, 379] on div "Aug" at bounding box center [521, 371] width 38 height 35
type input "[DATE]"
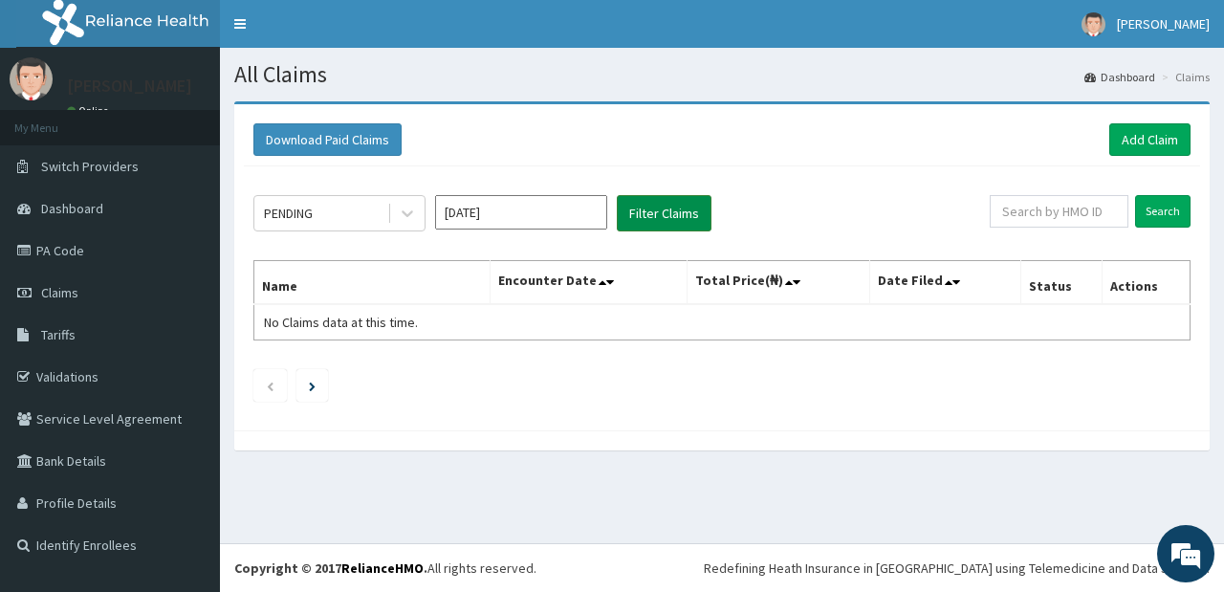
click at [649, 222] on button "Filter Claims" at bounding box center [664, 213] width 95 height 36
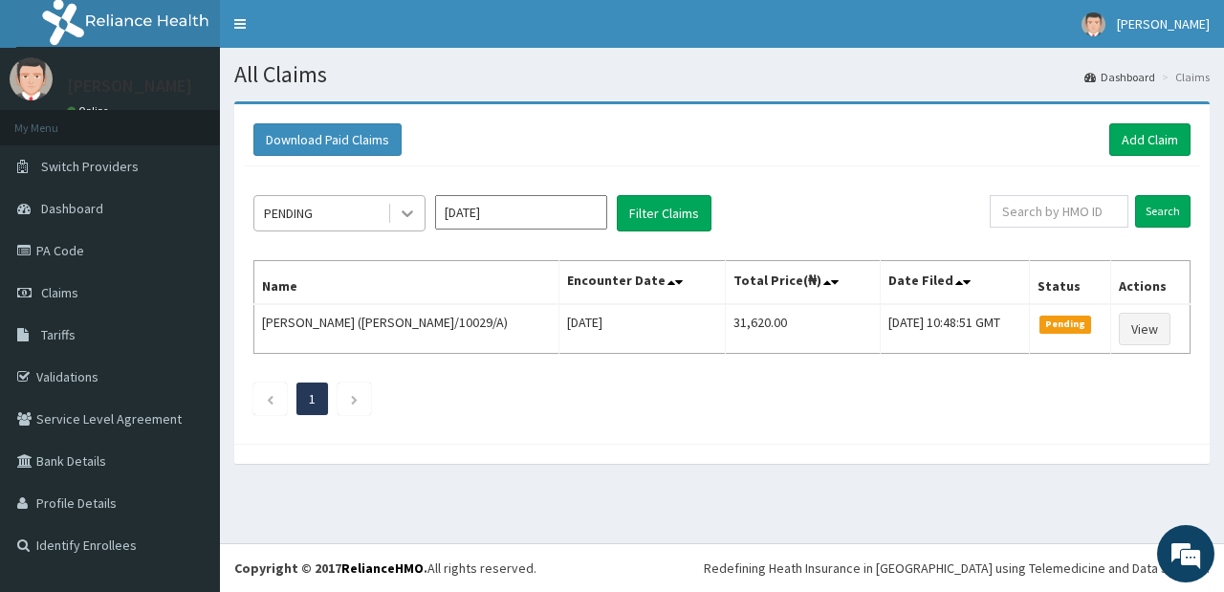
click at [397, 206] on div at bounding box center [407, 213] width 34 height 34
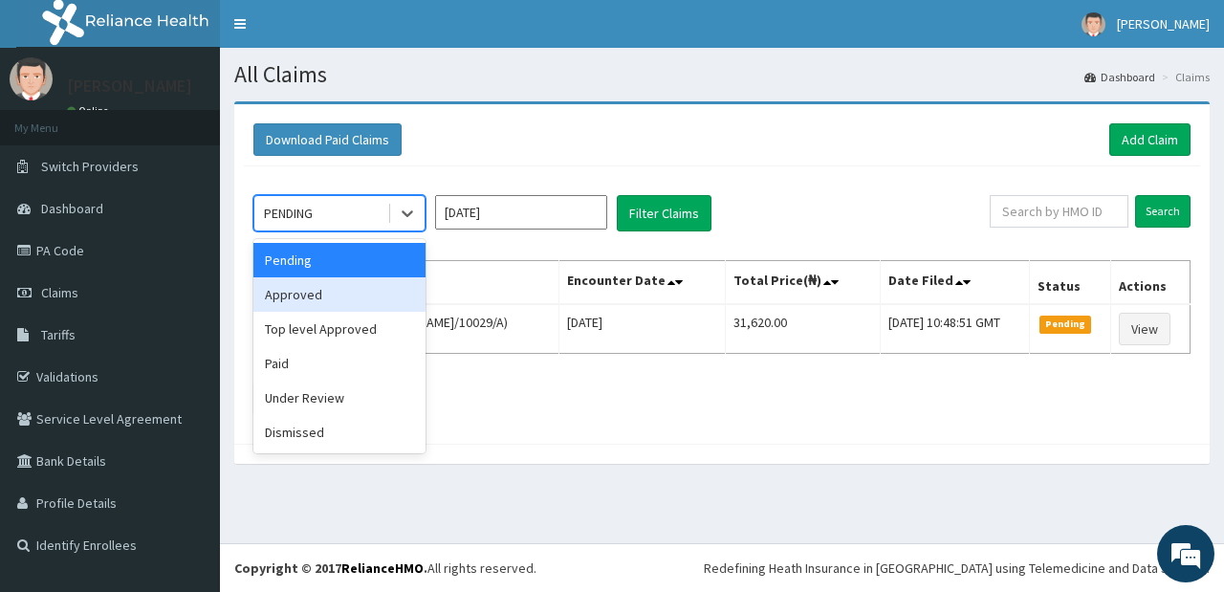
click at [368, 304] on div "Approved" at bounding box center [339, 294] width 172 height 34
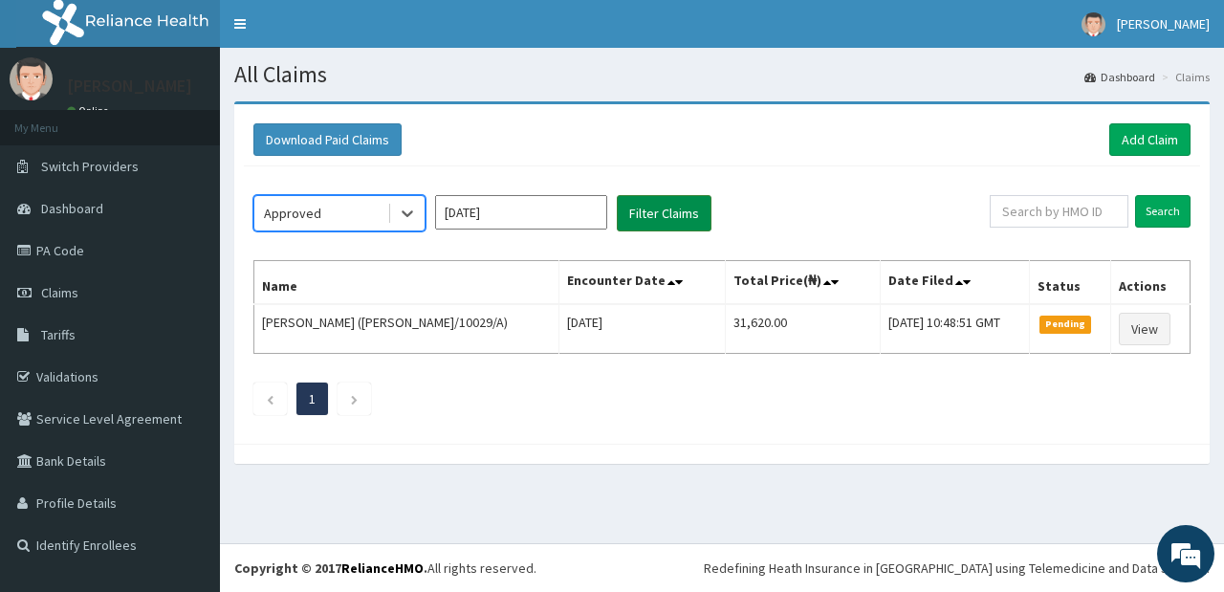
click at [646, 219] on button "Filter Claims" at bounding box center [664, 213] width 95 height 36
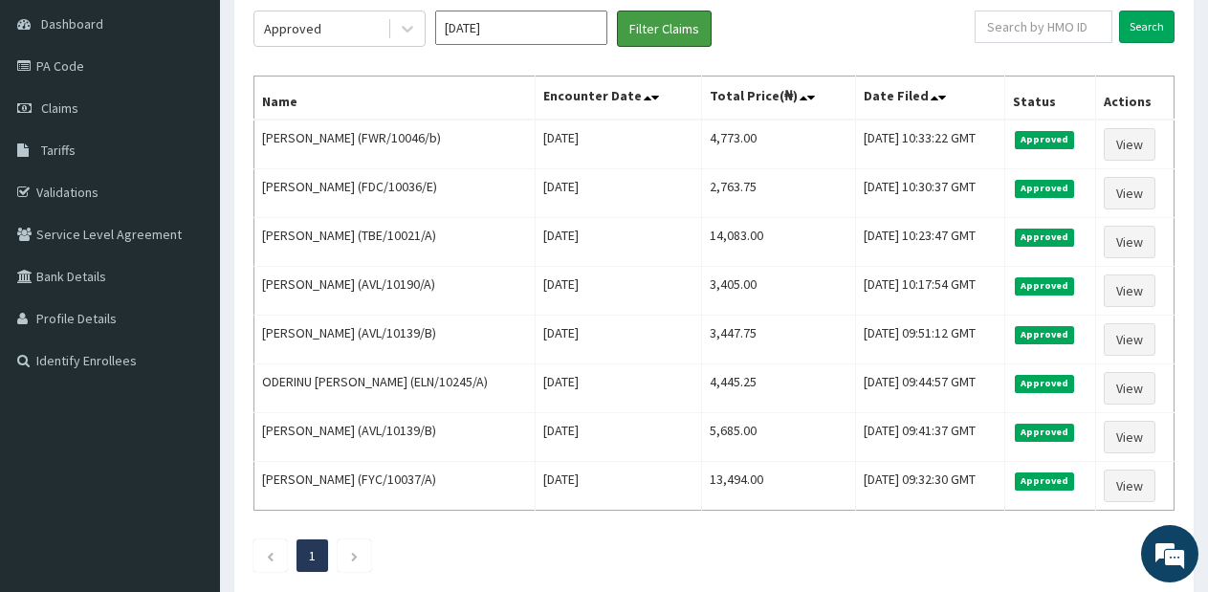
scroll to position [186, 0]
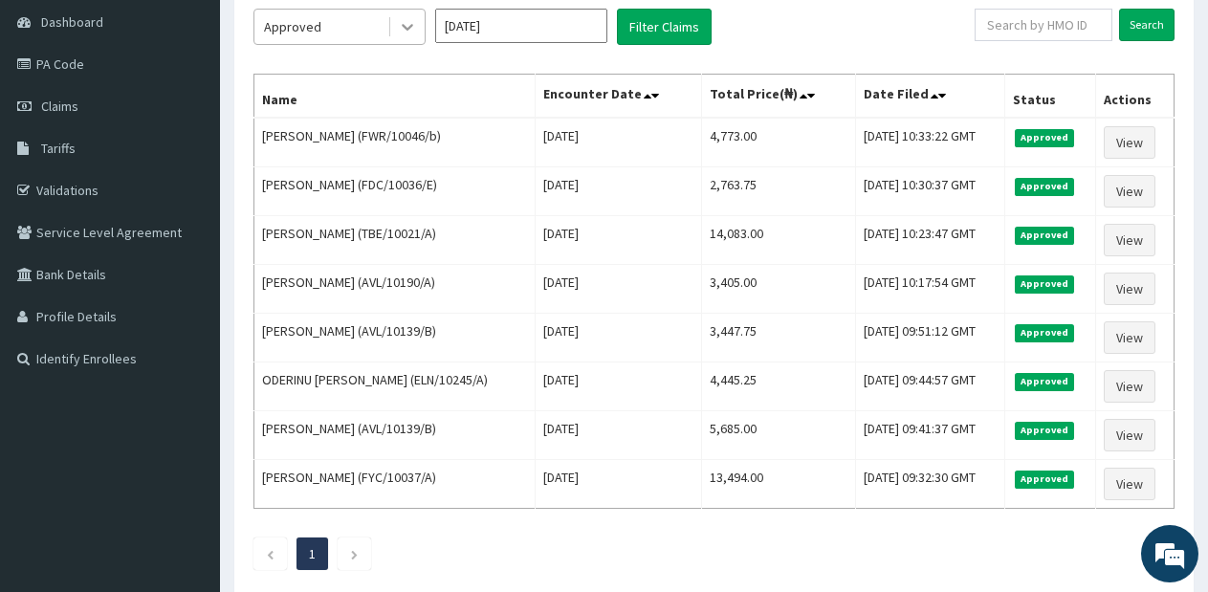
click at [406, 33] on icon at bounding box center [407, 26] width 19 height 19
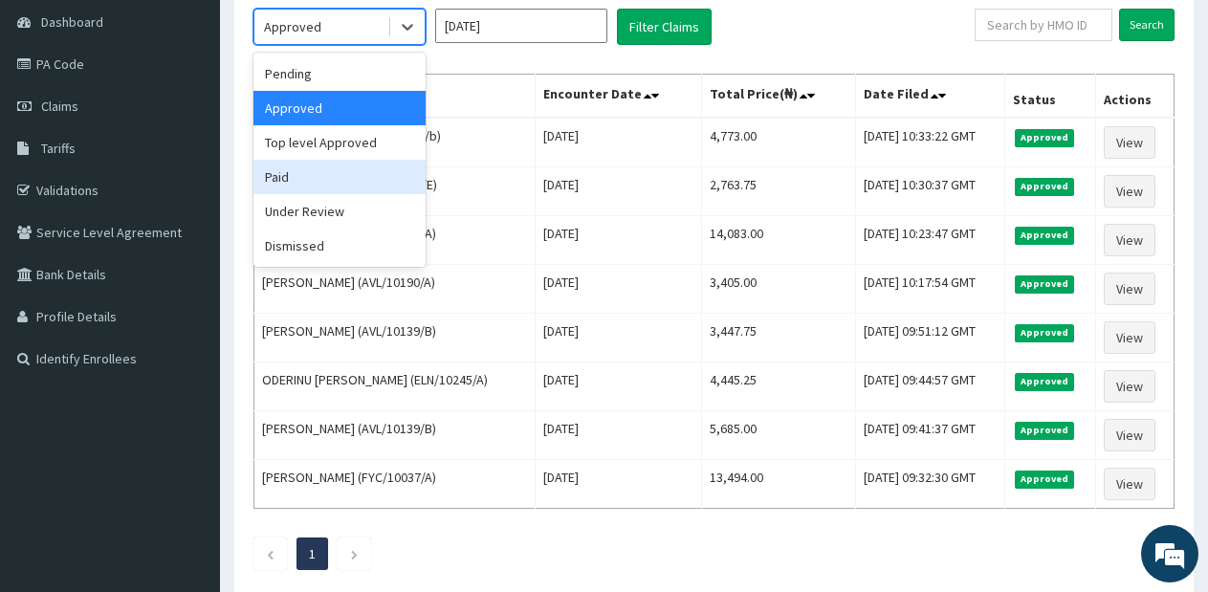
click at [370, 166] on div "Paid" at bounding box center [339, 177] width 172 height 34
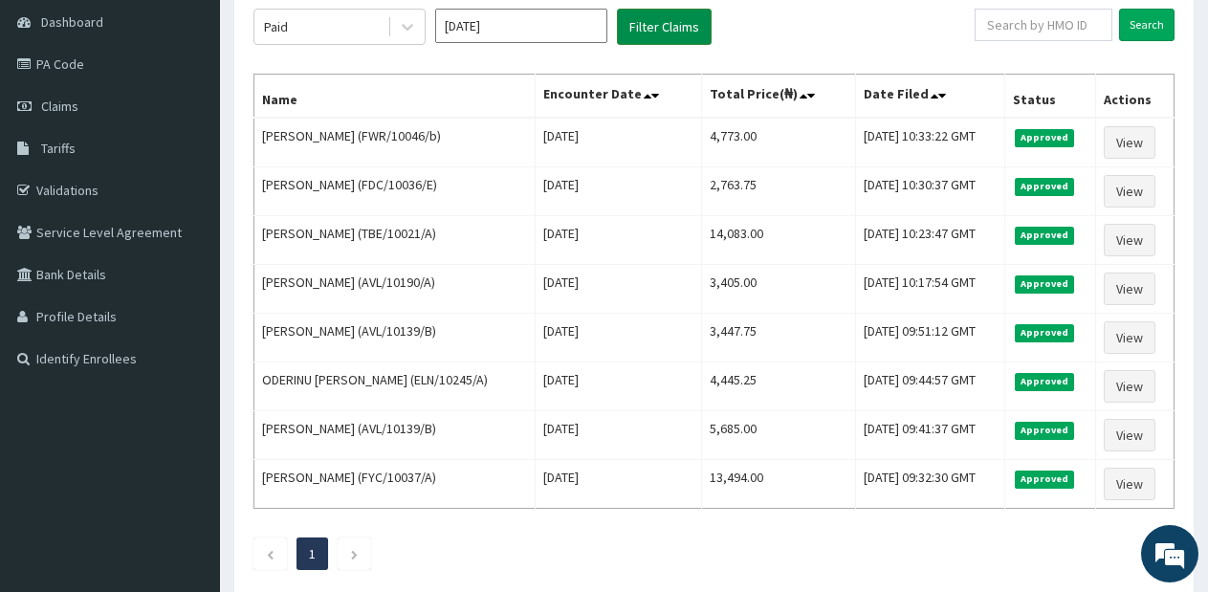
click at [632, 10] on button "Filter Claims" at bounding box center [664, 27] width 95 height 36
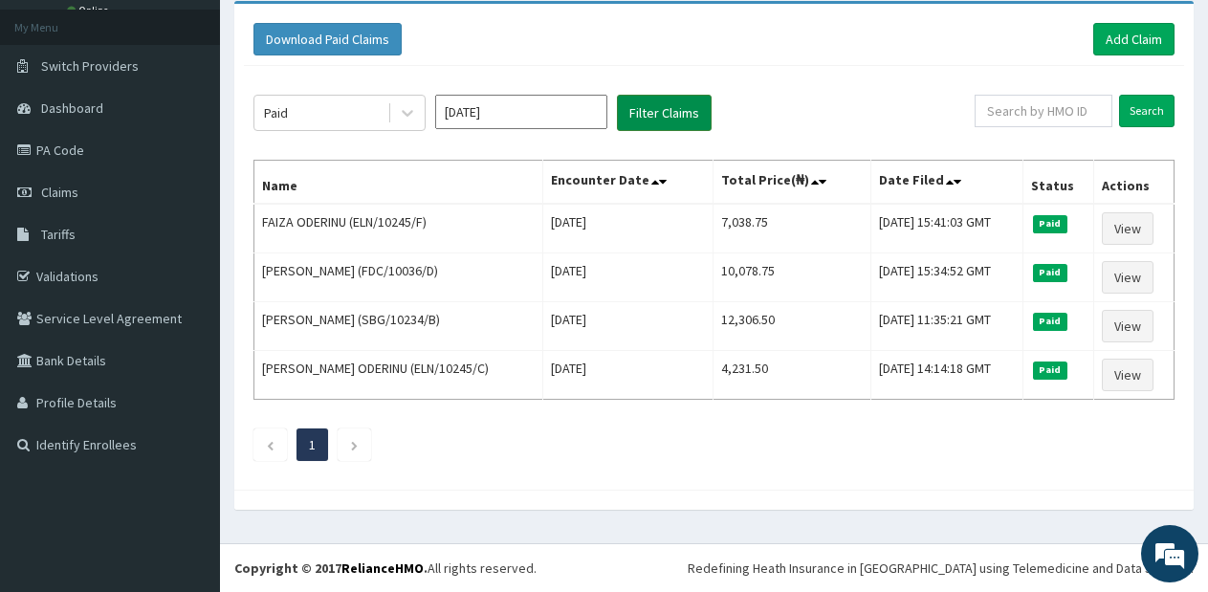
scroll to position [100, 0]
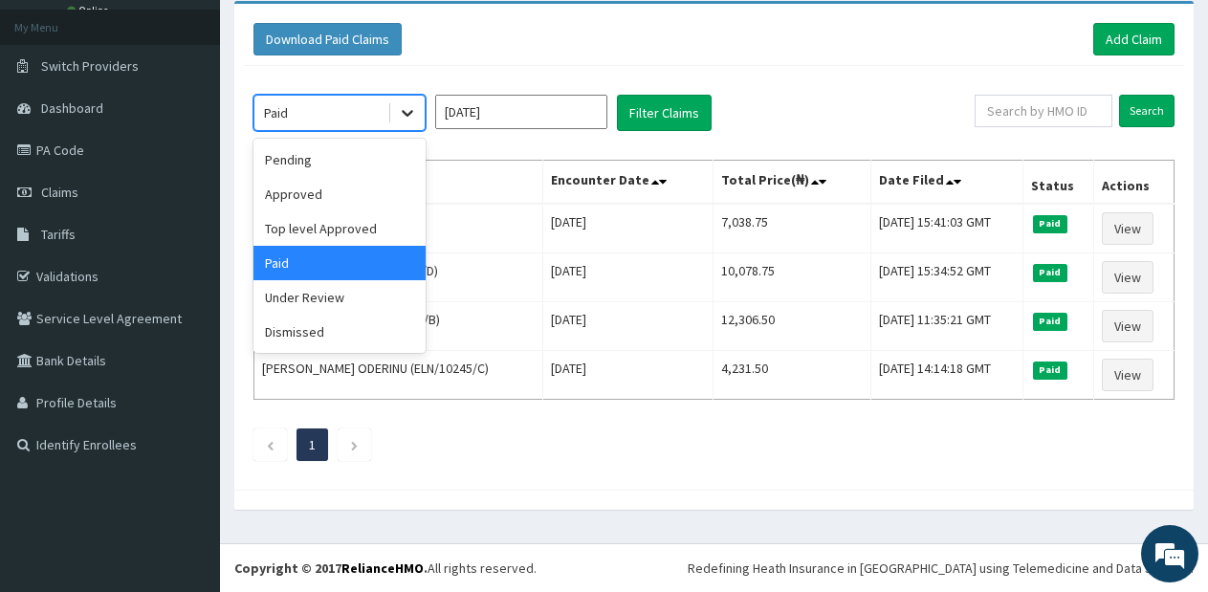
click at [393, 115] on div at bounding box center [407, 113] width 34 height 34
click at [363, 185] on div "Approved" at bounding box center [339, 194] width 172 height 34
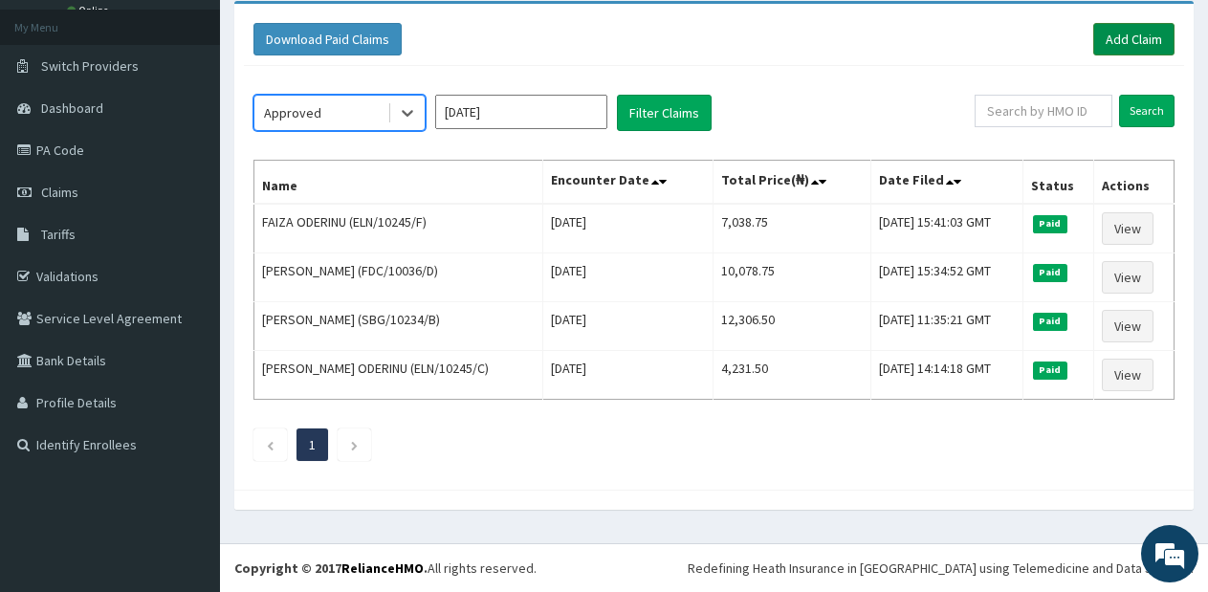
click at [1141, 35] on link "Add Claim" at bounding box center [1133, 39] width 81 height 33
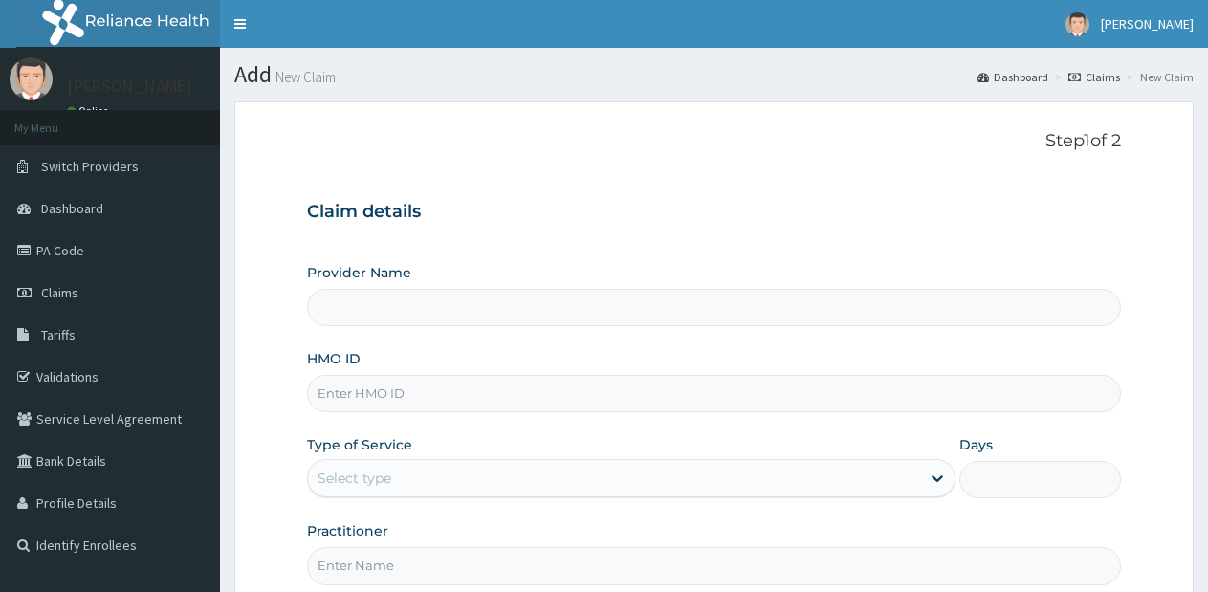
click at [795, 476] on div "Select type" at bounding box center [613, 478] width 611 height 31
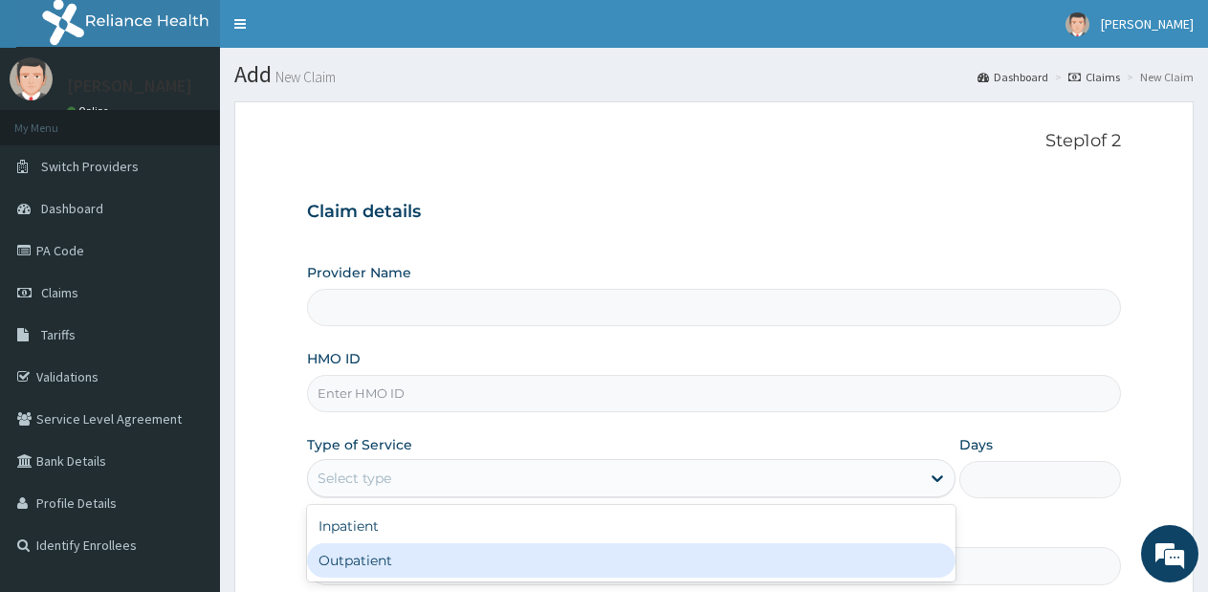
click at [736, 546] on div "Outpatient" at bounding box center [630, 560] width 647 height 34
type input "1"
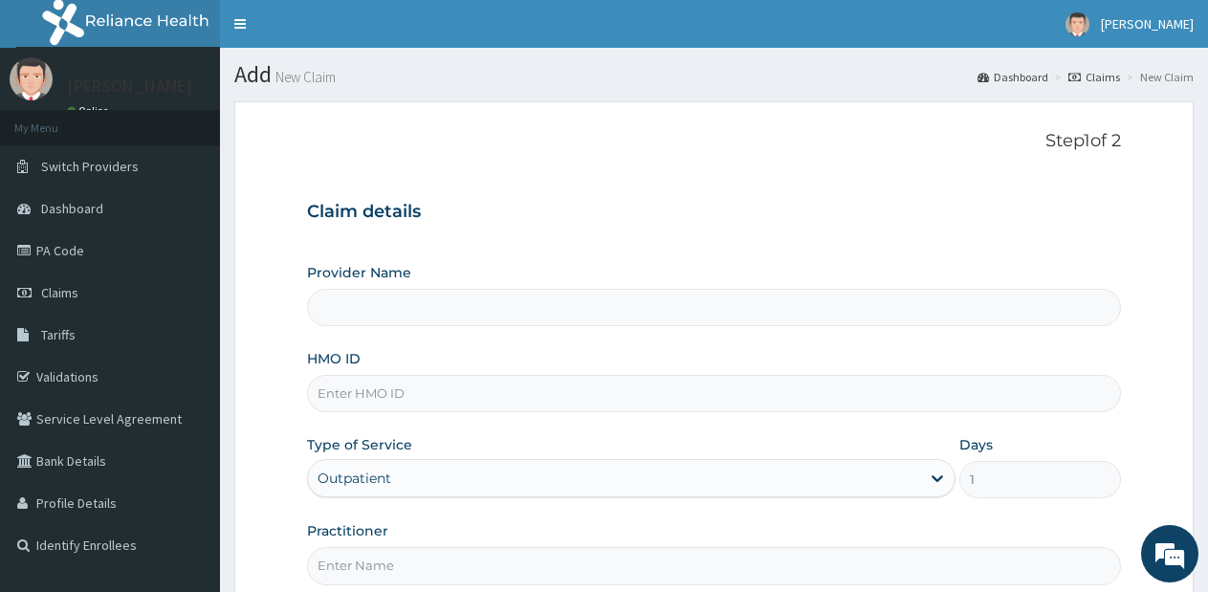
type input "Lifesource Hospital"
click at [701, 406] on input "HMO ID" at bounding box center [714, 393] width 814 height 37
type input "LBP/10114/A"
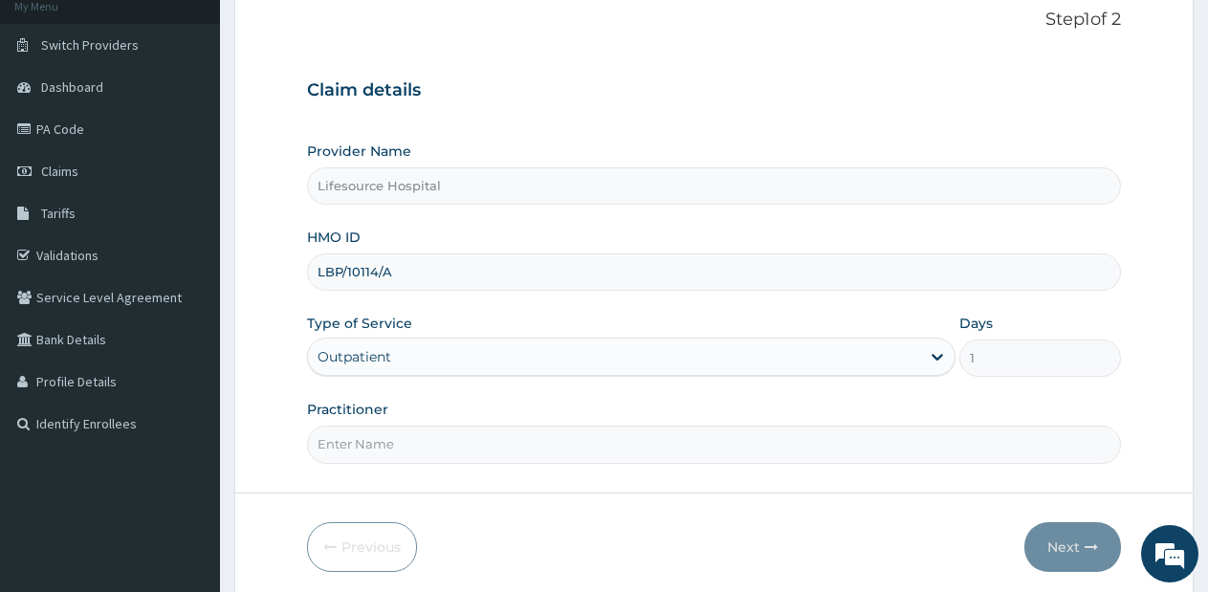
scroll to position [194, 0]
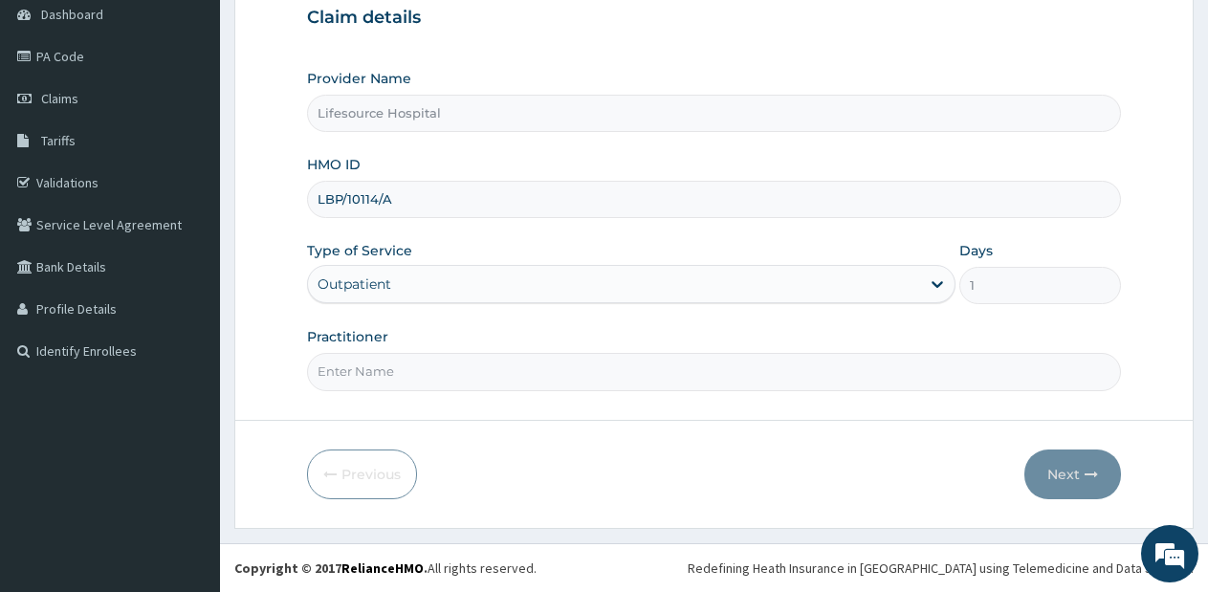
click at [803, 359] on input "Practitioner" at bounding box center [714, 371] width 814 height 37
type input "[PERSON_NAME]"
click at [1057, 473] on button "Next" at bounding box center [1072, 474] width 97 height 50
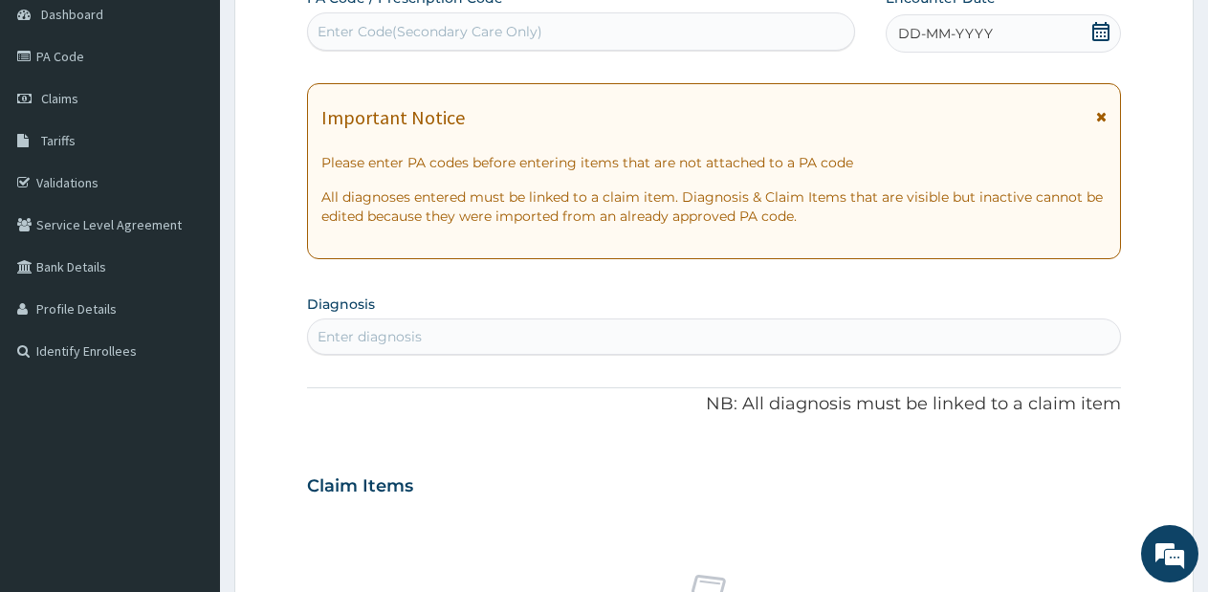
click at [739, 340] on div "Enter diagnosis" at bounding box center [714, 336] width 812 height 31
type input "p"
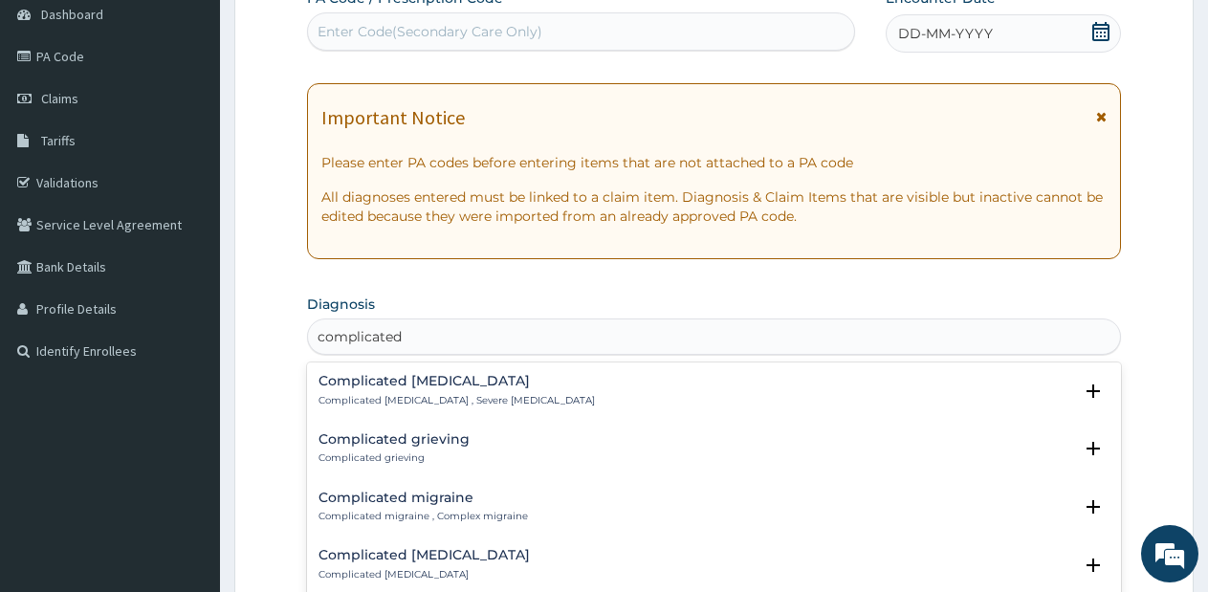
type input "complicated"
click at [480, 388] on h4 "Complicated [MEDICAL_DATA]" at bounding box center [456, 381] width 276 height 14
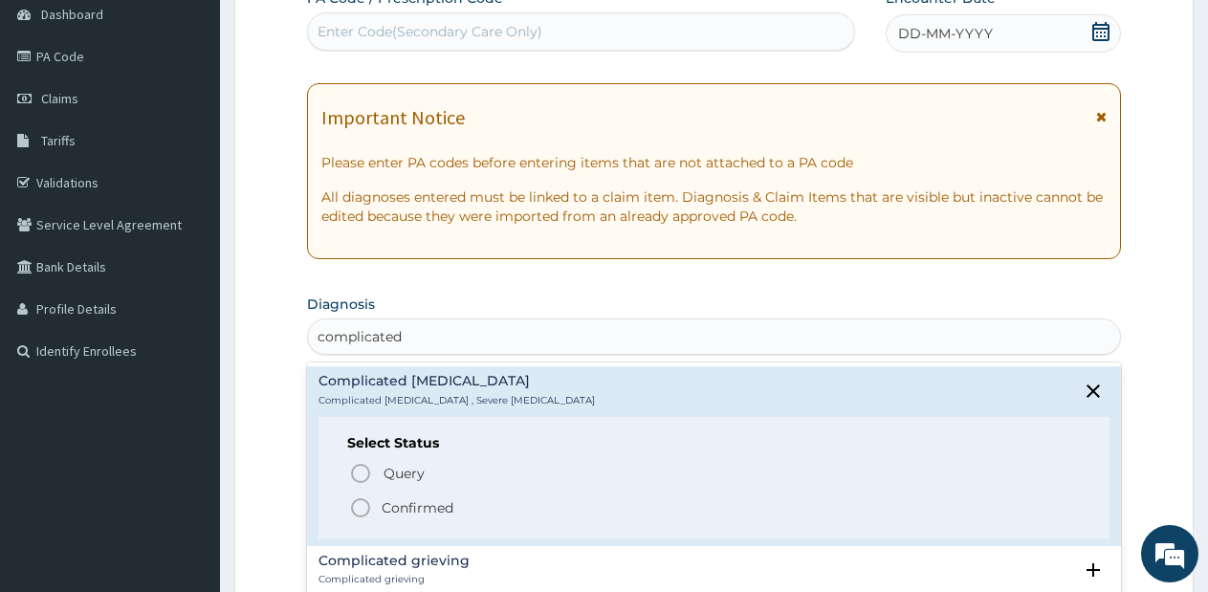
click at [361, 512] on icon "status option filled" at bounding box center [360, 507] width 23 height 23
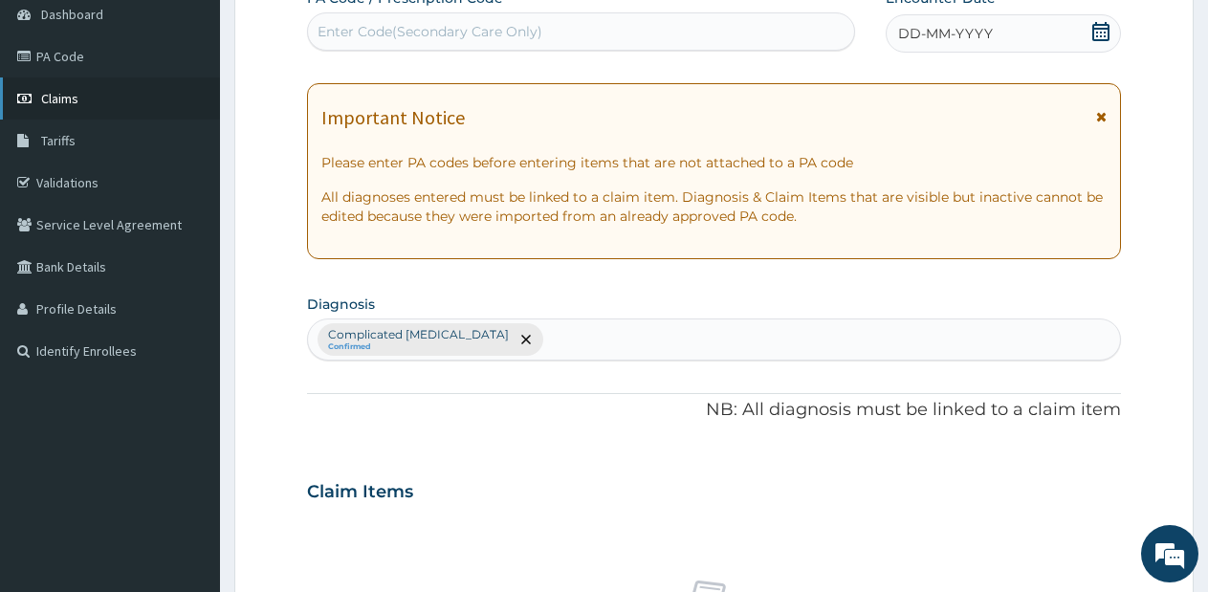
click at [74, 80] on link "Claims" at bounding box center [110, 98] width 220 height 42
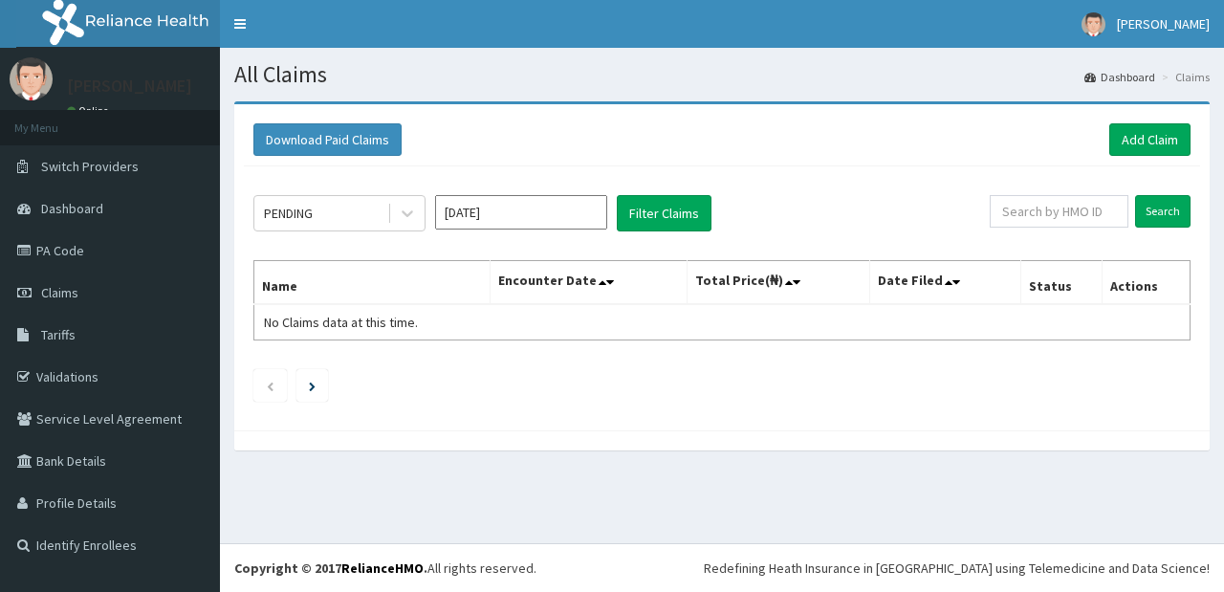
click at [516, 220] on input "Sep 2025" at bounding box center [521, 212] width 172 height 34
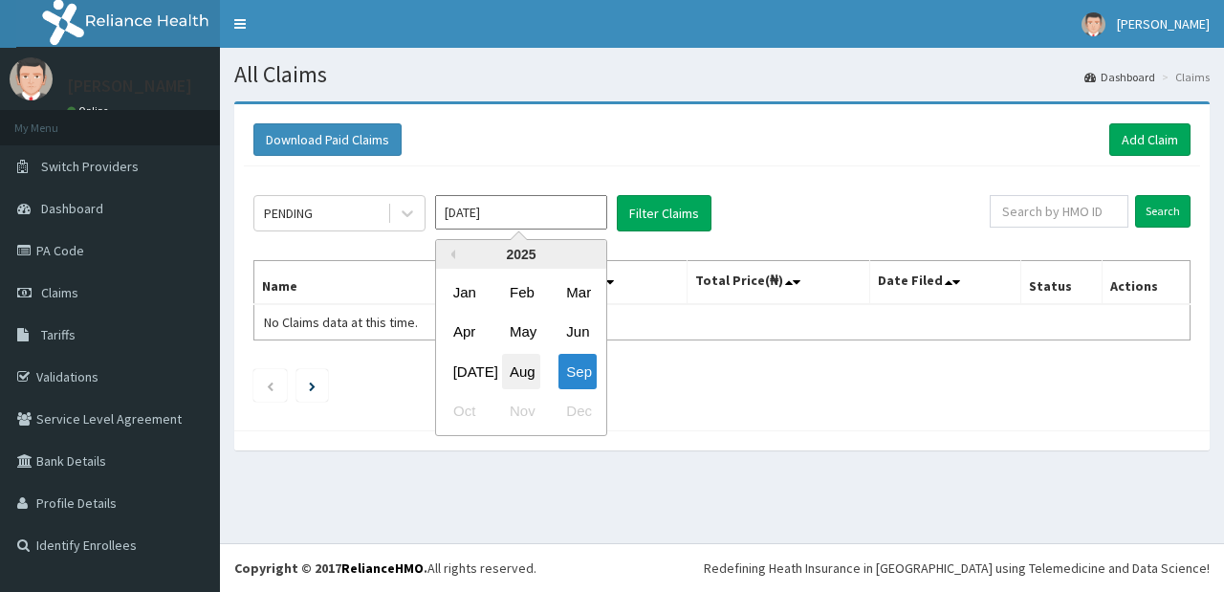
click at [535, 373] on div "Aug" at bounding box center [521, 371] width 38 height 35
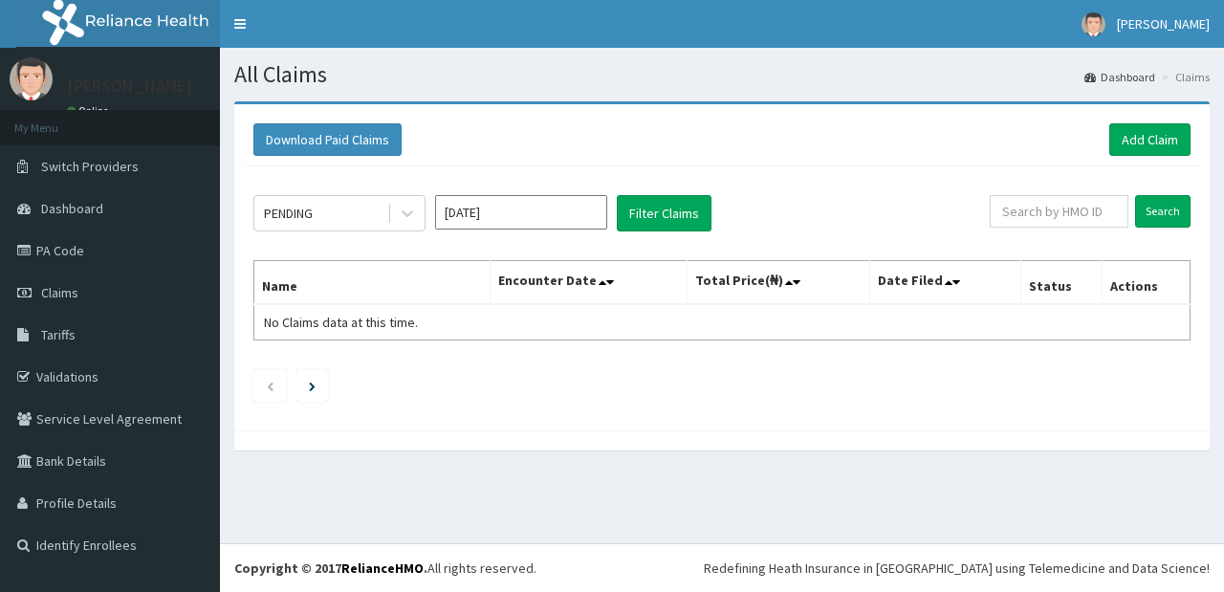
type input "Aug 2025"
click at [625, 215] on button "Filter Claims" at bounding box center [664, 213] width 95 height 36
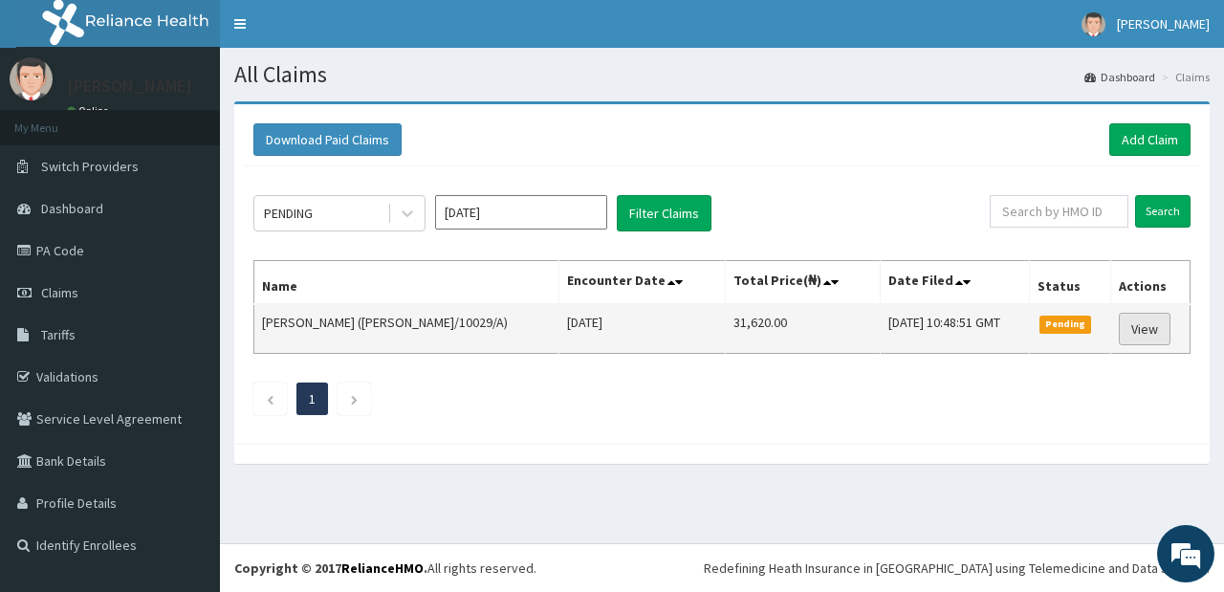
click at [1133, 319] on link "View" at bounding box center [1145, 329] width 52 height 33
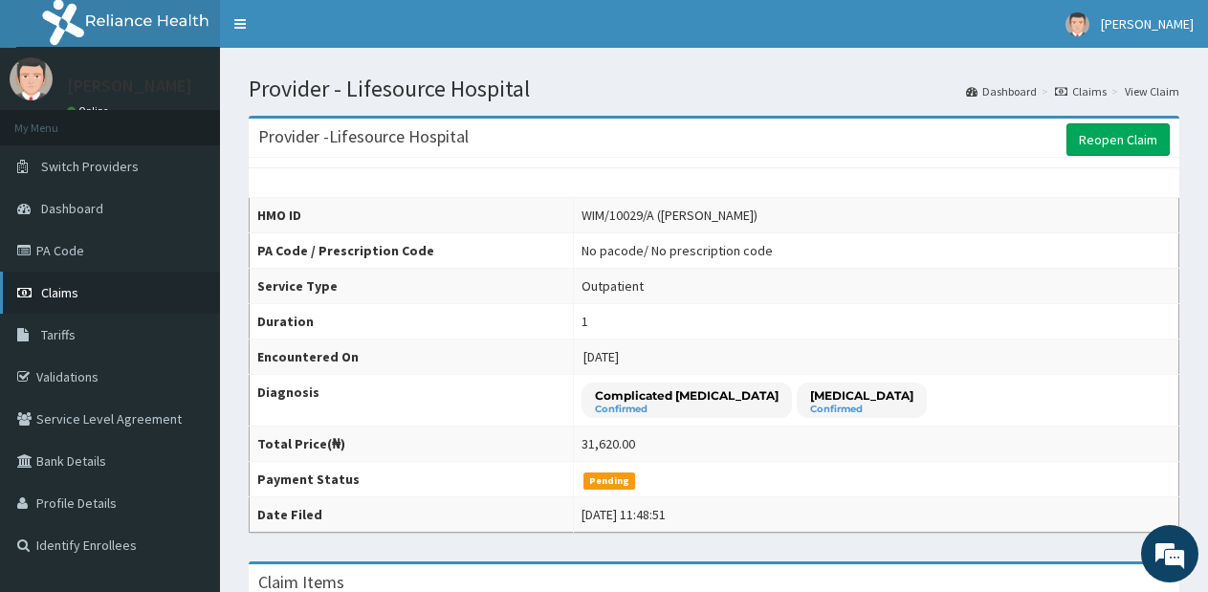
click at [74, 308] on link "Claims" at bounding box center [110, 293] width 220 height 42
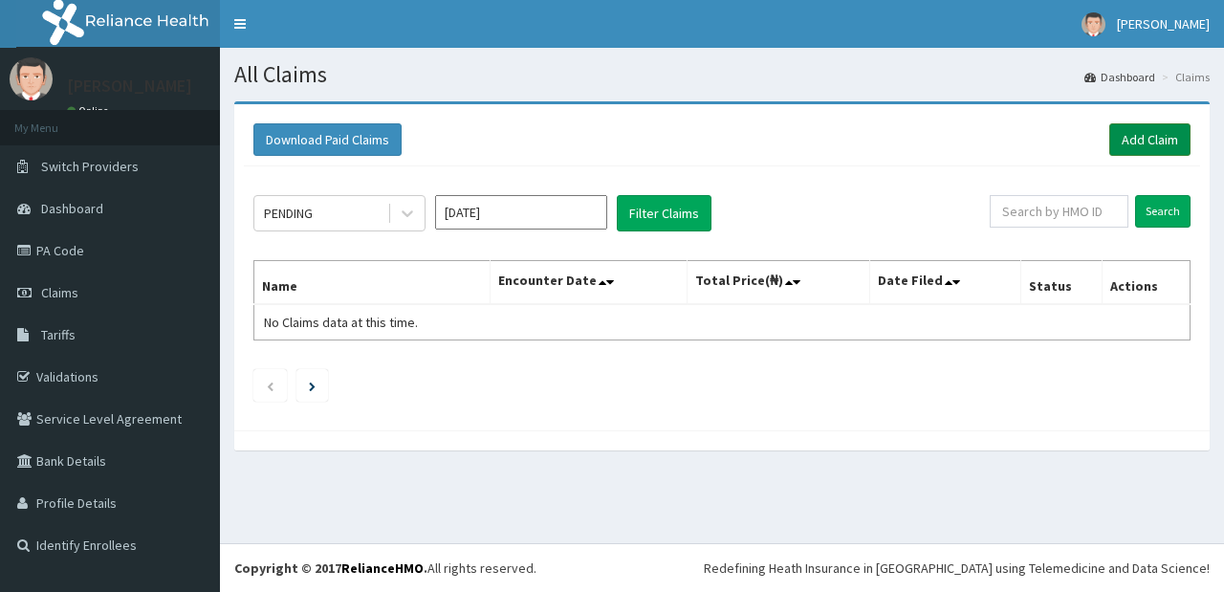
click at [1146, 142] on link "Add Claim" at bounding box center [1149, 139] width 81 height 33
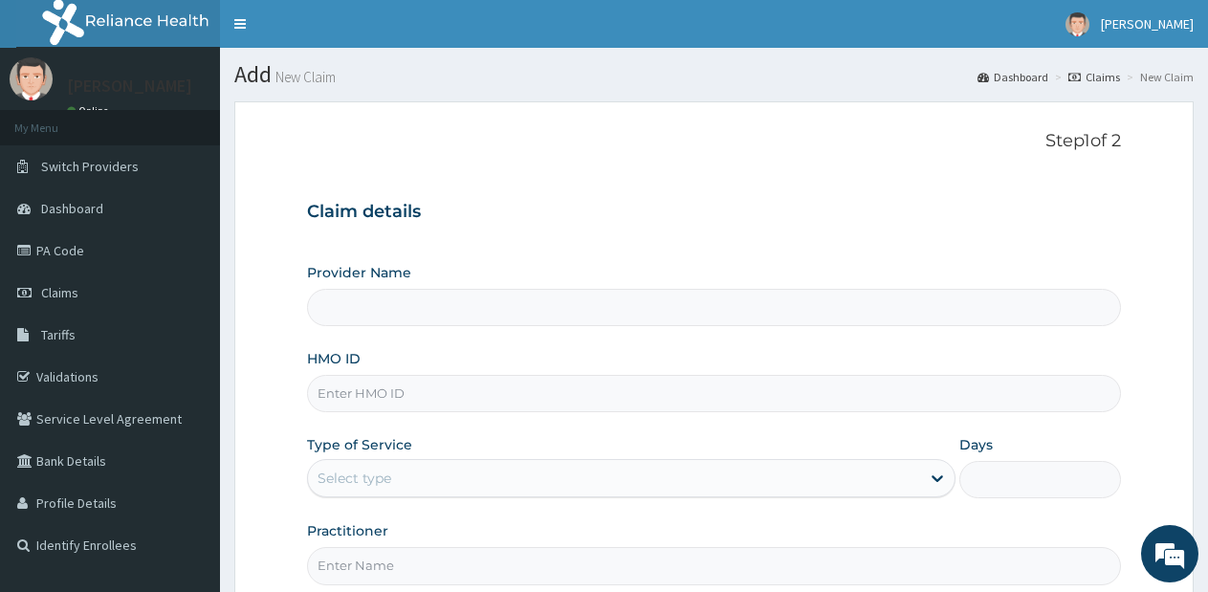
type input "Lifesource Hospital"
click at [800, 399] on input "HMO ID" at bounding box center [714, 393] width 814 height 37
type input "LBP/10114/A"
click at [660, 490] on div "Select type" at bounding box center [613, 478] width 611 height 31
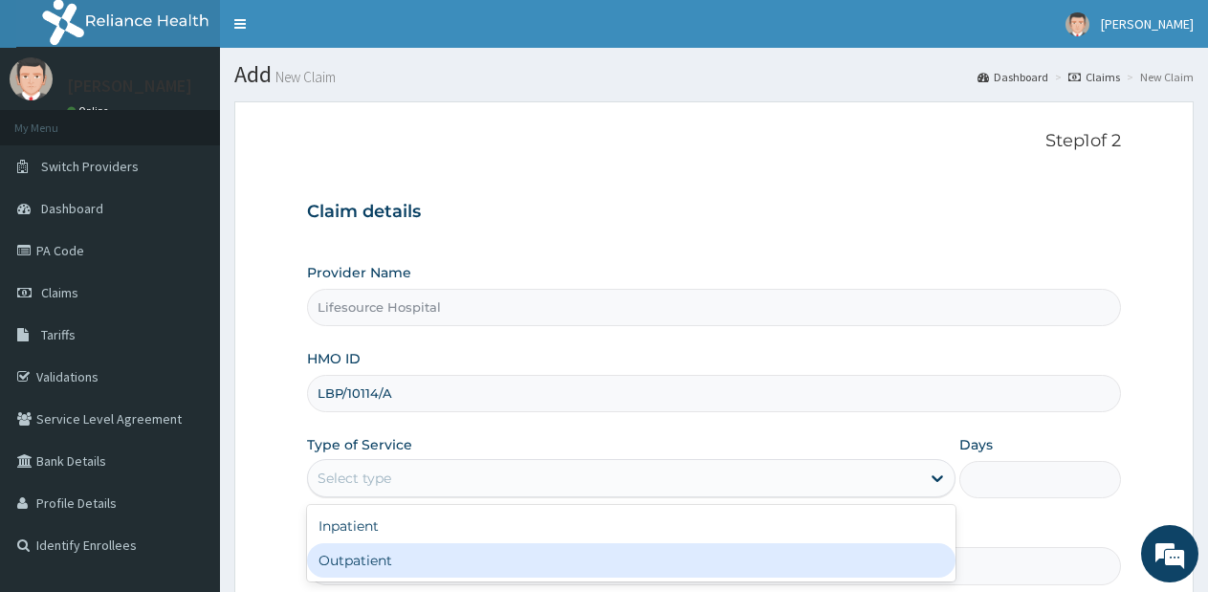
click at [649, 553] on div "Outpatient" at bounding box center [630, 560] width 647 height 34
type input "1"
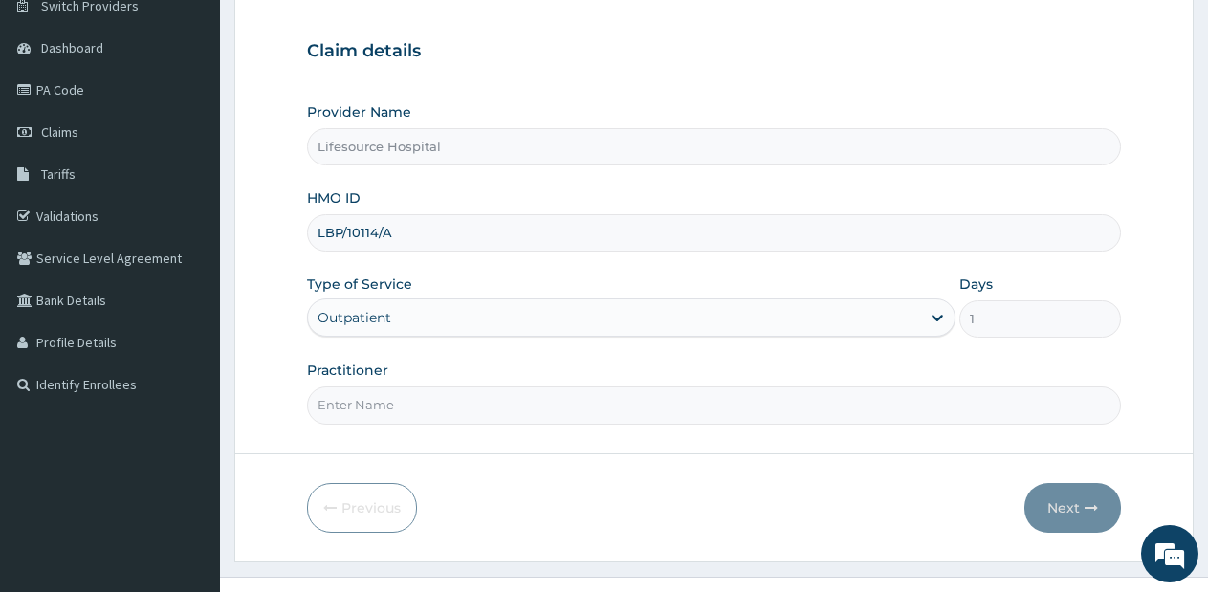
scroll to position [182, 0]
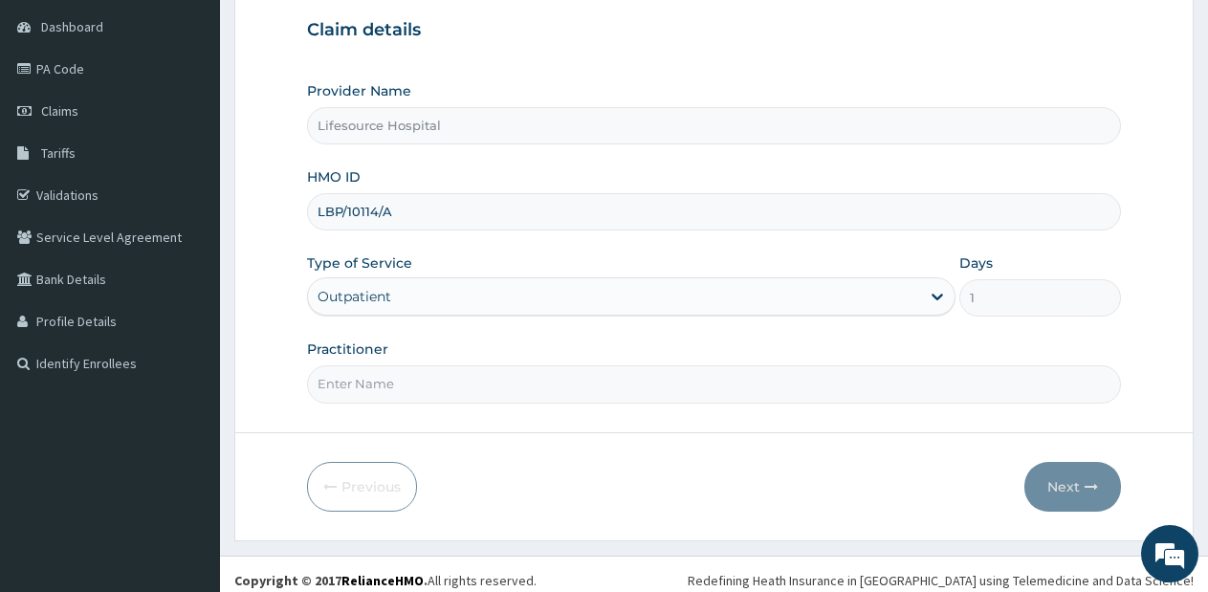
click at [705, 393] on input "Practitioner" at bounding box center [714, 383] width 814 height 37
type input "DR OLUWOLE"
click at [1061, 485] on button "Next" at bounding box center [1072, 487] width 97 height 50
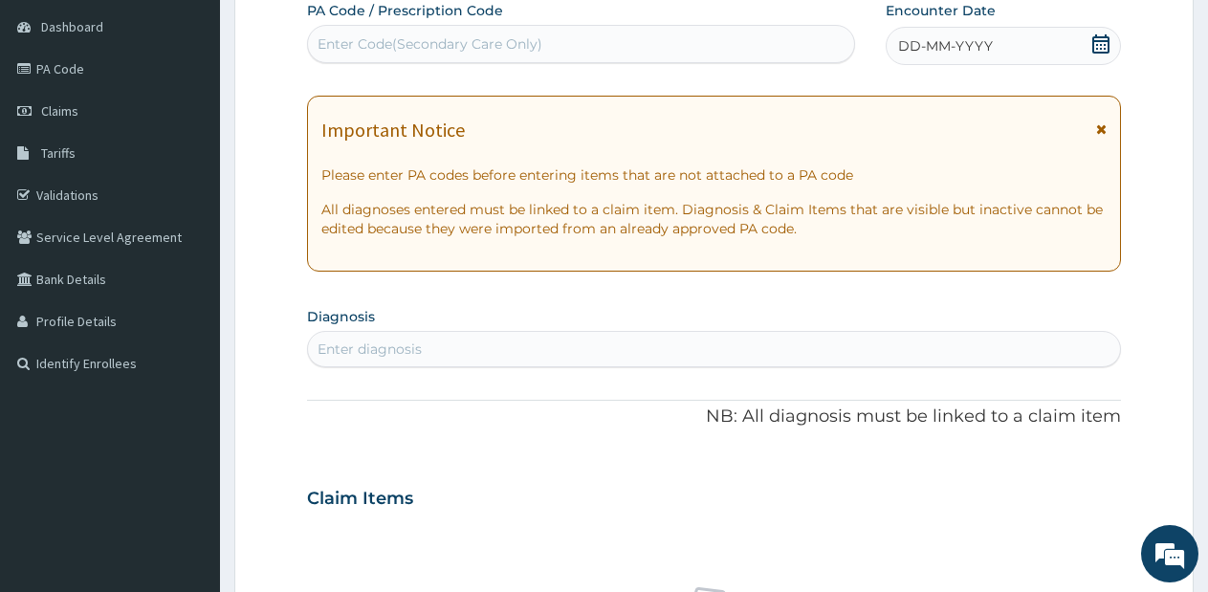
click at [1091, 35] on icon at bounding box center [1100, 43] width 19 height 19
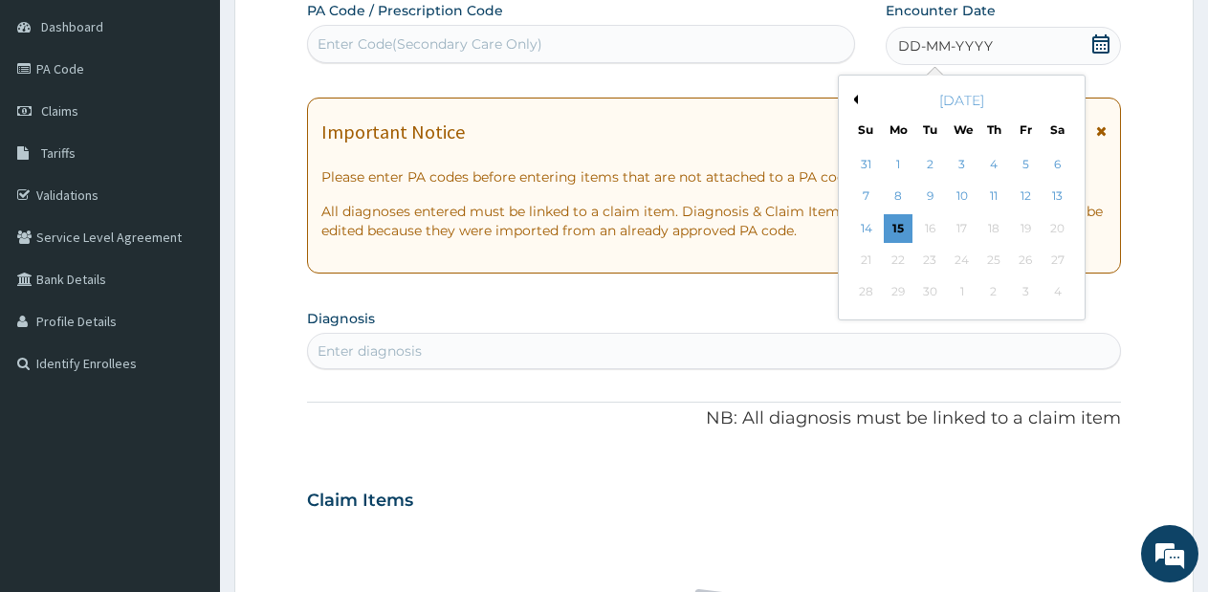
click at [854, 103] on button "Previous Month" at bounding box center [853, 100] width 10 height 10
click at [1022, 163] on div "1" at bounding box center [1025, 164] width 29 height 29
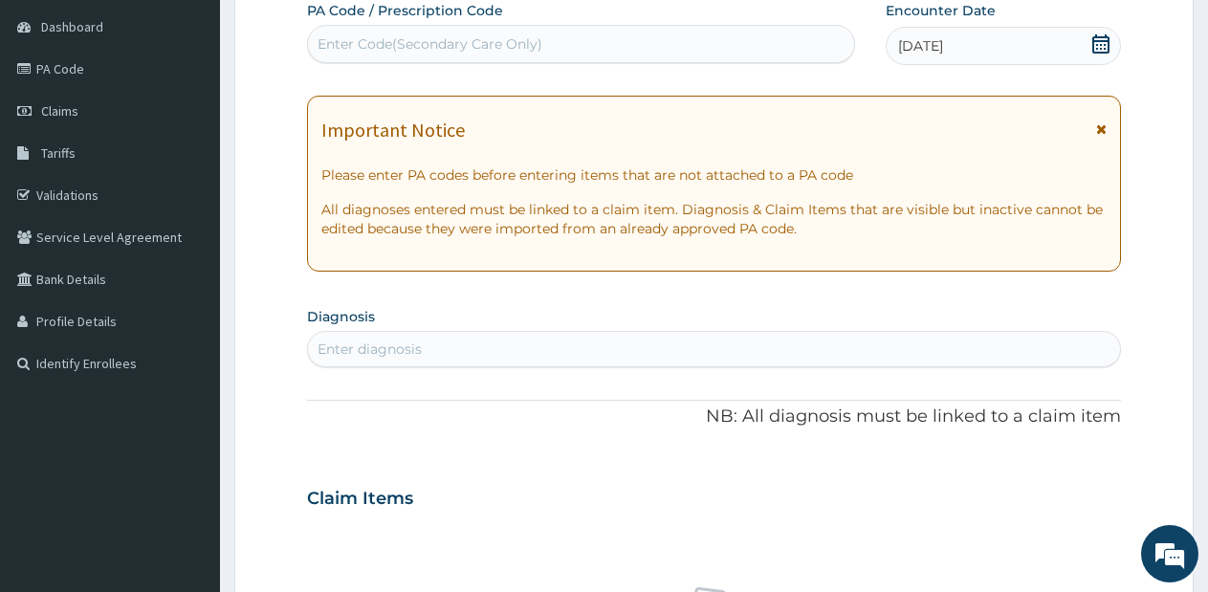
click at [639, 354] on div "Enter diagnosis" at bounding box center [714, 349] width 812 height 31
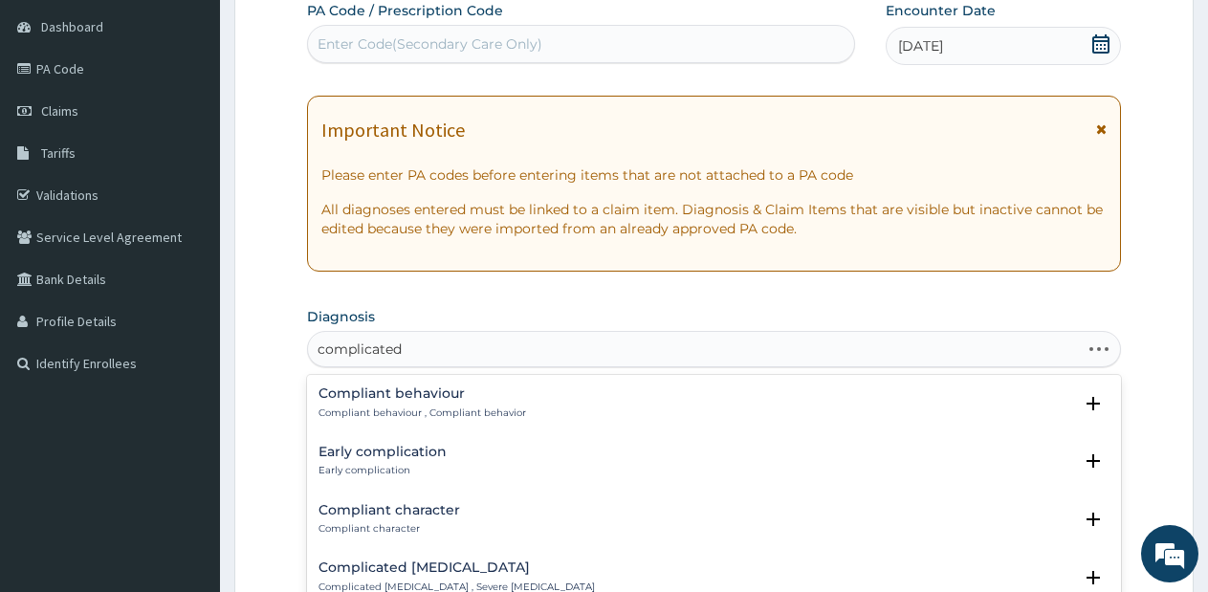
type input "complicated"
click at [431, 409] on p "Complicated malaria , Severe malaria" at bounding box center [456, 412] width 276 height 13
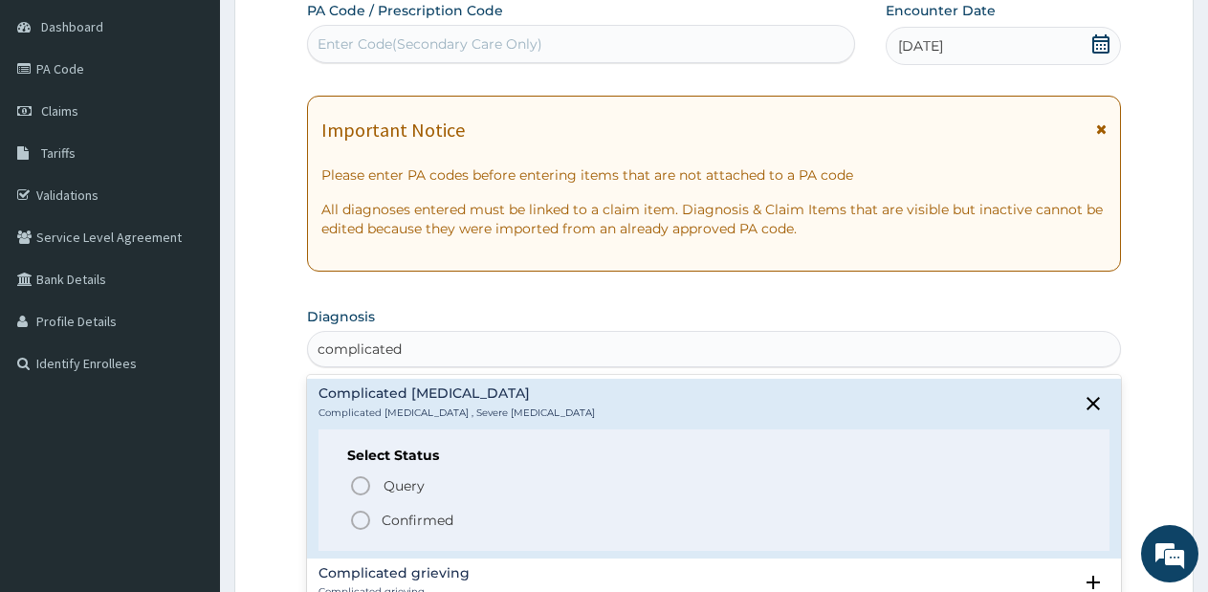
click at [359, 518] on icon "status option filled" at bounding box center [360, 520] width 23 height 23
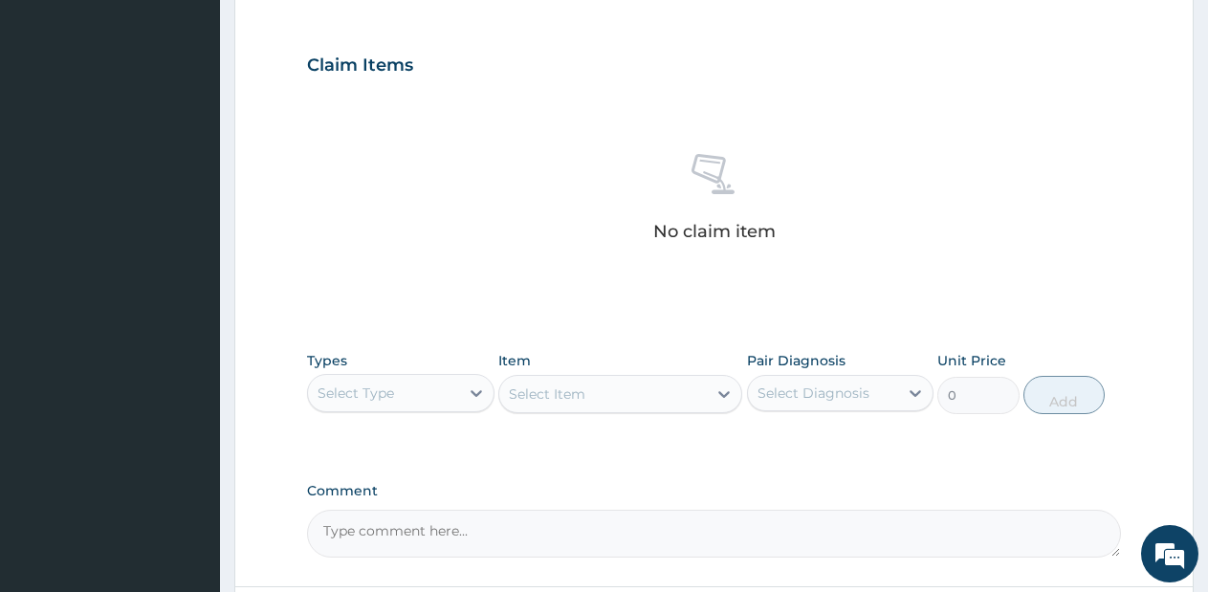
scroll to position [643, 0]
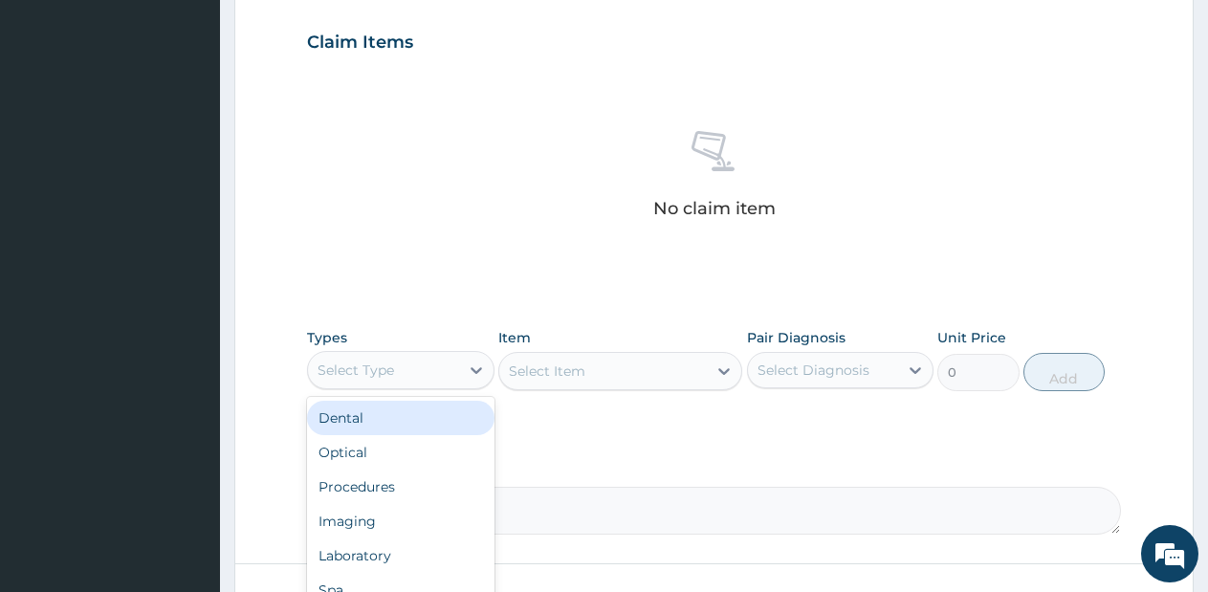
click at [445, 378] on div "Select Type" at bounding box center [383, 370] width 151 height 31
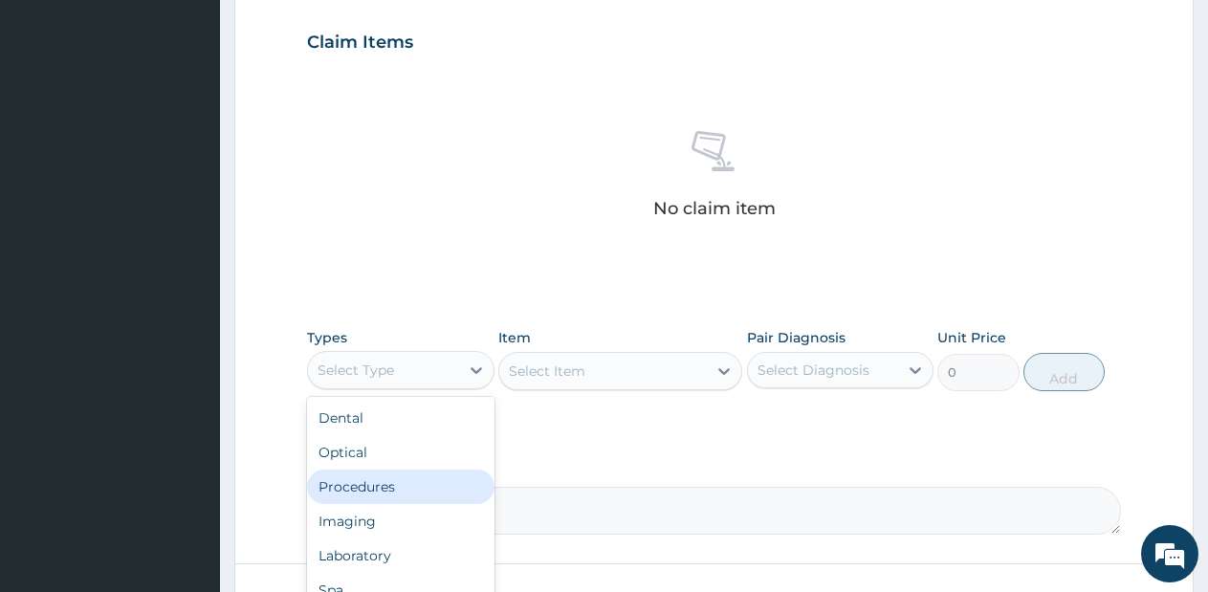
click at [423, 472] on div "Procedures" at bounding box center [400, 486] width 187 height 34
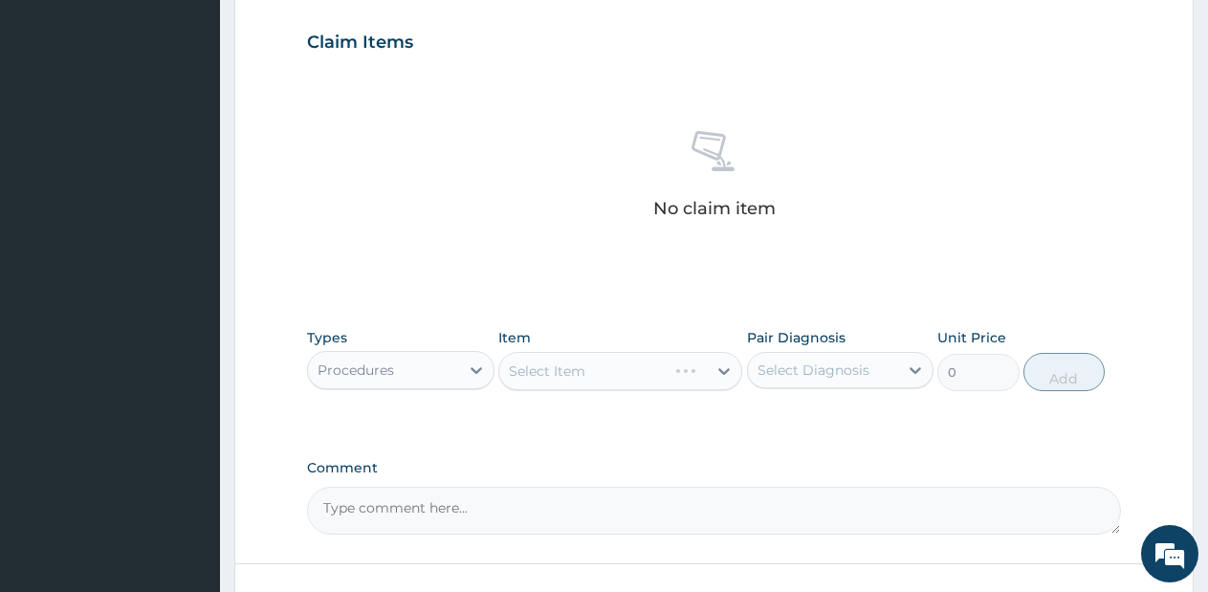
click at [639, 357] on div "Select Item" at bounding box center [620, 371] width 244 height 38
click at [653, 374] on div "Select Item" at bounding box center [620, 371] width 244 height 38
click at [663, 379] on div "Select Item" at bounding box center [602, 371] width 207 height 31
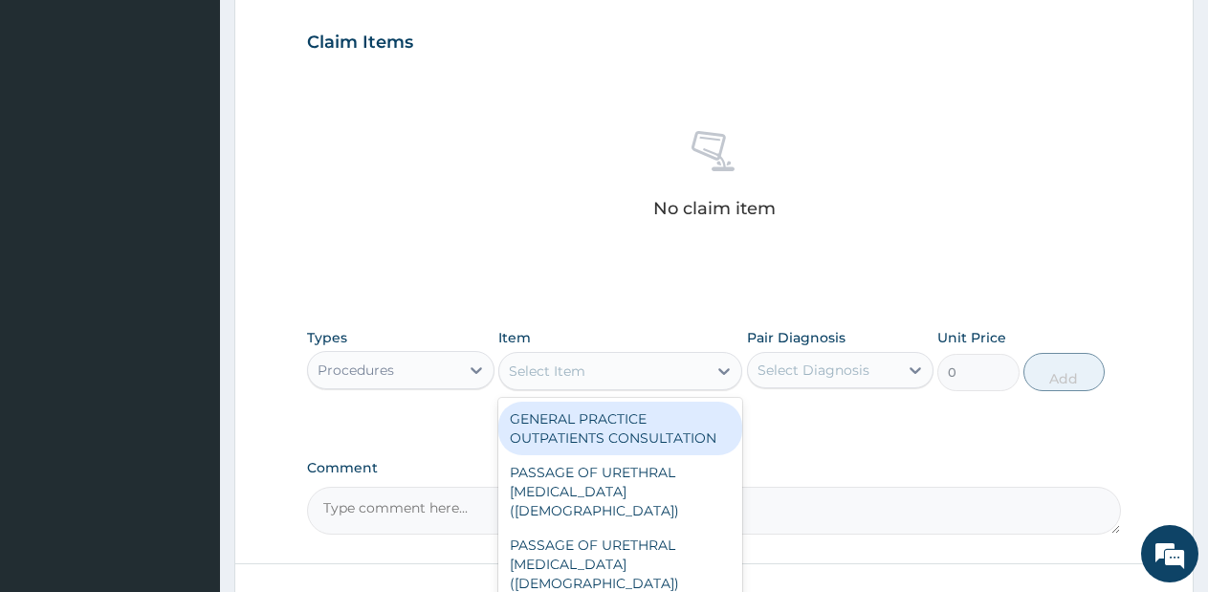
click at [665, 403] on div "GENERAL PRACTICE OUTPATIENTS CONSULTATION" at bounding box center [620, 429] width 244 height 54
type input "2550"
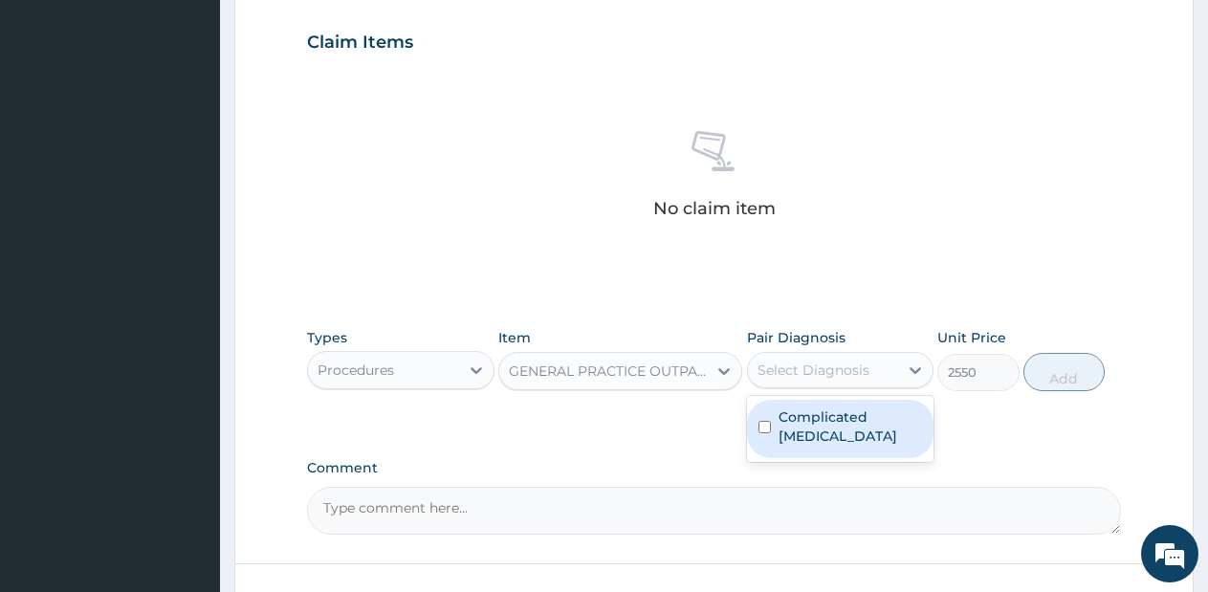
click at [822, 373] on div "Select Diagnosis" at bounding box center [813, 369] width 112 height 19
click at [817, 418] on label "Complicated malaria" at bounding box center [850, 426] width 144 height 38
checkbox input "true"
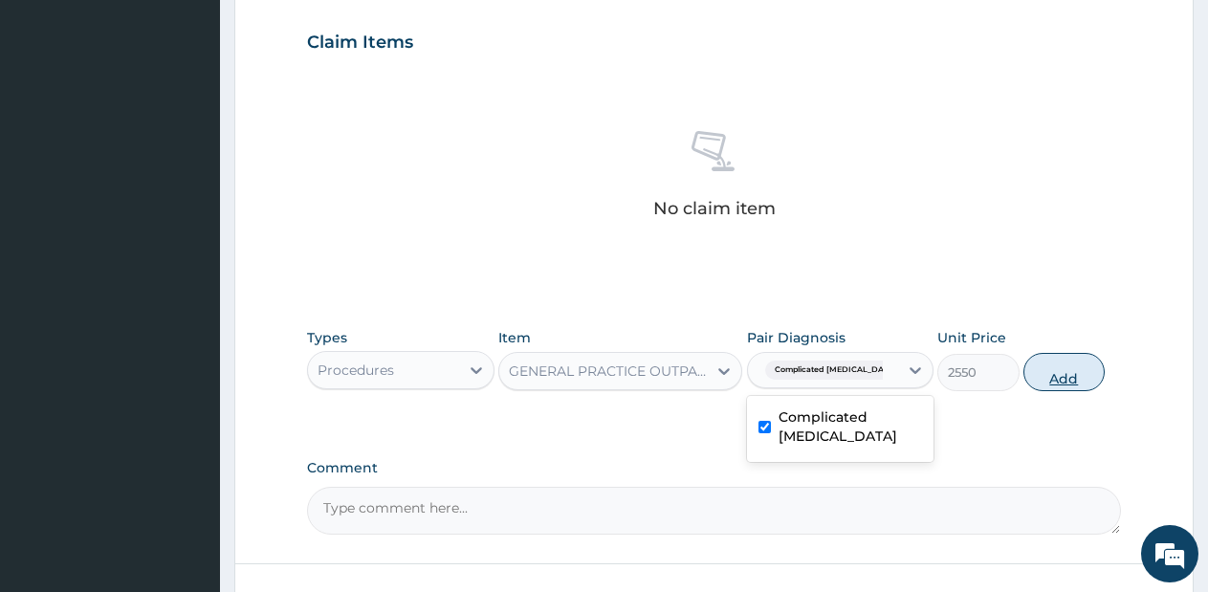
click at [1055, 360] on button "Add" at bounding box center [1063, 372] width 81 height 38
type input "0"
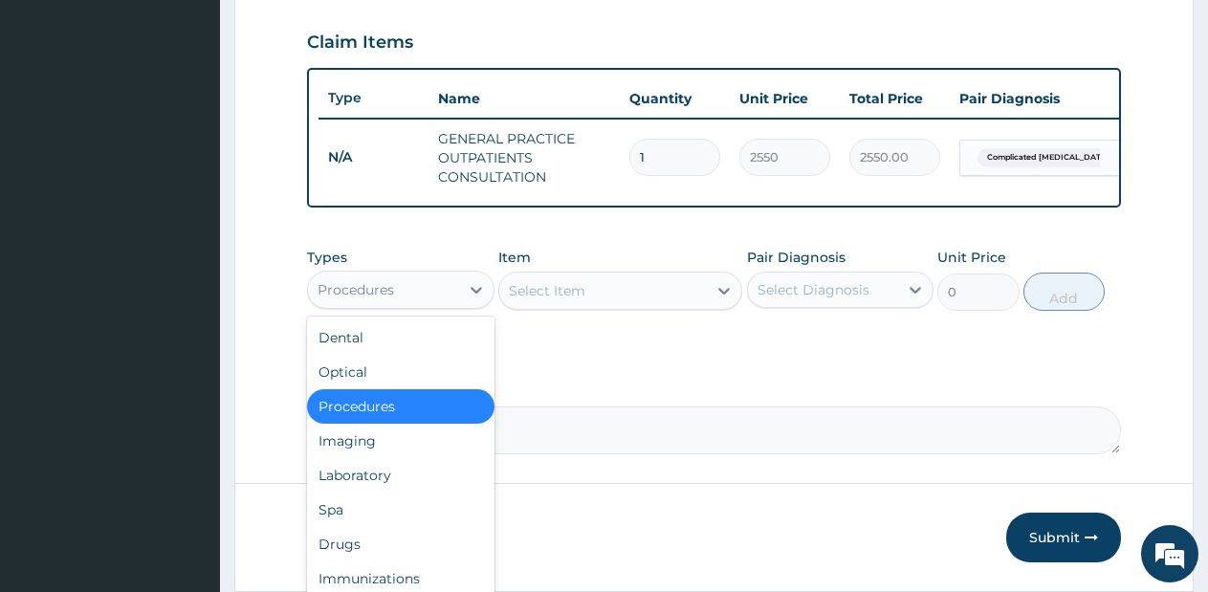
click at [448, 305] on div "Procedures" at bounding box center [383, 289] width 151 height 31
click at [384, 554] on div "Drugs" at bounding box center [400, 544] width 187 height 34
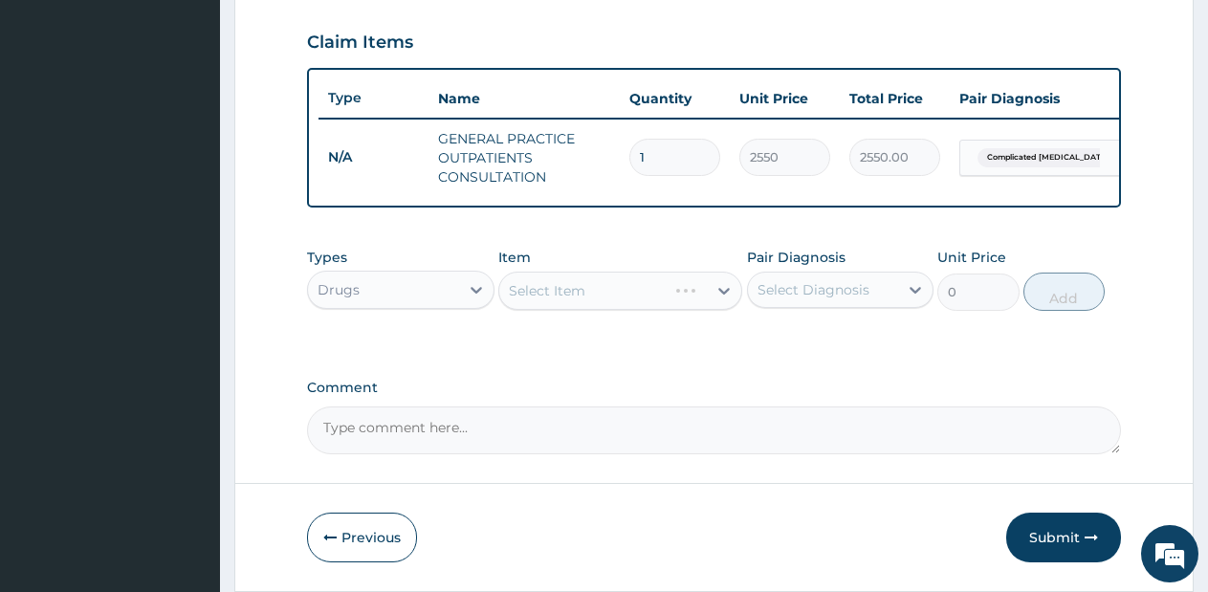
click at [655, 303] on div "Select Item" at bounding box center [620, 291] width 244 height 38
click at [664, 306] on div "Select Item" at bounding box center [620, 291] width 244 height 38
click at [664, 306] on div "Select Item" at bounding box center [602, 290] width 207 height 31
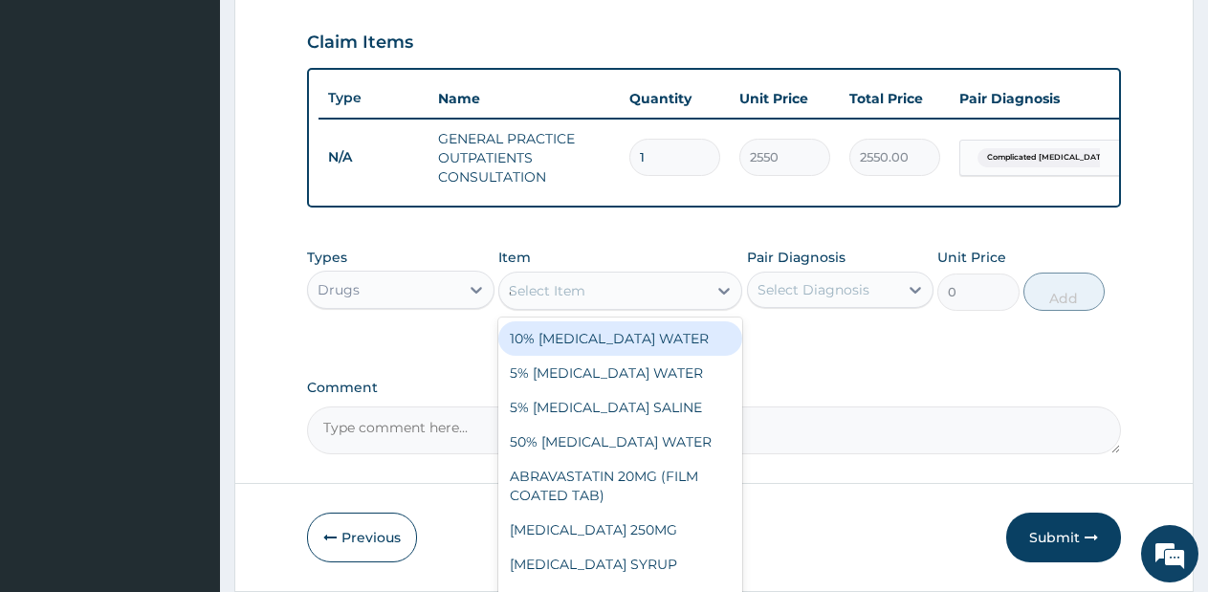
type input "arte"
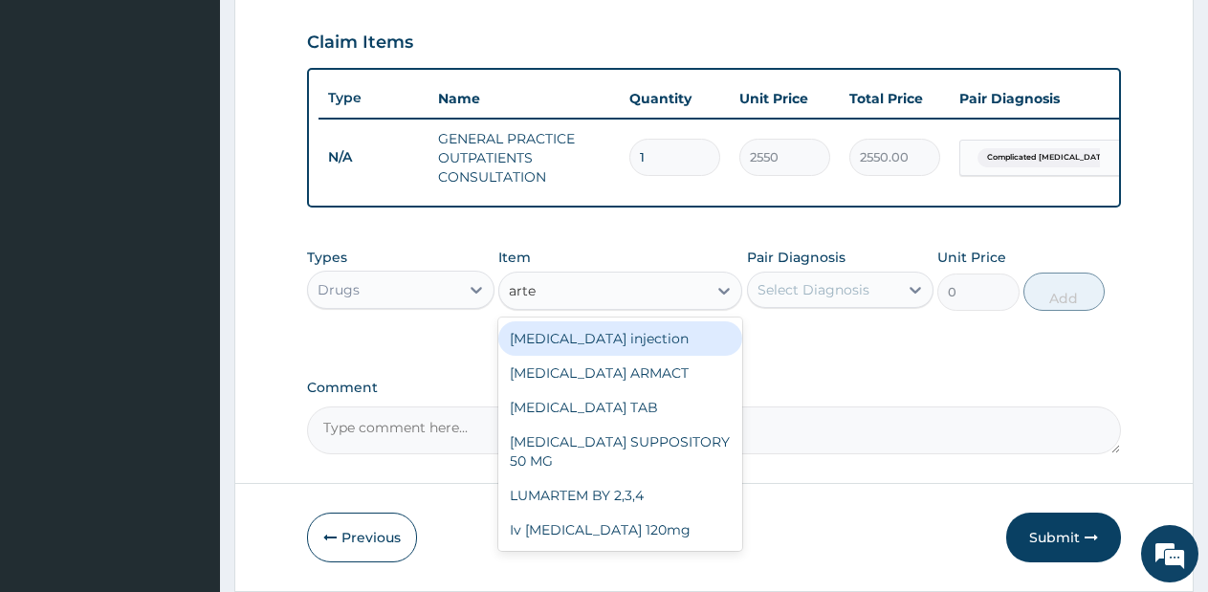
click at [664, 356] on div "Artemether injection" at bounding box center [620, 338] width 244 height 34
type input "760"
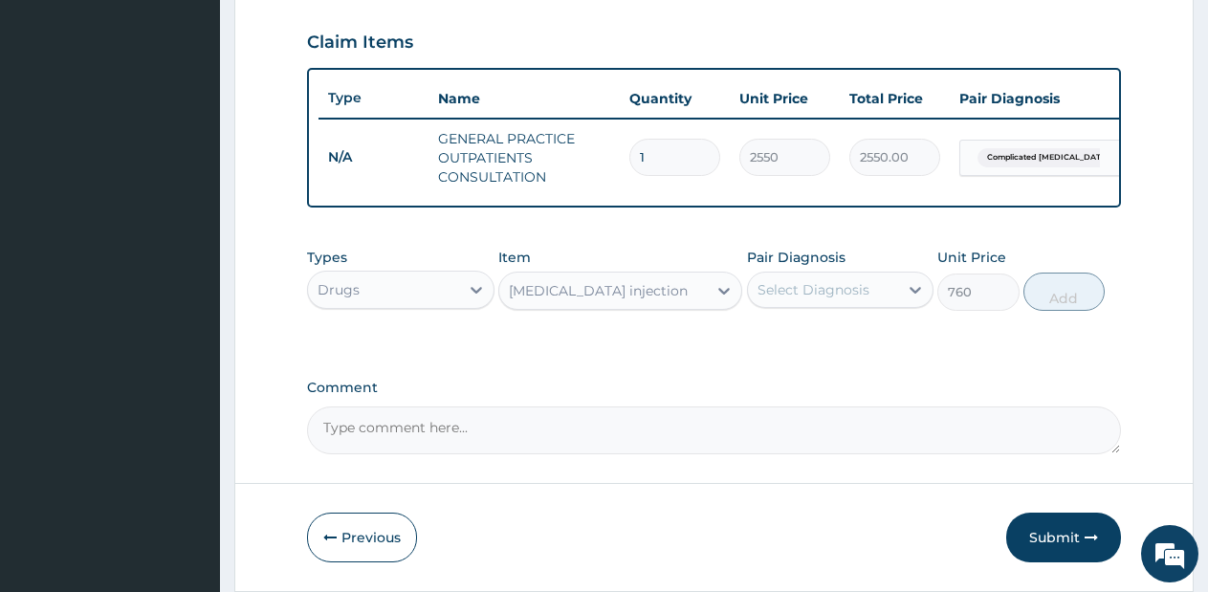
click at [849, 299] on div "Select Diagnosis" at bounding box center [813, 289] width 112 height 19
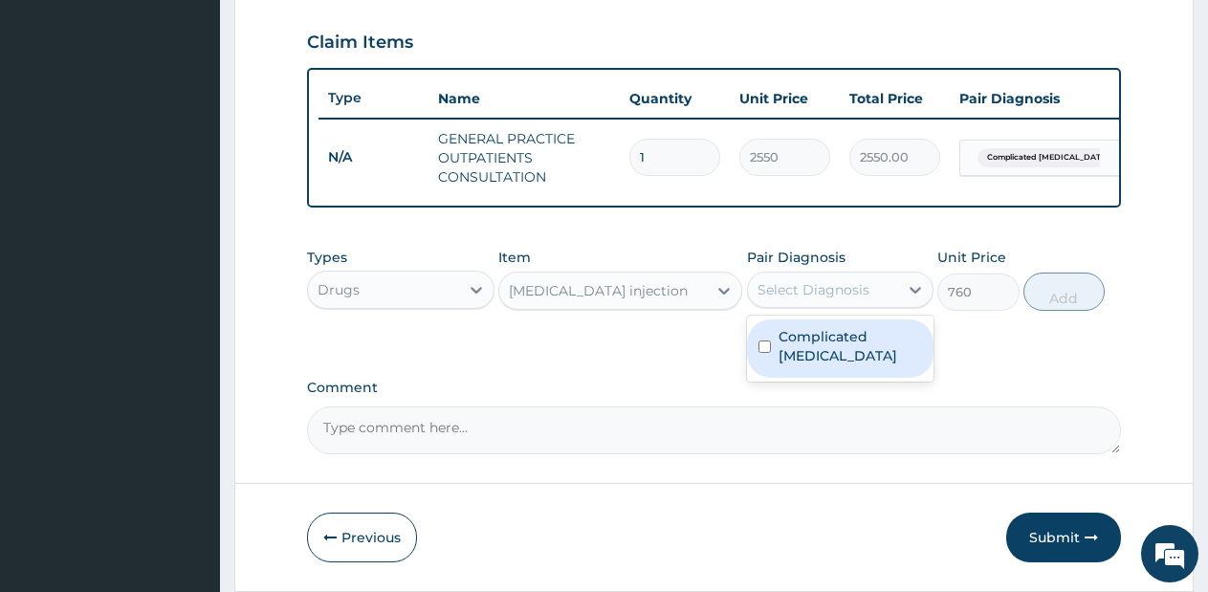
click at [846, 351] on label "Complicated malaria" at bounding box center [850, 346] width 144 height 38
checkbox input "true"
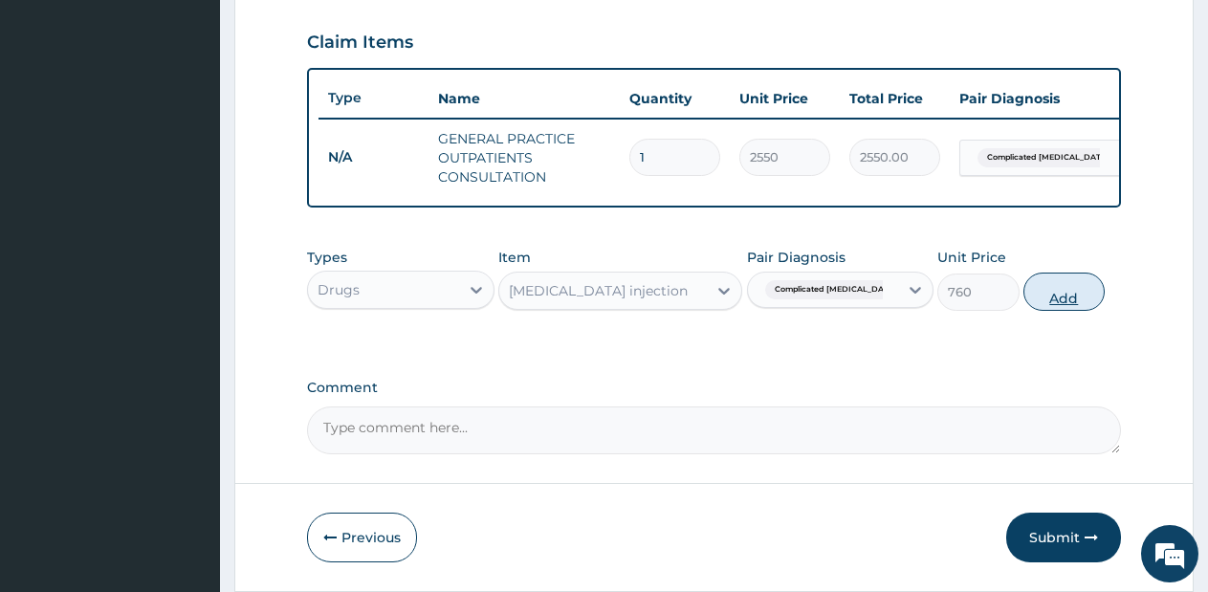
click at [1047, 311] on button "Add" at bounding box center [1063, 291] width 81 height 38
type input "0"
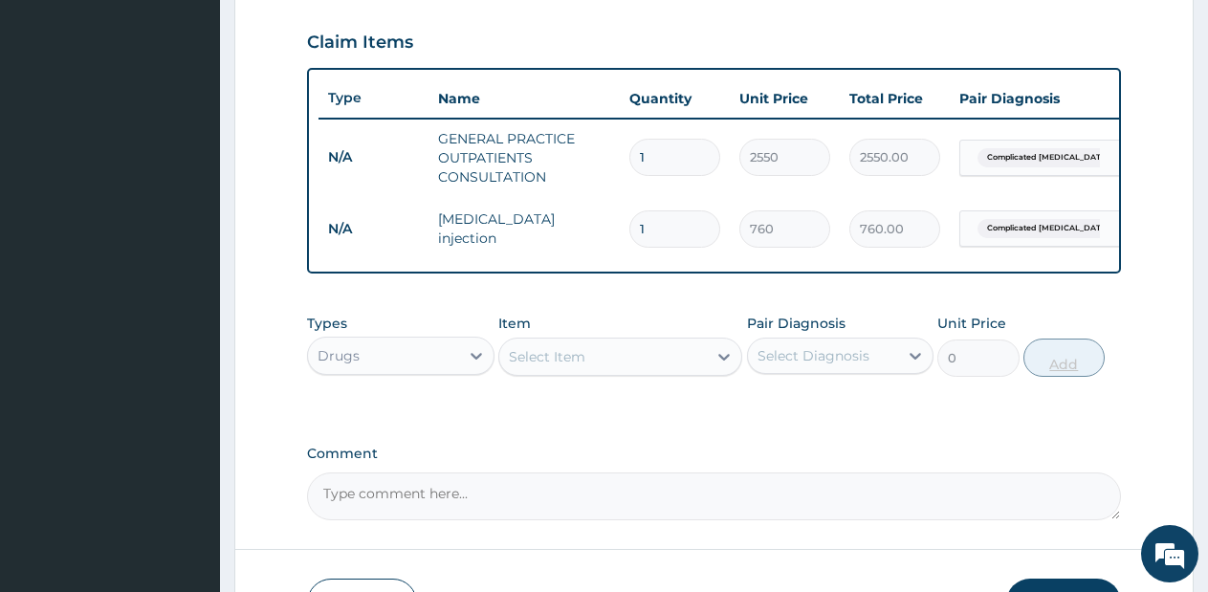
type input "0.00"
type input "6"
type input "4560.00"
type input "6"
click at [602, 372] on div "Select Item" at bounding box center [602, 356] width 207 height 31
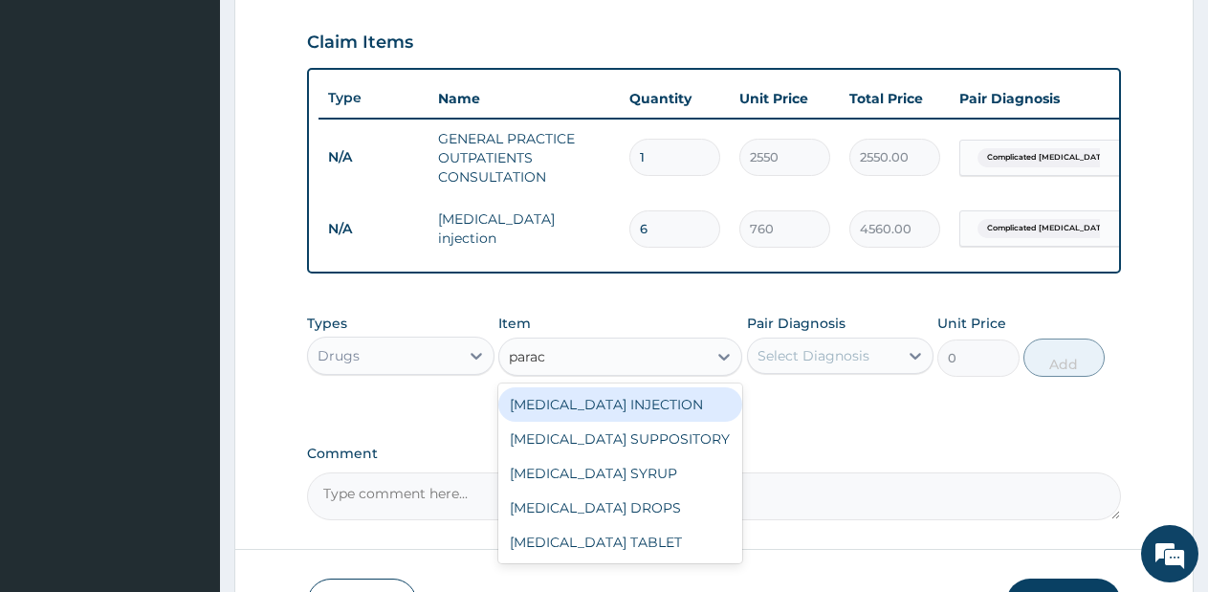
type input "parace"
click at [615, 422] on div "PARACETAMOL INJECTION" at bounding box center [620, 404] width 244 height 34
type input "712.5"
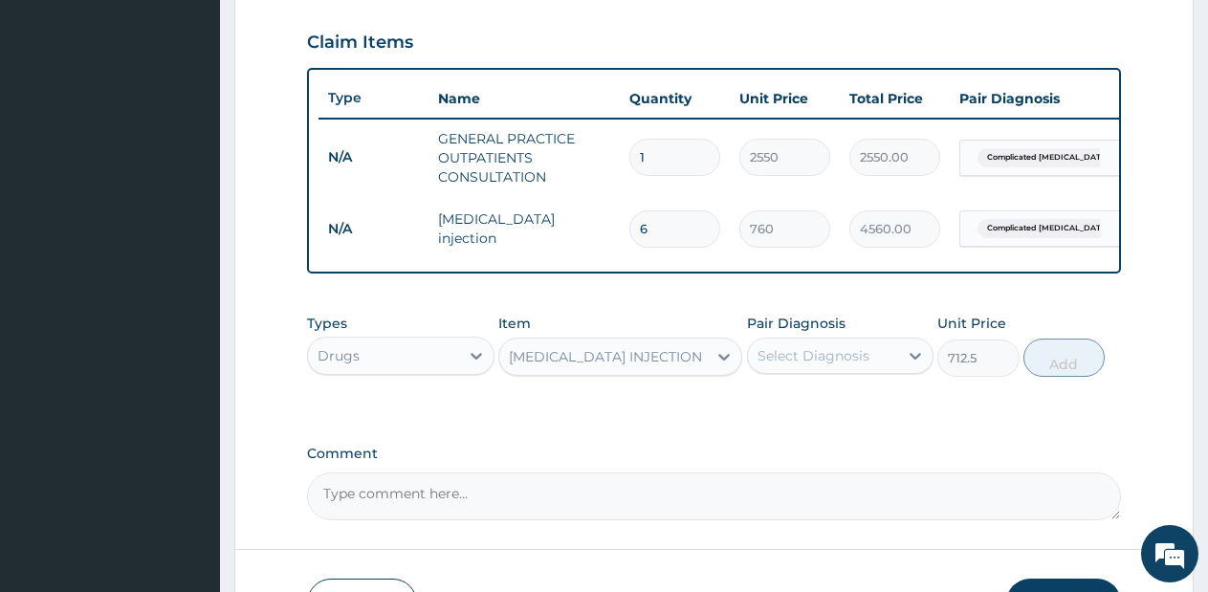
click at [808, 365] on div "Select Diagnosis" at bounding box center [813, 355] width 112 height 19
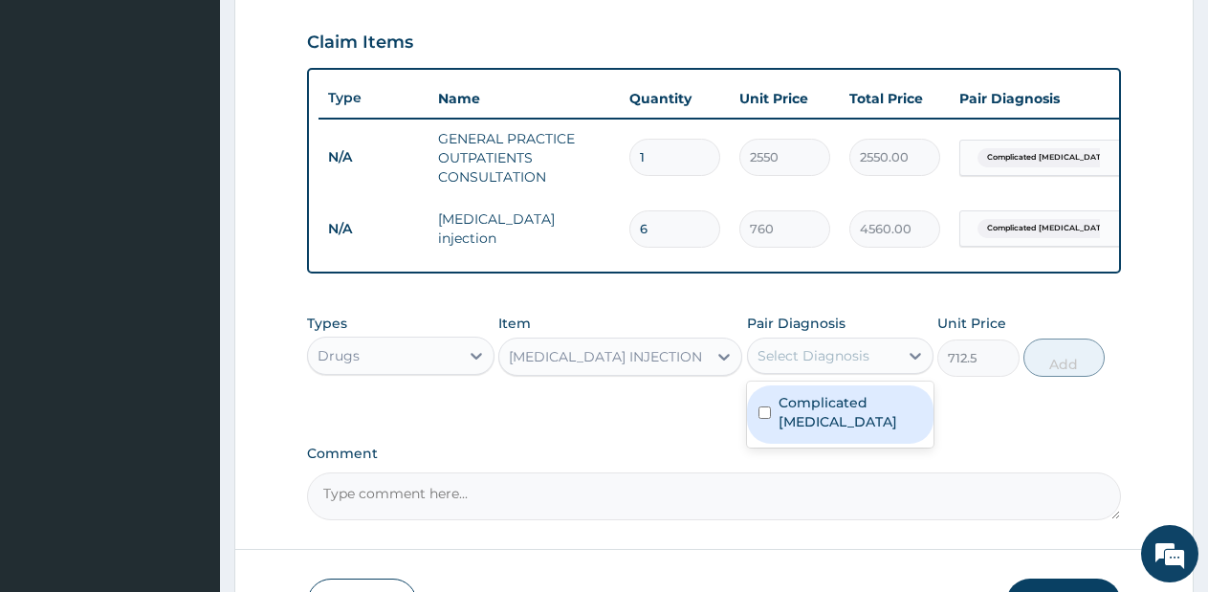
click at [806, 417] on label "Complicated malaria" at bounding box center [850, 412] width 144 height 38
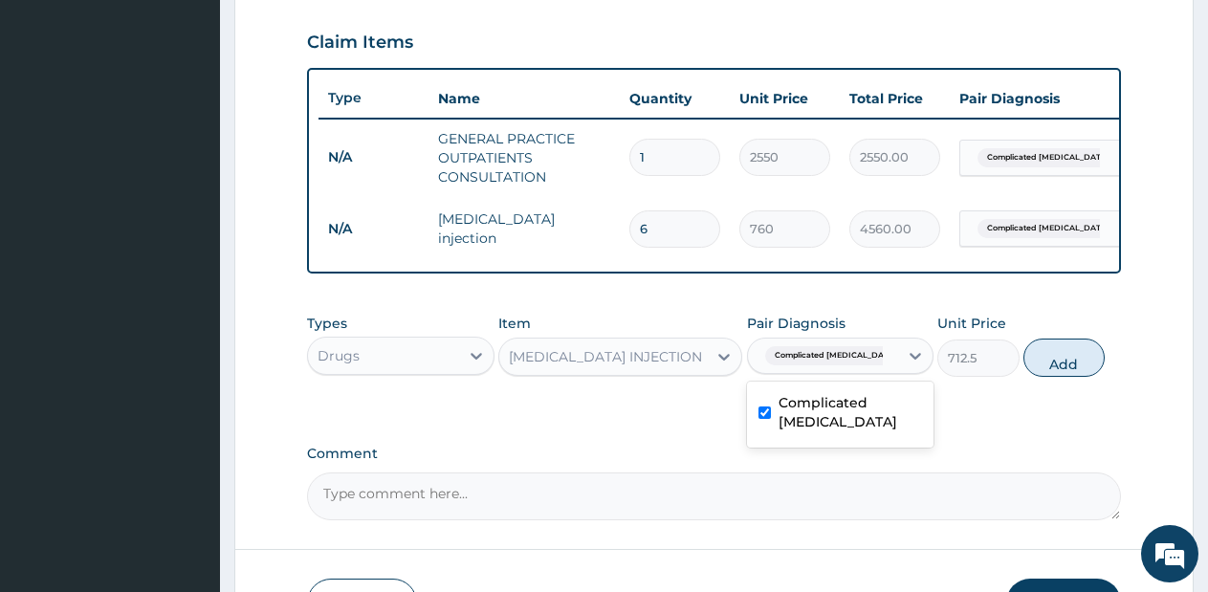
checkbox input "true"
click at [1063, 361] on button "Add" at bounding box center [1063, 357] width 81 height 38
type input "0"
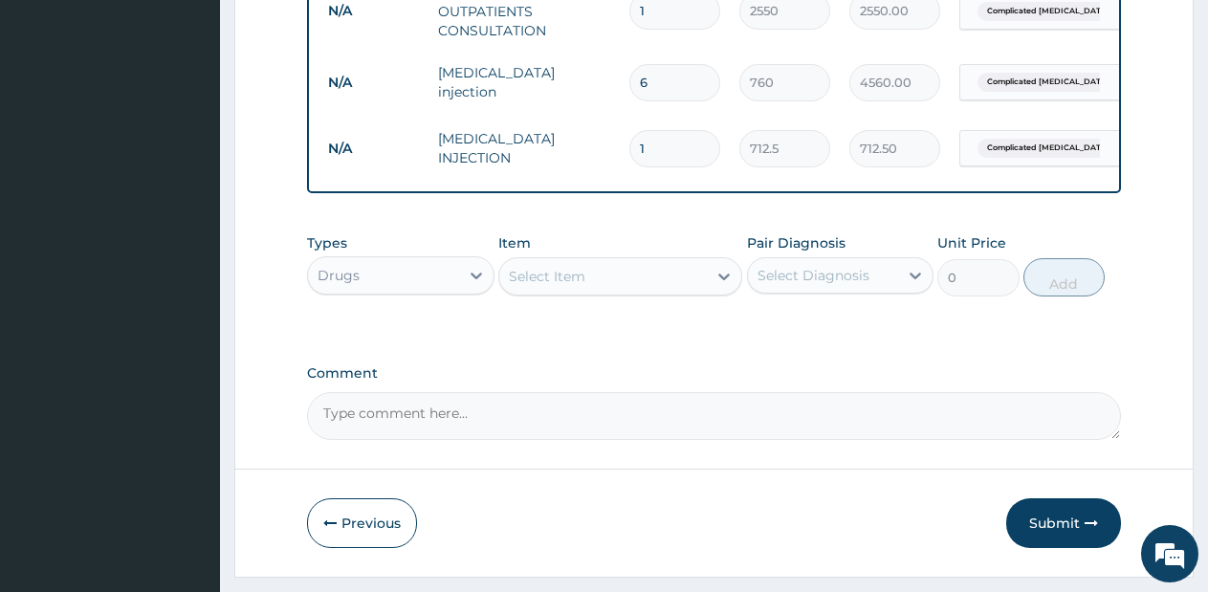
scroll to position [792, 0]
click at [657, 282] on div "Select Item" at bounding box center [602, 274] width 207 height 31
click at [659, 146] on input "1" at bounding box center [674, 146] width 91 height 37
type input "0.00"
type input "2"
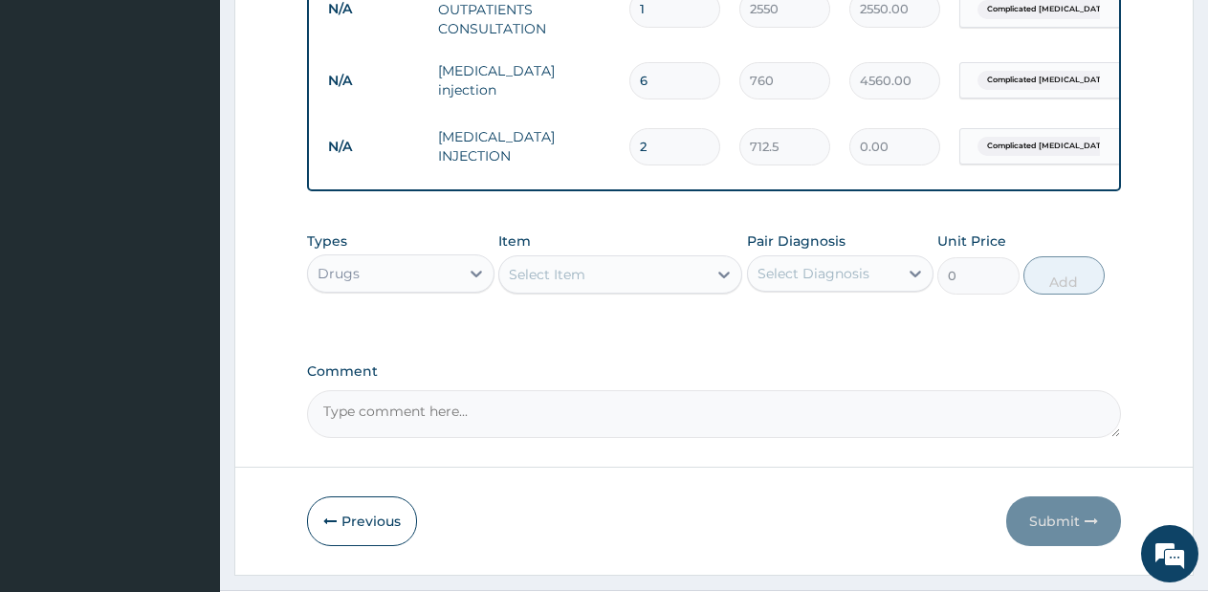
type input "1425.00"
type input "2"
click at [640, 290] on div "Select Item" at bounding box center [602, 274] width 207 height 31
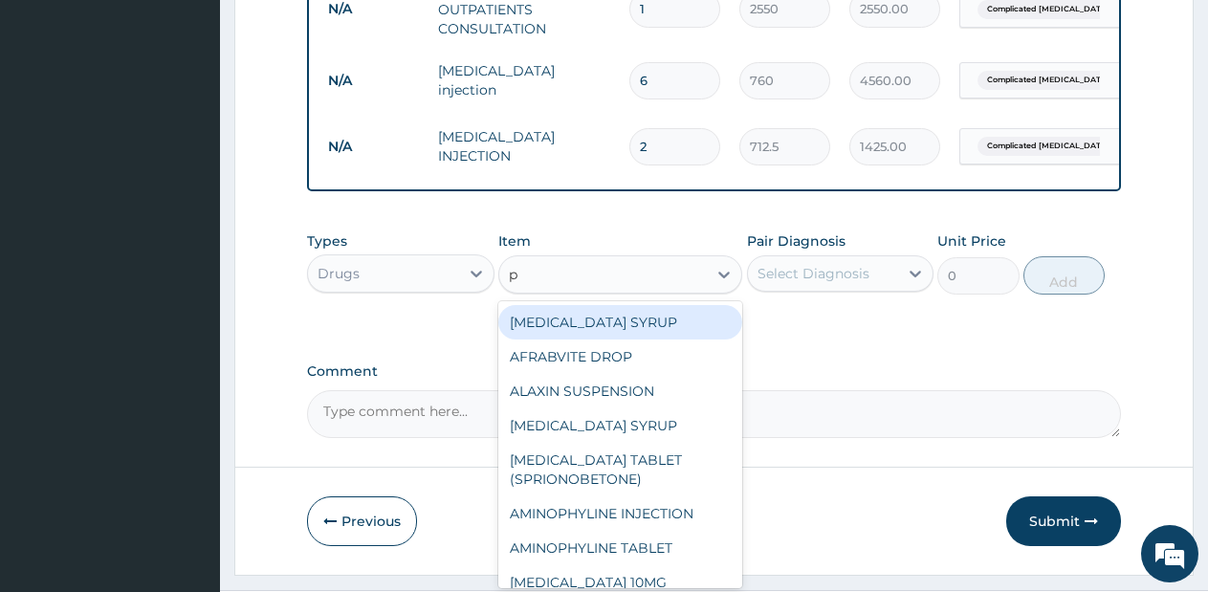
type input "p."
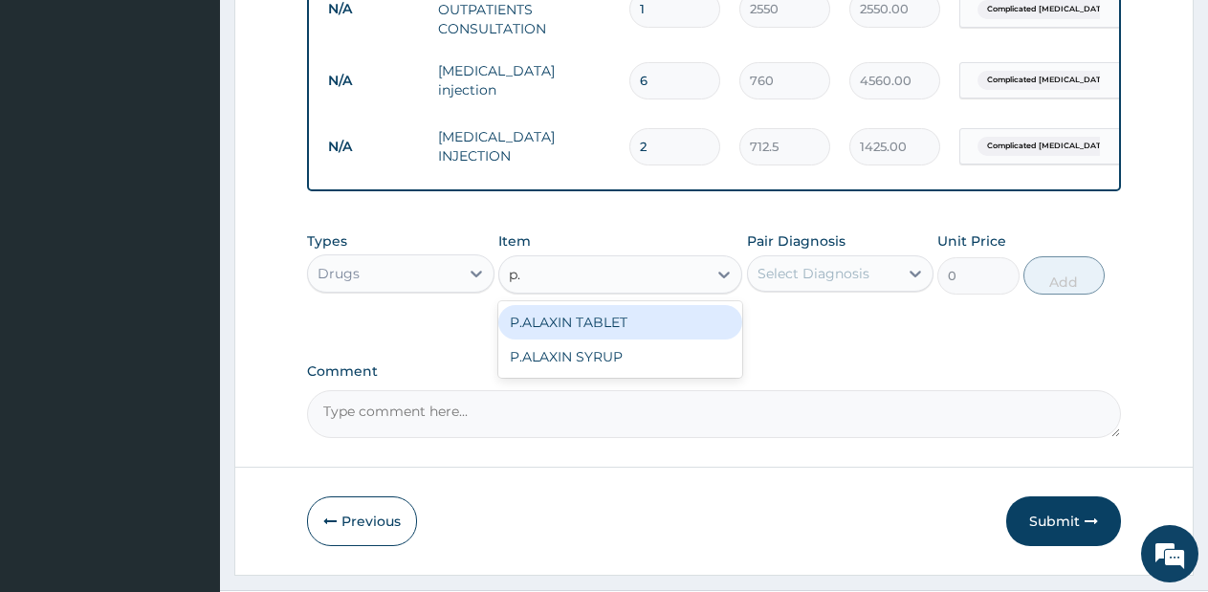
click at [649, 338] on div "P.ALAXIN TABLET" at bounding box center [620, 322] width 244 height 34
type input "1710"
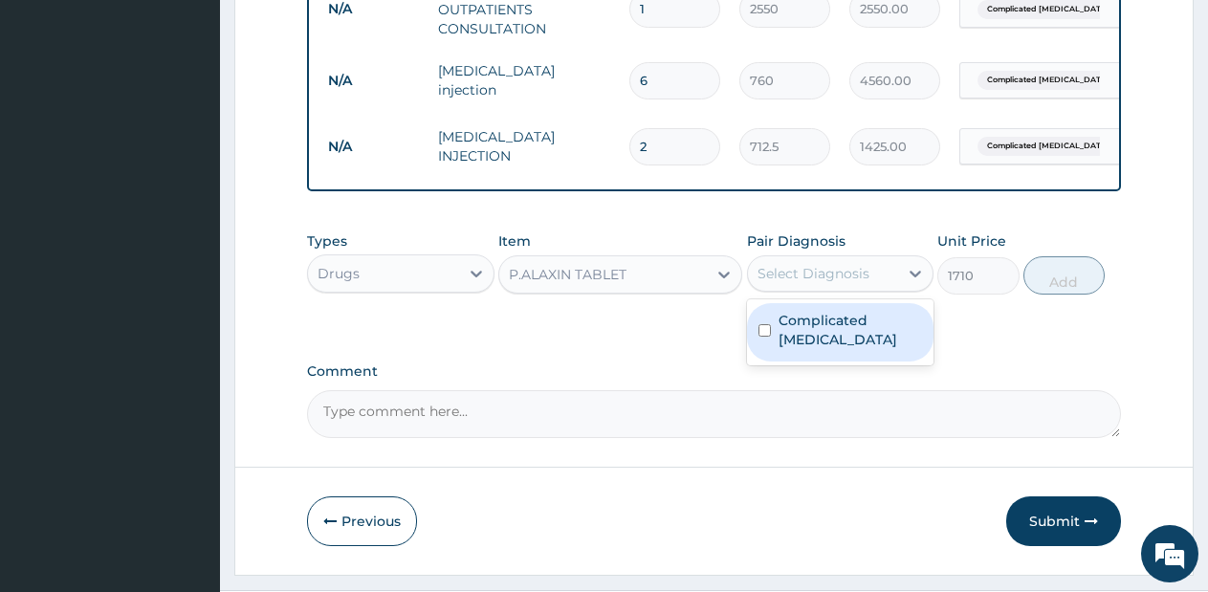
click at [815, 283] on div "Select Diagnosis" at bounding box center [813, 273] width 112 height 19
click at [820, 337] on label "Complicated malaria" at bounding box center [850, 330] width 144 height 38
checkbox input "true"
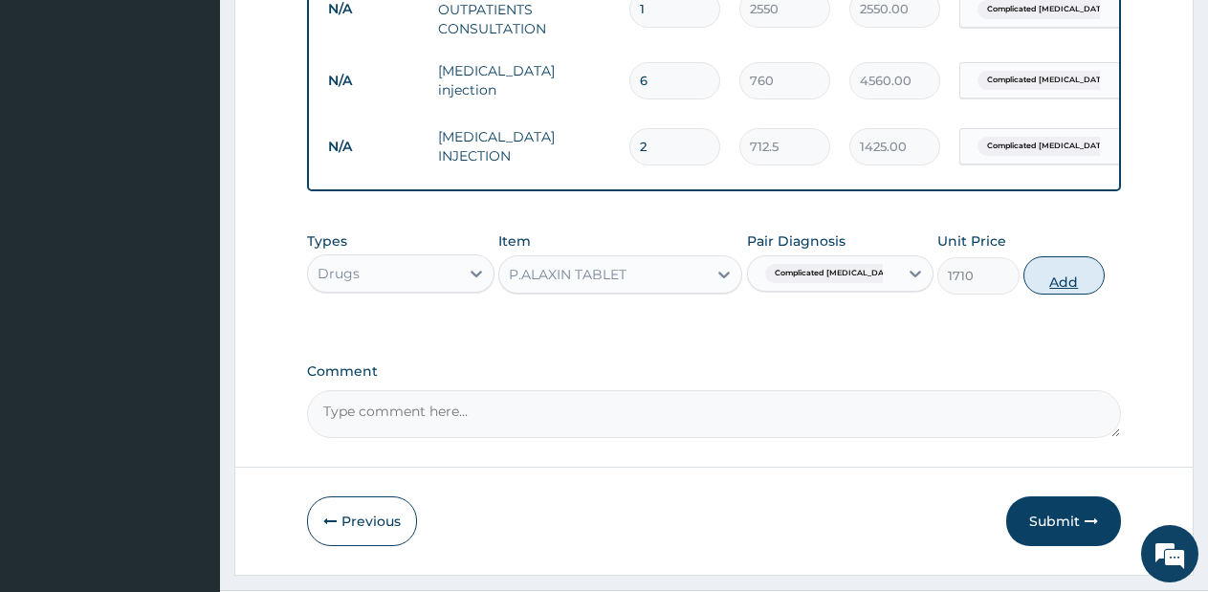
click at [1069, 286] on button "Add" at bounding box center [1063, 275] width 81 height 38
type input "0"
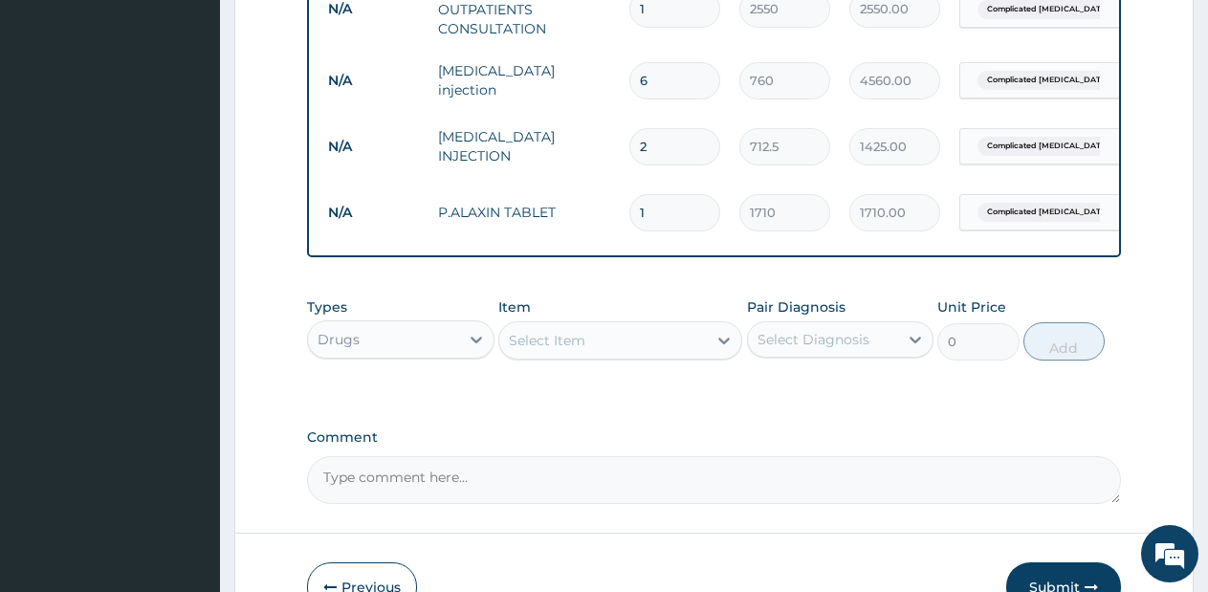
click at [674, 356] on div "Select Item" at bounding box center [602, 340] width 207 height 31
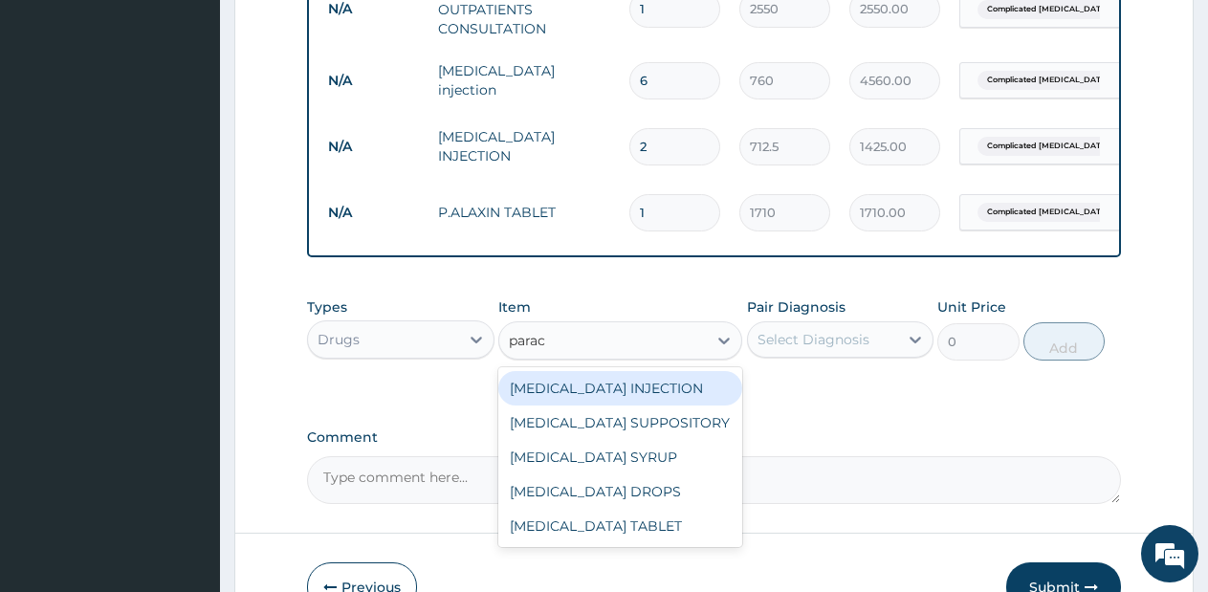
type input "parace"
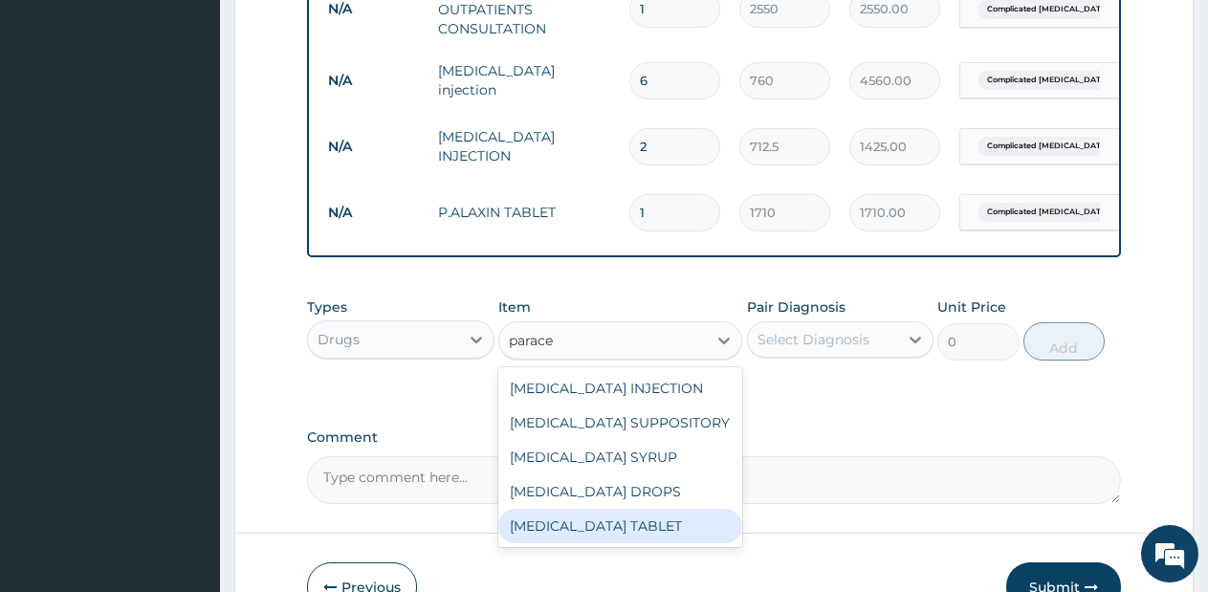
click at [643, 534] on div "[MEDICAL_DATA] TABLET" at bounding box center [620, 526] width 244 height 34
type input "28.5"
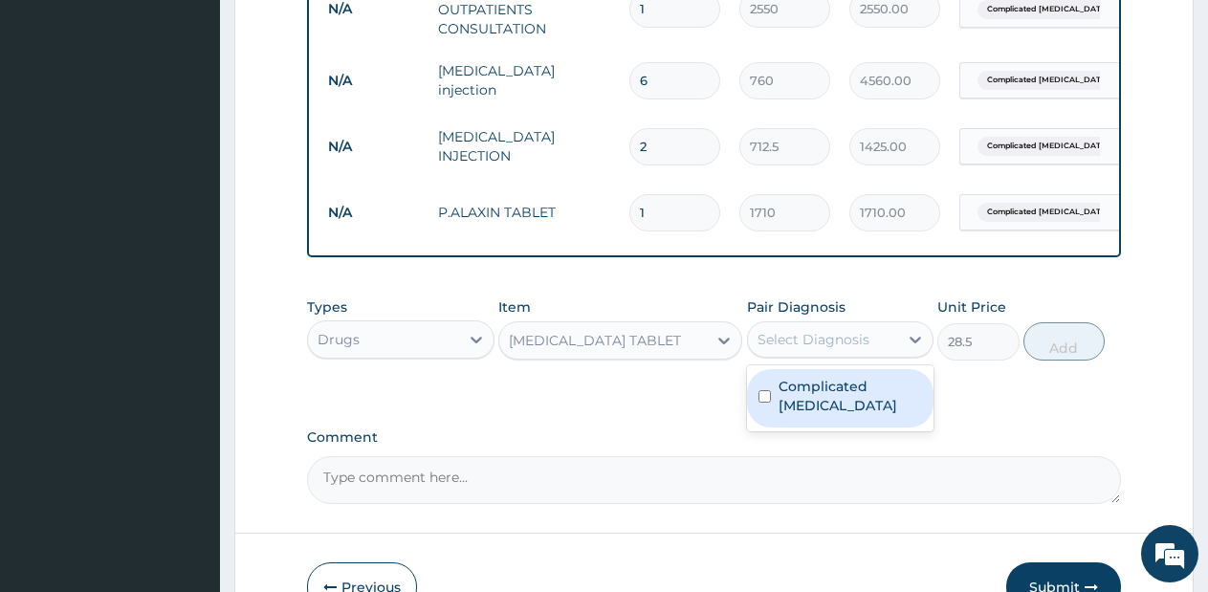
click at [872, 351] on div "Select Diagnosis" at bounding box center [823, 339] width 151 height 31
click at [866, 394] on label "Complicated malaria" at bounding box center [850, 396] width 144 height 38
checkbox input "true"
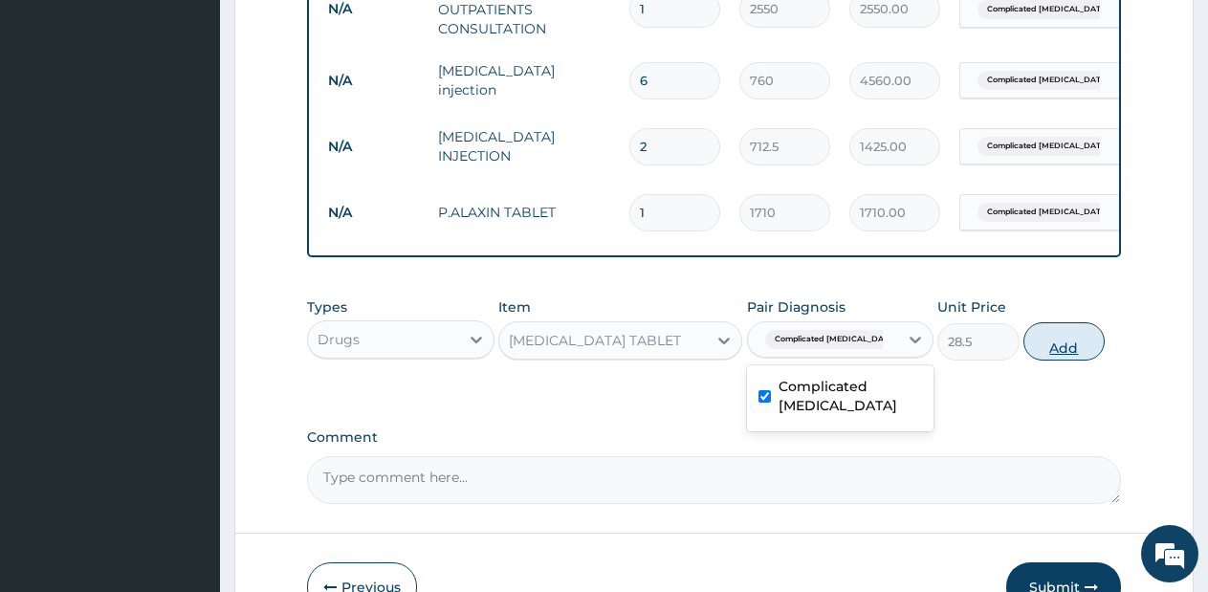
click at [1044, 360] on button "Add" at bounding box center [1063, 341] width 81 height 38
type input "0"
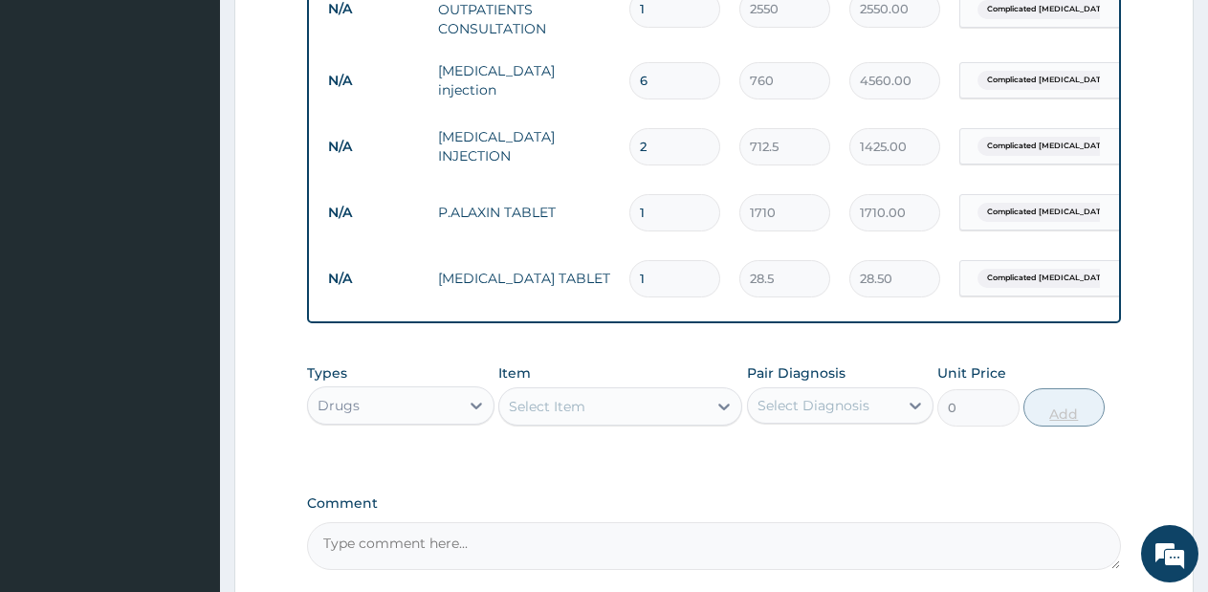
type input "18"
type input "513.00"
type input "18"
click at [680, 422] on div "Select Item" at bounding box center [602, 406] width 207 height 31
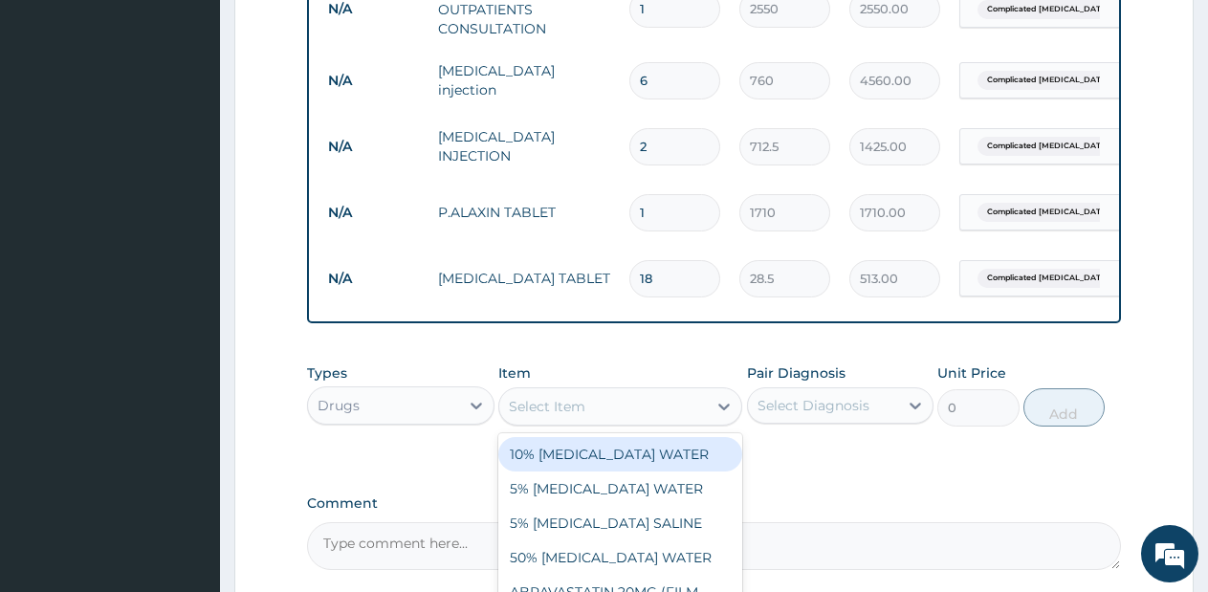
scroll to position [987, 0]
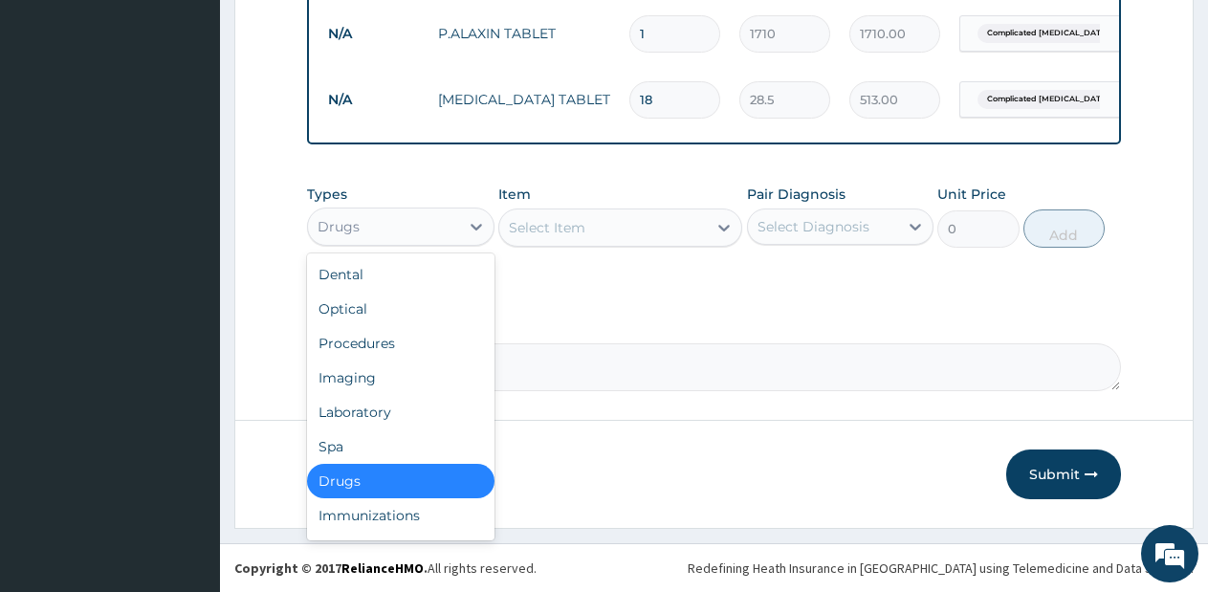
click at [442, 238] on div "Drugs" at bounding box center [383, 226] width 151 height 31
click at [406, 410] on div "Laboratory" at bounding box center [400, 412] width 187 height 34
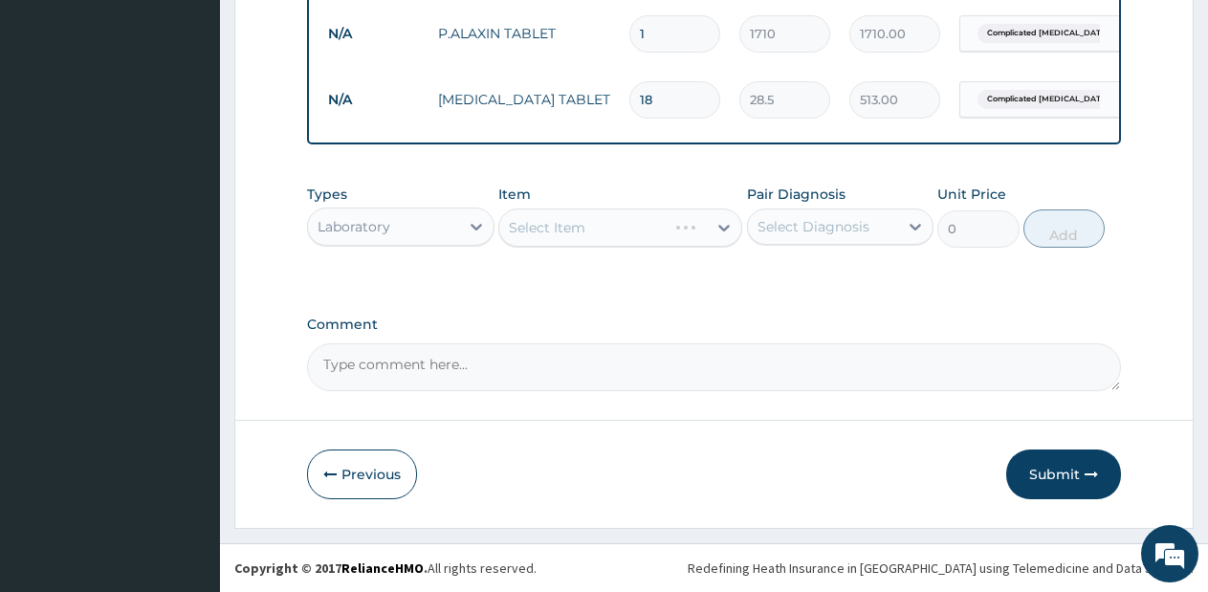
click at [663, 229] on div "Select Item" at bounding box center [620, 227] width 244 height 38
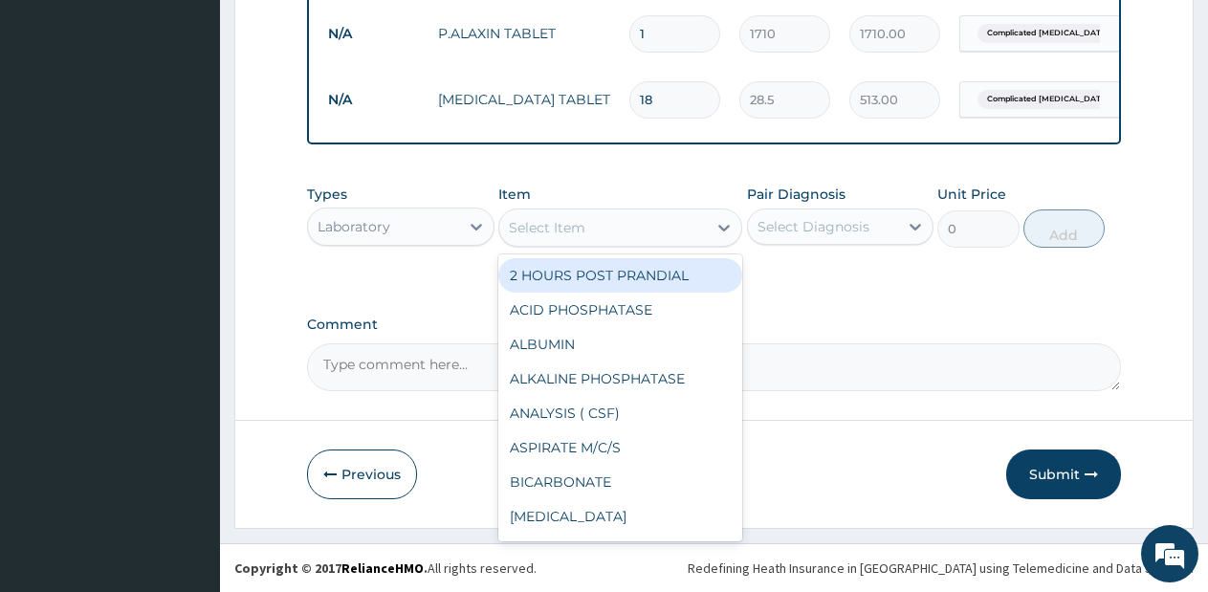
click at [663, 229] on div "Select Item" at bounding box center [602, 227] width 207 height 31
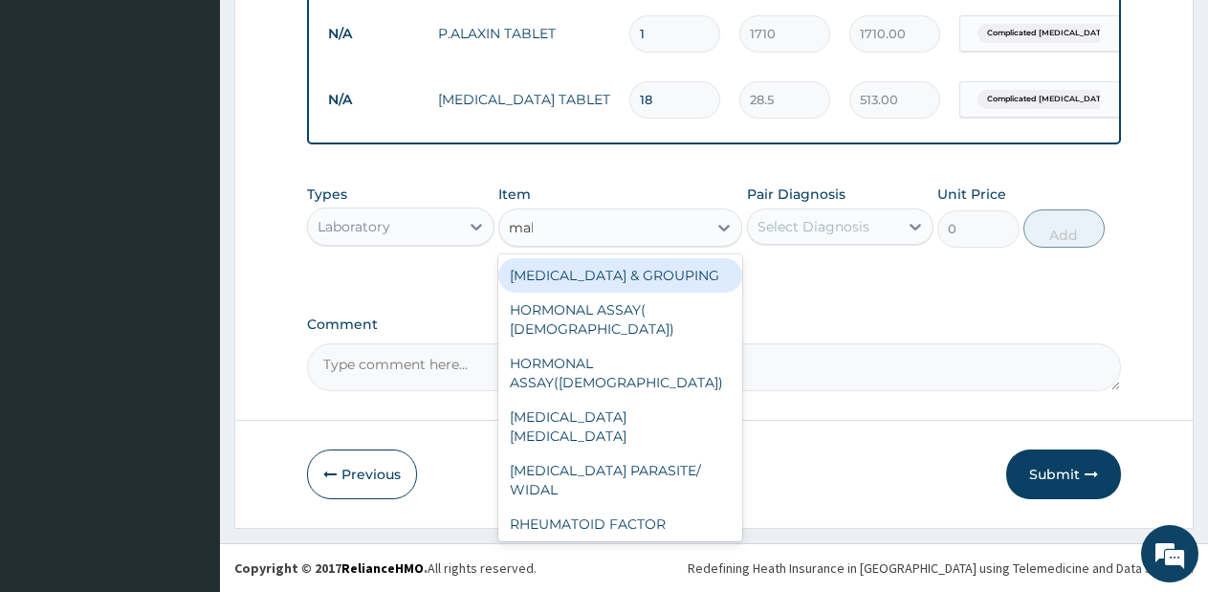
type input "mala"
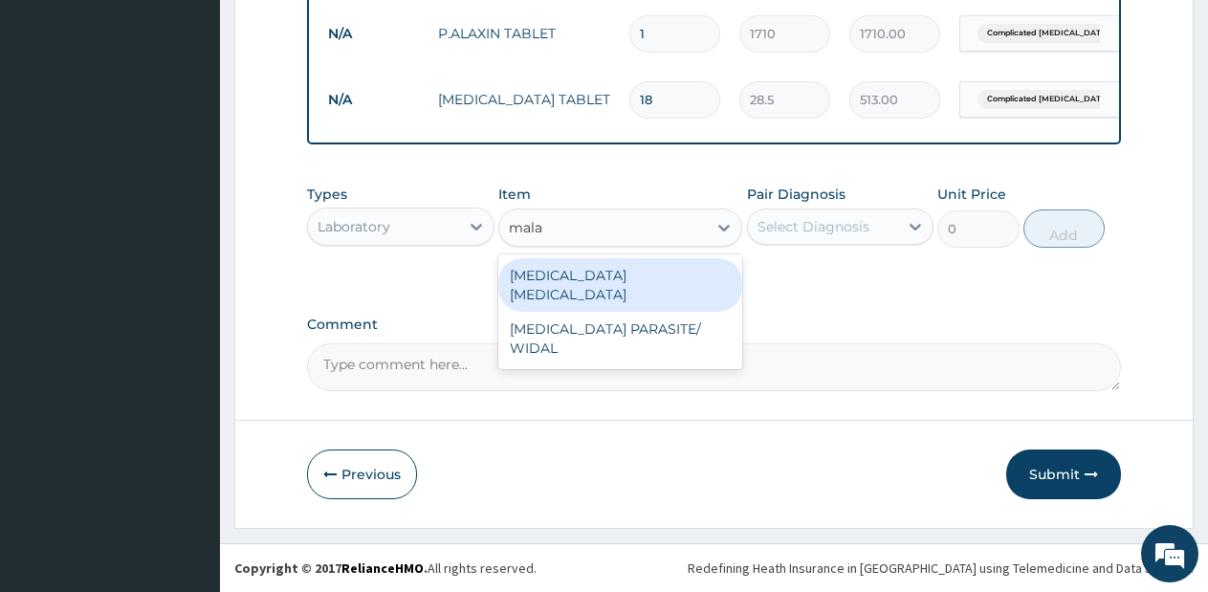
click at [665, 277] on div "MALARIA PARASITE" at bounding box center [620, 285] width 244 height 54
type input "570"
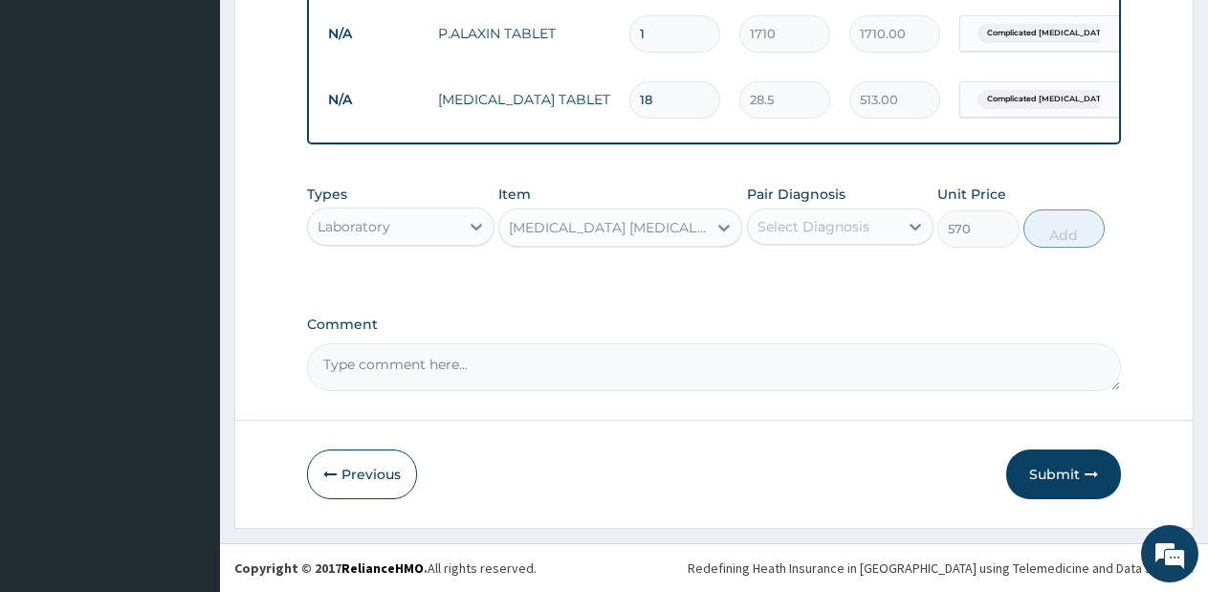
click at [895, 230] on div "Select Diagnosis" at bounding box center [823, 226] width 151 height 31
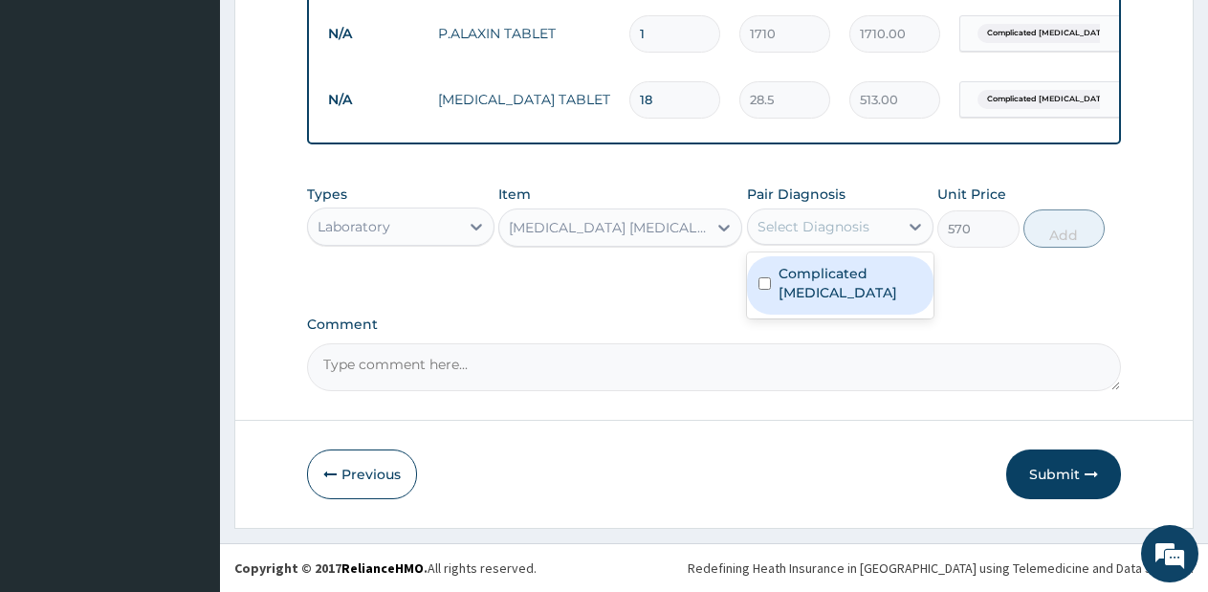
click at [879, 273] on label "Complicated malaria" at bounding box center [850, 283] width 144 height 38
checkbox input "true"
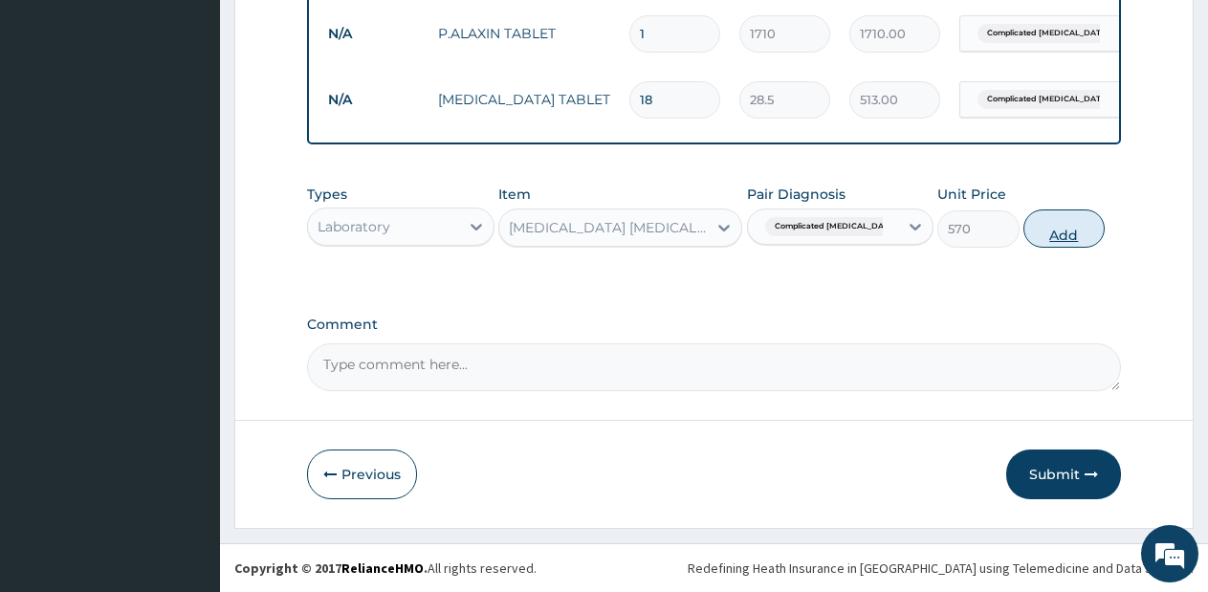
click at [1083, 223] on button "Add" at bounding box center [1063, 228] width 81 height 38
type input "0"
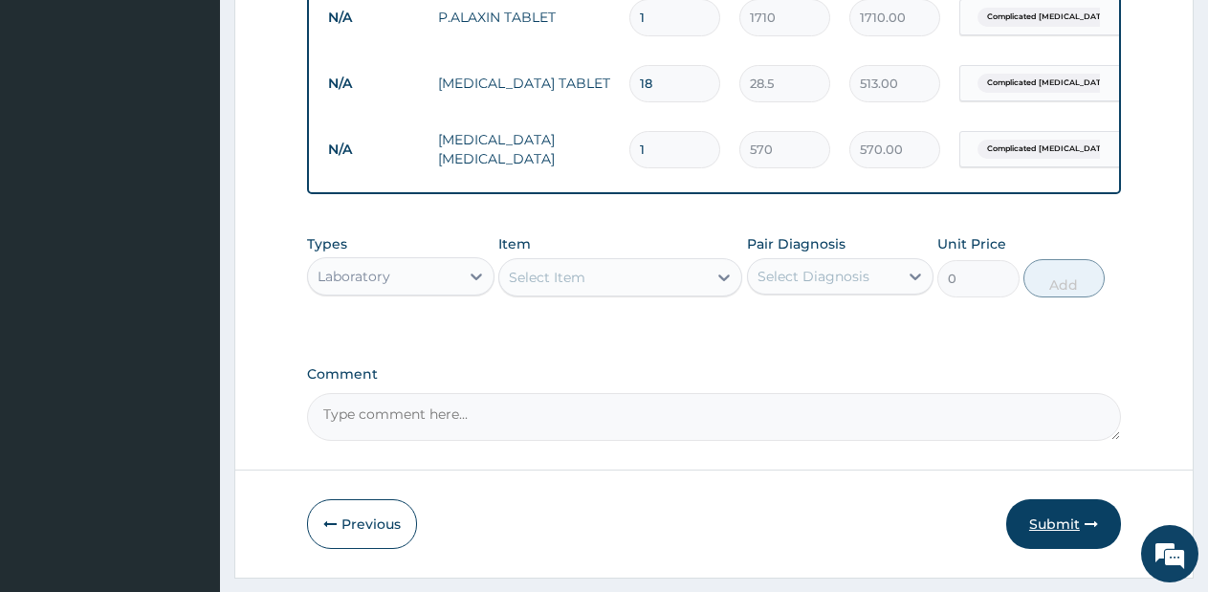
click at [1037, 531] on button "Submit" at bounding box center [1063, 524] width 115 height 50
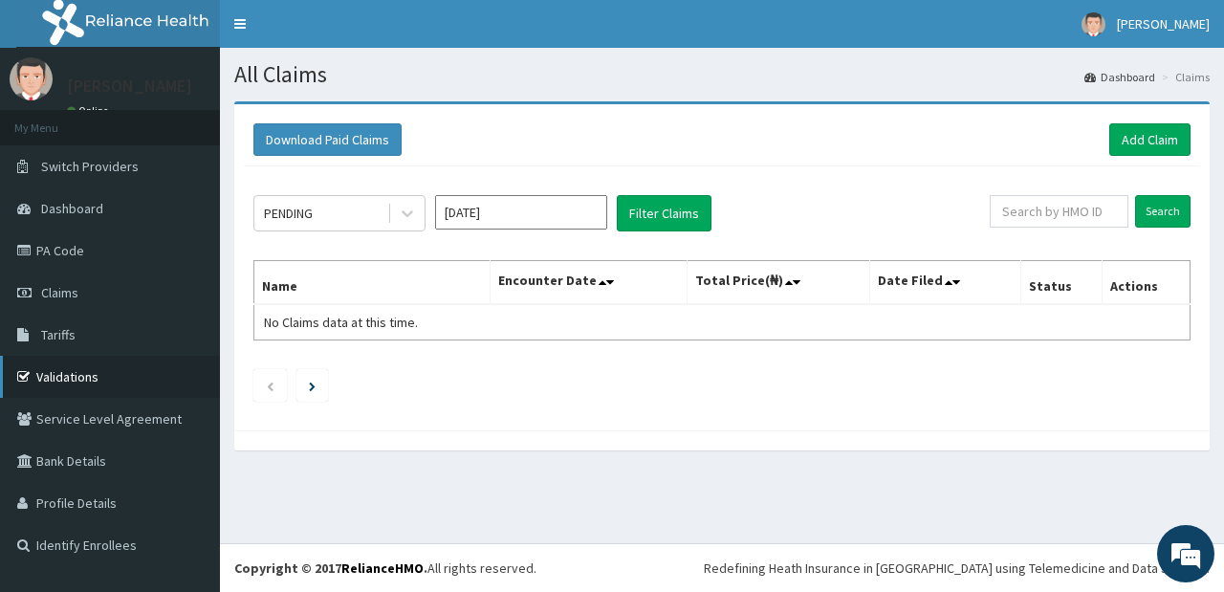
click at [98, 378] on link "Validations" at bounding box center [110, 377] width 220 height 42
click at [1153, 143] on link "Add Claim" at bounding box center [1149, 139] width 81 height 33
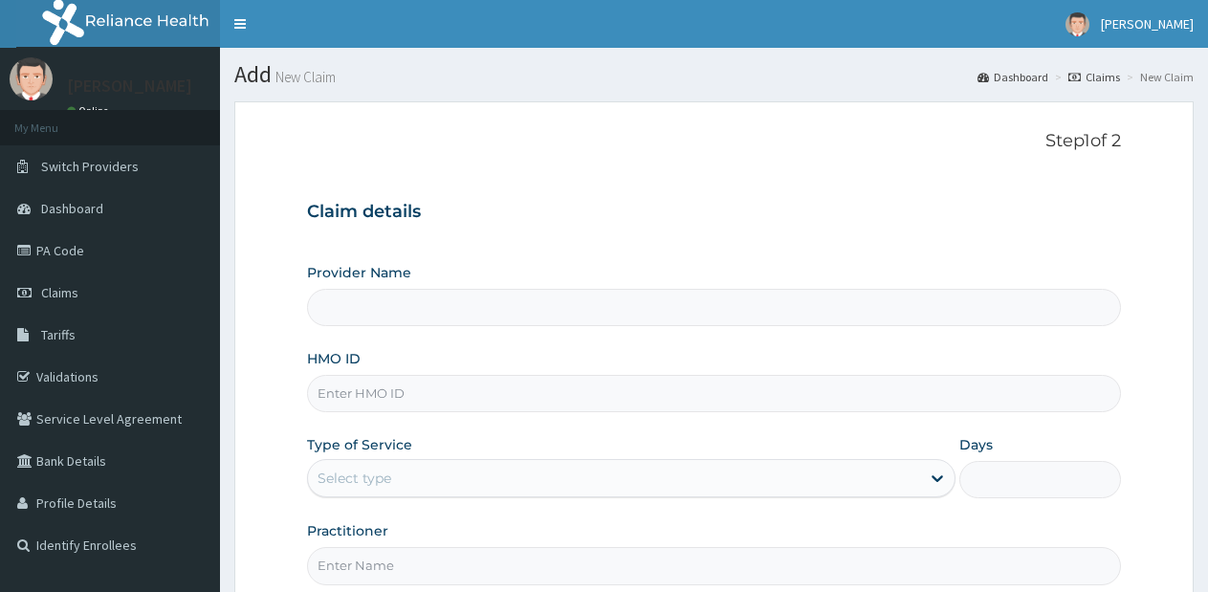
click at [735, 493] on div "Select type" at bounding box center [613, 478] width 611 height 31
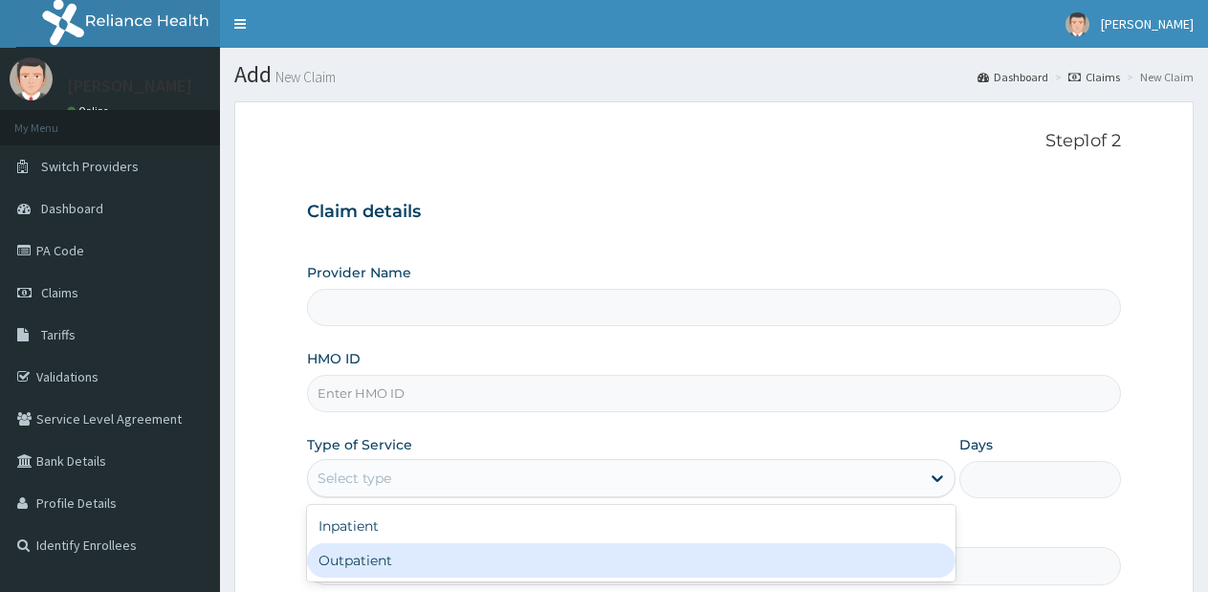
click at [717, 556] on div "Outpatient" at bounding box center [630, 560] width 647 height 34
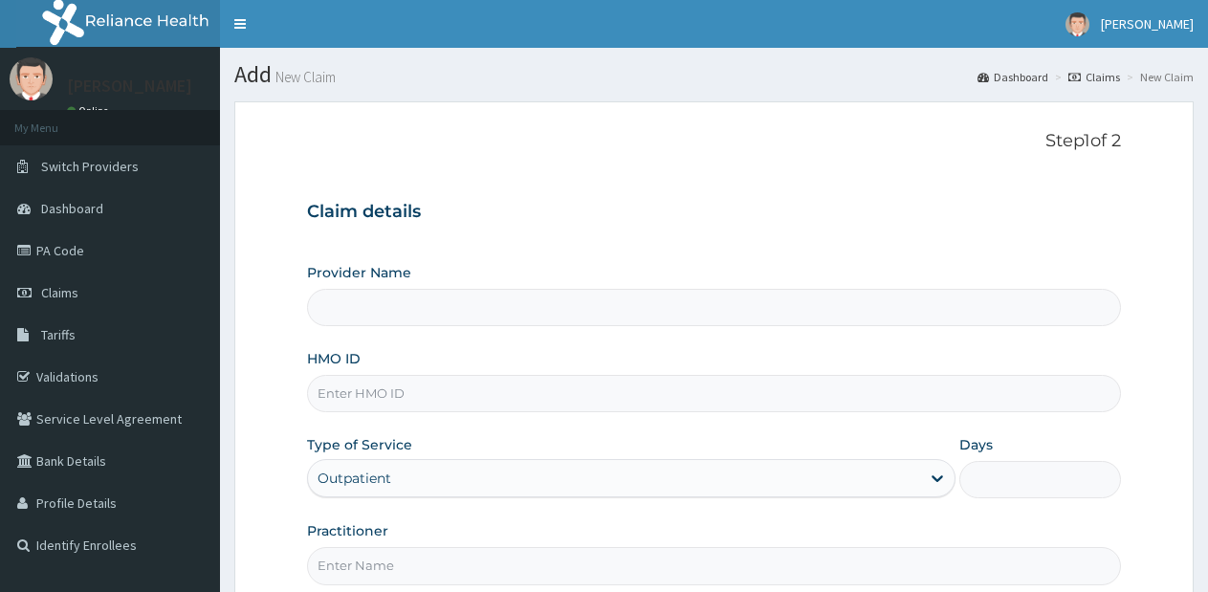
type input "1"
type input "Lifesource Hospital"
click at [699, 397] on input "HMO ID" at bounding box center [714, 393] width 814 height 37
type input "FWR/10046/b"
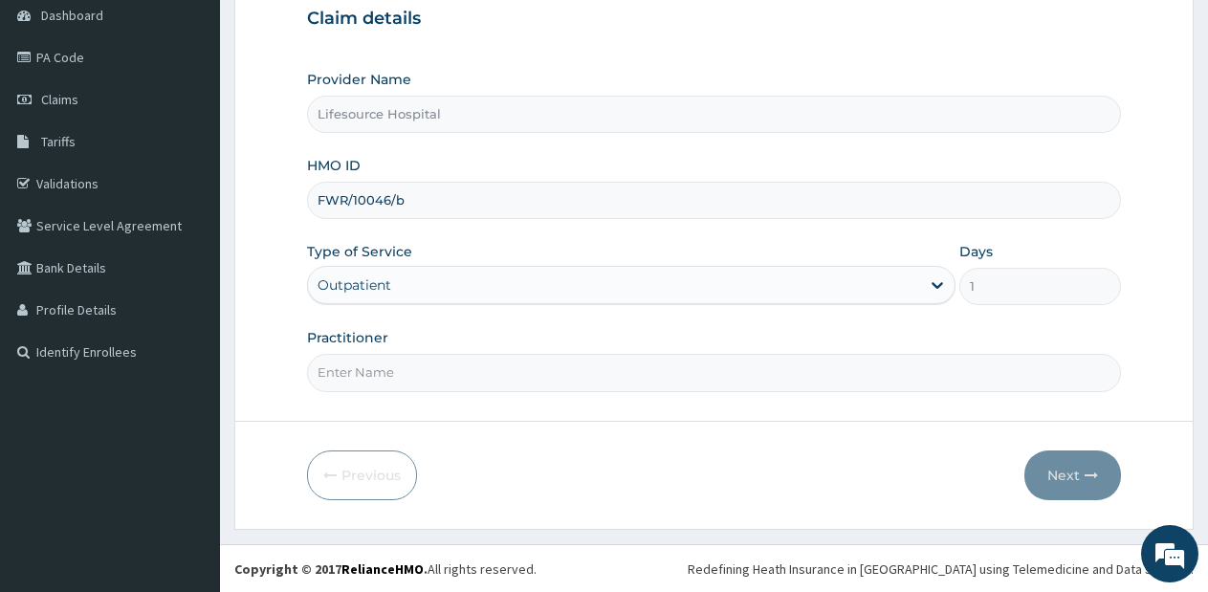
scroll to position [194, 0]
click at [687, 387] on input "Practitioner" at bounding box center [714, 371] width 814 height 37
type input "[PERSON_NAME]"
click at [1070, 464] on button "Next" at bounding box center [1072, 474] width 97 height 50
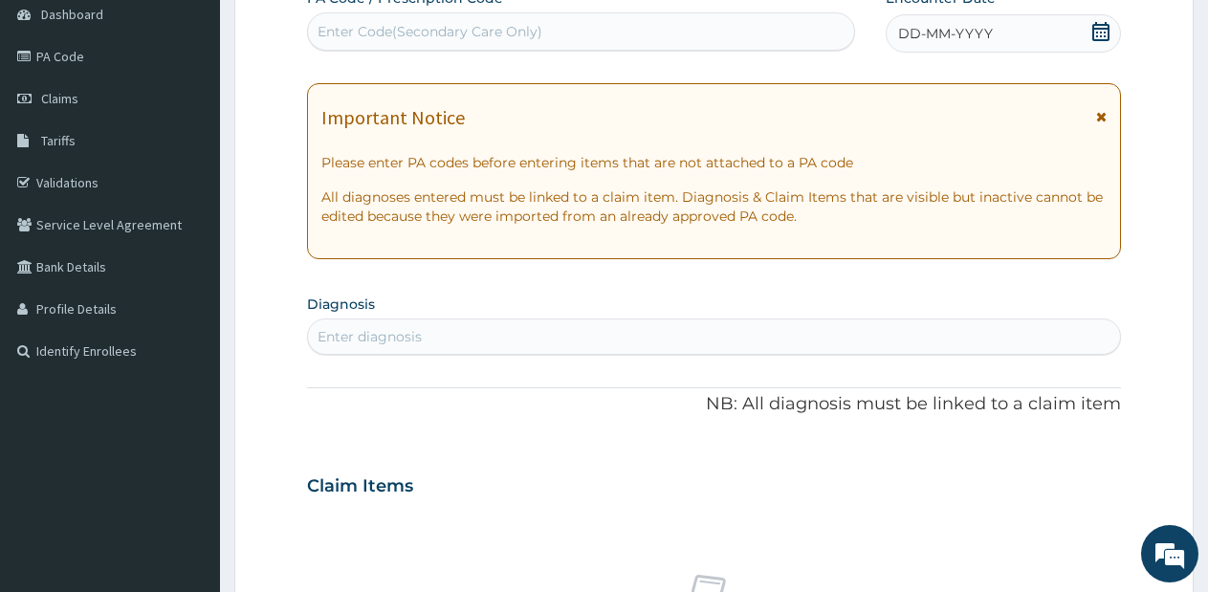
click at [1099, 28] on icon at bounding box center [1100, 31] width 17 height 19
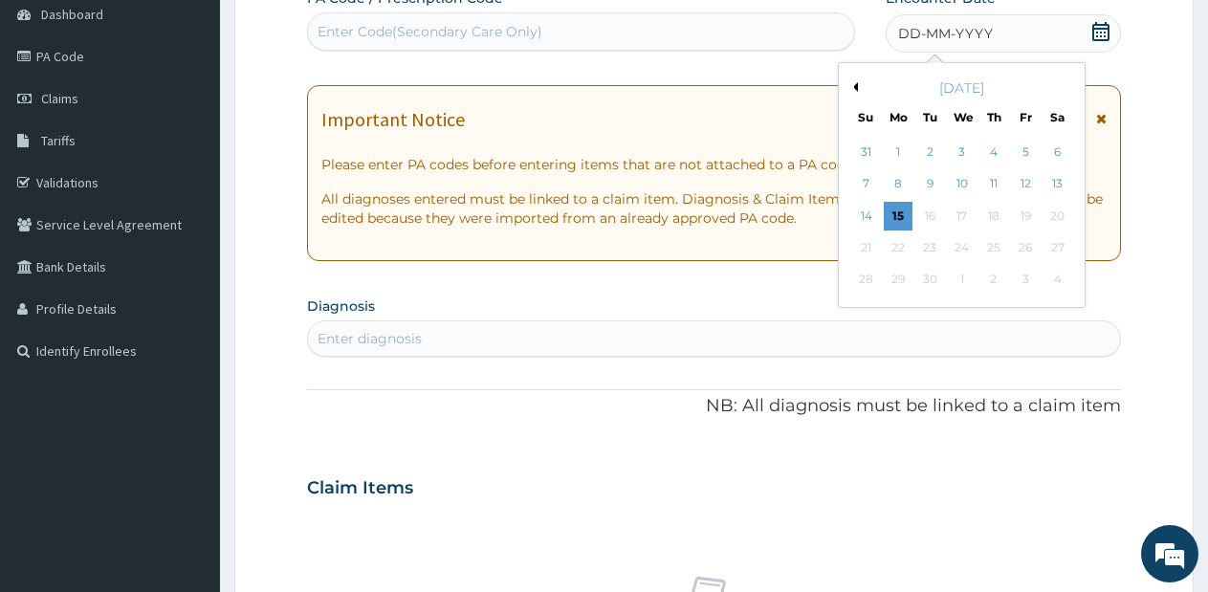
click at [856, 86] on button "Previous Month" at bounding box center [853, 87] width 10 height 10
click at [1023, 243] on div "22" at bounding box center [1025, 247] width 29 height 29
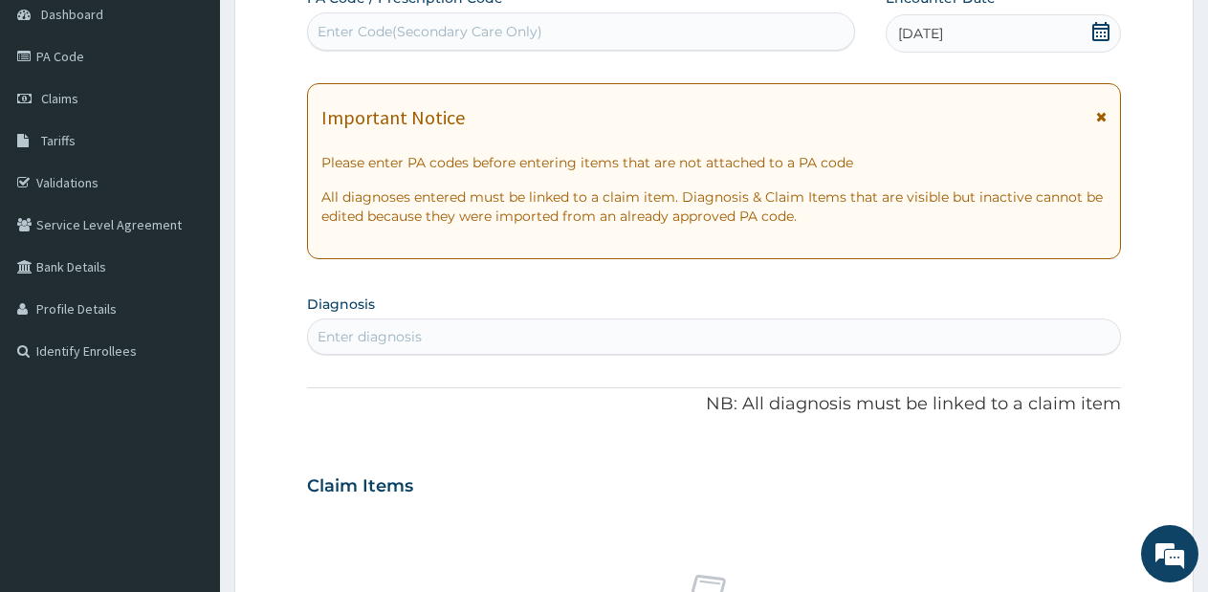
click at [735, 340] on div "Enter diagnosis" at bounding box center [714, 336] width 812 height 31
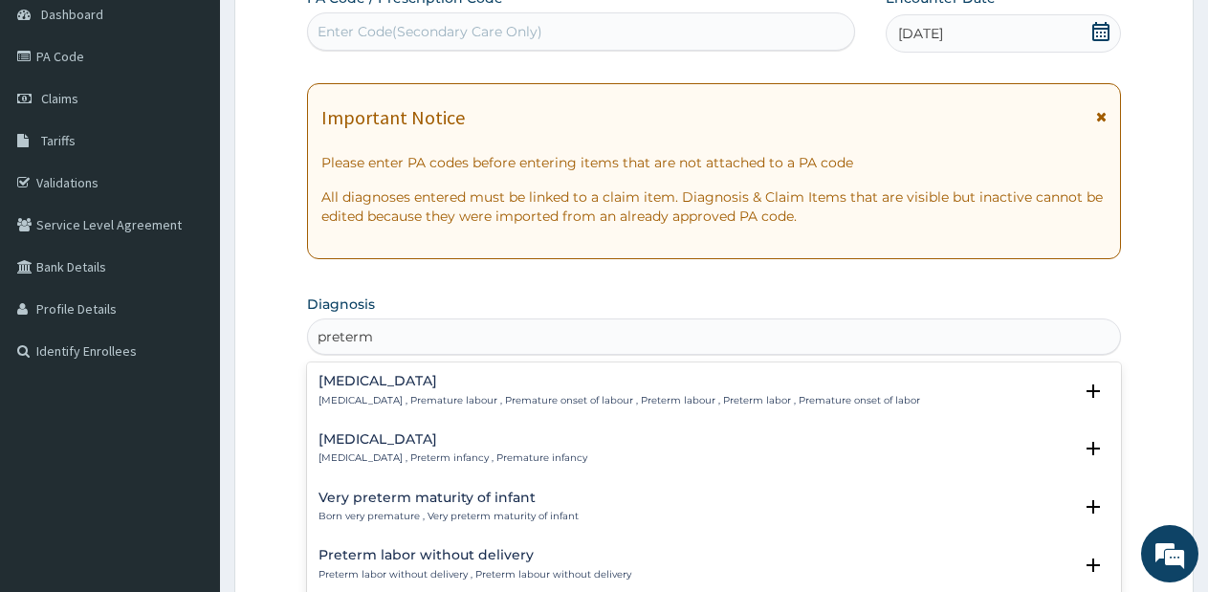
type input "preterm l"
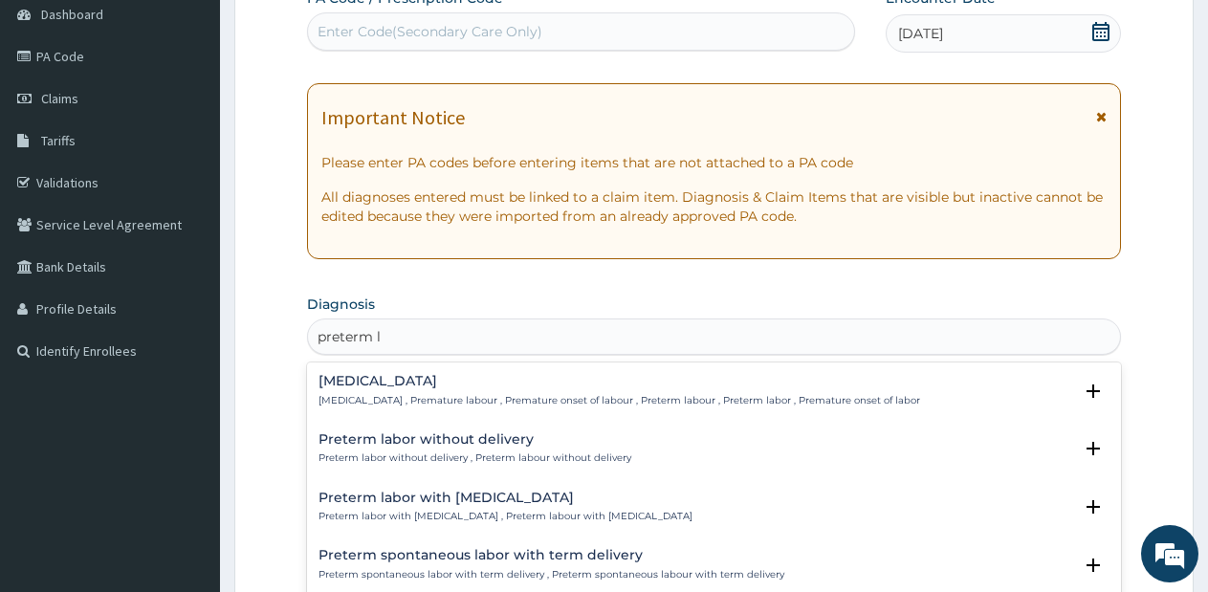
click at [486, 442] on h4 "Preterm labor without delivery" at bounding box center [474, 439] width 313 height 14
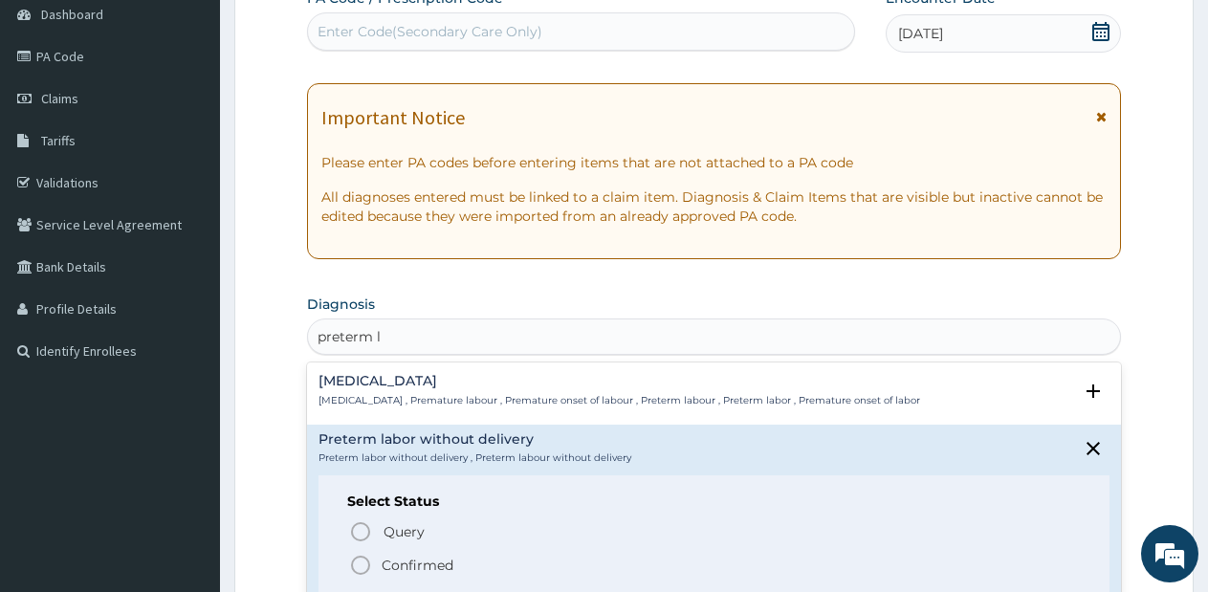
click at [355, 558] on circle "status option filled" at bounding box center [360, 564] width 17 height 17
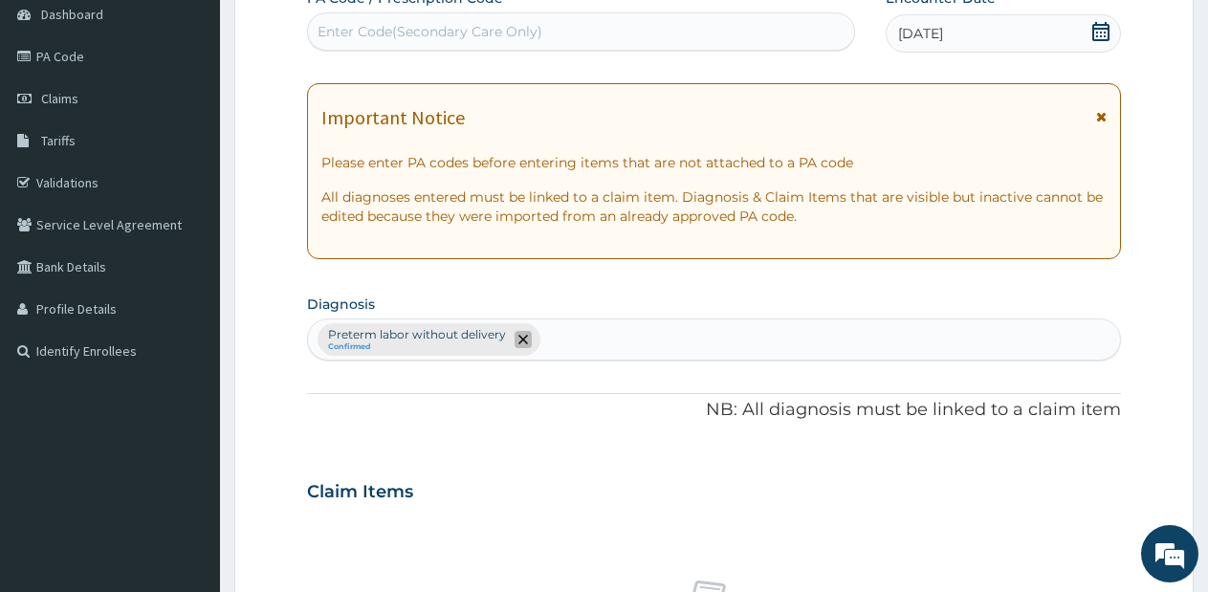
click at [523, 338] on icon "remove selection option" at bounding box center [523, 340] width 10 height 10
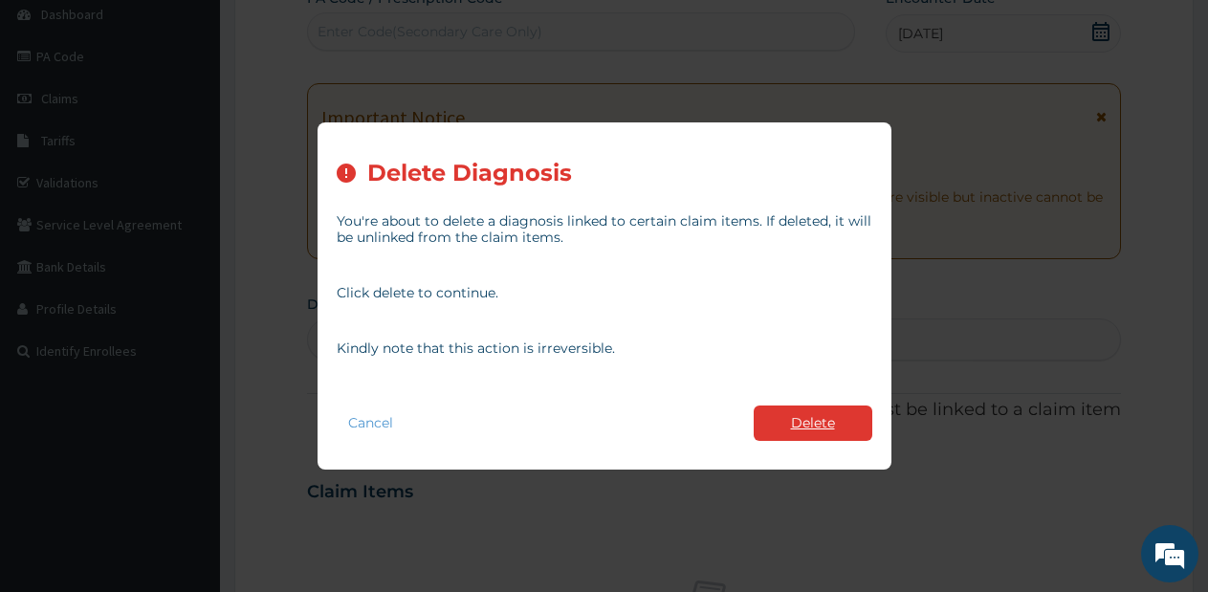
click at [808, 419] on button "Delete" at bounding box center [812, 422] width 119 height 35
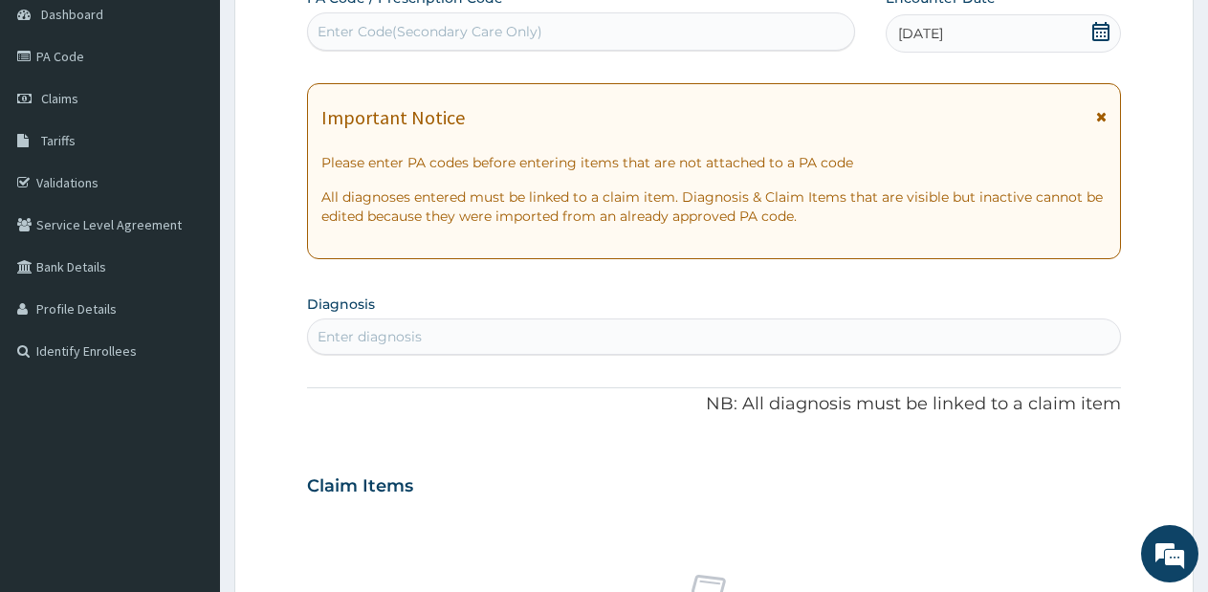
click at [685, 328] on div "Enter diagnosis" at bounding box center [714, 336] width 812 height 31
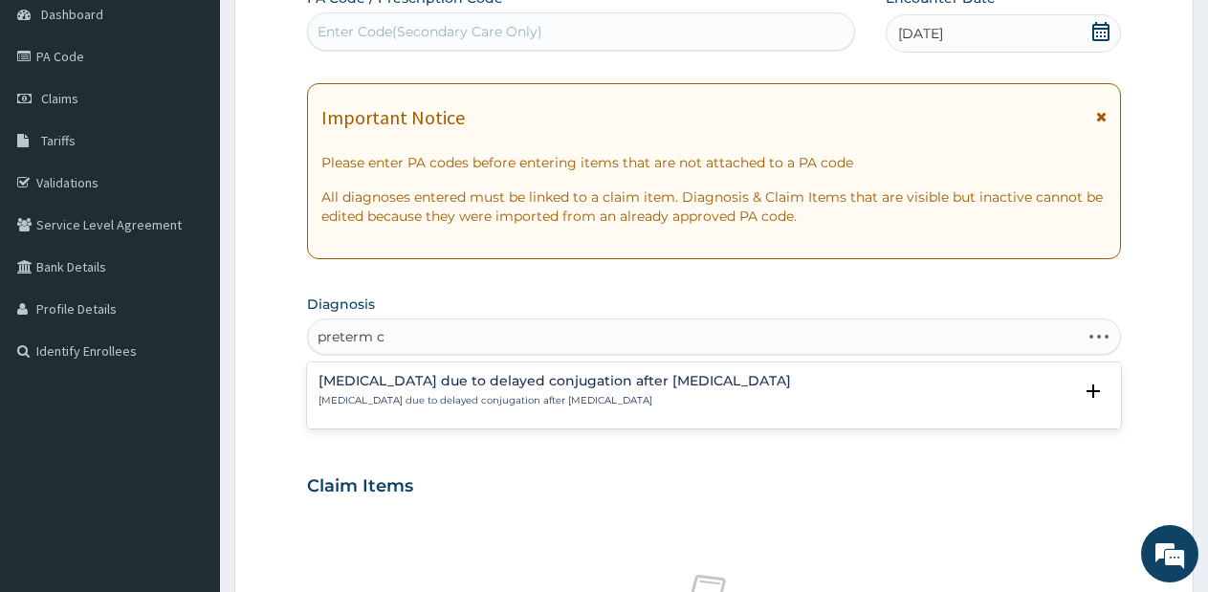
type input "preterm"
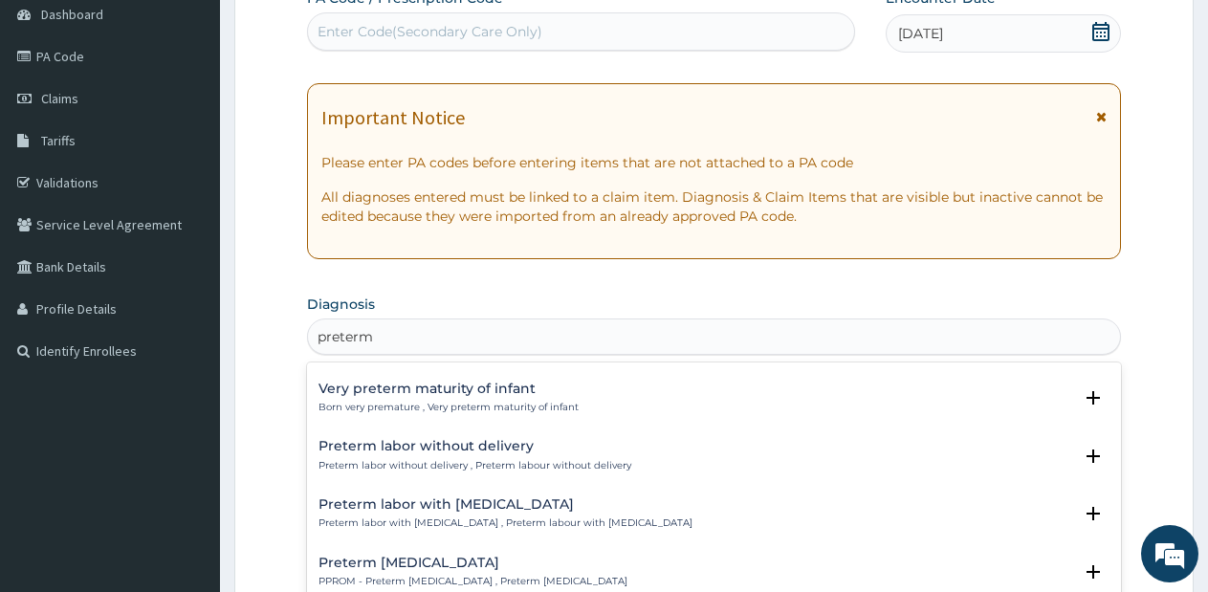
scroll to position [110, 0]
click at [391, 456] on div "Preterm labor without delivery Preterm labor without delivery , Preterm labour …" at bounding box center [474, 454] width 313 height 33
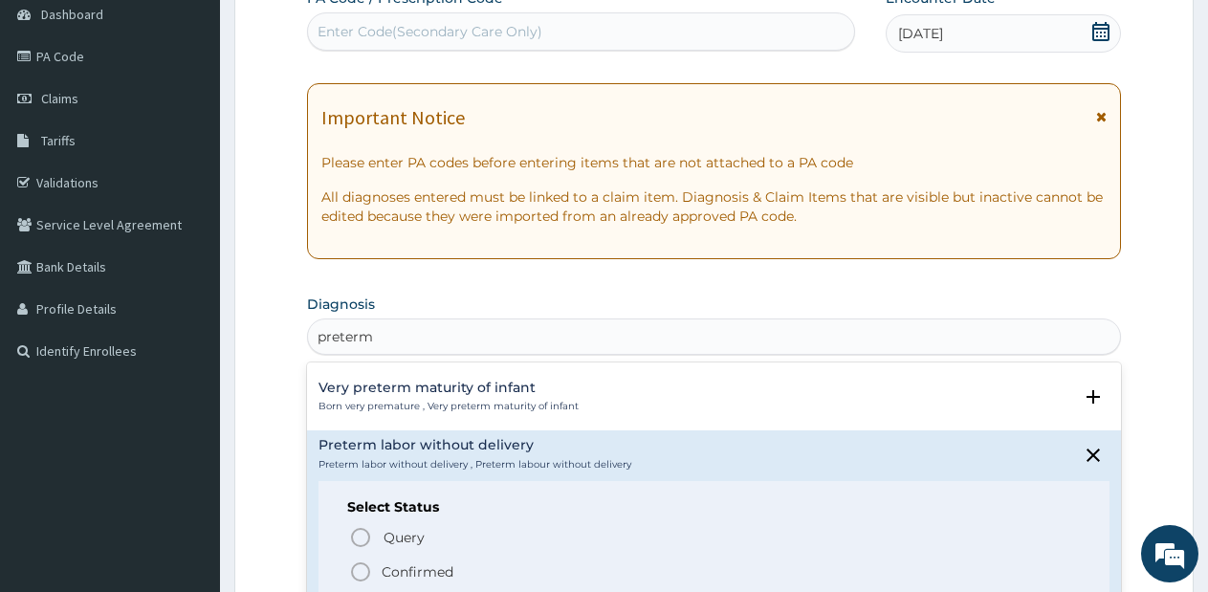
click at [359, 571] on icon "status option filled" at bounding box center [360, 571] width 23 height 23
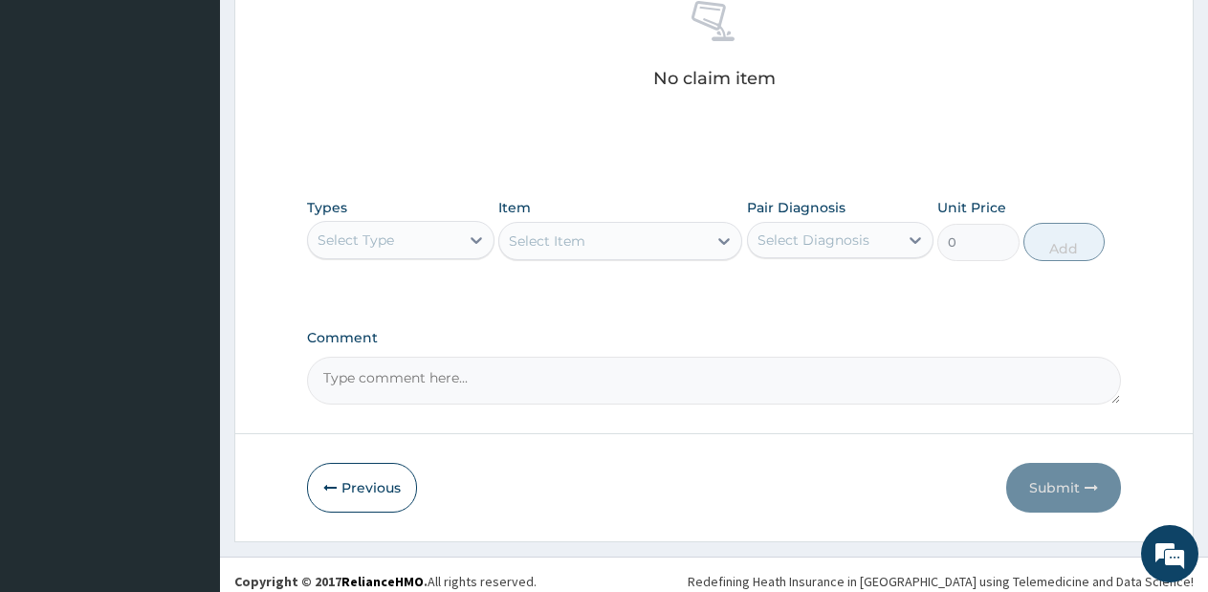
scroll to position [787, 0]
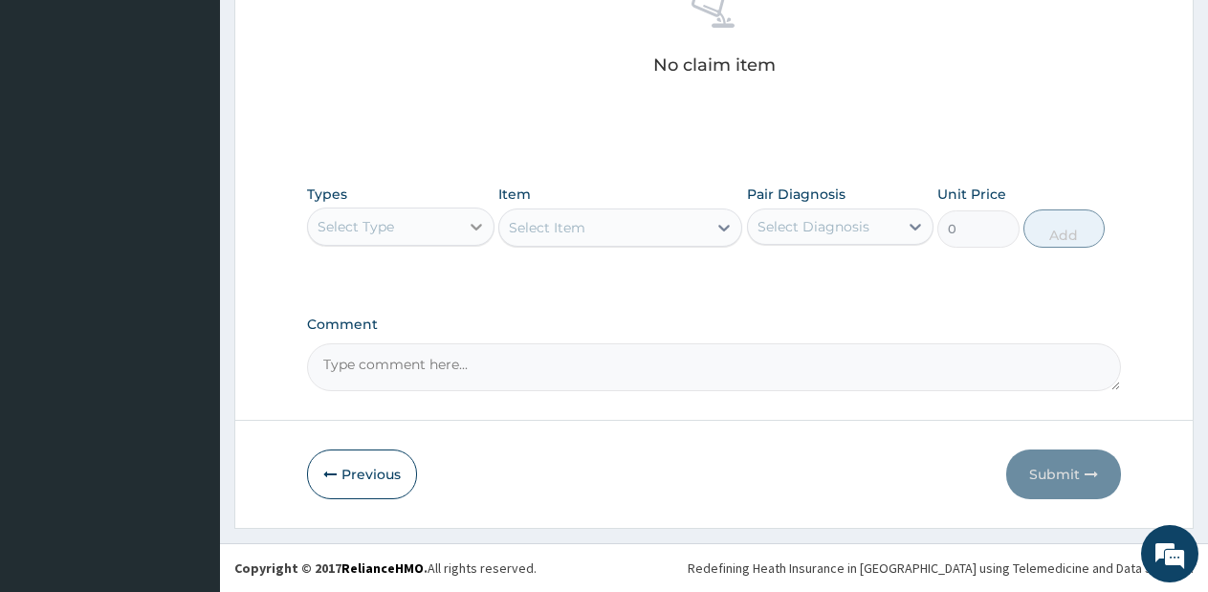
click at [461, 240] on div at bounding box center [476, 226] width 34 height 34
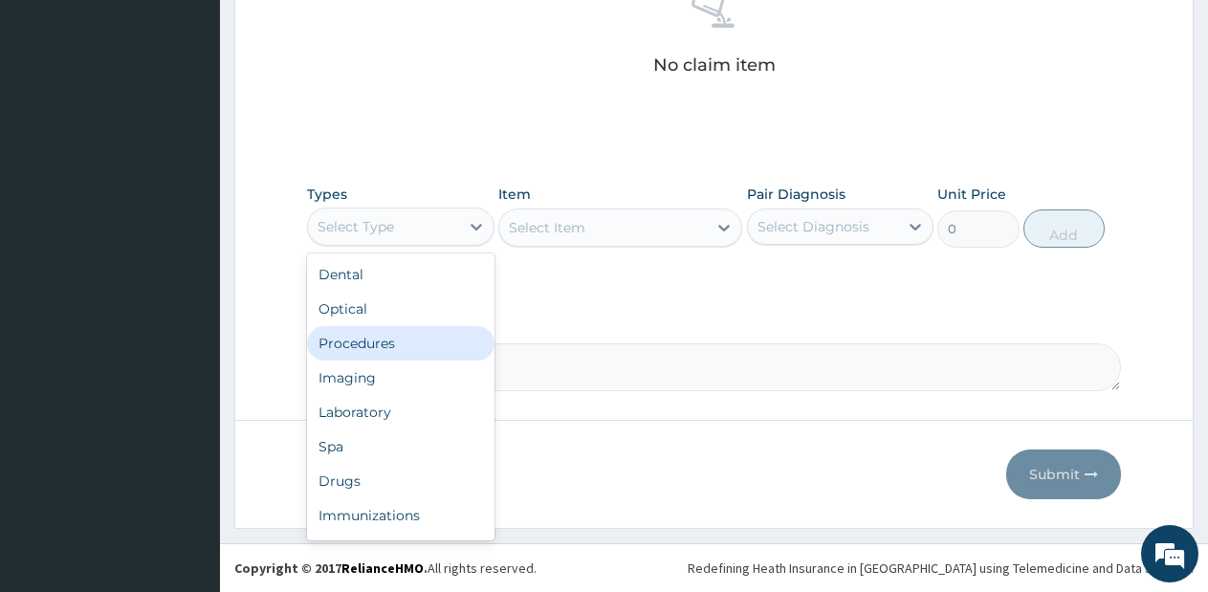
click at [416, 345] on div "Procedures" at bounding box center [400, 343] width 187 height 34
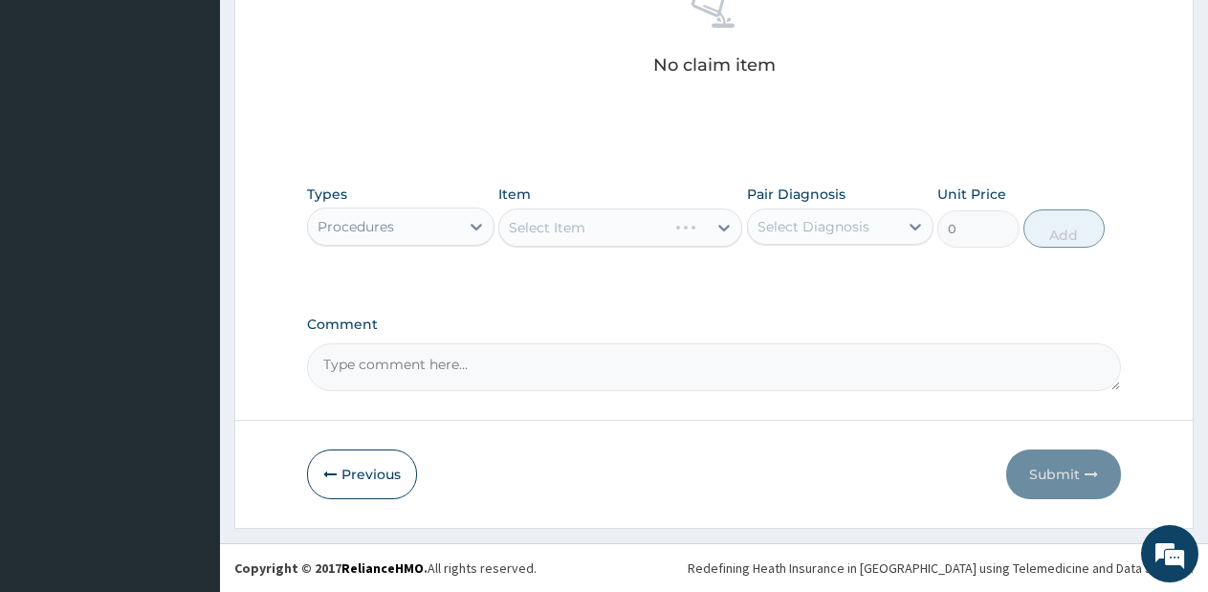
click at [668, 228] on div "Select Item" at bounding box center [620, 227] width 244 height 38
click at [668, 228] on div "Select Item" at bounding box center [602, 227] width 207 height 31
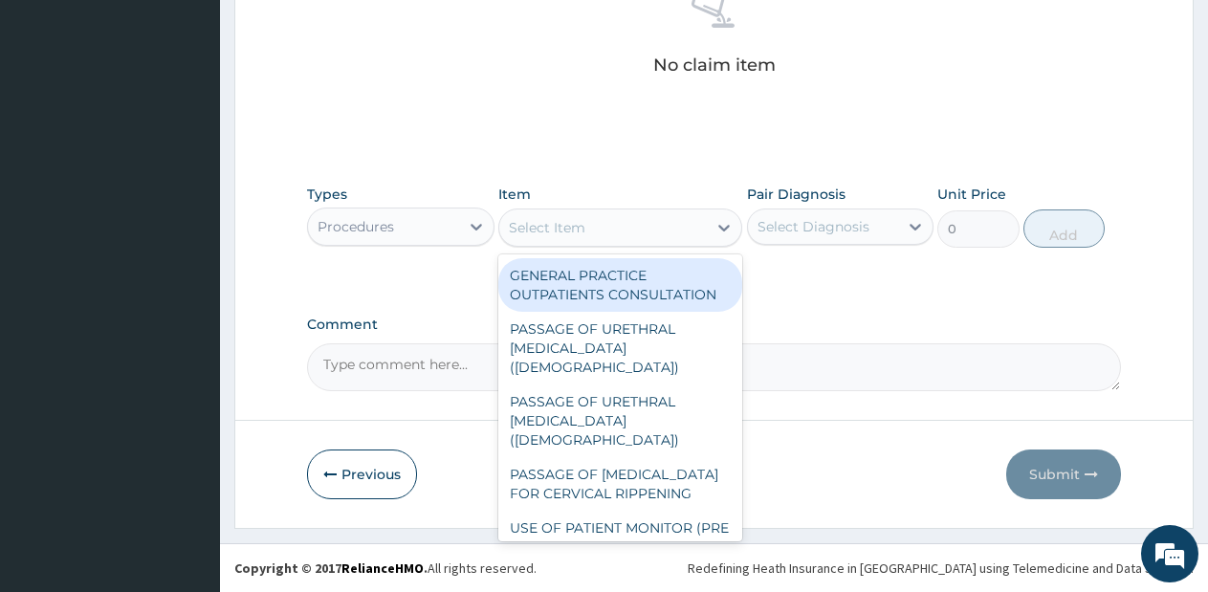
click at [651, 306] on div "GENERAL PRACTICE OUTPATIENTS CONSULTATION" at bounding box center [620, 285] width 244 height 54
type input "2550"
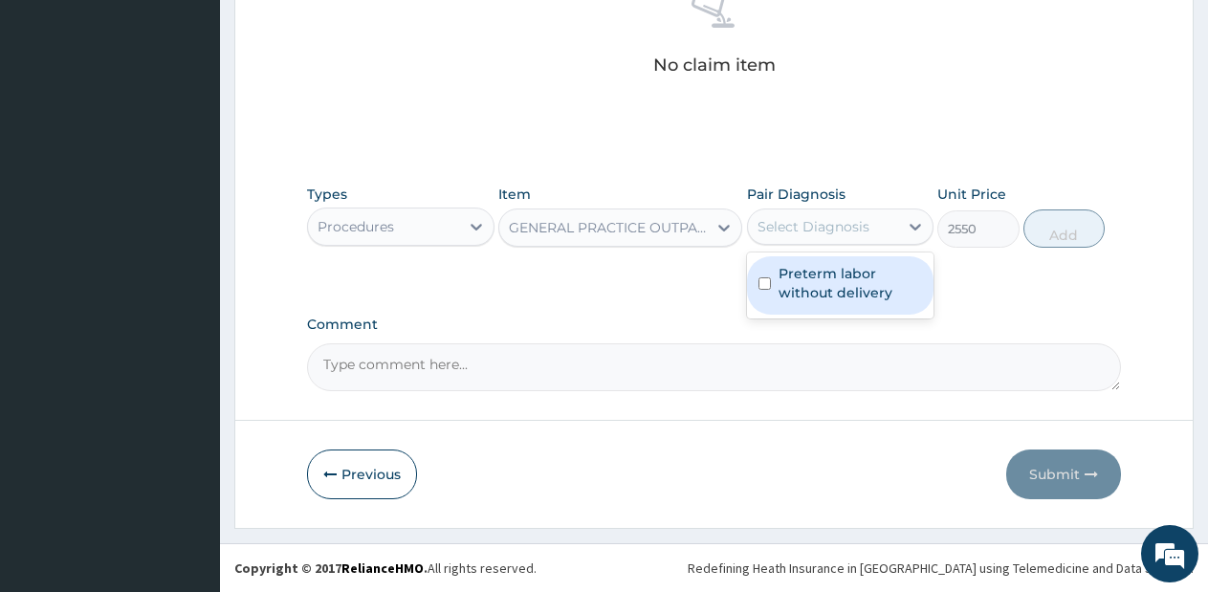
click at [869, 222] on div "Select Diagnosis" at bounding box center [823, 226] width 151 height 31
click at [868, 258] on div "Preterm labor without delivery" at bounding box center [840, 285] width 187 height 58
checkbox input "true"
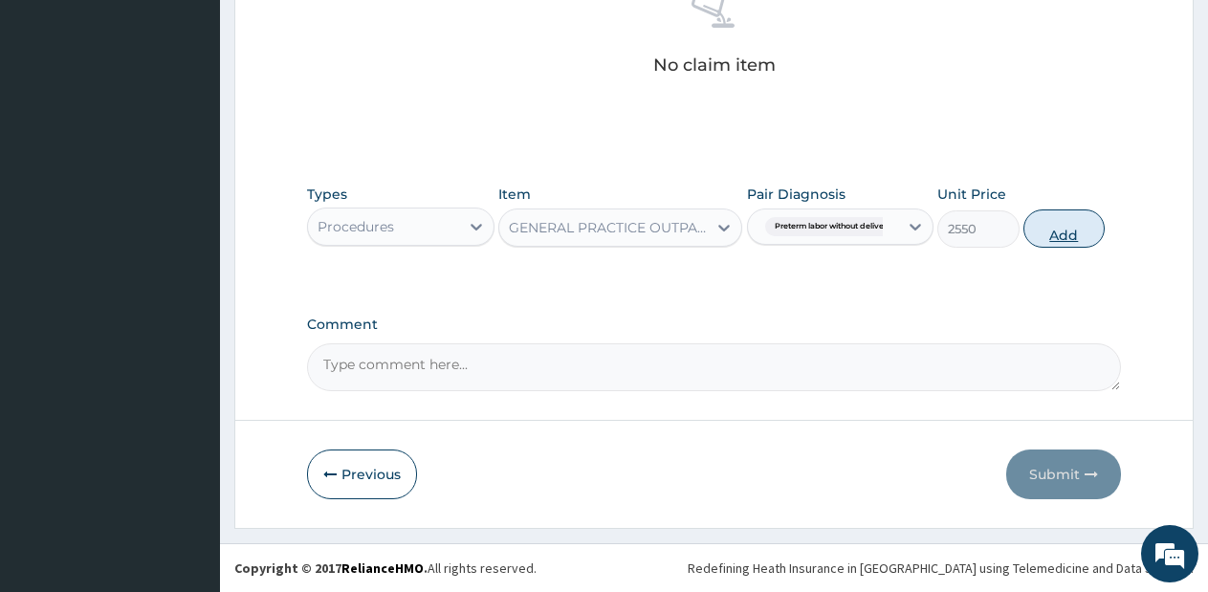
click at [1057, 240] on button "Add" at bounding box center [1063, 228] width 81 height 38
type input "0"
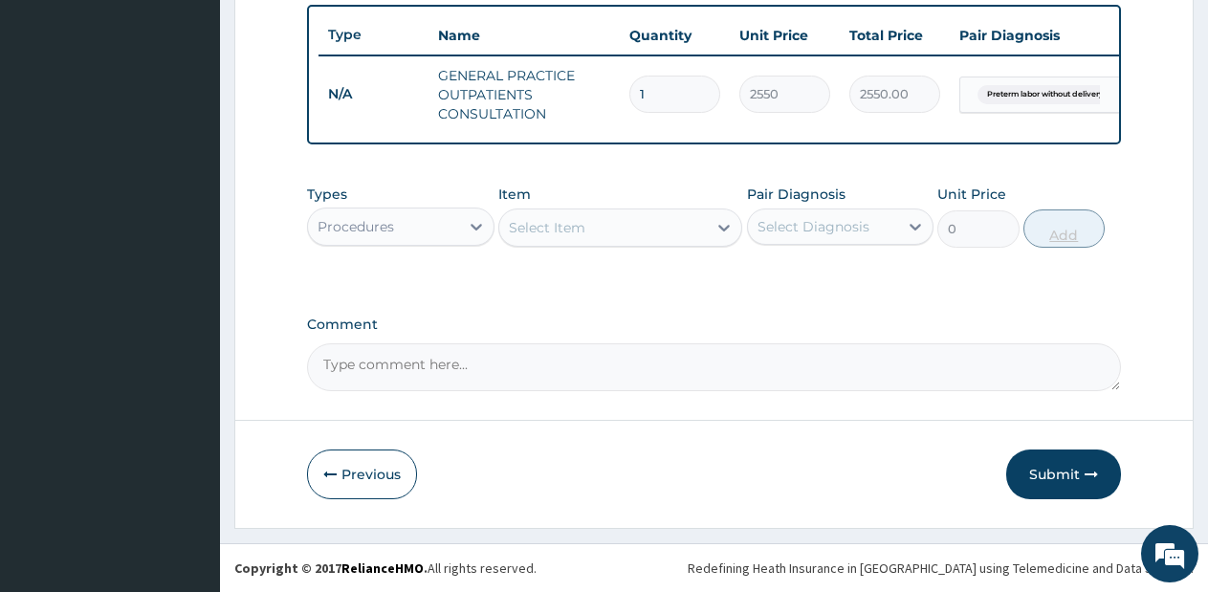
scroll to position [723, 0]
click at [435, 201] on div "Types Procedures" at bounding box center [400, 216] width 187 height 63
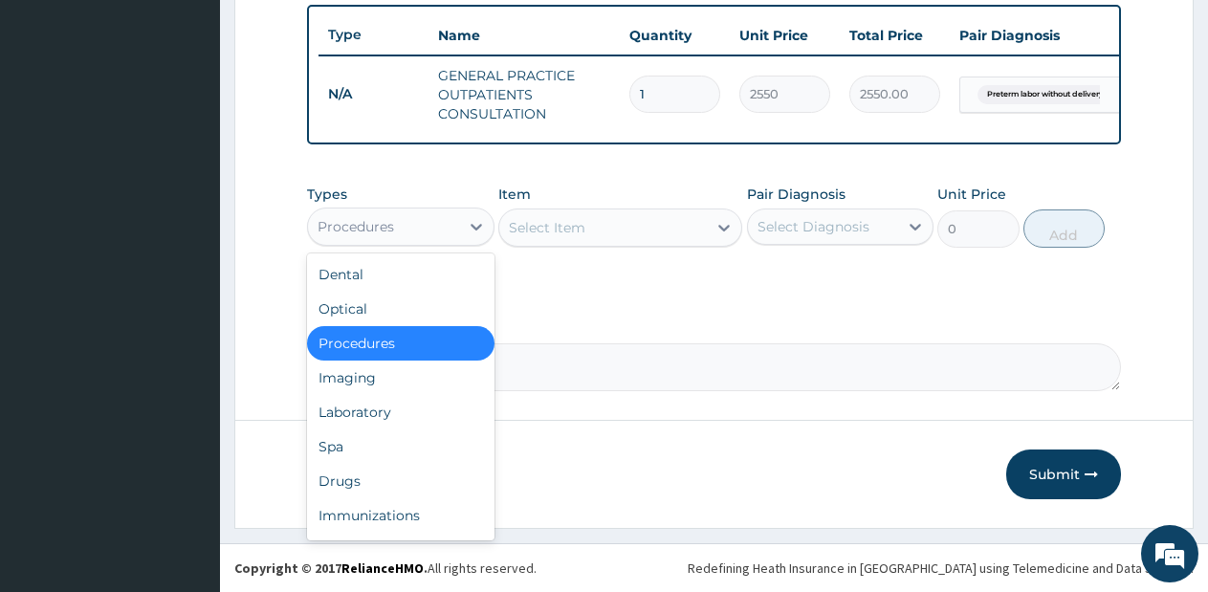
click at [434, 228] on div "Procedures" at bounding box center [383, 226] width 151 height 31
click at [394, 476] on div "Drugs" at bounding box center [400, 481] width 187 height 34
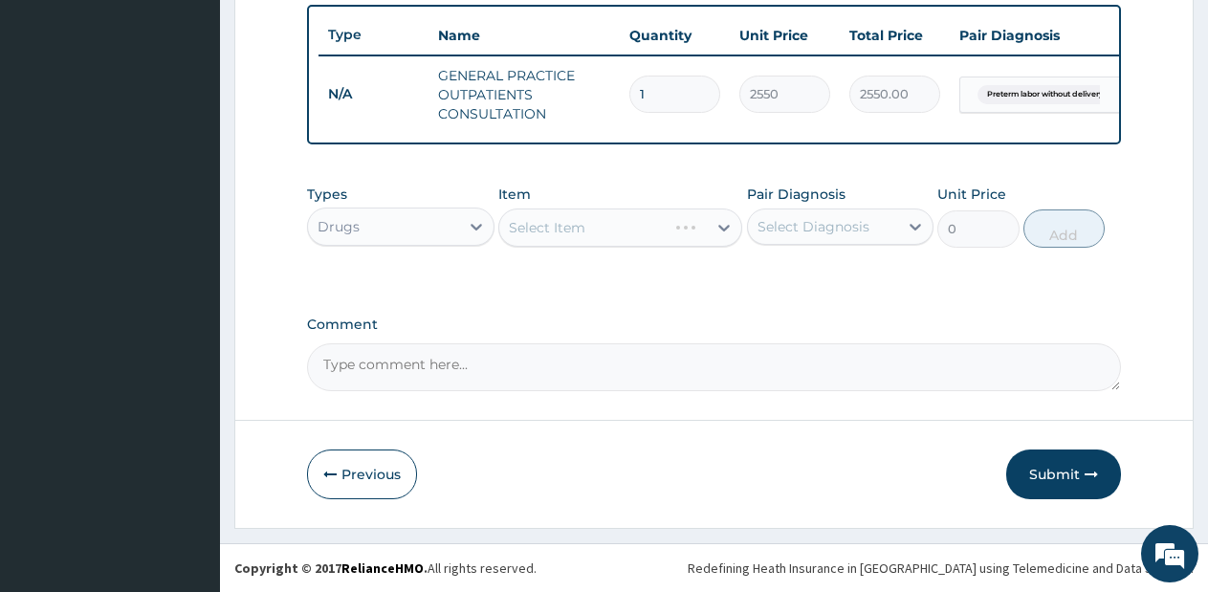
click at [664, 228] on div "Select Item" at bounding box center [620, 227] width 244 height 38
click at [664, 228] on div "Select Item" at bounding box center [602, 227] width 207 height 31
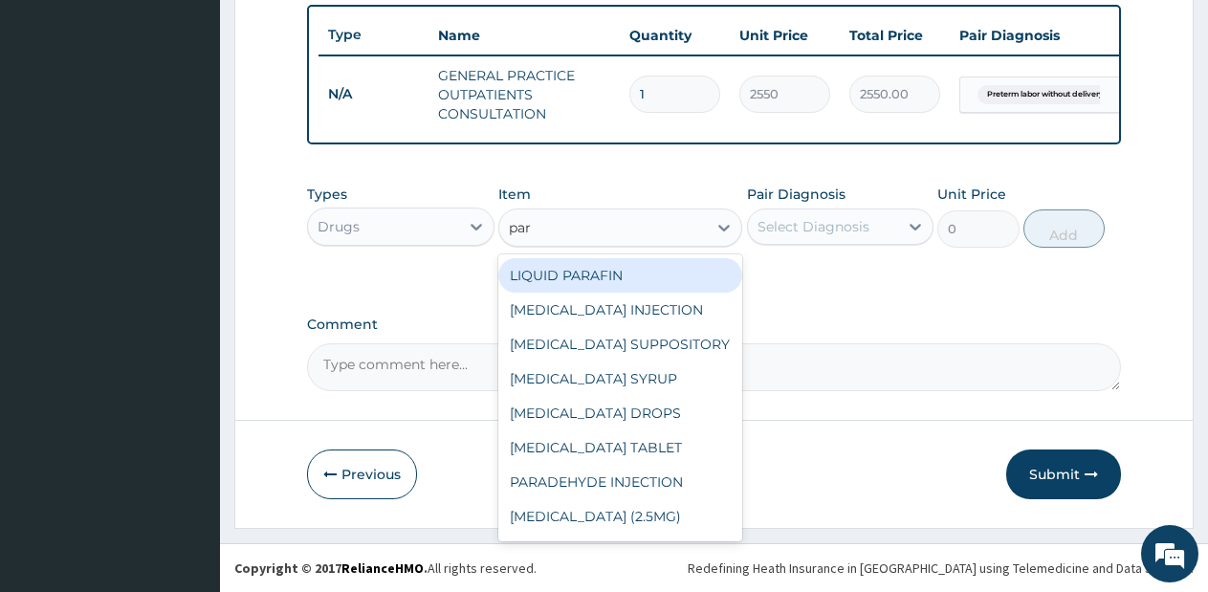
type input "para"
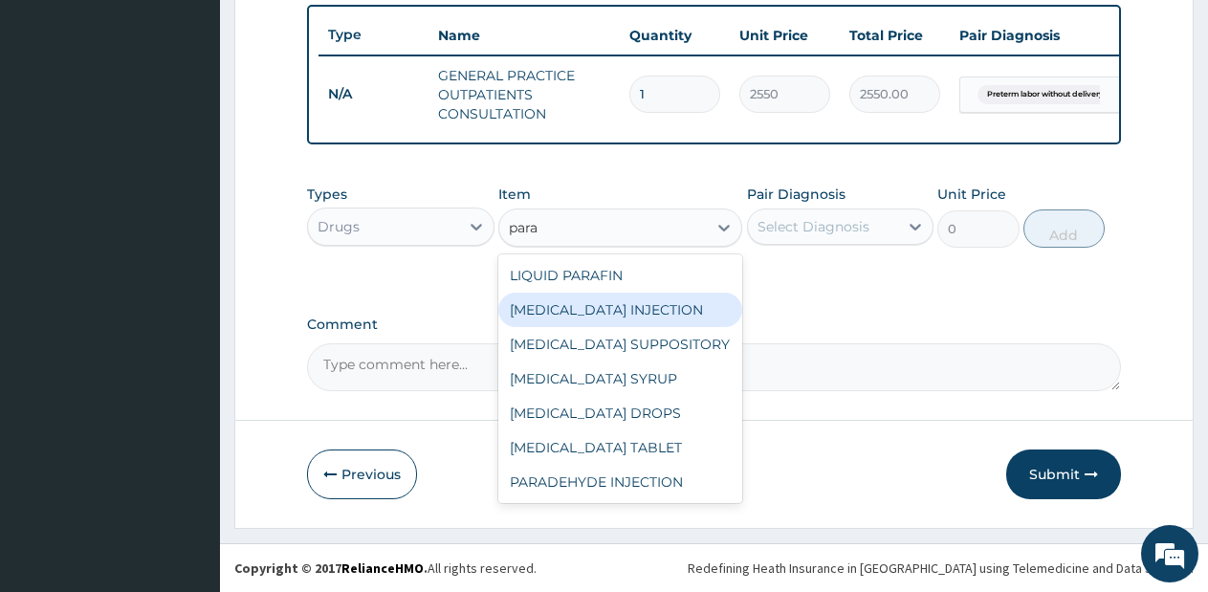
click at [670, 306] on div "[MEDICAL_DATA] INJECTION" at bounding box center [620, 310] width 244 height 34
type input "712.5"
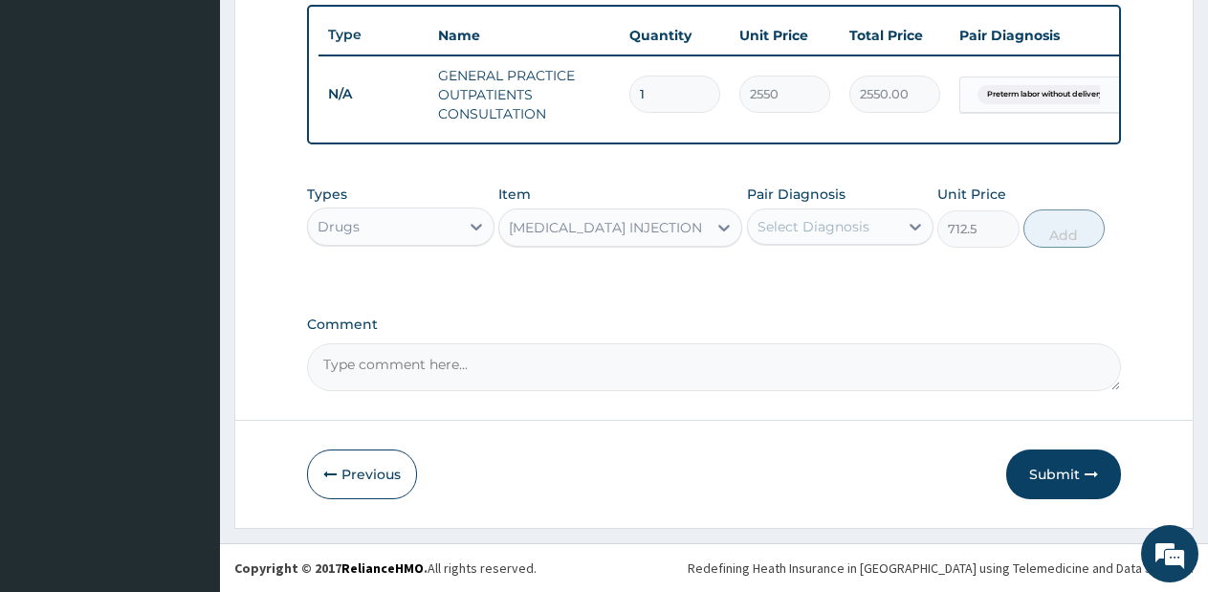
click at [893, 230] on div "Select Diagnosis" at bounding box center [823, 226] width 151 height 31
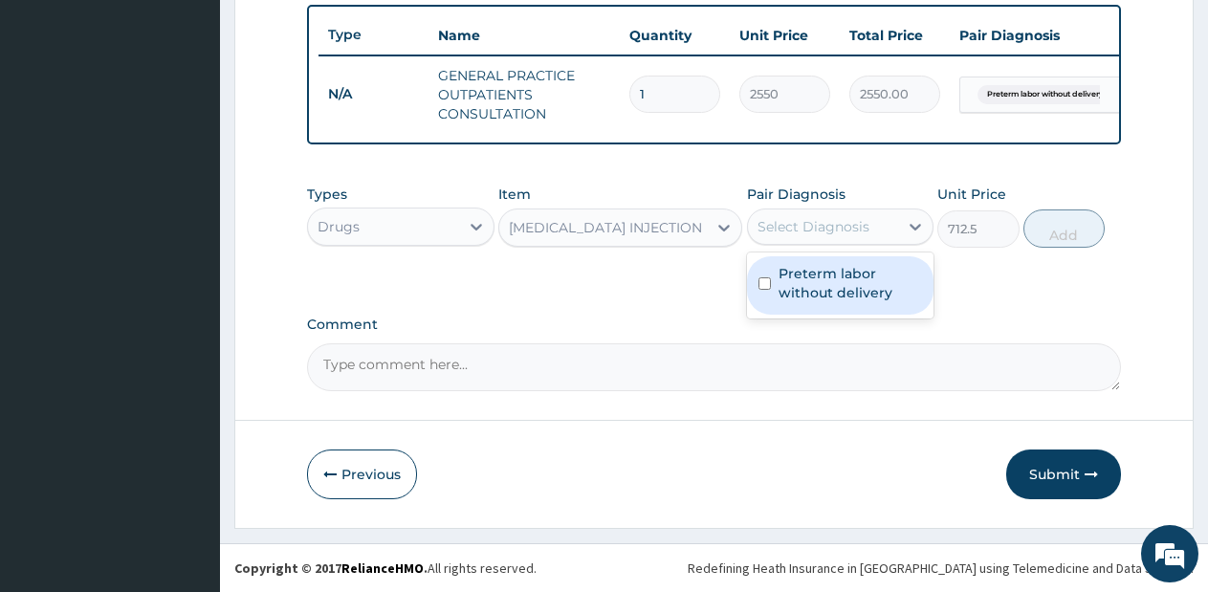
click at [864, 297] on label "Preterm labor without delivery" at bounding box center [850, 283] width 144 height 38
checkbox input "true"
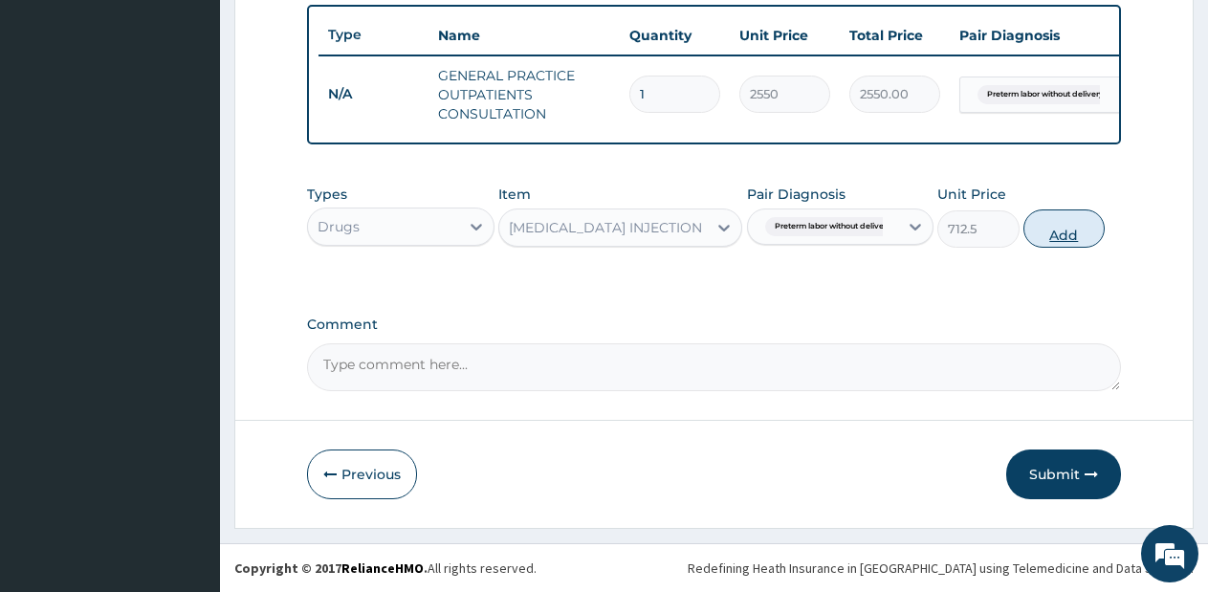
click at [1064, 225] on button "Add" at bounding box center [1063, 228] width 81 height 38
type input "0"
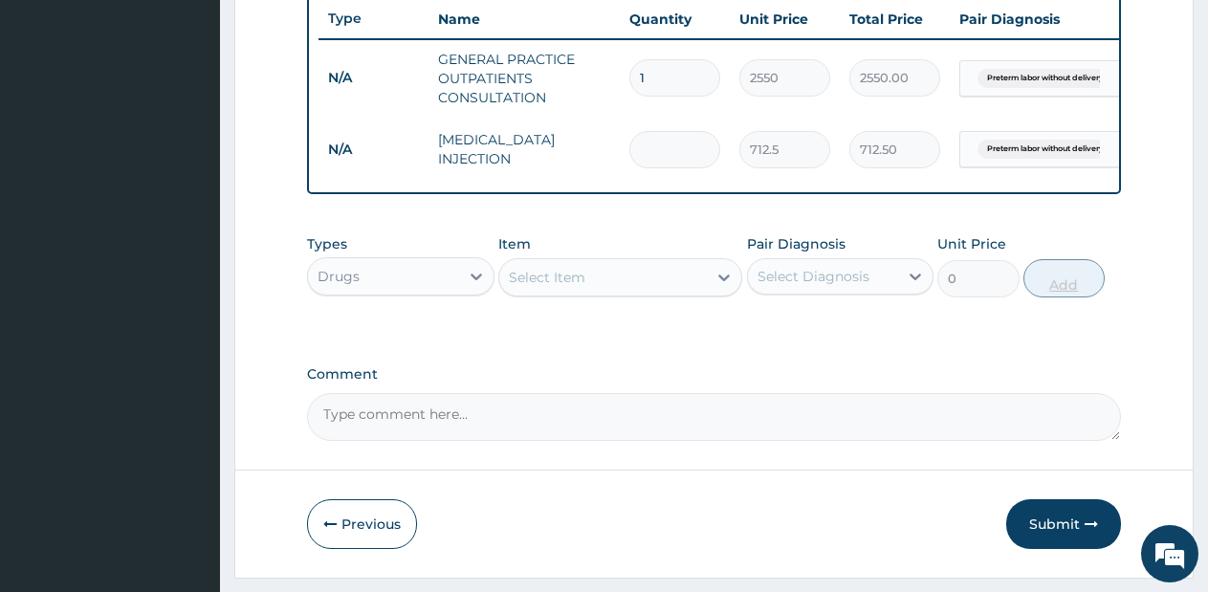
type input "0.00"
type input "4"
type input "2850.00"
type input "4"
click at [629, 293] on div "Select Item" at bounding box center [602, 277] width 207 height 31
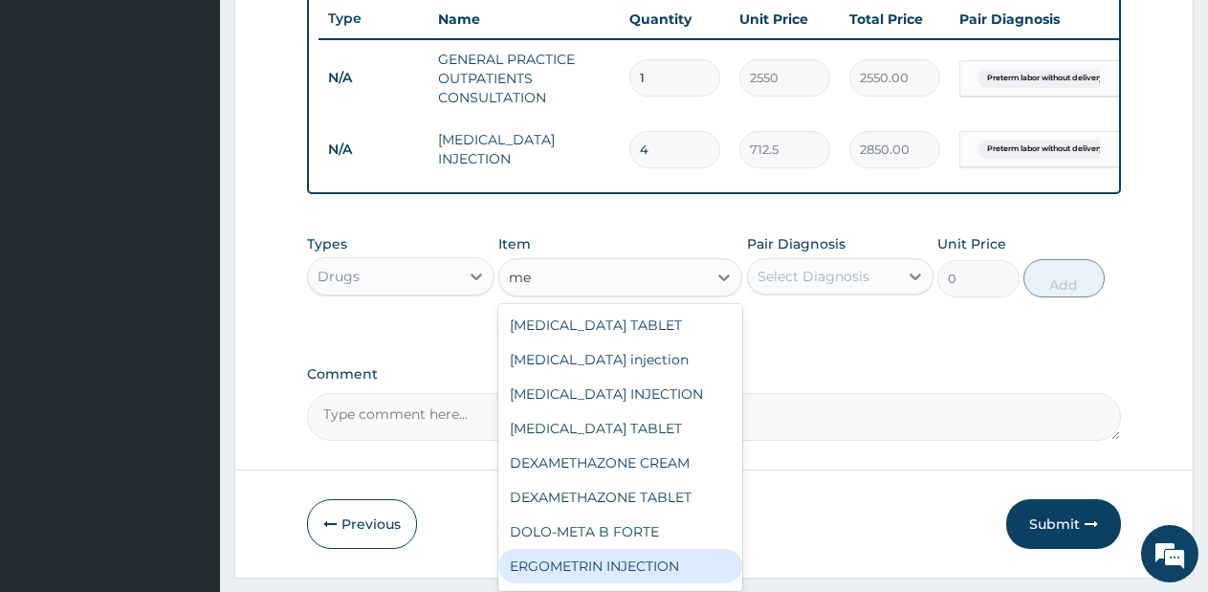
type input "m"
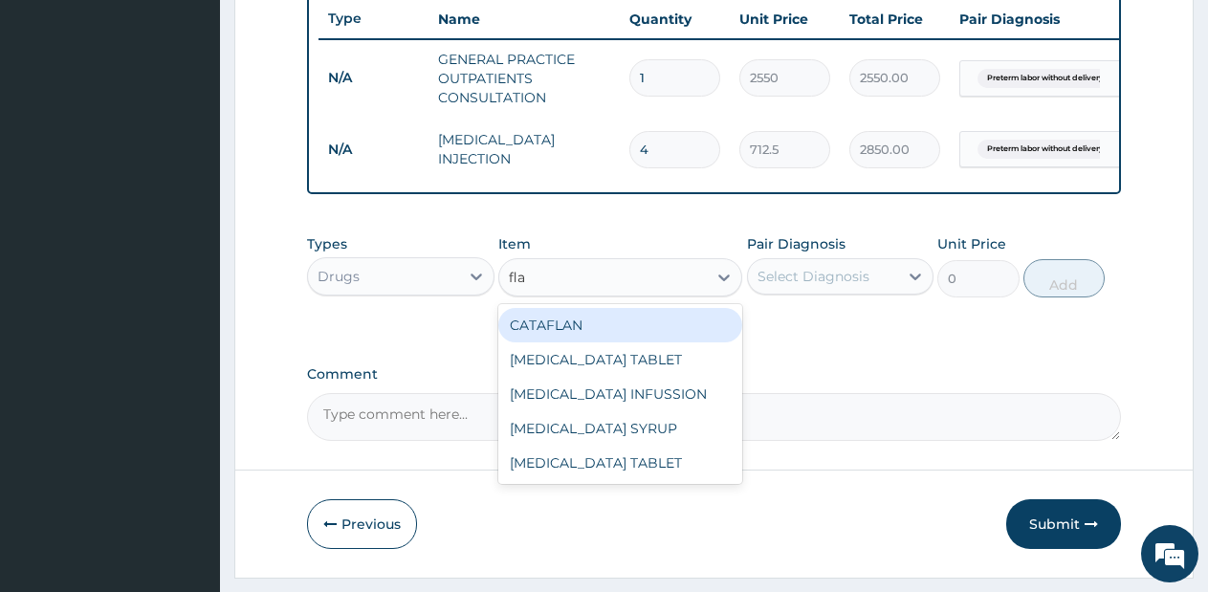
type input "flag"
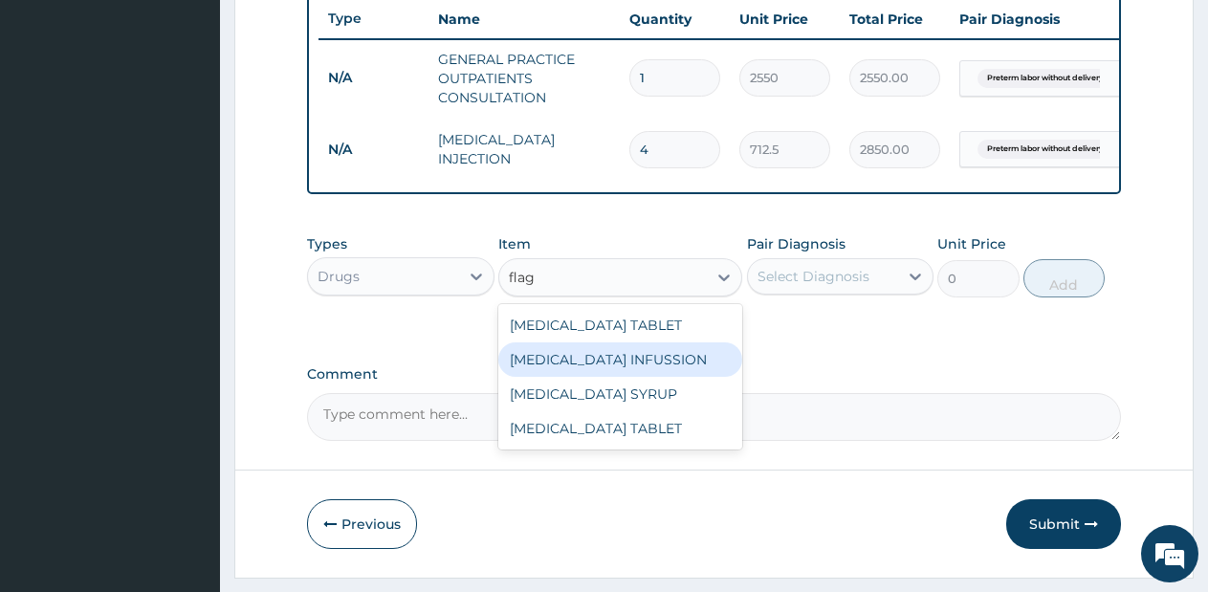
click at [622, 373] on div "[MEDICAL_DATA] INFUSSION" at bounding box center [620, 359] width 244 height 34
type input "712.5"
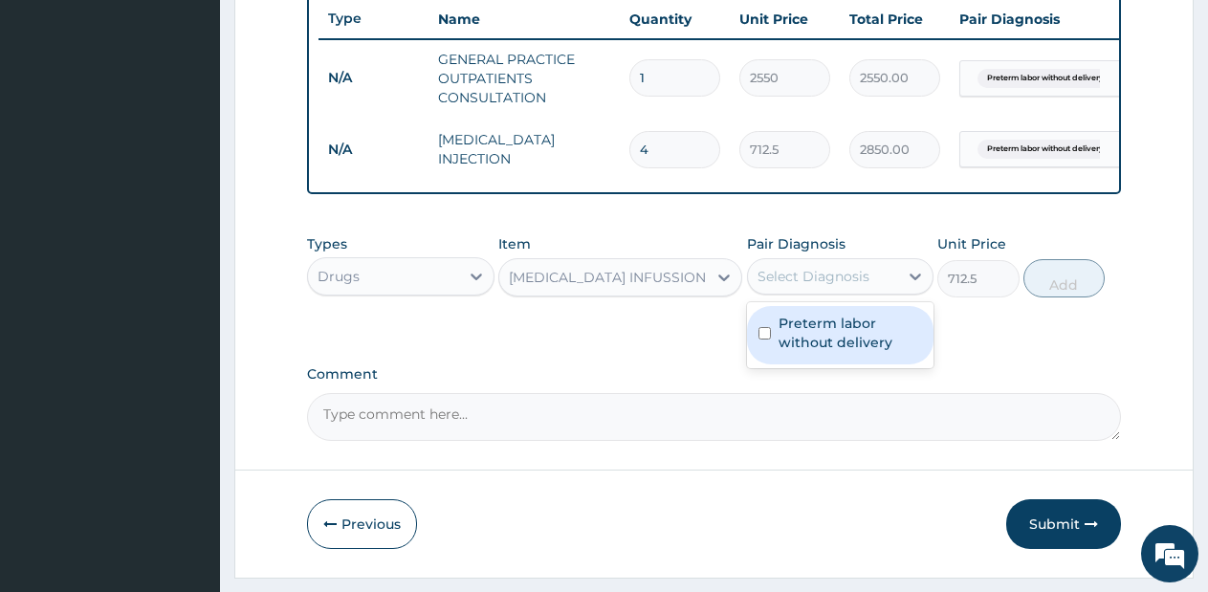
click at [817, 286] on div "Select Diagnosis" at bounding box center [813, 276] width 112 height 19
click at [813, 352] on label "Preterm labor without delivery" at bounding box center [850, 333] width 144 height 38
checkbox input "true"
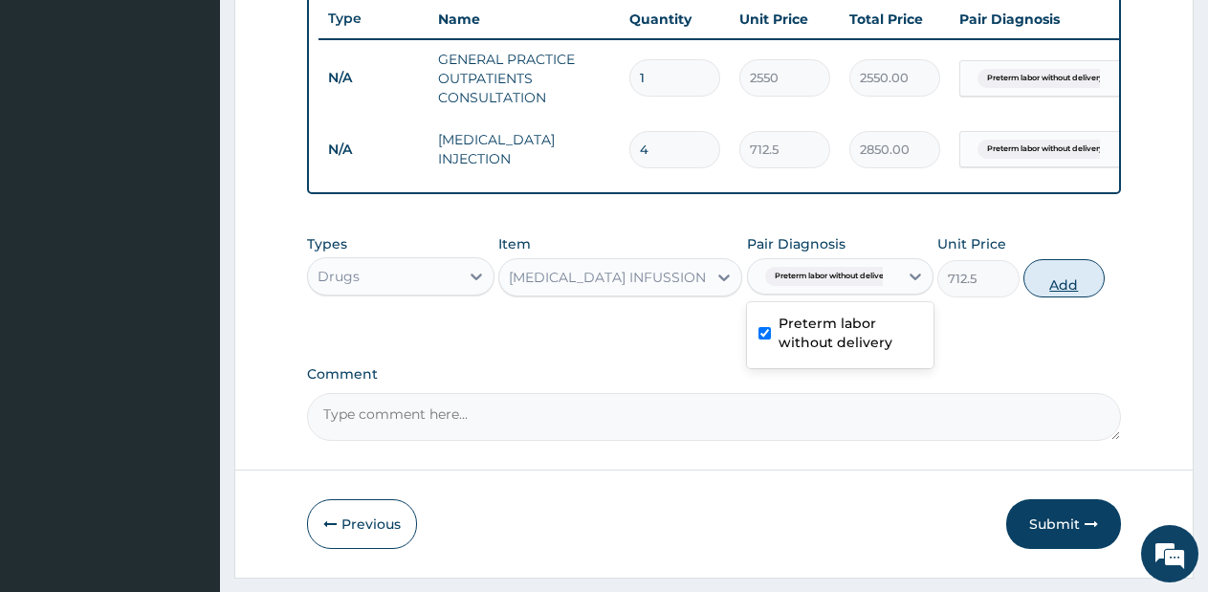
click at [1056, 297] on button "Add" at bounding box center [1063, 278] width 81 height 38
type input "0"
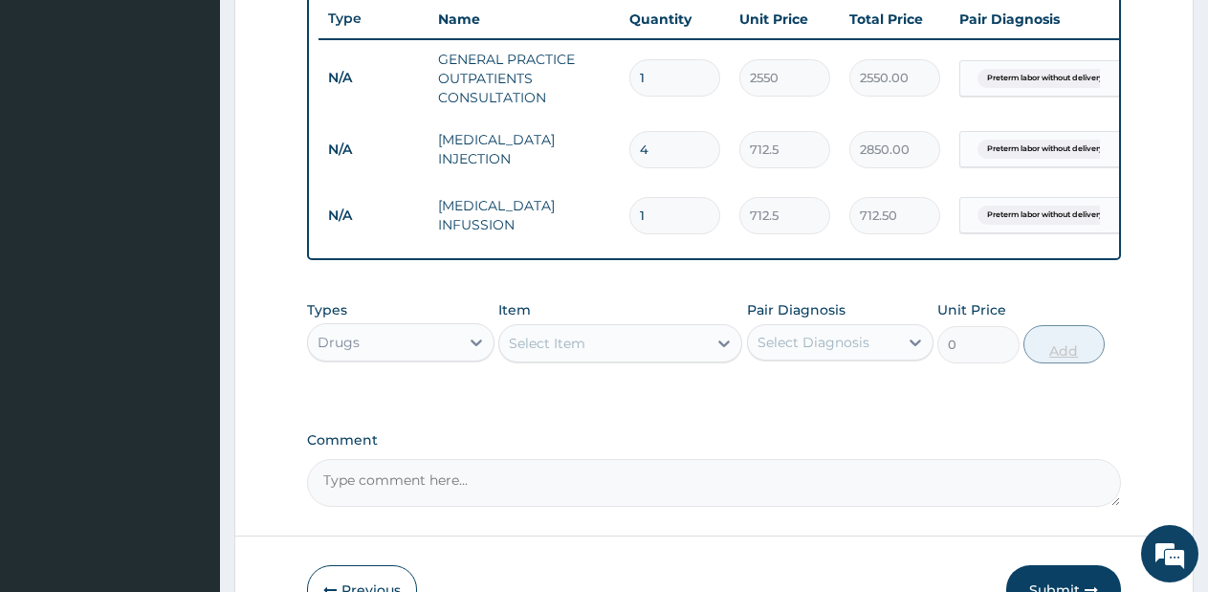
type input "0.00"
type input "4"
type input "2850.00"
type input "0.00"
type input "3"
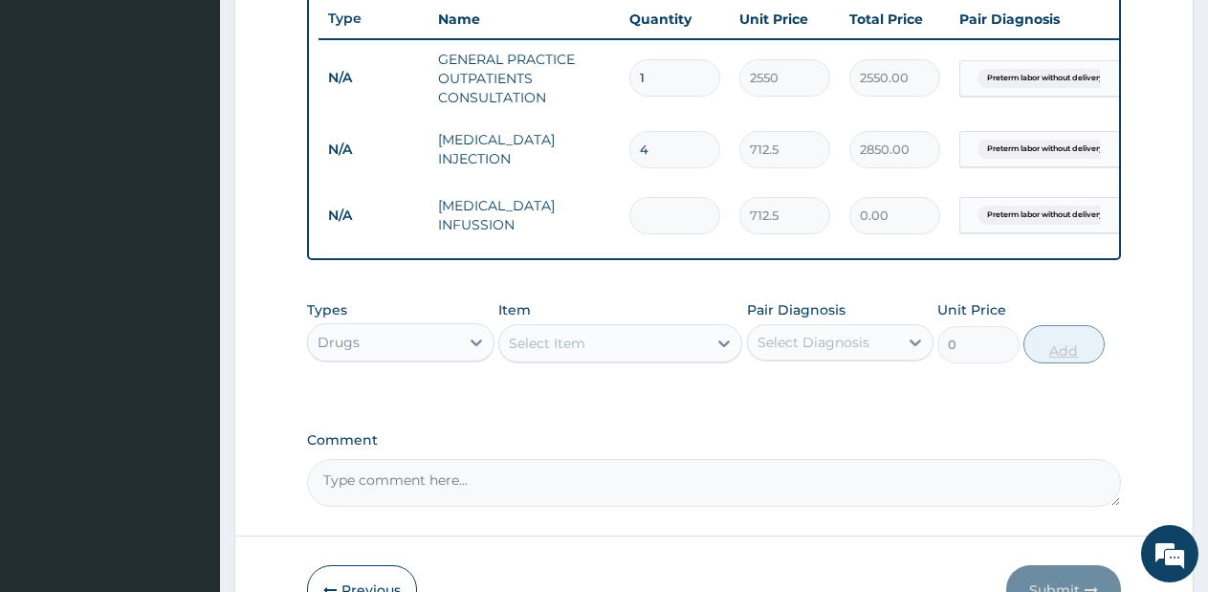
type input "2137.50"
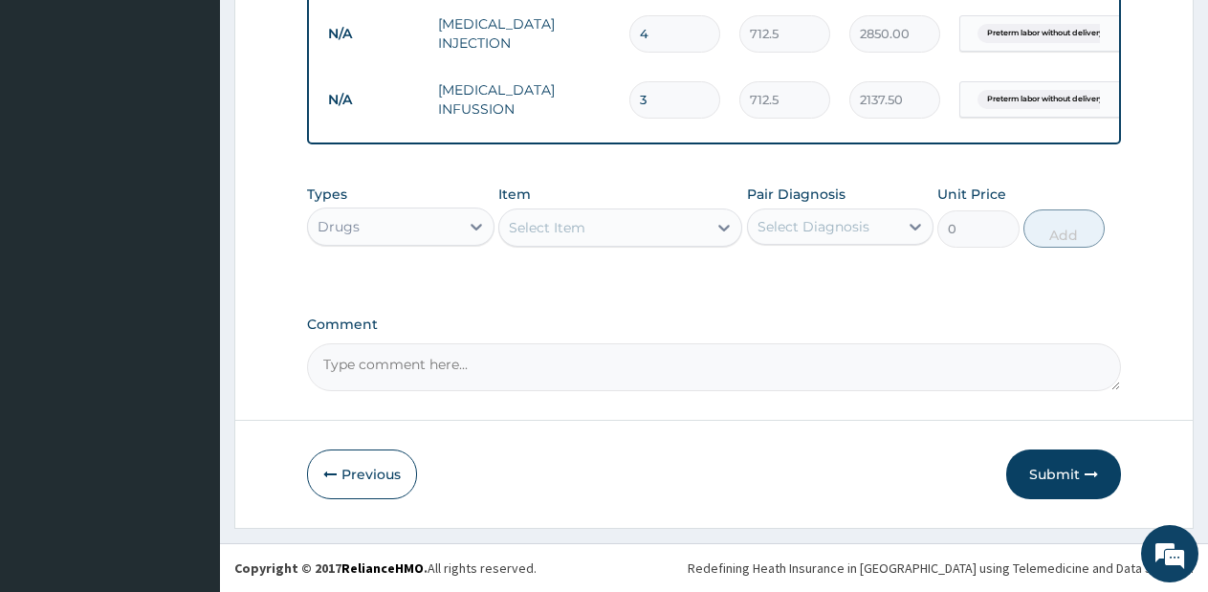
scroll to position [855, 0]
type input "3"
click at [1043, 463] on button "Submit" at bounding box center [1063, 474] width 115 height 50
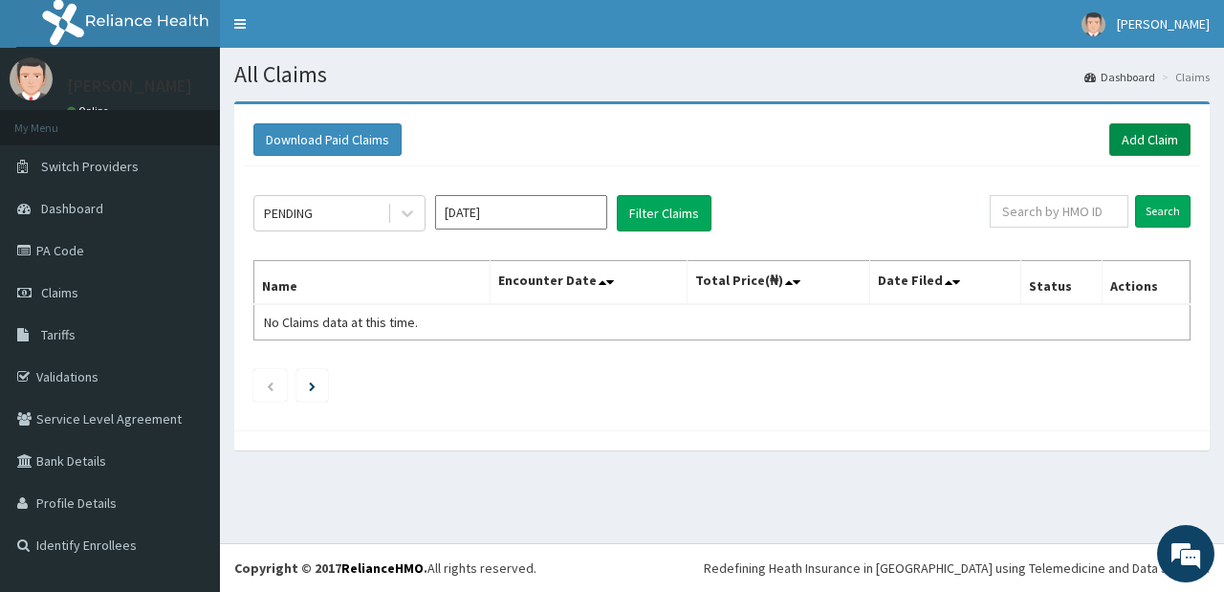
click at [1148, 151] on link "Add Claim" at bounding box center [1149, 139] width 81 height 33
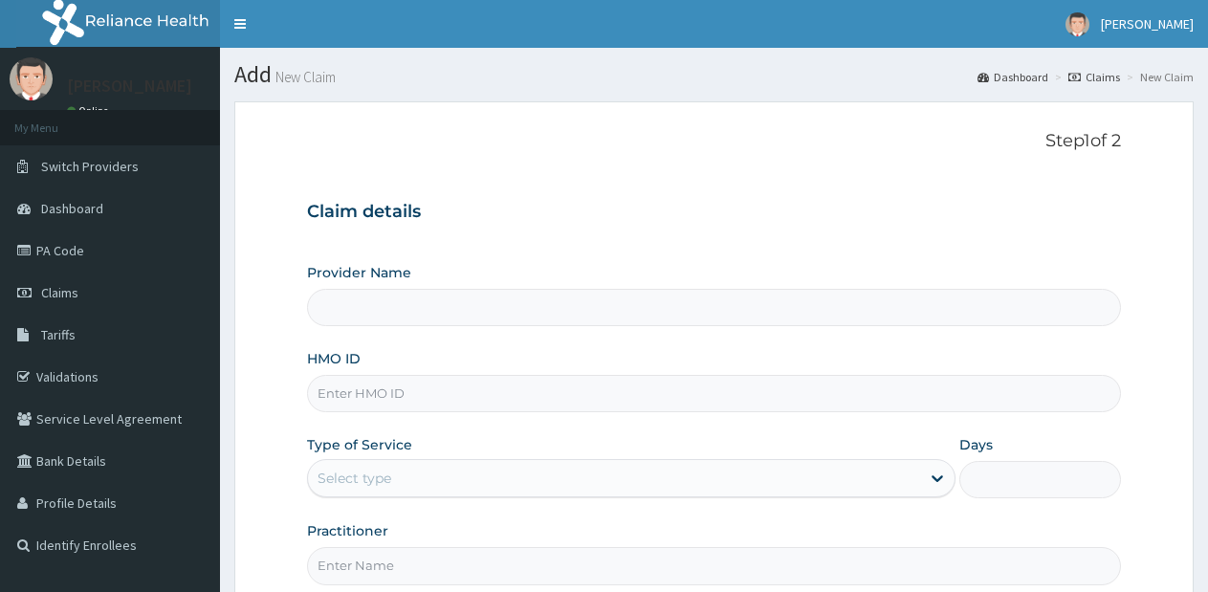
type input "Lifesource Hospital"
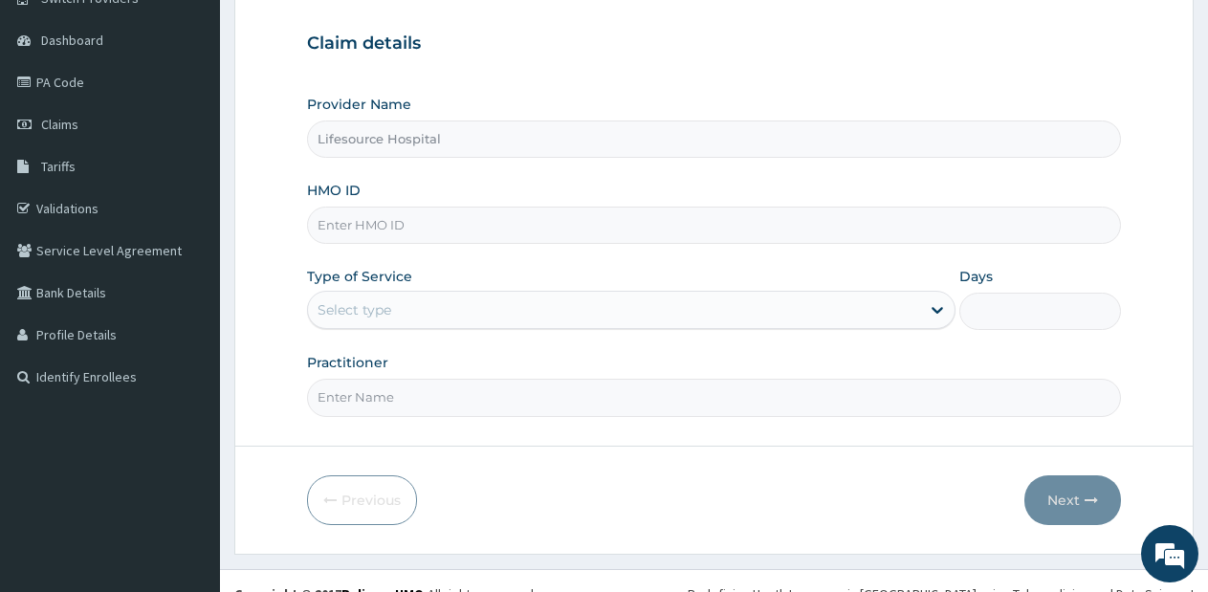
scroll to position [172, 0]
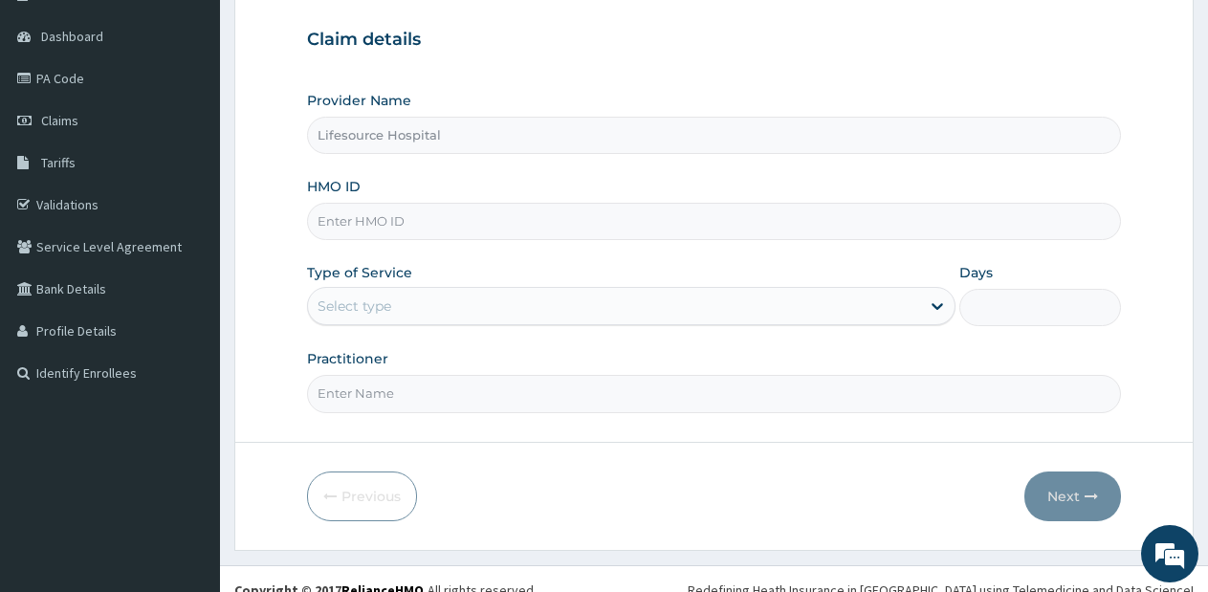
click at [642, 219] on input "HMO ID" at bounding box center [714, 221] width 814 height 37
type input "p"
type input "NBL/10246/A"
click at [928, 311] on icon at bounding box center [936, 305] width 19 height 19
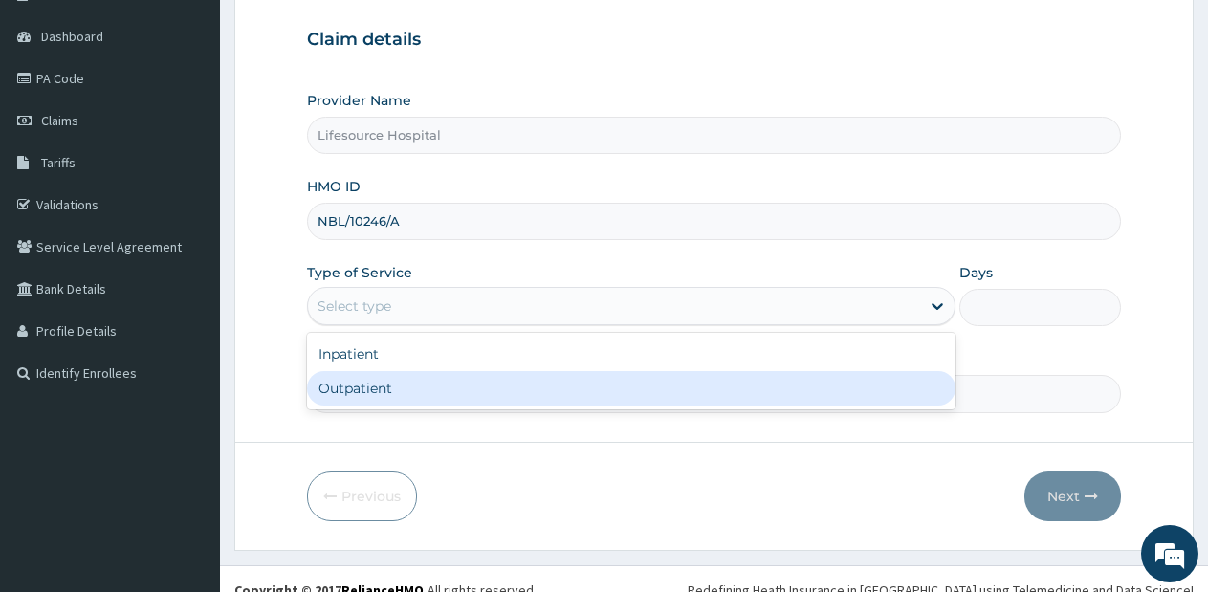
click at [712, 397] on div "Outpatient" at bounding box center [630, 388] width 647 height 34
type input "1"
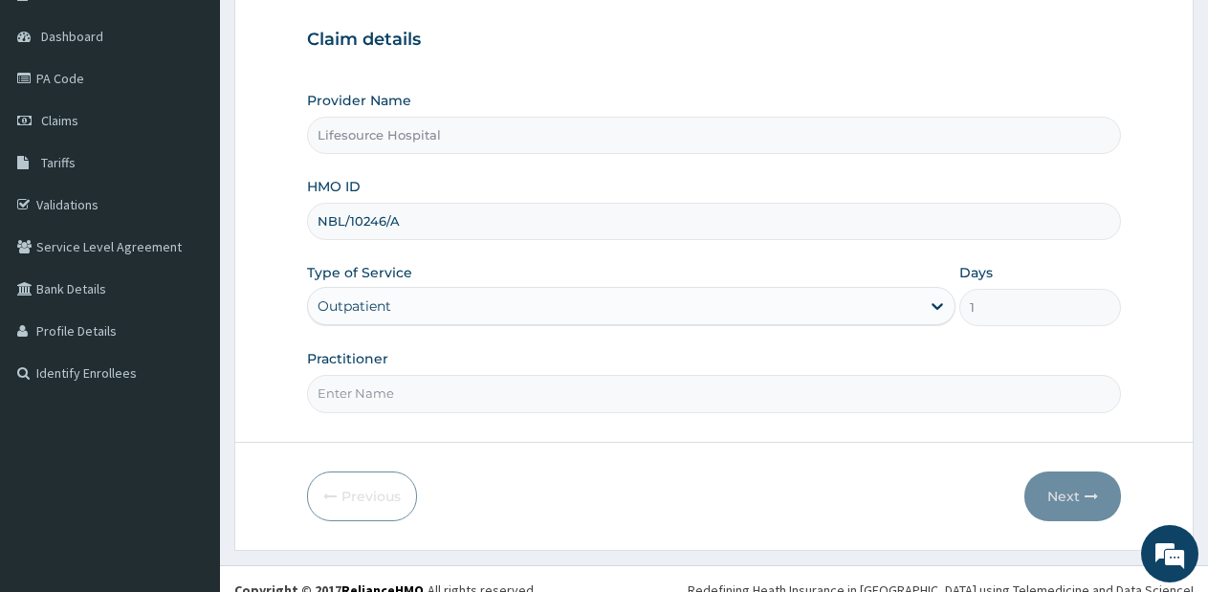
click at [712, 398] on input "Practitioner" at bounding box center [714, 393] width 814 height 37
type input "[PERSON_NAME]"
click at [1044, 500] on button "Next" at bounding box center [1072, 496] width 97 height 50
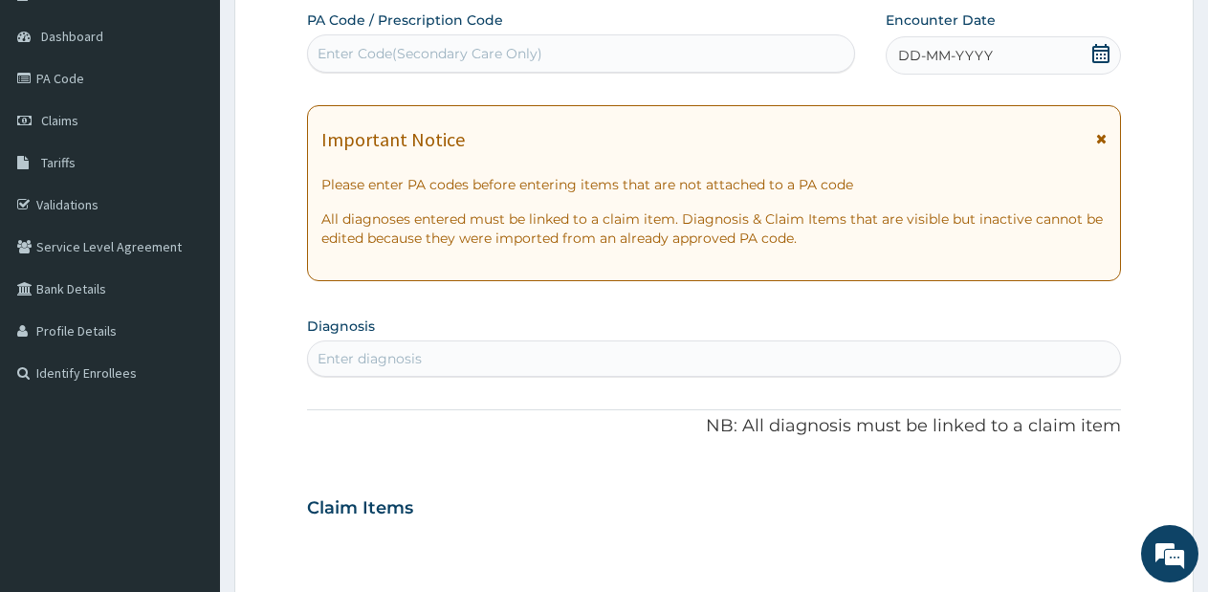
click at [1087, 58] on div "DD-MM-YYYY" at bounding box center [1002, 55] width 235 height 38
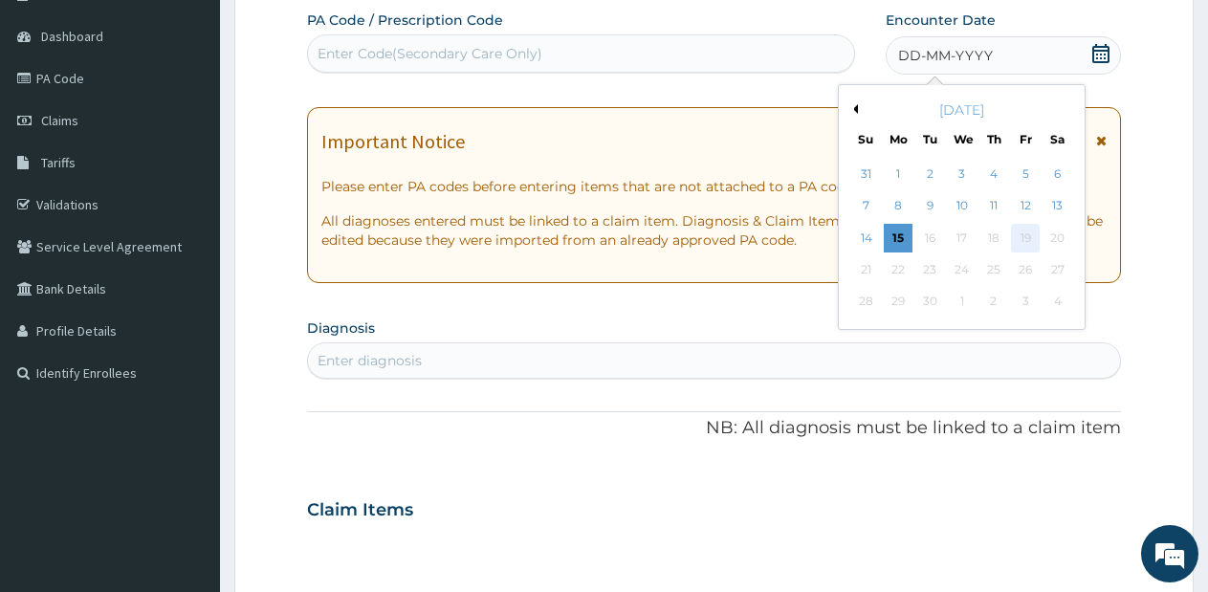
click at [1016, 238] on div "19" at bounding box center [1025, 238] width 29 height 29
click at [111, 103] on link "Claims" at bounding box center [110, 120] width 220 height 42
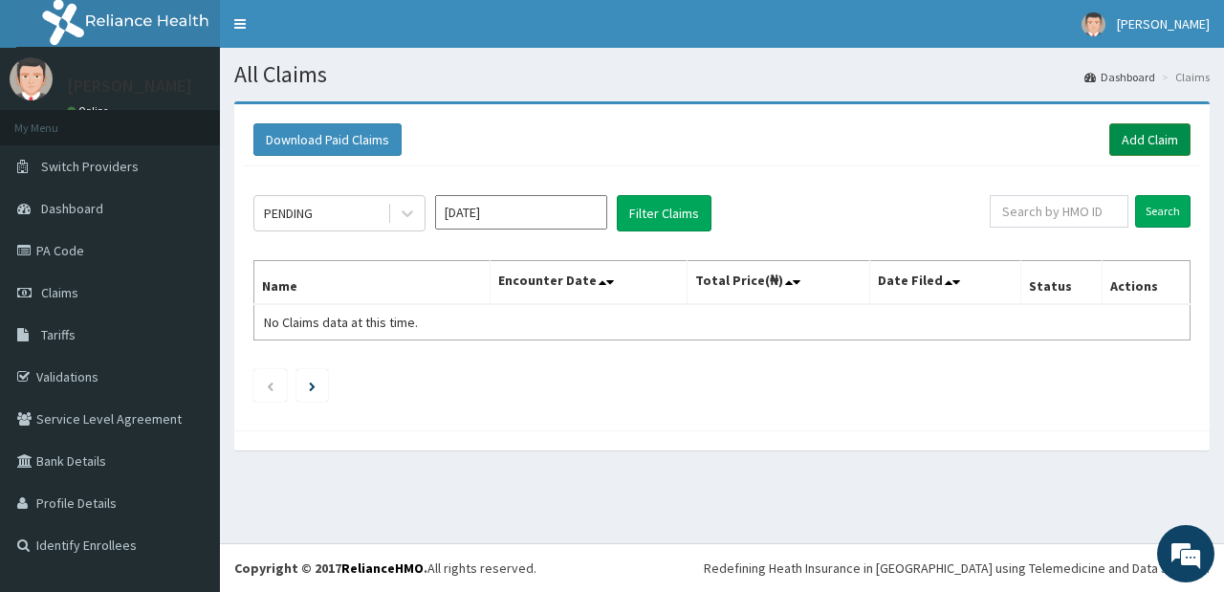
click at [1125, 155] on link "Add Claim" at bounding box center [1149, 139] width 81 height 33
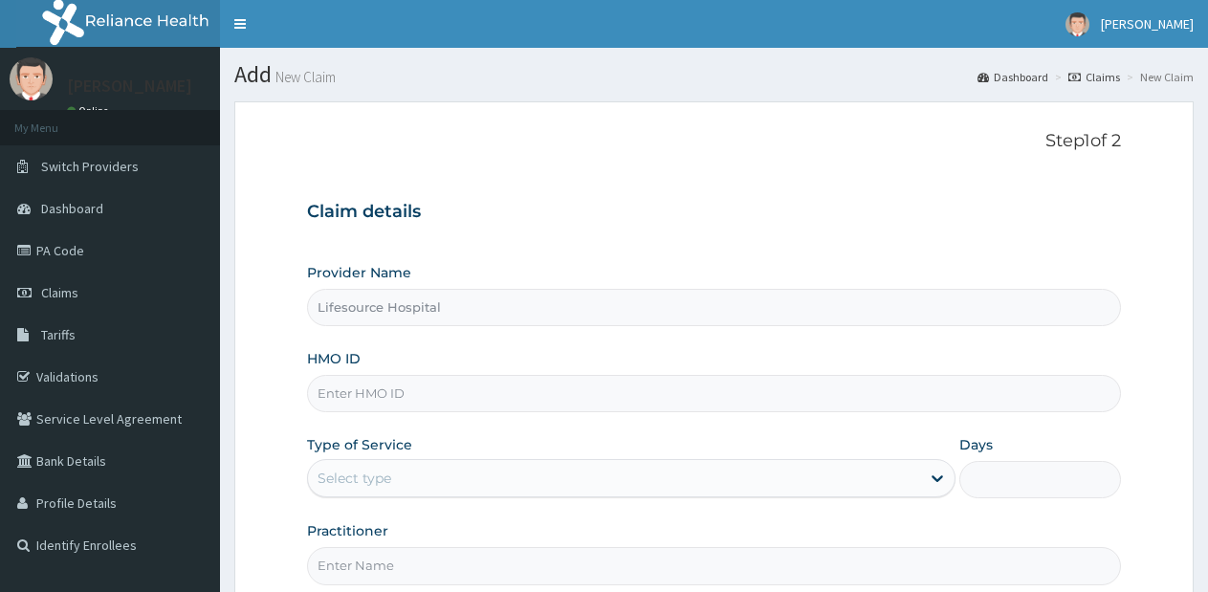
type input "Lifesource Hospital"
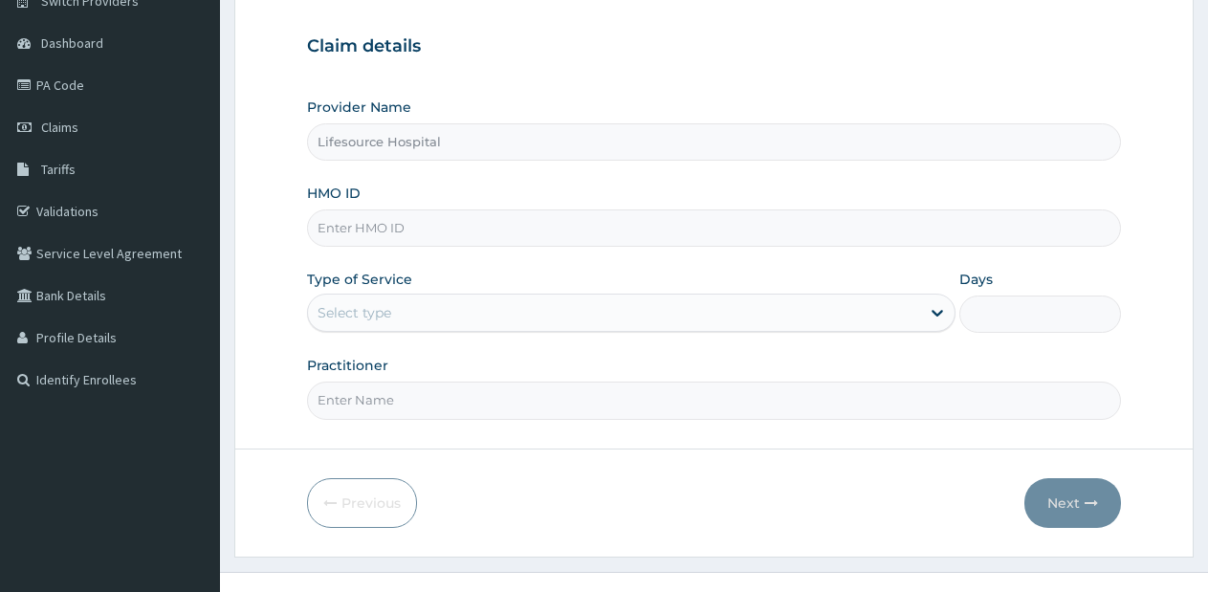
click at [764, 308] on div "Select type" at bounding box center [613, 312] width 611 height 31
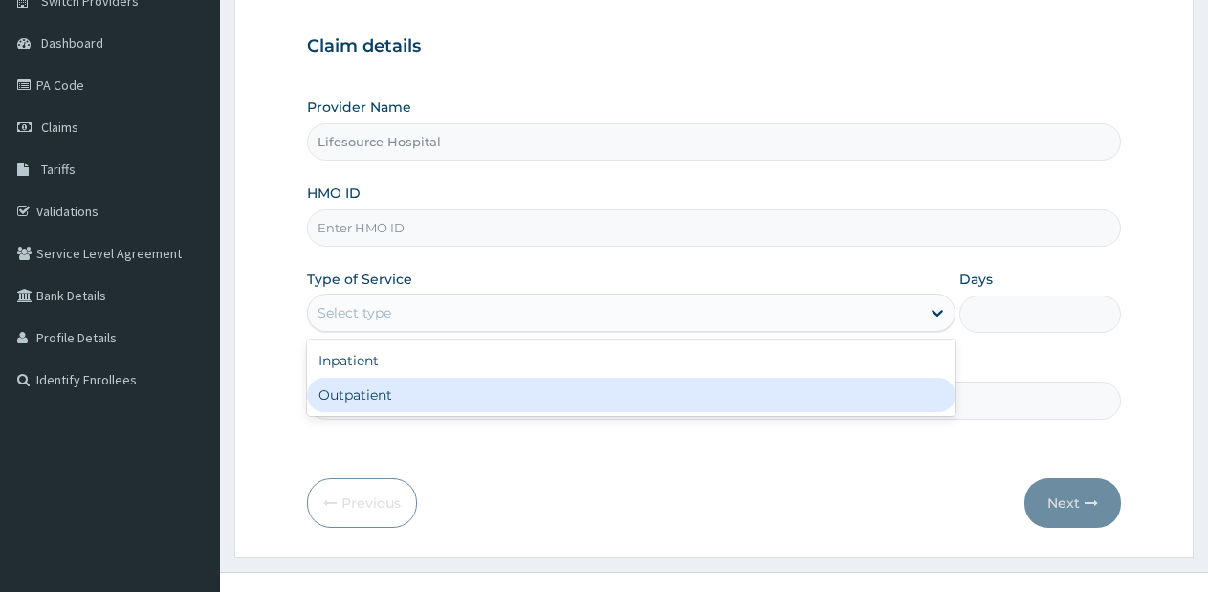
scroll to position [0, 0]
click at [726, 403] on div "Outpatient" at bounding box center [630, 395] width 647 height 34
type input "1"
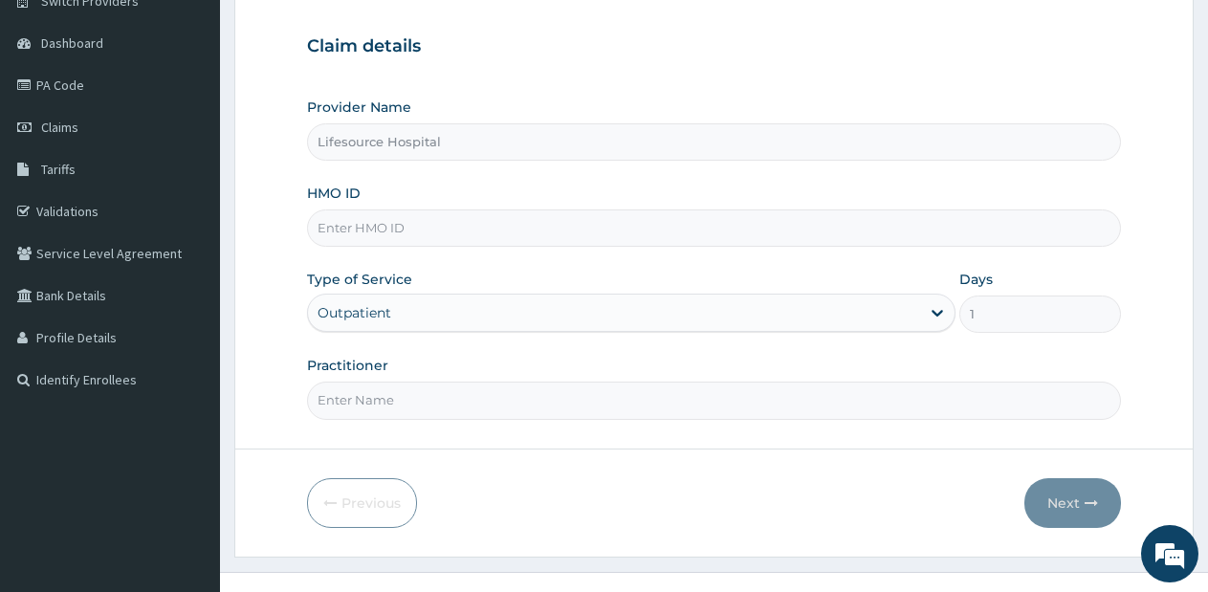
click at [591, 212] on input "HMO ID" at bounding box center [714, 227] width 814 height 37
type input "TLN/10018/C"
click at [655, 403] on input "Practitioner" at bounding box center [714, 399] width 814 height 37
type input "DR OLUWOLE"
click at [1053, 502] on button "Next" at bounding box center [1072, 503] width 97 height 50
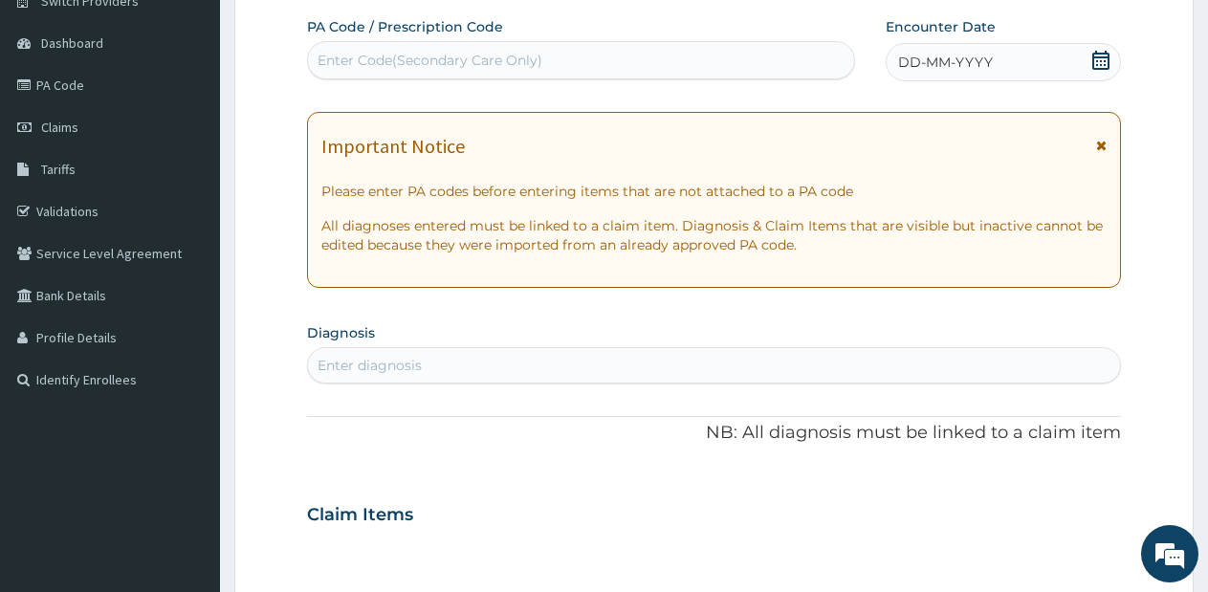
click at [1094, 66] on icon at bounding box center [1100, 60] width 19 height 19
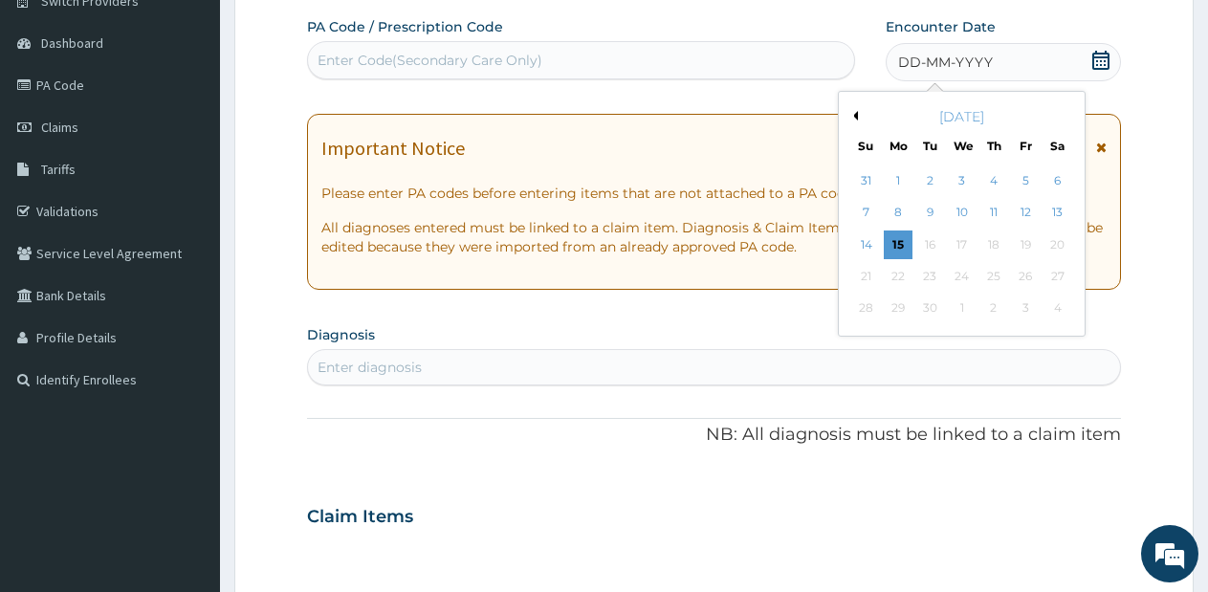
click at [851, 114] on button "Previous Month" at bounding box center [853, 116] width 10 height 10
click at [1020, 306] on div "29" at bounding box center [1025, 308] width 29 height 29
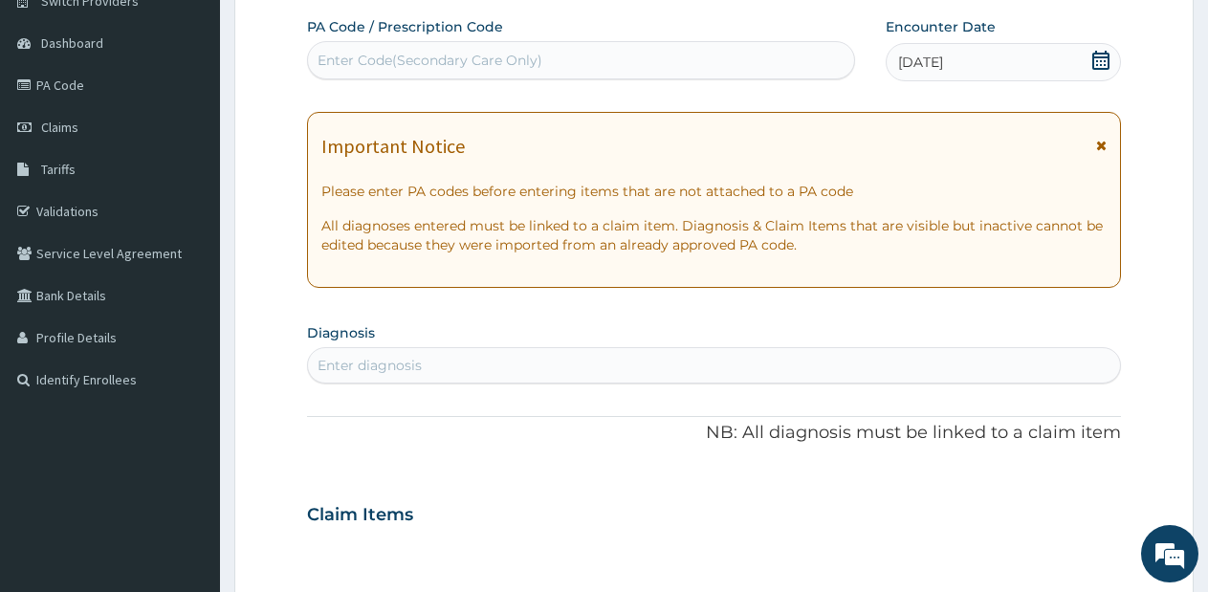
click at [664, 370] on div "Enter diagnosis" at bounding box center [714, 365] width 812 height 31
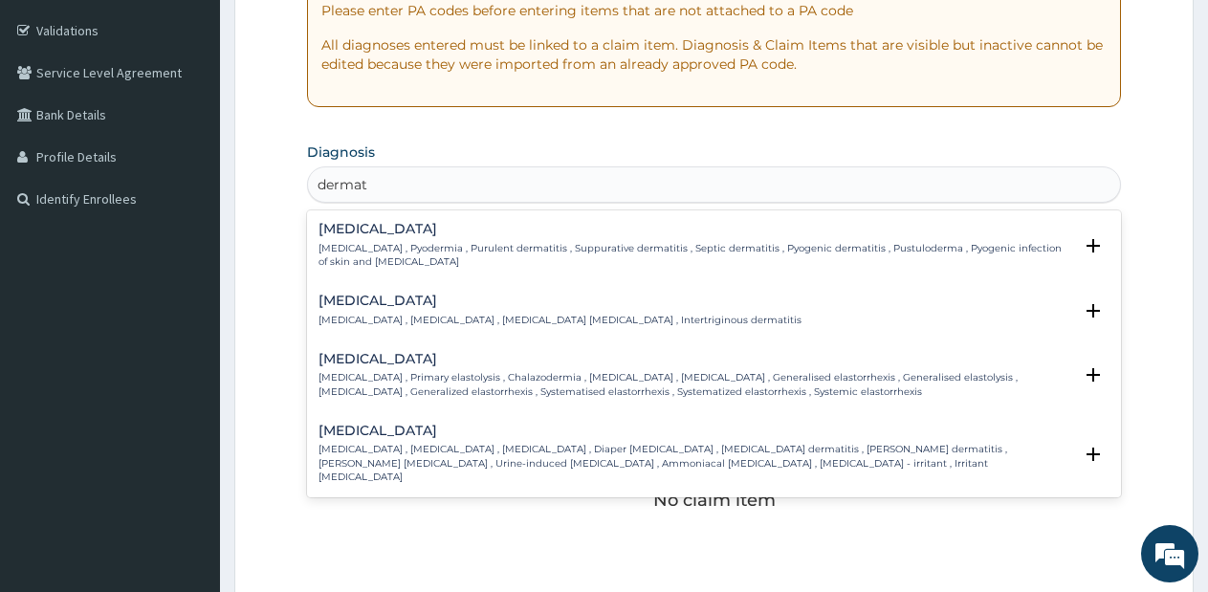
scroll to position [445, 0]
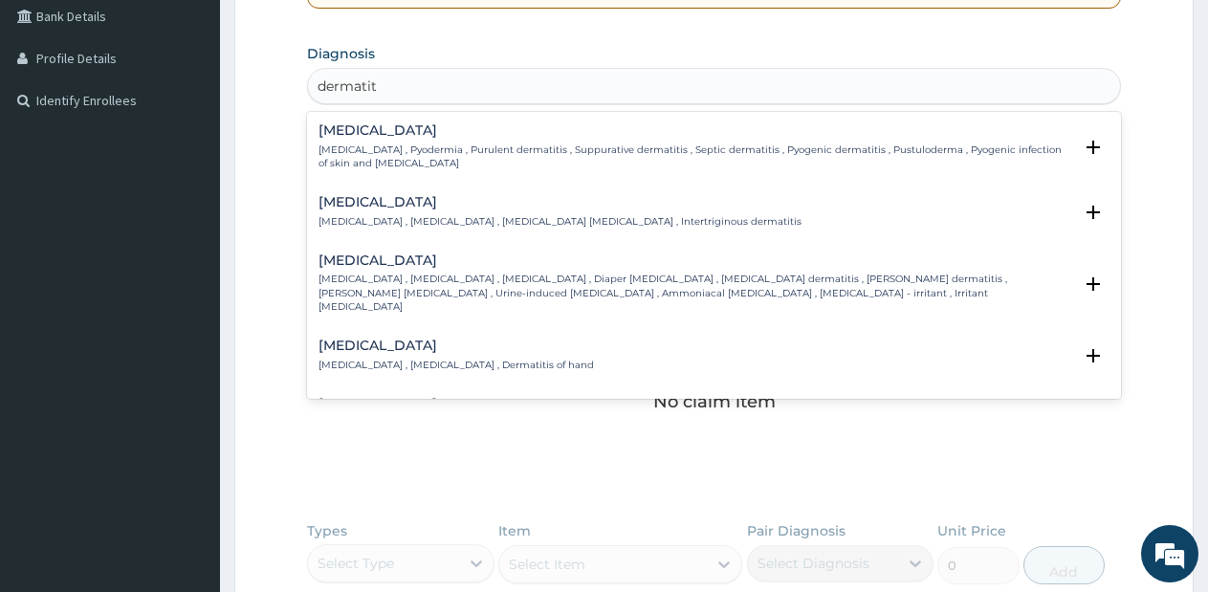
type input "dermatiti"
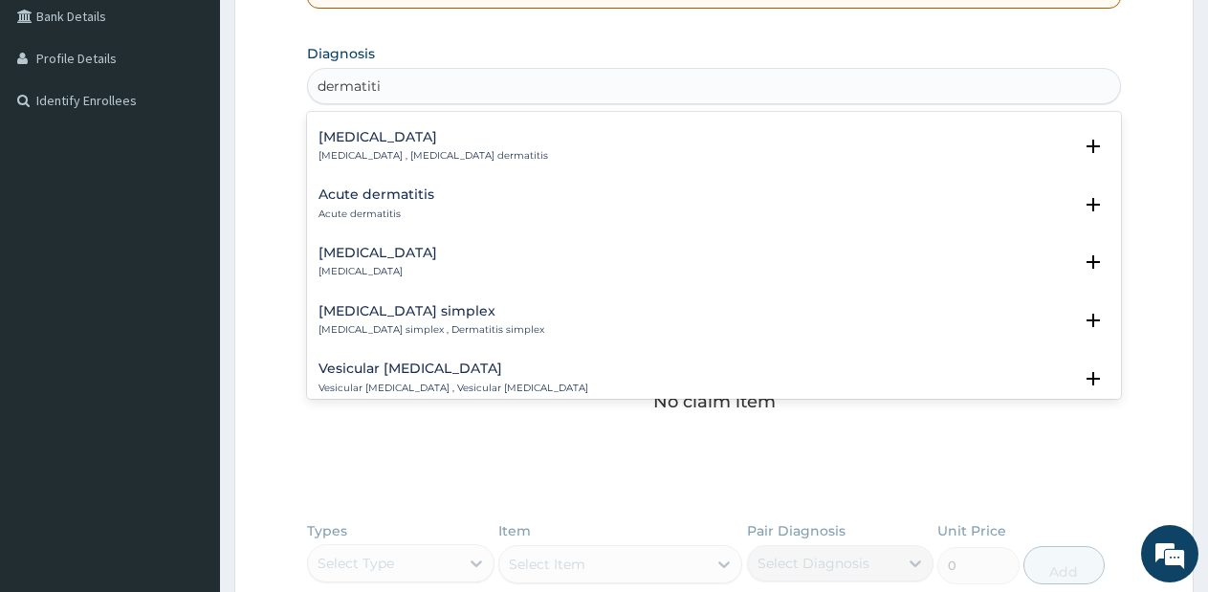
scroll to position [897, 0]
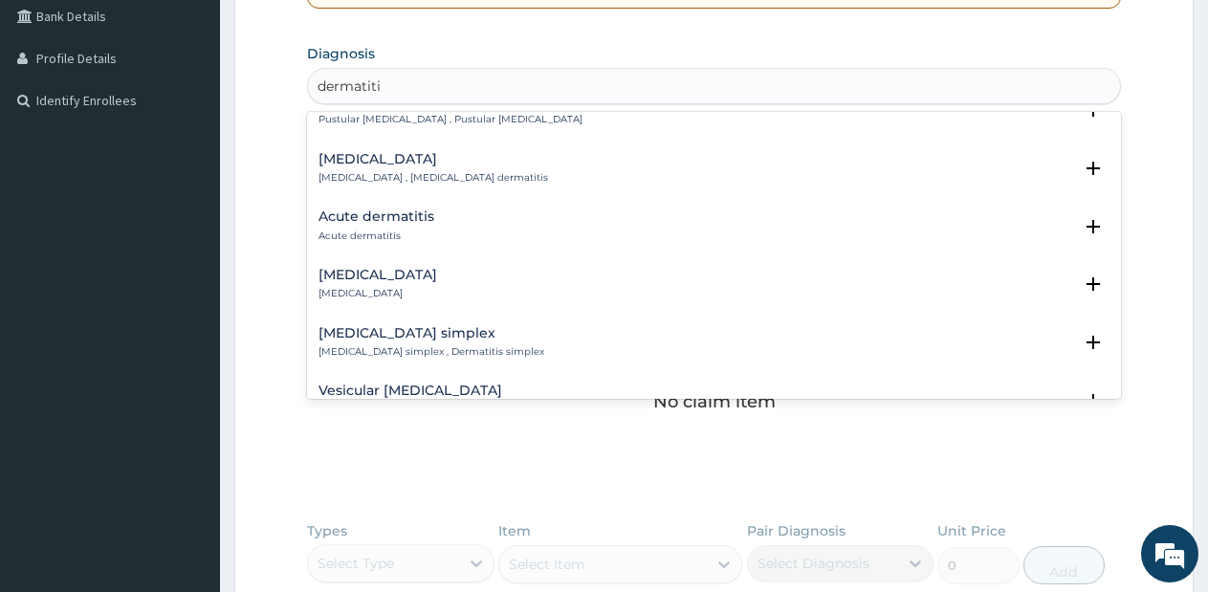
click at [417, 209] on h4 "Acute dermatitis" at bounding box center [376, 216] width 116 height 14
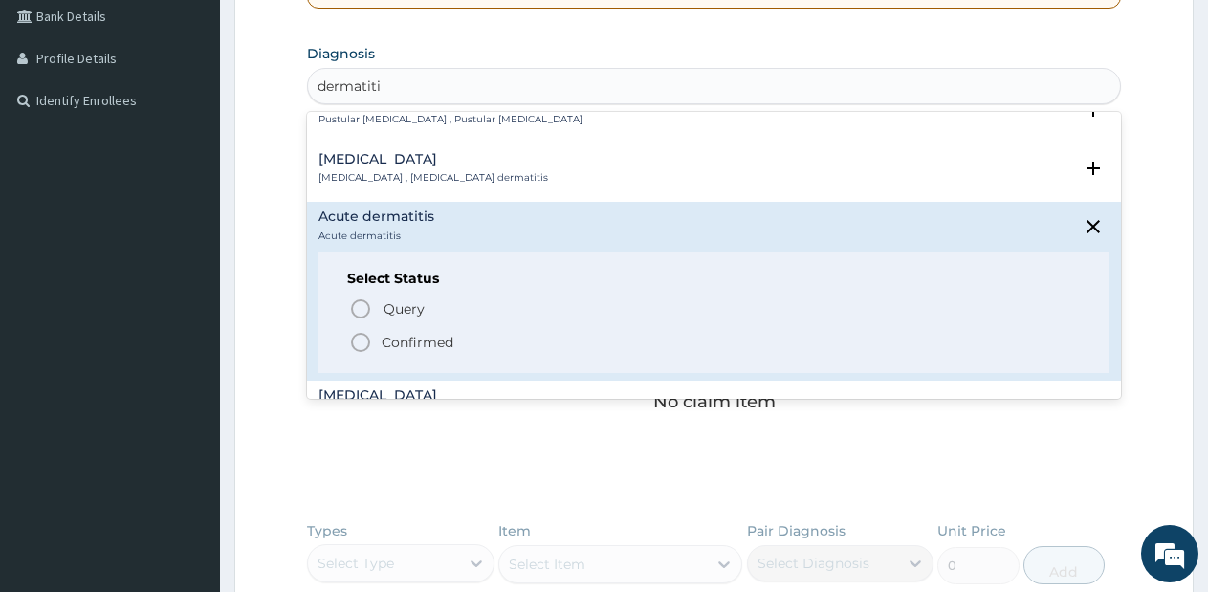
click at [360, 331] on icon "status option filled" at bounding box center [360, 342] width 23 height 23
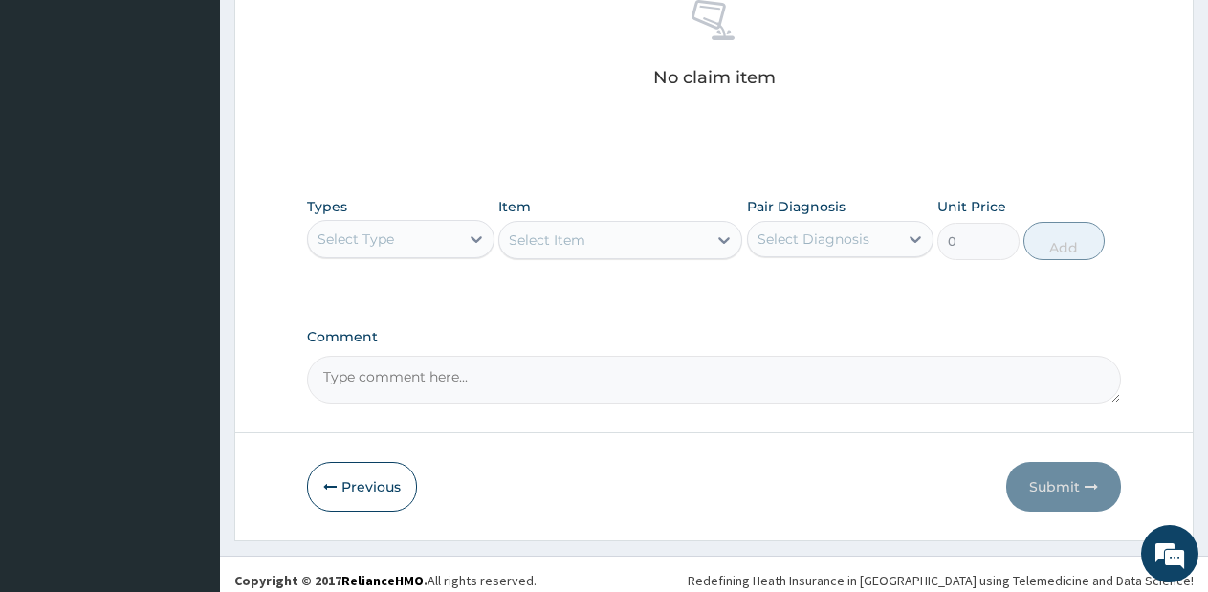
scroll to position [787, 0]
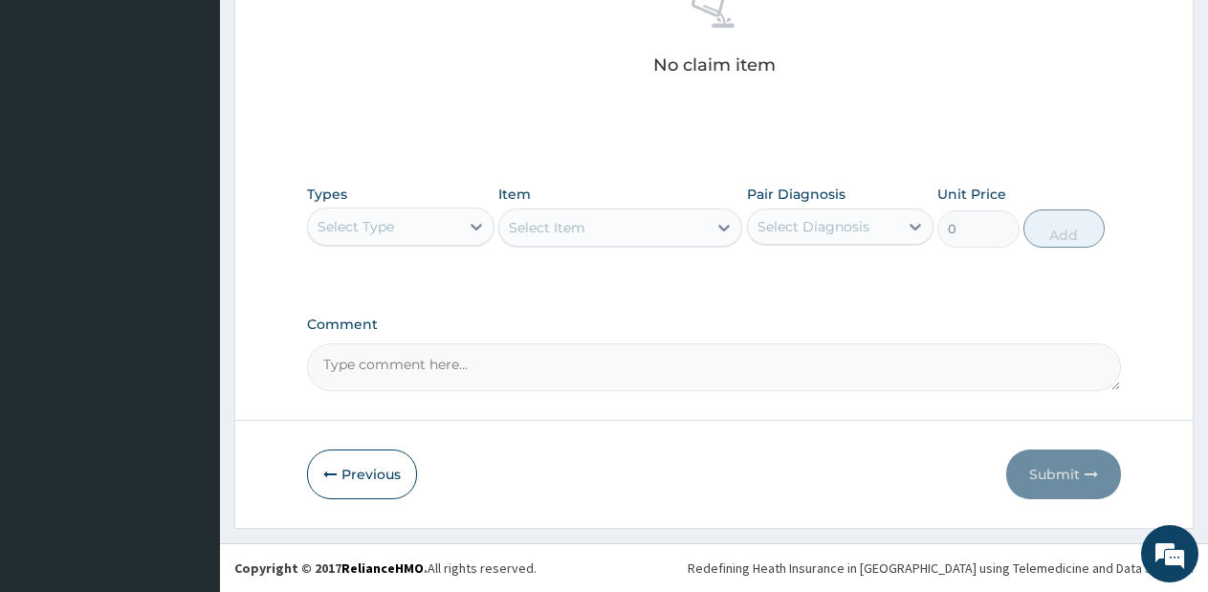
click at [458, 237] on div "Select Type" at bounding box center [383, 226] width 151 height 31
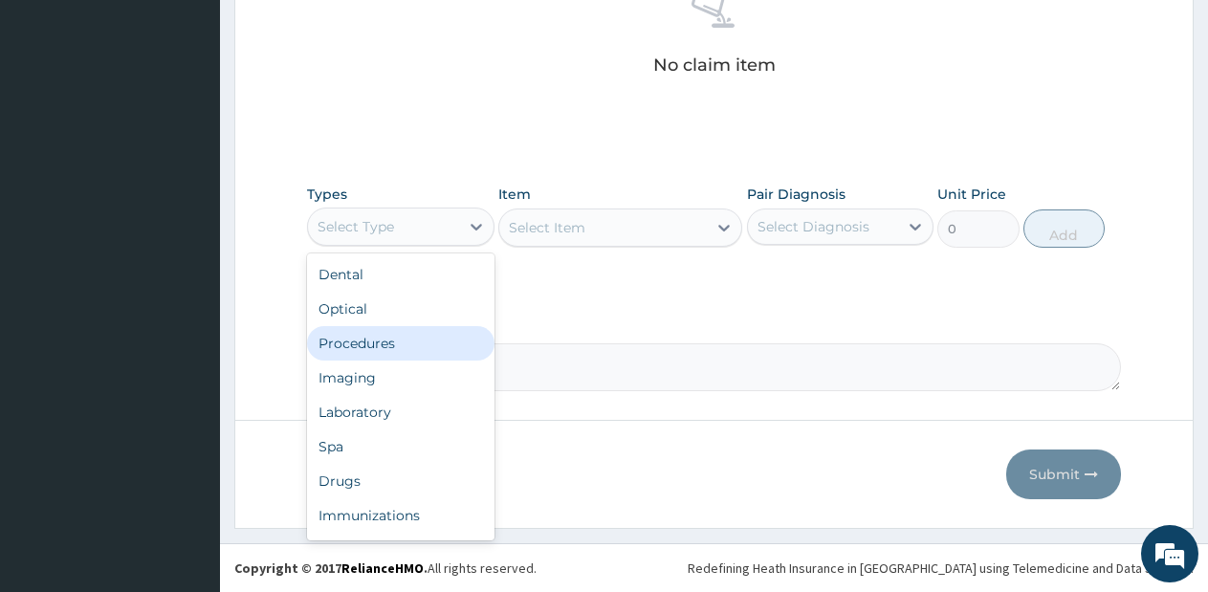
click at [412, 352] on div "Procedures" at bounding box center [400, 343] width 187 height 34
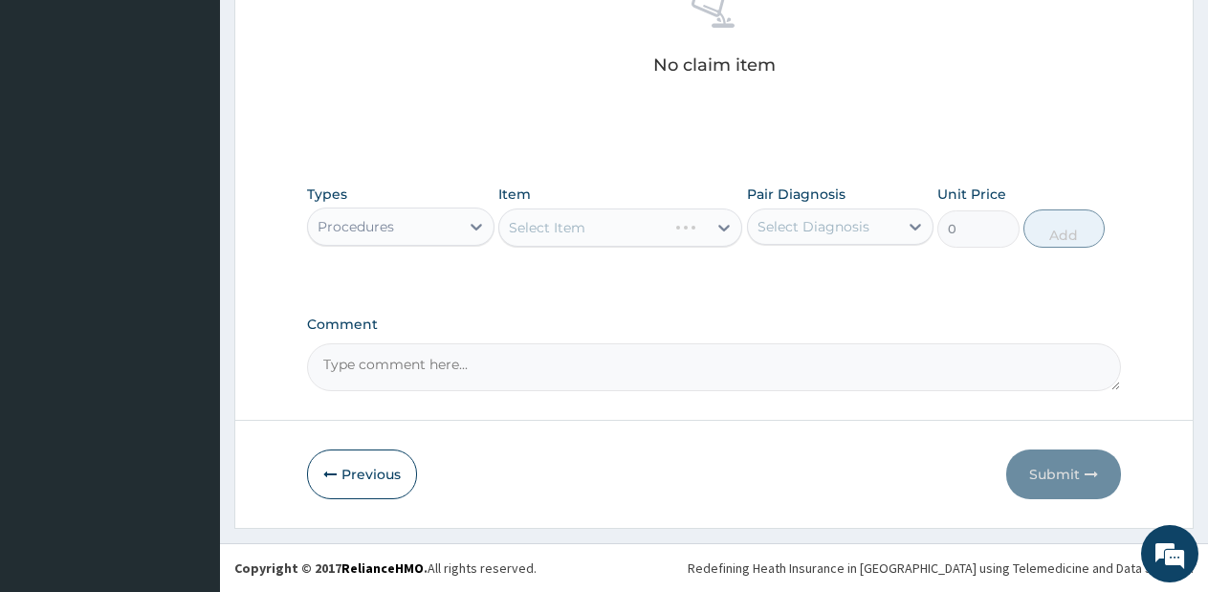
click at [674, 248] on div "Types Procedures Item Select Item Pair Diagnosis Select Diagnosis Unit Price 0 …" at bounding box center [714, 216] width 814 height 82
click at [708, 240] on div at bounding box center [724, 227] width 34 height 34
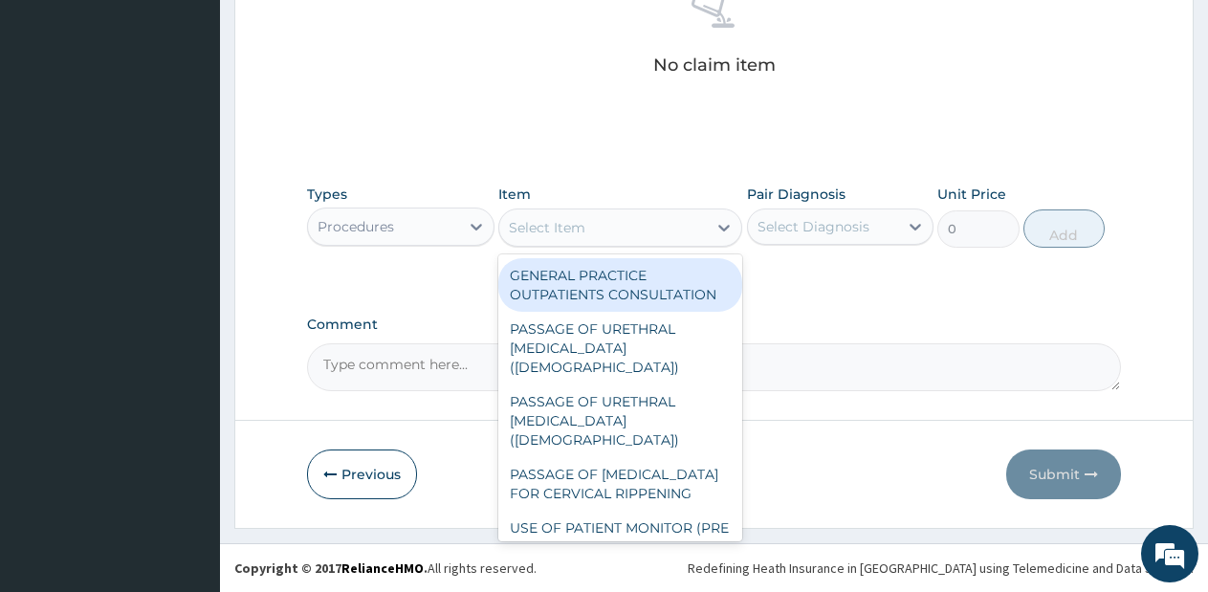
click at [667, 282] on div "GENERAL PRACTICE OUTPATIENTS CONSULTATION" at bounding box center [620, 285] width 244 height 54
type input "2550"
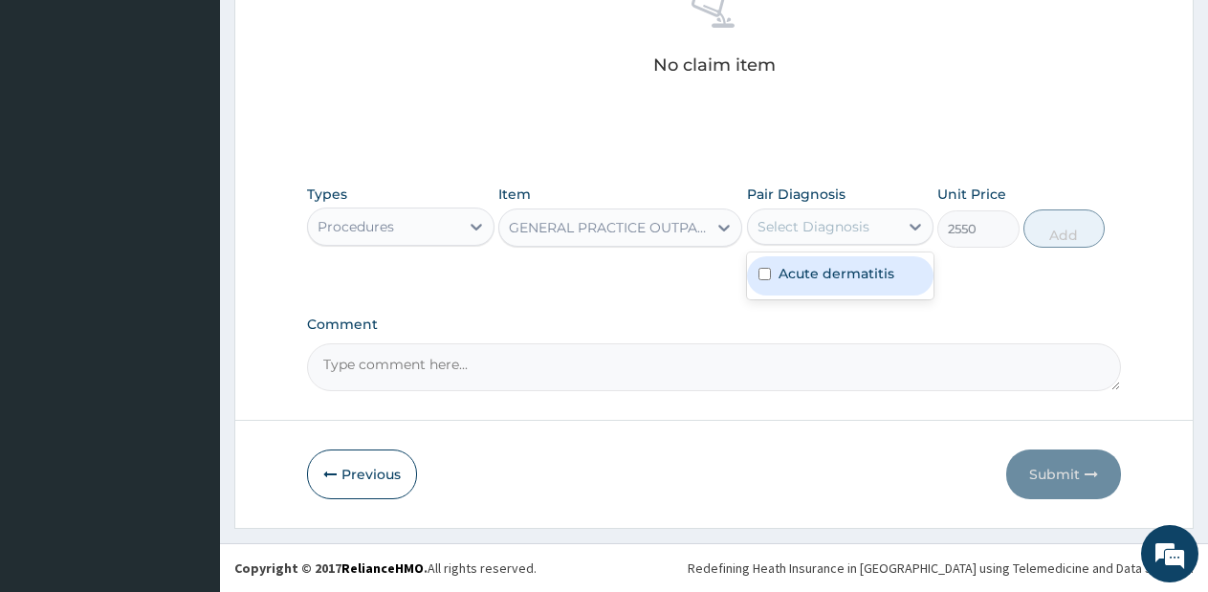
click at [831, 235] on div "Select Diagnosis" at bounding box center [813, 226] width 112 height 19
click at [830, 266] on label "Acute dermatitis" at bounding box center [836, 273] width 116 height 19
checkbox input "true"
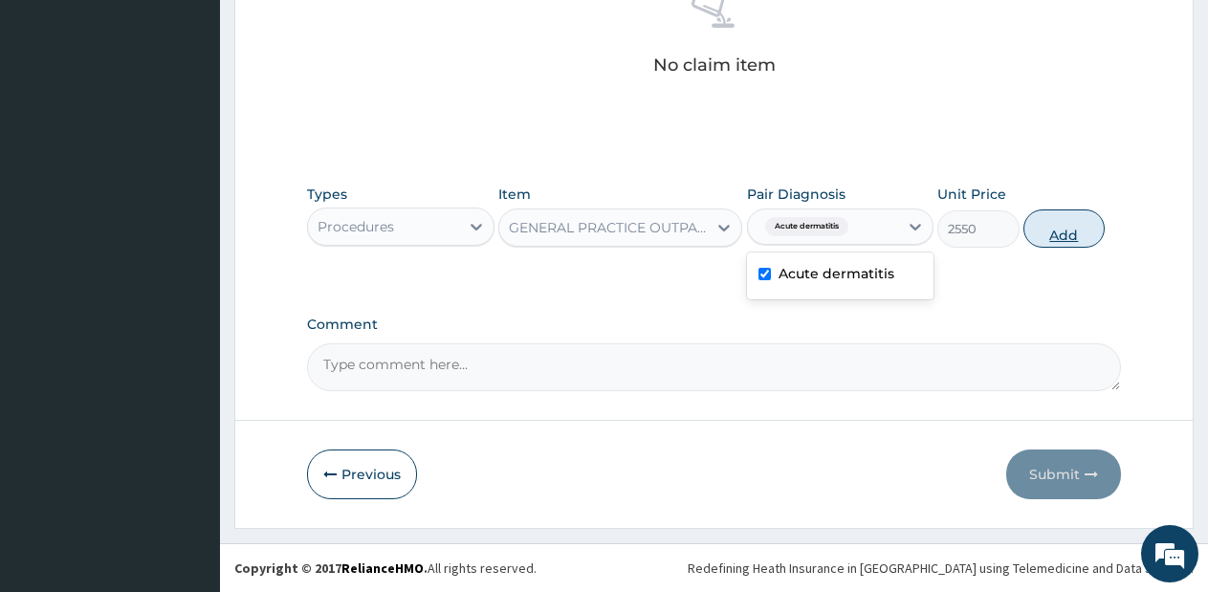
click at [1044, 229] on button "Add" at bounding box center [1063, 228] width 81 height 38
type input "0"
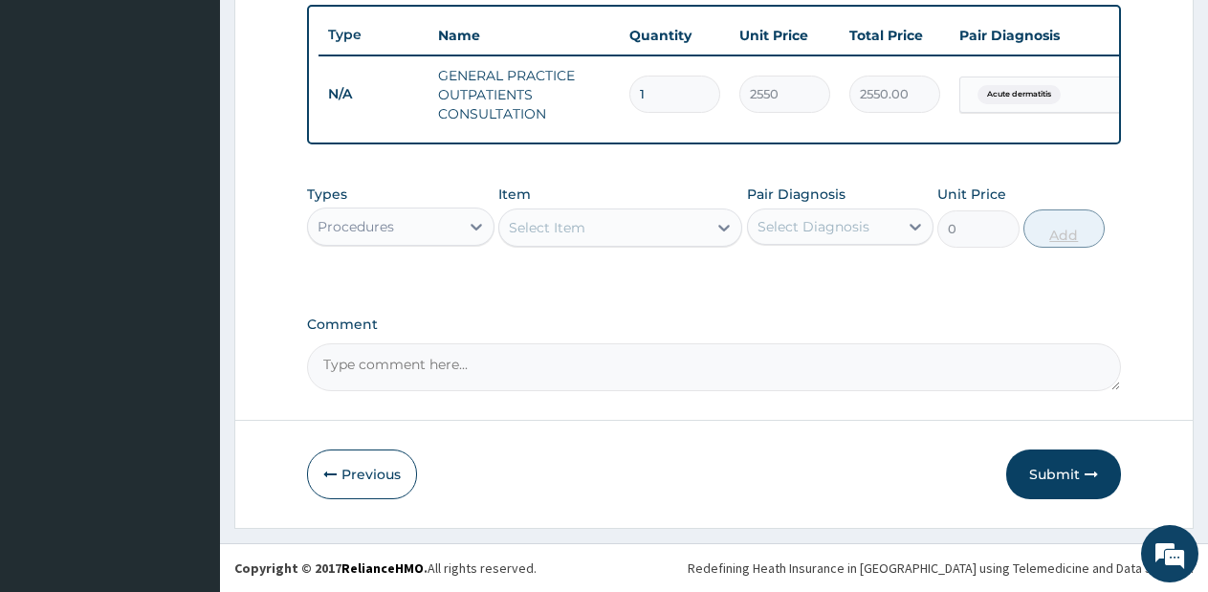
scroll to position [723, 0]
click at [658, 213] on div "Select Item" at bounding box center [602, 227] width 207 height 31
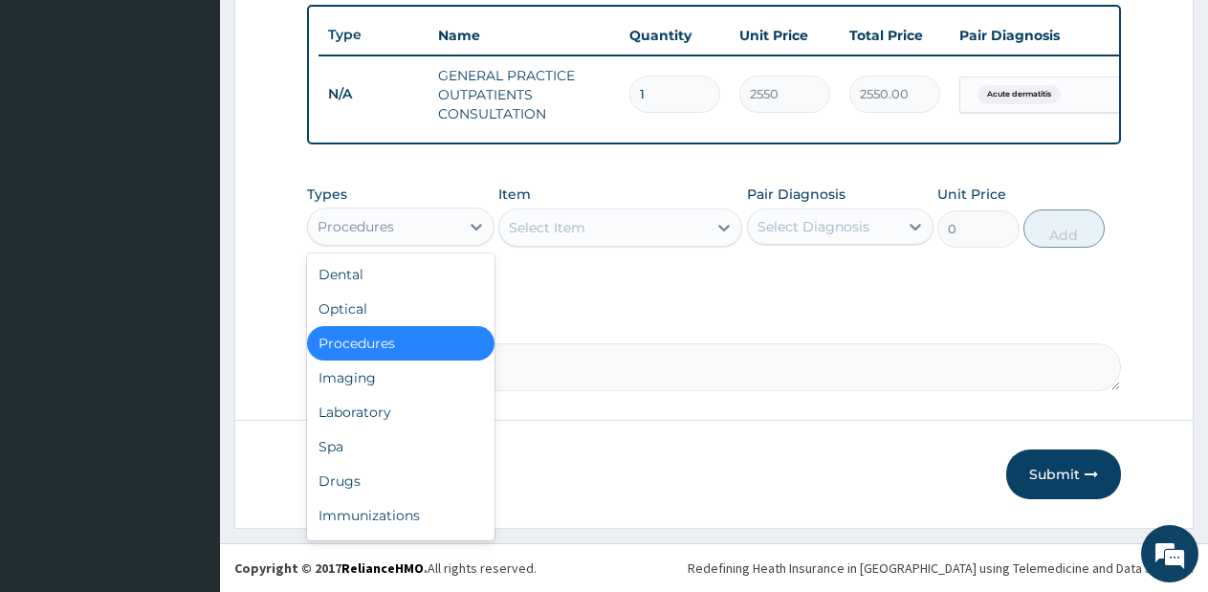
click at [457, 221] on div "Procedures" at bounding box center [383, 226] width 151 height 31
click at [363, 475] on div "Drugs" at bounding box center [400, 481] width 187 height 34
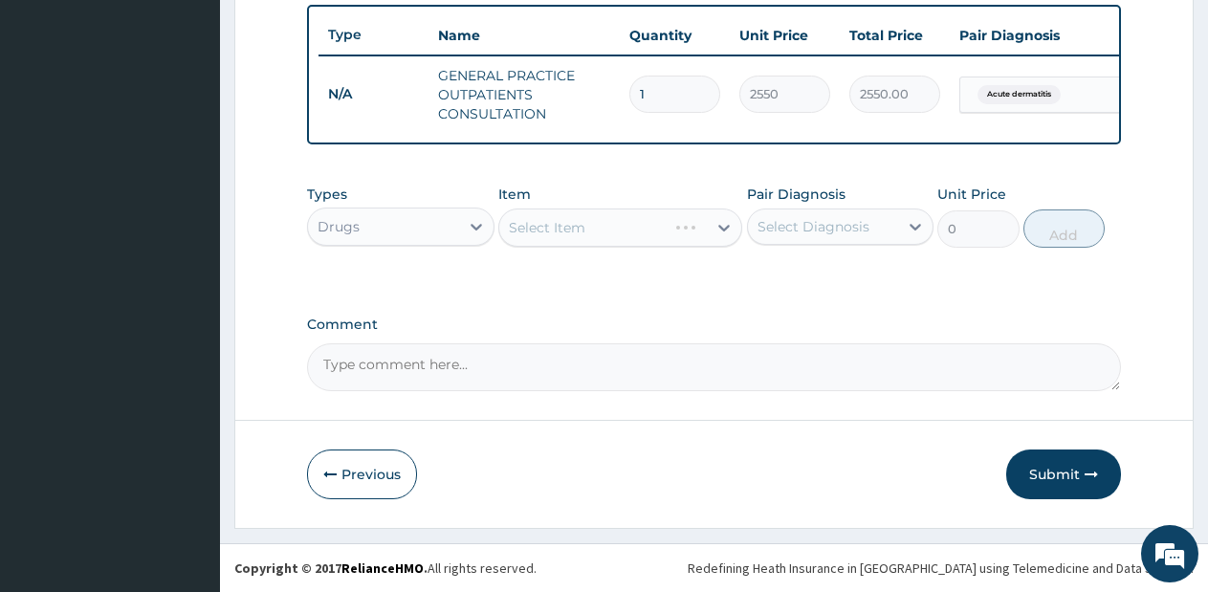
click at [659, 239] on div "Select Item" at bounding box center [620, 227] width 244 height 38
click at [668, 237] on div "Select Item" at bounding box center [620, 227] width 244 height 38
click at [668, 237] on div "Select Item" at bounding box center [602, 227] width 207 height 31
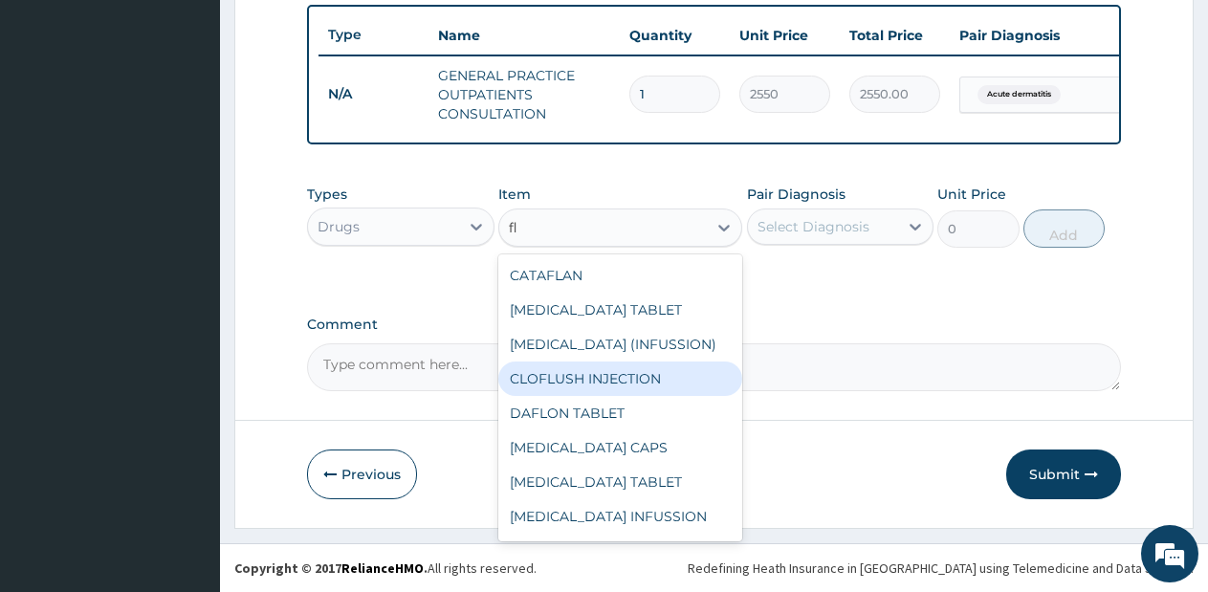
type input "f"
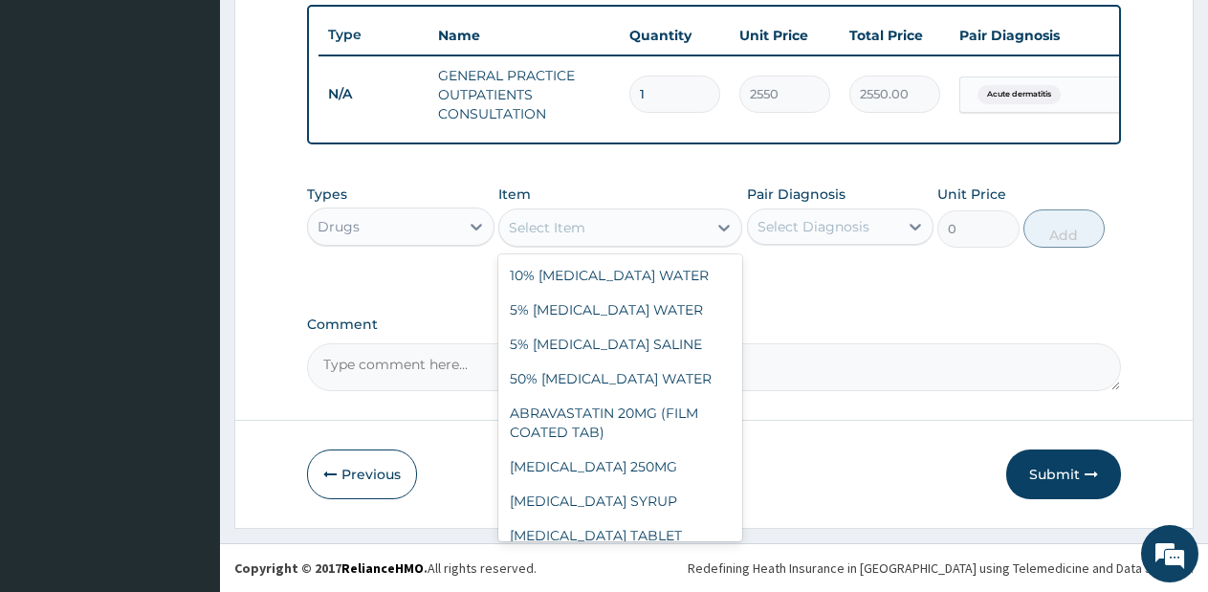
type input "\"
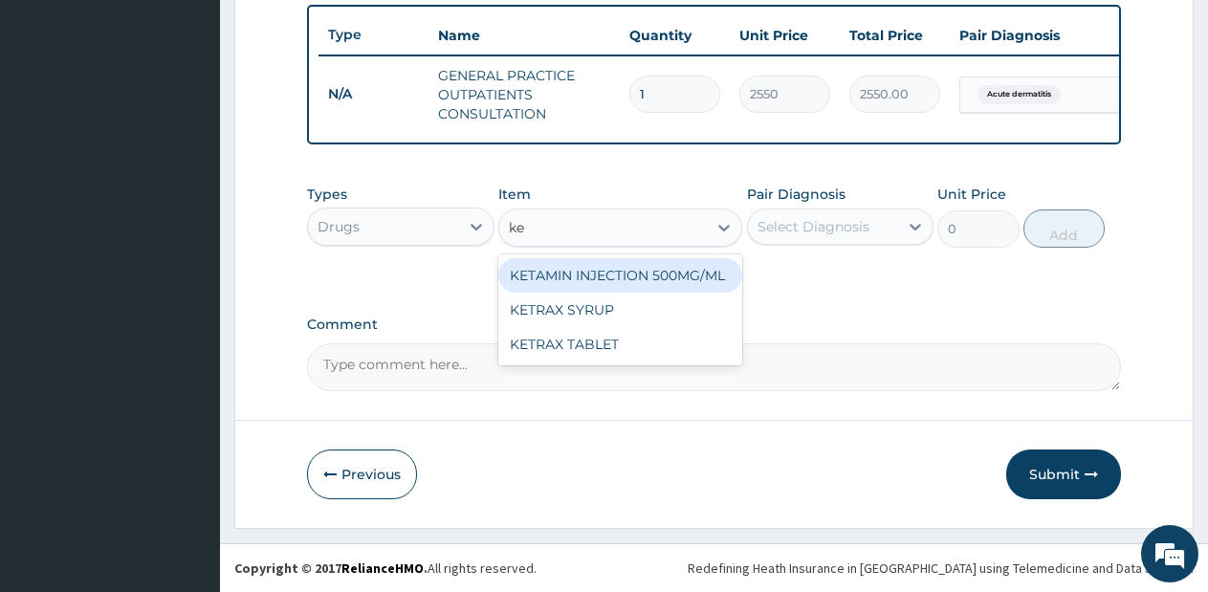
type input "k"
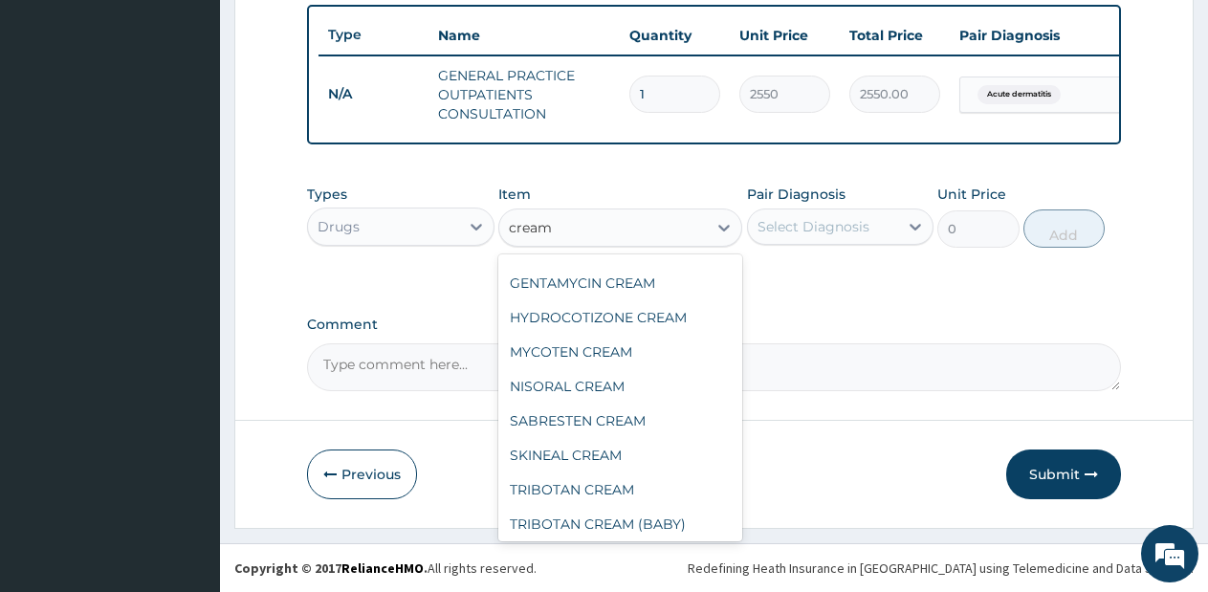
scroll to position [237, 0]
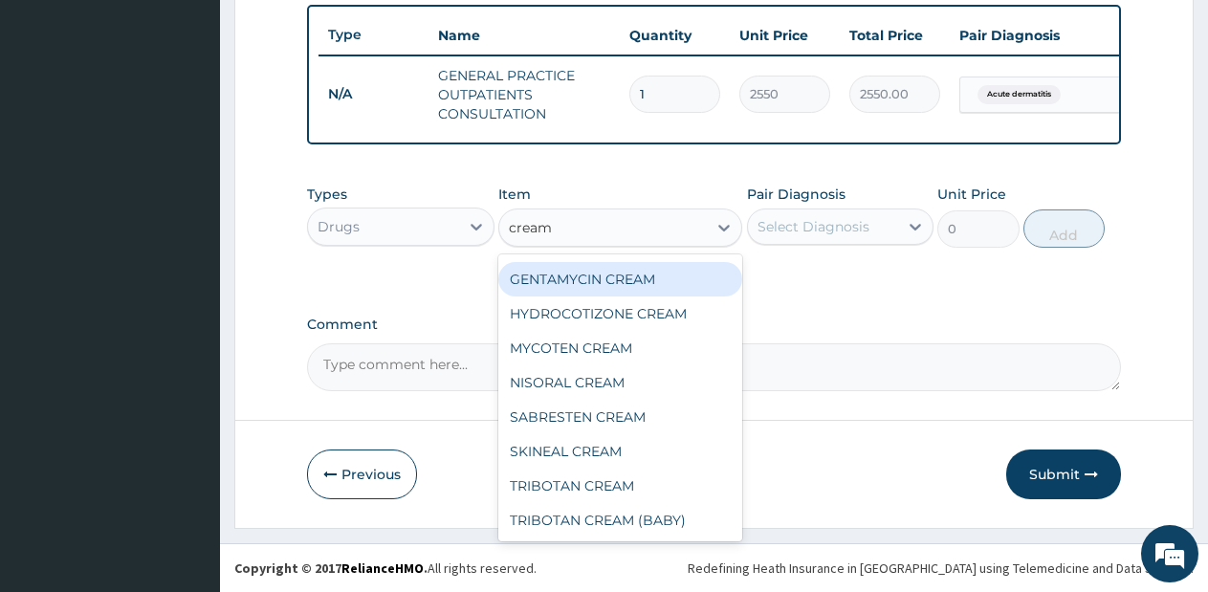
type input "cream"
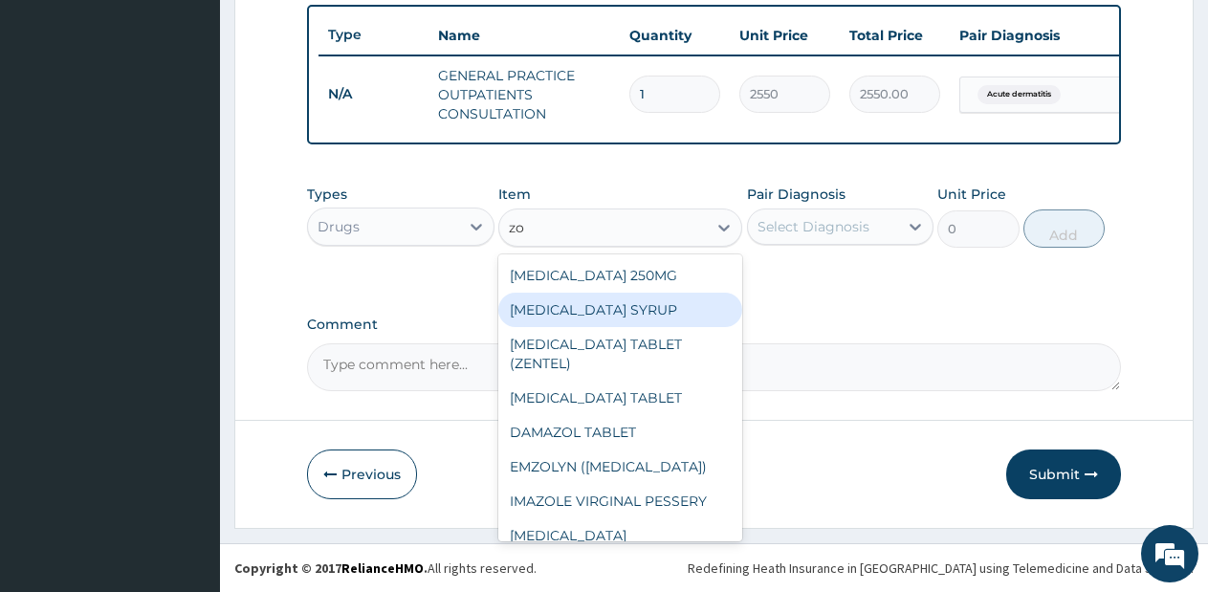
type input "z"
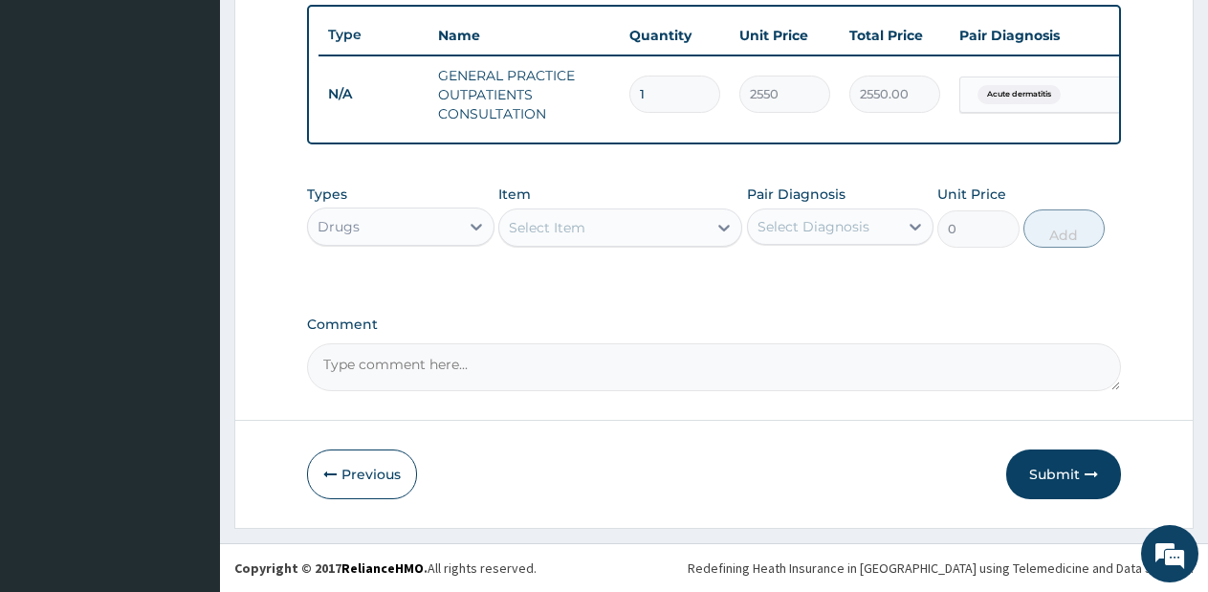
click at [619, 241] on div "Select Item" at bounding box center [602, 227] width 207 height 31
type input "d"
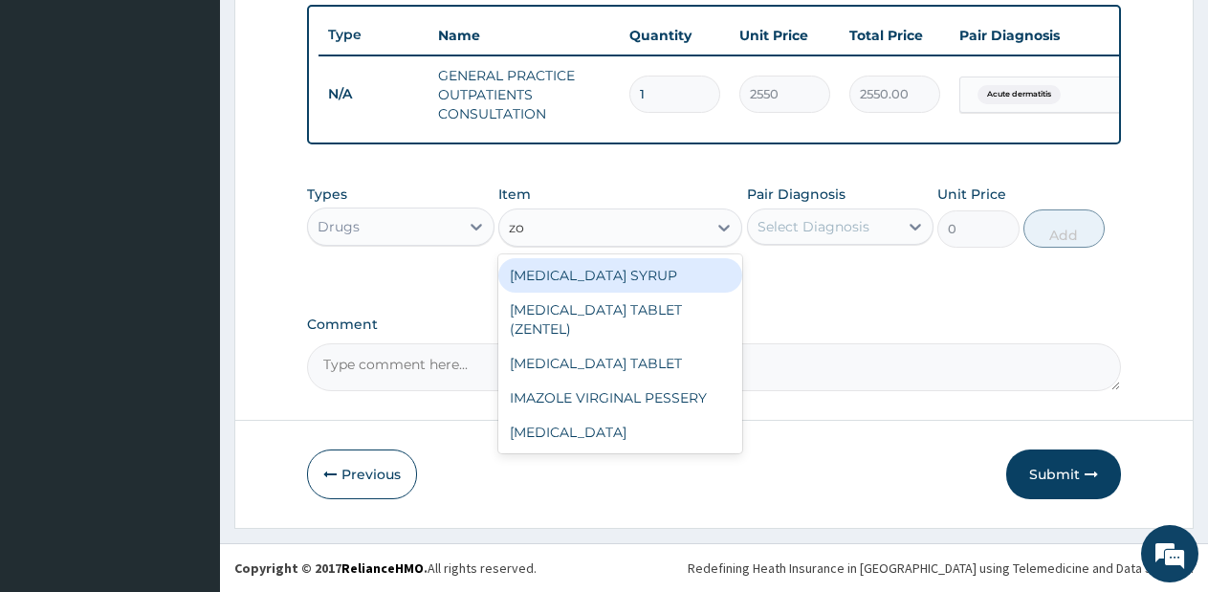
type input "z"
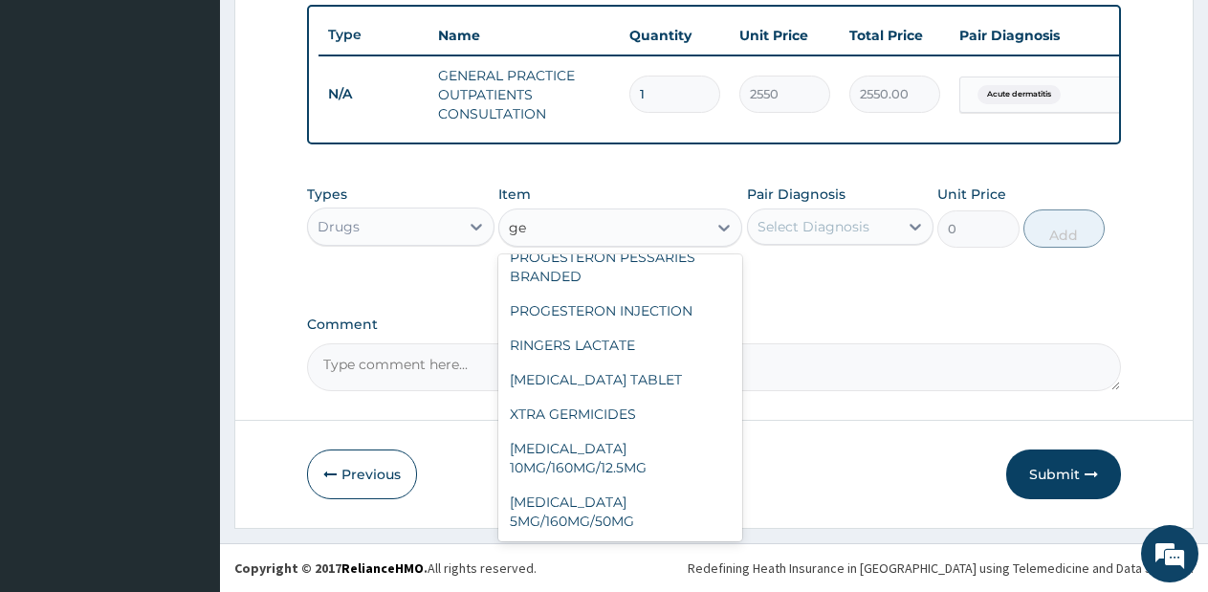
scroll to position [883, 0]
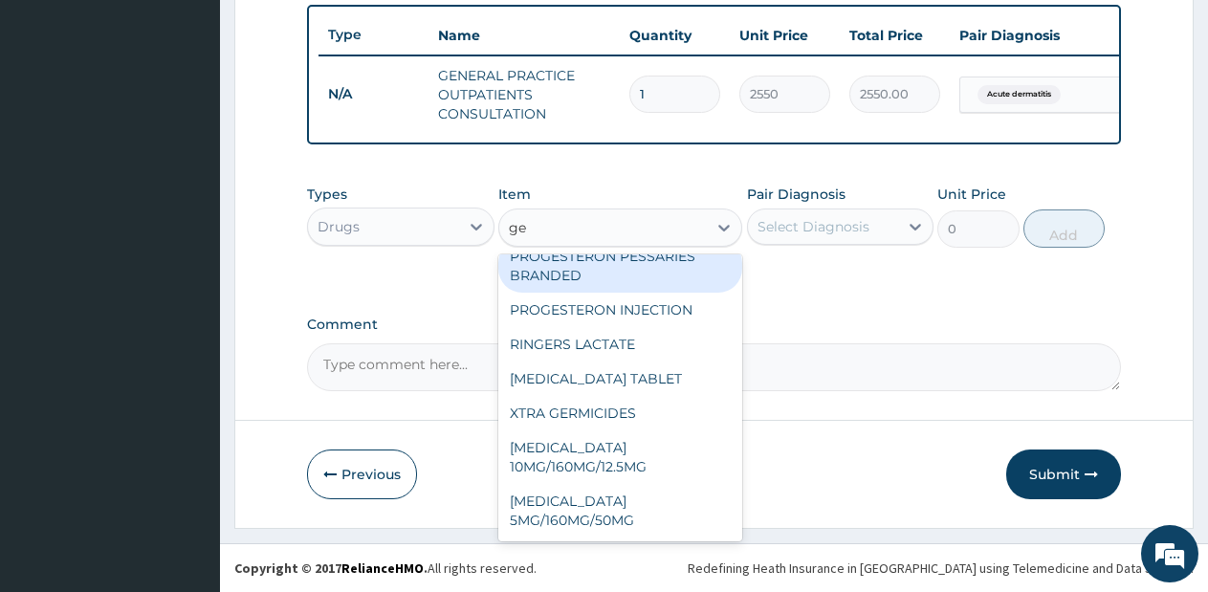
type input "g"
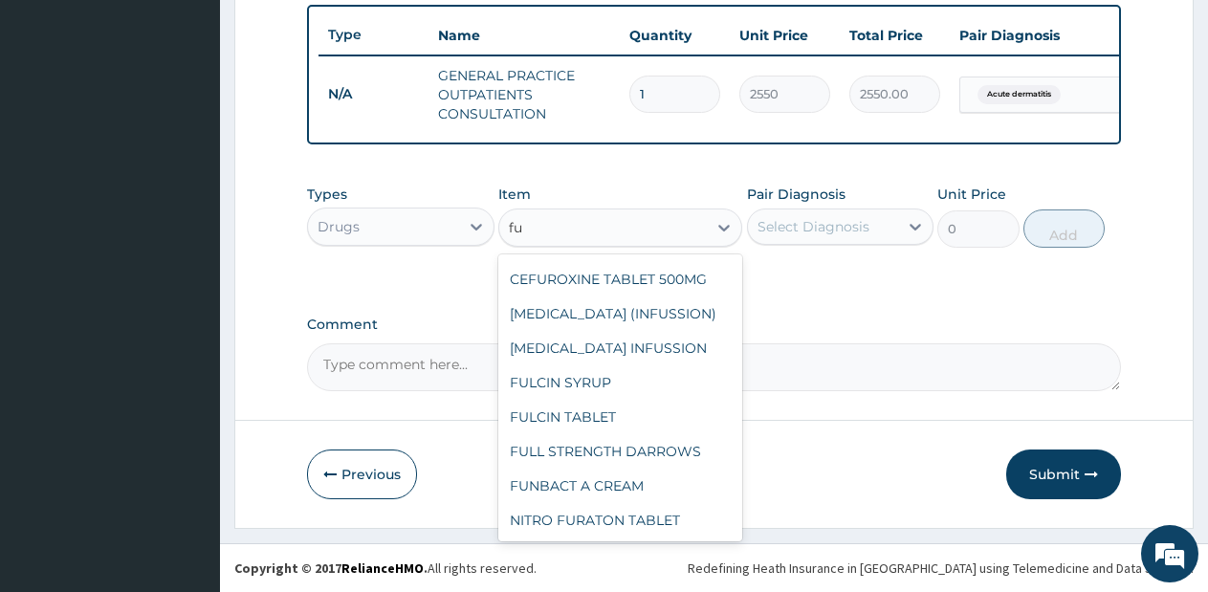
scroll to position [99, 0]
type input "ful"
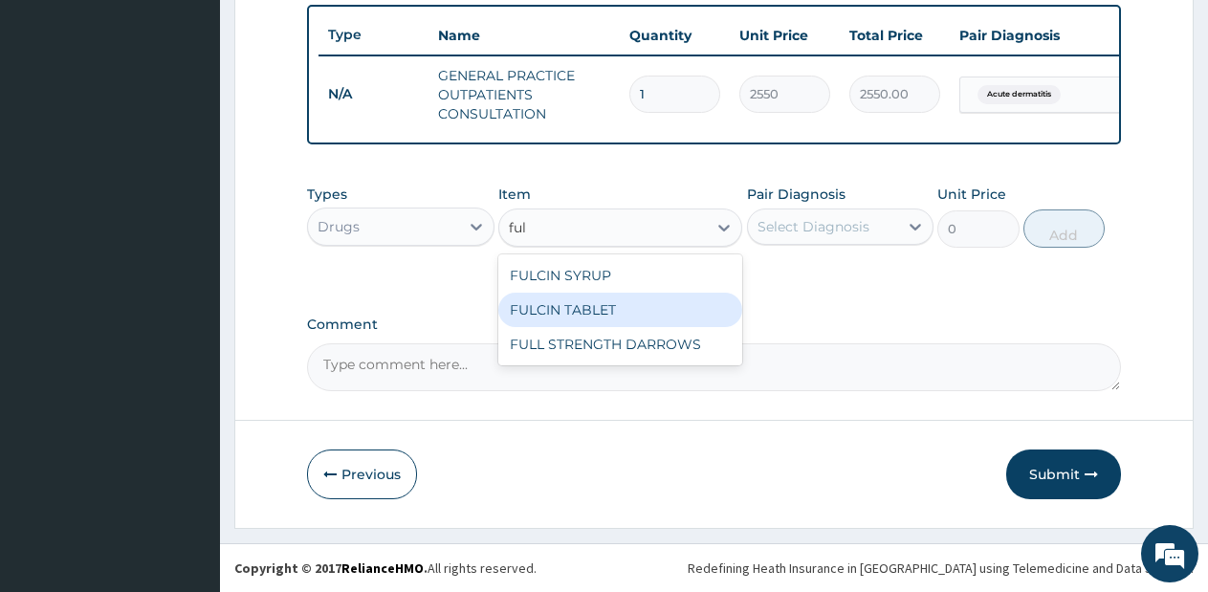
click at [635, 310] on div "FULCIN TABLET" at bounding box center [620, 310] width 244 height 34
type input "213.75"
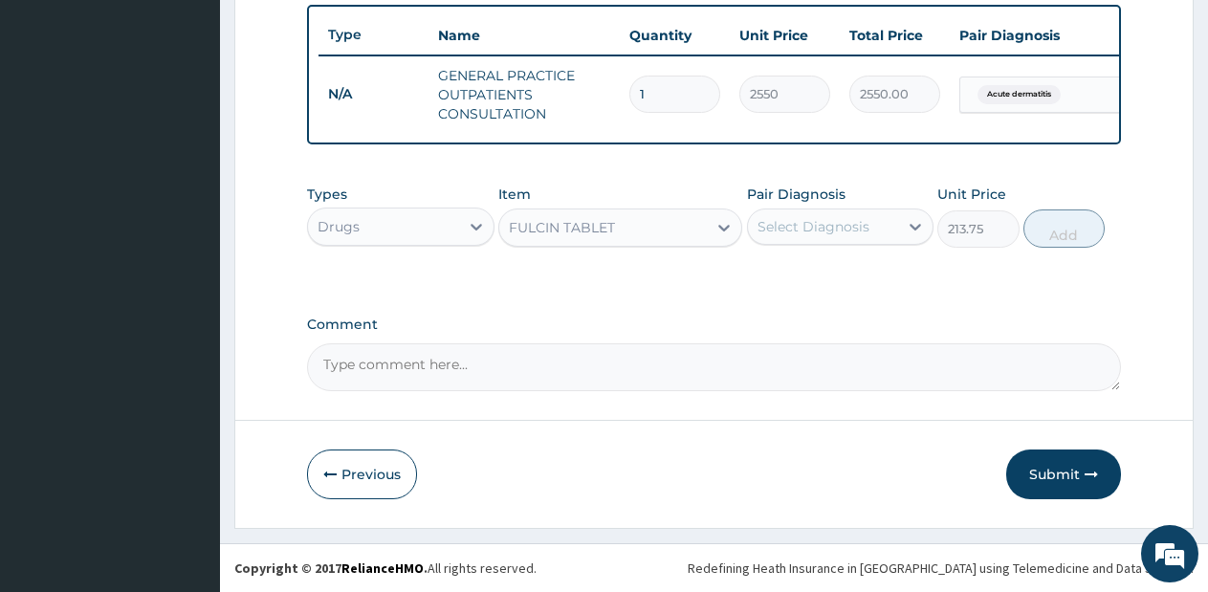
click at [858, 221] on div "Select Diagnosis" at bounding box center [813, 226] width 112 height 19
click at [837, 284] on div "Acute dermatitis" at bounding box center [840, 275] width 187 height 39
checkbox input "true"
click at [1062, 238] on button "Add" at bounding box center [1063, 228] width 81 height 38
type input "0"
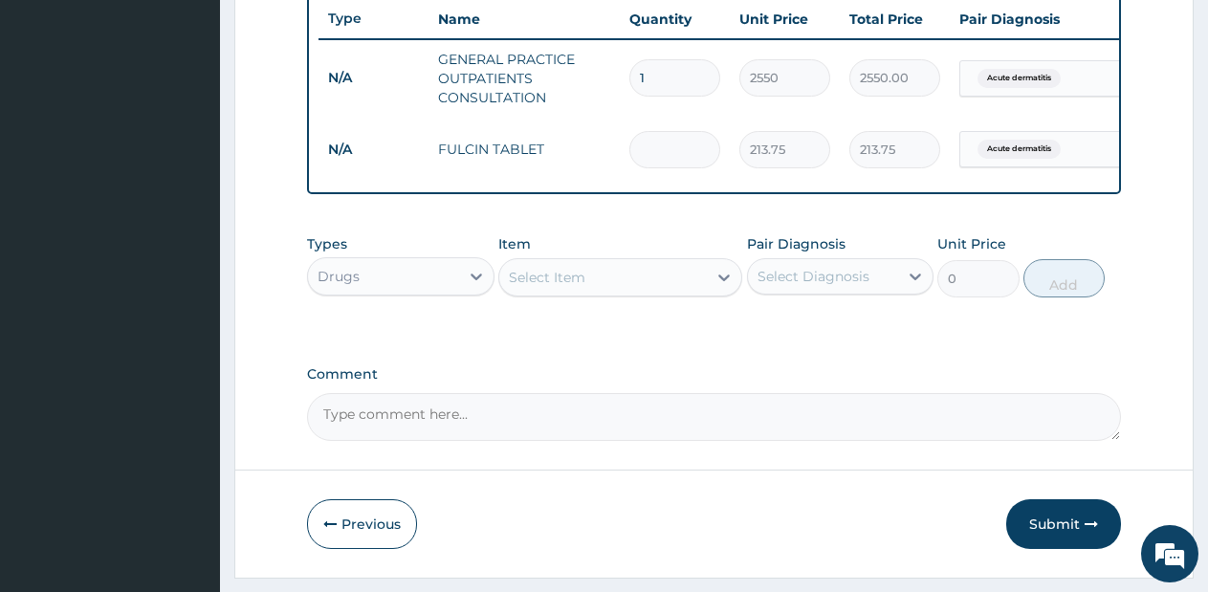
type input "0.00"
type input "7"
type input "1496.25"
type input "7"
click at [618, 290] on div "Select Item" at bounding box center [602, 277] width 207 height 31
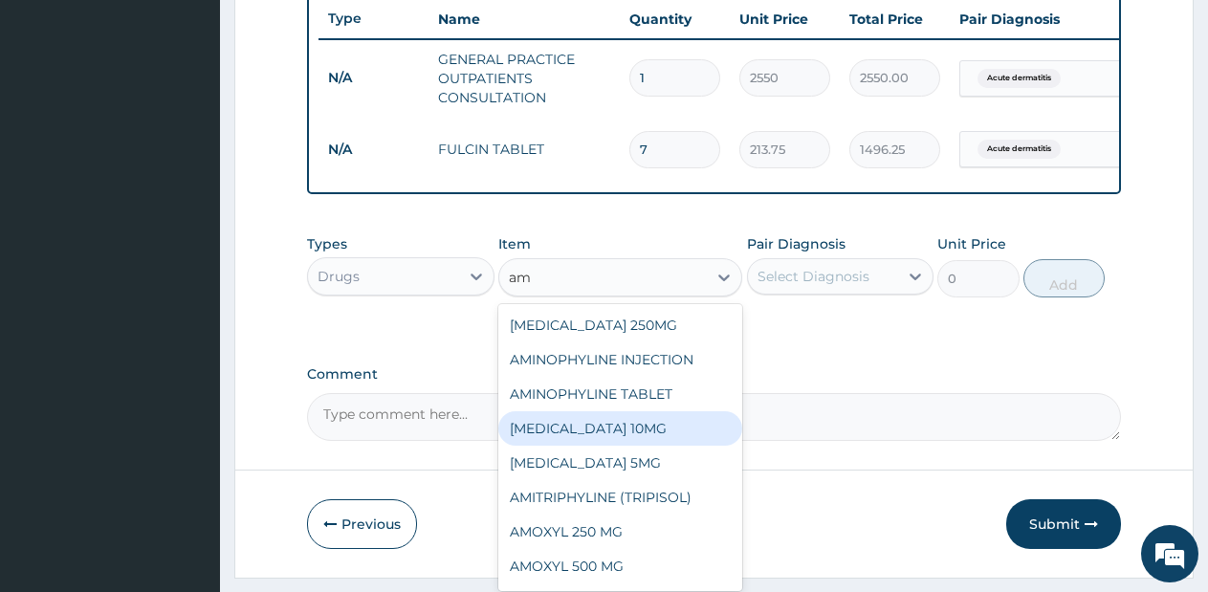
type input "a"
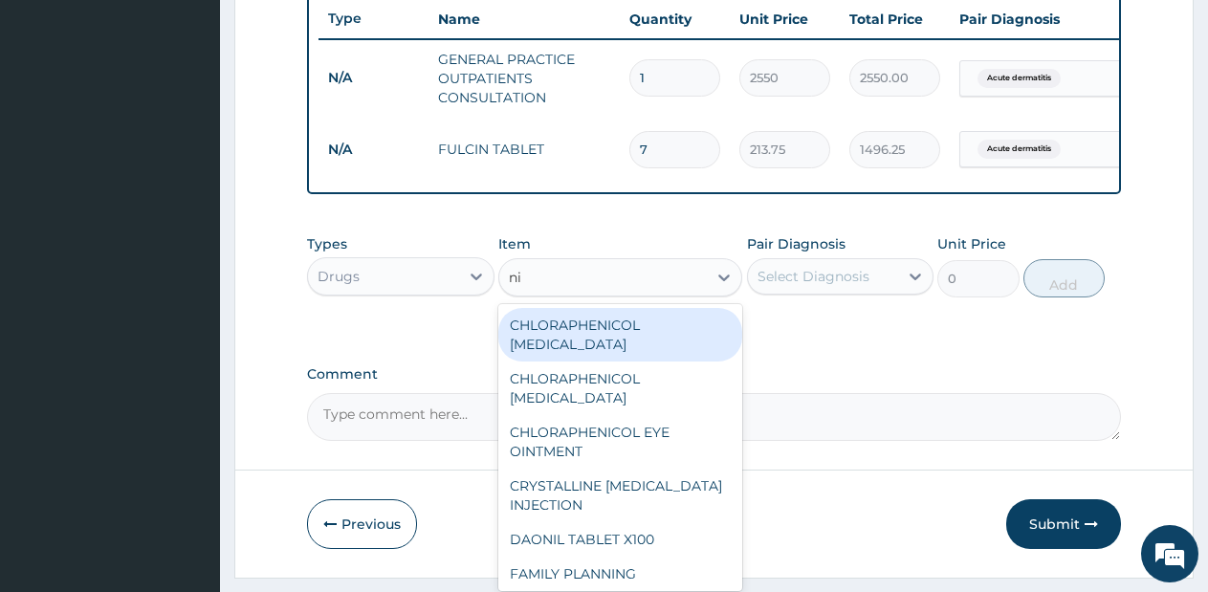
type input "nif"
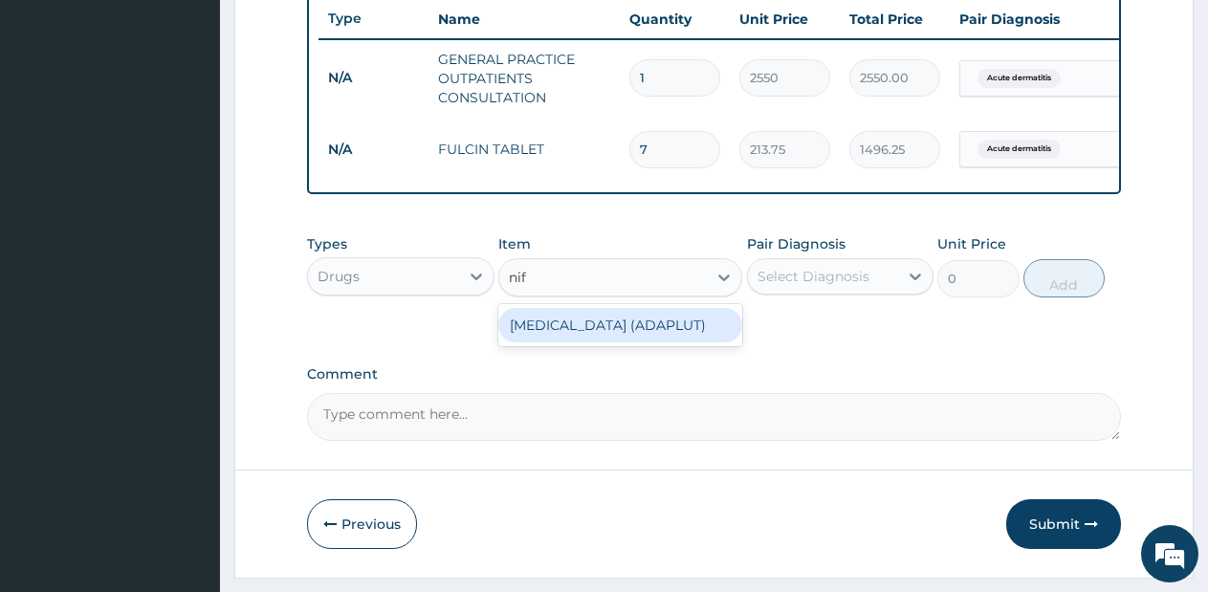
click at [637, 342] on div "NIFEDIPINE (ADAPLUT)" at bounding box center [620, 325] width 244 height 34
type input "57"
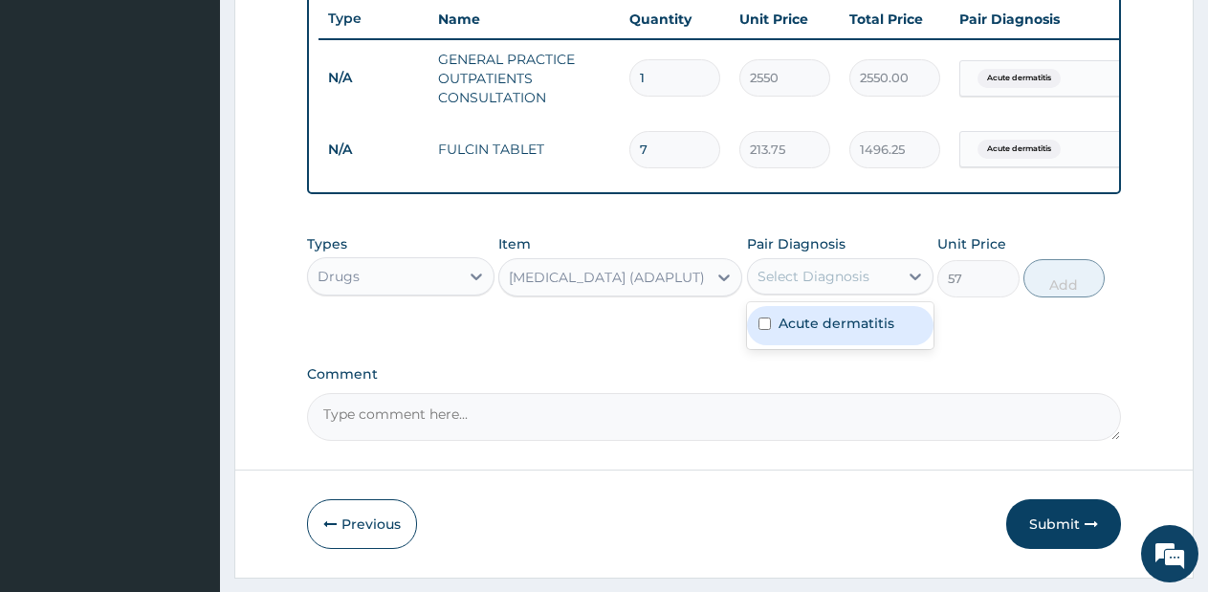
click at [830, 286] on div "Select Diagnosis" at bounding box center [813, 276] width 112 height 19
click at [827, 318] on div "Acute dermatitis" at bounding box center [840, 325] width 187 height 47
click at [842, 333] on label "Acute dermatitis" at bounding box center [836, 323] width 116 height 19
checkbox input "true"
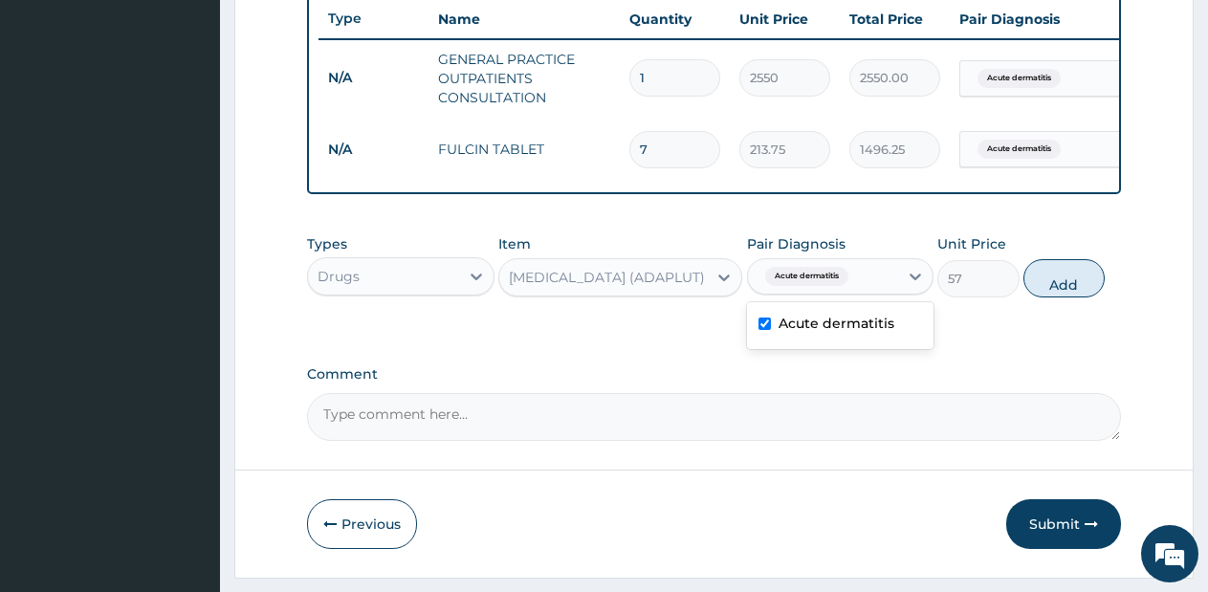
click at [867, 288] on div "Acute dermatitis" at bounding box center [823, 276] width 151 height 33
click at [914, 286] on icon at bounding box center [914, 276] width 19 height 19
click at [687, 288] on div "NIFEDIPINE (ADAPLUT)" at bounding box center [602, 277] width 207 height 31
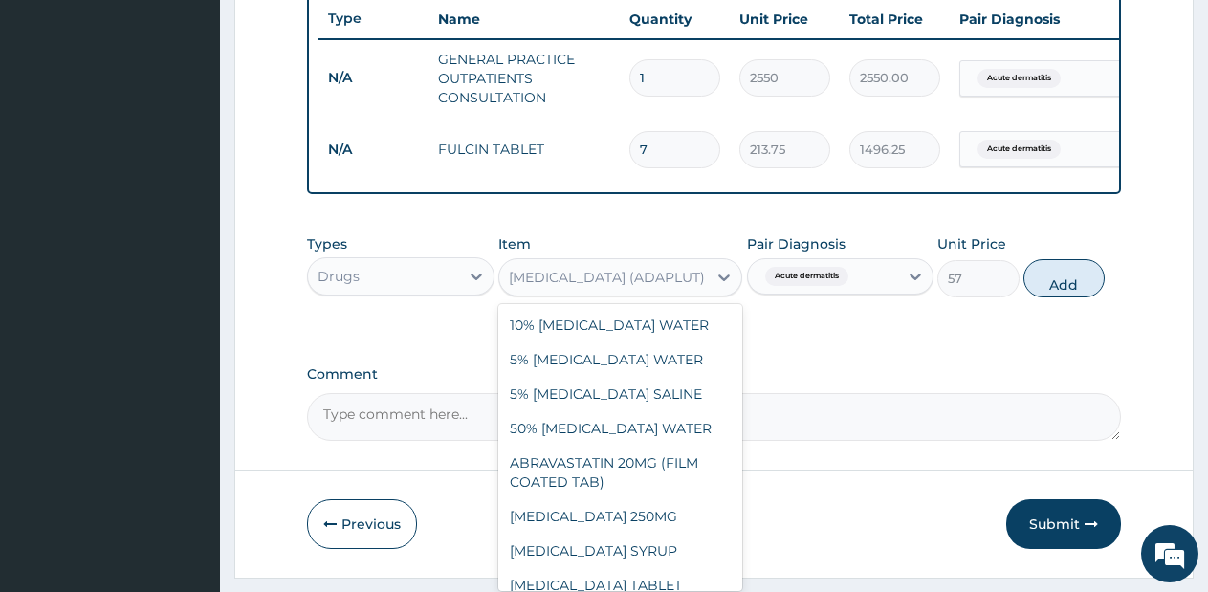
scroll to position [10192, 0]
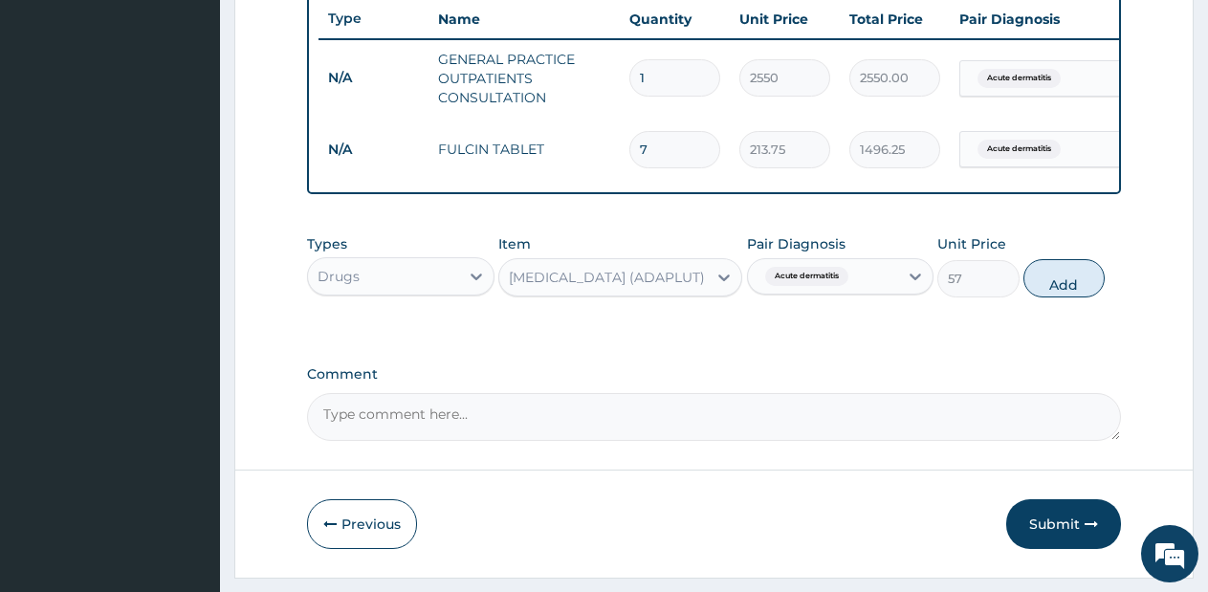
click at [782, 426] on textarea "Comment" at bounding box center [714, 417] width 814 height 48
click at [648, 287] on div "NIFEDIPINE (ADAPLUT)" at bounding box center [607, 277] width 196 height 19
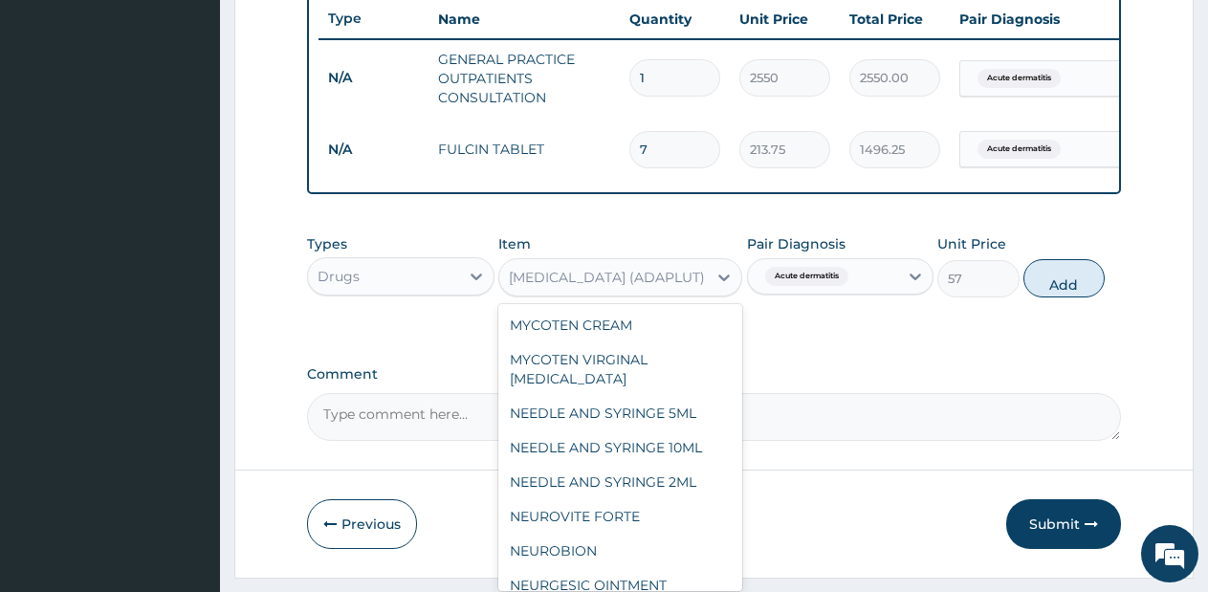
click at [541, 287] on div "NIFEDIPINE (ADAPLUT)" at bounding box center [607, 277] width 196 height 19
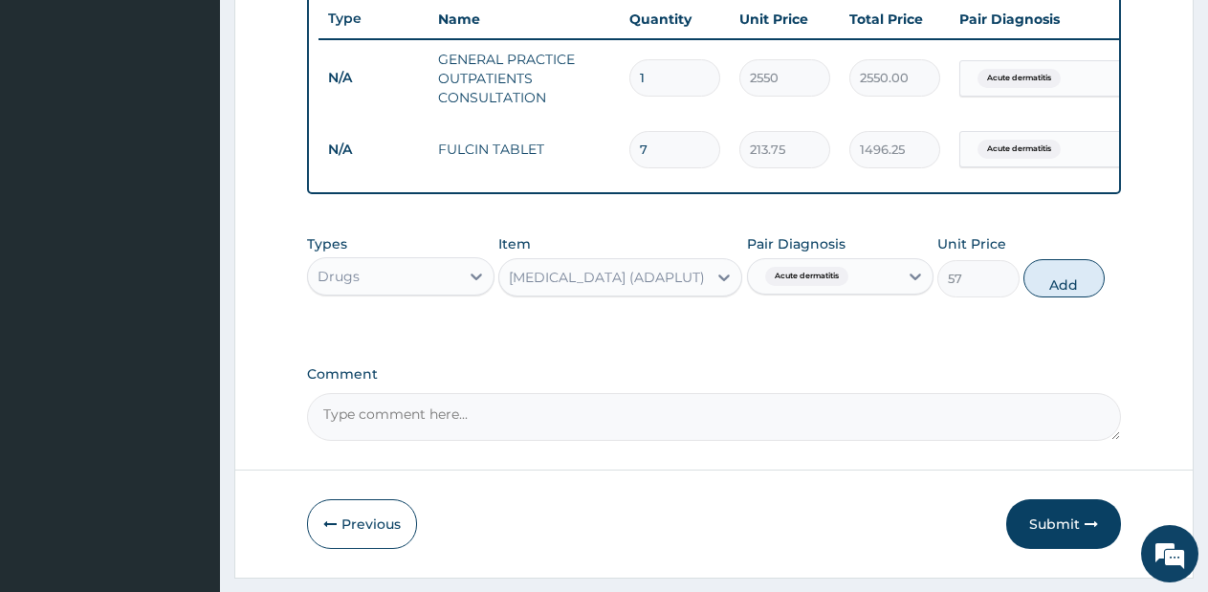
click at [541, 287] on div "NIFEDIPINE (ADAPLUT)" at bounding box center [607, 277] width 196 height 19
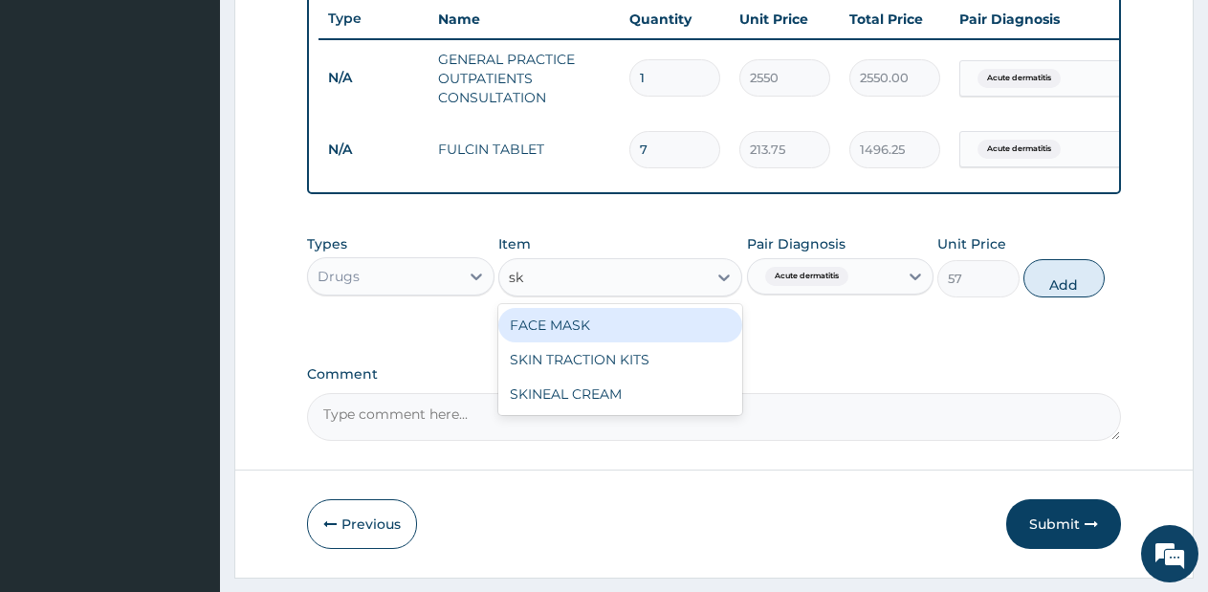
scroll to position [0, 0]
type input "ski"
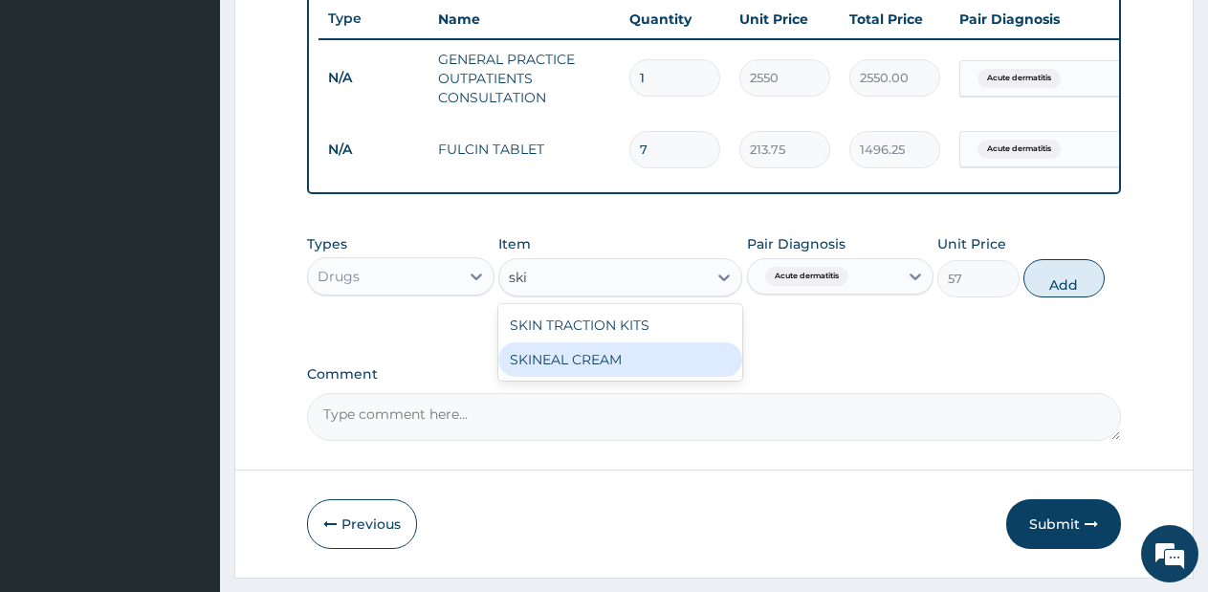
click at [599, 372] on div "SKINEAL CREAM" at bounding box center [620, 359] width 244 height 34
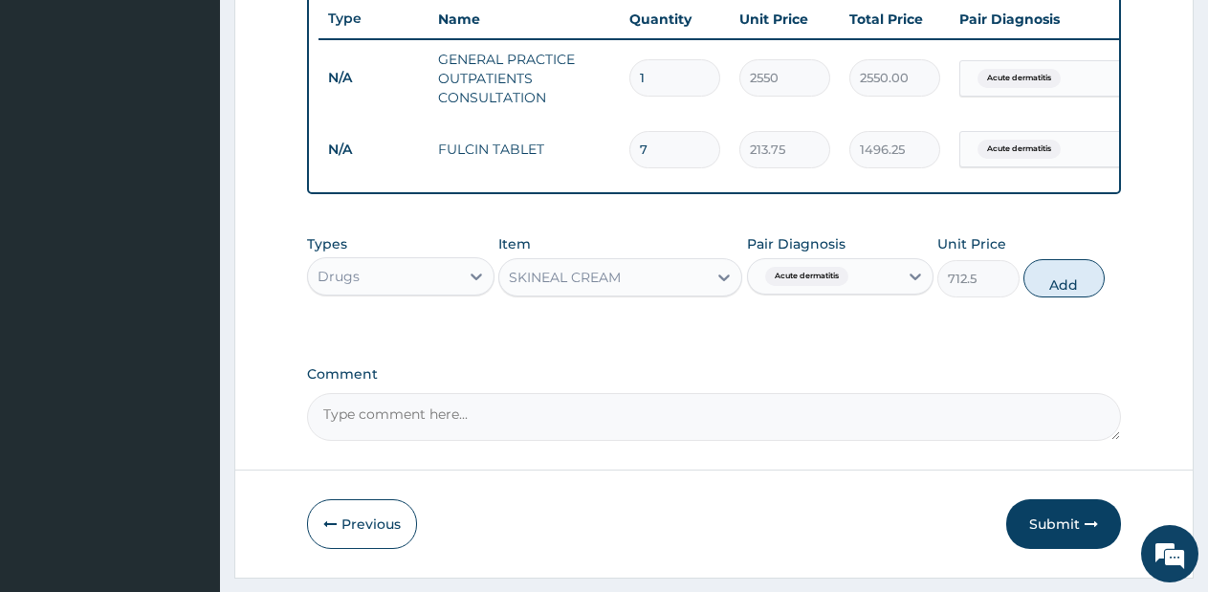
click at [901, 297] on div "Pair Diagnosis Acute dermatitis" at bounding box center [840, 265] width 187 height 63
click at [910, 286] on icon at bounding box center [914, 276] width 19 height 19
click at [1042, 297] on button "Add" at bounding box center [1063, 278] width 81 height 38
type input "0"
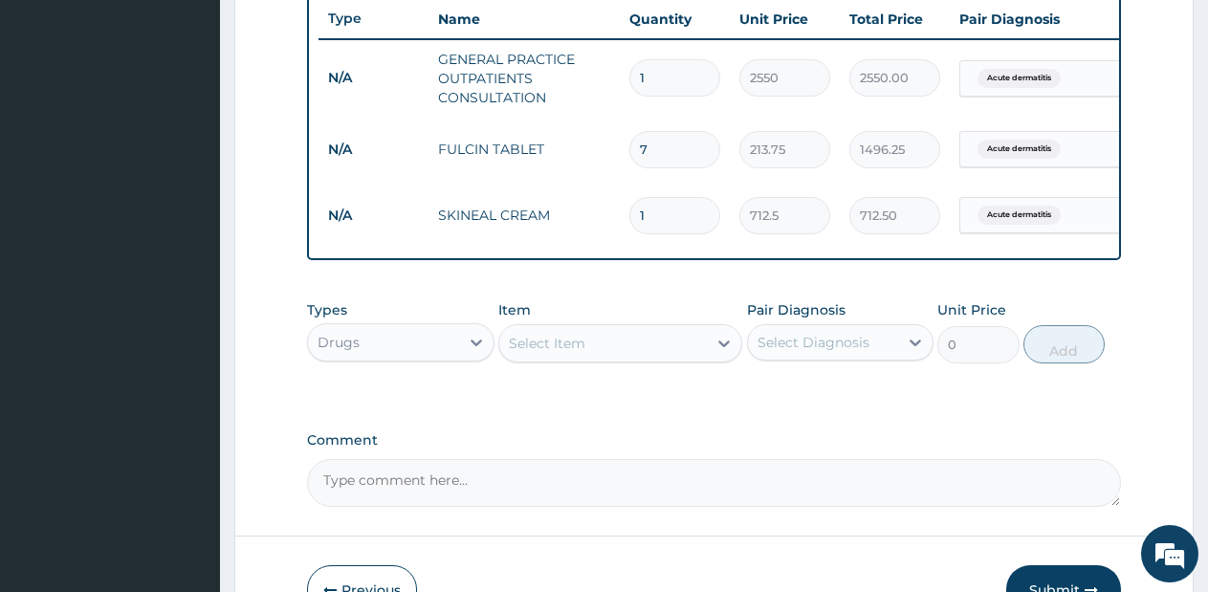
click at [688, 349] on div "Select Item" at bounding box center [602, 343] width 207 height 31
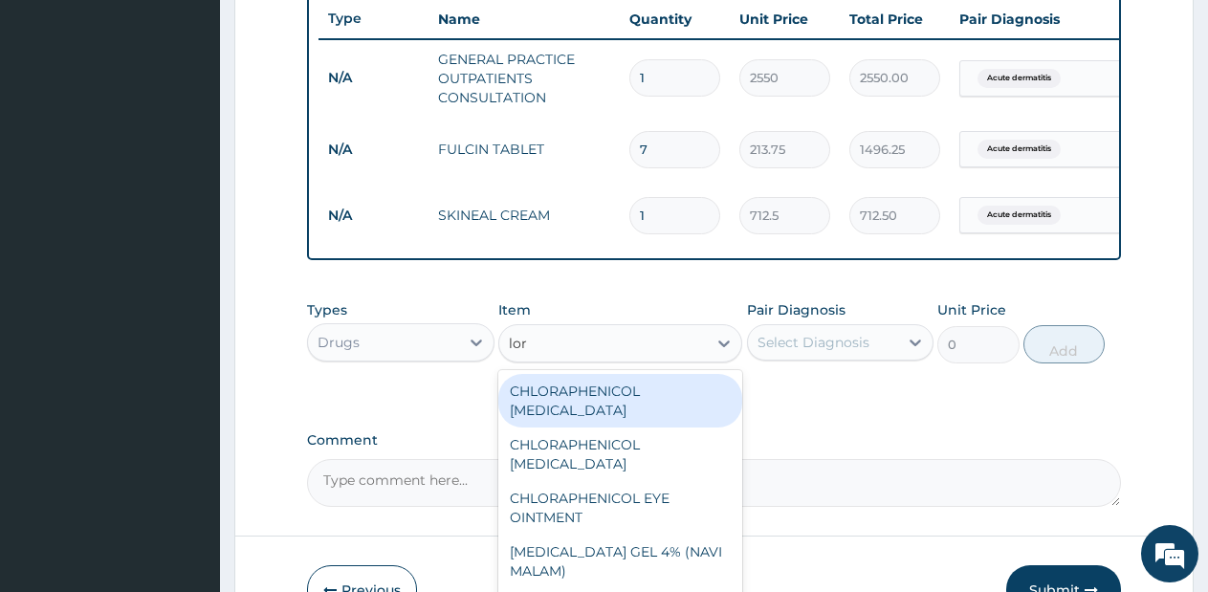
type input "lora"
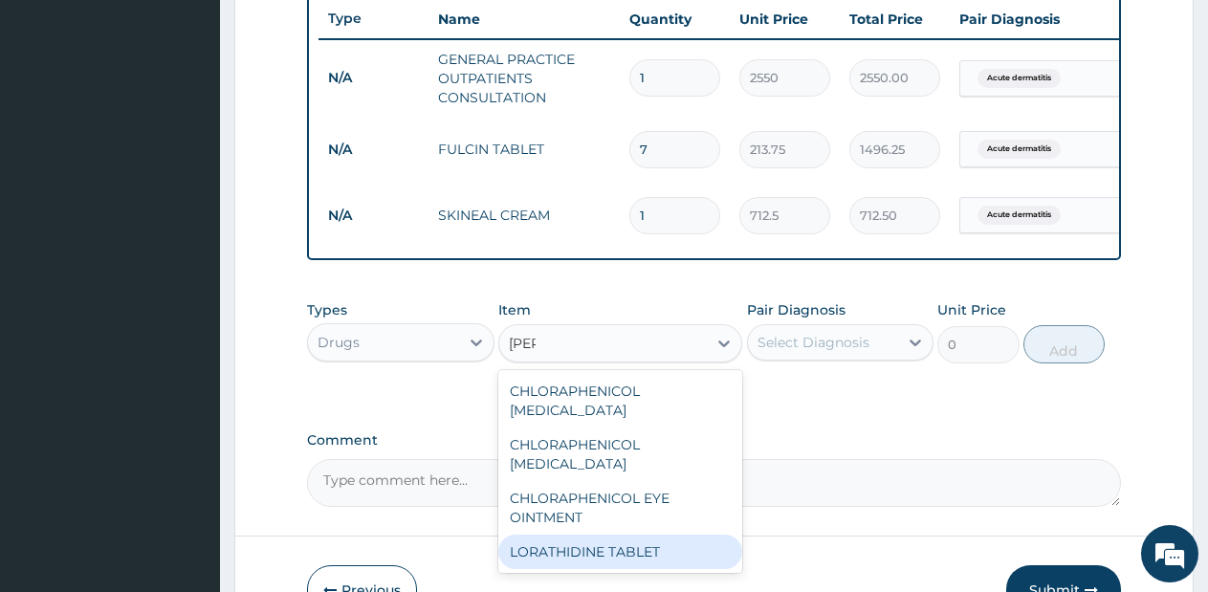
click at [625, 534] on div "LORATHIDINE TABLET" at bounding box center [620, 551] width 244 height 34
type input "114"
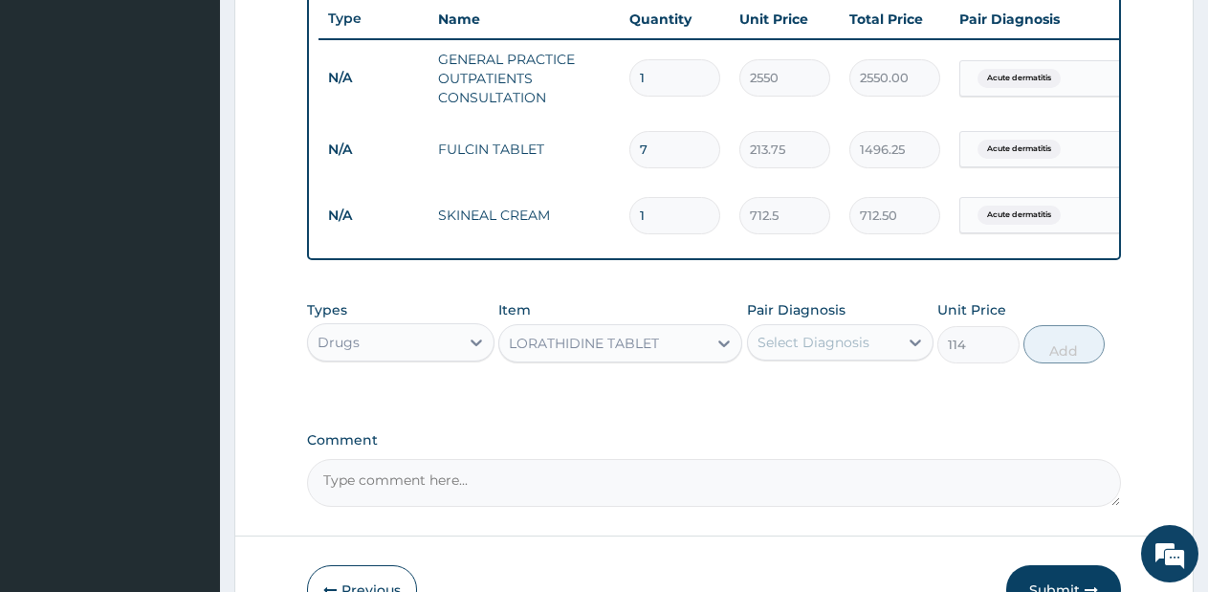
click at [890, 339] on div "Select Diagnosis" at bounding box center [840, 342] width 187 height 36
click at [878, 383] on div "Acute dermatitis" at bounding box center [840, 391] width 187 height 47
click at [874, 399] on label "Acute dermatitis" at bounding box center [836, 389] width 116 height 19
checkbox input "true"
click at [1063, 352] on button "Add" at bounding box center [1063, 344] width 81 height 38
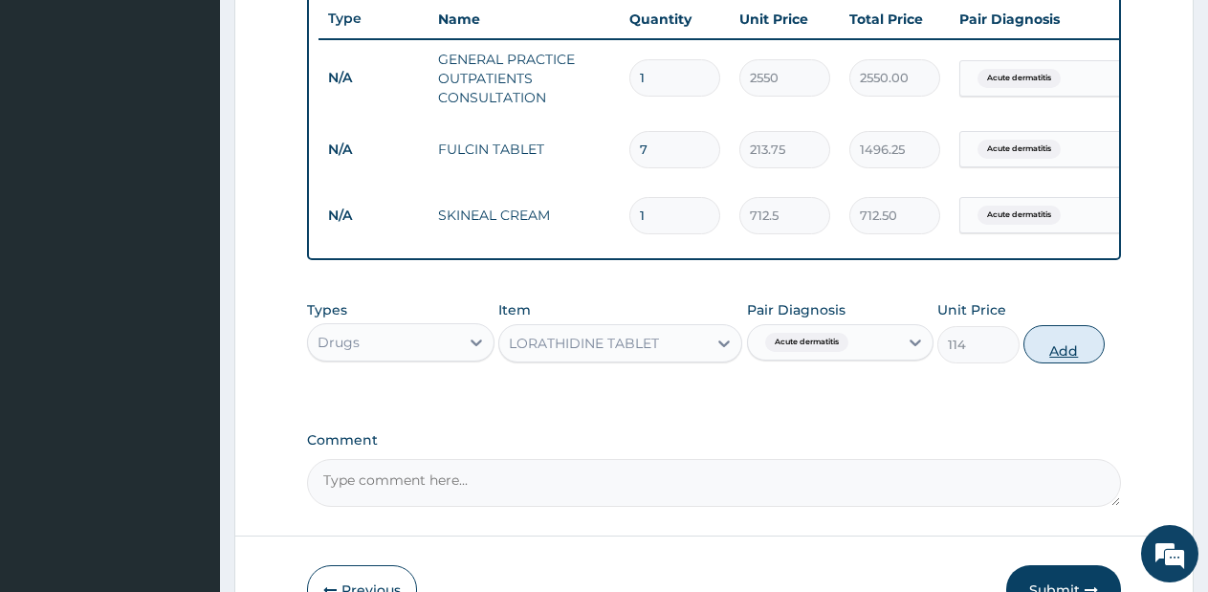
type input "0"
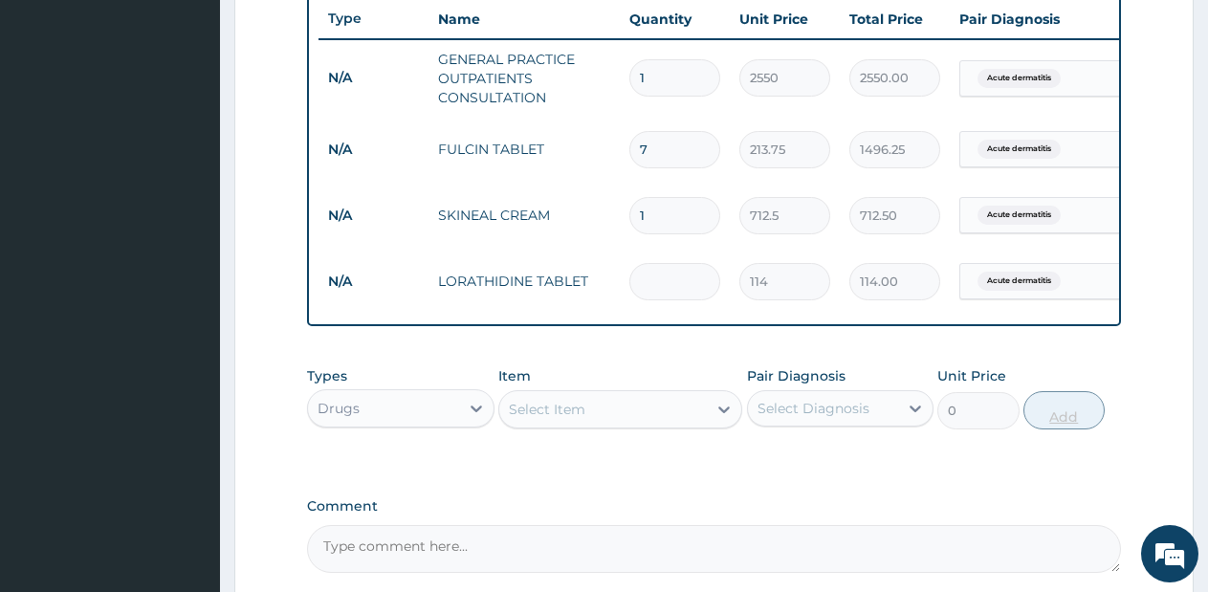
type input "0.00"
type input "5"
type input "570.00"
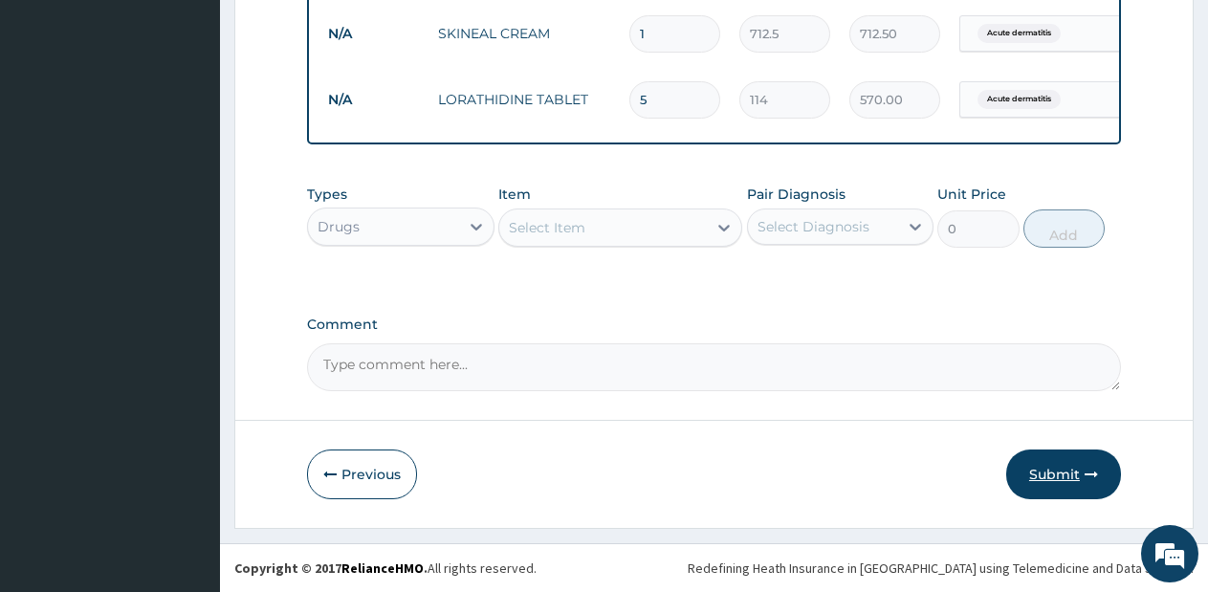
type input "5"
click at [1039, 471] on button "Submit" at bounding box center [1063, 474] width 115 height 50
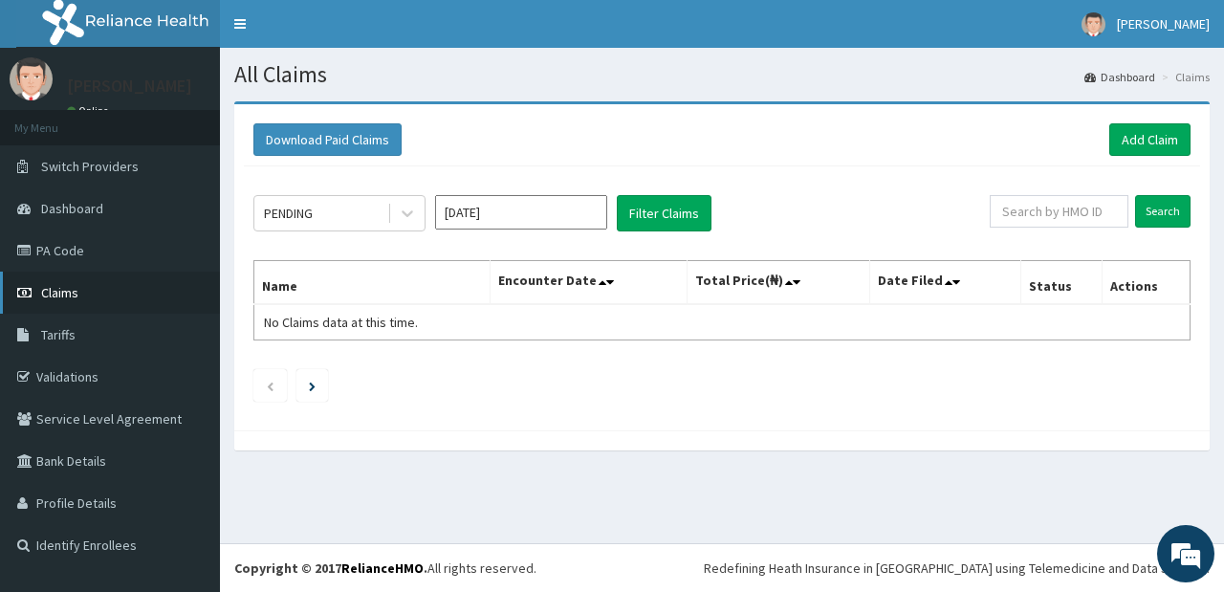
click at [89, 295] on link "Claims" at bounding box center [110, 293] width 220 height 42
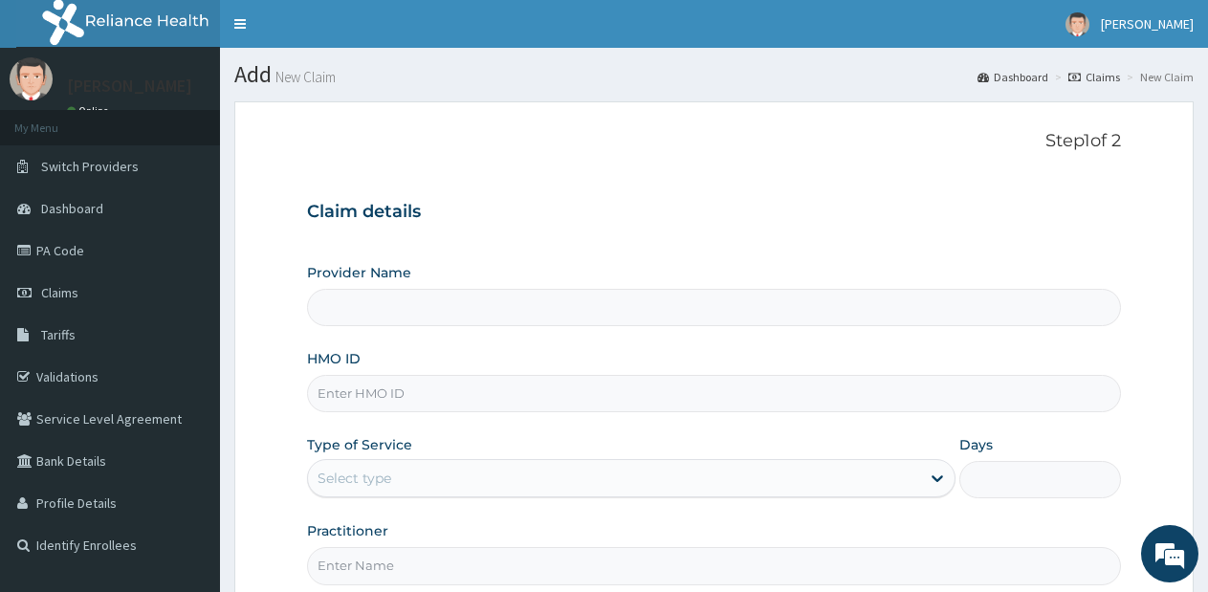
type input "Lifesource Hospital"
type input "NBL/10246/A"
click at [491, 473] on div "Select type" at bounding box center [613, 478] width 611 height 31
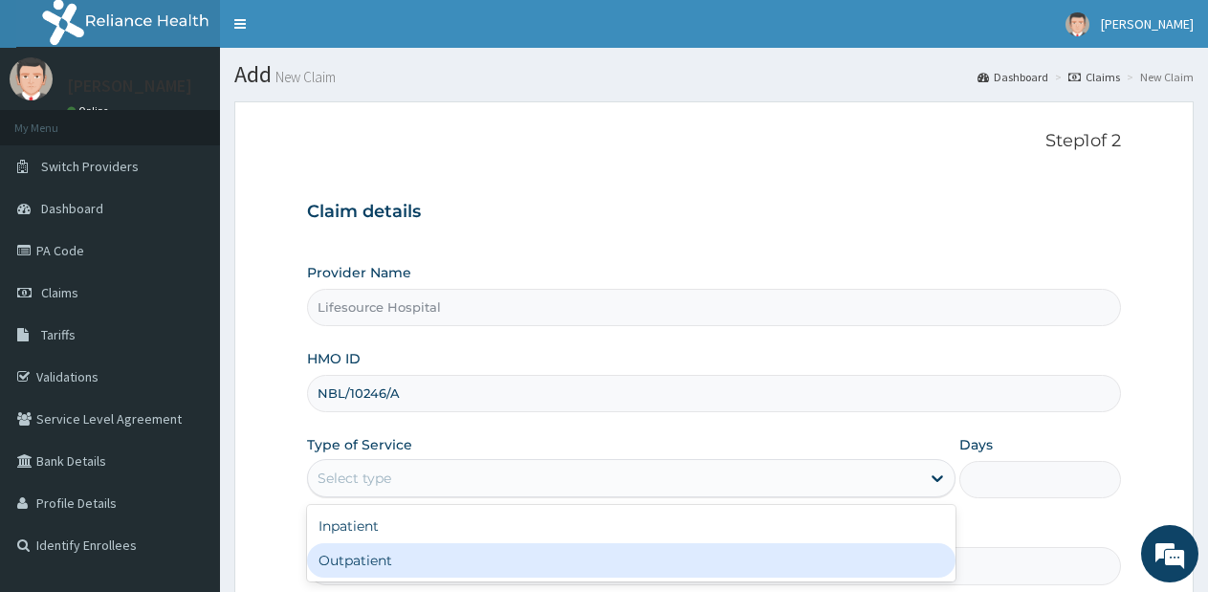
click at [470, 577] on div "Outpatient" at bounding box center [630, 560] width 647 height 34
type input "1"
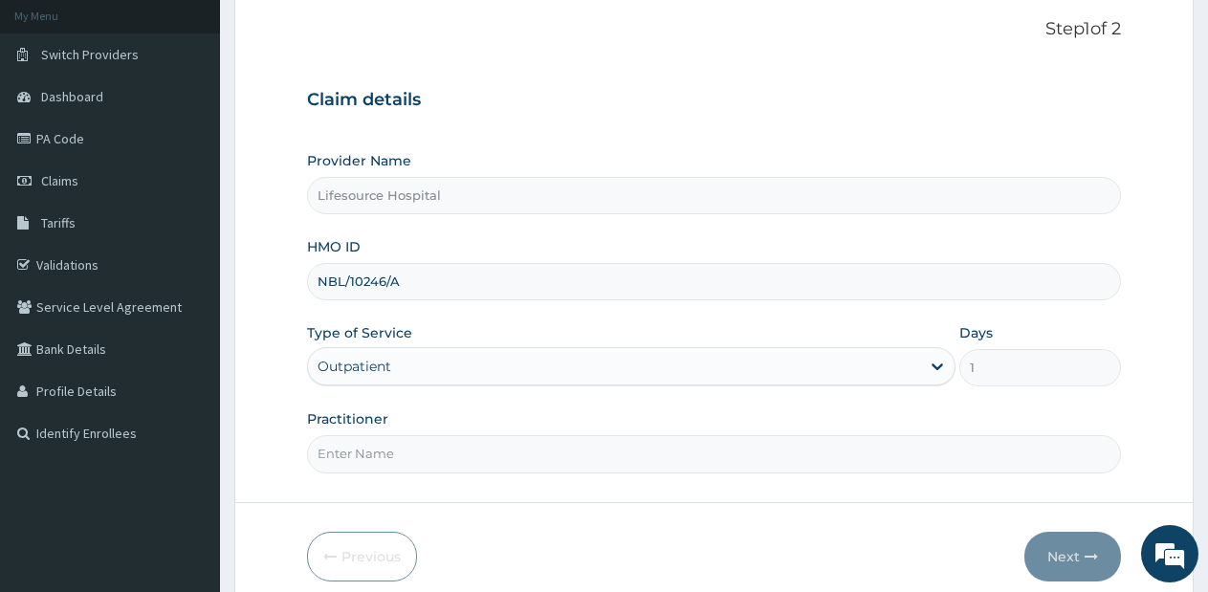
scroll to position [164, 0]
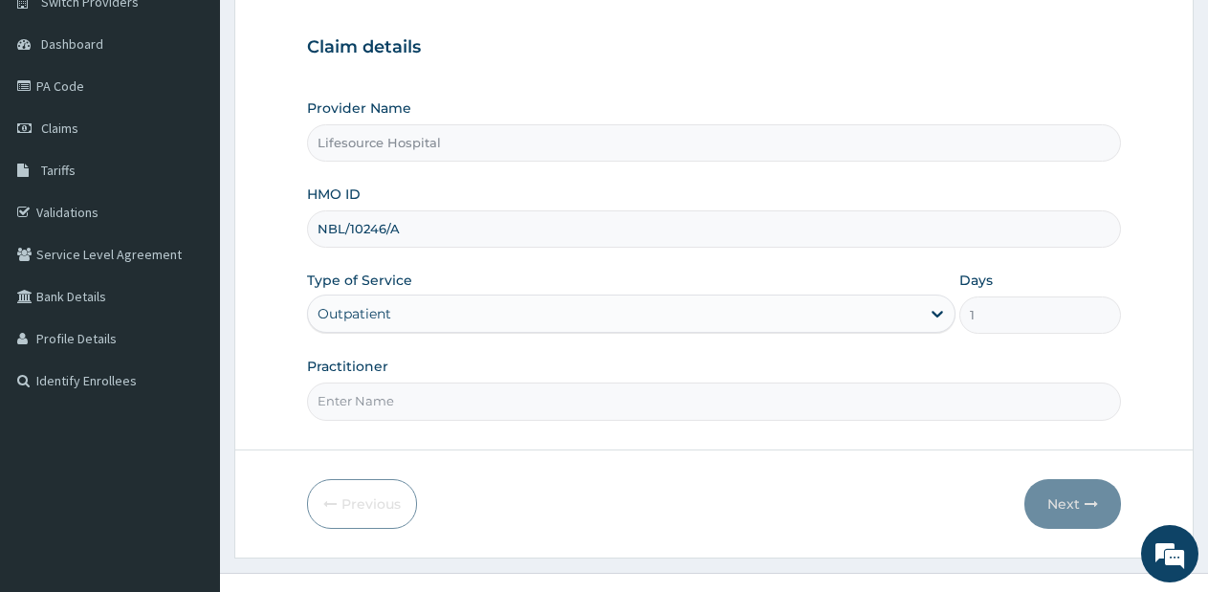
click at [678, 402] on input "Practitioner" at bounding box center [714, 400] width 814 height 37
type input "[PERSON_NAME]"
click at [1060, 499] on button "Next" at bounding box center [1072, 504] width 97 height 50
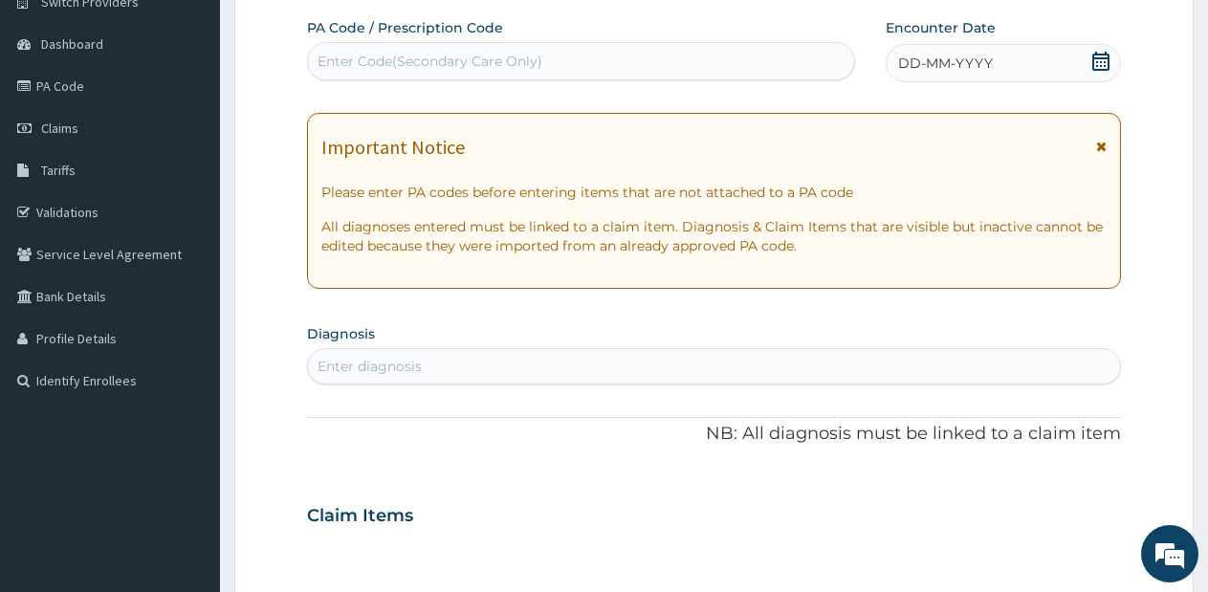
click at [1099, 63] on icon at bounding box center [1100, 61] width 19 height 19
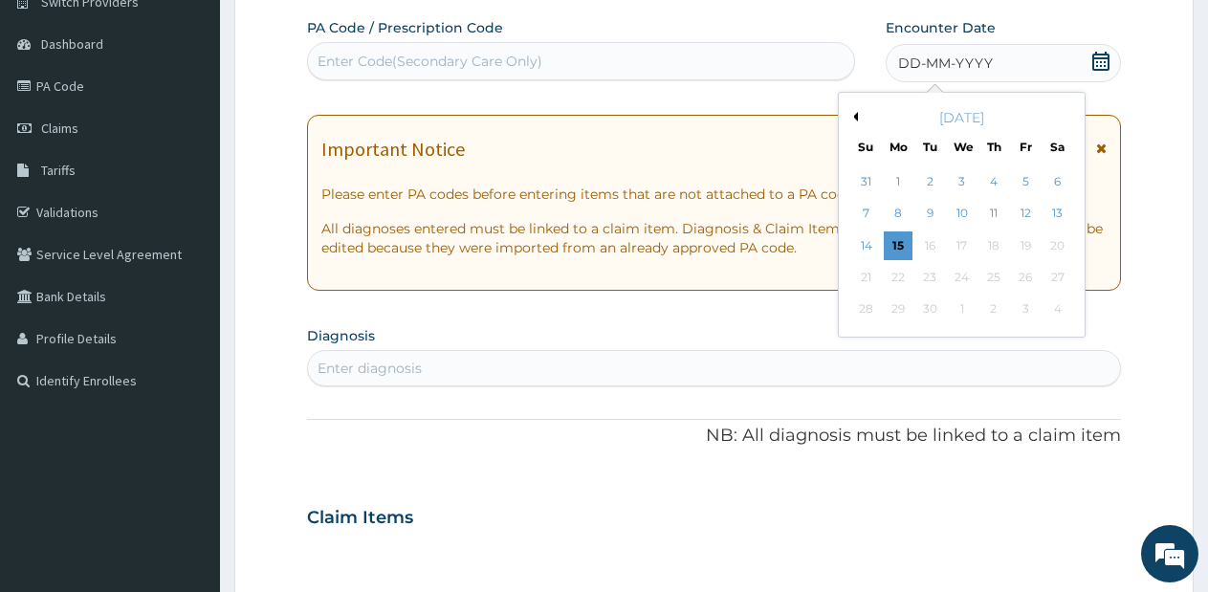
click at [854, 116] on button "Previous Month" at bounding box center [853, 117] width 10 height 10
click at [928, 272] on div "19" at bounding box center [930, 277] width 29 height 29
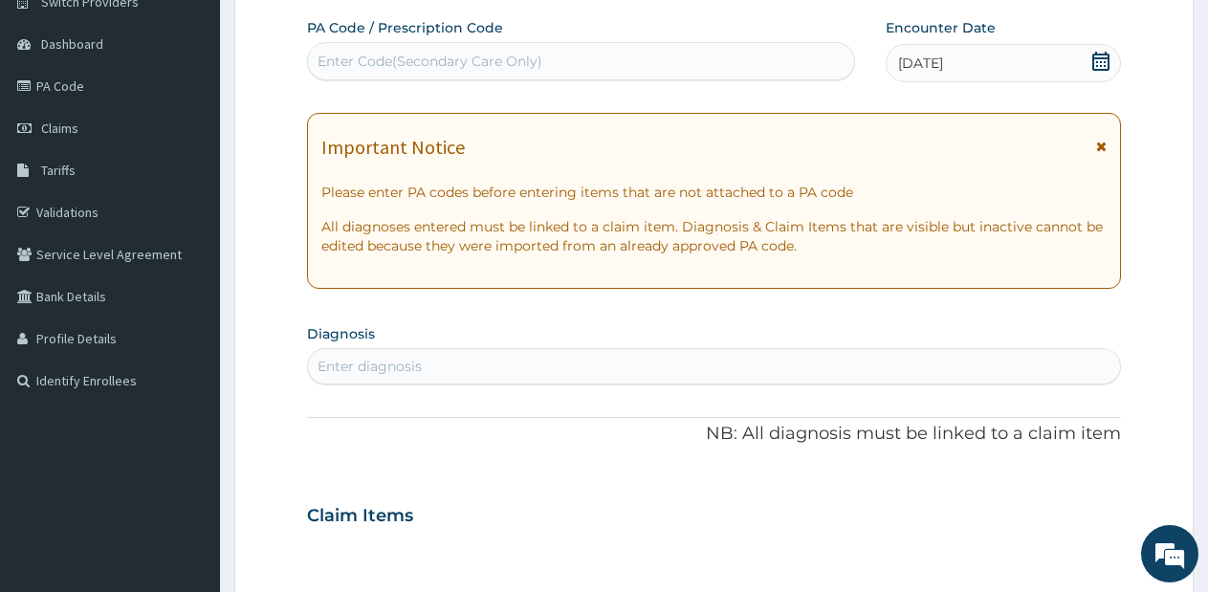
click at [941, 369] on div "Enter diagnosis" at bounding box center [714, 366] width 812 height 31
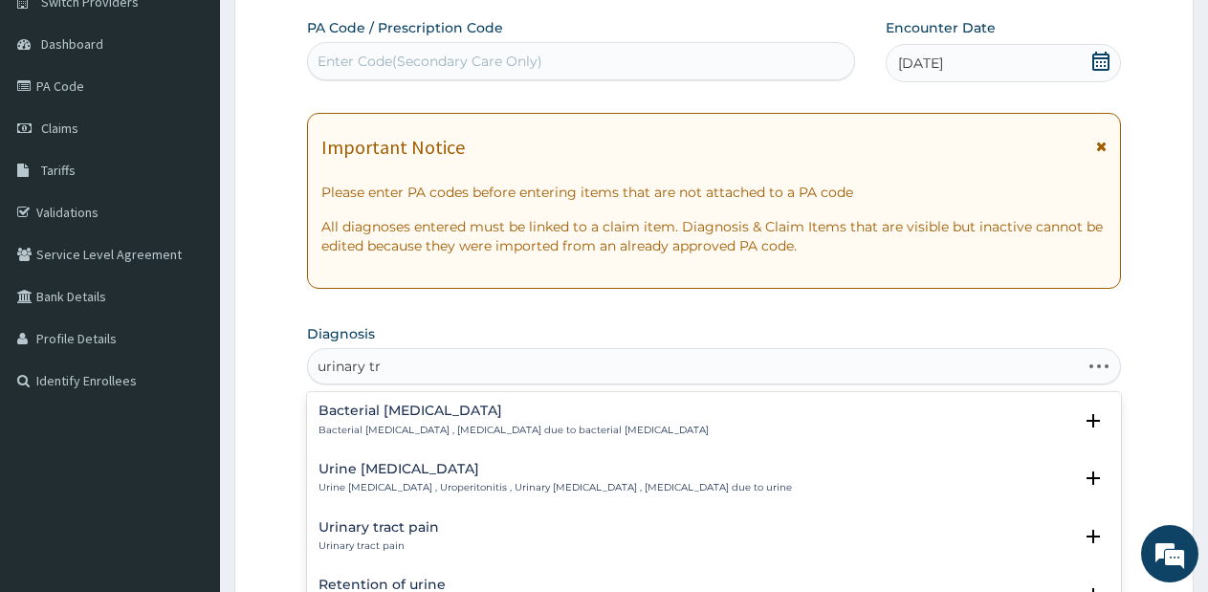
type input "urinary tra"
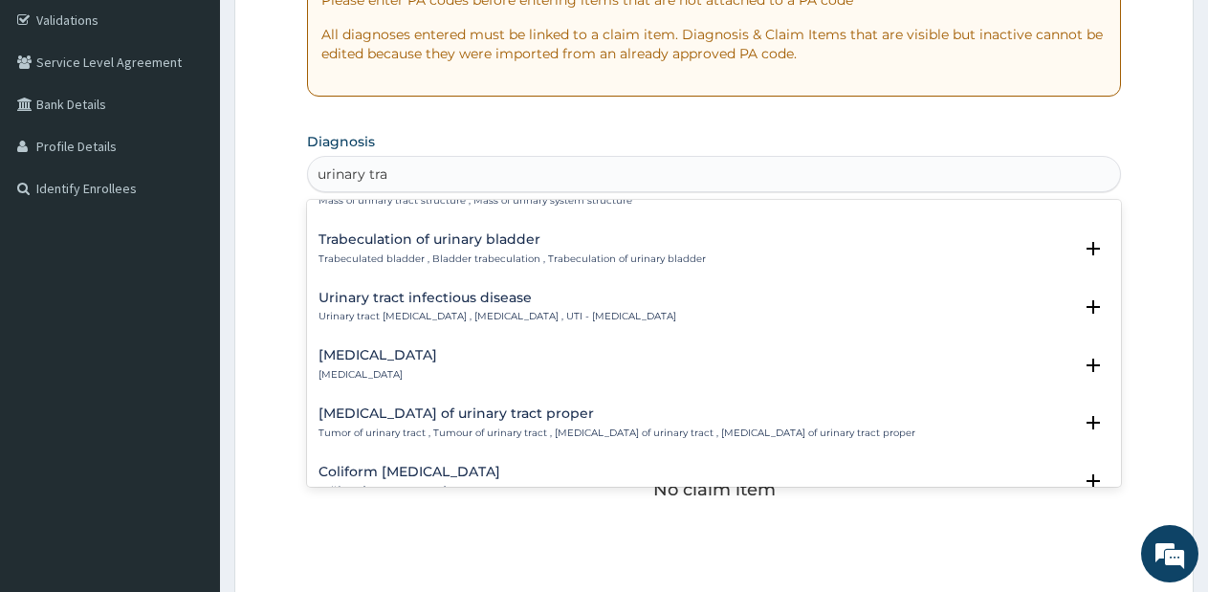
scroll to position [1413, 0]
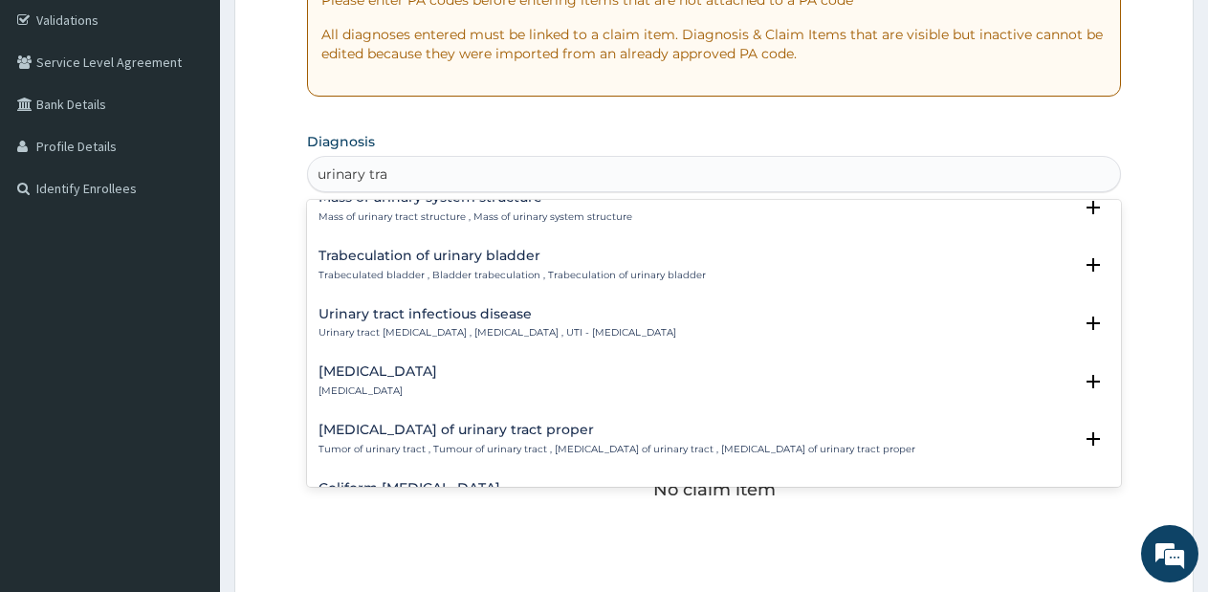
click at [497, 322] on div "Urinary tract [MEDICAL_DATA] Urinary tract [MEDICAL_DATA] , [MEDICAL_DATA] , UT…" at bounding box center [497, 323] width 358 height 33
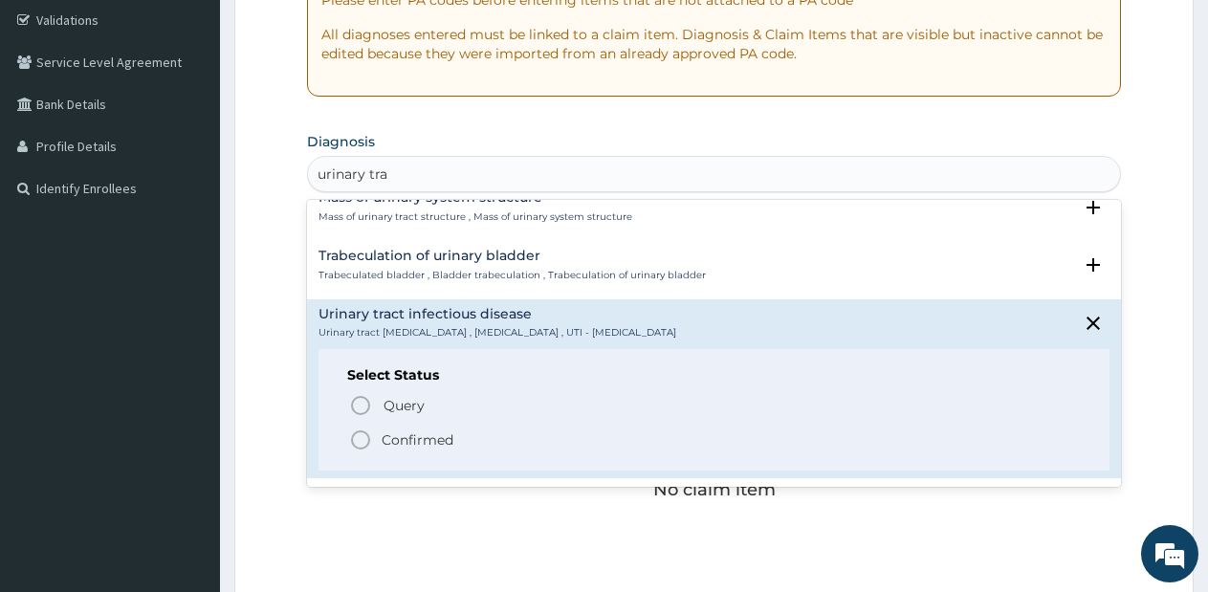
click at [359, 439] on icon "status option filled" at bounding box center [360, 439] width 23 height 23
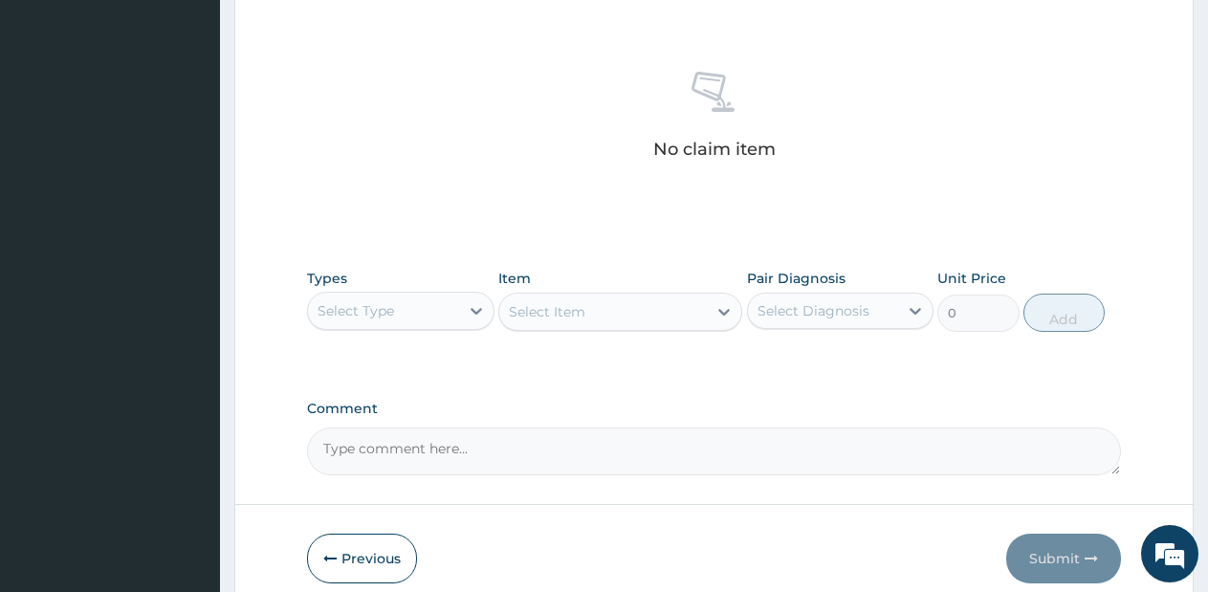
scroll to position [727, 0]
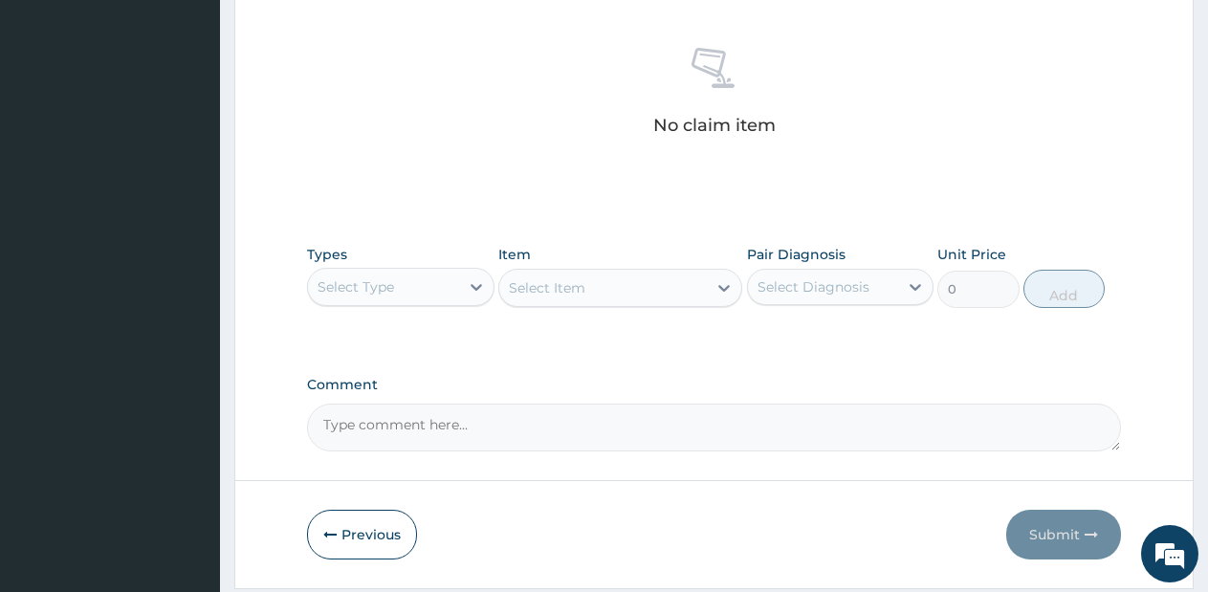
click at [449, 288] on div "Select Type" at bounding box center [383, 287] width 151 height 31
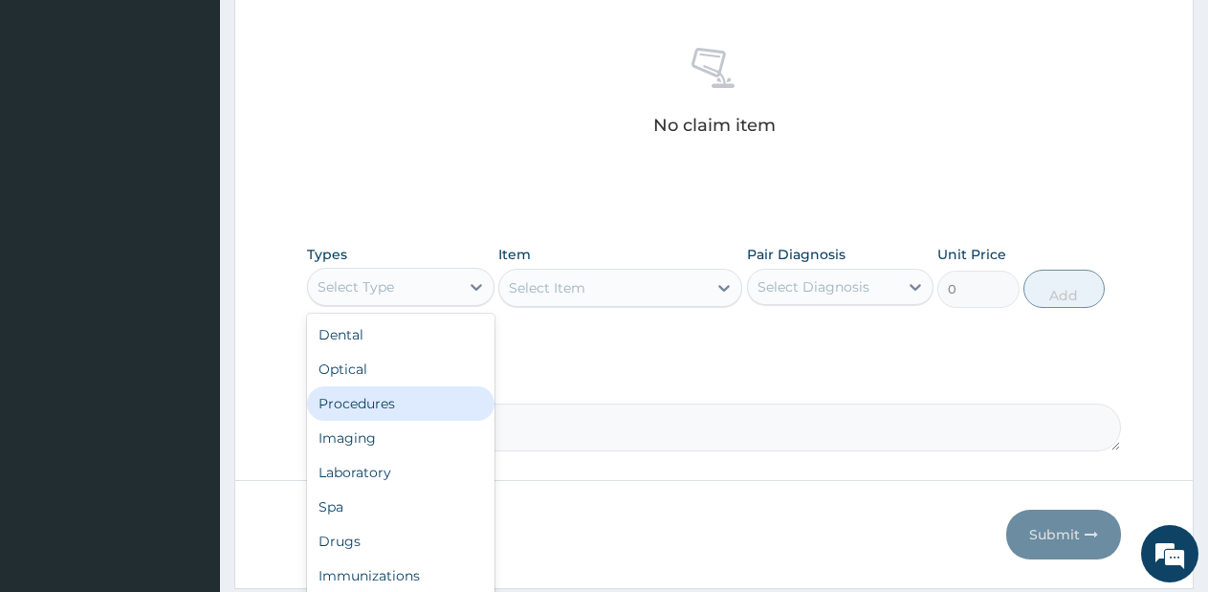
click at [392, 418] on div "Procedures" at bounding box center [400, 403] width 187 height 34
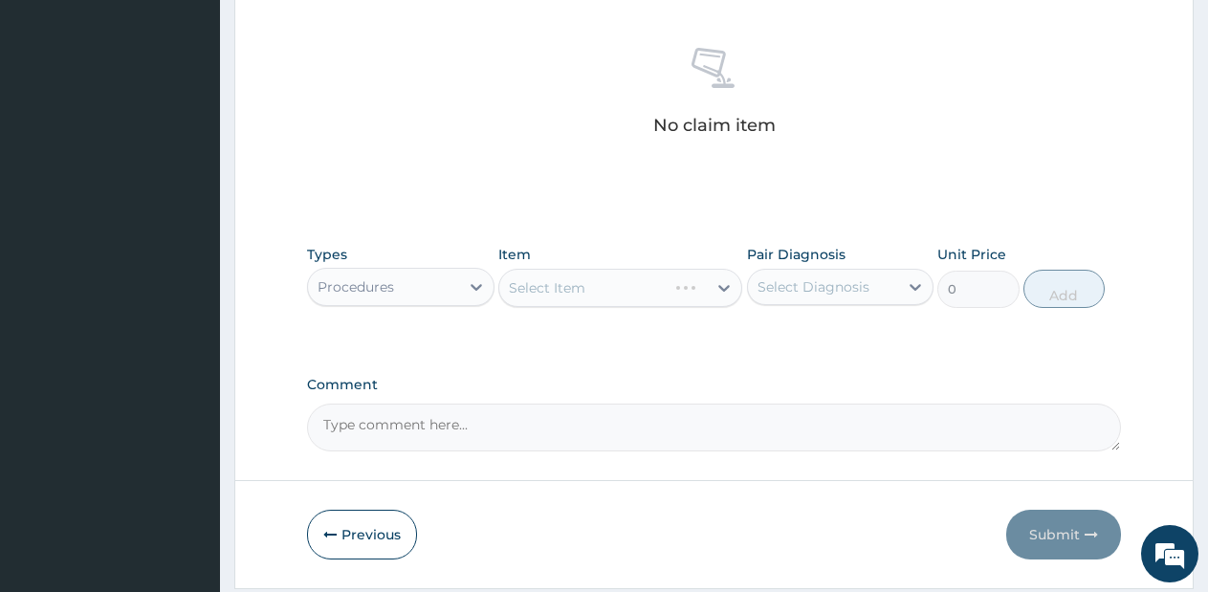
click at [701, 283] on div "Select Item" at bounding box center [620, 288] width 244 height 38
click at [708, 289] on div at bounding box center [724, 288] width 34 height 34
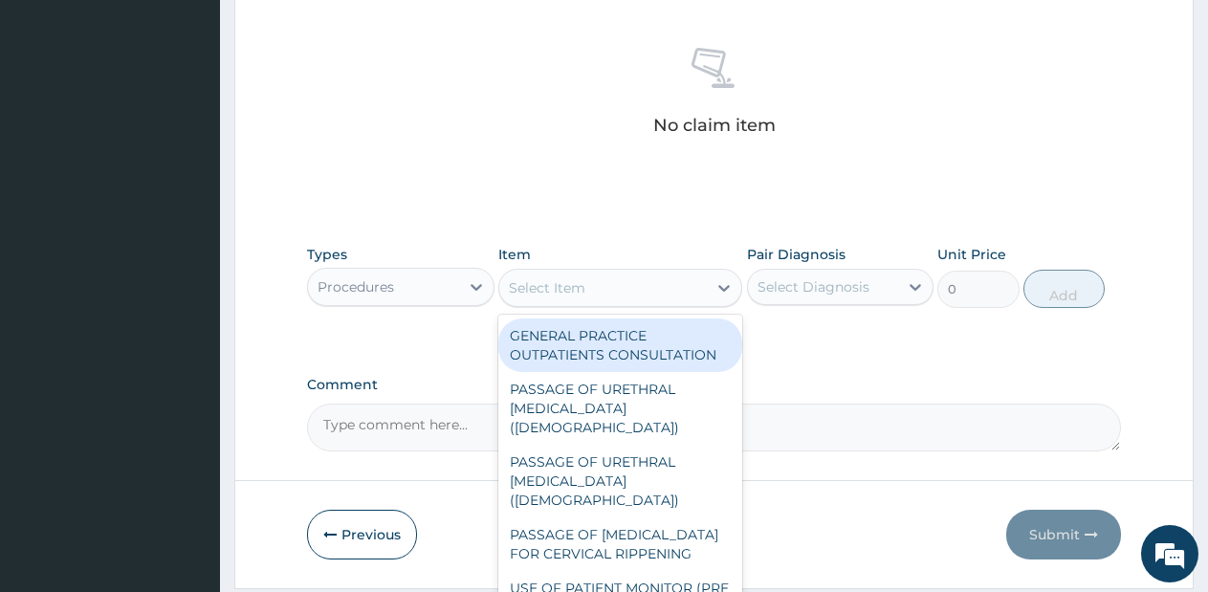
click at [679, 331] on div "GENERAL PRACTICE OUTPATIENTS CONSULTATION" at bounding box center [620, 345] width 244 height 54
type input "2550"
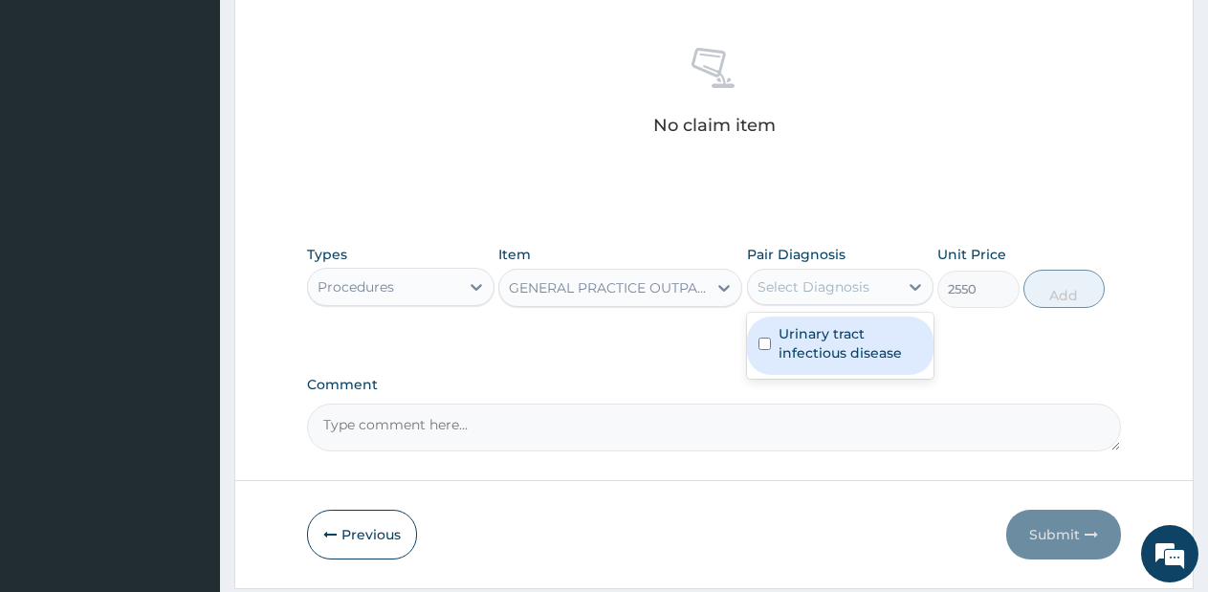
click at [889, 295] on div "Select Diagnosis" at bounding box center [823, 287] width 151 height 31
click at [877, 340] on label "Urinary tract infectious disease" at bounding box center [850, 343] width 144 height 38
checkbox input "true"
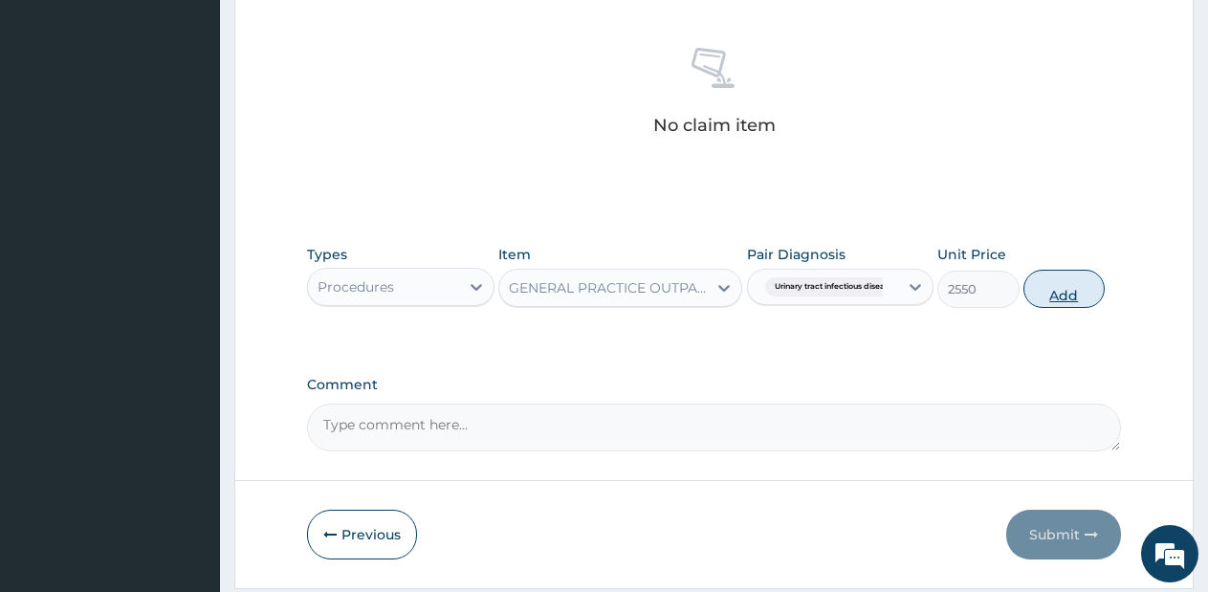
click at [1060, 282] on button "Add" at bounding box center [1063, 289] width 81 height 38
type input "0"
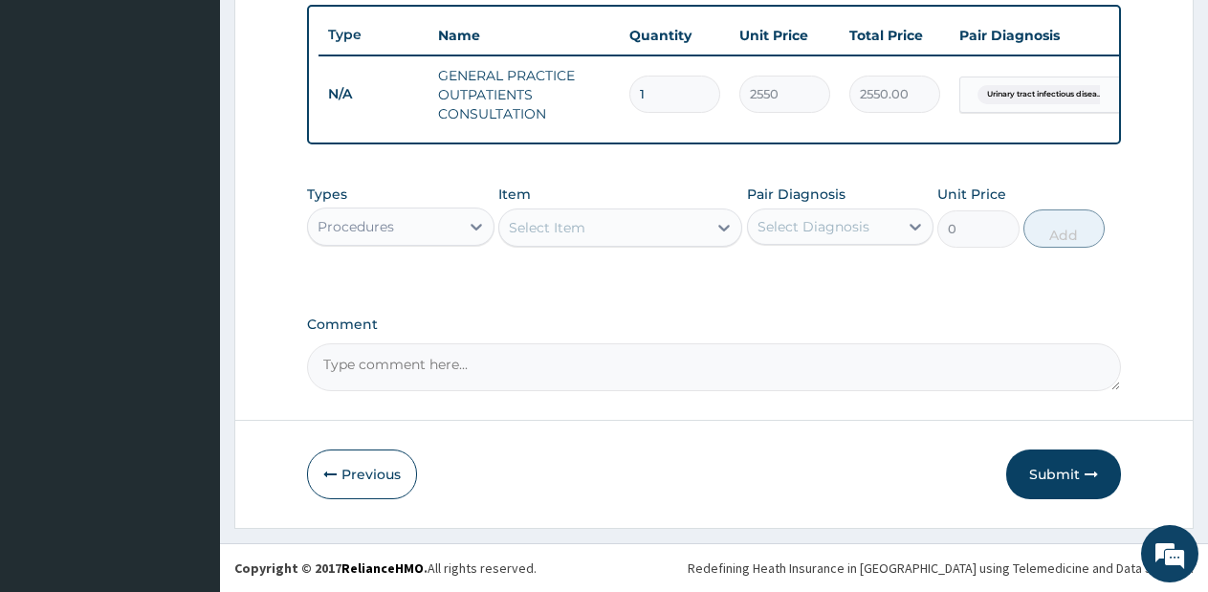
scroll to position [723, 0]
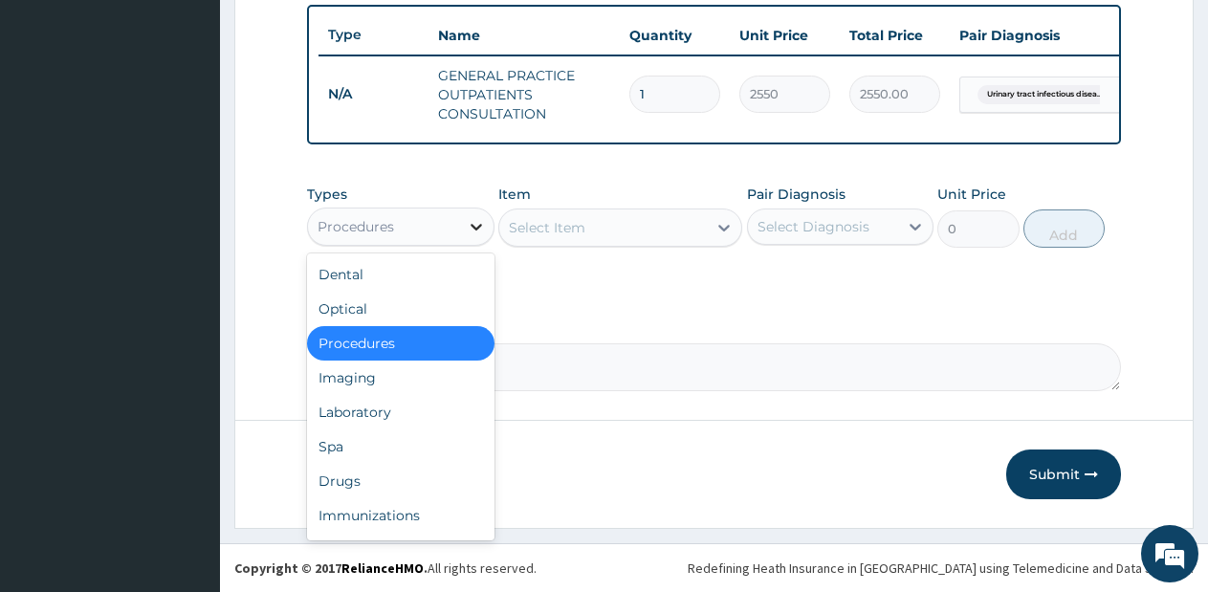
click at [462, 229] on div at bounding box center [476, 226] width 34 height 34
click at [375, 474] on div "Drugs" at bounding box center [400, 481] width 187 height 34
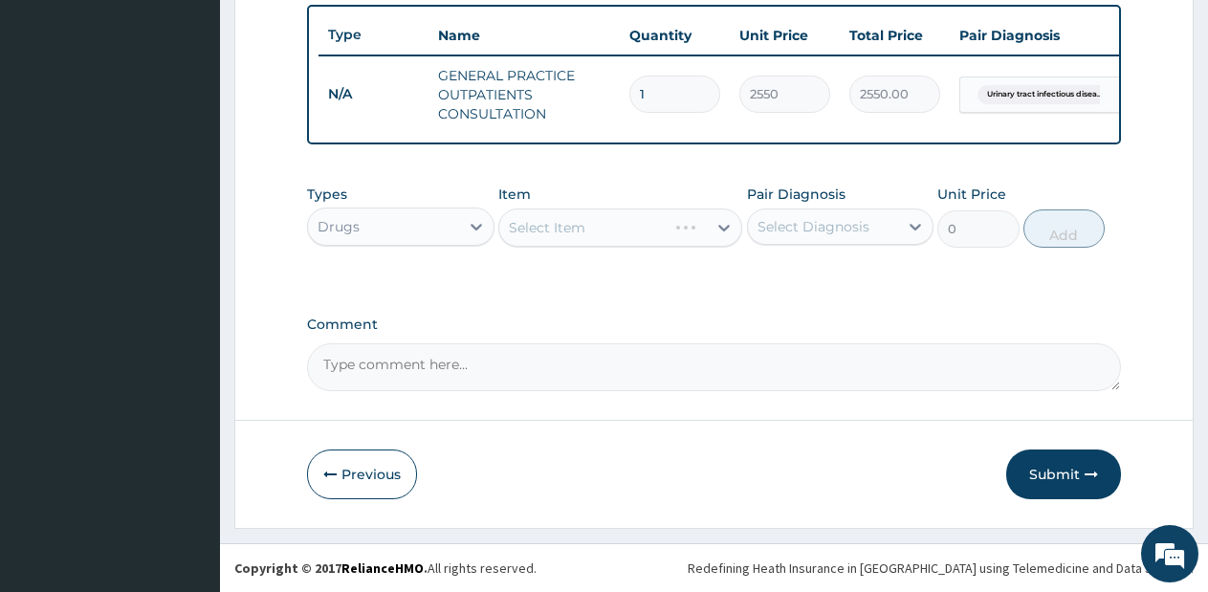
click at [648, 223] on div "Select Item" at bounding box center [620, 227] width 244 height 38
click at [684, 221] on div "Select Item" at bounding box center [620, 227] width 244 height 38
click at [684, 221] on div "Select Item" at bounding box center [602, 227] width 207 height 31
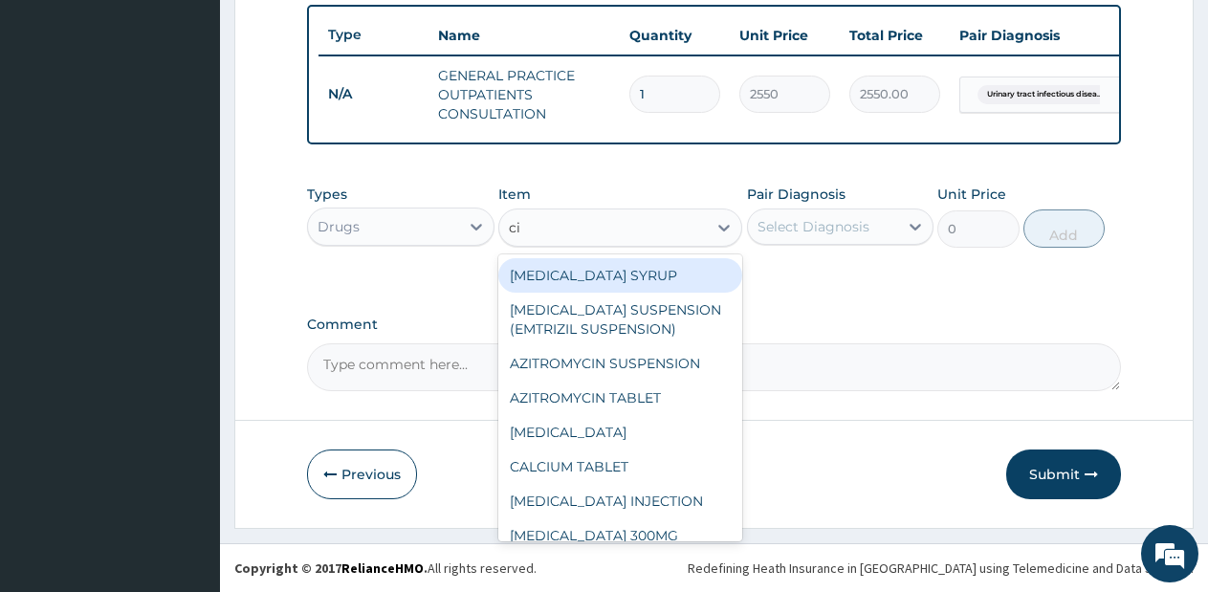
type input "cip"
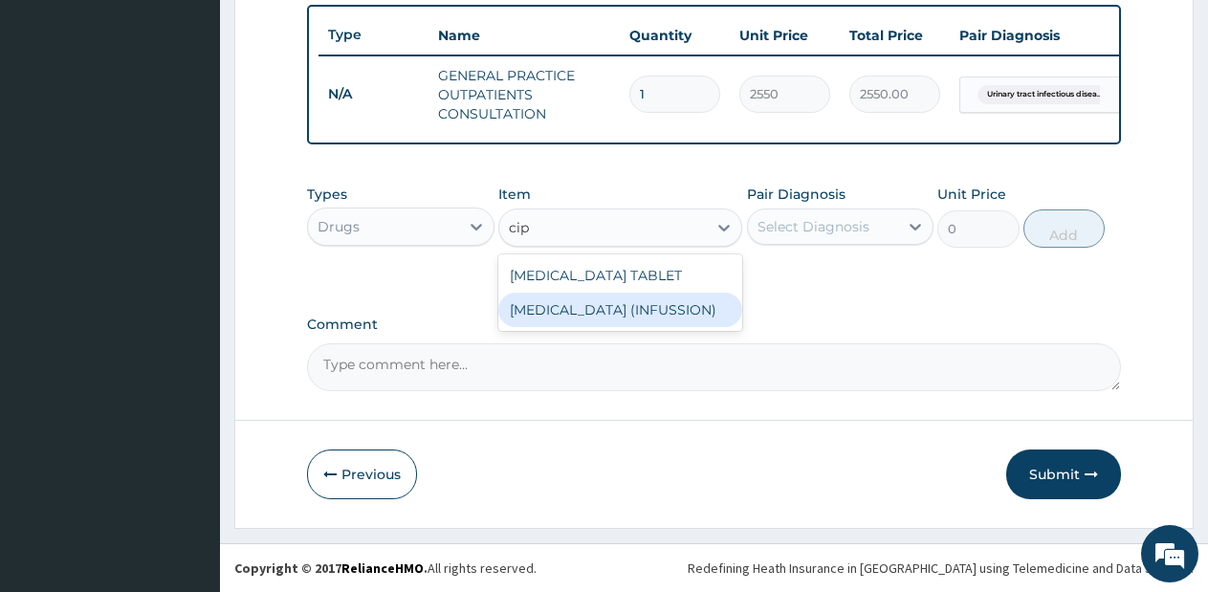
click at [693, 302] on div "CIPROFLOXACIN (INFUSSION)" at bounding box center [620, 310] width 244 height 34
type input "712.5"
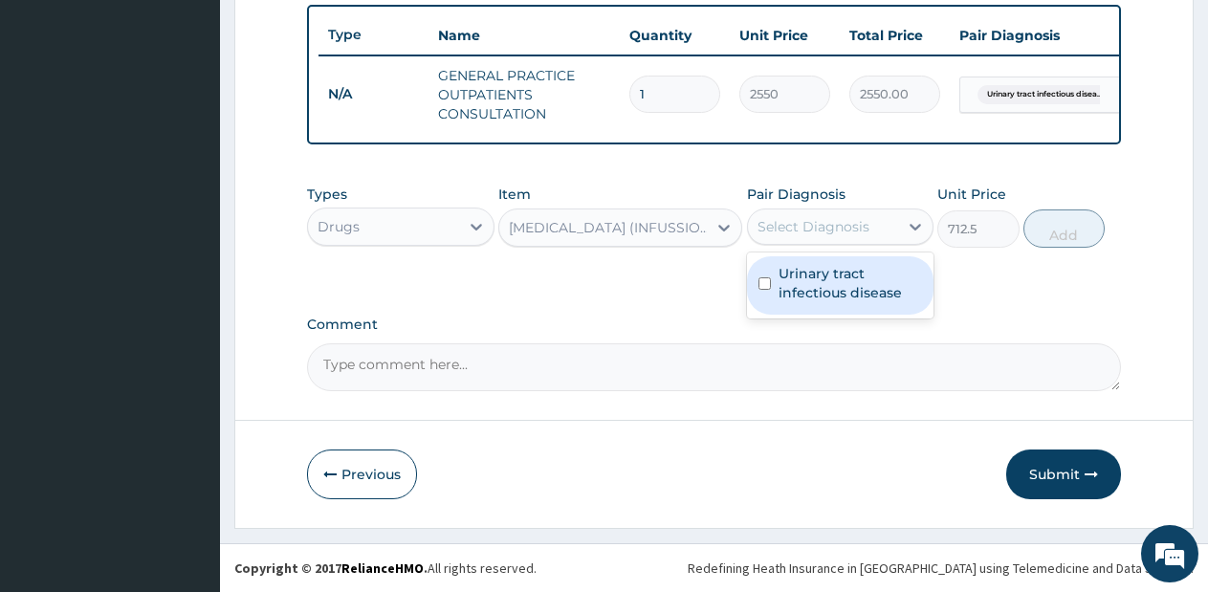
click at [833, 223] on div "Select Diagnosis" at bounding box center [813, 226] width 112 height 19
click at [828, 264] on label "Urinary tract infectious disease" at bounding box center [850, 283] width 144 height 38
checkbox input "true"
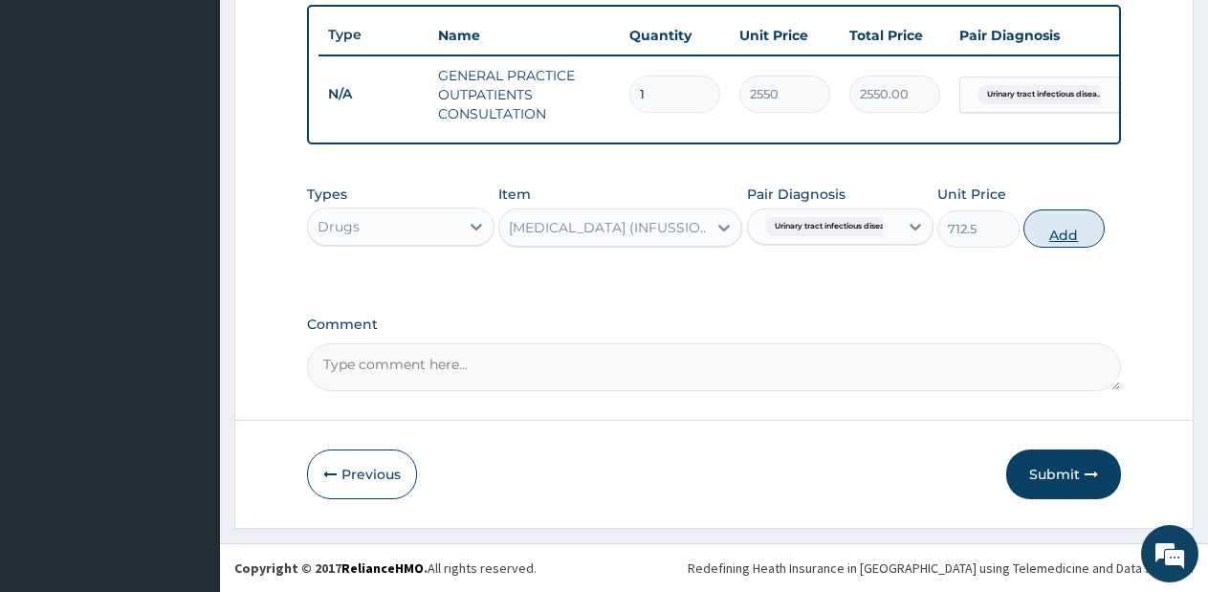
click at [1073, 209] on button "Add" at bounding box center [1063, 228] width 81 height 38
type input "0"
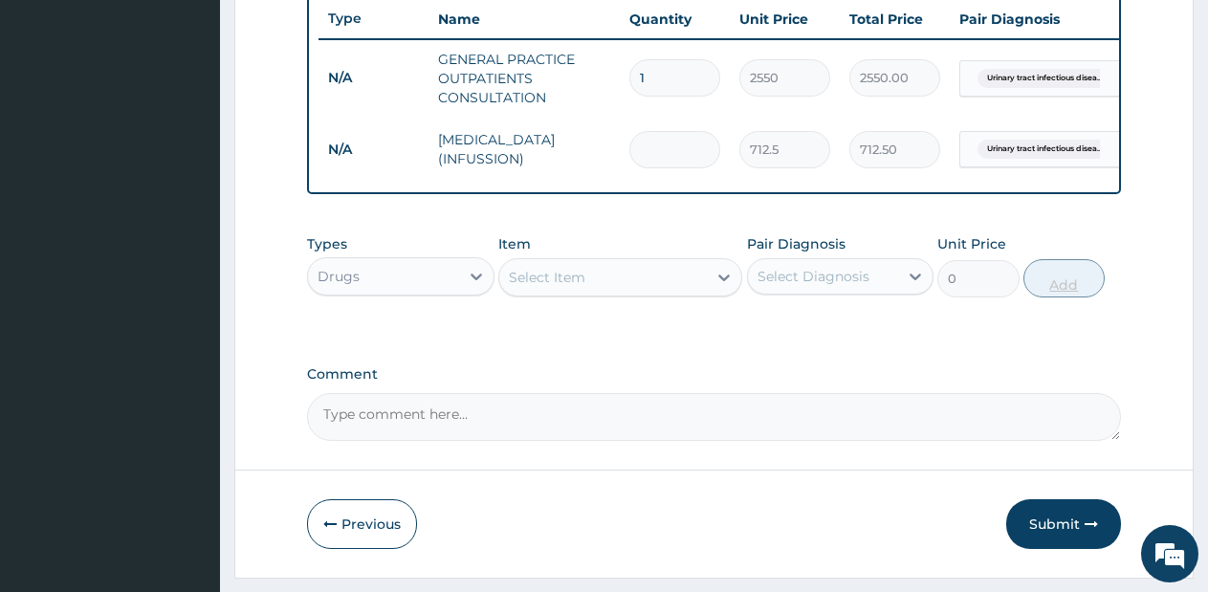
type input "0.00"
type input "2"
type input "1425.00"
type input "2"
click at [673, 293] on div "Select Item" at bounding box center [602, 277] width 207 height 31
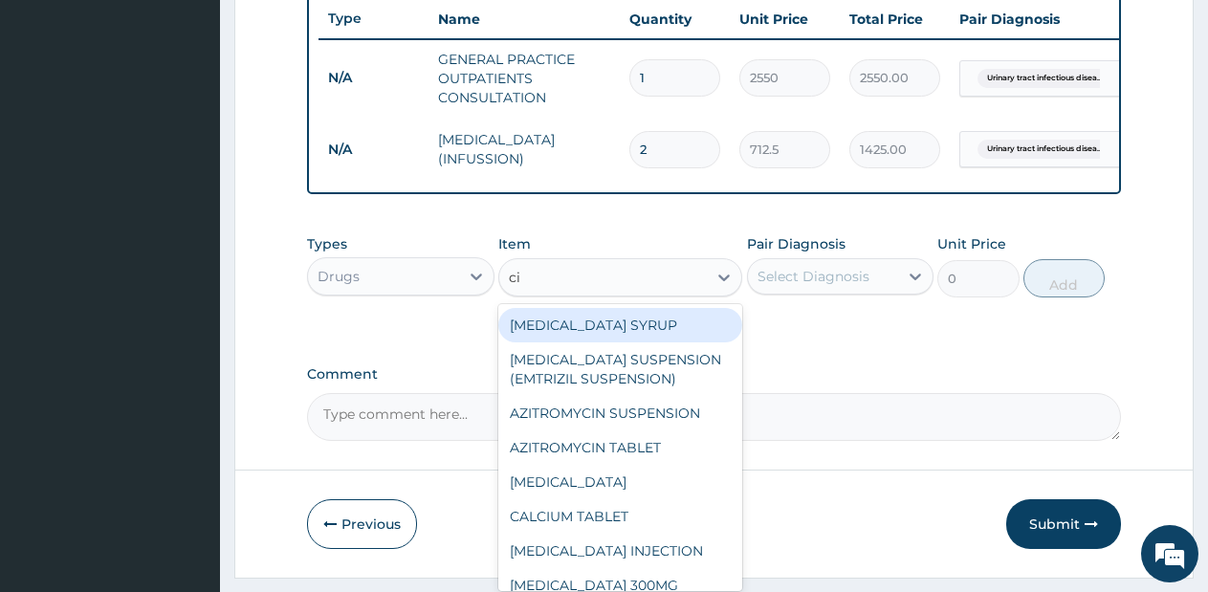
type input "cip"
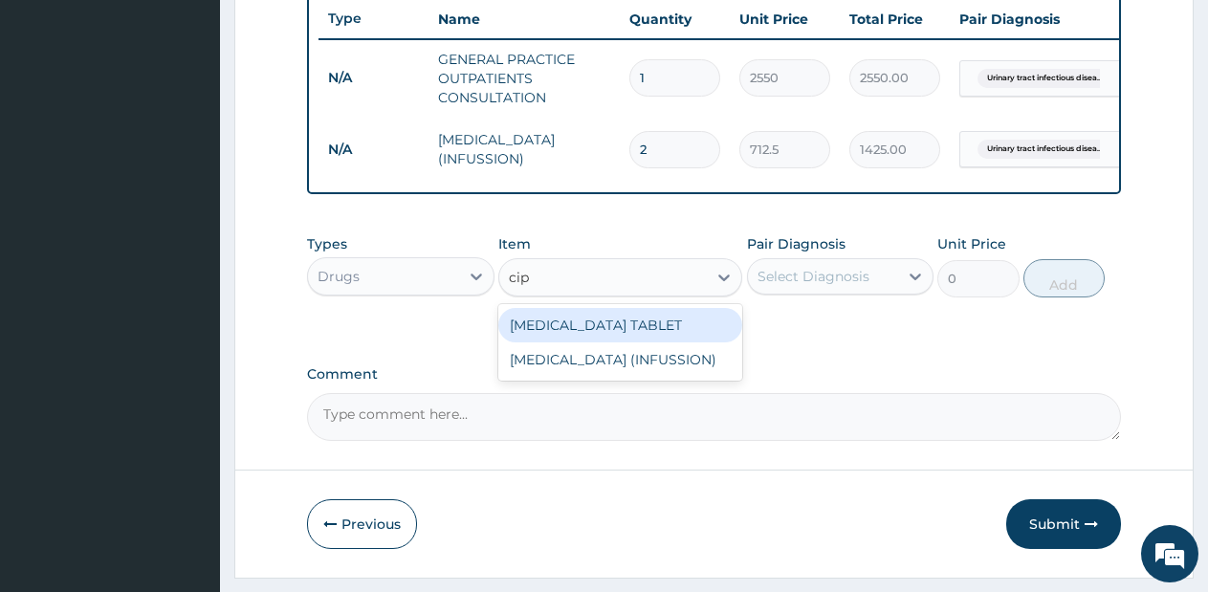
click at [669, 337] on div "CIPROFLOXACIN TABLET" at bounding box center [620, 325] width 244 height 34
type input "2137.5"
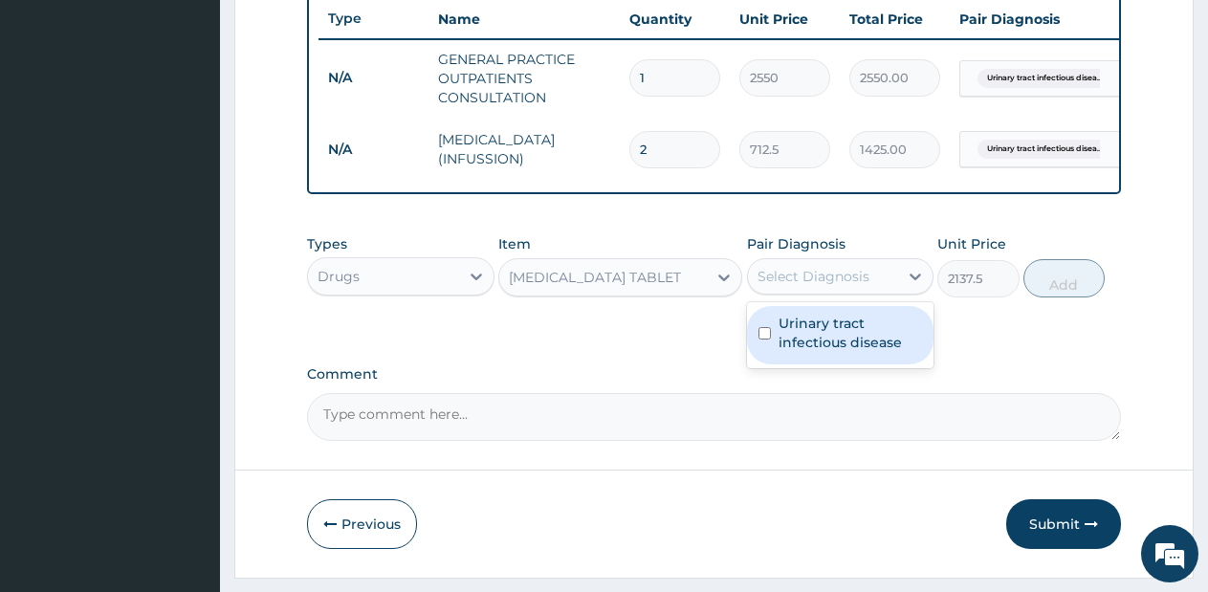
click at [828, 286] on div "Select Diagnosis" at bounding box center [813, 276] width 112 height 19
click at [816, 346] on label "Urinary tract infectious disease" at bounding box center [850, 333] width 144 height 38
checkbox input "true"
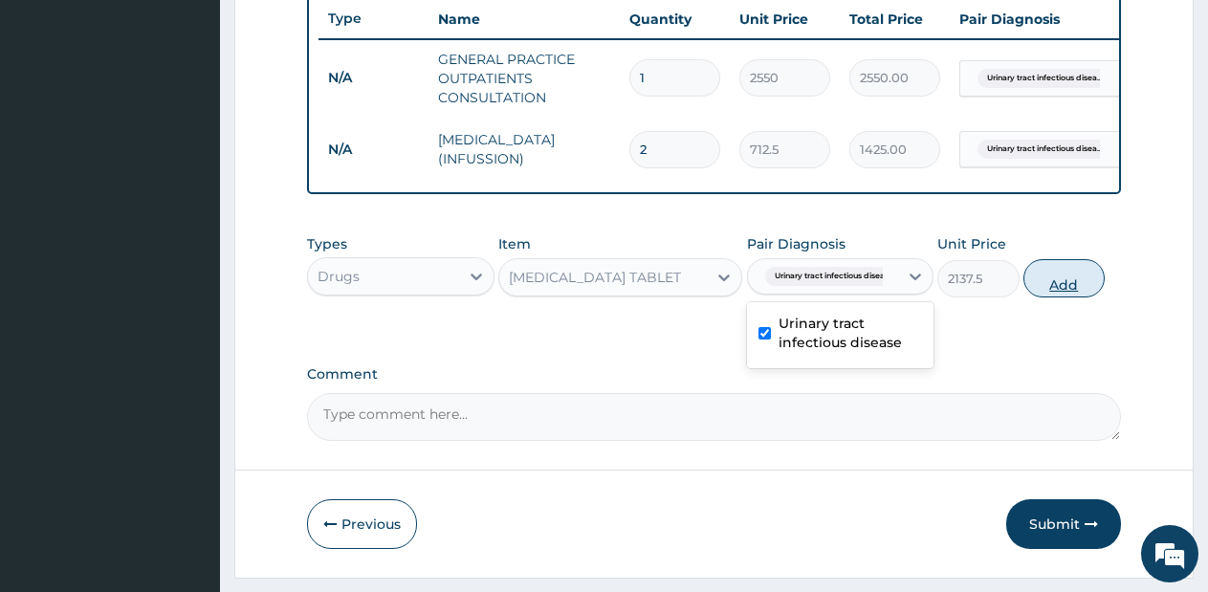
click at [1071, 291] on button "Add" at bounding box center [1063, 278] width 81 height 38
type input "0"
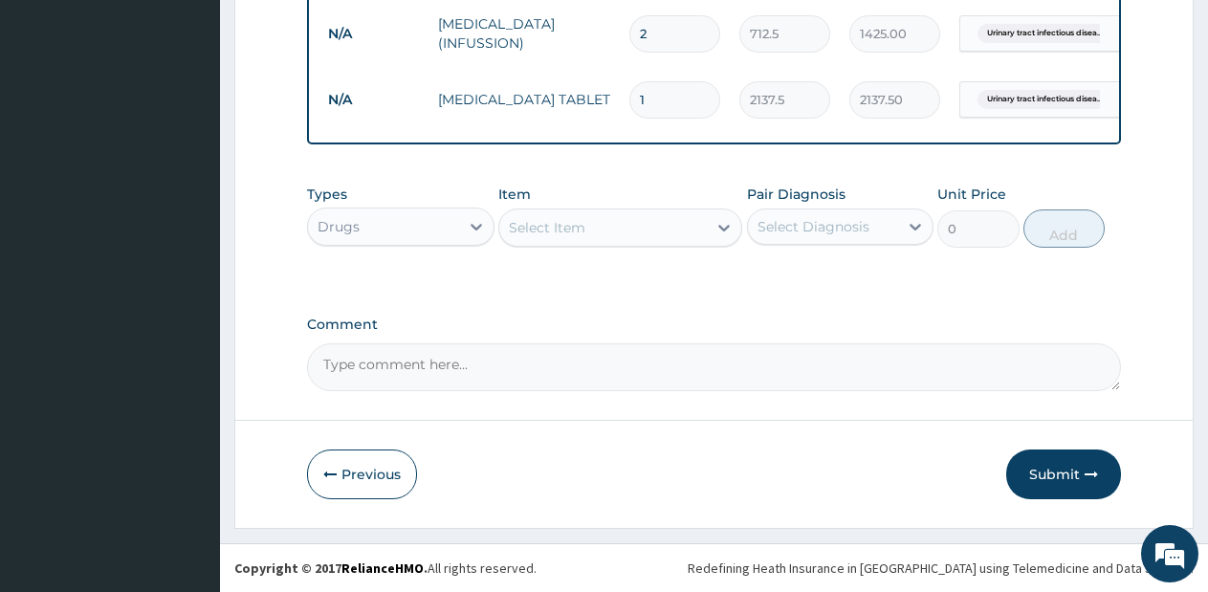
scroll to position [855, 0]
click at [1084, 473] on icon "button" at bounding box center [1090, 474] width 13 height 13
